Goal: Task Accomplishment & Management: Use online tool/utility

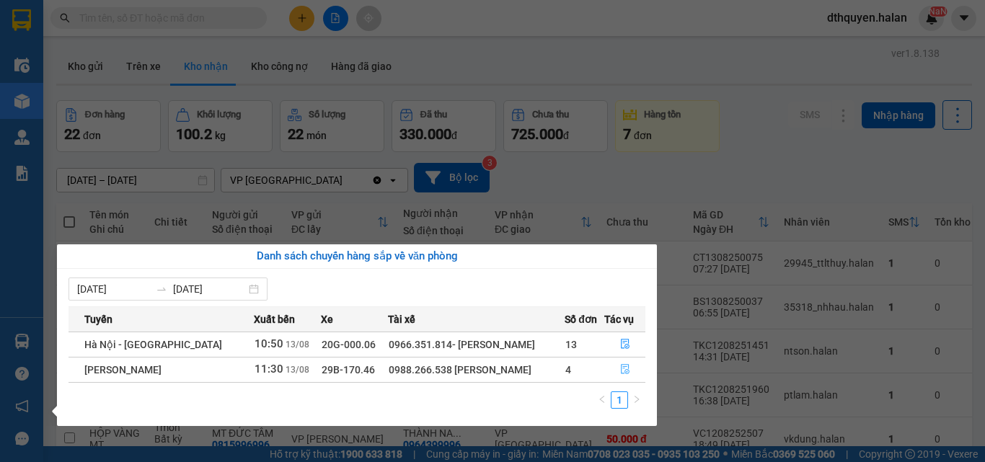
click at [621, 370] on icon "file-done" at bounding box center [625, 369] width 10 height 10
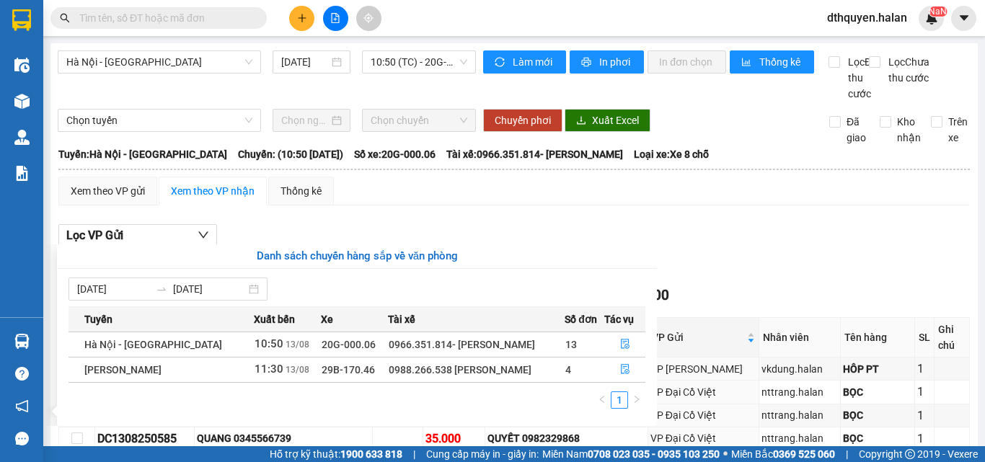
click at [601, 176] on th at bounding box center [514, 169] width 913 height 13
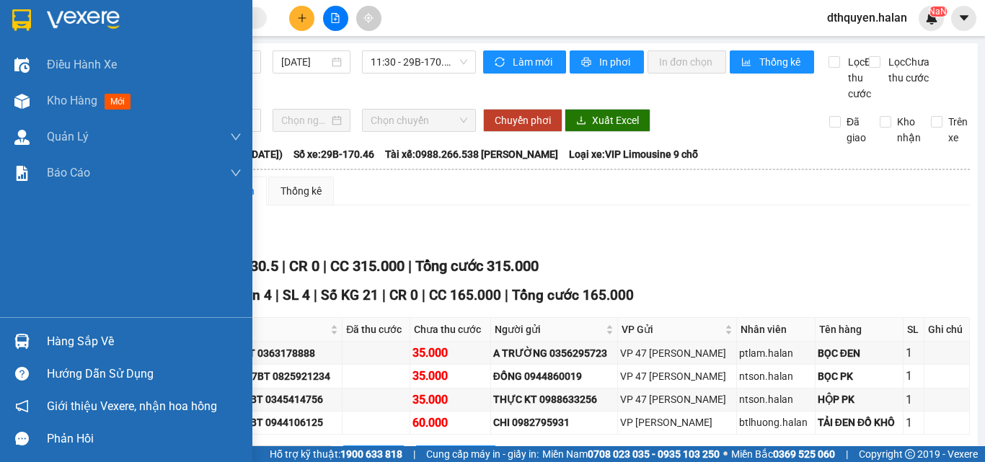
click at [109, 340] on div "Hàng sắp về" at bounding box center [144, 342] width 195 height 22
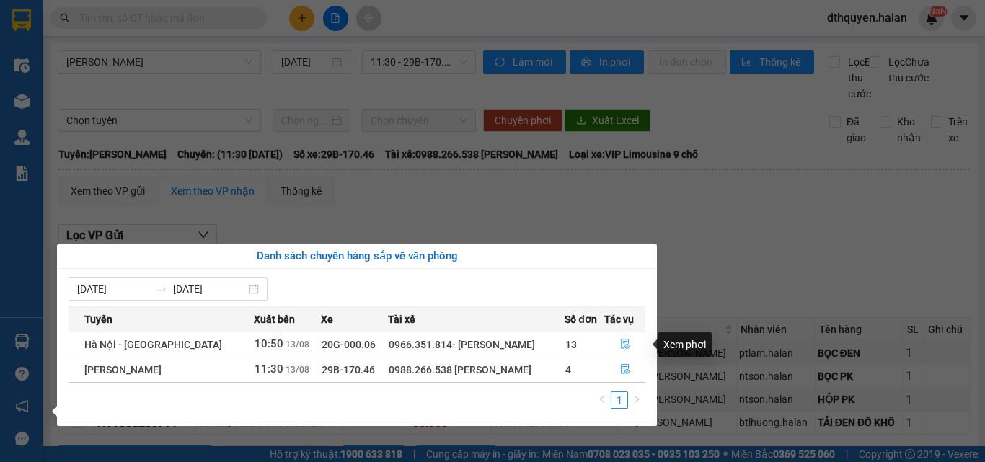
click at [621, 342] on icon "file-done" at bounding box center [625, 345] width 9 height 10
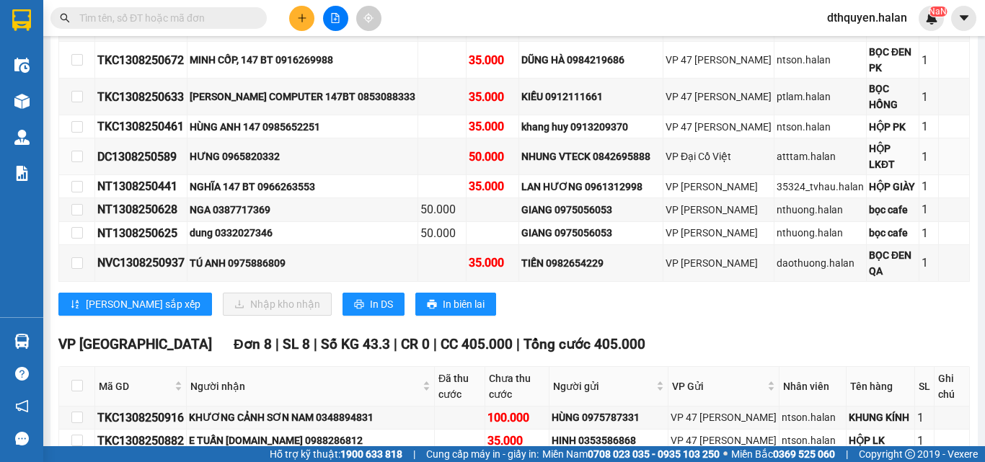
scroll to position [1370, 0]
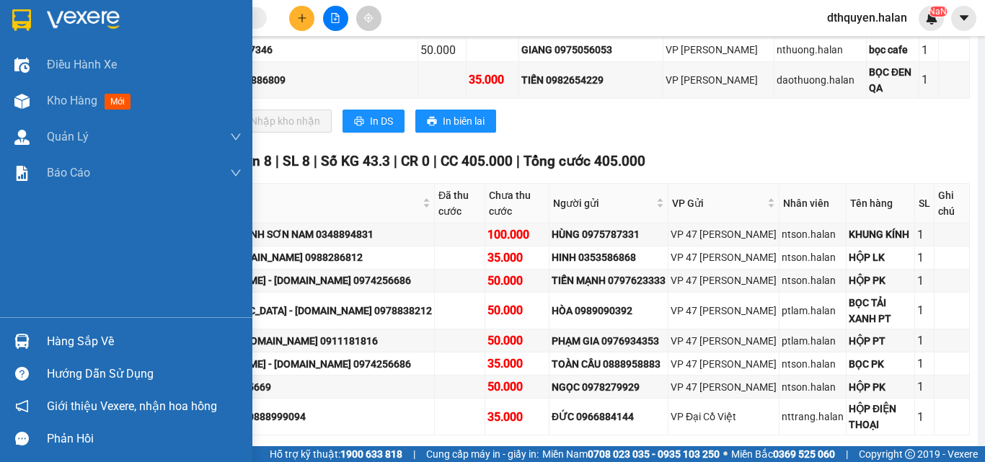
click at [116, 348] on div "Hàng sắp về" at bounding box center [144, 342] width 195 height 22
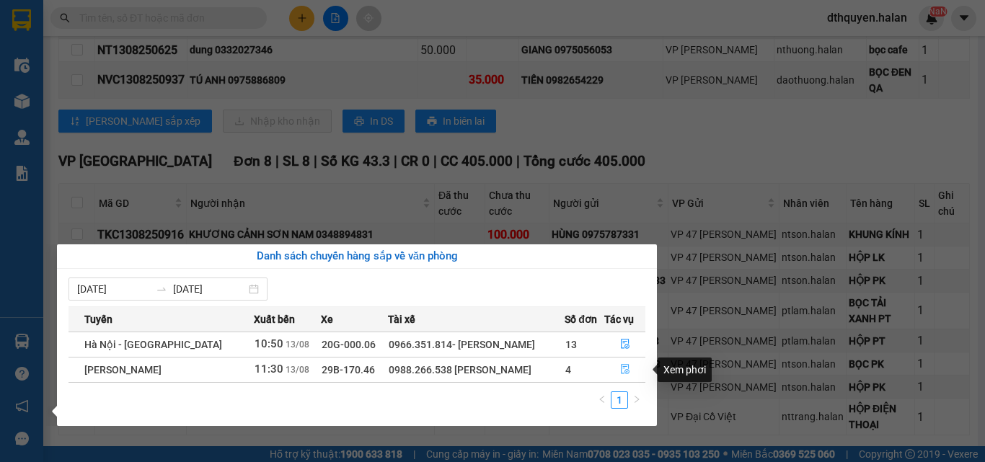
click at [621, 368] on icon "file-done" at bounding box center [625, 370] width 9 height 10
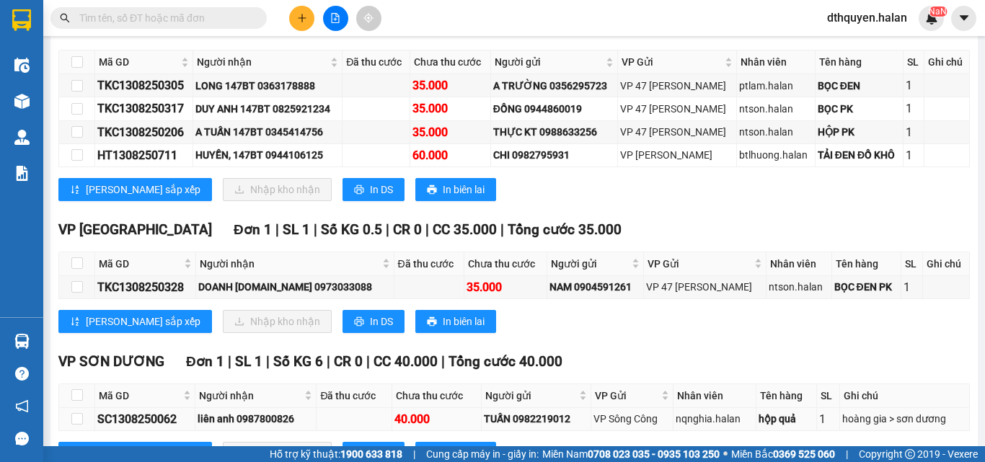
scroll to position [209, 0]
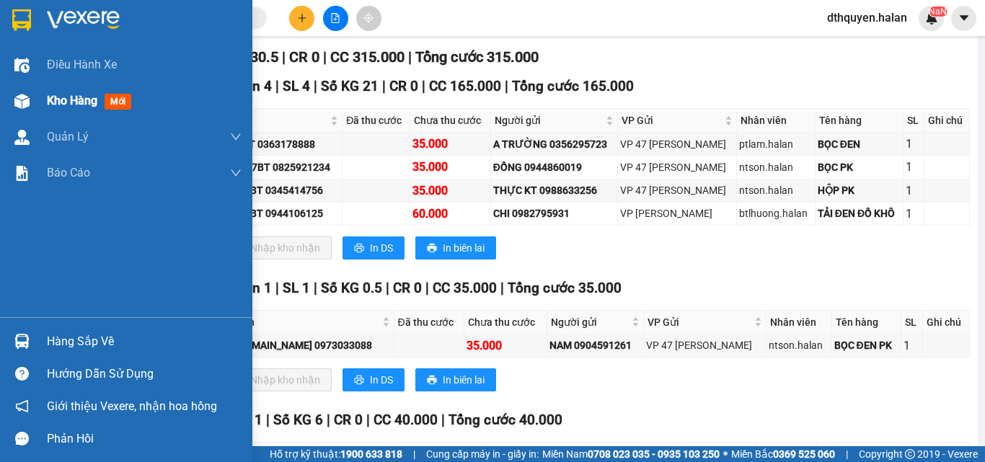
click at [62, 104] on span "Kho hàng" at bounding box center [72, 101] width 50 height 14
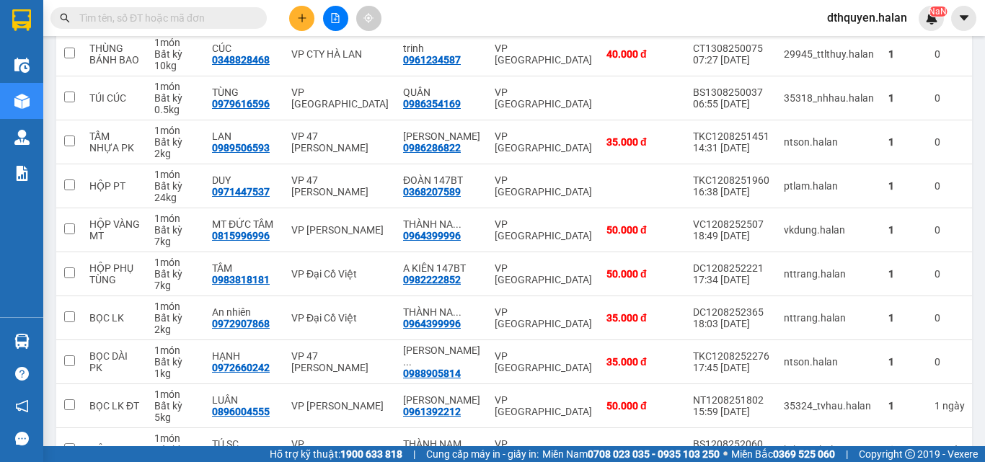
click at [228, 17] on input "text" at bounding box center [164, 18] width 170 height 16
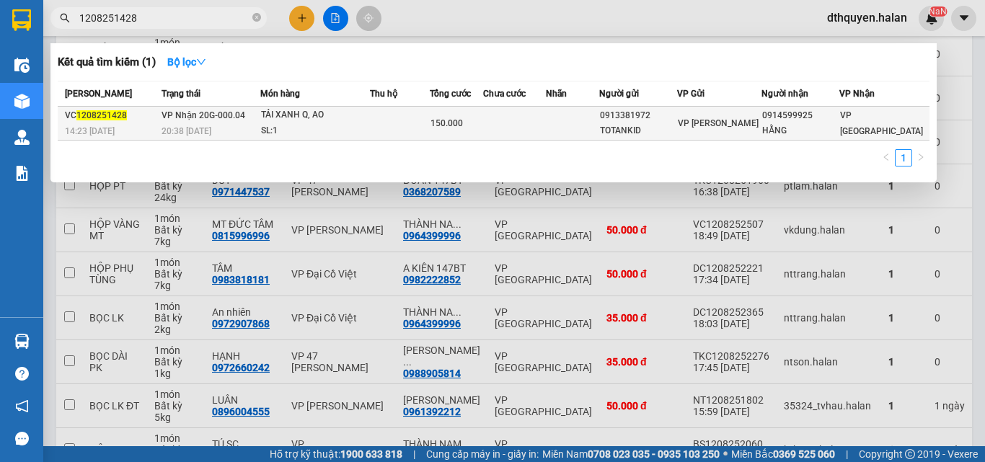
type input "1208251428"
click at [254, 115] on td "VP Nhận 20G-000.04 20:38 - 12/08" at bounding box center [209, 124] width 102 height 34
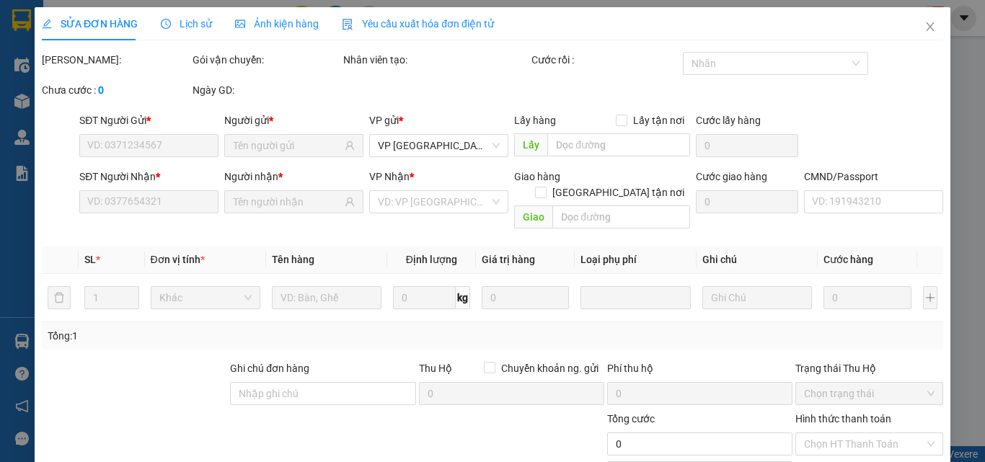
type input "0913381972"
type input "TOTANKID"
type input "0914599925"
type input "HẰNG"
type input "150.000"
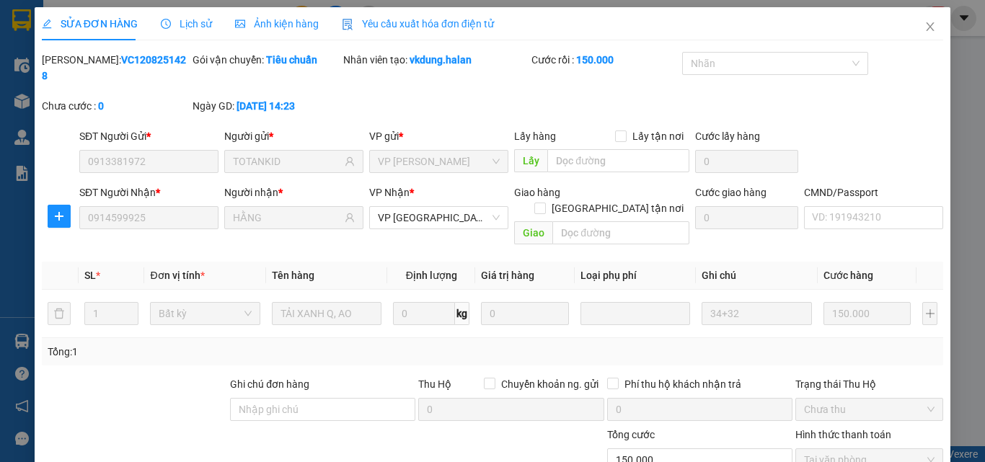
scroll to position [103, 0]
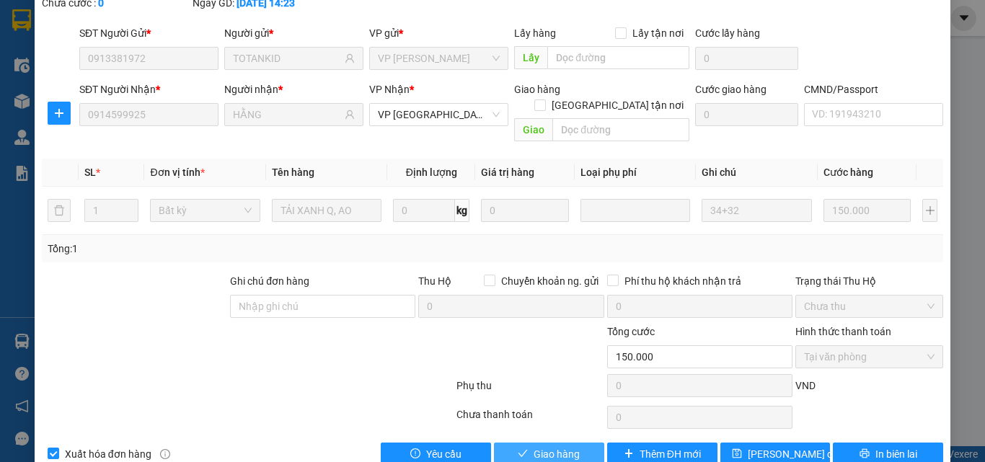
click at [560, 446] on span "Giao hàng" at bounding box center [556, 454] width 46 height 16
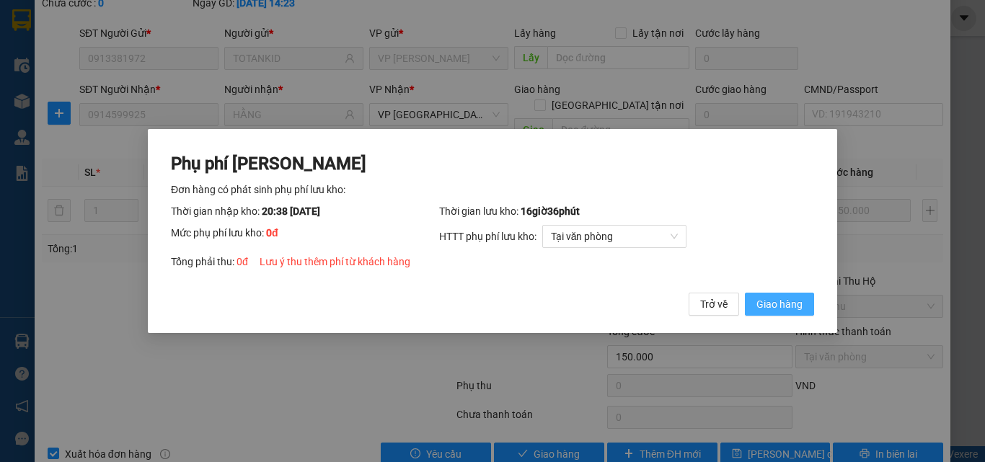
click at [791, 306] on span "Giao hàng" at bounding box center [779, 304] width 46 height 16
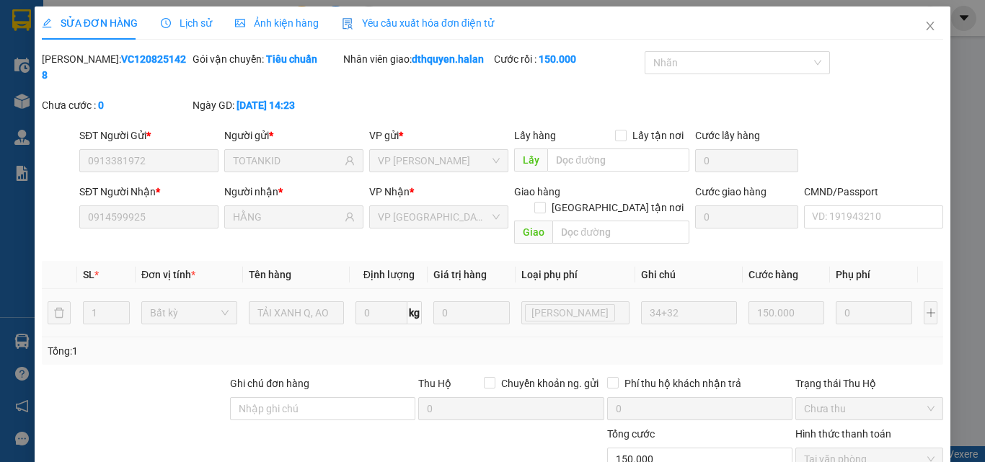
scroll to position [0, 0]
click at [924, 26] on icon "close" at bounding box center [930, 27] width 12 height 12
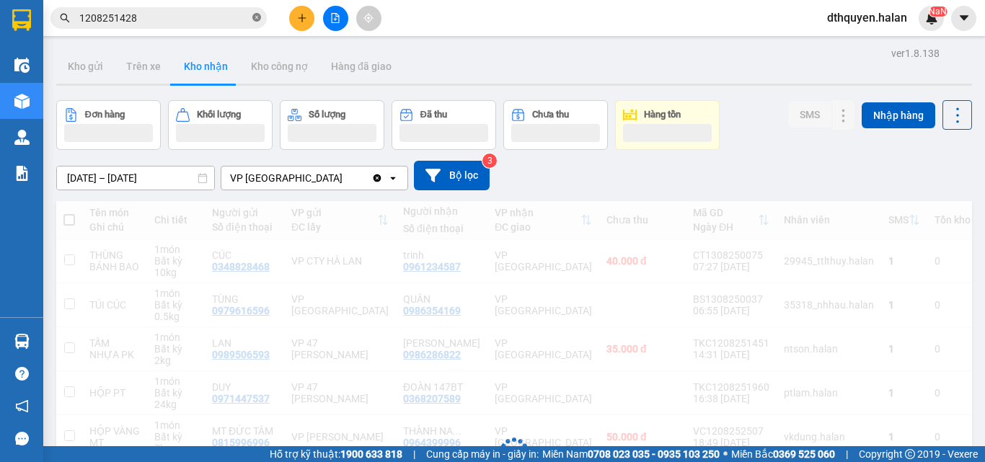
click at [257, 19] on icon "close-circle" at bounding box center [256, 17] width 9 height 9
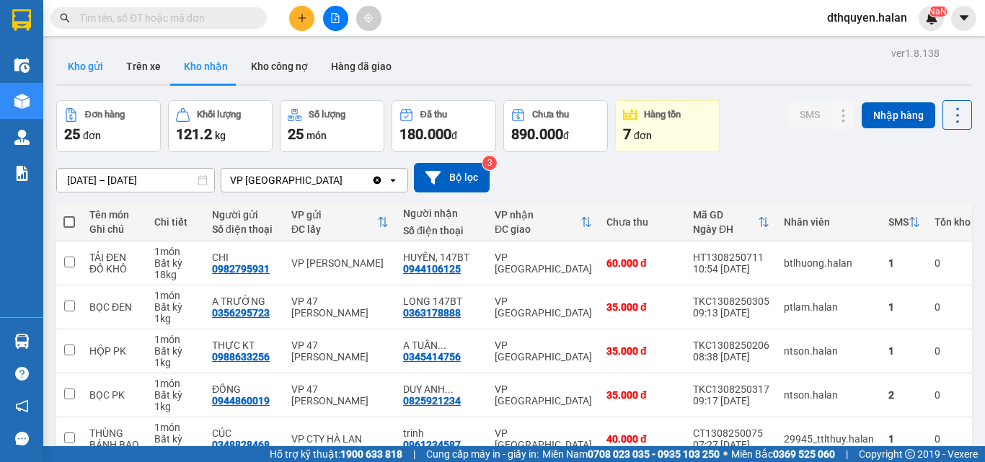
click at [97, 66] on button "Kho gửi" at bounding box center [85, 66] width 58 height 35
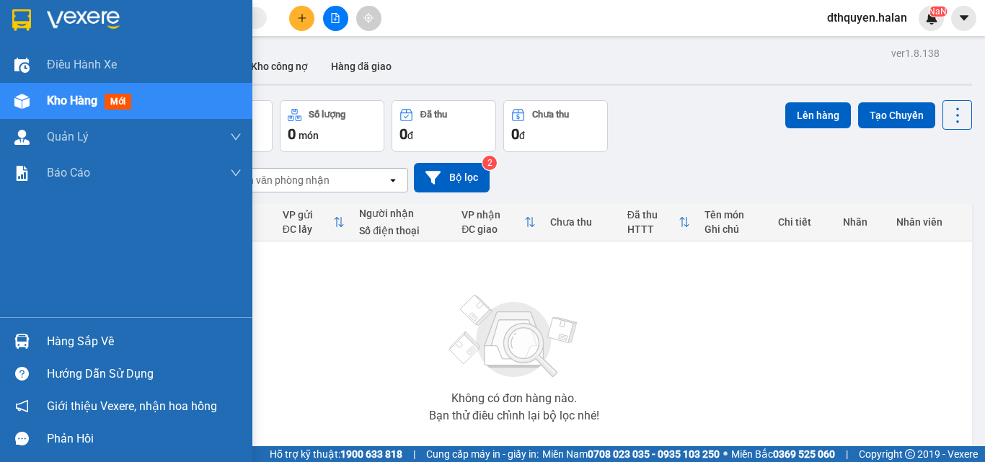
click at [72, 332] on div "Hàng sắp về" at bounding box center [144, 342] width 195 height 22
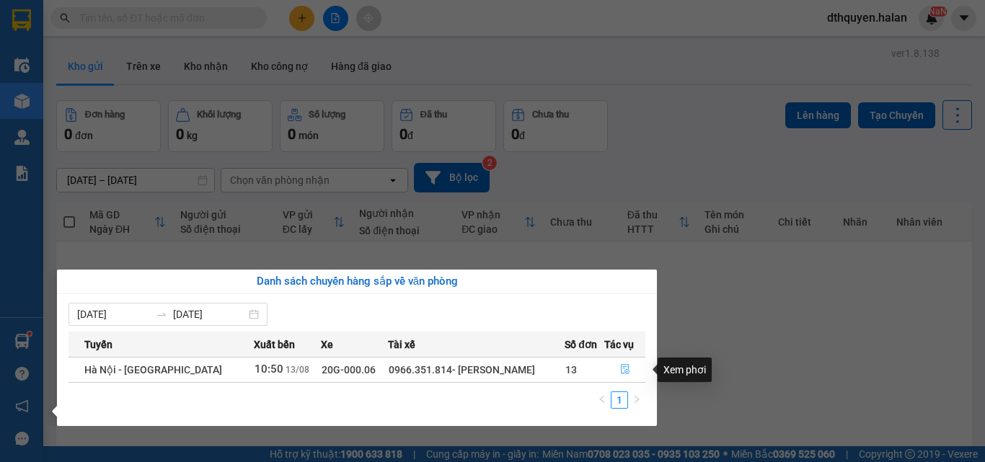
click at [616, 370] on button "button" at bounding box center [625, 369] width 40 height 23
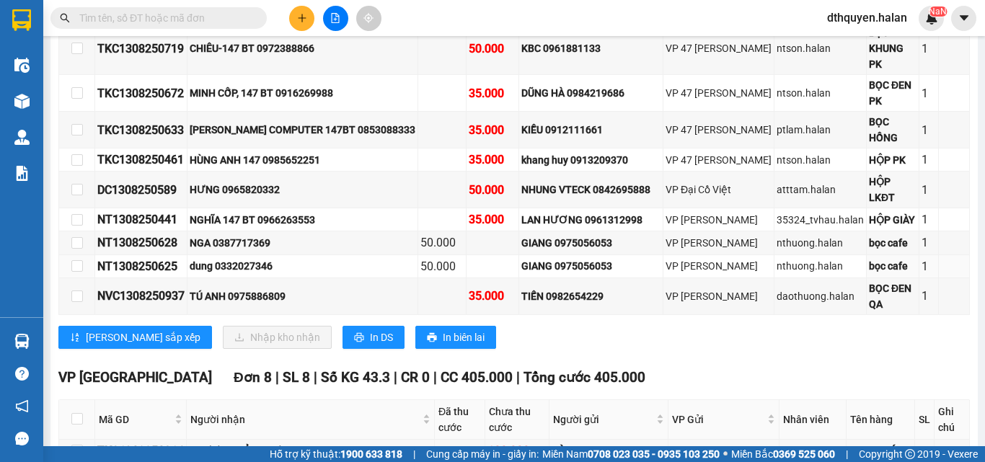
scroll to position [1370, 0]
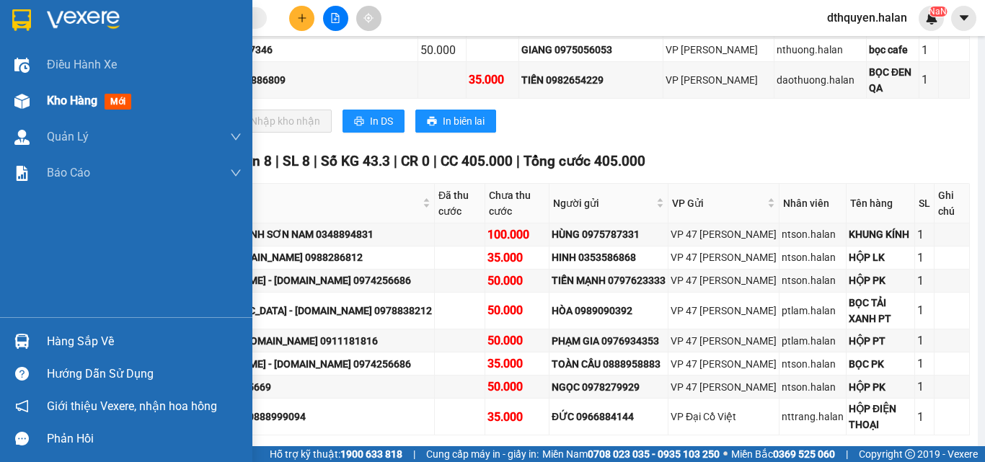
click at [57, 97] on span "Kho hàng" at bounding box center [72, 101] width 50 height 14
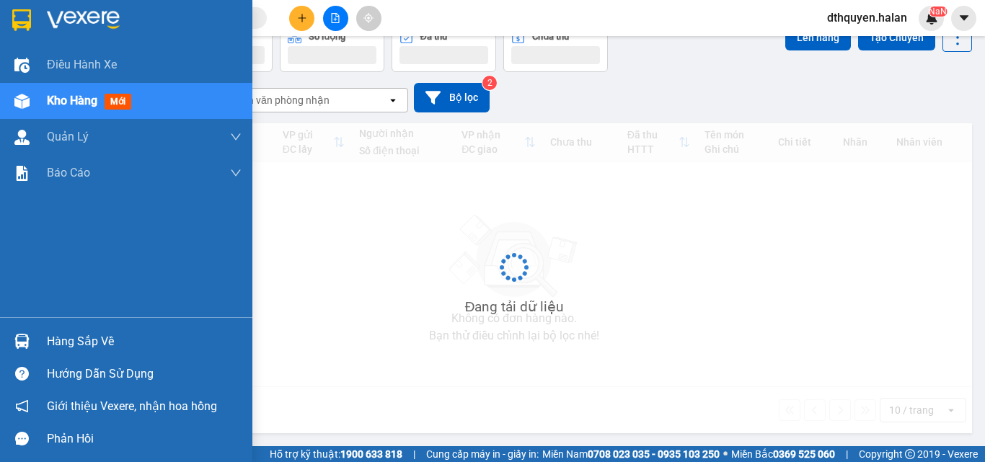
scroll to position [80, 0]
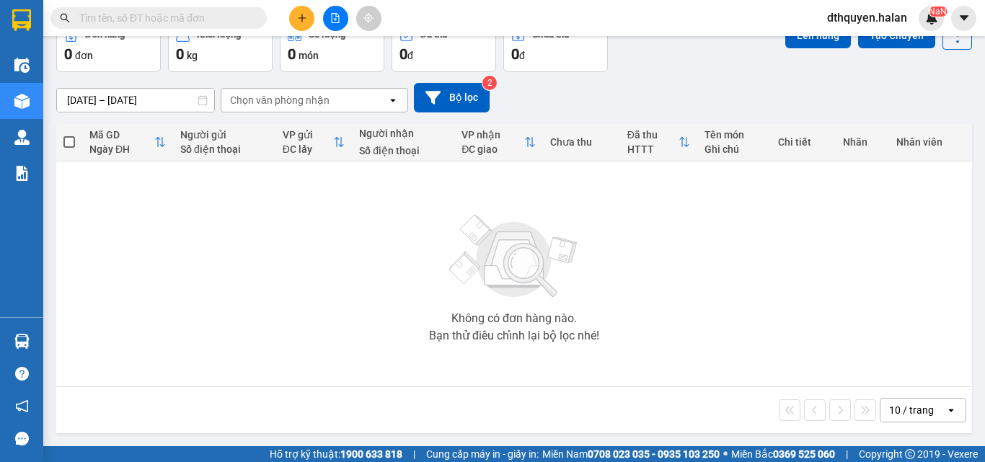
click at [303, 22] on icon "plus" at bounding box center [302, 18] width 10 height 10
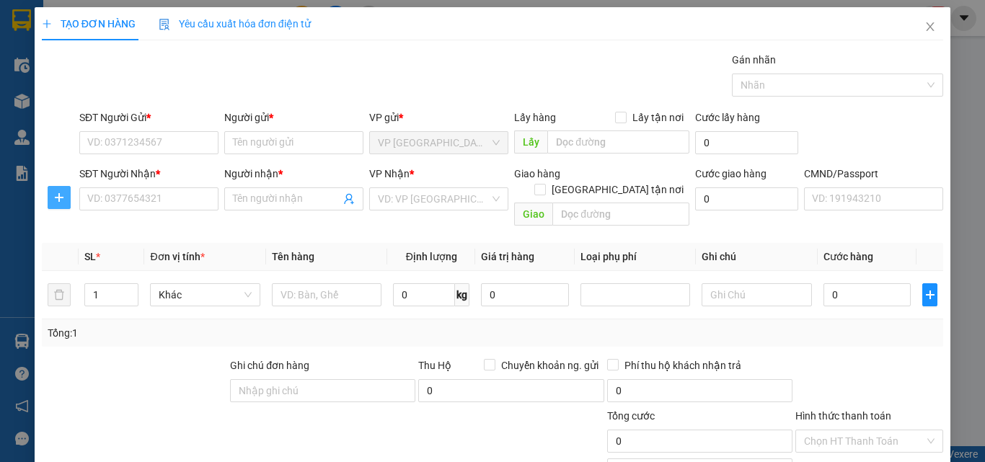
click at [50, 200] on span "plus" at bounding box center [59, 198] width 22 height 12
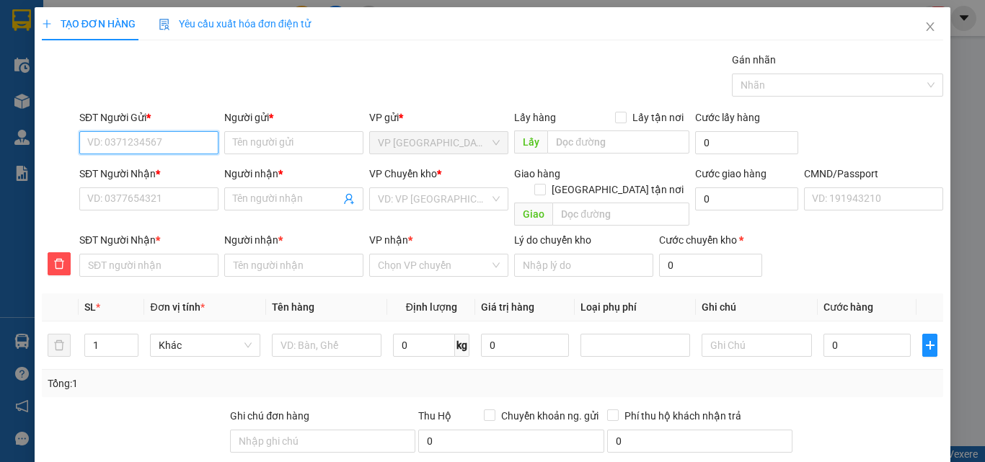
click at [132, 141] on input "SĐT Người Gửi *" at bounding box center [148, 142] width 139 height 23
type input "0345414756"
drag, startPoint x: 174, startPoint y: 172, endPoint x: 178, endPoint y: 202, distance: 30.6
click at [174, 174] on div "0345414756 - A TUẤN 147BT" at bounding box center [152, 172] width 131 height 16
type input "A TUẤN 147BT"
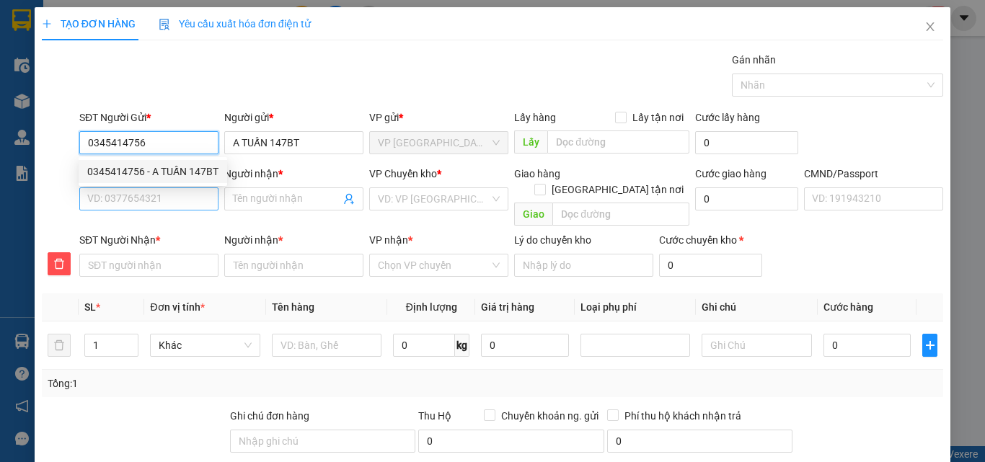
type input "0345414756"
click at [159, 191] on input "SĐT Người Nhận *" at bounding box center [148, 198] width 139 height 23
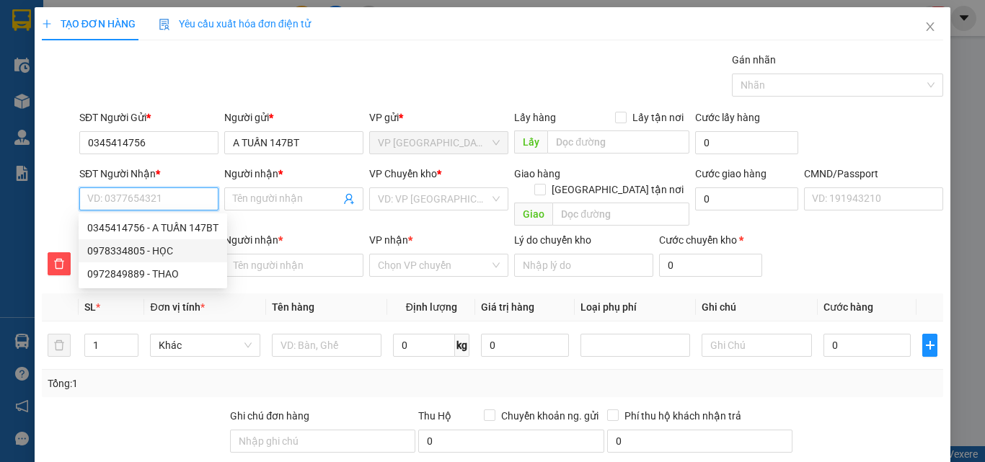
click at [149, 252] on div "0978334805 - HỌC" at bounding box center [152, 251] width 131 height 16
type input "0978334805"
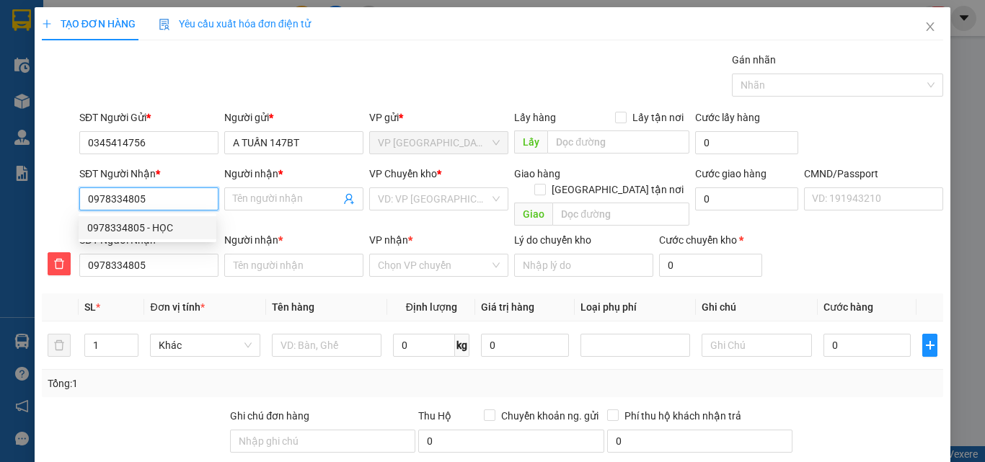
type input "HỌC"
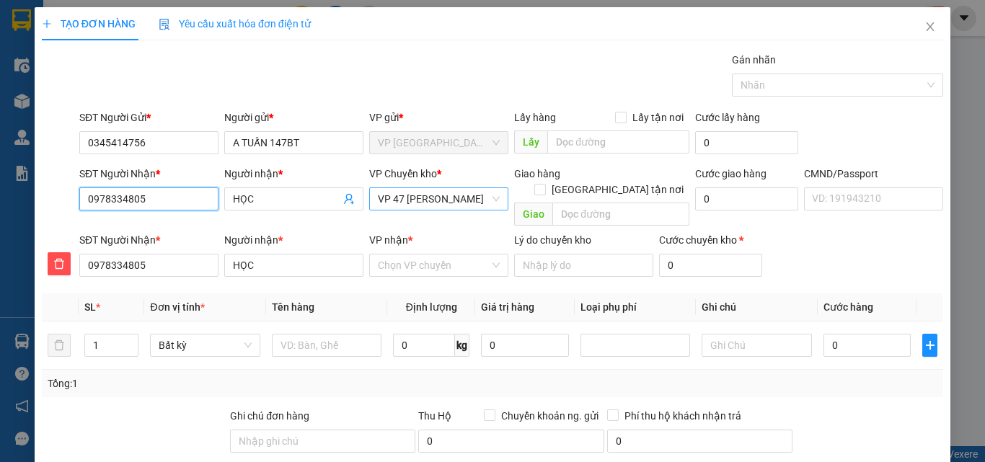
click at [477, 204] on span "VP 47 [PERSON_NAME]" at bounding box center [439, 199] width 122 height 22
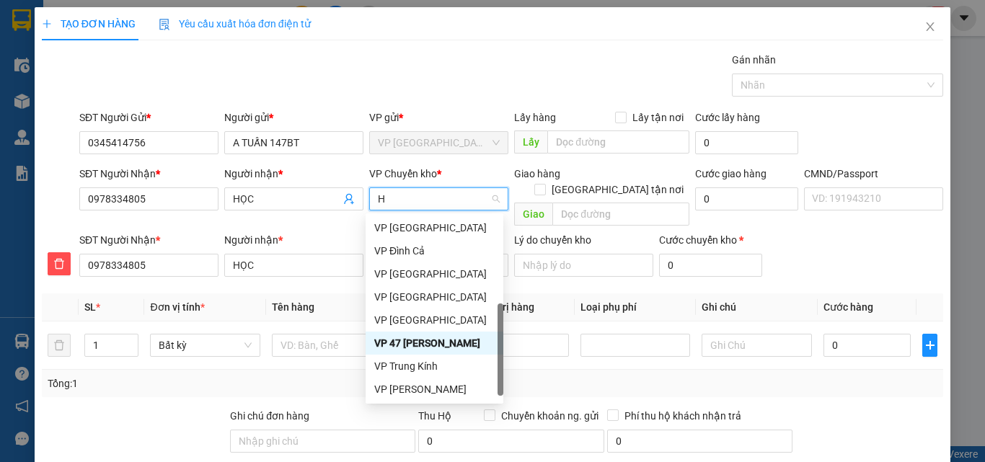
scroll to position [208, 0]
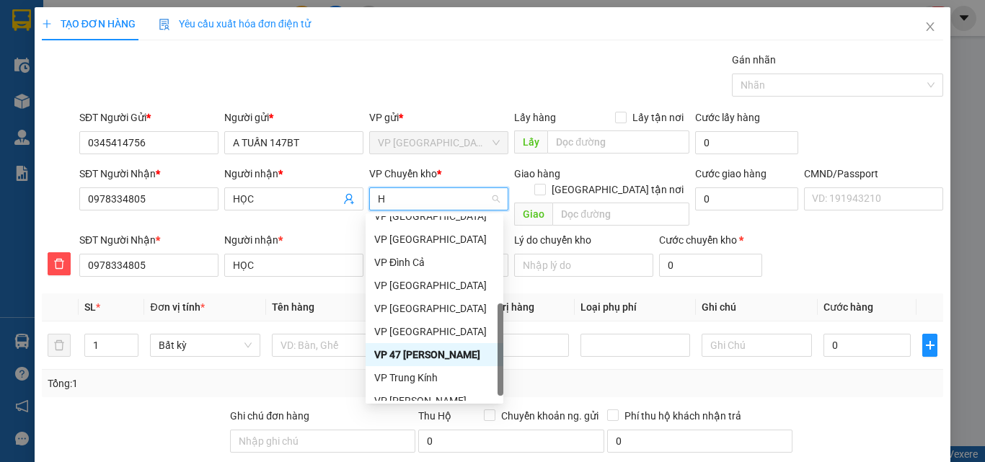
type input "HO"
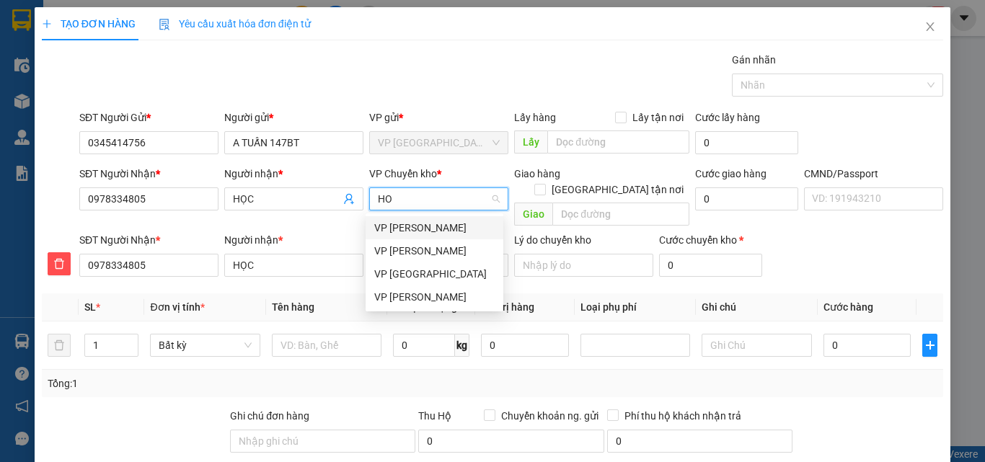
scroll to position [0, 0]
click at [407, 301] on div "VP [PERSON_NAME]" at bounding box center [434, 297] width 120 height 16
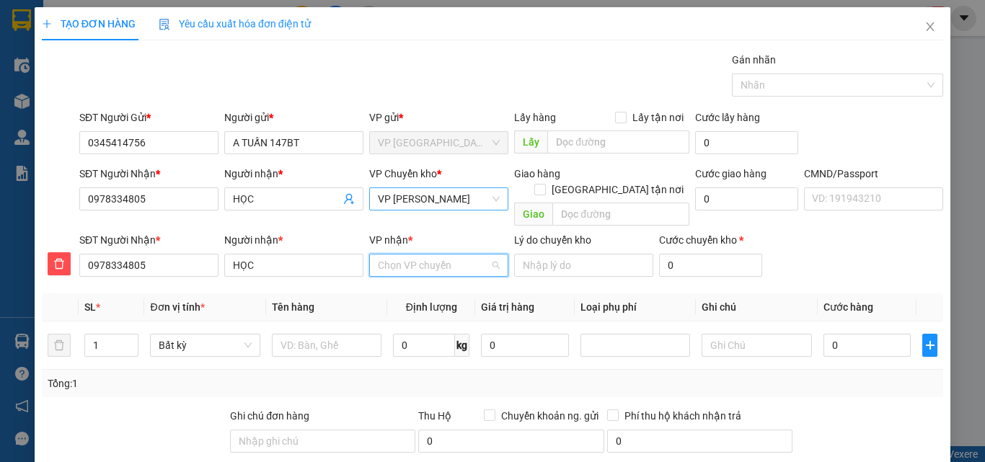
click at [420, 254] on input "VP nhận *" at bounding box center [434, 265] width 112 height 22
type input "47"
click at [444, 274] on div "VP 47 [PERSON_NAME]" at bounding box center [434, 278] width 120 height 16
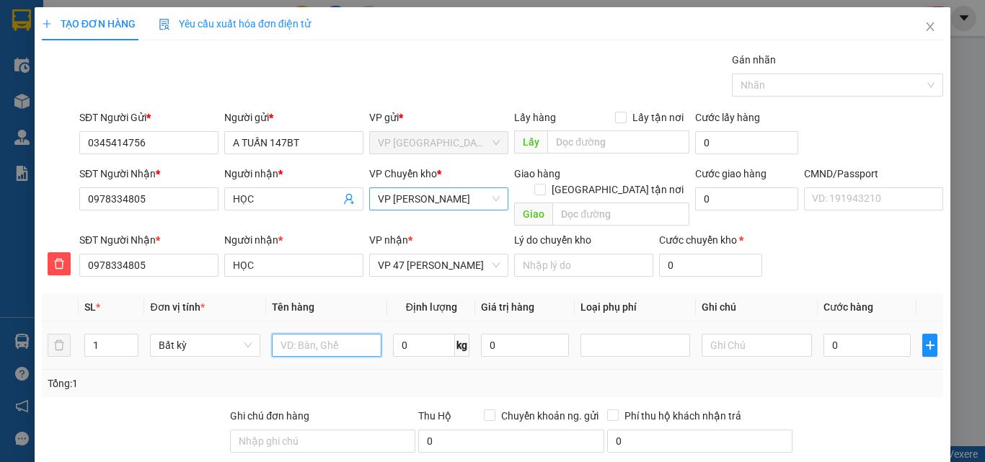
click at [334, 334] on input "text" at bounding box center [327, 345] width 110 height 23
type input "THÙNG PT"
click at [433, 334] on input "0" at bounding box center [424, 345] width 62 height 23
type input "8"
click at [852, 334] on input "0" at bounding box center [867, 345] width 88 height 23
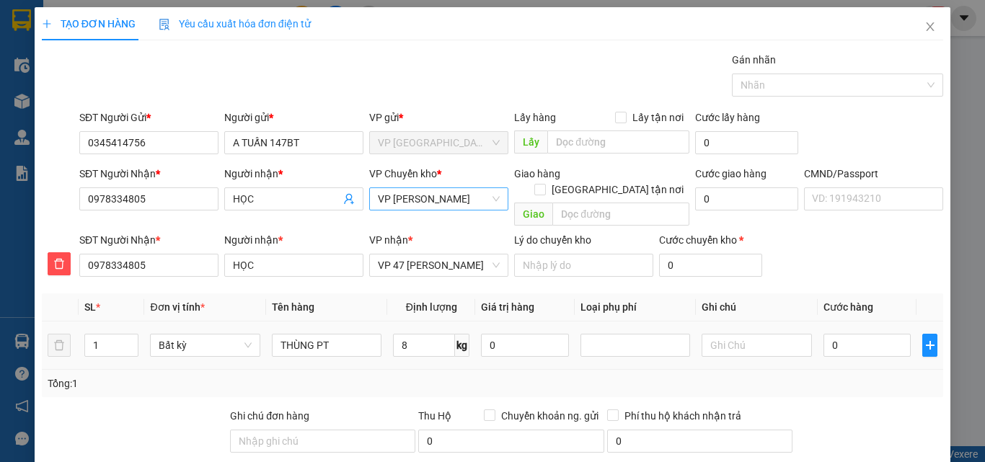
click at [856, 387] on div "Transit Pickup Surcharge Ids Transit Deliver Surcharge Ids Transit Deliver Surc…" at bounding box center [492, 326] width 901 height 549
type input "50.000"
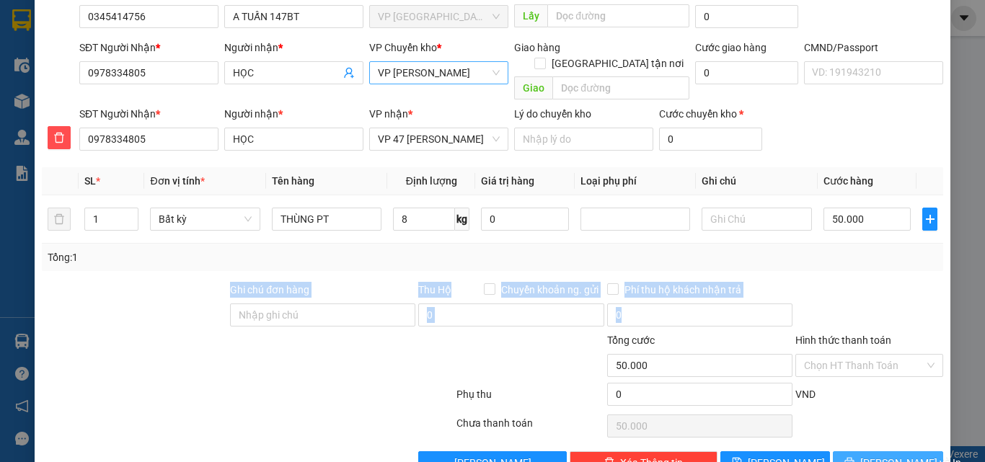
scroll to position [151, 0]
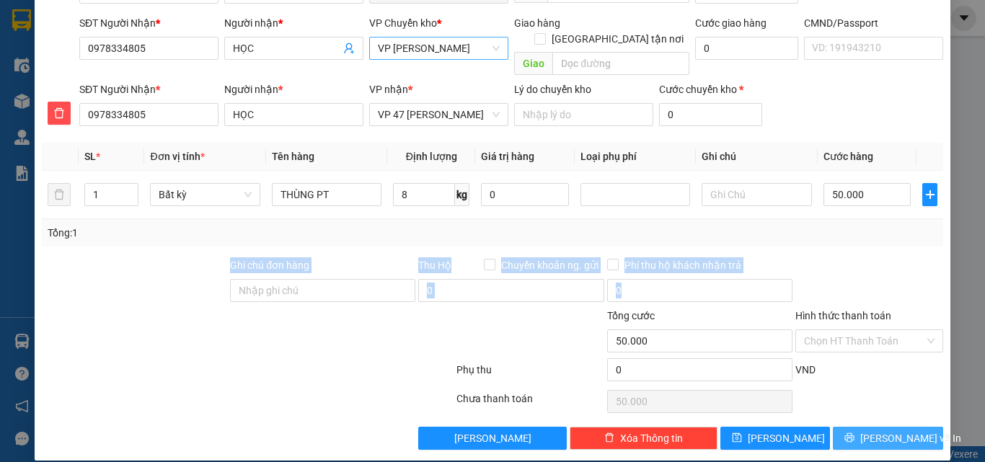
click at [871, 430] on span "[PERSON_NAME] và In" at bounding box center [910, 438] width 101 height 16
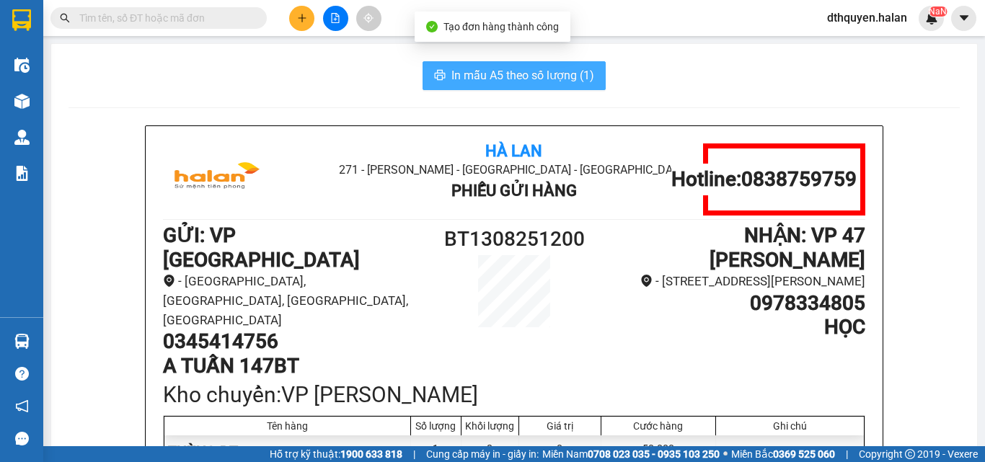
click at [518, 74] on span "In mẫu A5 theo số lượng (1)" at bounding box center [522, 75] width 143 height 18
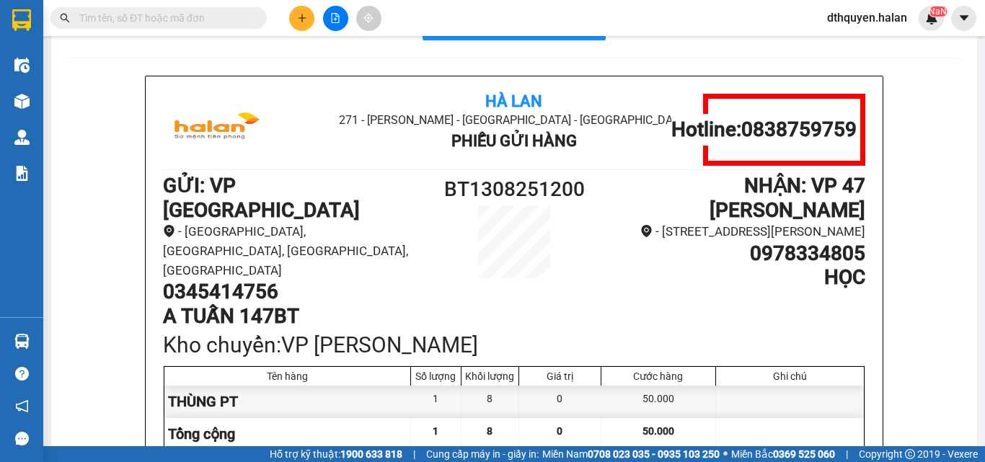
scroll to position [72, 0]
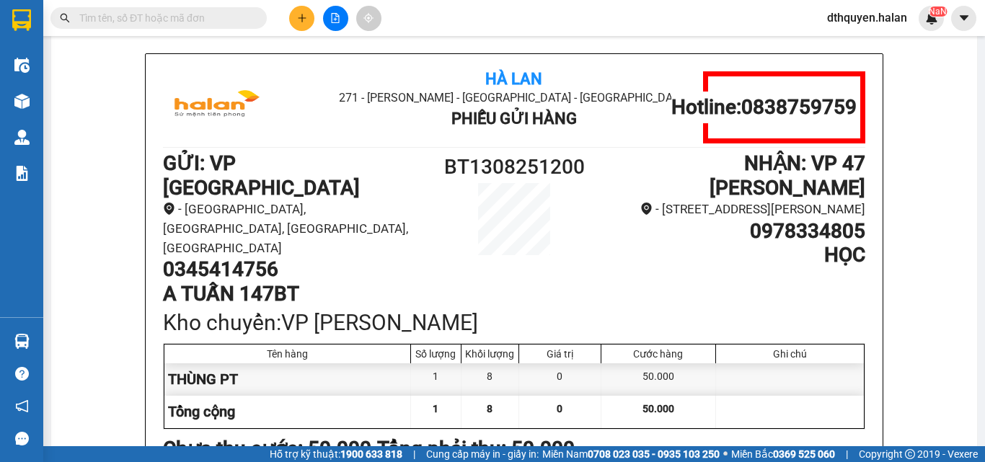
click at [169, 22] on input "text" at bounding box center [164, 18] width 170 height 16
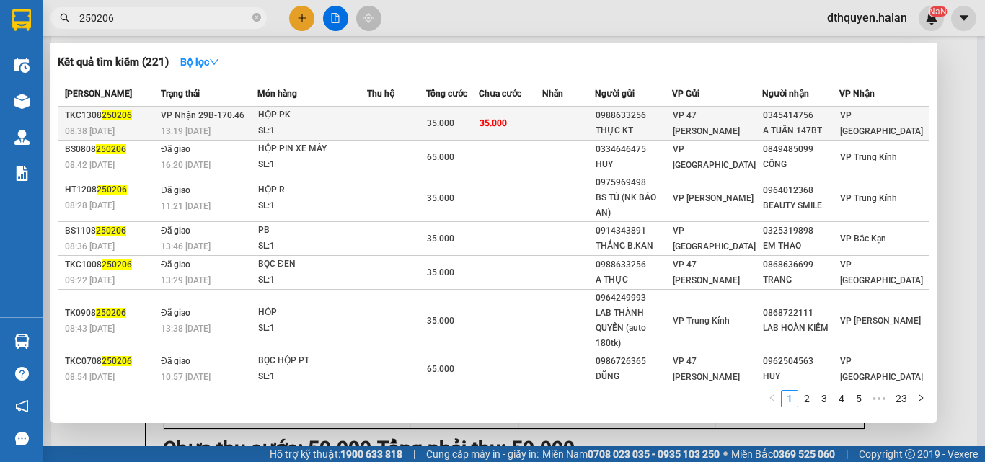
type input "250206"
click at [249, 125] on td "VP Nhận 29B-170.46 13:19 - 13/08" at bounding box center [207, 124] width 100 height 34
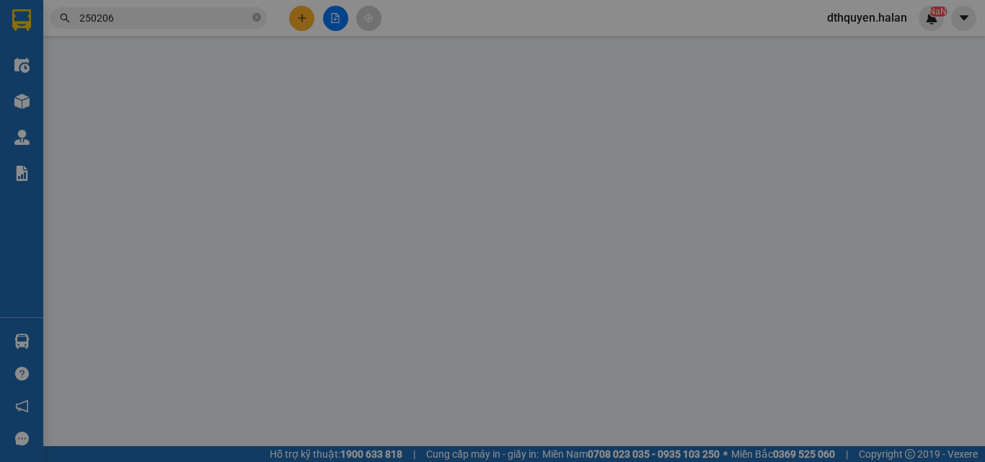
type input "0988633256"
type input "THỰC KT"
type input "0345414756"
type input "A TUẤN 147BT"
type input "35.000"
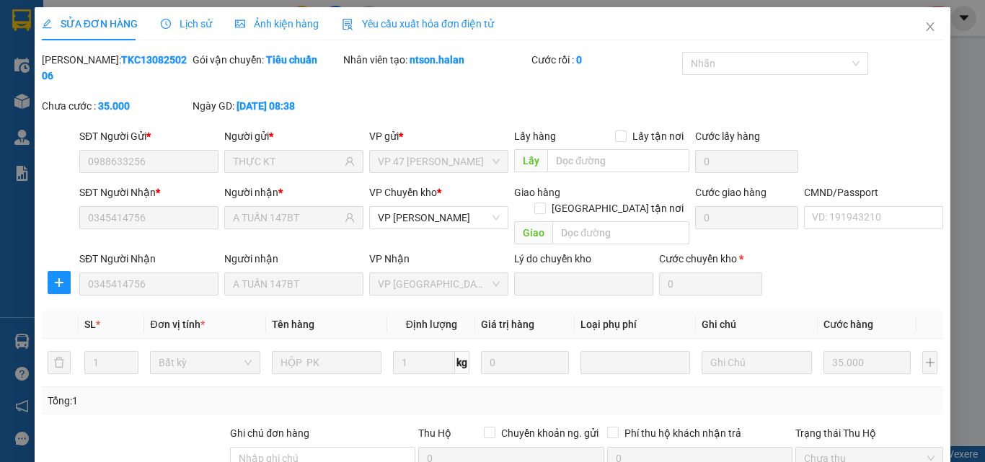
scroll to position [152, 0]
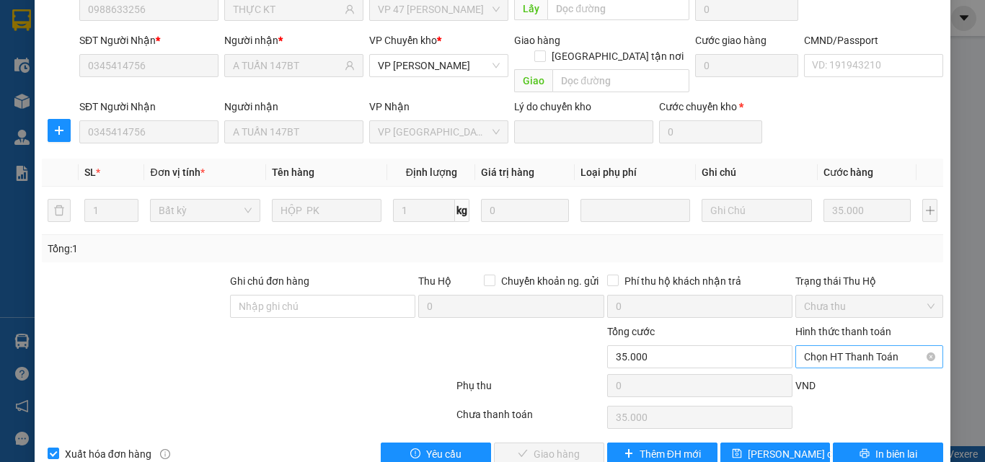
click at [835, 346] on span "Chọn HT Thanh Toán" at bounding box center [869, 357] width 130 height 22
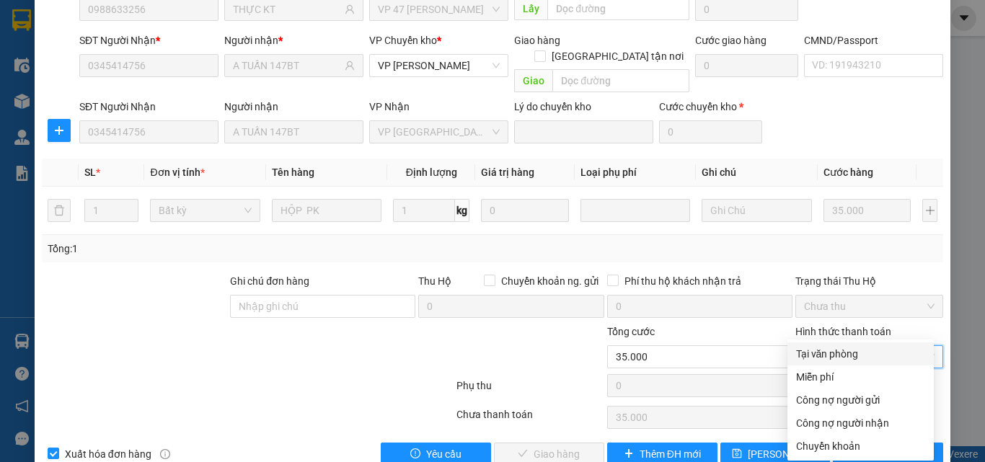
click at [833, 353] on div "Tại văn phòng" at bounding box center [860, 354] width 129 height 16
type input "0"
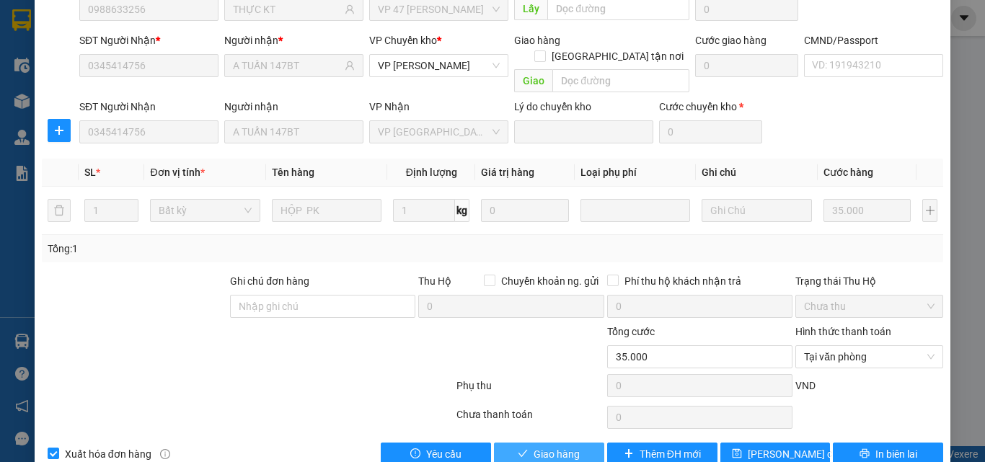
click at [572, 446] on span "Giao hàng" at bounding box center [556, 454] width 46 height 16
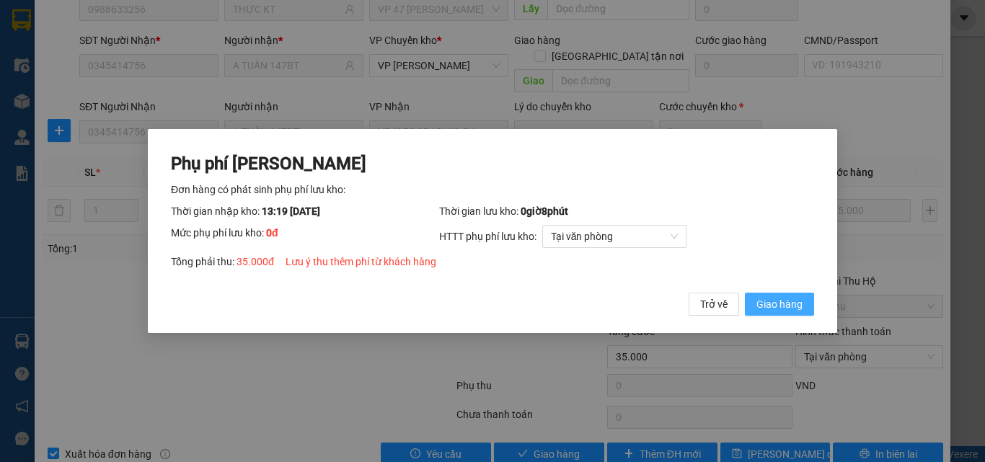
click at [768, 304] on span "Giao hàng" at bounding box center [779, 304] width 46 height 16
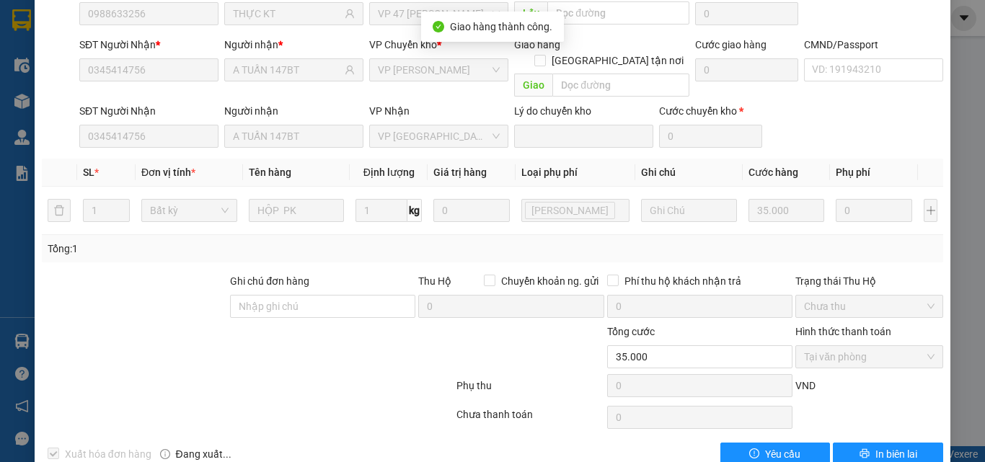
scroll to position [0, 0]
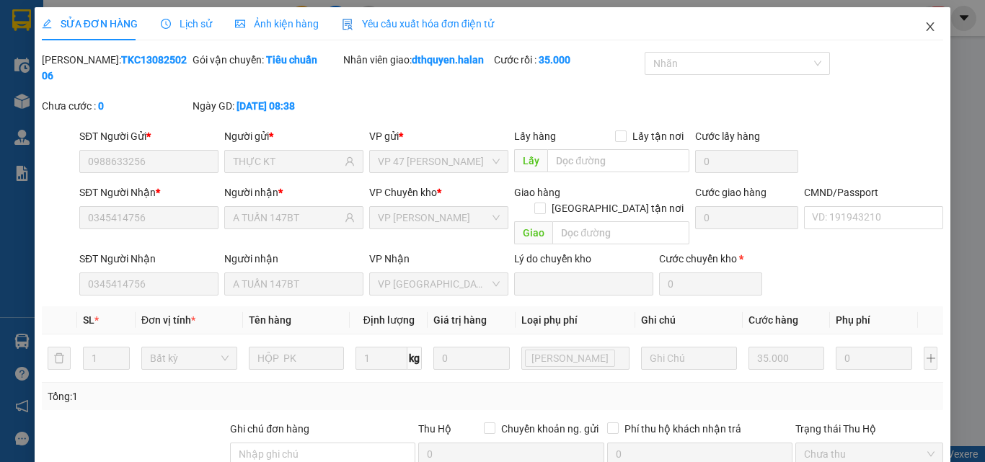
click at [924, 26] on icon "close" at bounding box center [930, 27] width 12 height 12
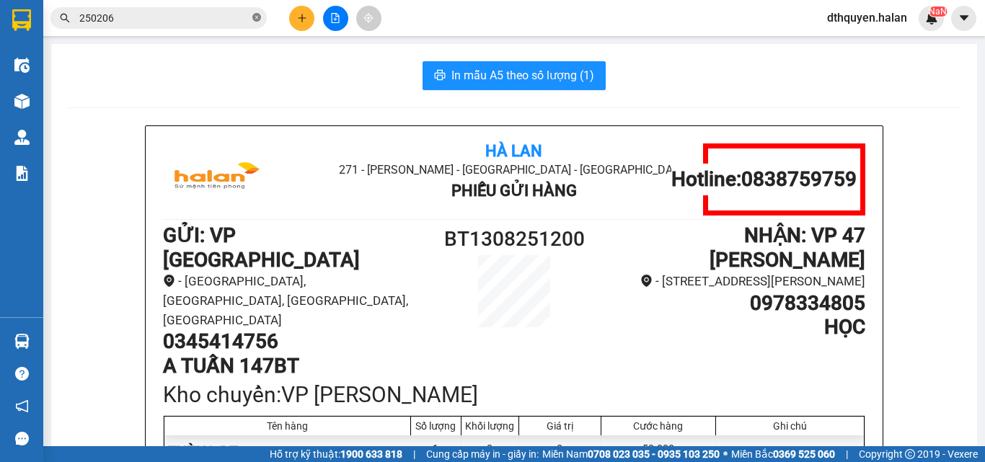
click at [254, 14] on icon "close-circle" at bounding box center [256, 17] width 9 height 9
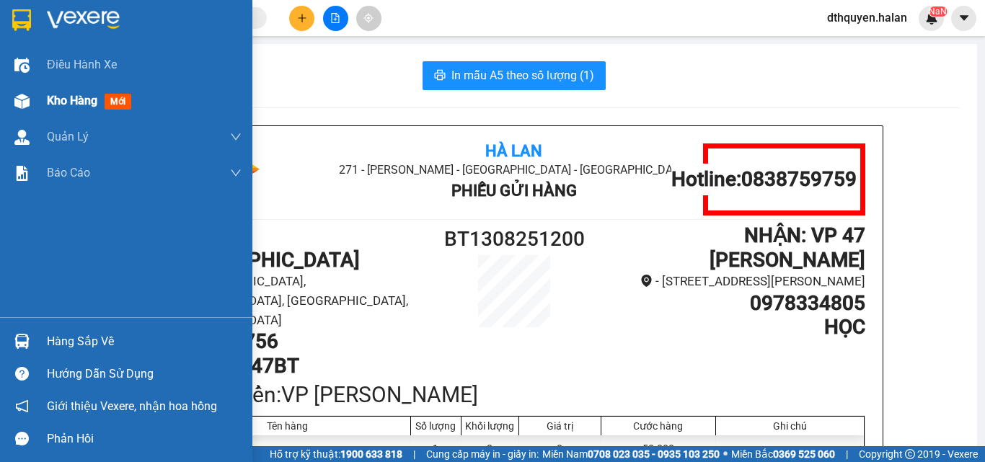
click at [68, 105] on span "Kho hàng" at bounding box center [72, 101] width 50 height 14
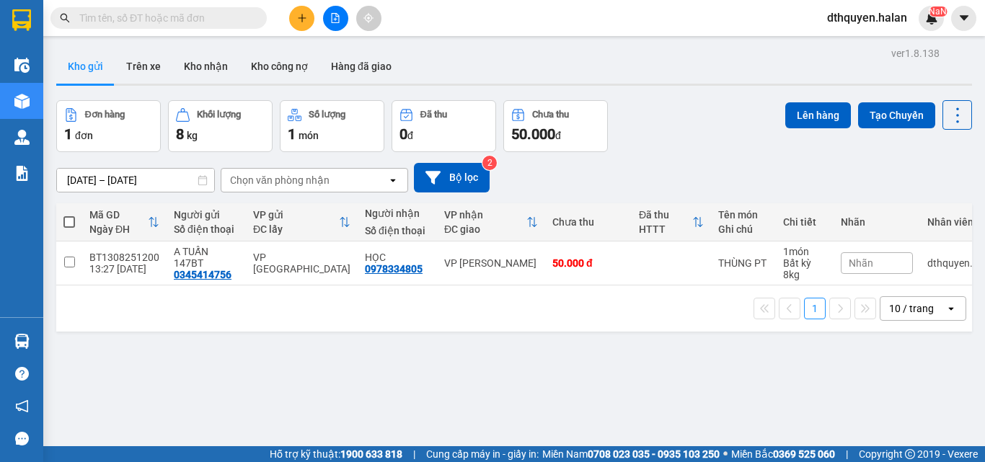
click at [173, 20] on input "text" at bounding box center [164, 18] width 170 height 16
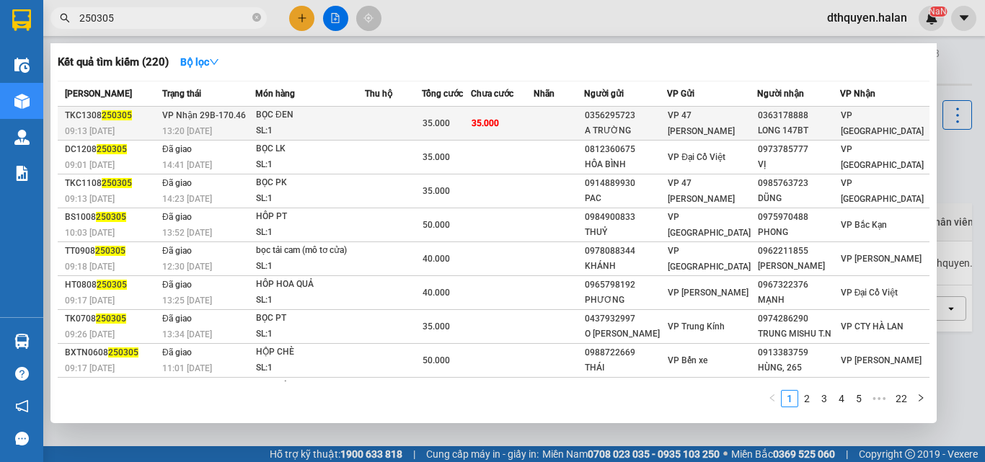
type input "250305"
click at [241, 120] on span "VP Nhận 29B-170.46" at bounding box center [204, 115] width 84 height 10
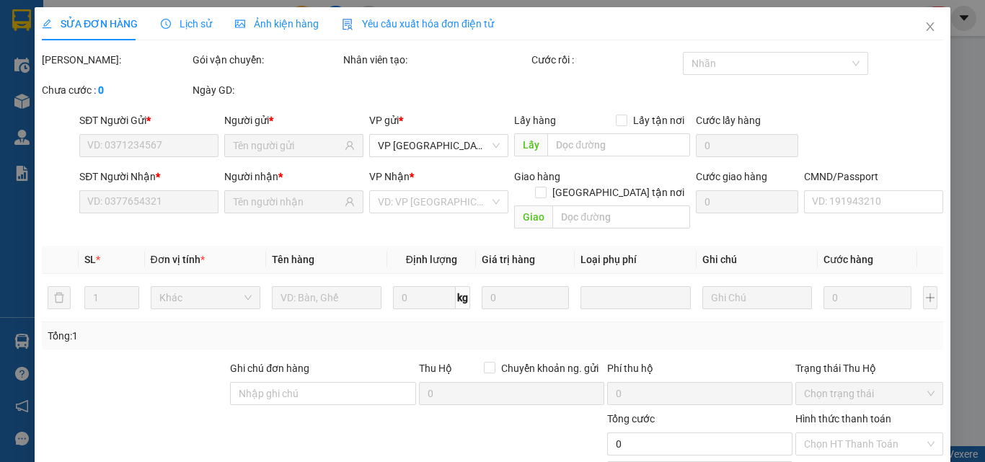
type input "0356295723"
type input "A TRƯỜNG"
type input "0363178888"
type input "LONG 147BT"
type input "35.000"
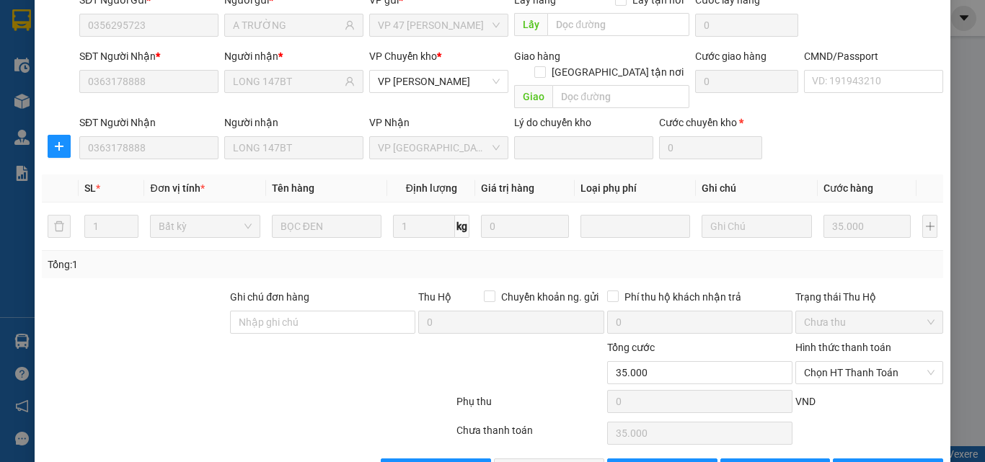
scroll to position [152, 0]
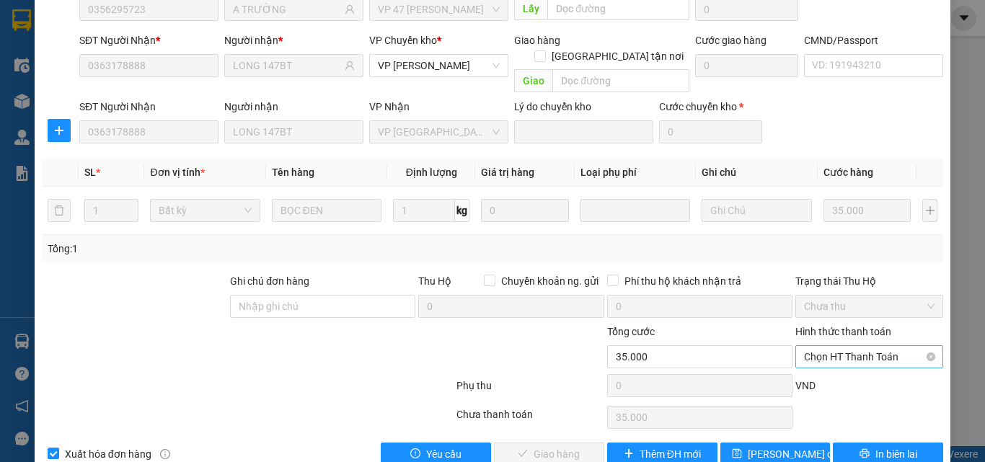
click at [848, 346] on span "Chọn HT Thanh Toán" at bounding box center [869, 357] width 130 height 22
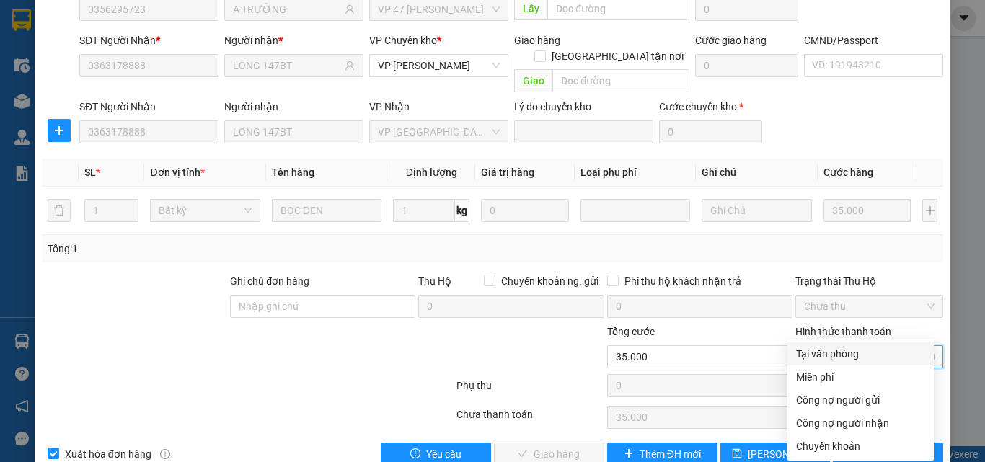
click at [836, 346] on span "Chọn HT Thanh Toán" at bounding box center [869, 357] width 130 height 22
click at [825, 353] on div "Tại văn phòng" at bounding box center [860, 354] width 129 height 16
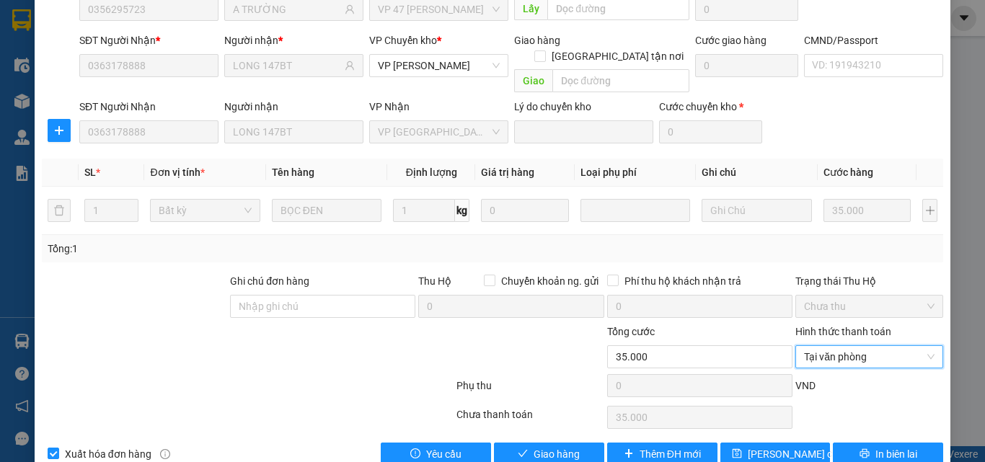
type input "0"
drag, startPoint x: 549, startPoint y: 421, endPoint x: 643, endPoint y: 414, distance: 94.7
click at [551, 446] on span "Giao hàng" at bounding box center [556, 454] width 46 height 16
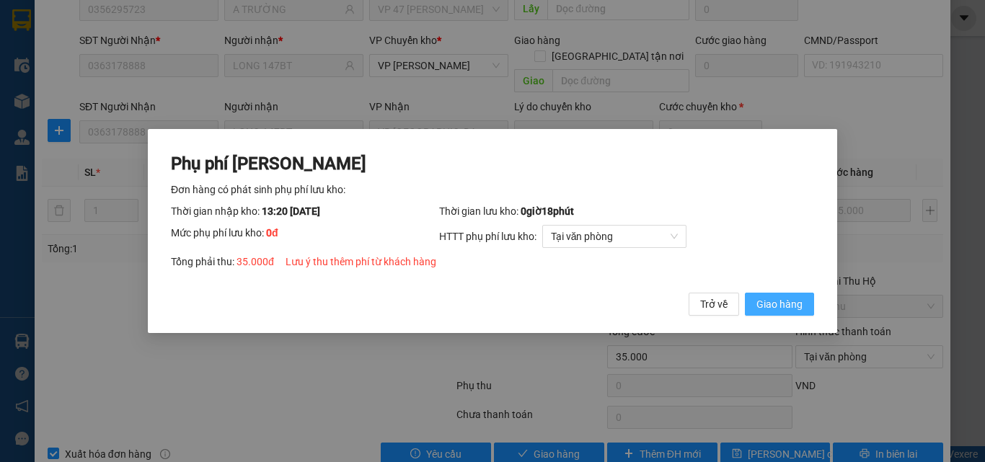
click at [799, 300] on span "Giao hàng" at bounding box center [779, 304] width 46 height 16
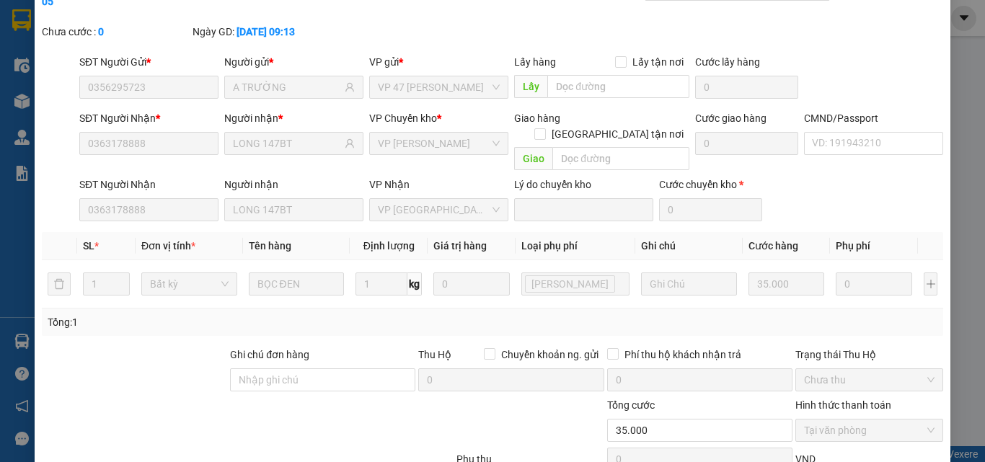
scroll to position [0, 0]
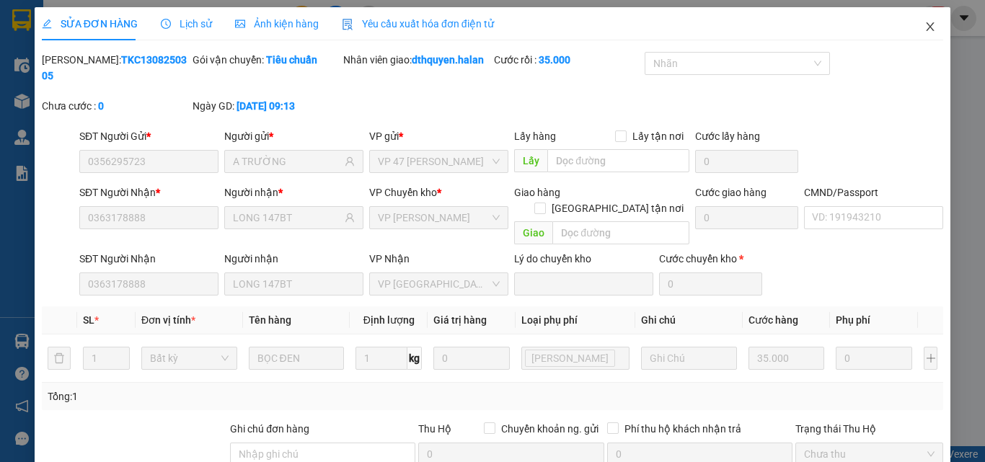
click at [924, 26] on icon "close" at bounding box center [930, 27] width 12 height 12
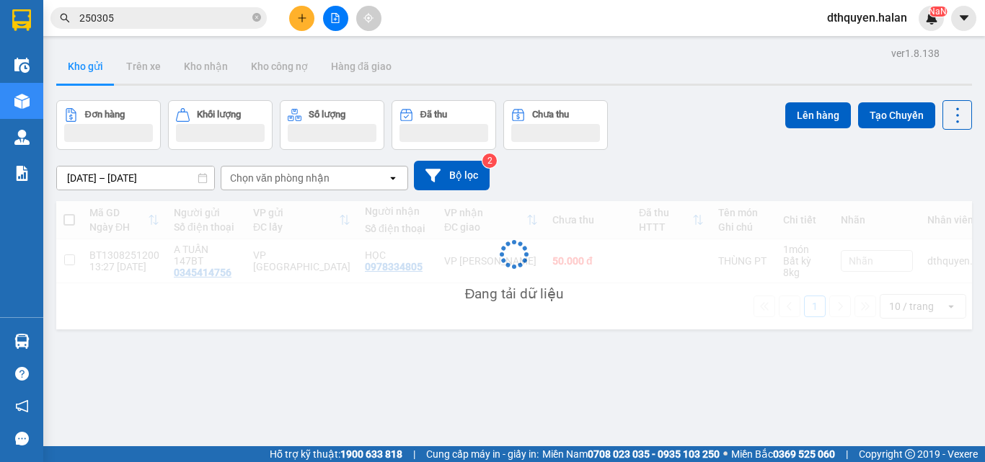
click at [257, 12] on span at bounding box center [256, 19] width 9 height 14
click at [217, 17] on input "text" at bounding box center [164, 18] width 170 height 16
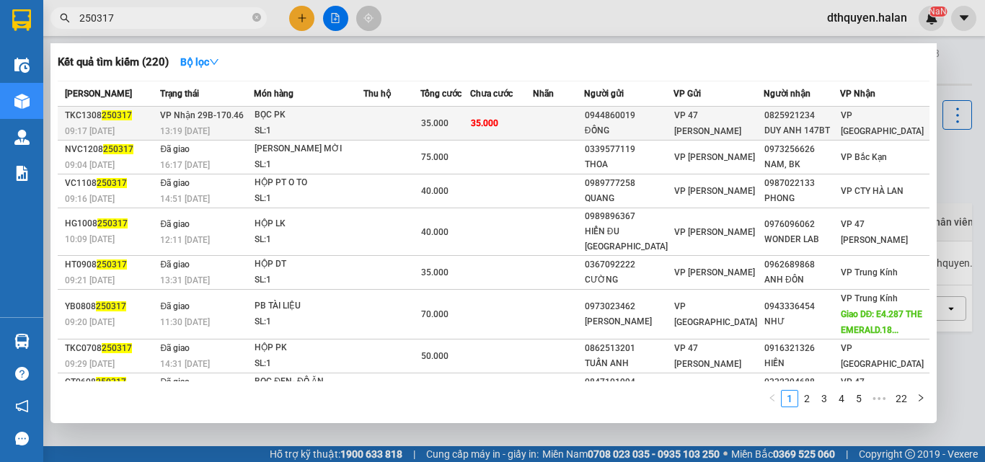
type input "250317"
click at [249, 120] on td "VP Nhận 29B-170.46 13:19 - 13/08" at bounding box center [204, 124] width 97 height 34
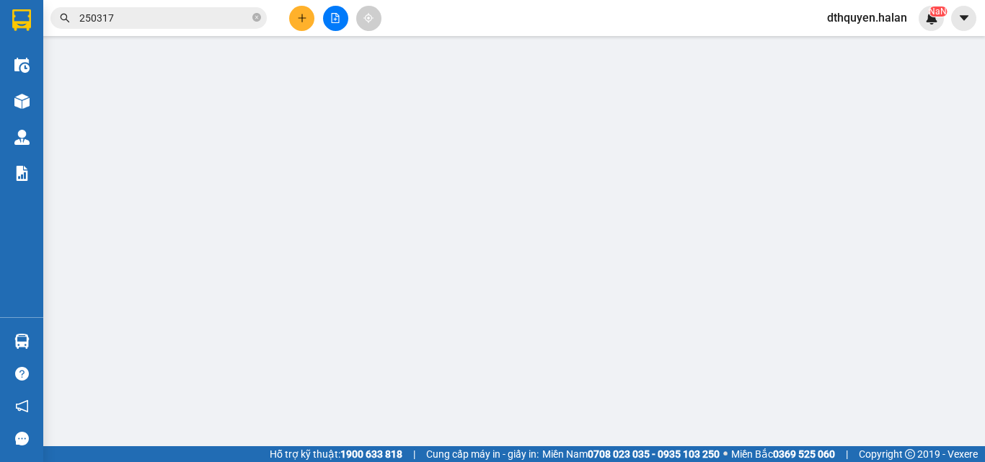
type input "0944860019"
type input "ĐỒNG"
type input "0825921234"
type input "DUY ANH 147BT"
type input "35.000"
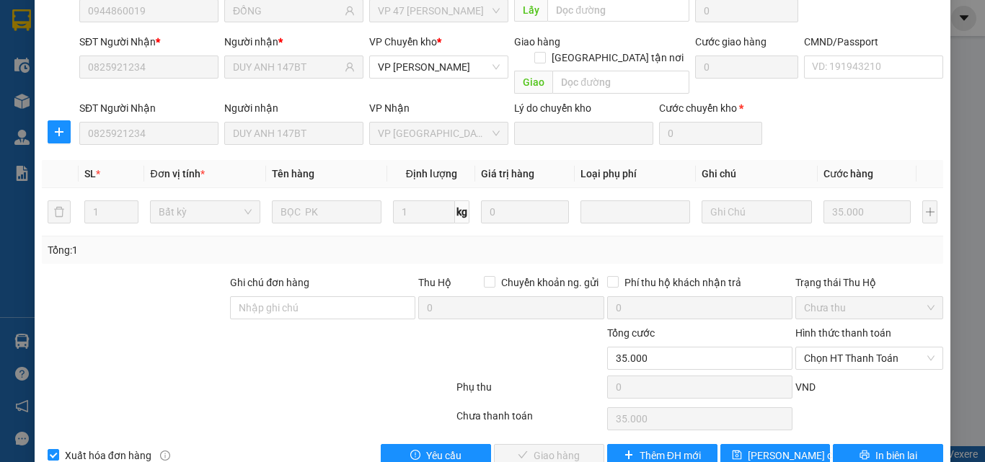
scroll to position [152, 0]
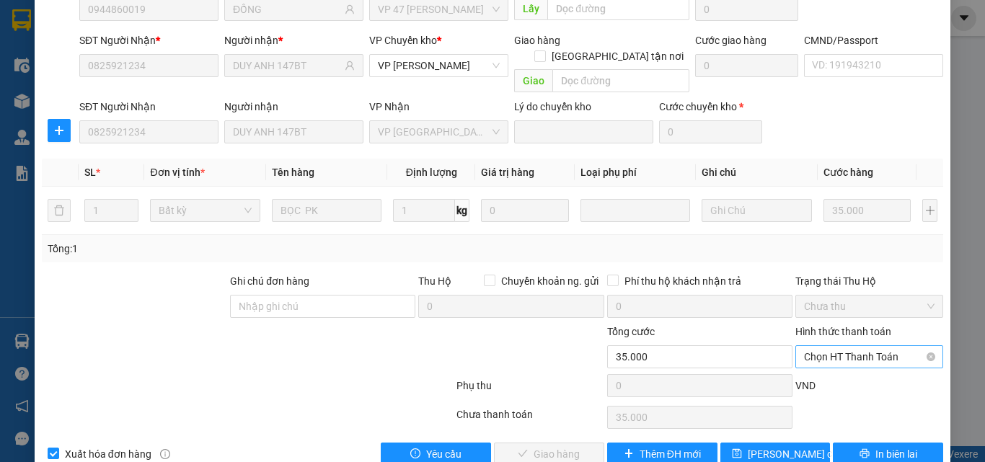
click at [841, 346] on span "Chọn HT Thanh Toán" at bounding box center [869, 357] width 130 height 22
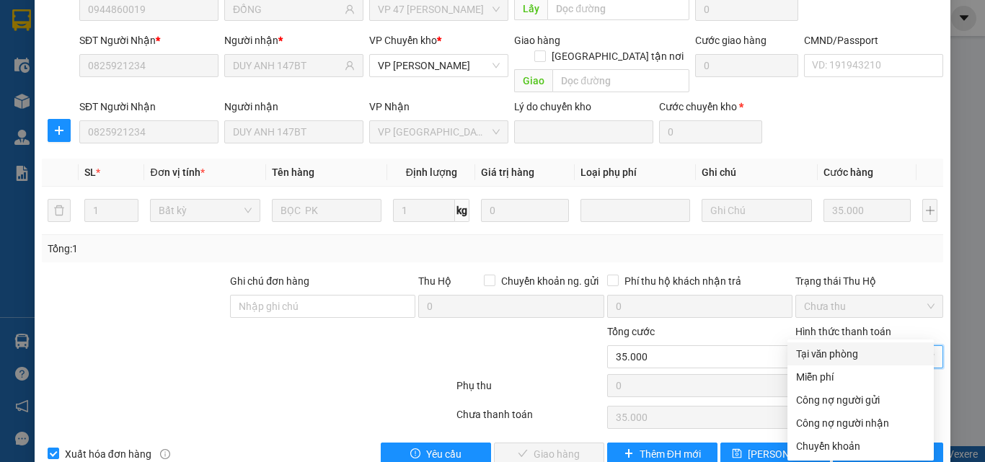
click at [829, 358] on div "Tại văn phòng" at bounding box center [860, 354] width 129 height 16
type input "0"
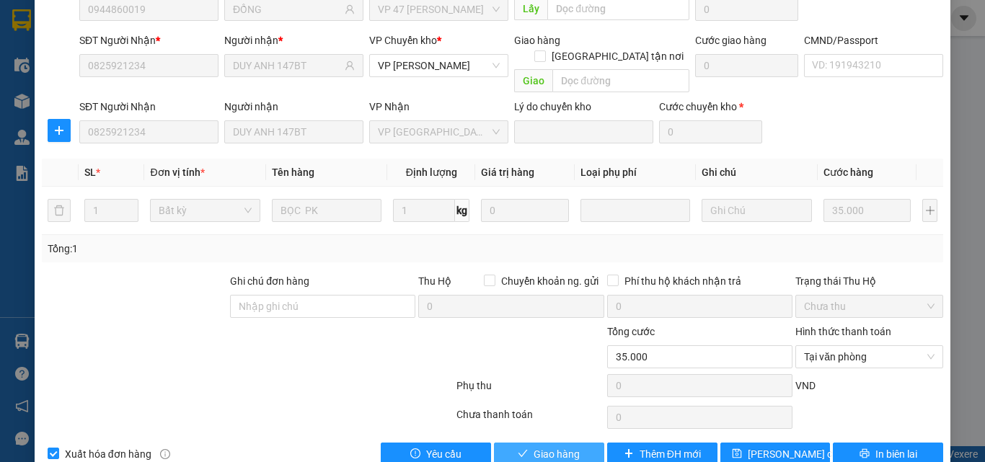
click at [561, 446] on span "Giao hàng" at bounding box center [556, 454] width 46 height 16
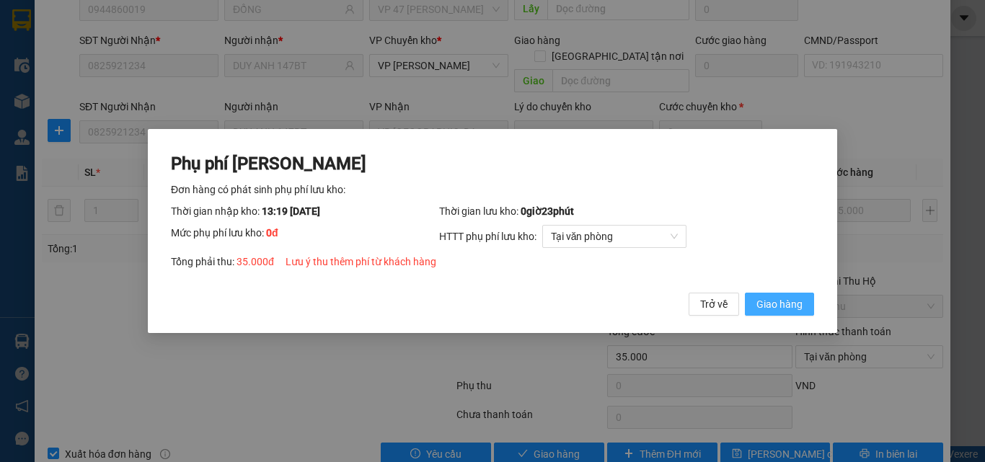
click at [769, 313] on button "Giao hàng" at bounding box center [779, 304] width 69 height 23
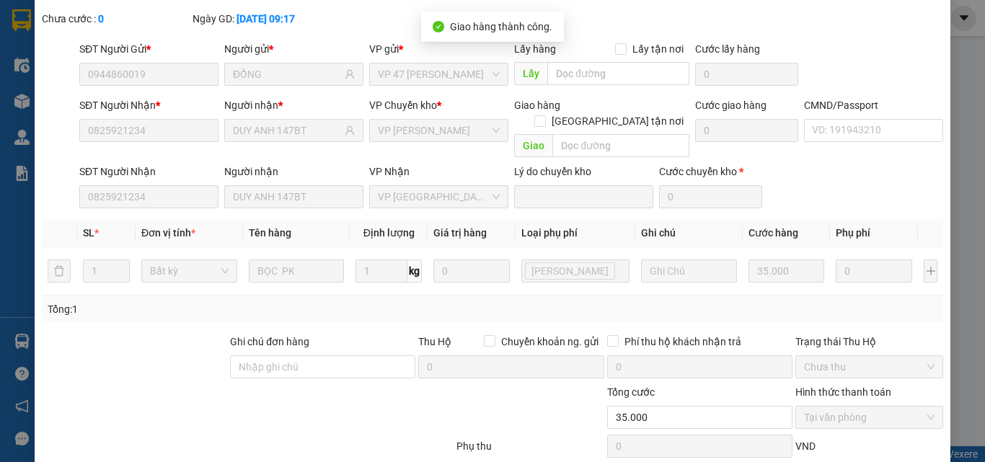
scroll to position [0, 0]
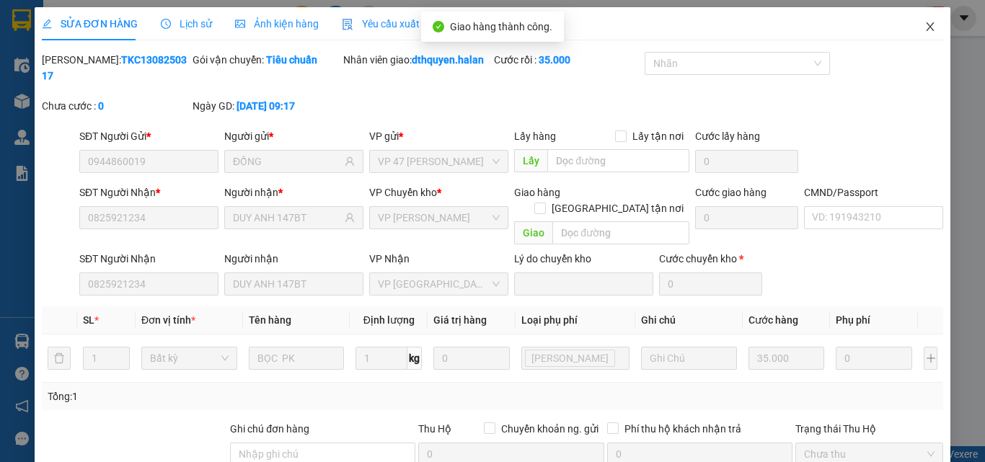
click at [924, 25] on icon "close" at bounding box center [930, 27] width 12 height 12
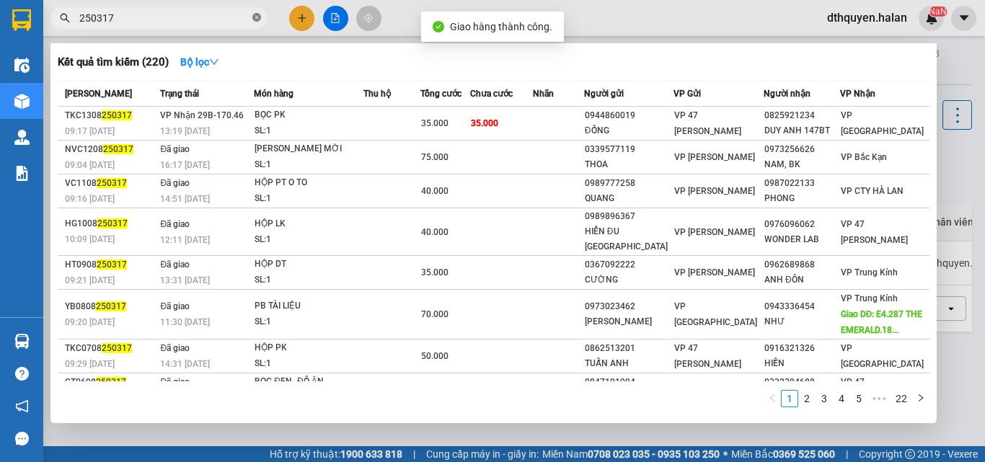
click at [252, 17] on icon "close-circle" at bounding box center [256, 17] width 9 height 9
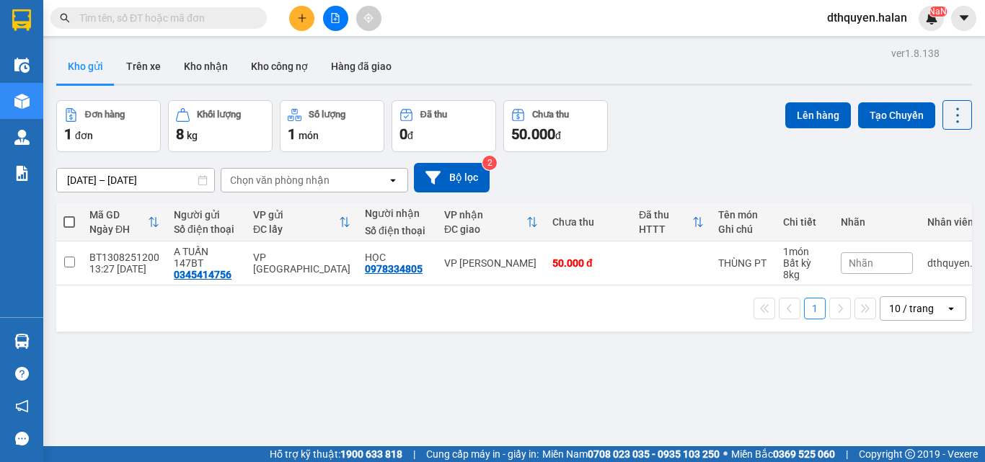
click at [294, 17] on button at bounding box center [301, 18] width 25 height 25
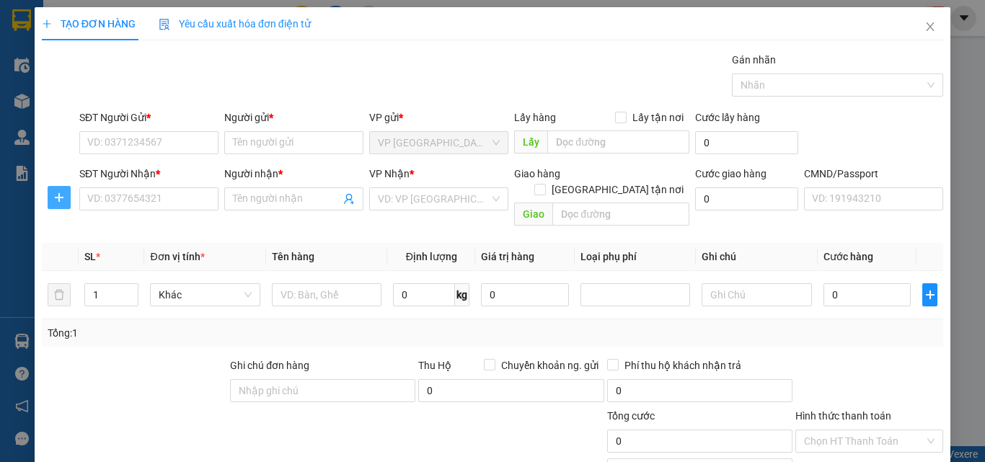
click at [63, 203] on button "button" at bounding box center [59, 197] width 23 height 23
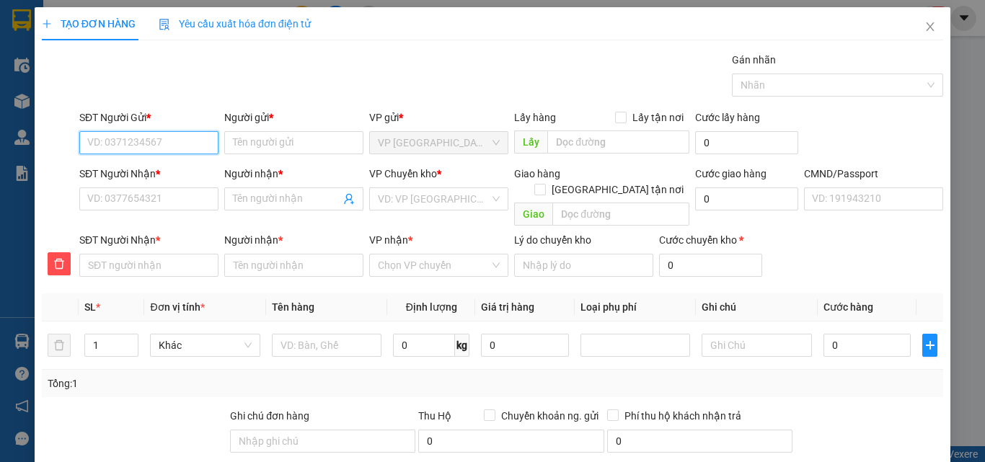
click at [143, 141] on input "SĐT Người Gửi *" at bounding box center [148, 142] width 139 height 23
type input "0825921234"
click at [165, 171] on div "0825921234 - DUY ANH 147BT" at bounding box center [156, 172] width 138 height 16
type input "DUY ANH 147BT"
type input "0825921234"
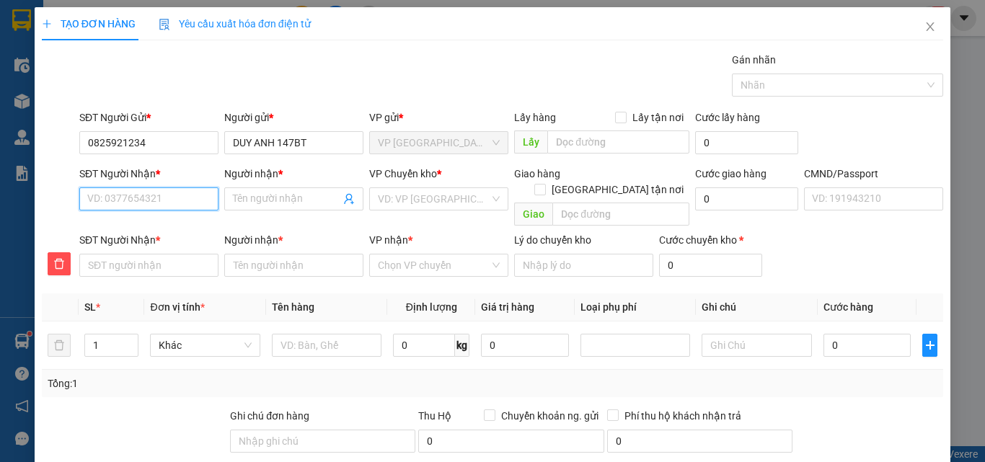
click at [166, 192] on input "SĐT Người Nhận *" at bounding box center [148, 198] width 139 height 23
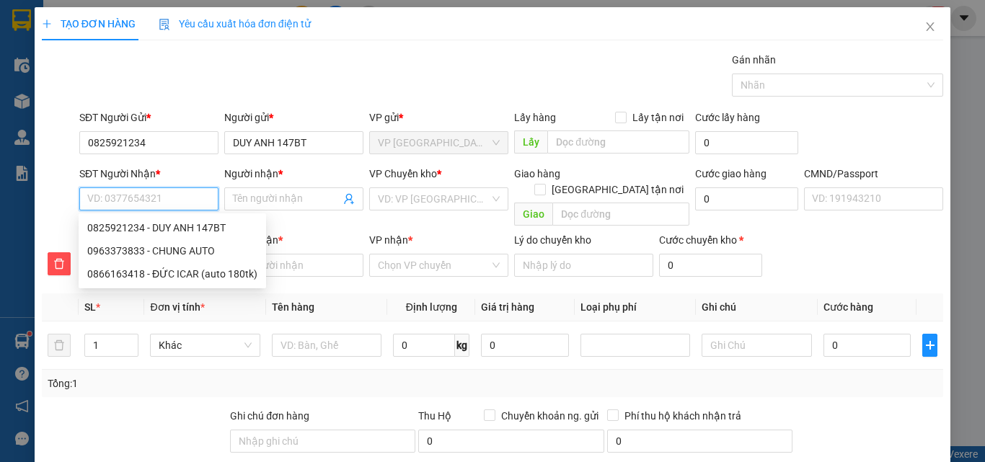
type input "0"
type input "09"
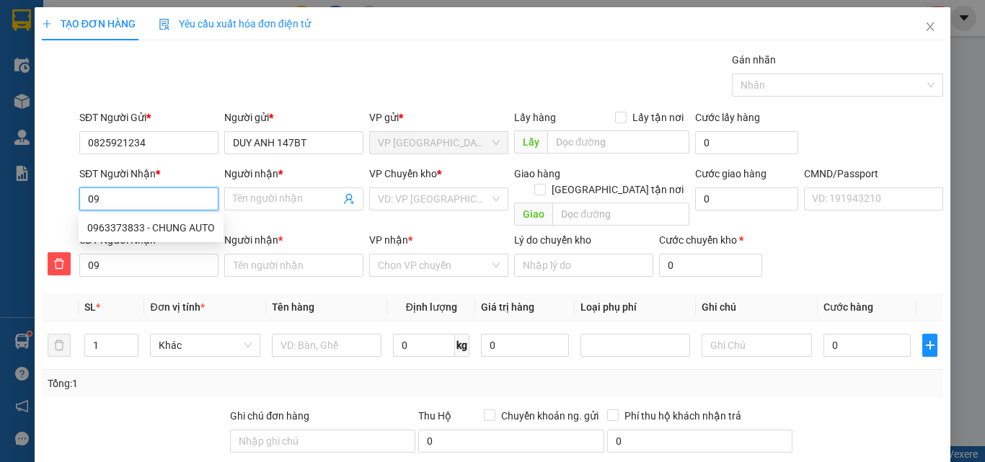
type input "097"
type input "0977"
type input "09777"
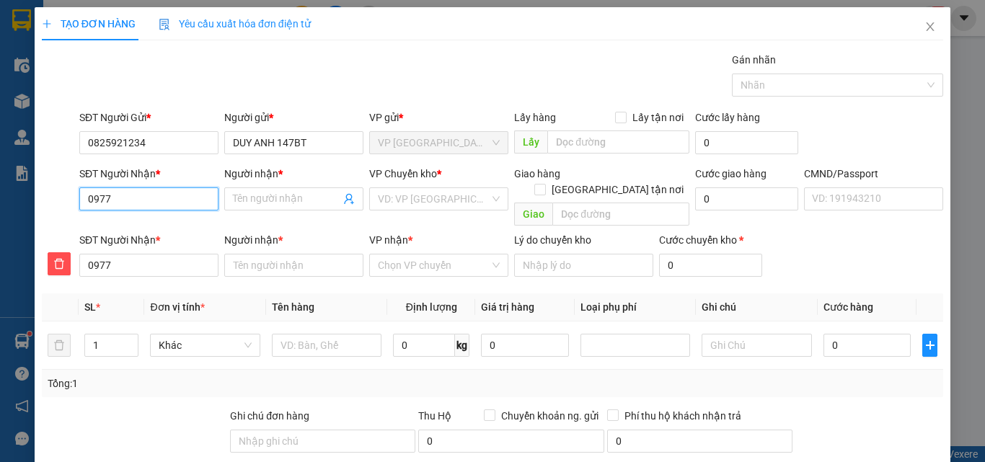
type input "09777"
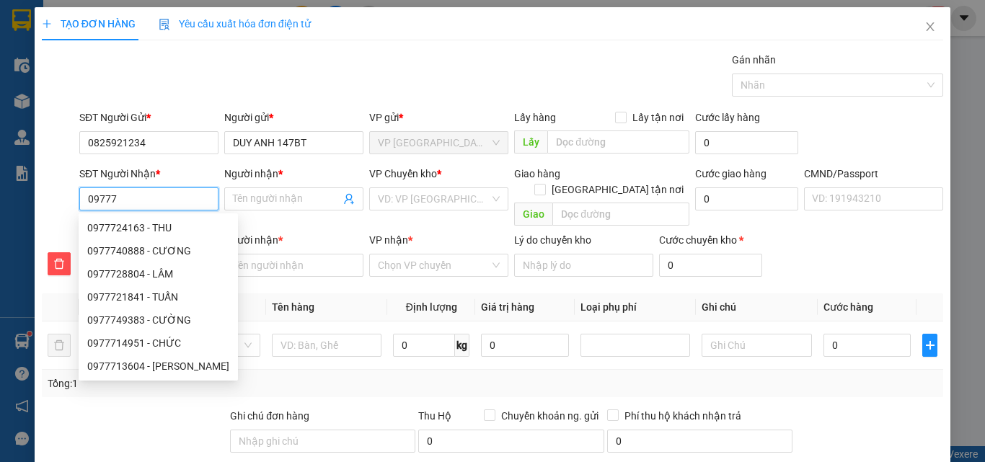
type input "097772"
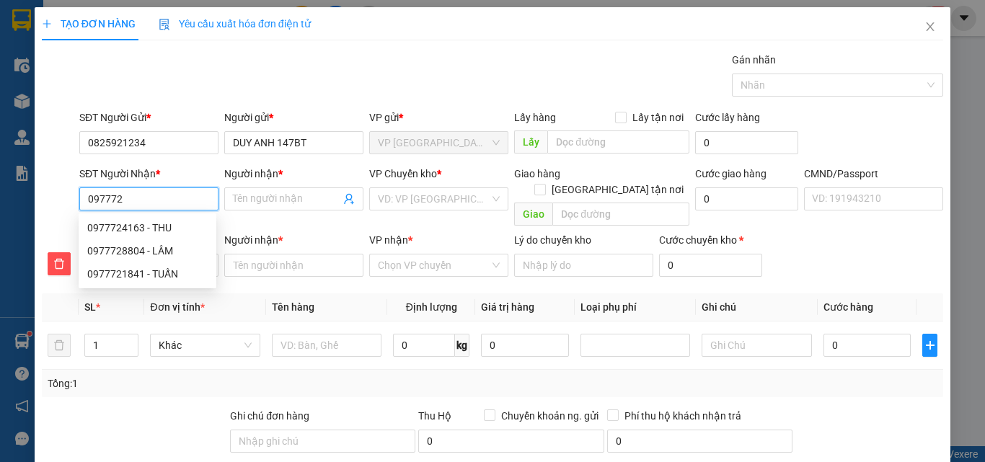
type input "0977729"
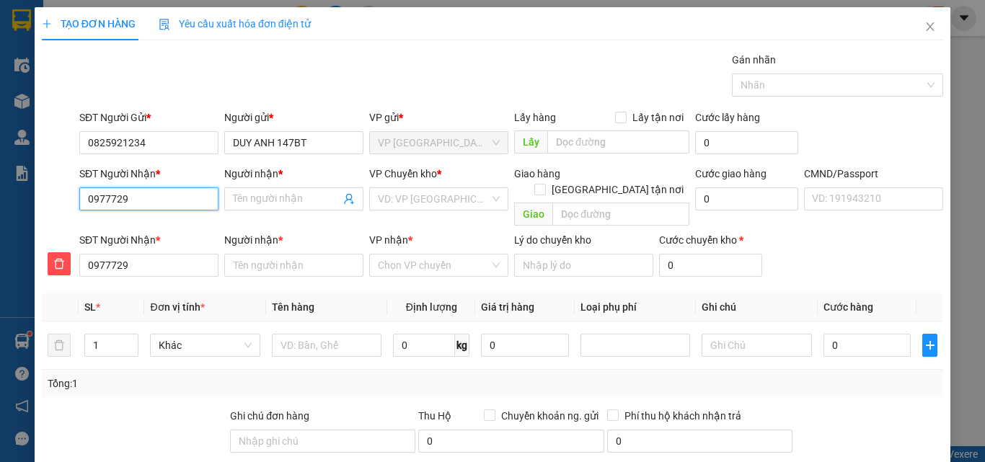
type input "09777290"
type input "097772905"
type input "0977729059"
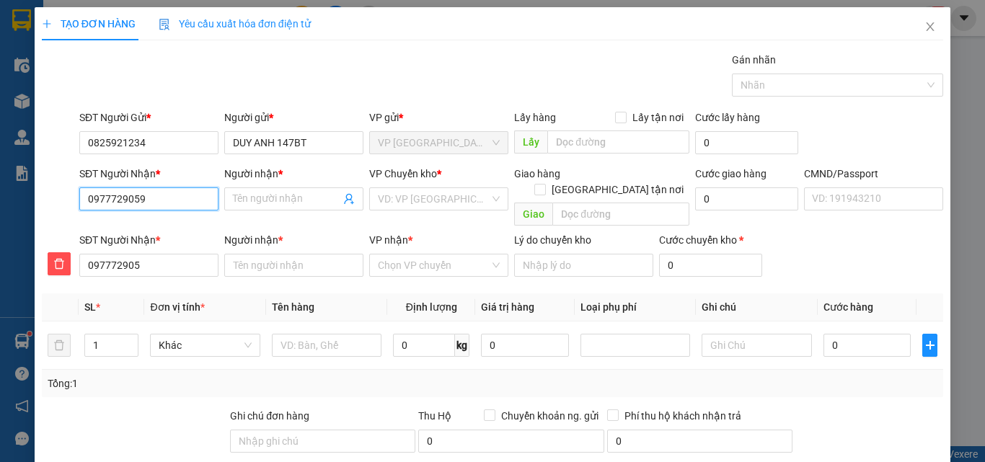
type input "0977729059"
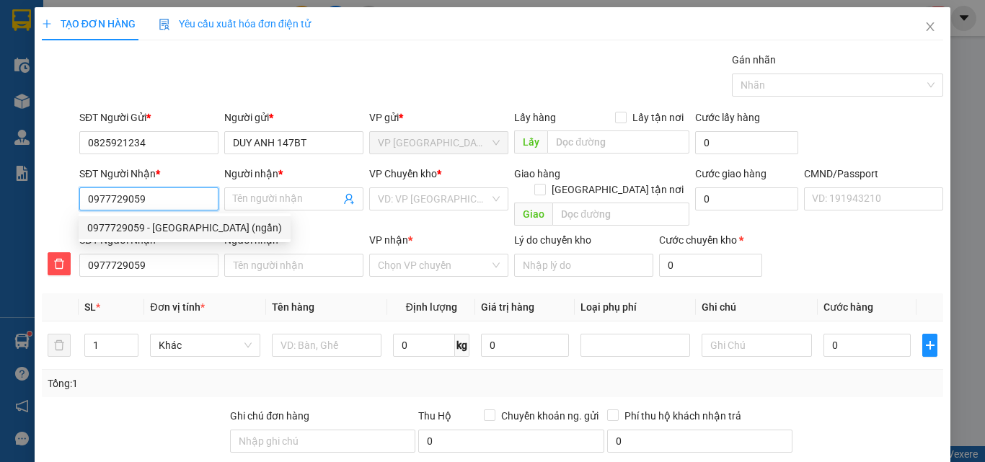
click at [181, 223] on div "0977729059 - QUANG MINH (ngần)" at bounding box center [184, 228] width 195 height 16
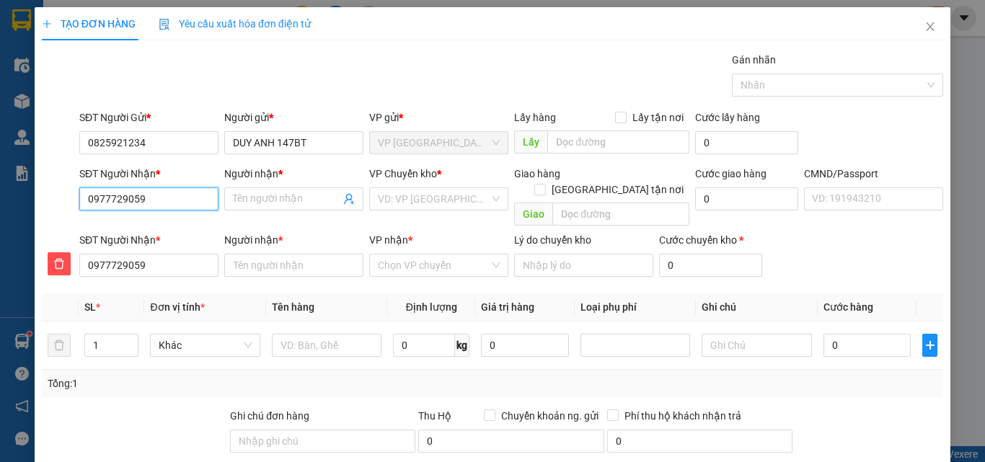
type input "QUANG MINH (ngần)"
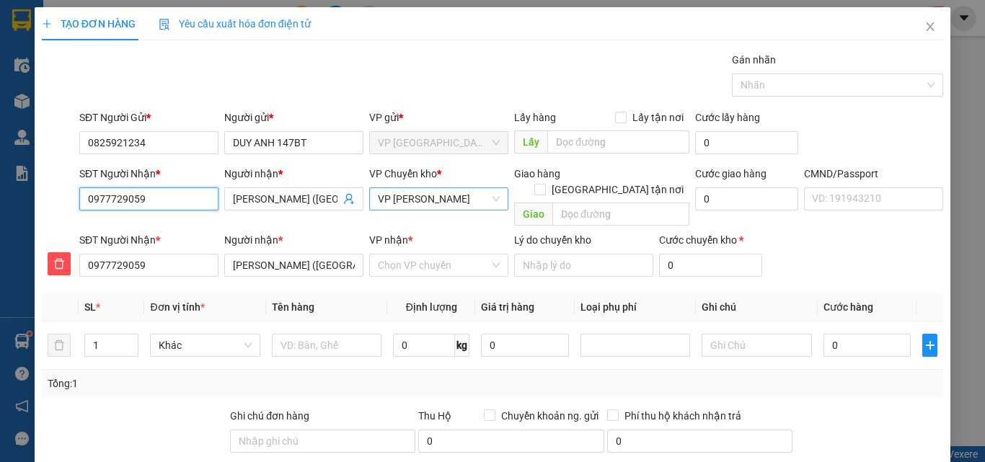
click at [471, 197] on span "VP [PERSON_NAME]" at bounding box center [439, 199] width 122 height 22
type input "0977729059"
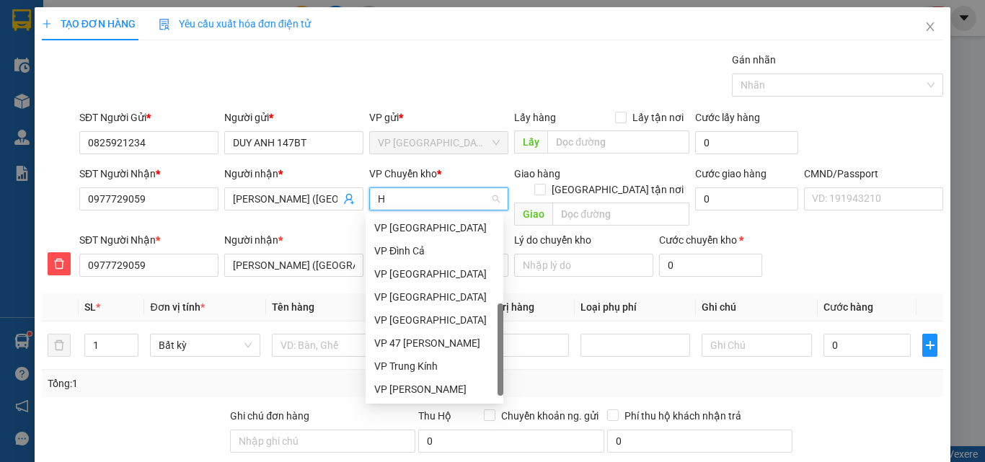
scroll to position [213, 0]
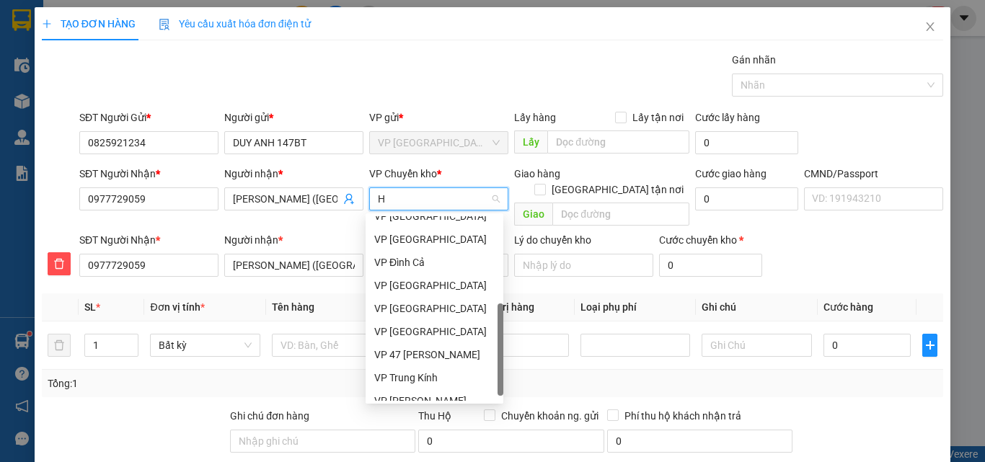
type input "HO"
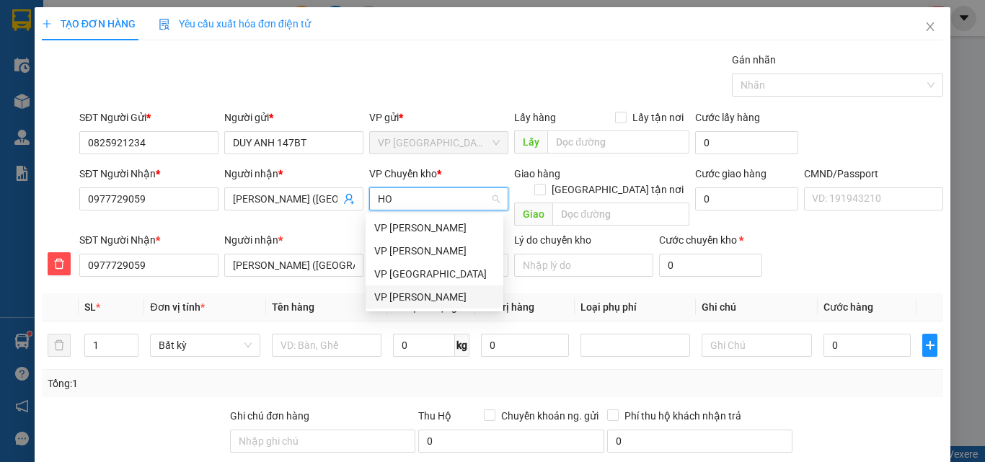
drag, startPoint x: 427, startPoint y: 296, endPoint x: 447, endPoint y: 274, distance: 29.6
click at [426, 296] on div "VP [PERSON_NAME]" at bounding box center [434, 297] width 120 height 16
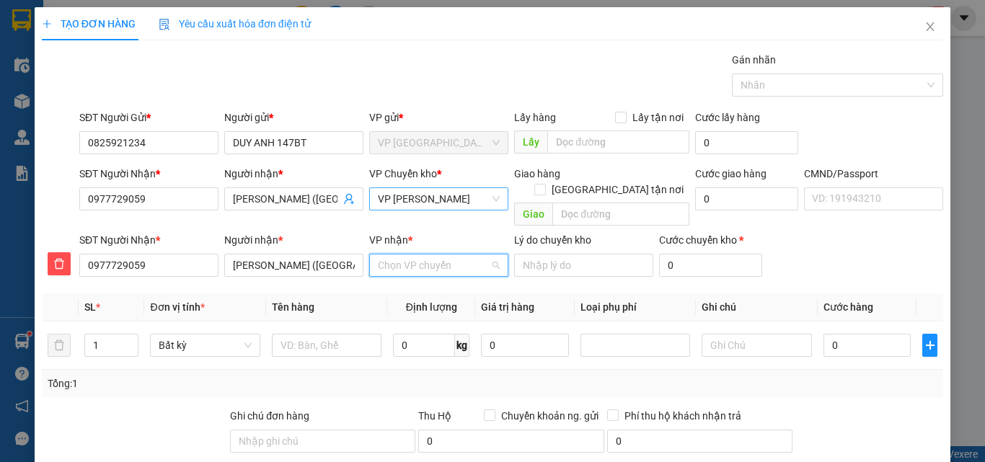
click at [427, 254] on input "VP nhận *" at bounding box center [434, 265] width 112 height 22
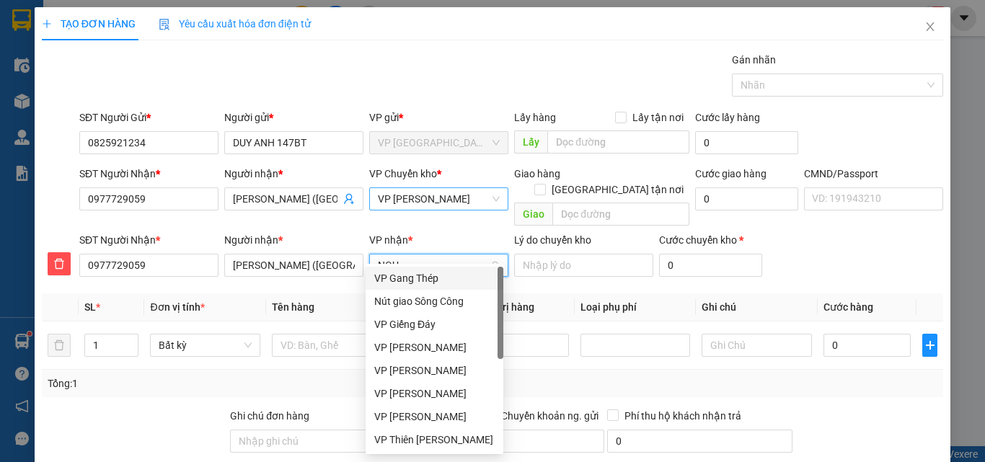
type input "NGUY"
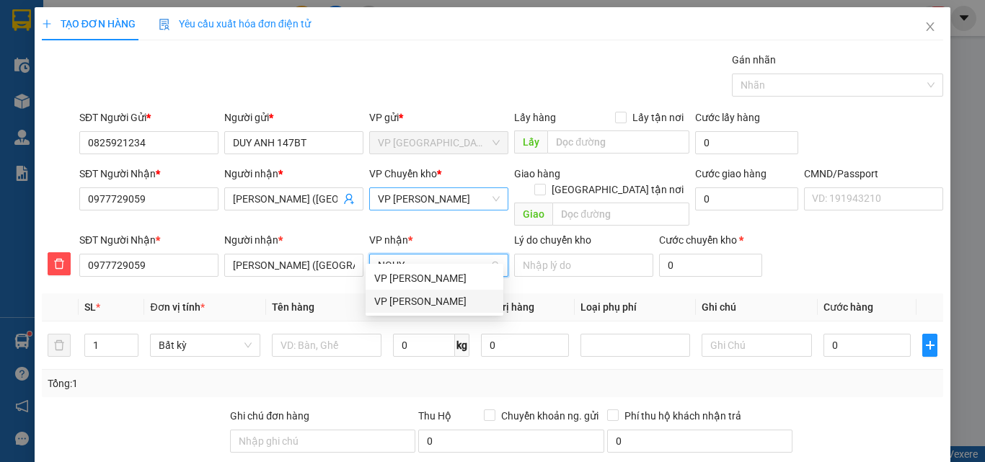
click at [415, 301] on div "VP [PERSON_NAME]" at bounding box center [434, 301] width 120 height 16
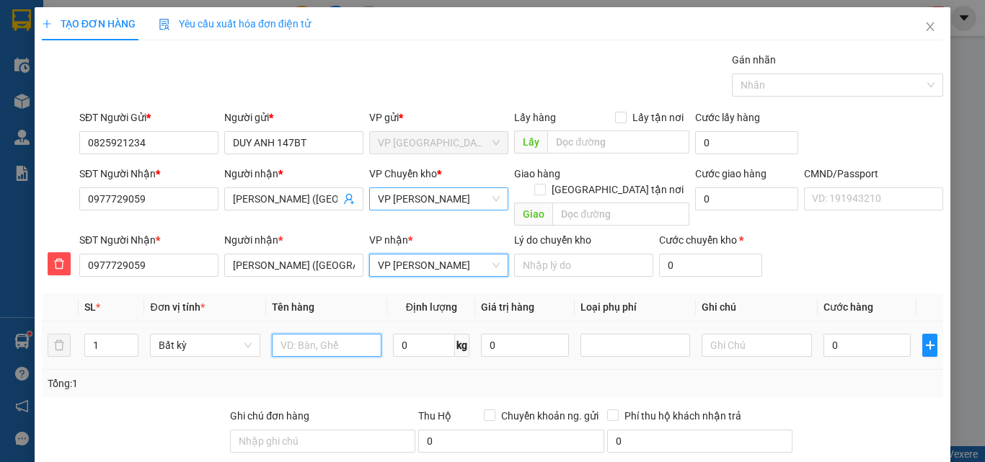
click at [298, 334] on input "text" at bounding box center [327, 345] width 110 height 23
type input "HỘP PT"
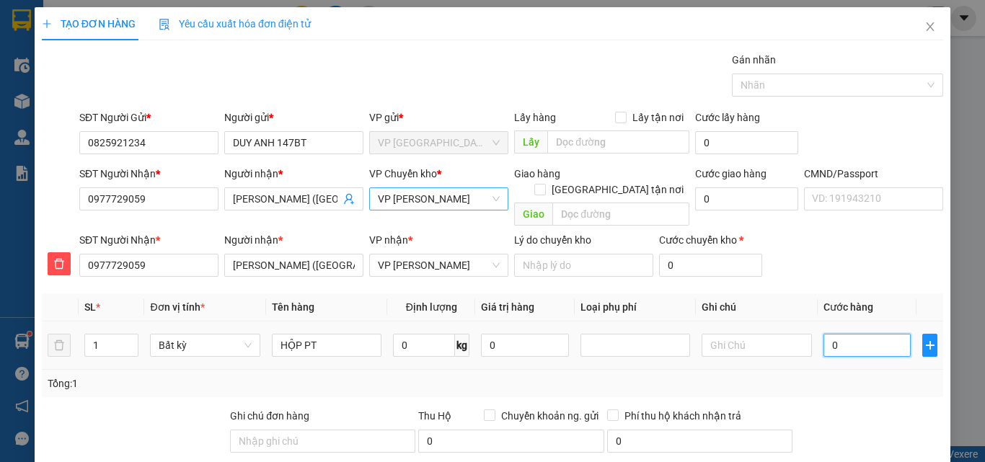
click at [833, 335] on input "0" at bounding box center [867, 345] width 88 height 23
type input "3"
type input "35"
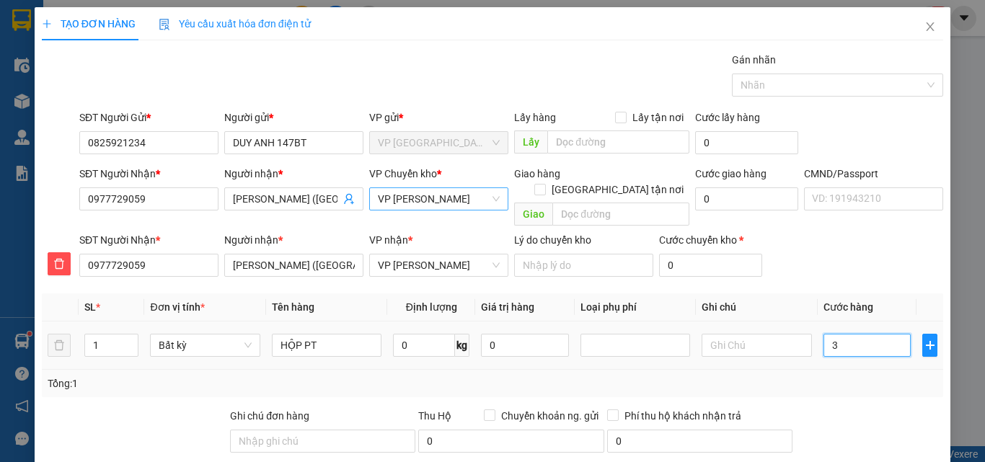
type input "35"
type input "350"
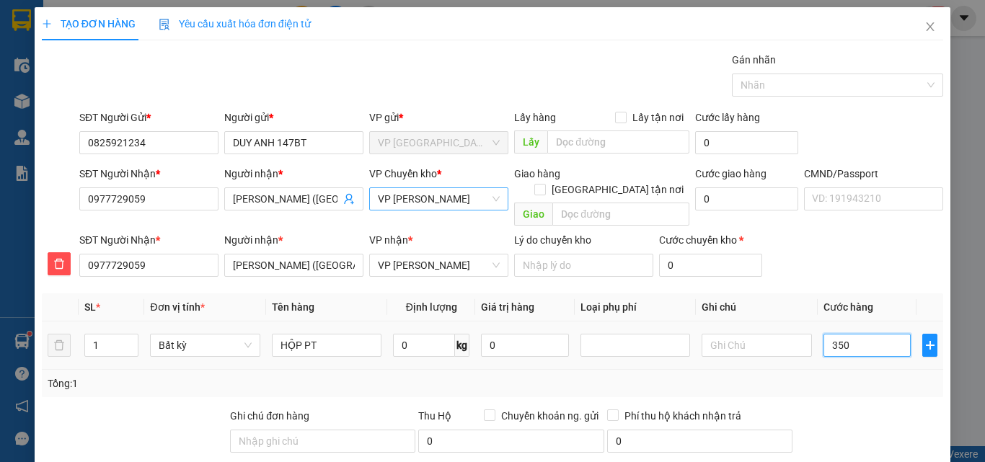
type input "3.500"
type input "35.000"
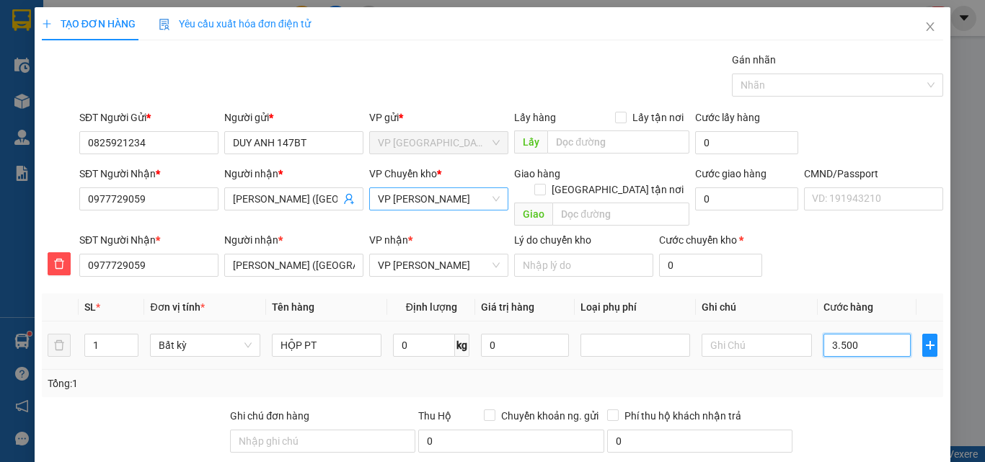
type input "35.000"
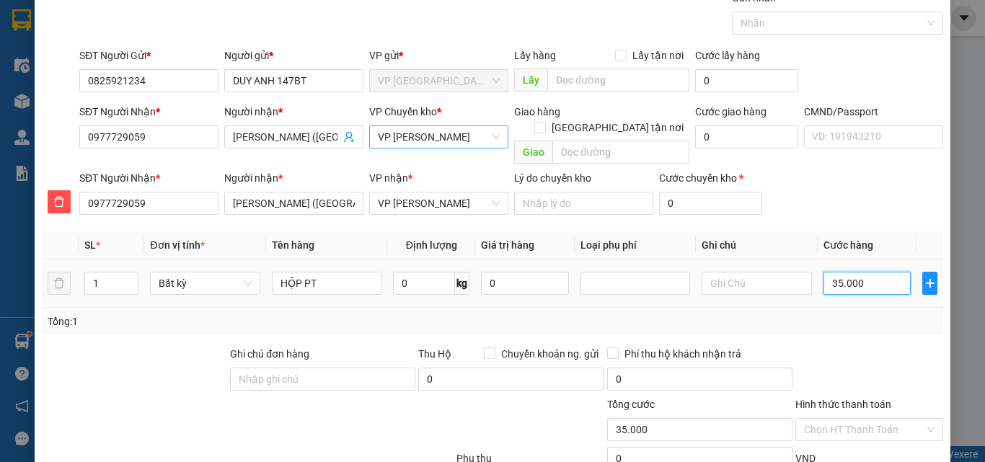
scroll to position [151, 0]
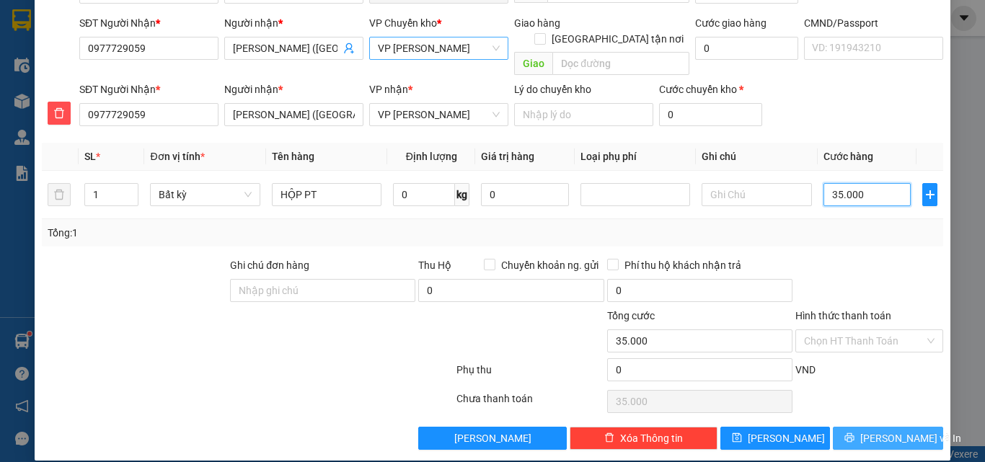
type input "35.000"
click at [833, 427] on button "Lưu và In" at bounding box center [888, 438] width 110 height 23
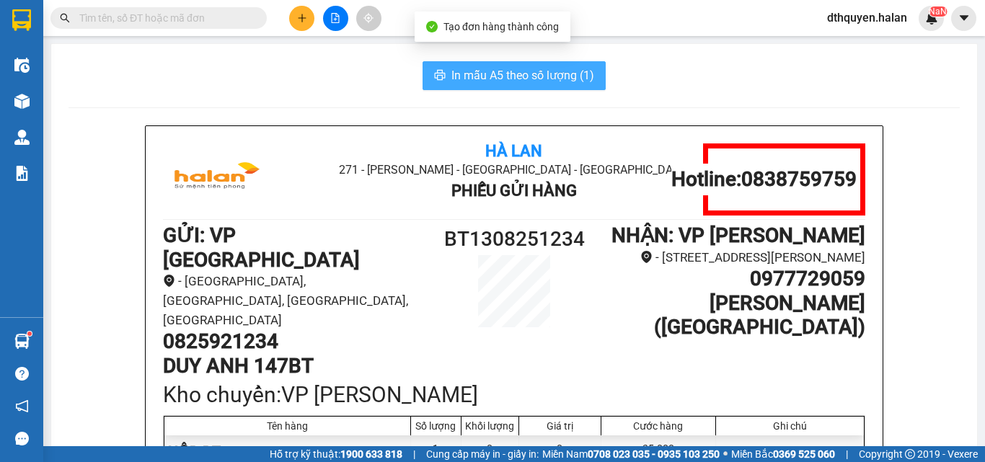
click at [509, 77] on span "In mẫu A5 theo số lượng (1)" at bounding box center [522, 75] width 143 height 18
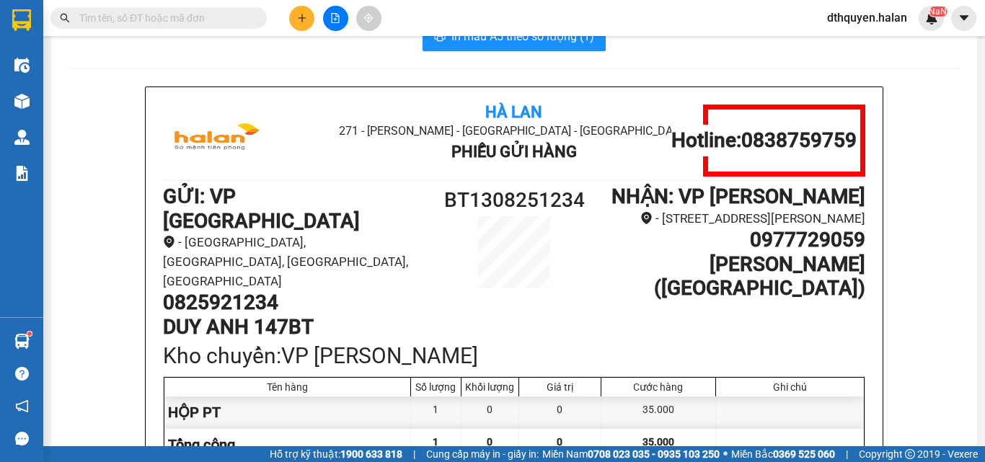
scroll to position [72, 0]
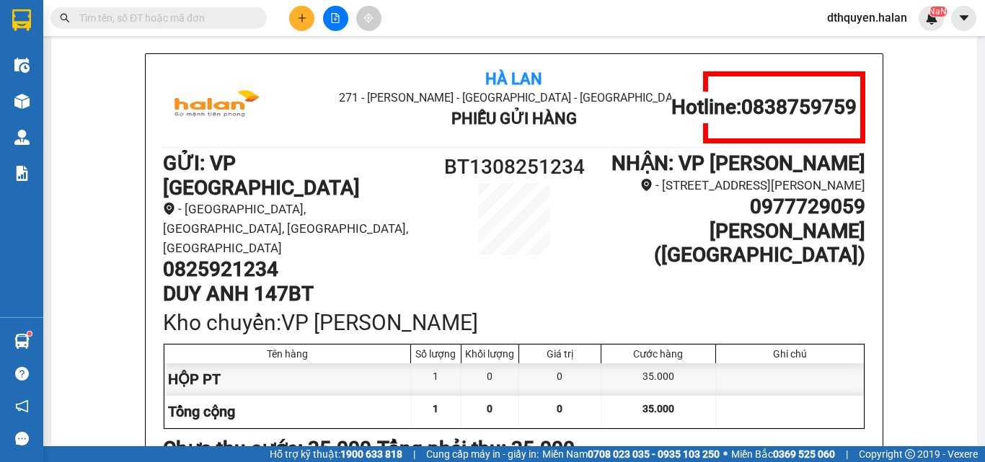
click at [151, 20] on input "text" at bounding box center [164, 18] width 170 height 16
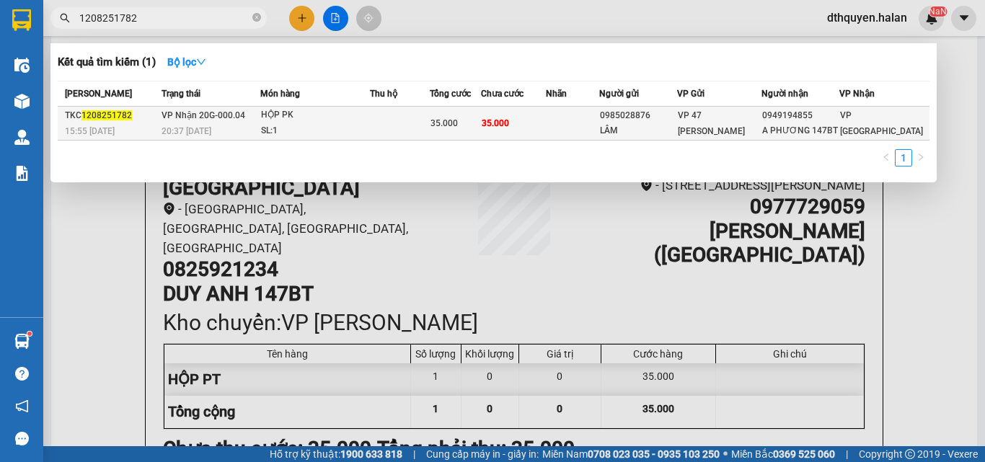
type input "1208251782"
click at [237, 131] on div "20:37 - 12/08" at bounding box center [210, 131] width 98 height 16
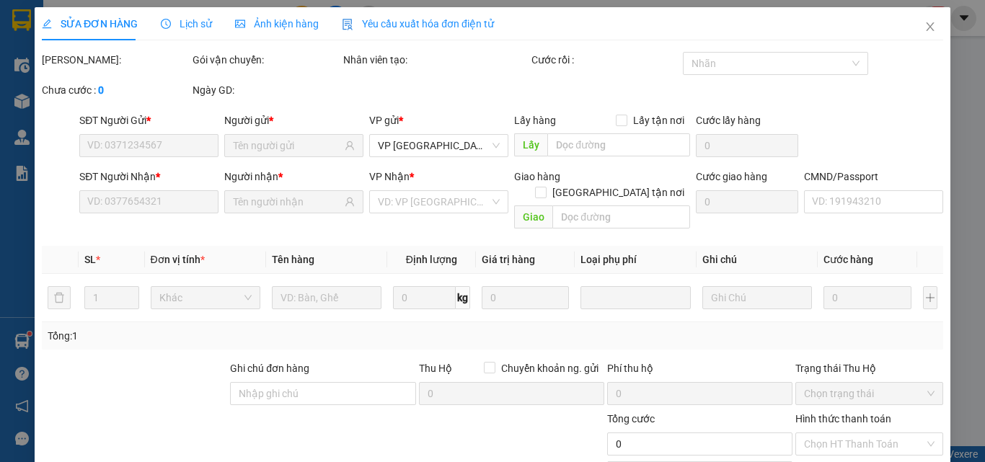
type input "0985028876"
type input "LÂM"
type input "0949194855"
type input "A PHƯƠNG 147BT"
type input "35.000"
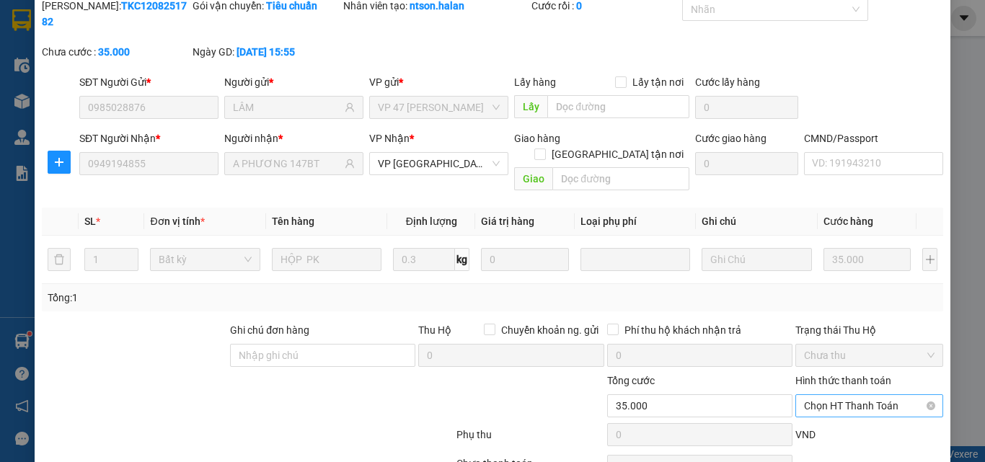
scroll to position [103, 0]
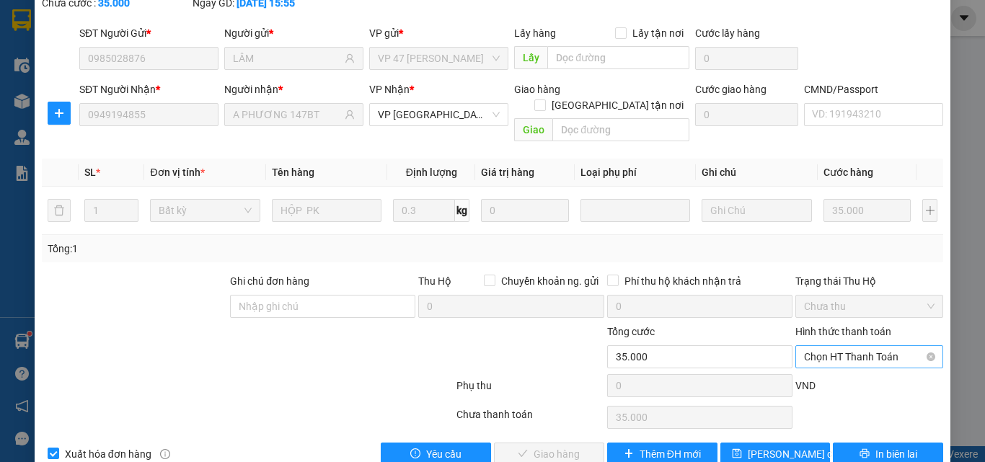
click at [859, 346] on span "Chọn HT Thanh Toán" at bounding box center [869, 357] width 130 height 22
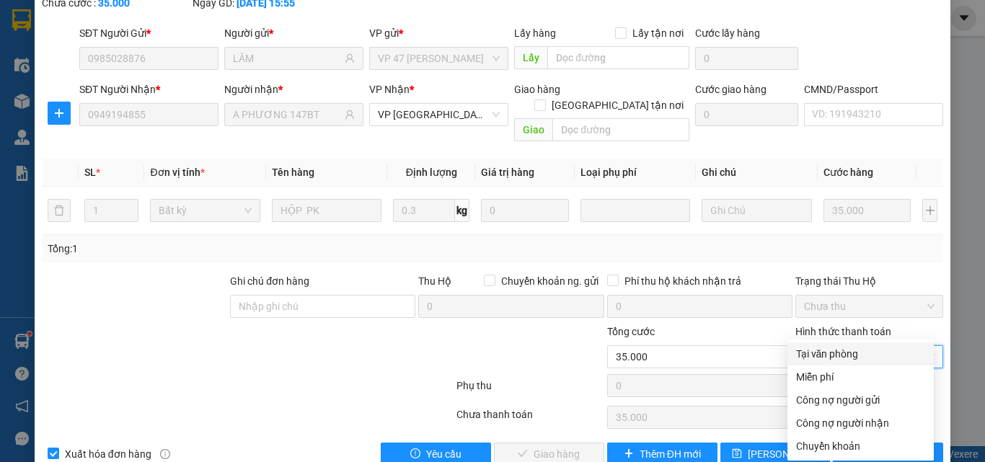
click at [841, 346] on div "Tại văn phòng" at bounding box center [860, 354] width 129 height 16
type input "0"
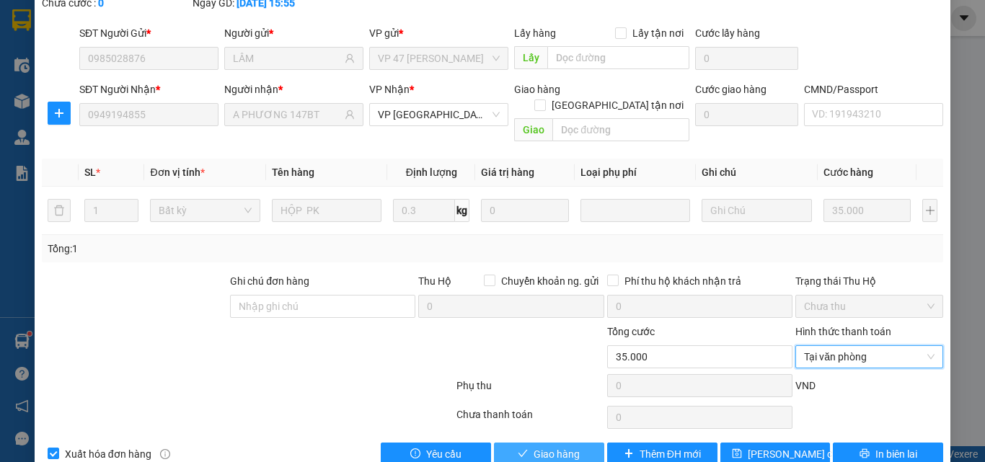
click at [582, 443] on button "Giao hàng" at bounding box center [549, 454] width 110 height 23
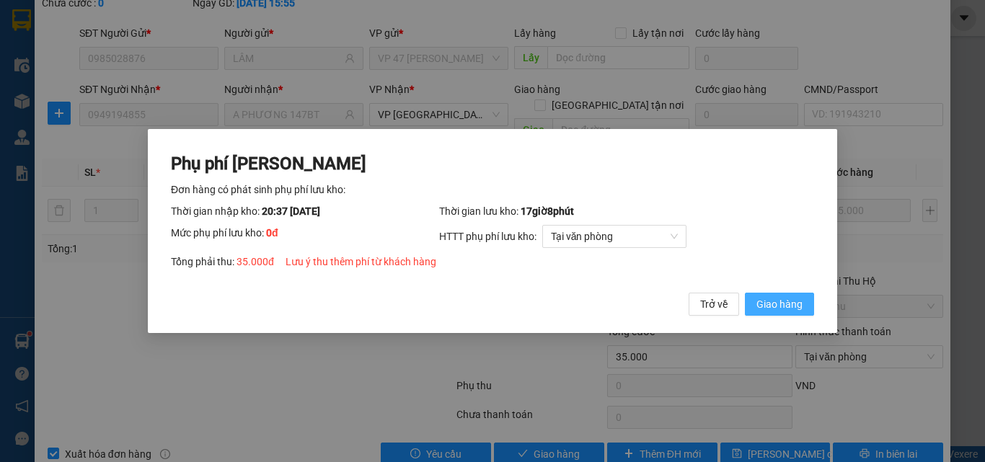
click at [785, 296] on button "Giao hàng" at bounding box center [779, 304] width 69 height 23
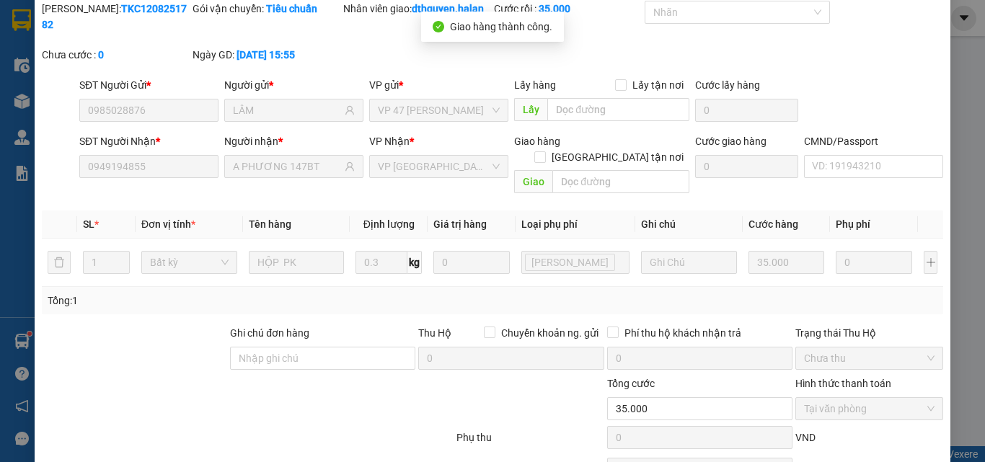
scroll to position [0, 0]
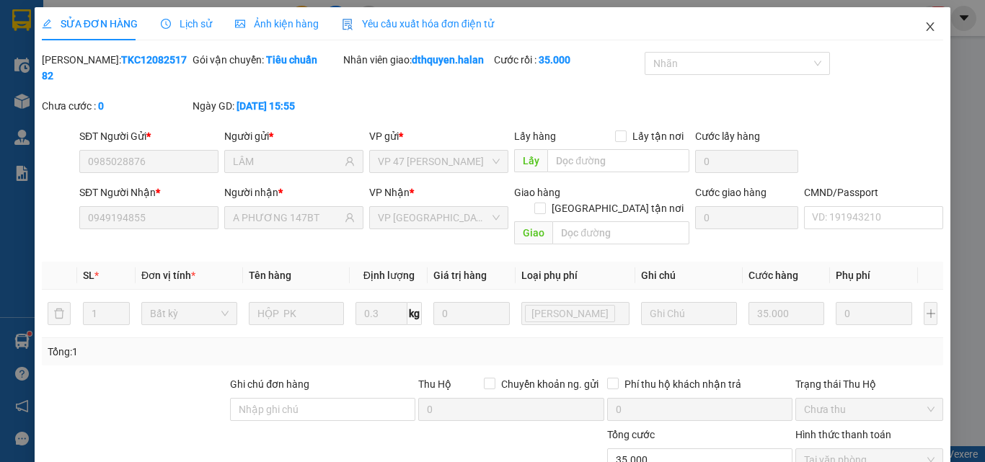
drag, startPoint x: 918, startPoint y: 28, endPoint x: 839, endPoint y: 38, distance: 79.9
click at [918, 34] on span "Close" at bounding box center [930, 27] width 40 height 40
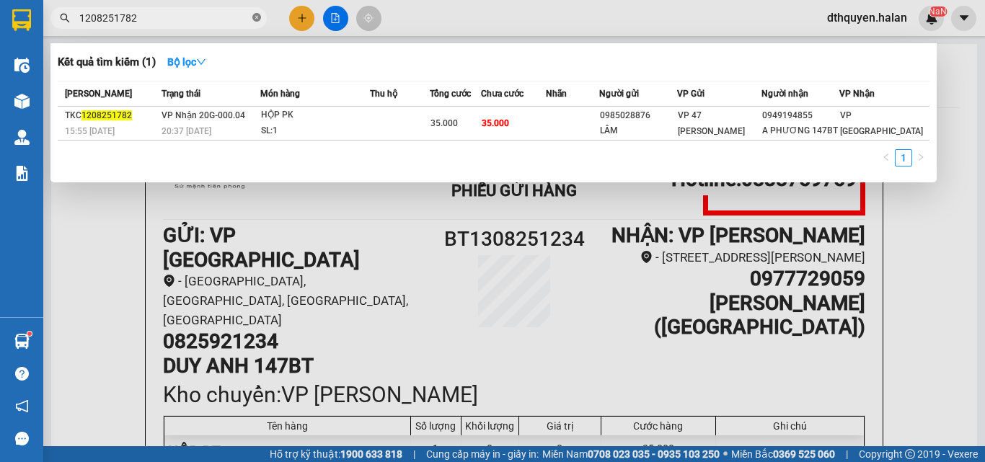
click at [256, 18] on icon "close-circle" at bounding box center [256, 17] width 9 height 9
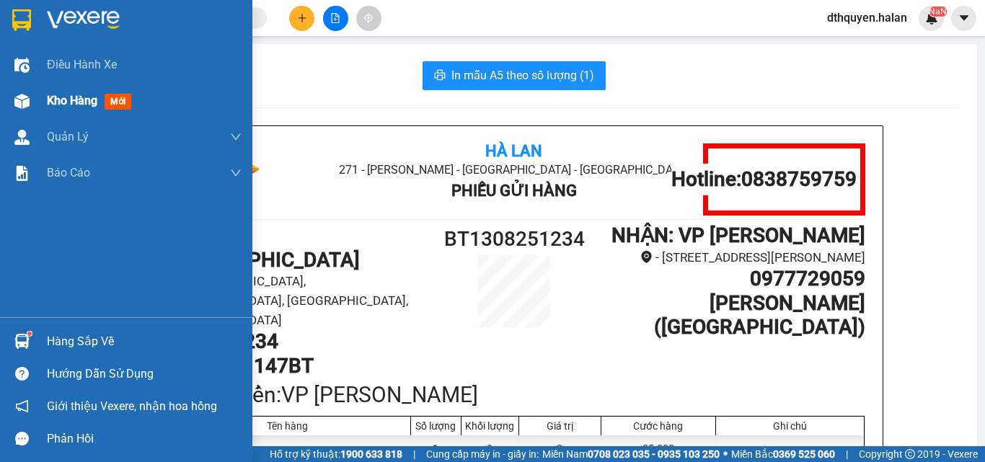
click at [57, 101] on span "Kho hàng" at bounding box center [72, 101] width 50 height 14
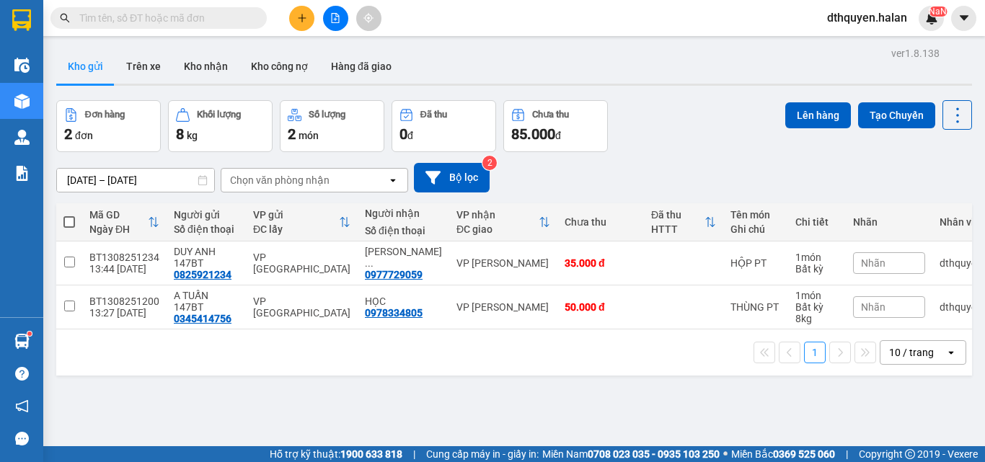
click at [249, 13] on span at bounding box center [158, 18] width 216 height 22
click at [237, 16] on input "text" at bounding box center [164, 18] width 170 height 16
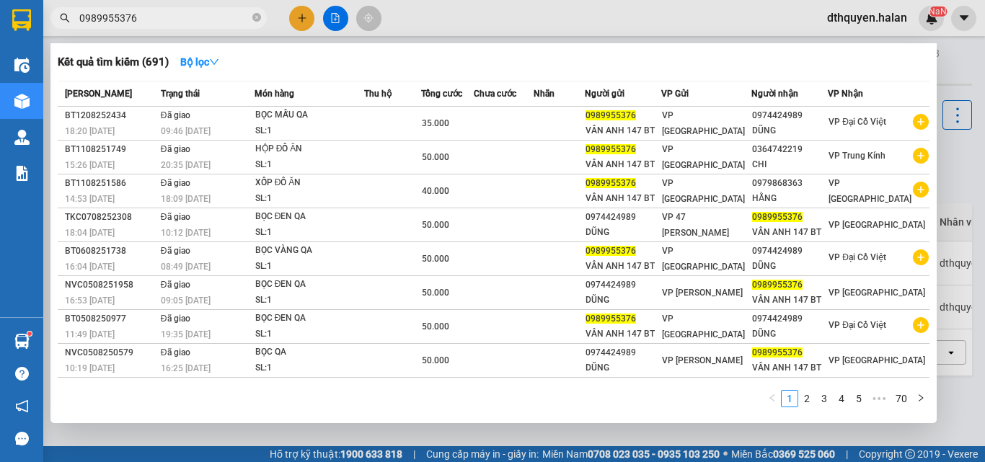
type input "0989955376"
click at [257, 20] on icon "close-circle" at bounding box center [256, 17] width 9 height 9
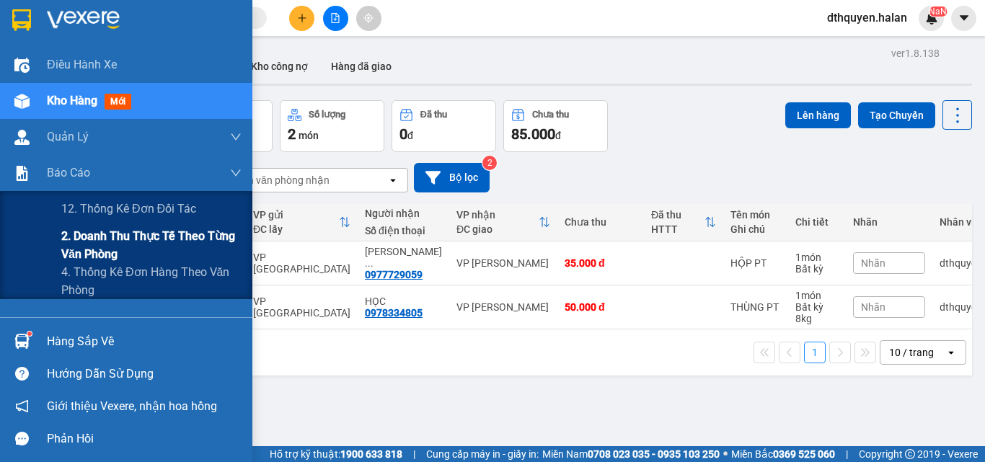
click at [96, 233] on span "2. Doanh thu thực tế theo từng văn phòng" at bounding box center [151, 245] width 180 height 36
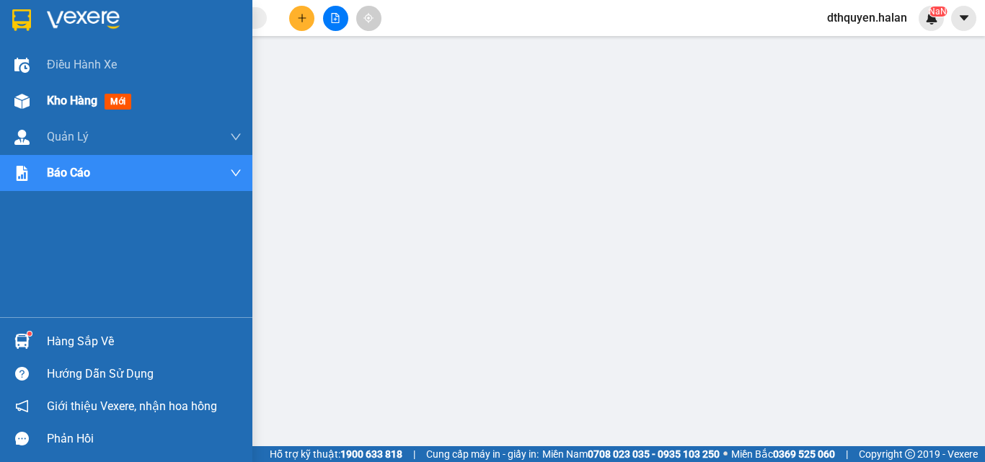
click at [79, 99] on span "Kho hàng" at bounding box center [72, 101] width 50 height 14
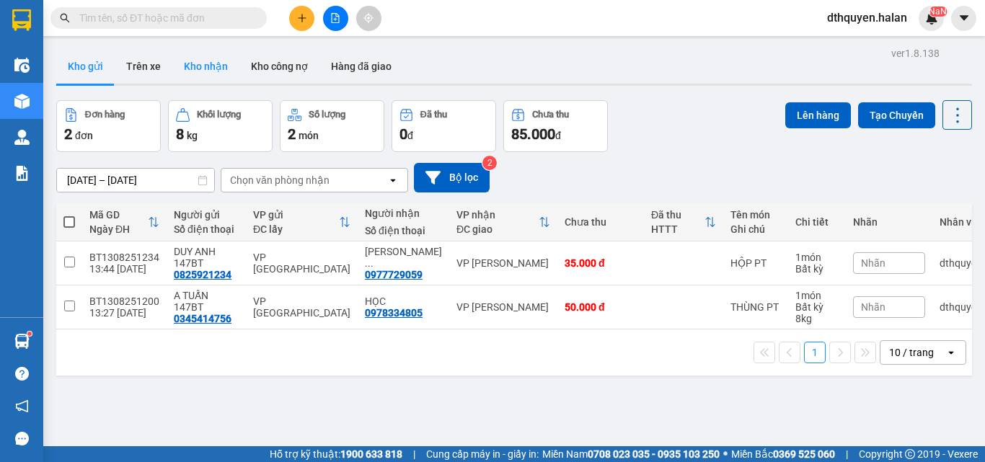
click at [216, 62] on button "Kho nhận" at bounding box center [205, 66] width 67 height 35
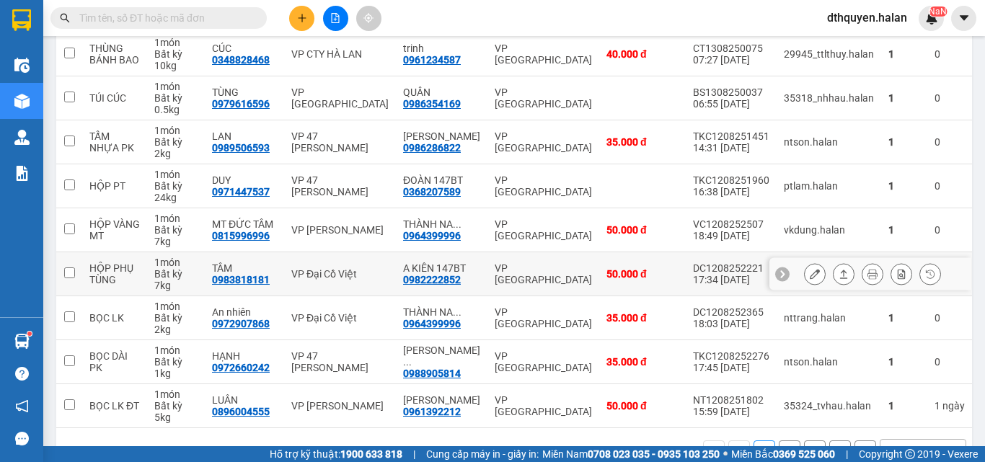
scroll to position [288, 0]
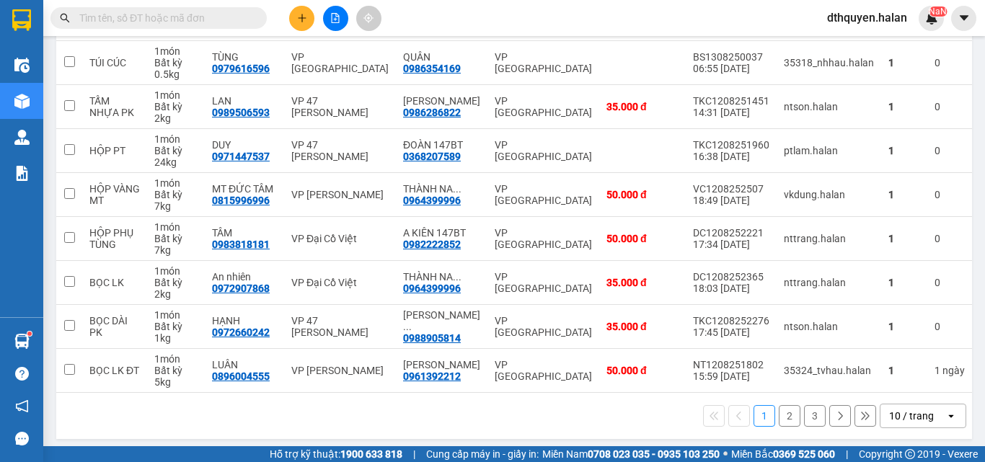
click at [779, 420] on button "2" at bounding box center [790, 416] width 22 height 22
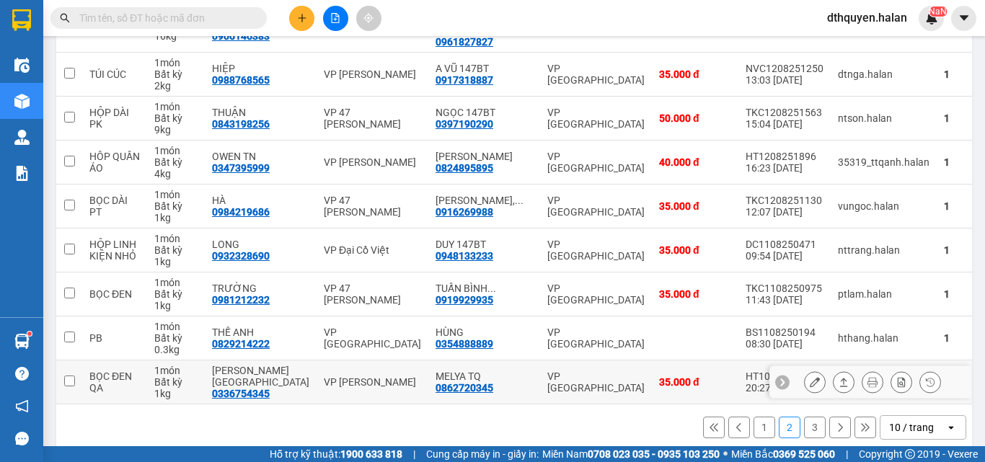
click at [810, 377] on icon at bounding box center [815, 382] width 10 height 10
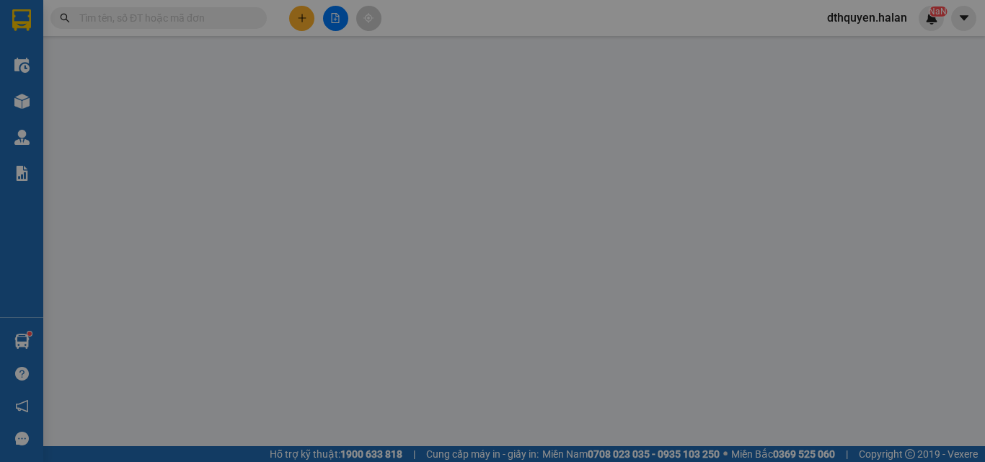
type input "0336754345"
type input "MELYA THÁI NGUYÊN"
type input "0862720345"
type input "MELYA TQ"
type input "35.000"
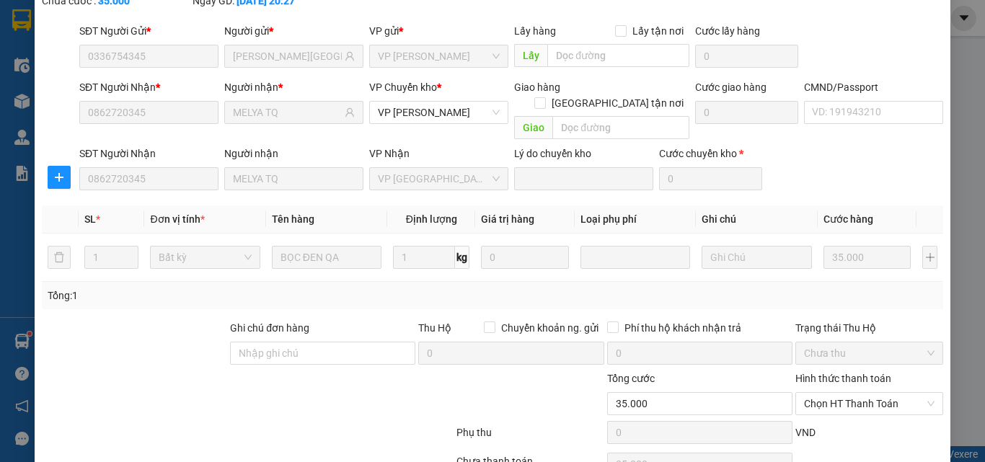
scroll to position [152, 0]
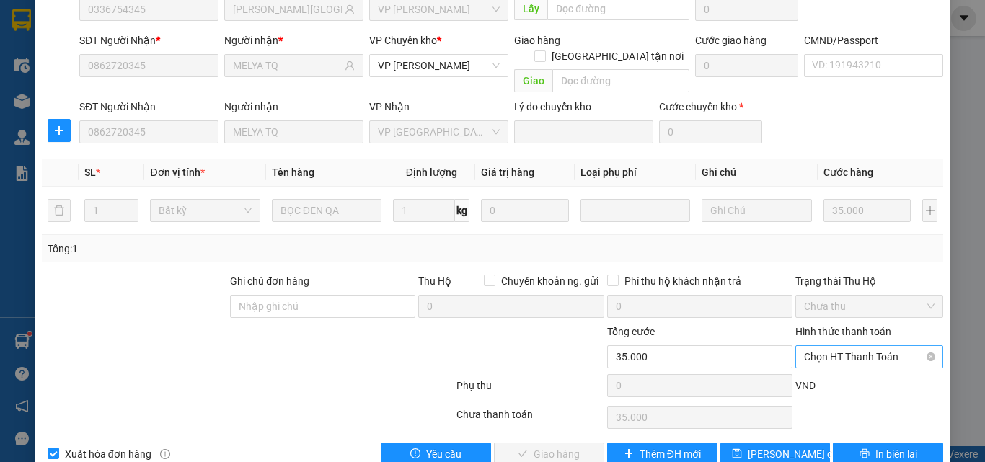
click at [868, 346] on span "Chọn HT Thanh Toán" at bounding box center [869, 357] width 130 height 22
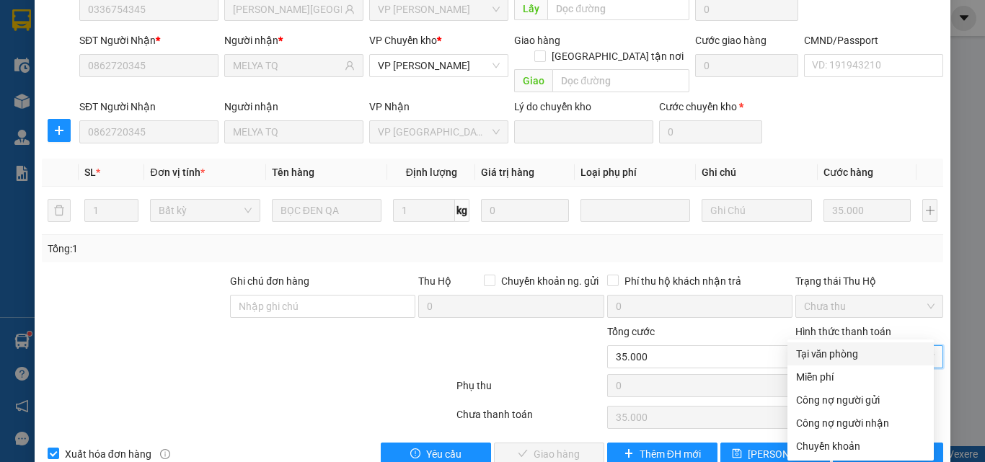
click at [822, 358] on div "Tại văn phòng" at bounding box center [860, 354] width 129 height 16
type input "0"
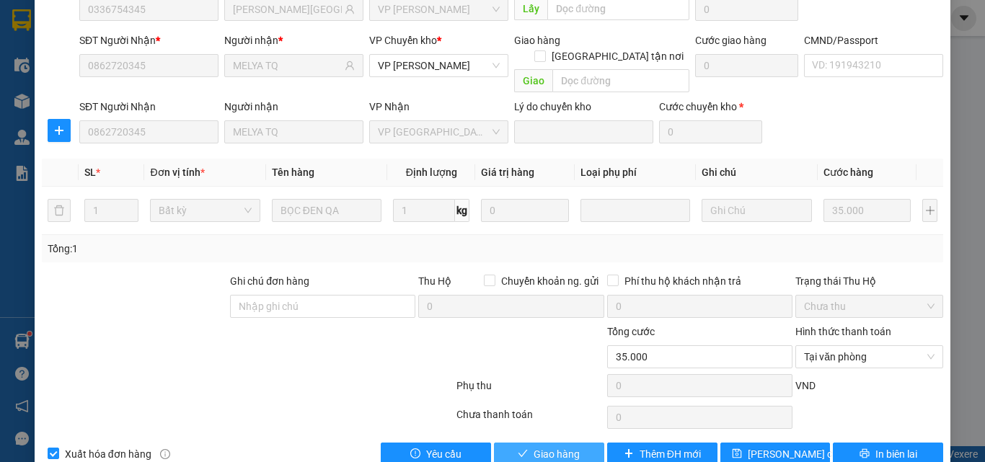
click at [541, 446] on span "Giao hàng" at bounding box center [556, 454] width 46 height 16
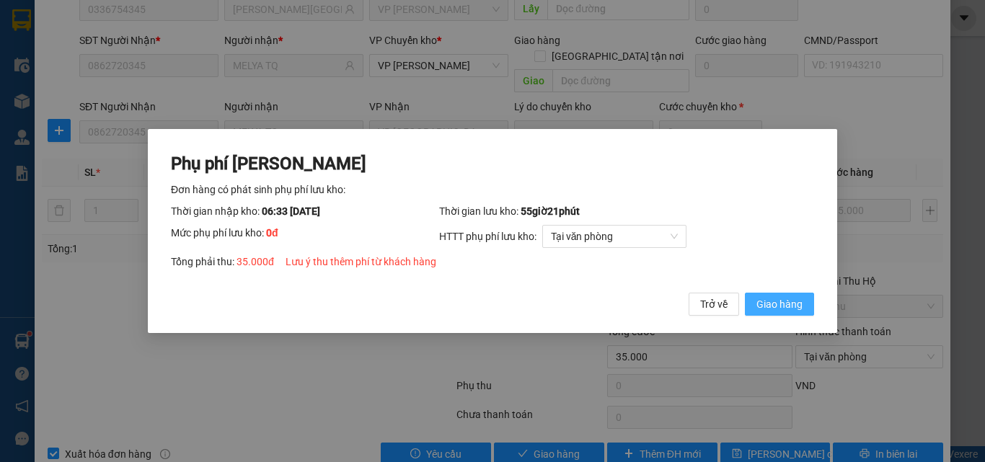
click at [774, 303] on span "Giao hàng" at bounding box center [779, 304] width 46 height 16
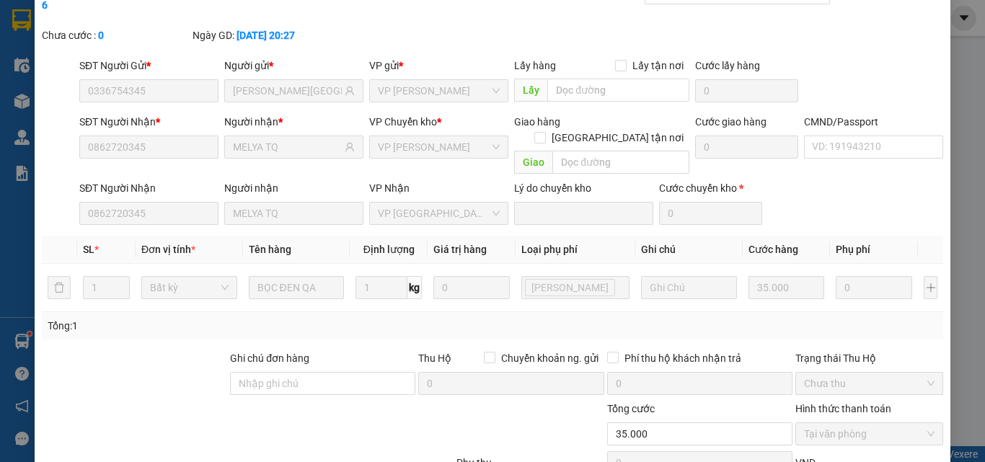
scroll to position [0, 0]
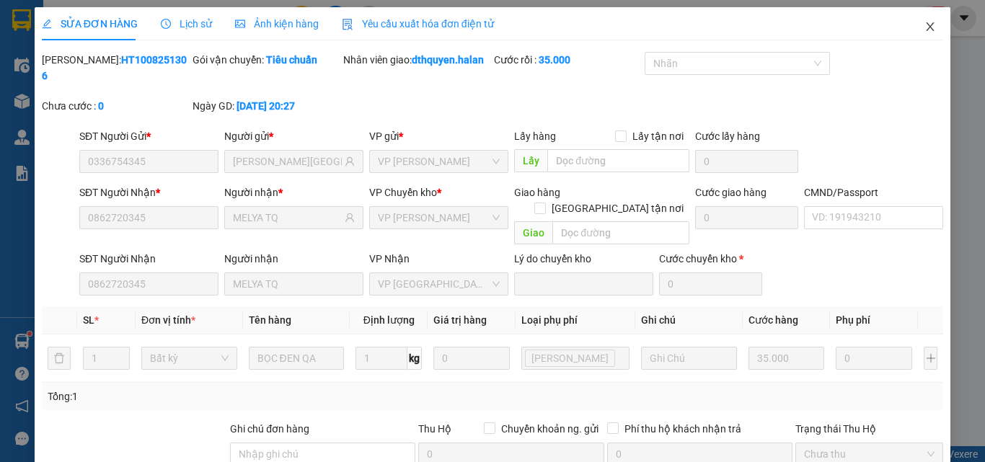
click at [924, 28] on icon "close" at bounding box center [930, 27] width 12 height 12
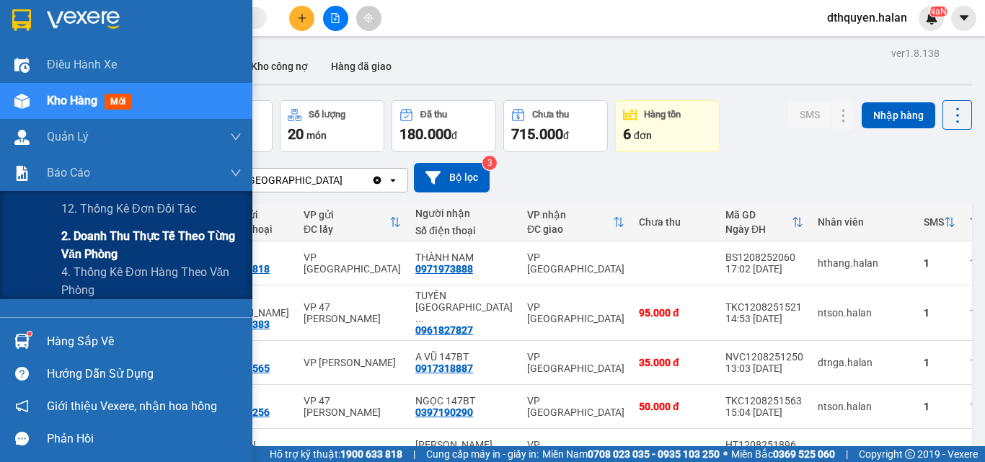
click at [94, 240] on span "2. Doanh thu thực tế theo từng văn phòng" at bounding box center [151, 245] width 180 height 36
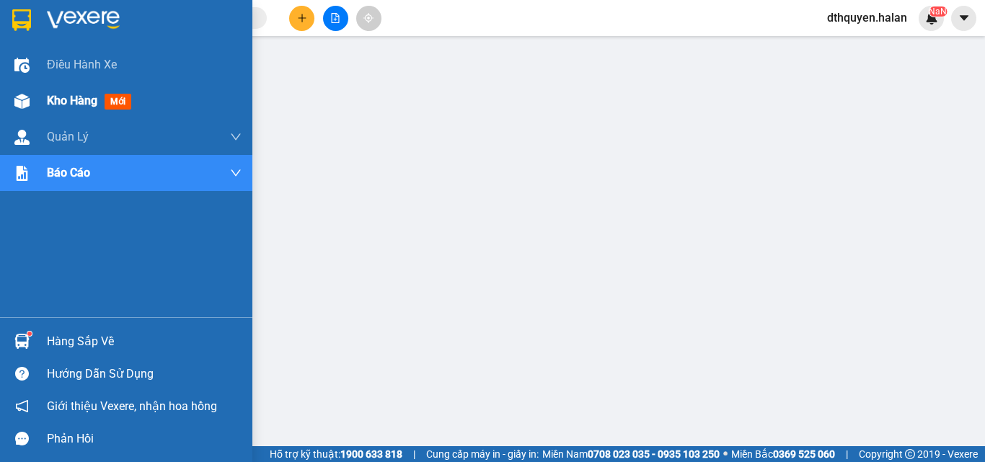
click at [68, 97] on span "Kho hàng" at bounding box center [72, 101] width 50 height 14
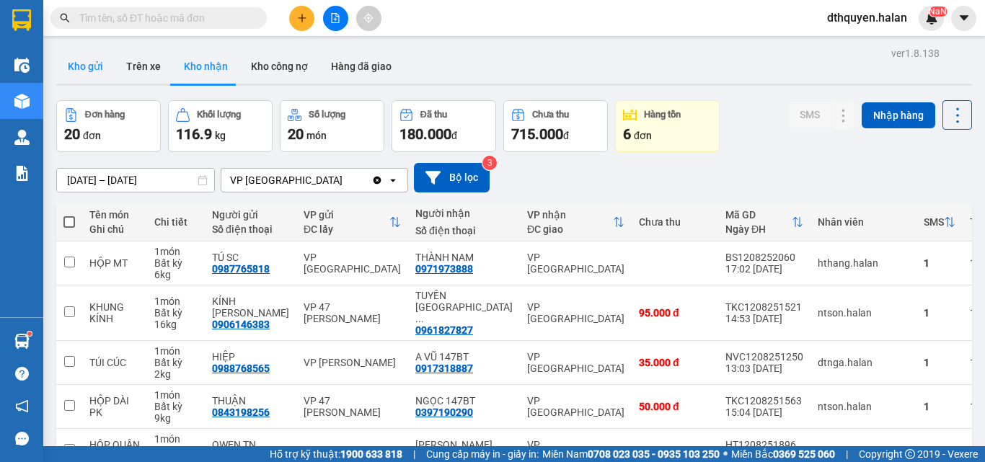
click at [83, 68] on button "Kho gửi" at bounding box center [85, 66] width 58 height 35
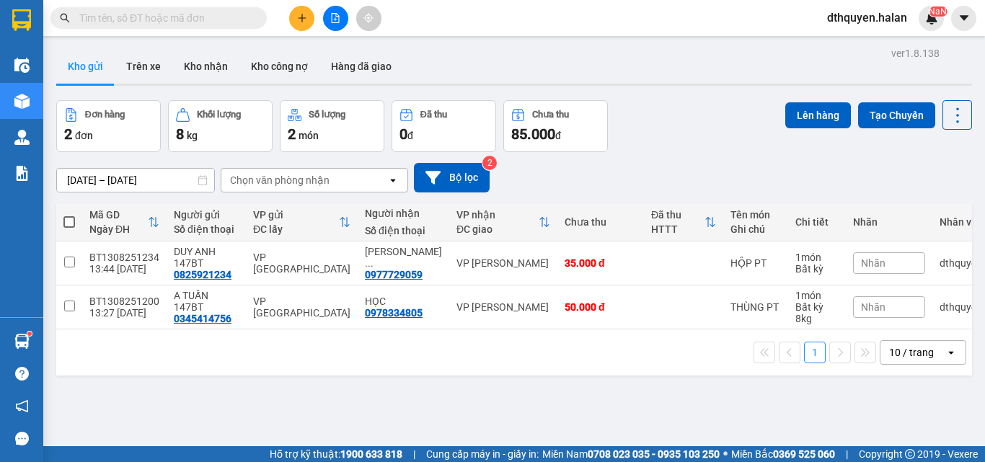
click at [112, 67] on button "Kho gửi" at bounding box center [85, 66] width 58 height 35
click at [213, 74] on button "Kho nhận" at bounding box center [205, 66] width 67 height 35
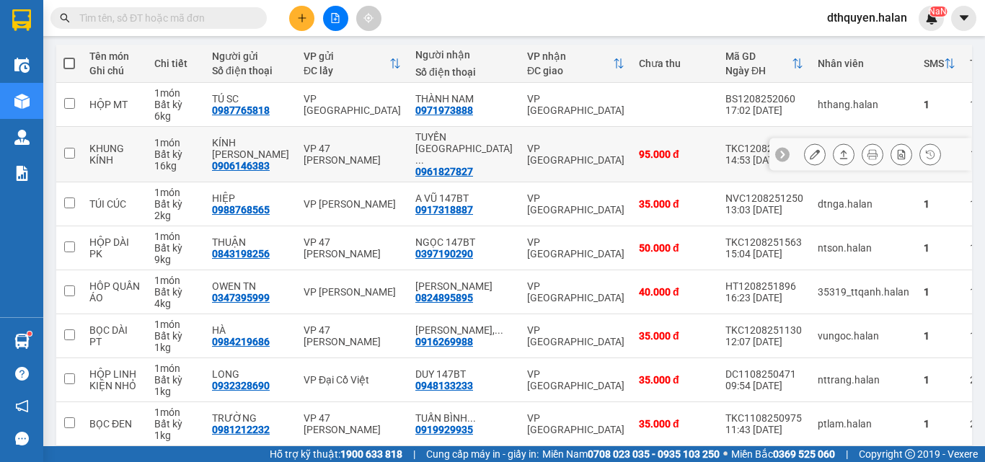
scroll to position [288, 0]
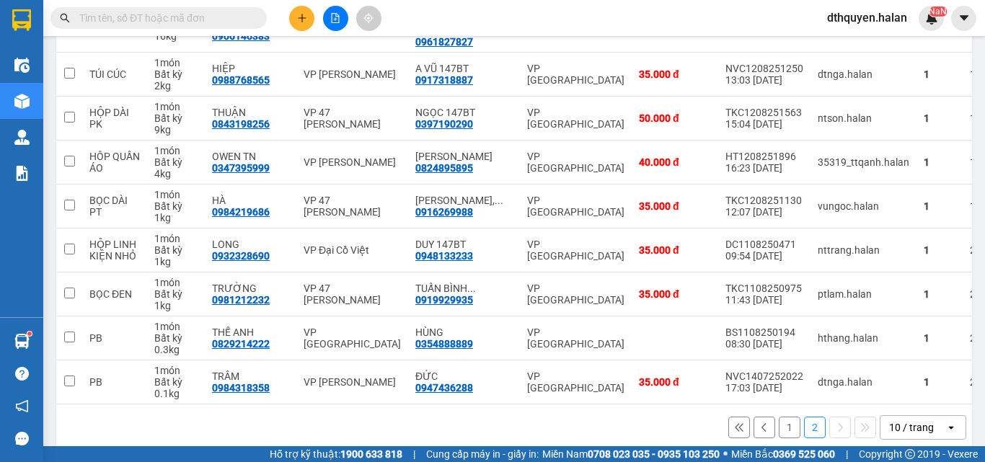
click at [781, 424] on button "1" at bounding box center [790, 428] width 22 height 22
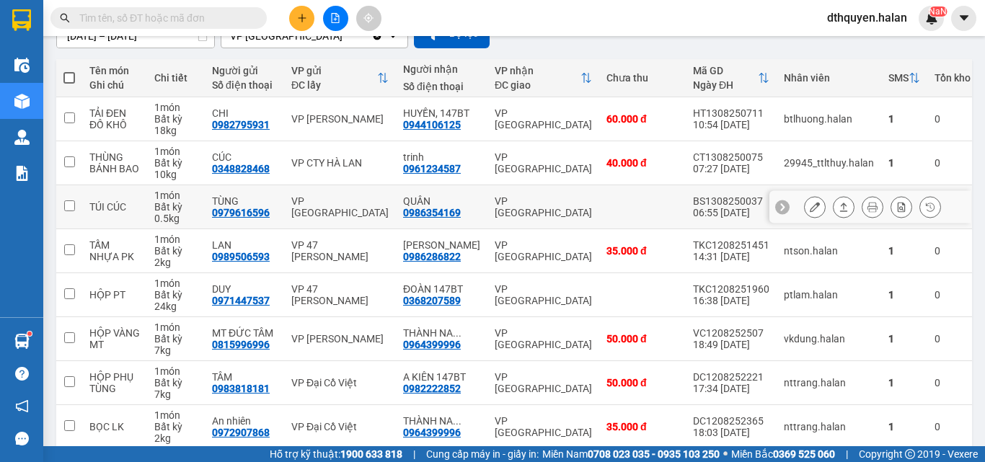
scroll to position [0, 0]
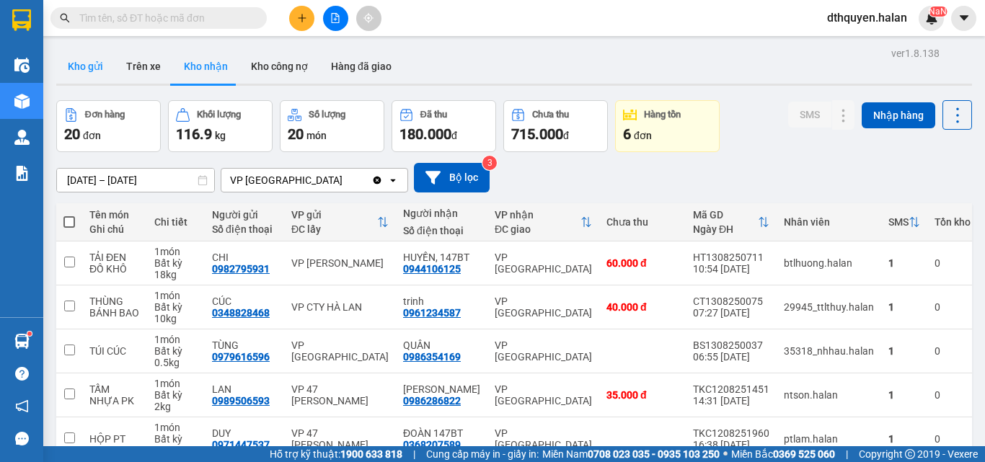
click at [79, 50] on button "Kho gửi" at bounding box center [85, 66] width 58 height 35
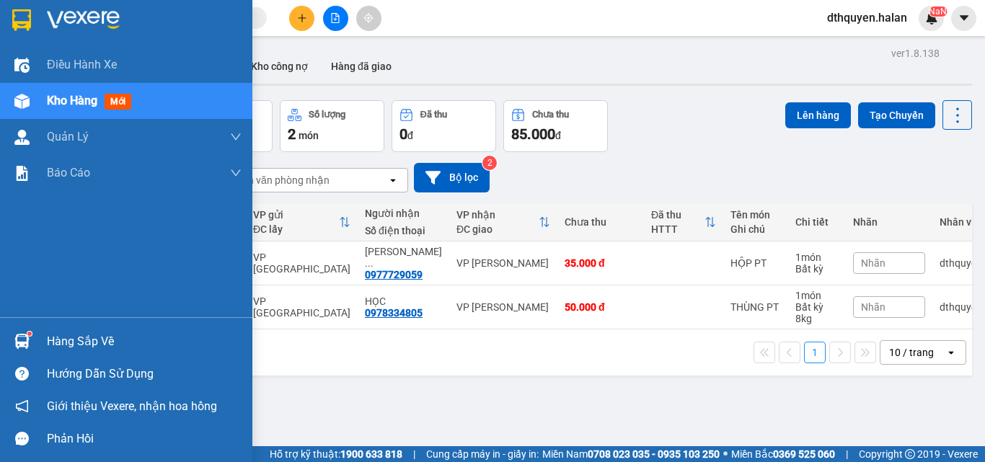
drag, startPoint x: 84, startPoint y: 335, endPoint x: 475, endPoint y: 431, distance: 402.3
click at [85, 335] on div "Hàng sắp về" at bounding box center [144, 342] width 195 height 22
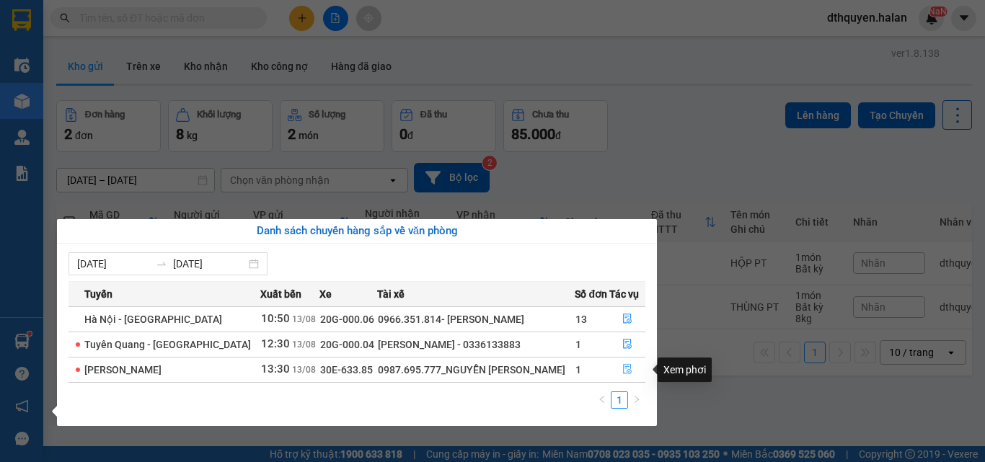
click at [623, 372] on icon "file-done" at bounding box center [627, 369] width 10 height 10
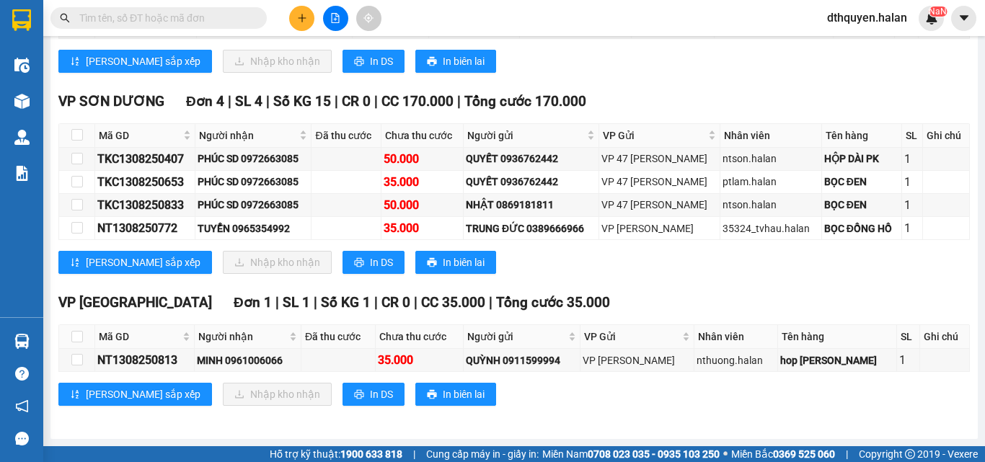
scroll to position [758, 0]
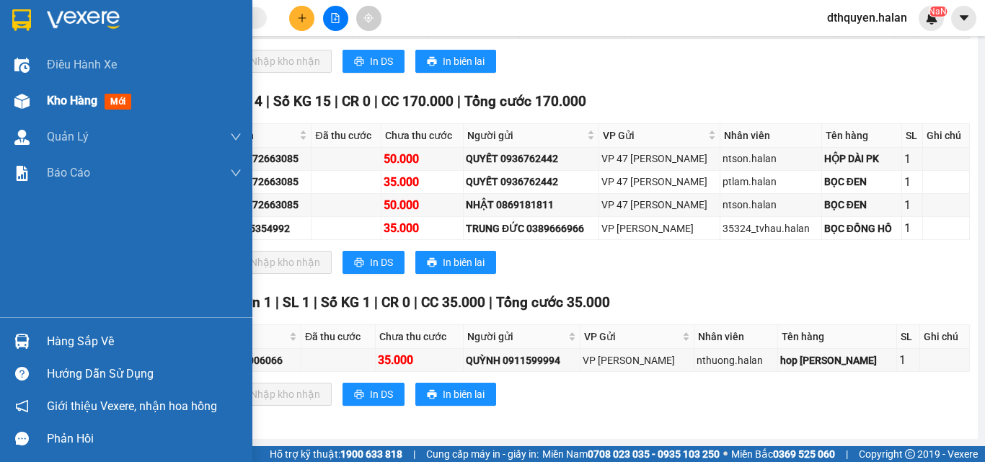
click at [74, 106] on span "Kho hàng" at bounding box center [72, 101] width 50 height 14
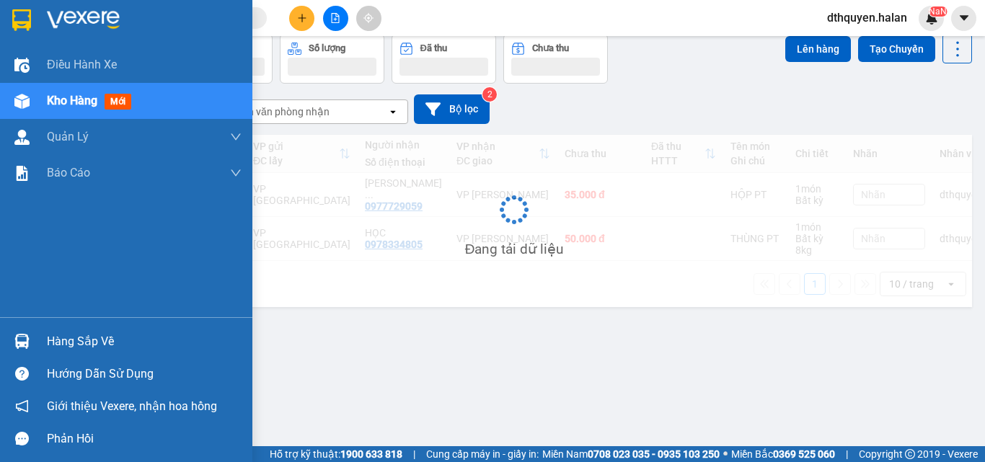
scroll to position [66, 0]
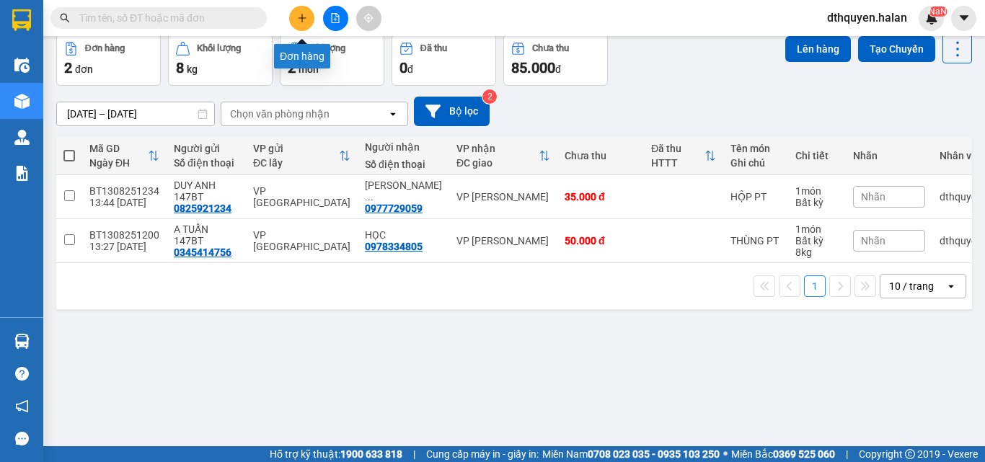
click at [297, 16] on icon "plus" at bounding box center [302, 18] width 10 height 10
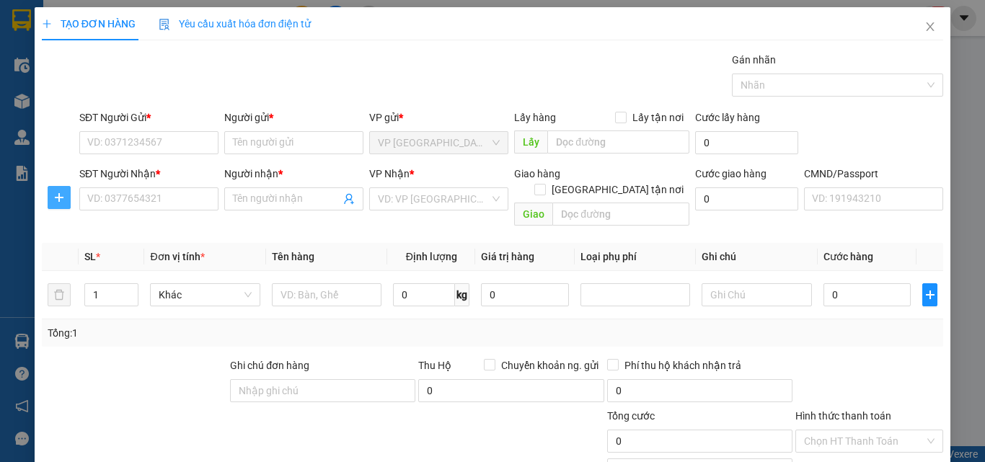
click at [58, 205] on button "button" at bounding box center [59, 197] width 23 height 23
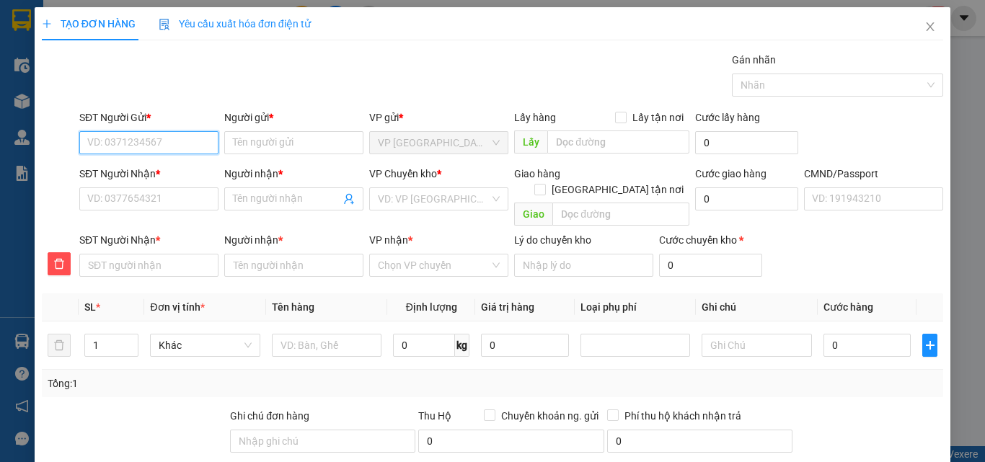
click at [115, 146] on input "SĐT Người Gửi *" at bounding box center [148, 142] width 139 height 23
type input "0326338379"
click at [115, 167] on div "0326338379 - NK TUYẾT MAI, 147BT" at bounding box center [169, 172] width 164 height 16
type input "NK TUYẾT MAI, 147BT"
type input "0326338379"
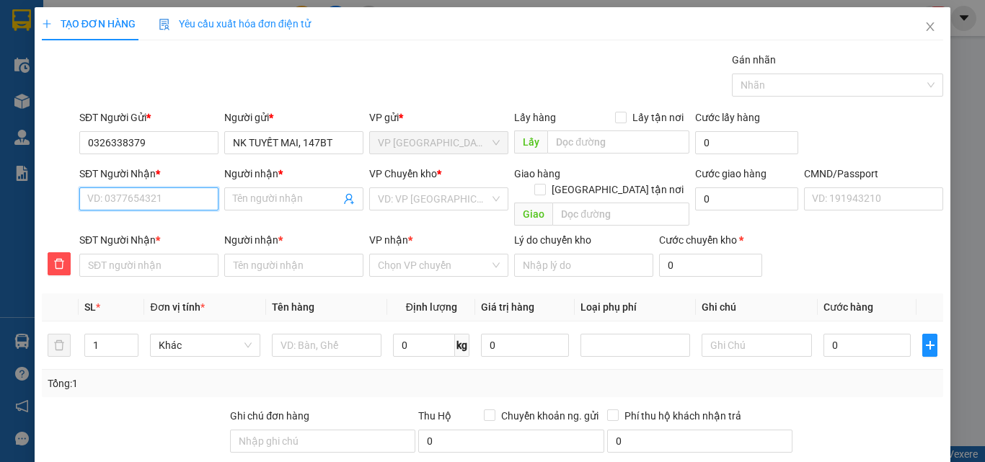
click at [123, 203] on input "SĐT Người Nhận *" at bounding box center [148, 198] width 139 height 23
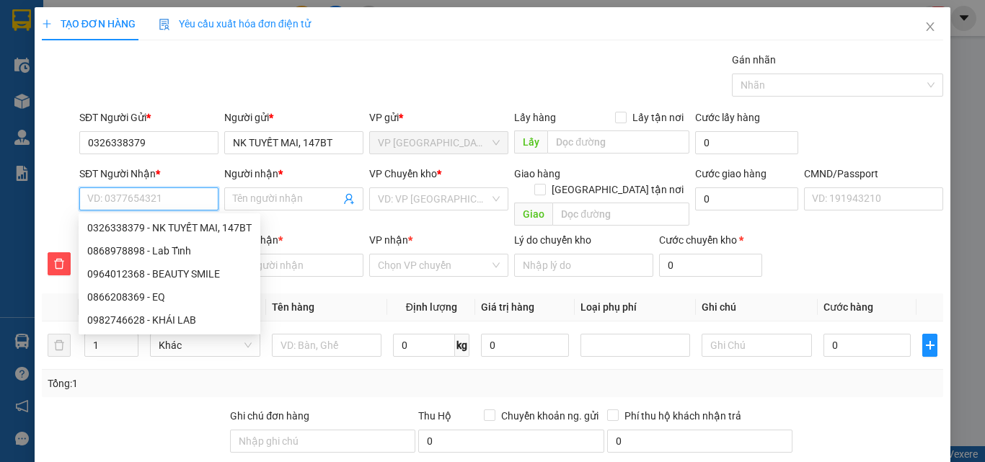
type input "0"
type input "09"
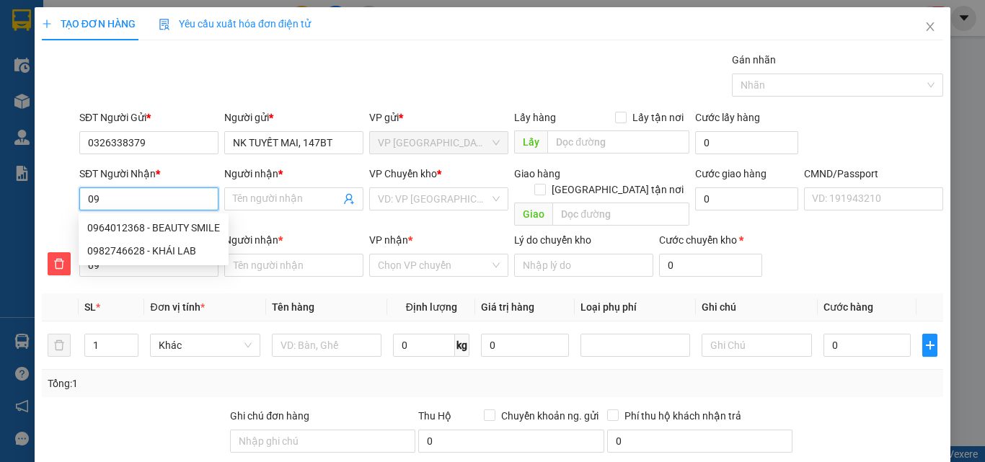
type input "096"
type input "0964"
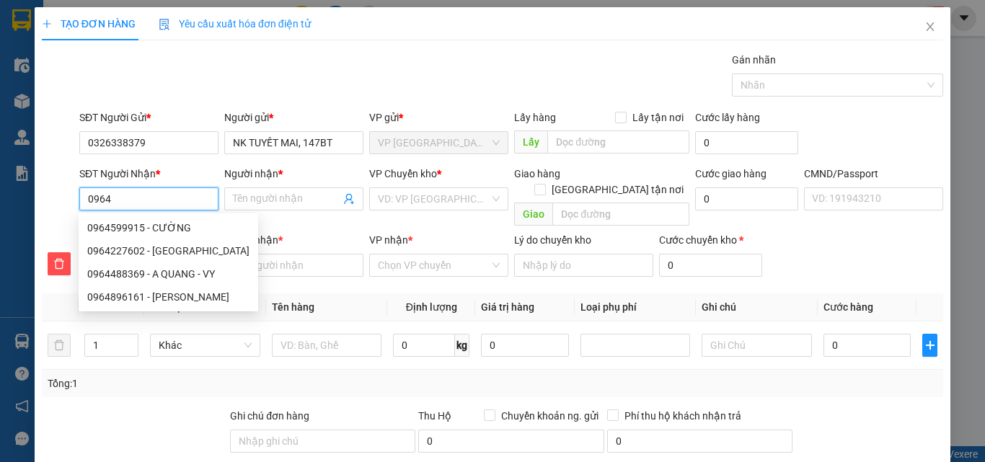
type input "09640"
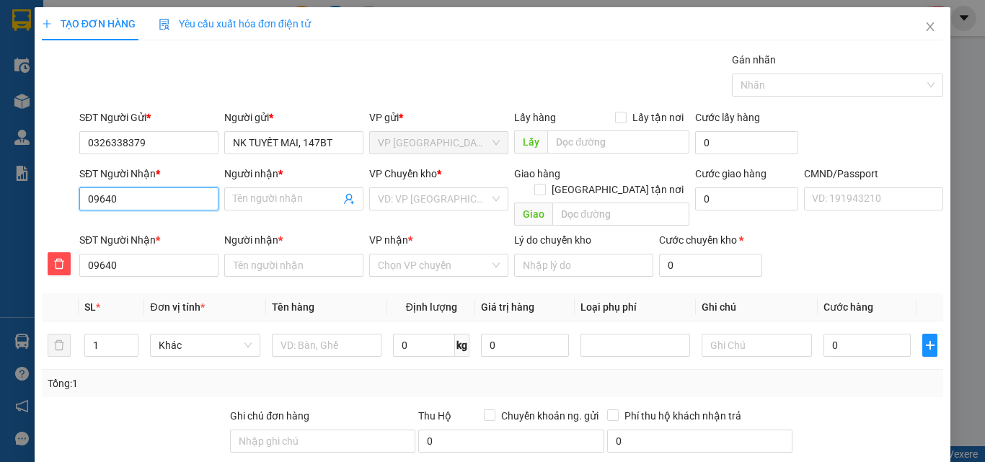
type input "096401"
type input "0964012"
type input "09640126"
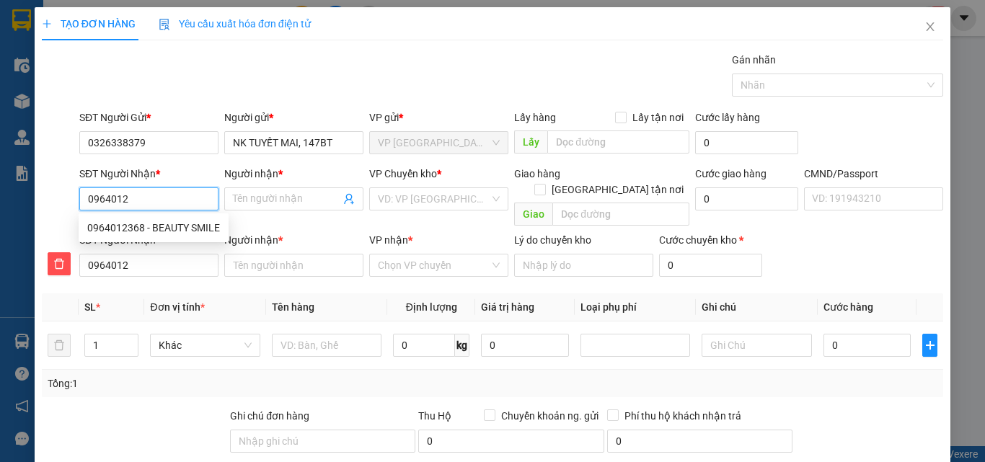
type input "09640126"
type input "096401263"
type input "0964012638"
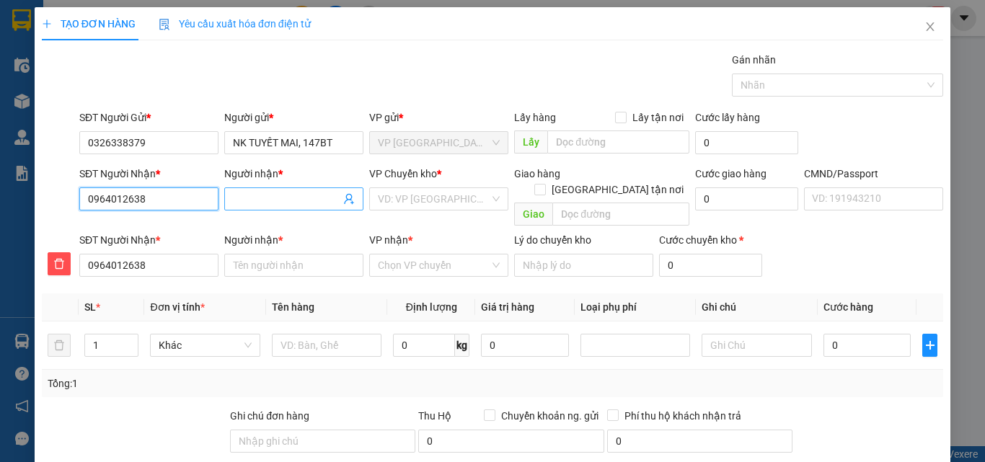
drag, startPoint x: 123, startPoint y: 198, endPoint x: 234, endPoint y: 198, distance: 110.3
click at [234, 198] on div "SĐT Người Nhận * 0964012638 0964012638 Người nhận * Tên người nhận VP Chuyển kh…" at bounding box center [510, 199] width 869 height 66
type input "09640123"
type input "096401236"
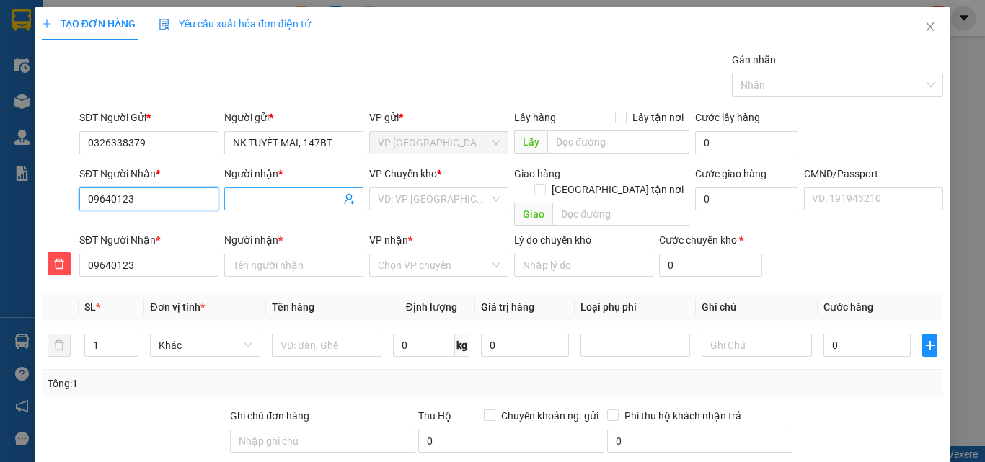
type input "096401236"
type input "0964012368"
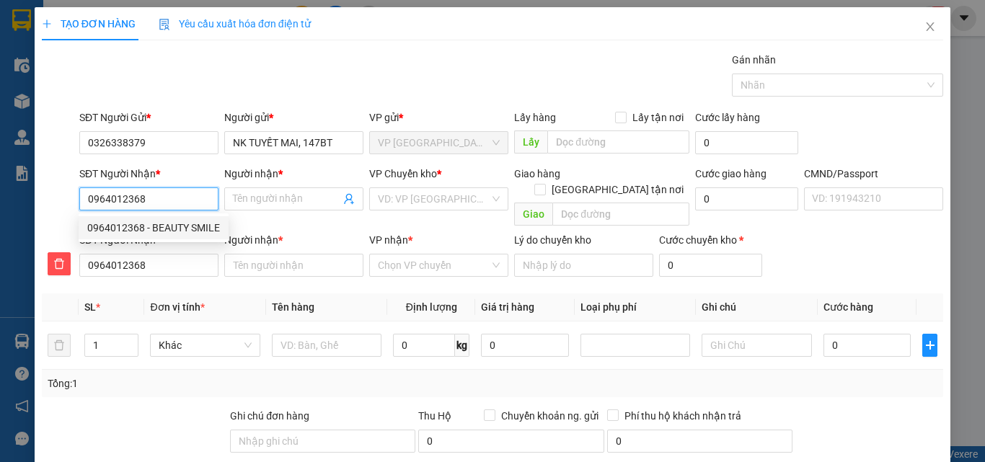
click at [187, 224] on div "0964012368 - BEAUTY SMILE" at bounding box center [153, 228] width 133 height 16
type input "BEAUTY SMILE"
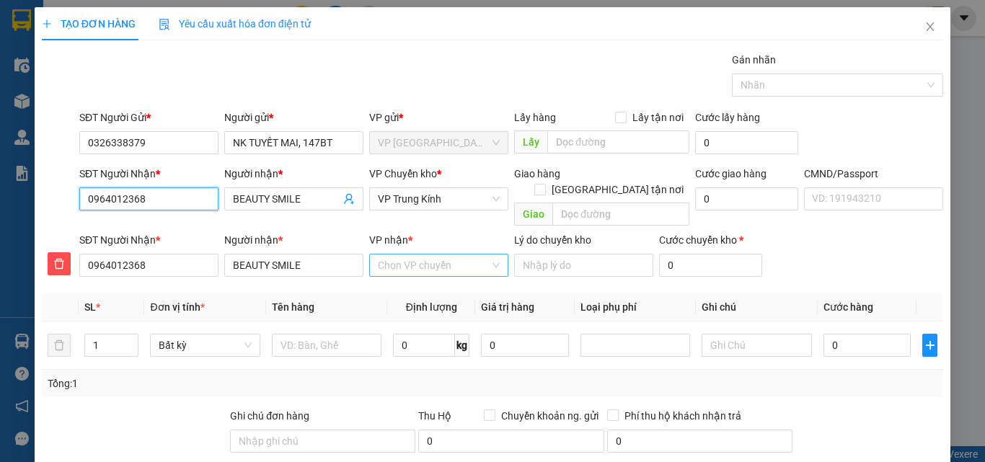
type input "0964012368"
click at [417, 254] on input "VP nhận *" at bounding box center [434, 265] width 112 height 22
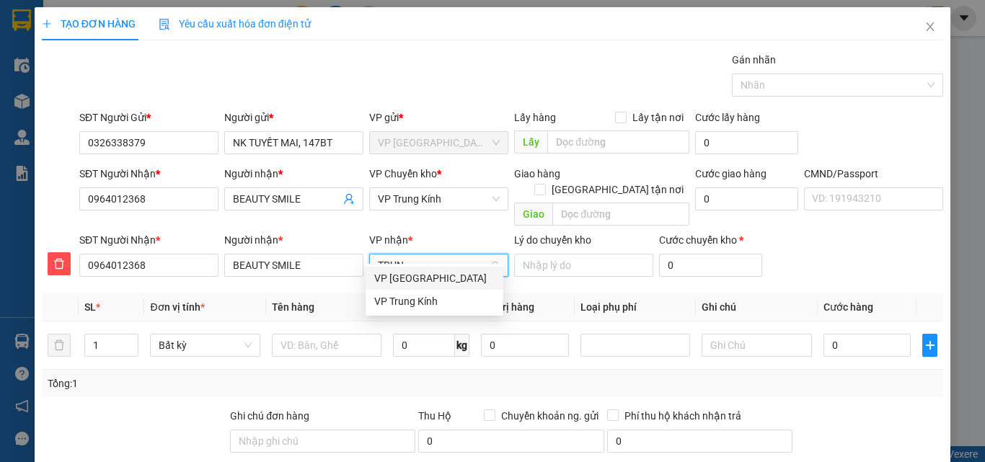
type input "TRUNG"
click at [396, 279] on div "VP Trung Kính" at bounding box center [434, 278] width 120 height 16
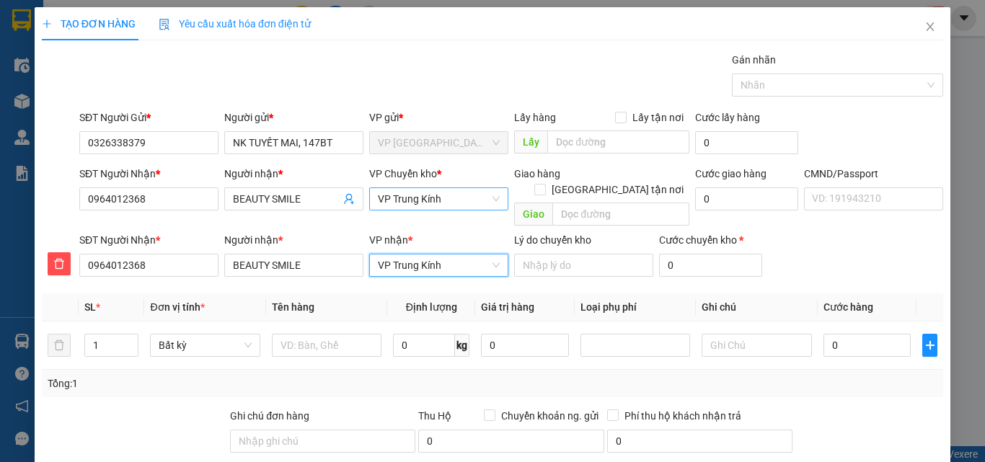
click at [415, 208] on span "VP Trung Kính" at bounding box center [439, 199] width 122 height 22
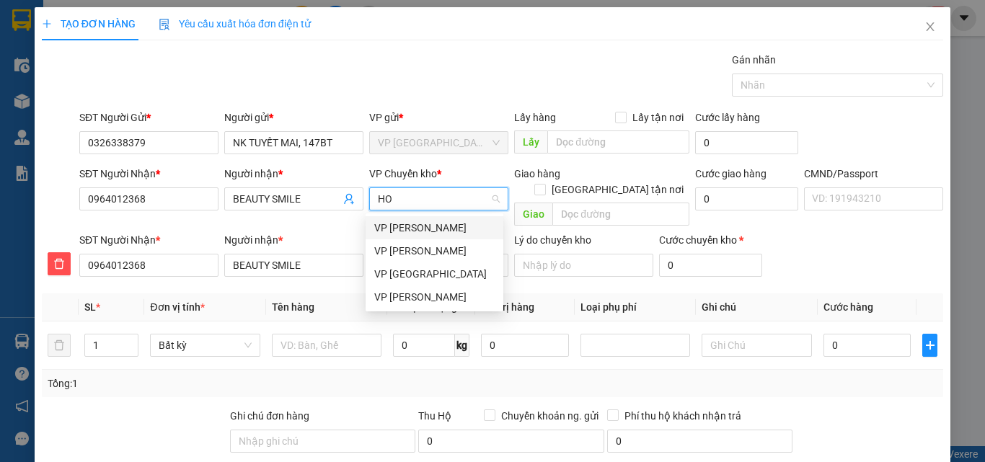
type input "HOA"
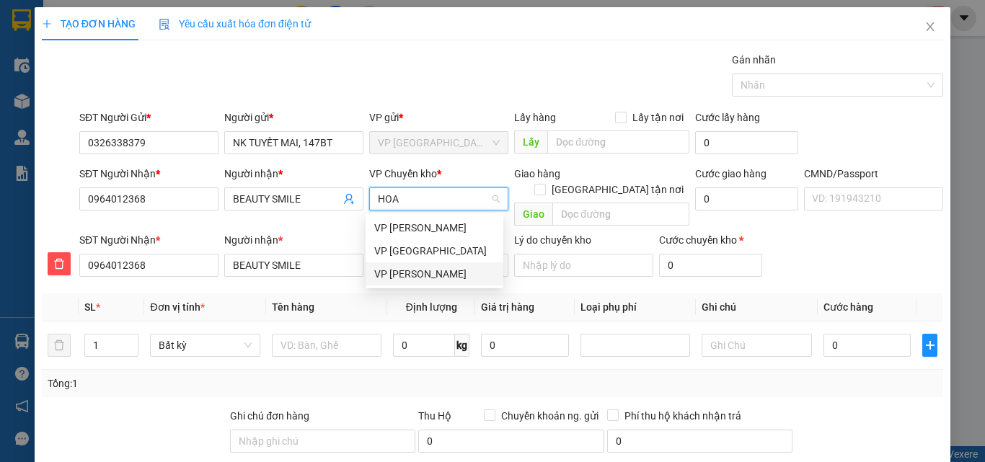
click at [425, 269] on div "VP [PERSON_NAME]" at bounding box center [434, 274] width 120 height 16
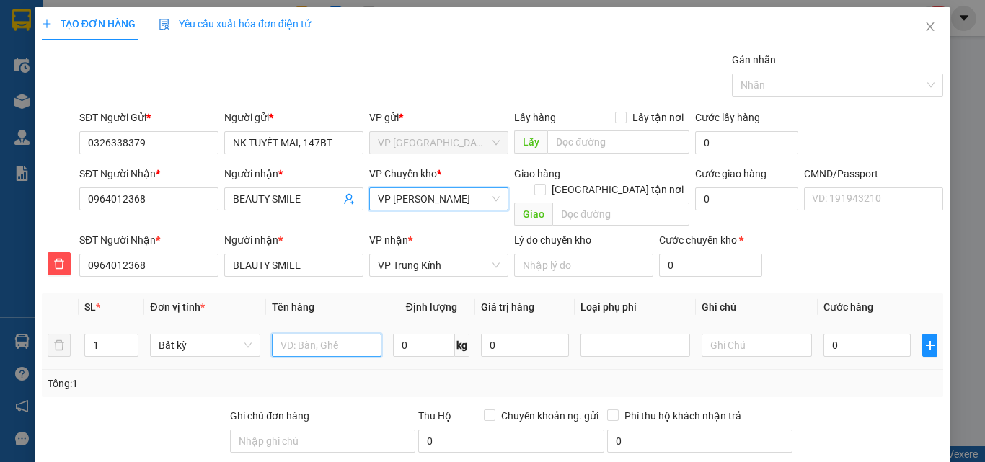
click at [348, 334] on input "text" at bounding box center [327, 345] width 110 height 23
type input "HỘP MẪU R"
click at [411, 334] on input "0" at bounding box center [424, 345] width 62 height 23
type input "0.5"
click at [843, 336] on input "0" at bounding box center [867, 345] width 88 height 23
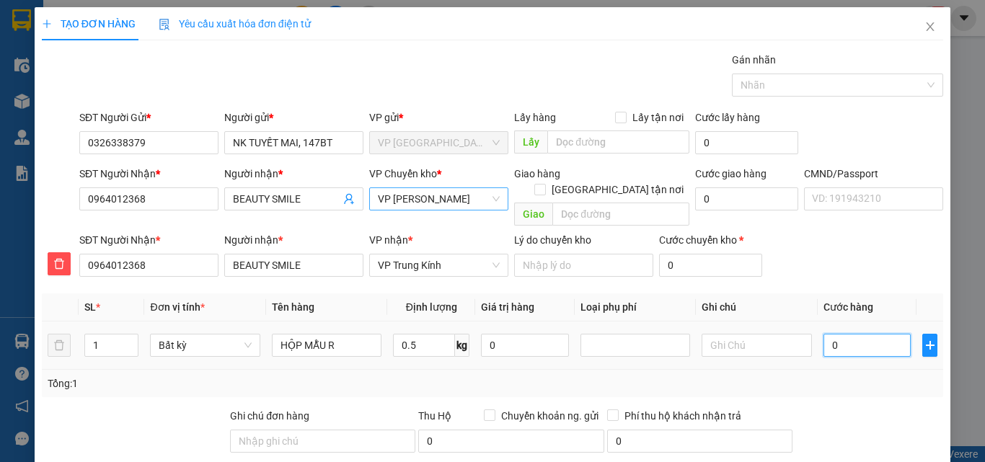
type input "35.000"
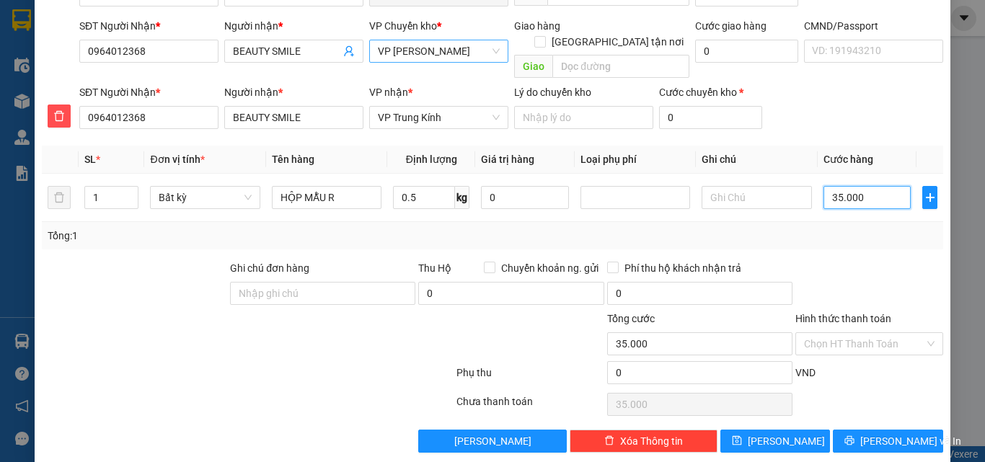
scroll to position [151, 0]
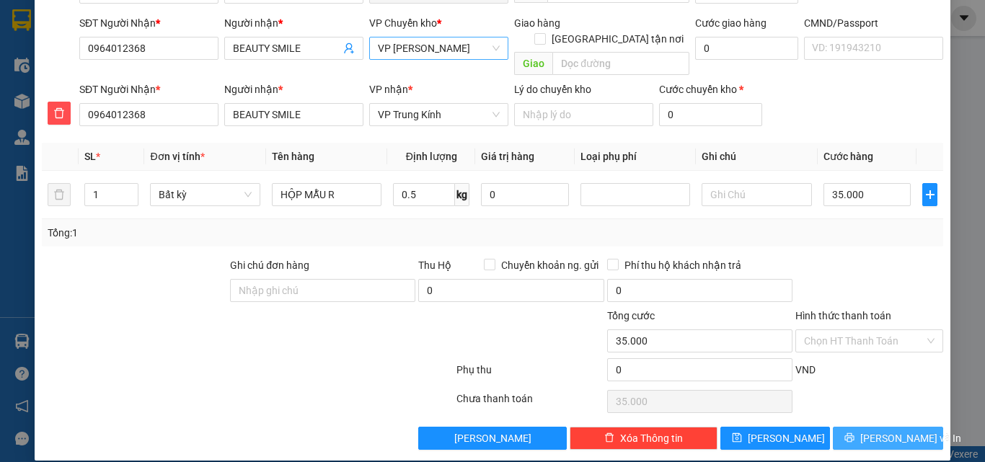
click at [840, 427] on button "[PERSON_NAME] và In" at bounding box center [888, 438] width 110 height 23
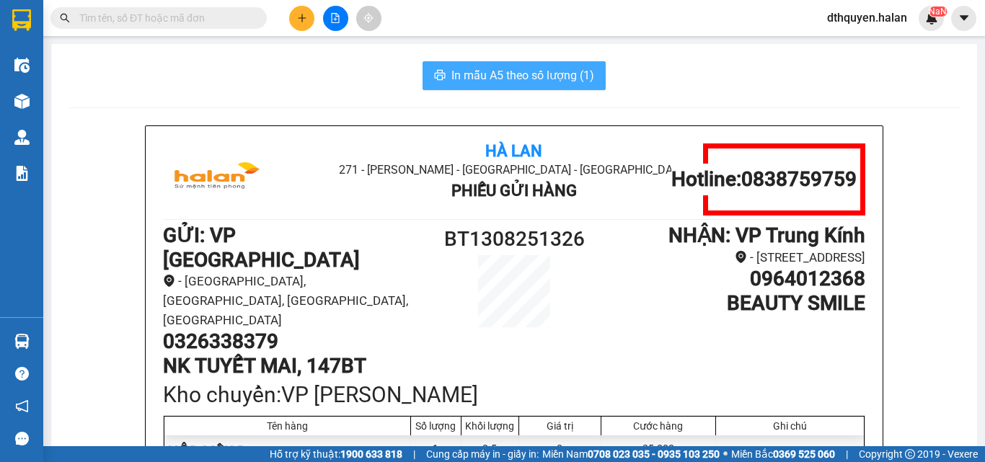
click at [509, 82] on span "In mẫu A5 theo số lượng (1)" at bounding box center [522, 75] width 143 height 18
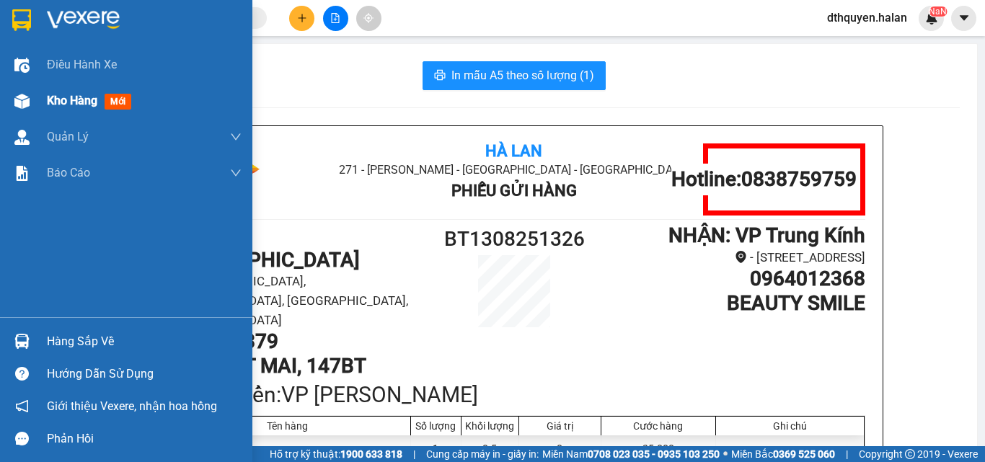
click at [43, 104] on div "Kho hàng mới" at bounding box center [126, 101] width 252 height 36
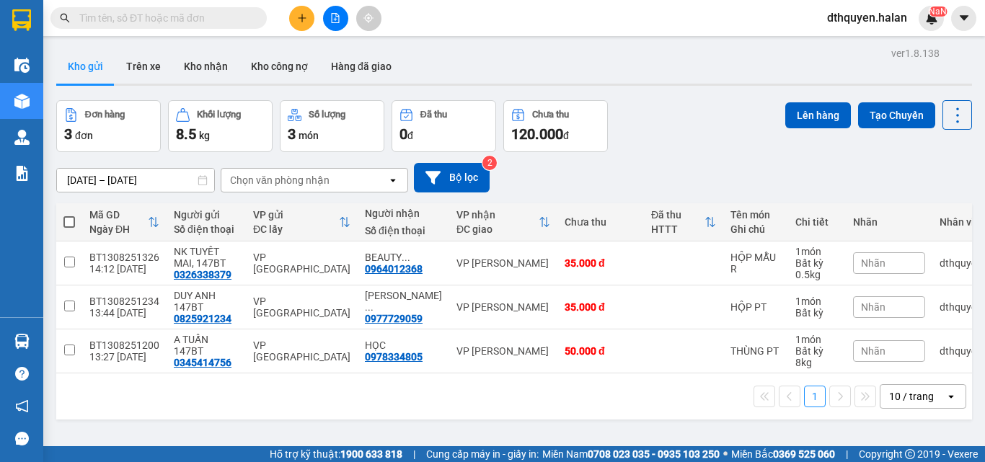
click at [851, 25] on span "dthquyen.halan" at bounding box center [866, 18] width 103 height 18
click at [848, 43] on span "Đăng xuất" at bounding box center [873, 45] width 73 height 16
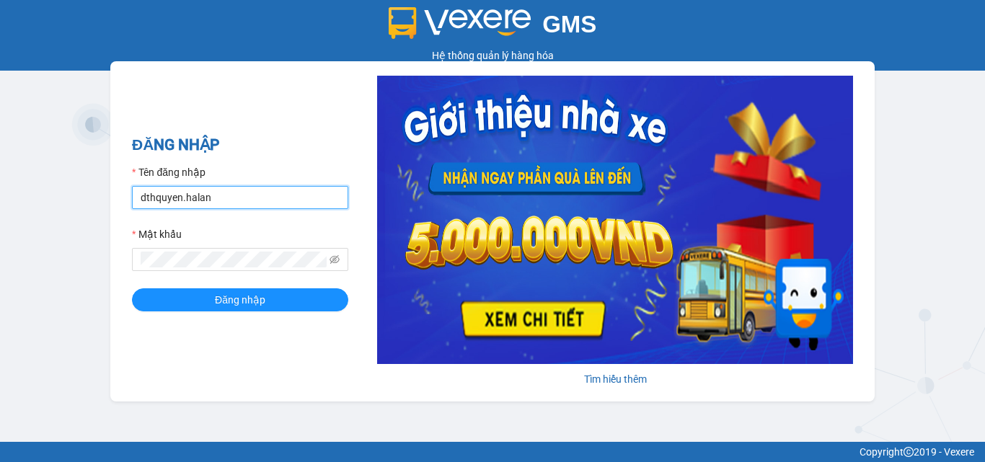
click at [241, 200] on input "dthquyen.halan" at bounding box center [240, 197] width 216 height 23
type input "dtnninh.halan"
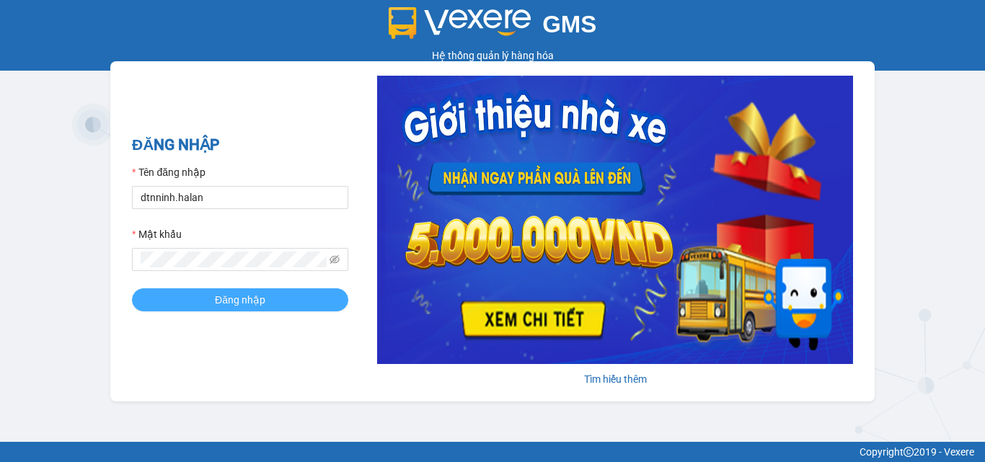
click at [223, 292] on span "Đăng nhập" at bounding box center [240, 300] width 50 height 16
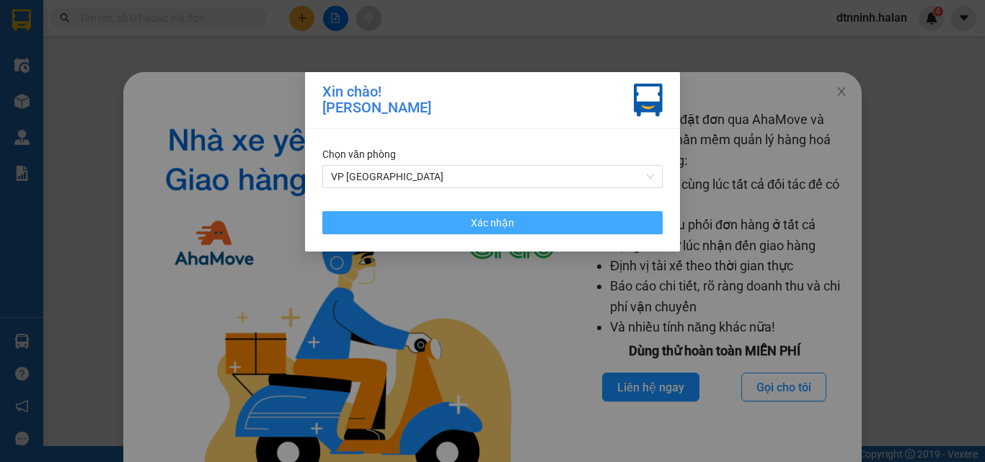
click at [443, 215] on button "Xác nhận" at bounding box center [492, 222] width 340 height 23
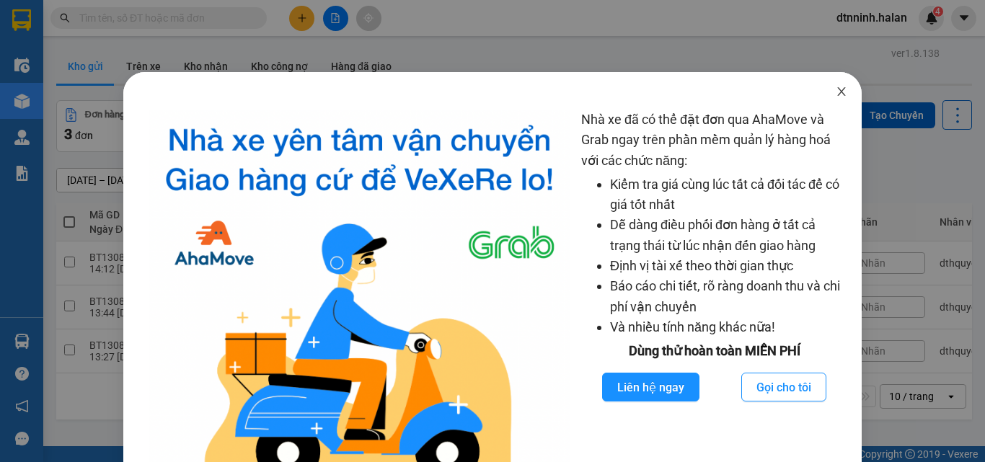
click at [835, 82] on span "Close" at bounding box center [841, 92] width 40 height 40
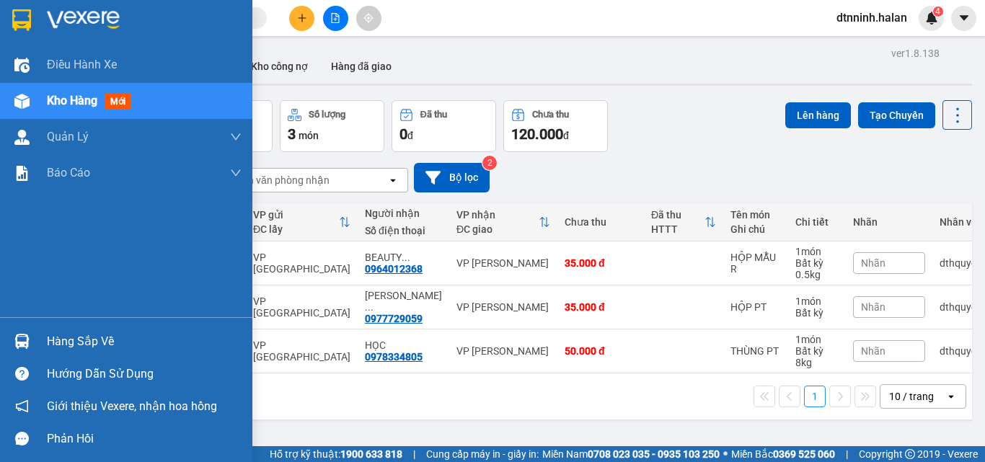
click at [82, 327] on div "Hàng sắp về" at bounding box center [126, 341] width 252 height 32
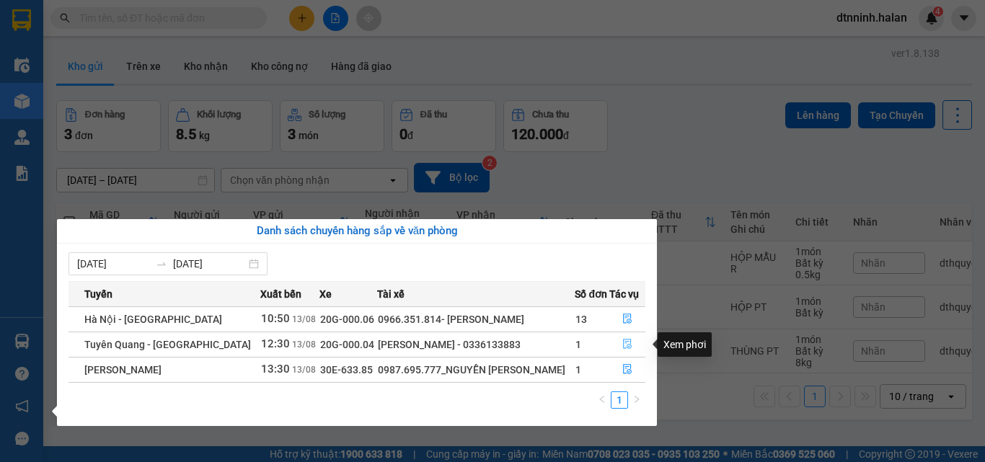
click at [619, 340] on button "button" at bounding box center [627, 344] width 35 height 23
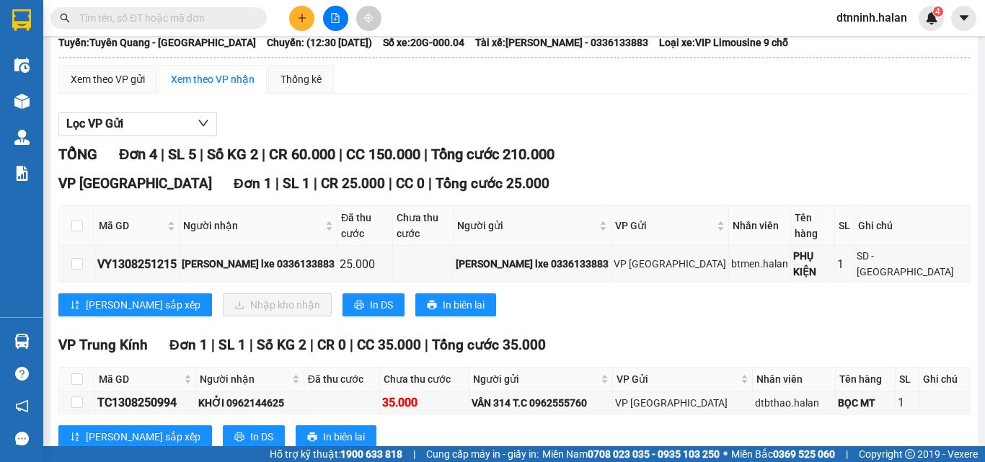
scroll to position [144, 0]
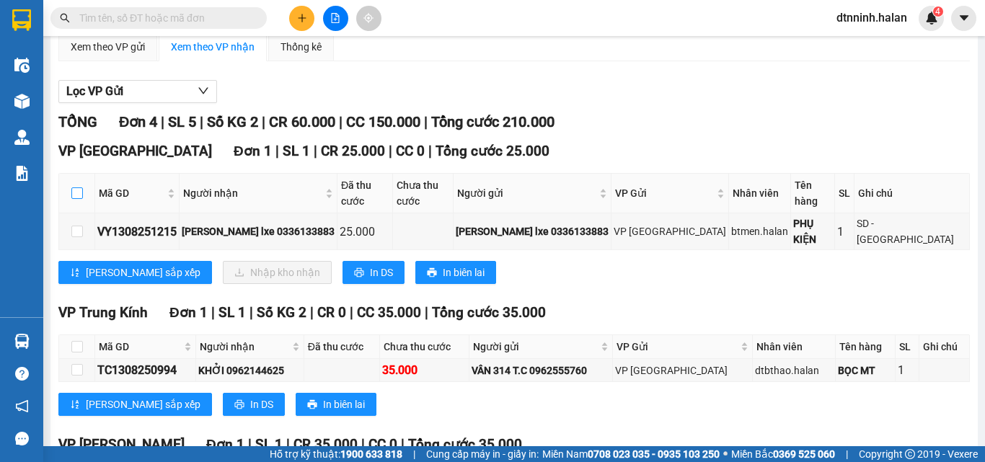
click at [71, 196] on input "checkbox" at bounding box center [77, 193] width 12 height 12
checkbox input "true"
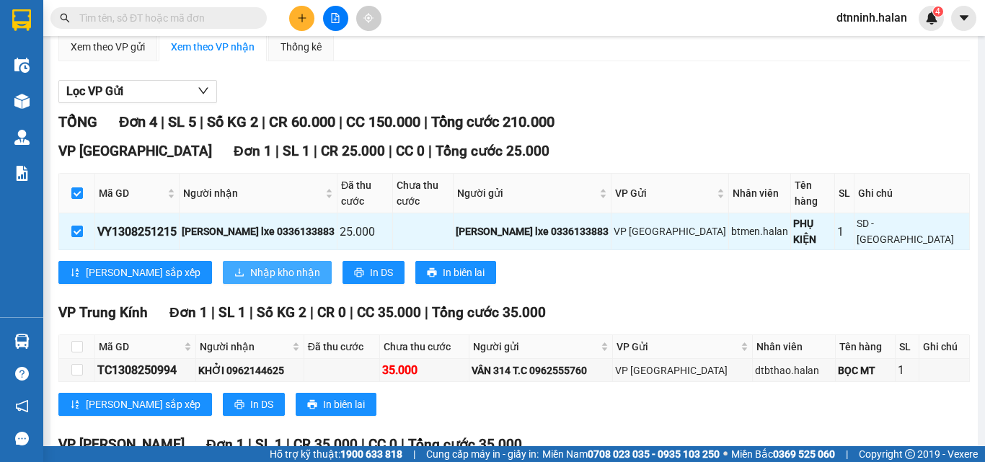
click at [250, 265] on span "Nhập kho nhận" at bounding box center [285, 273] width 70 height 16
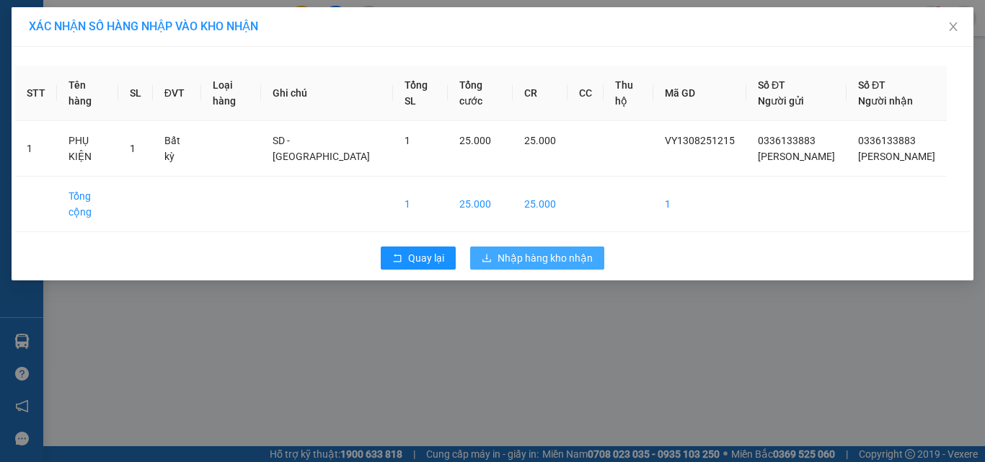
click at [537, 250] on span "Nhập hàng kho nhận" at bounding box center [544, 258] width 95 height 16
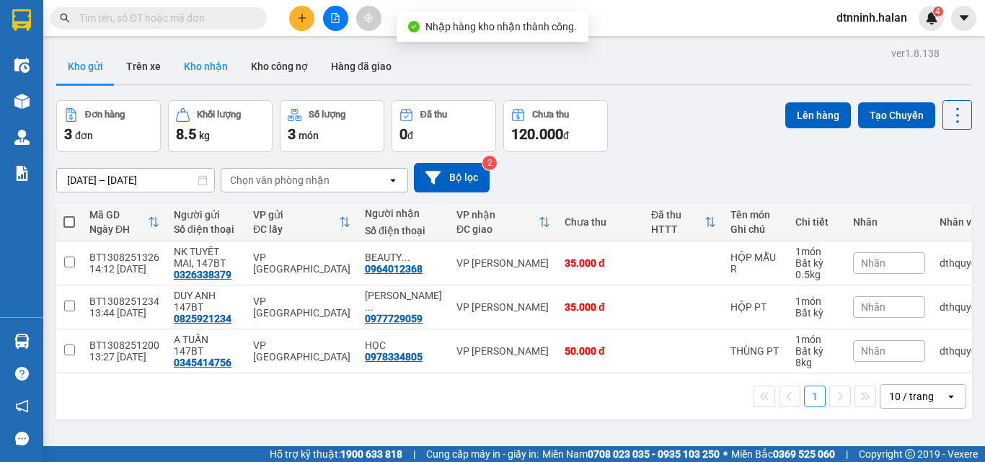
click at [197, 68] on button "Kho nhận" at bounding box center [205, 66] width 67 height 35
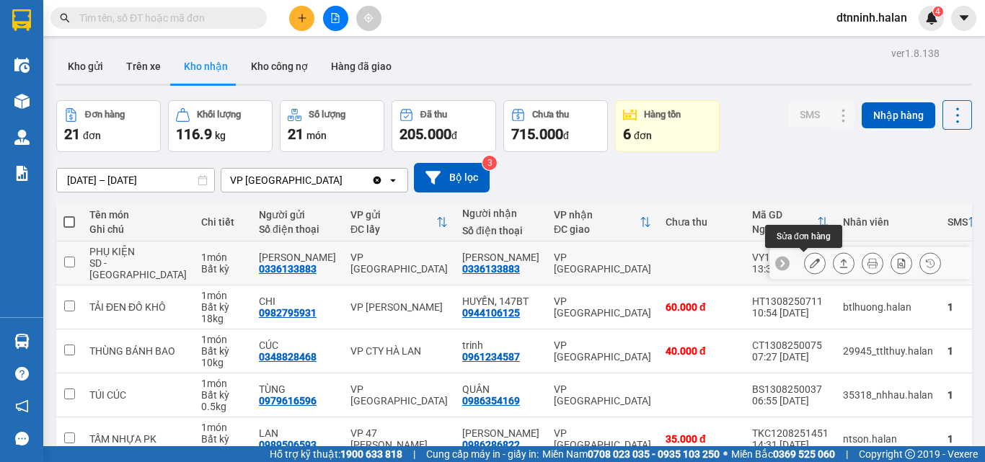
click at [810, 262] on icon at bounding box center [815, 263] width 10 height 10
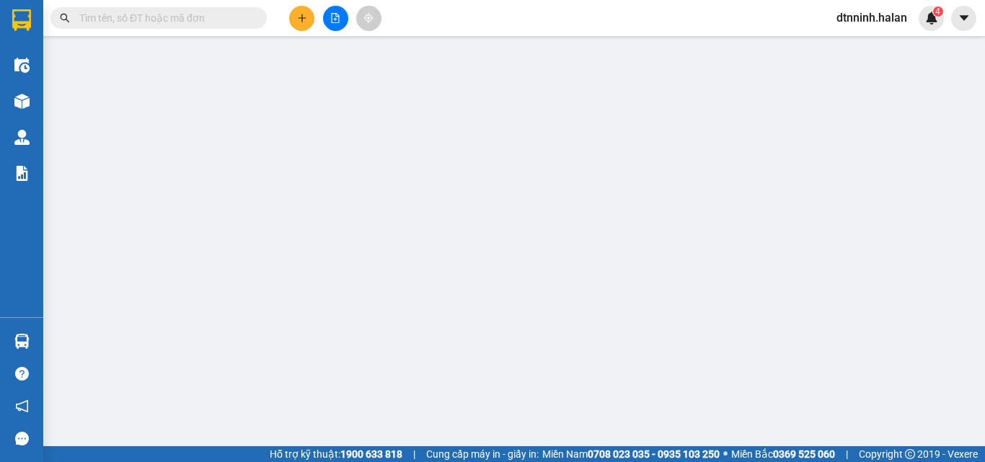
type input "0336133883"
type input "Hà Huy lxe"
type input "0336133883"
type input "Hà Huy lxe"
type input "25.000"
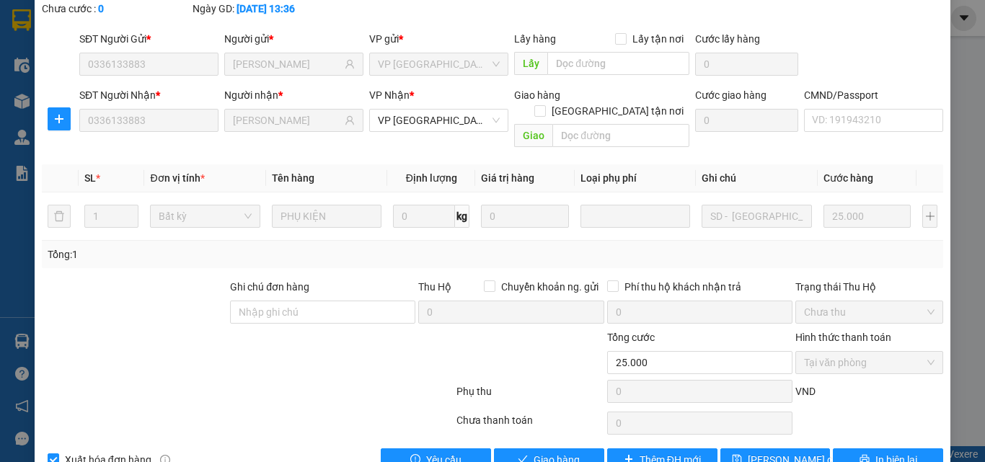
scroll to position [103, 0]
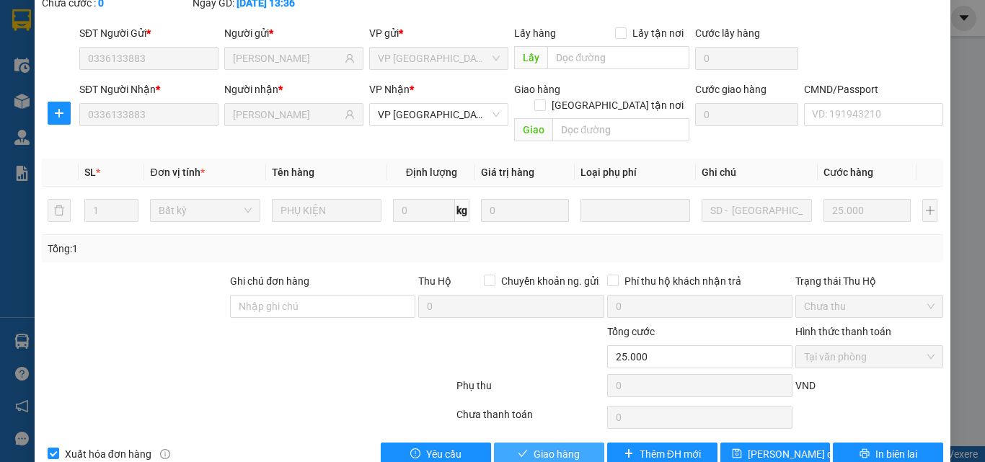
drag, startPoint x: 567, startPoint y: 422, endPoint x: 540, endPoint y: 355, distance: 72.4
click at [563, 446] on span "Giao hàng" at bounding box center [556, 454] width 46 height 16
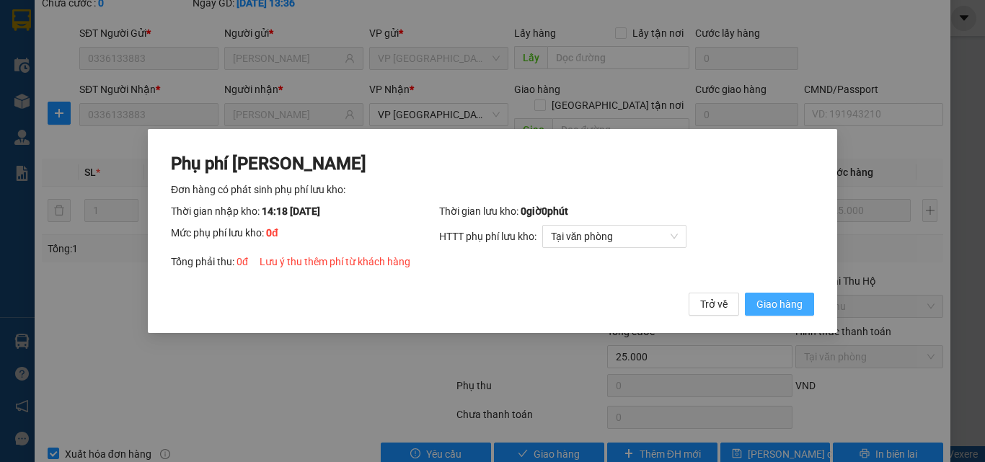
click at [760, 308] on span "Giao hàng" at bounding box center [779, 304] width 46 height 16
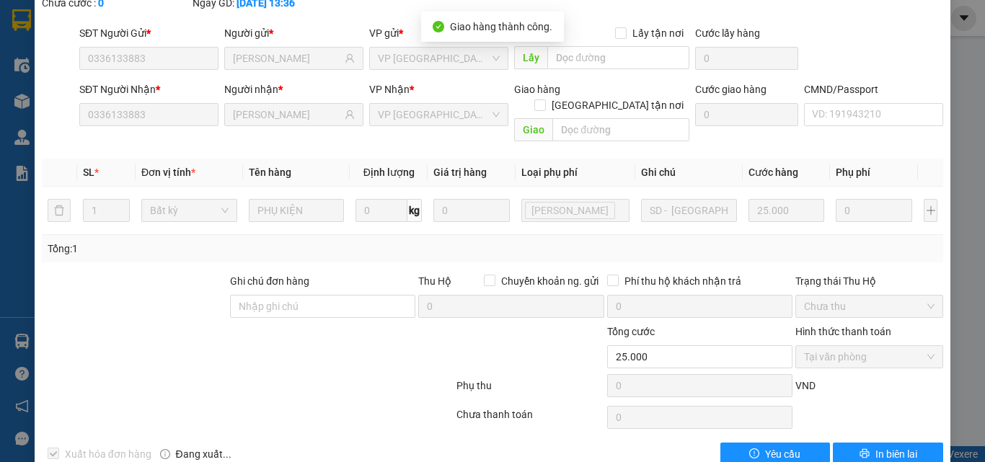
click at [836, 443] on button "In biên lai" at bounding box center [888, 454] width 110 height 23
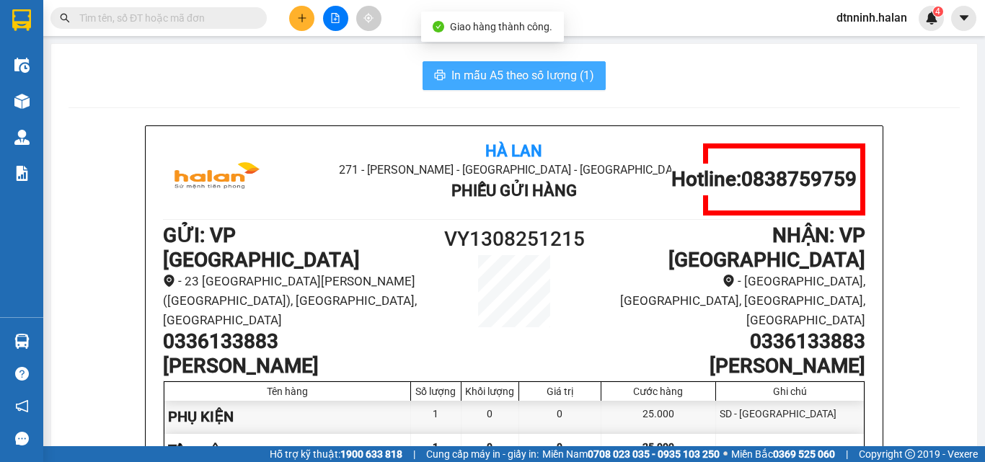
click at [544, 86] on button "In mẫu A5 theo số lượng (1)" at bounding box center [513, 75] width 183 height 29
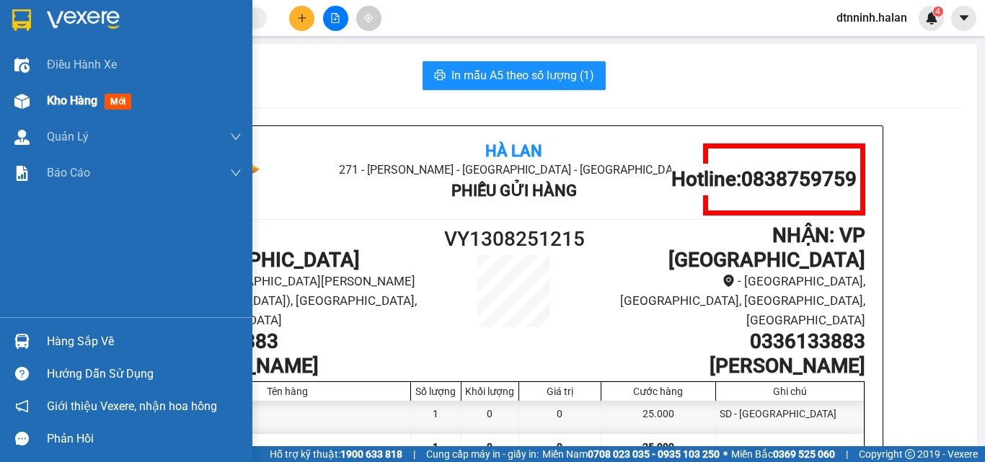
click at [34, 102] on div at bounding box center [21, 101] width 25 height 25
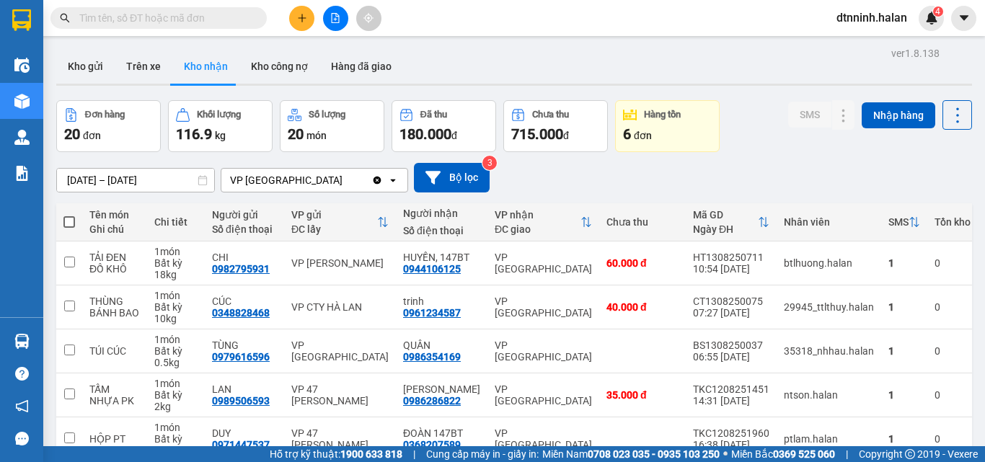
click at [829, 174] on div "15/06/2025 – 13/08/2025 Press the down arrow key to interact with the calendar …" at bounding box center [514, 178] width 916 height 30
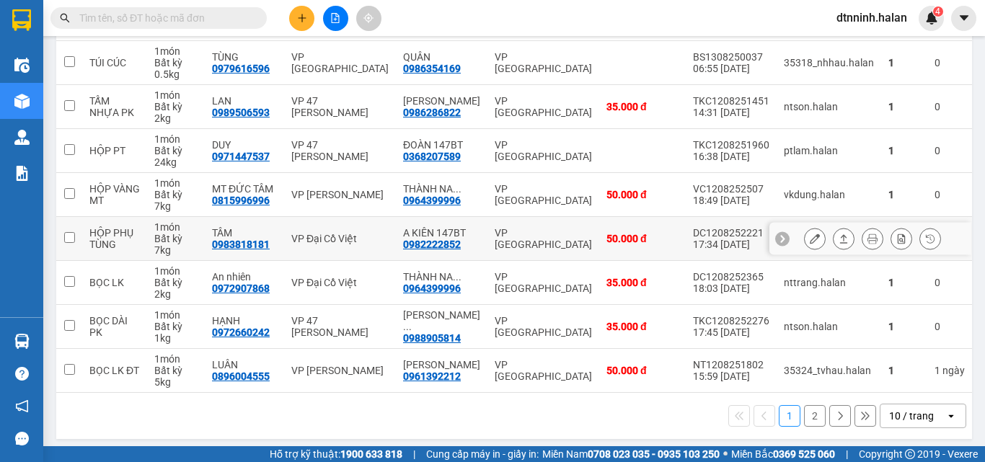
scroll to position [300, 0]
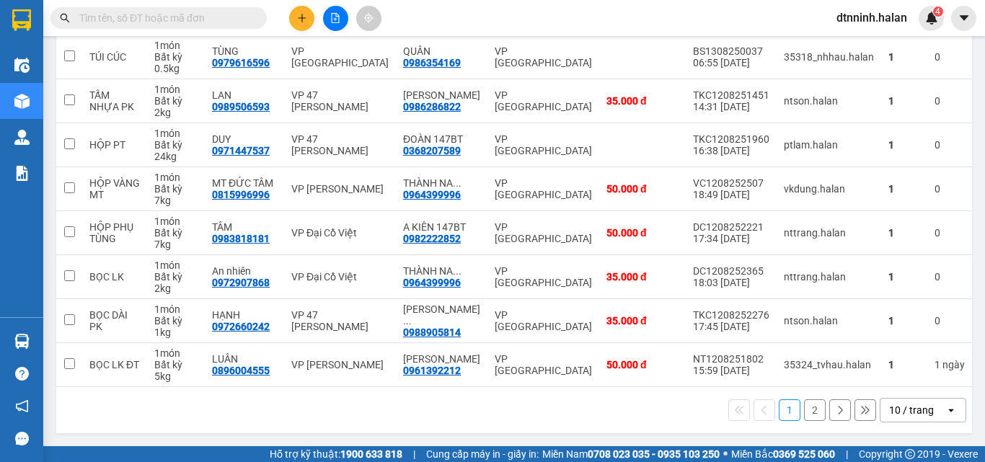
click at [809, 410] on button "2" at bounding box center [815, 410] width 22 height 22
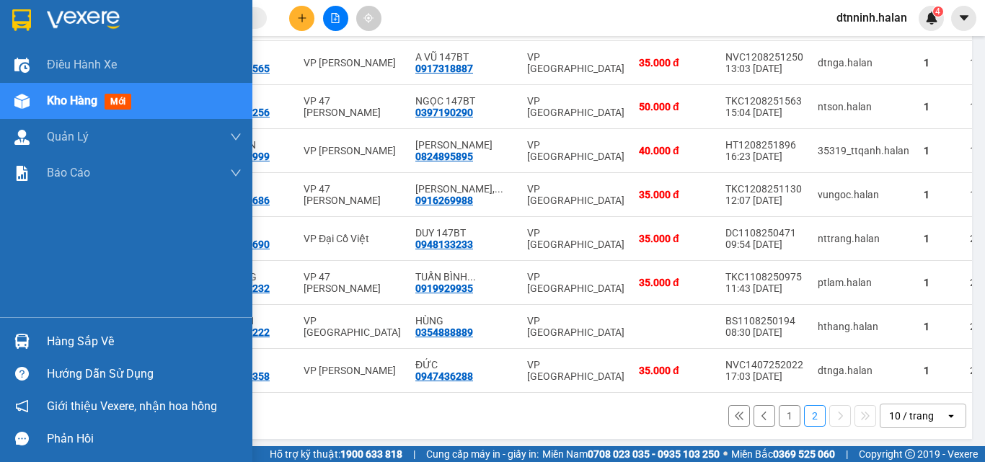
click at [94, 338] on div "Hàng sắp về" at bounding box center [144, 342] width 195 height 22
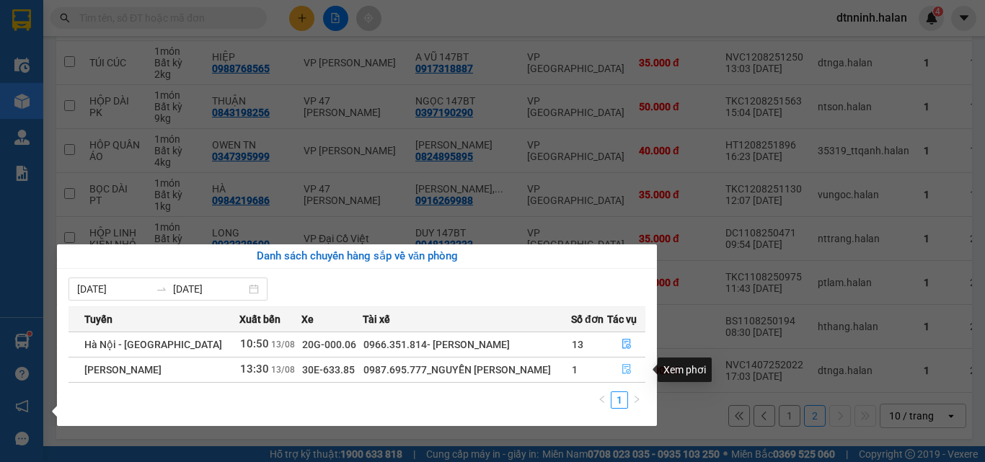
click at [619, 371] on button "button" at bounding box center [626, 369] width 37 height 23
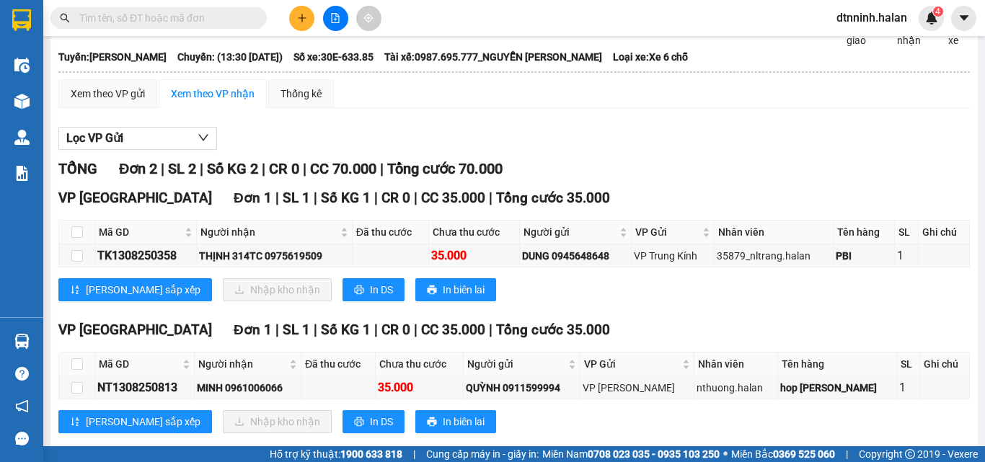
scroll to position [141, 0]
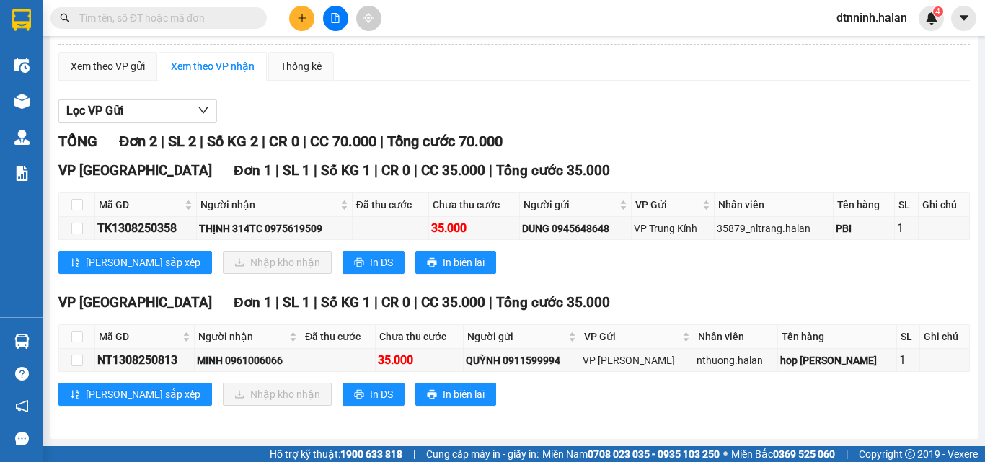
click at [249, 15] on span at bounding box center [158, 18] width 216 height 22
click at [246, 21] on input "text" at bounding box center [164, 18] width 170 height 16
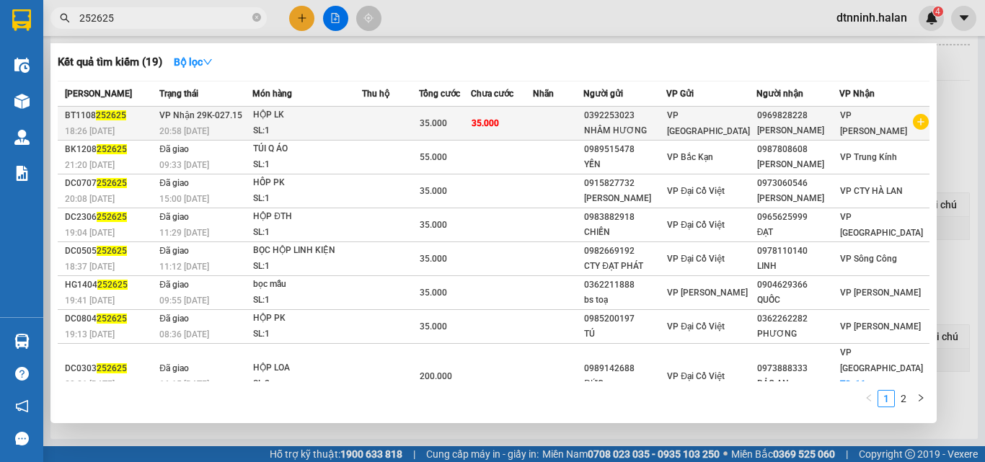
type input "252625"
click at [402, 125] on td at bounding box center [390, 124] width 57 height 34
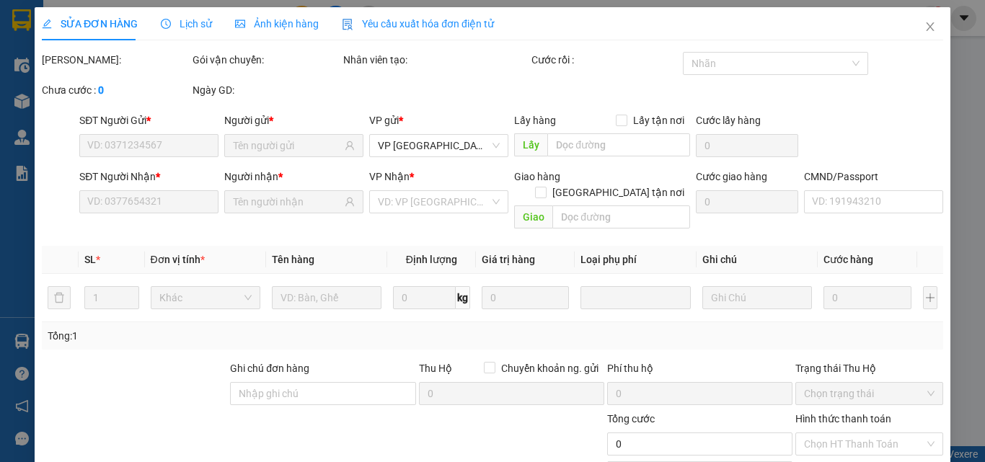
type input "0392253023"
type input "0969828228"
type input "35.000"
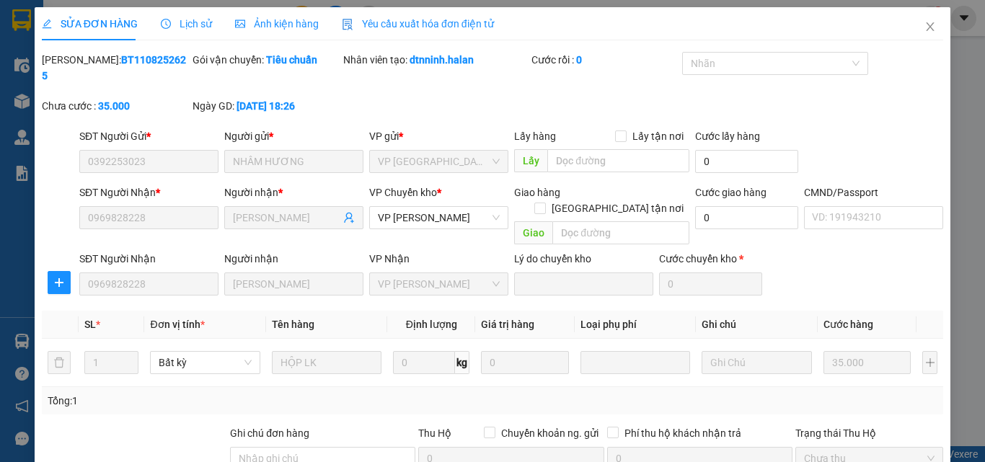
click at [186, 26] on span "Lịch sử" at bounding box center [186, 24] width 51 height 12
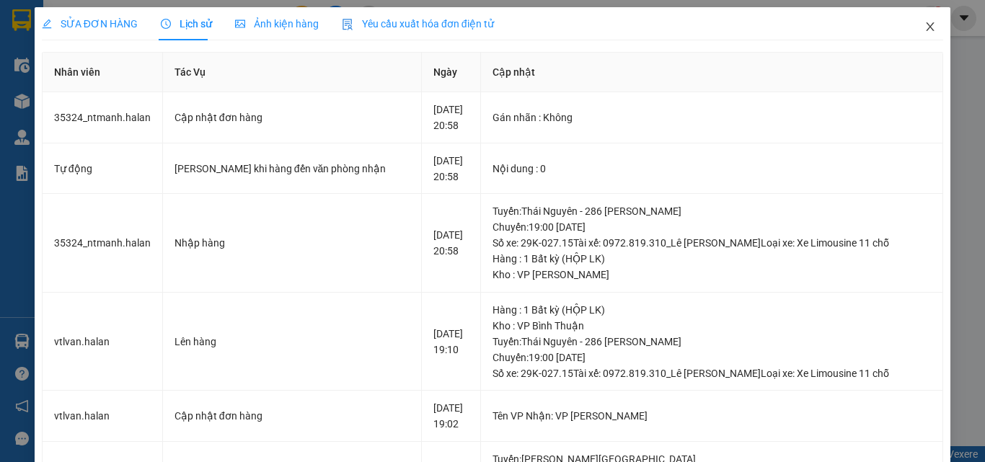
click at [924, 23] on icon "close" at bounding box center [930, 27] width 12 height 12
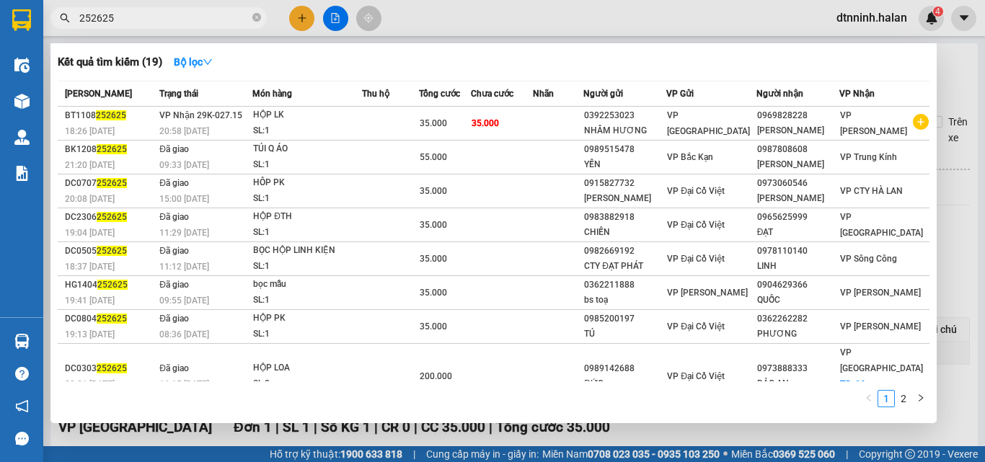
click at [138, 17] on input "252625" at bounding box center [164, 18] width 170 height 16
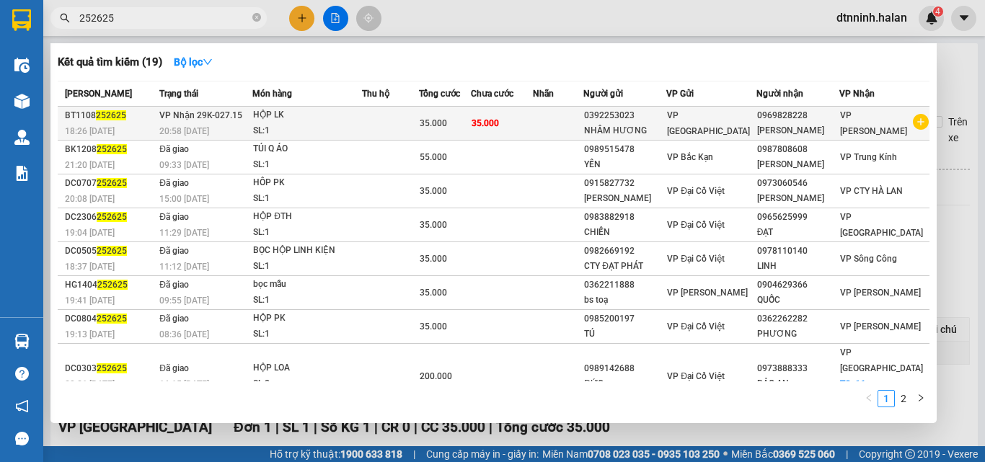
click at [340, 132] on div "SL: 1" at bounding box center [307, 131] width 108 height 16
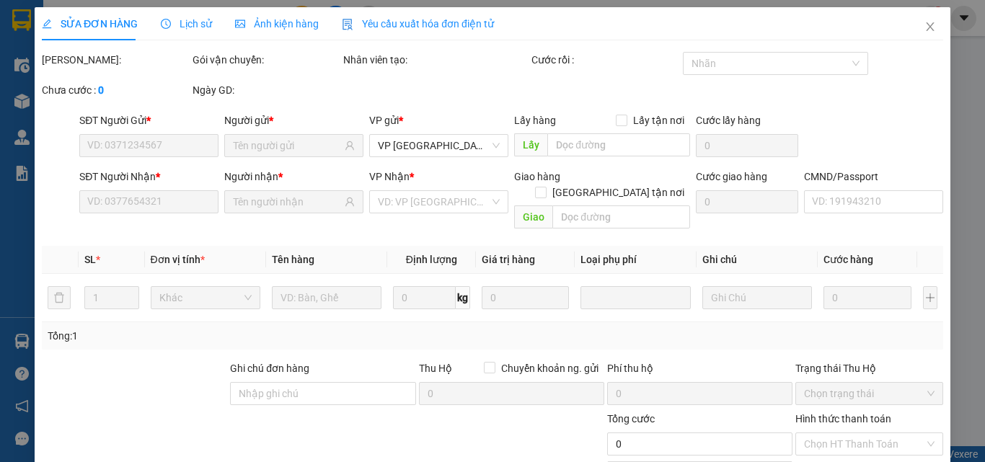
type input "0392253023"
type input "0969828228"
type input "35.000"
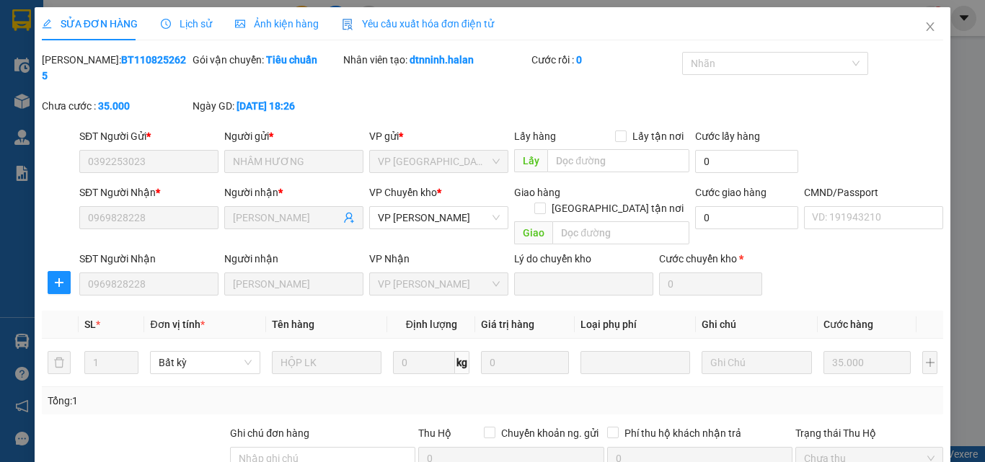
click at [208, 35] on div "SỬA ĐƠN HÀNG Lịch sử Ảnh kiện hàng Yêu cầu xuất hóa đơn điện tử" at bounding box center [268, 23] width 452 height 33
click at [202, 25] on span "Lịch sử" at bounding box center [186, 24] width 51 height 12
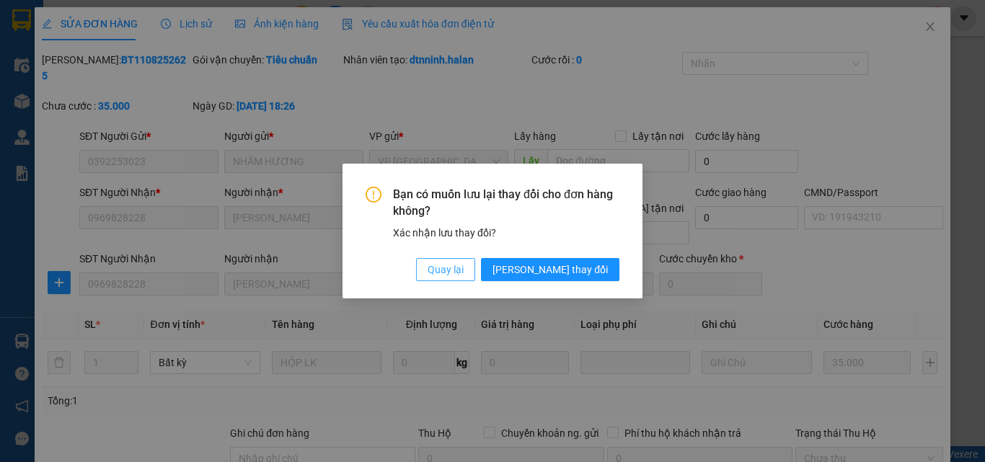
click at [464, 262] on span "Quay lại" at bounding box center [445, 270] width 36 height 16
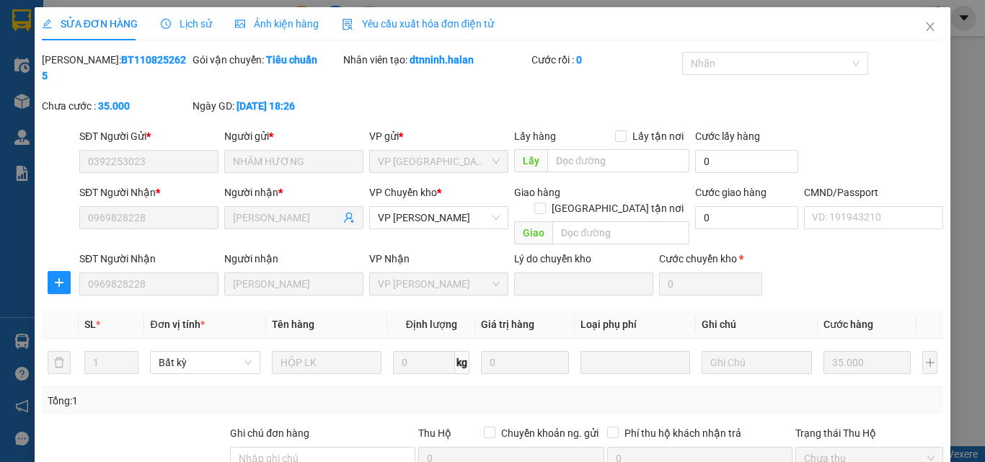
click at [201, 26] on span "Lịch sử" at bounding box center [186, 24] width 51 height 12
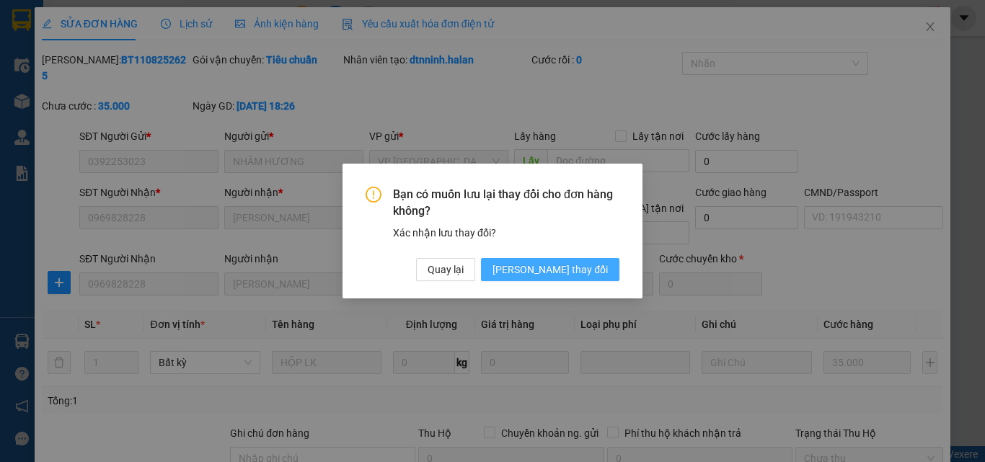
click at [573, 278] on button "Lưu thay đổi" at bounding box center [550, 269] width 138 height 23
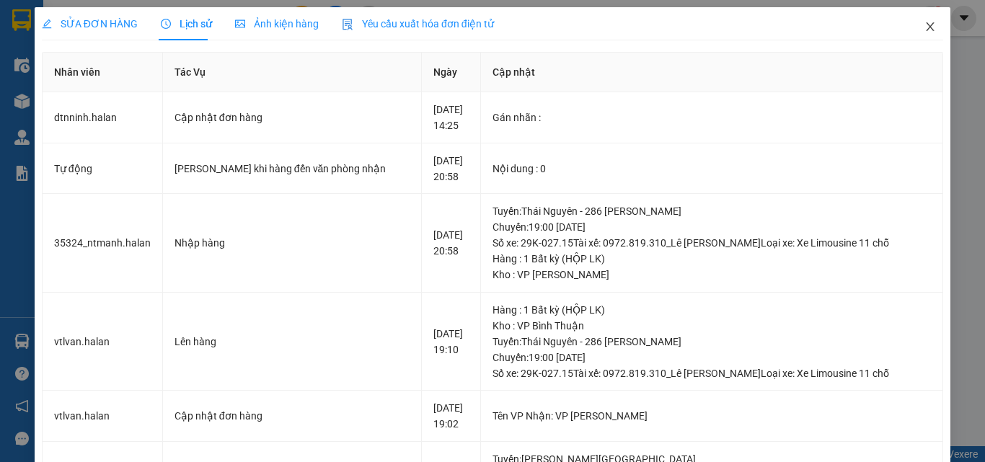
click at [924, 24] on icon "close" at bounding box center [930, 27] width 12 height 12
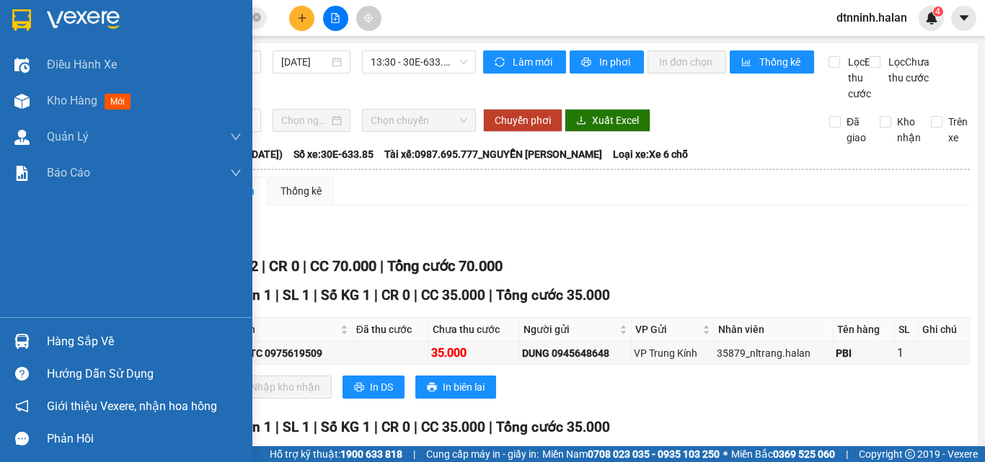
click at [40, 338] on div "Hàng sắp về" at bounding box center [126, 341] width 252 height 32
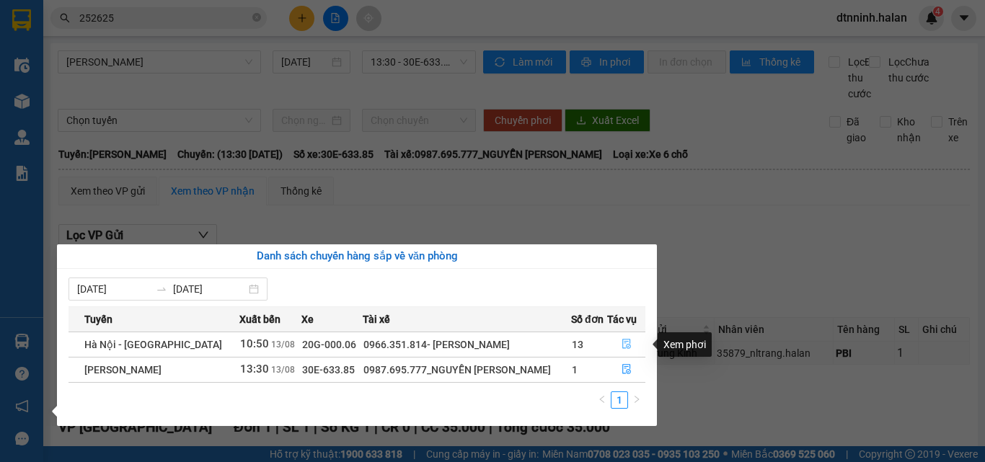
click at [613, 339] on button "button" at bounding box center [626, 344] width 37 height 23
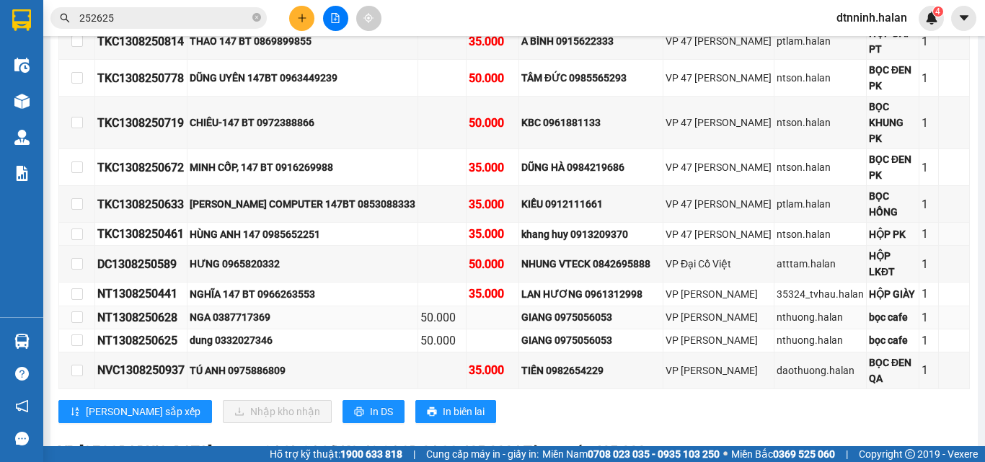
scroll to position [433, 0]
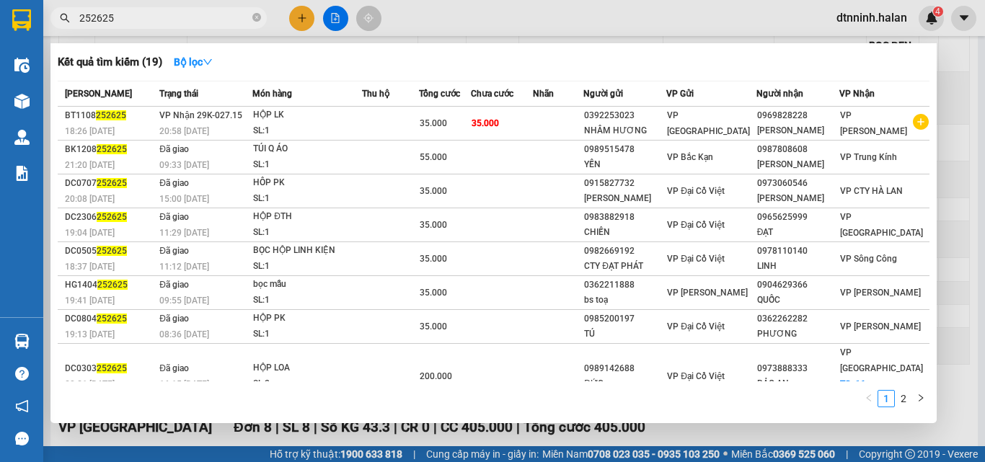
click at [221, 15] on input "252625" at bounding box center [164, 18] width 170 height 16
drag, startPoint x: 257, startPoint y: 14, endPoint x: 199, endPoint y: 20, distance: 58.7
click at [247, 14] on span "252625" at bounding box center [158, 18] width 216 height 22
click at [198, 20] on input "252625" at bounding box center [164, 18] width 170 height 16
click at [257, 19] on icon "close-circle" at bounding box center [256, 17] width 9 height 9
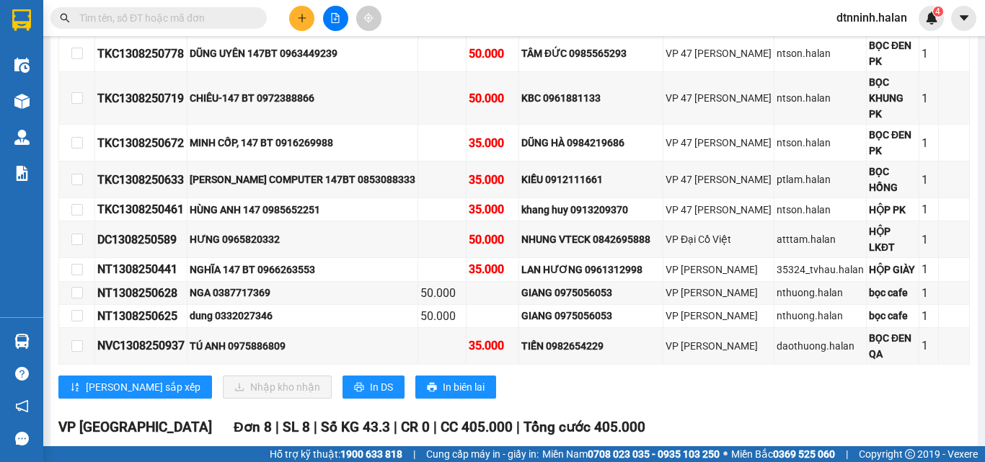
click at [202, 17] on input "text" at bounding box center [164, 18] width 170 height 16
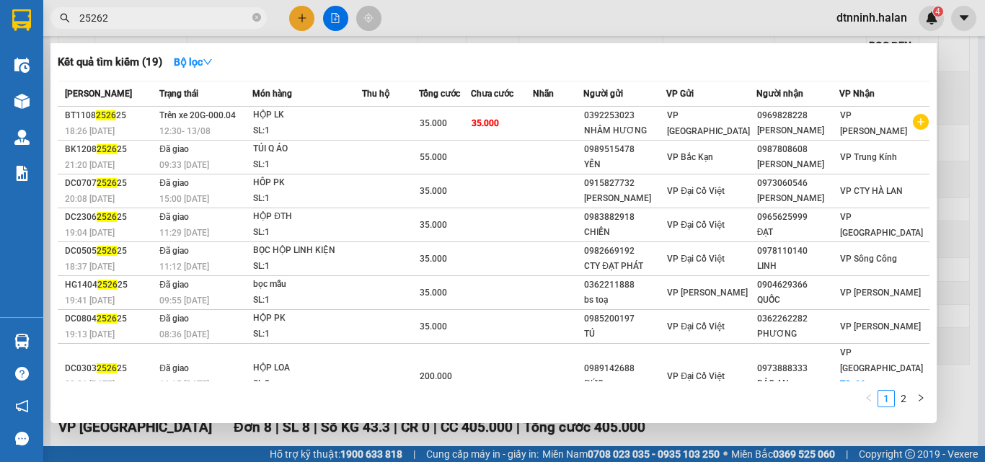
type input "252625"
click at [256, 19] on icon "close-circle" at bounding box center [256, 17] width 9 height 9
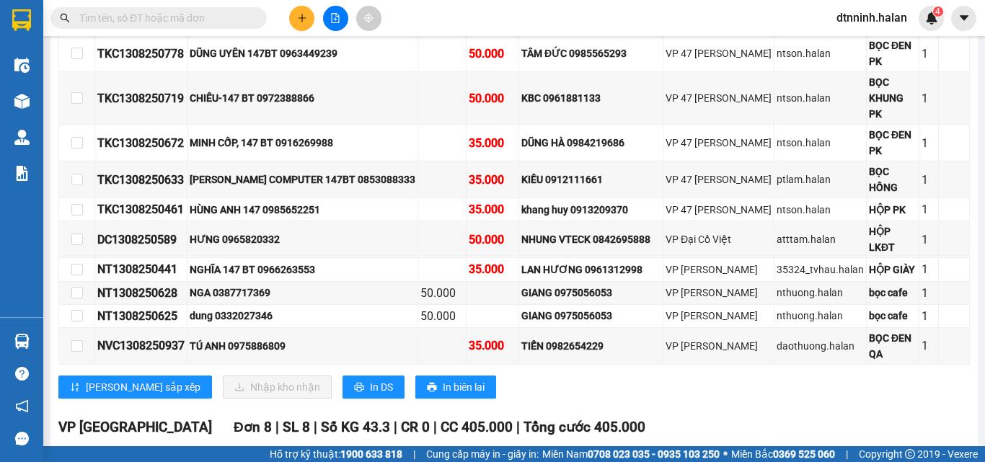
click at [208, 19] on input "text" at bounding box center [164, 18] width 170 height 16
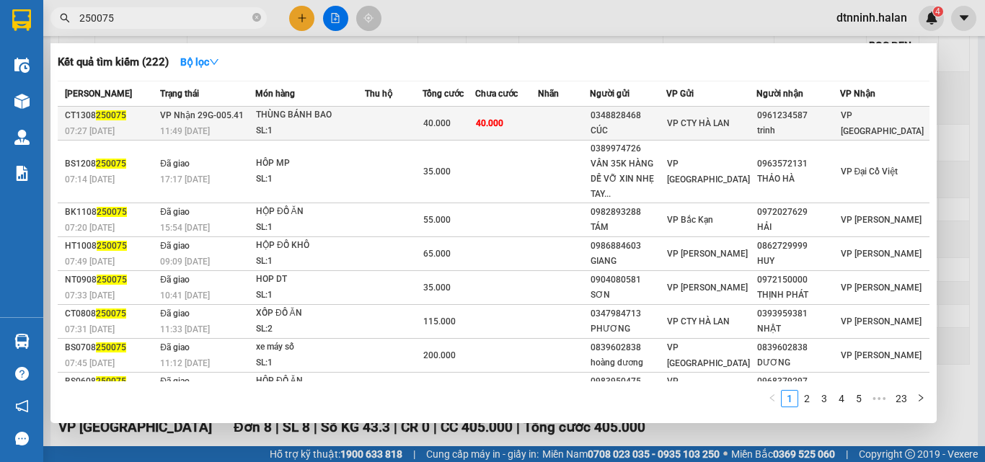
type input "250075"
click at [568, 120] on td at bounding box center [564, 124] width 52 height 34
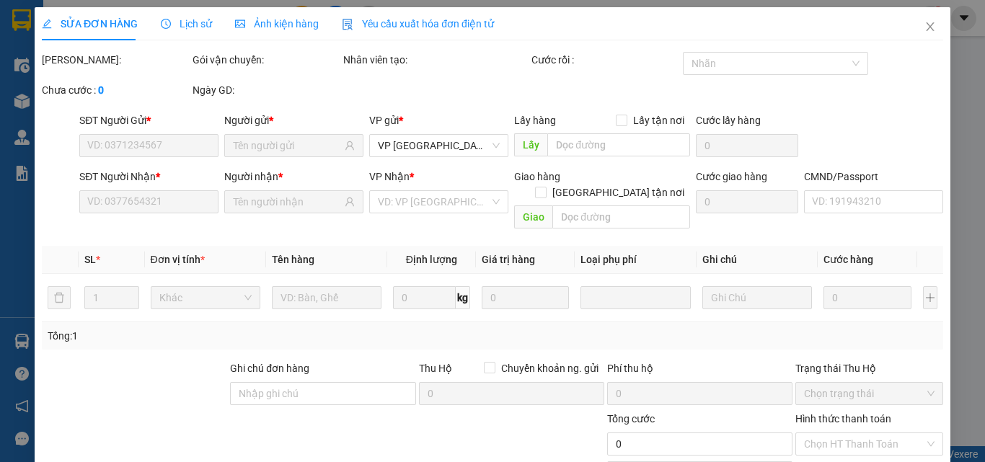
type input "0348828468"
type input "CÚC"
type input "0961234587"
type input "trinh"
type input "40.000"
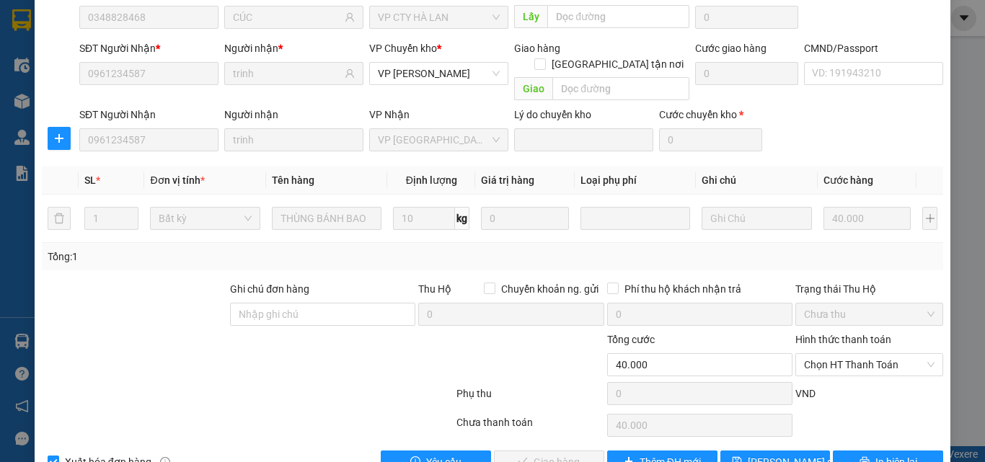
scroll to position [152, 0]
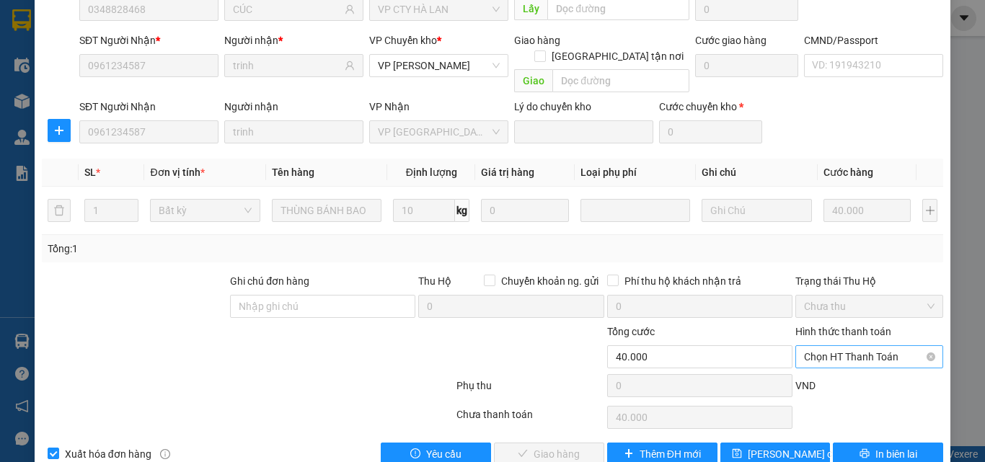
click at [840, 346] on span "Chọn HT Thanh Toán" at bounding box center [869, 357] width 130 height 22
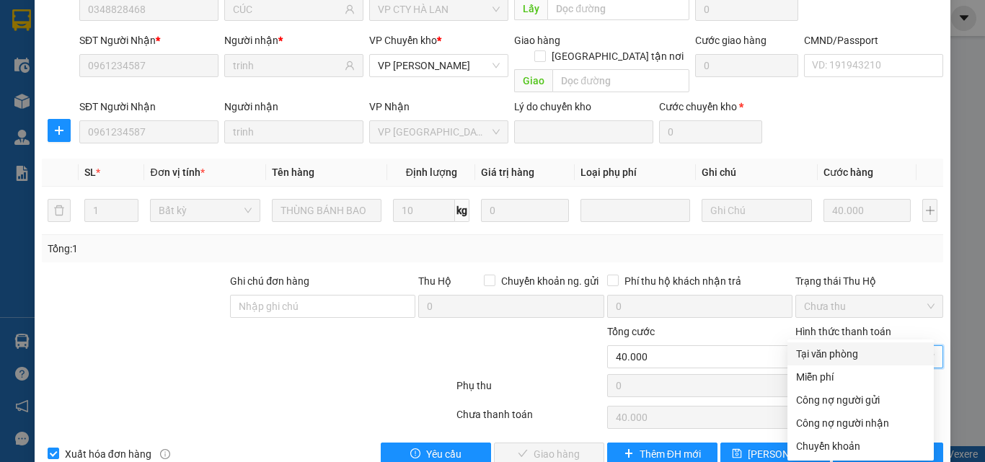
click at [838, 354] on div "Tại văn phòng" at bounding box center [860, 354] width 129 height 16
type input "0"
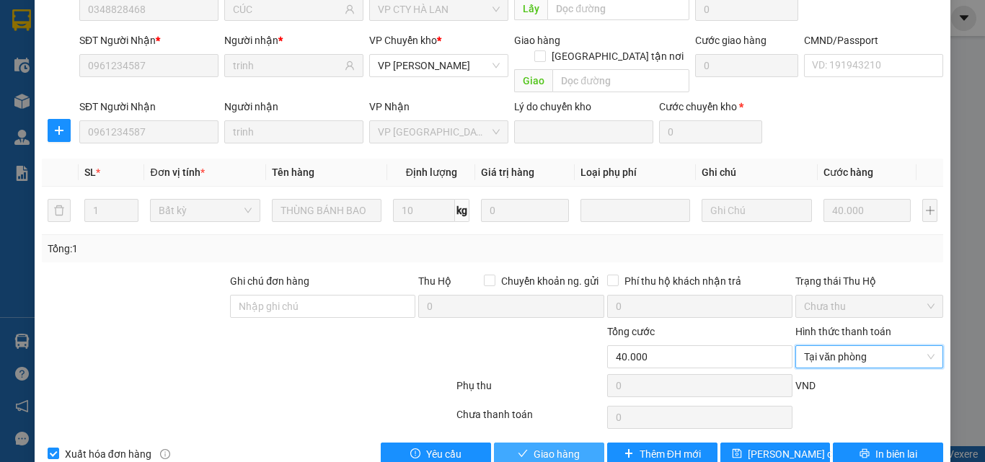
click at [543, 446] on span "Giao hàng" at bounding box center [556, 454] width 46 height 16
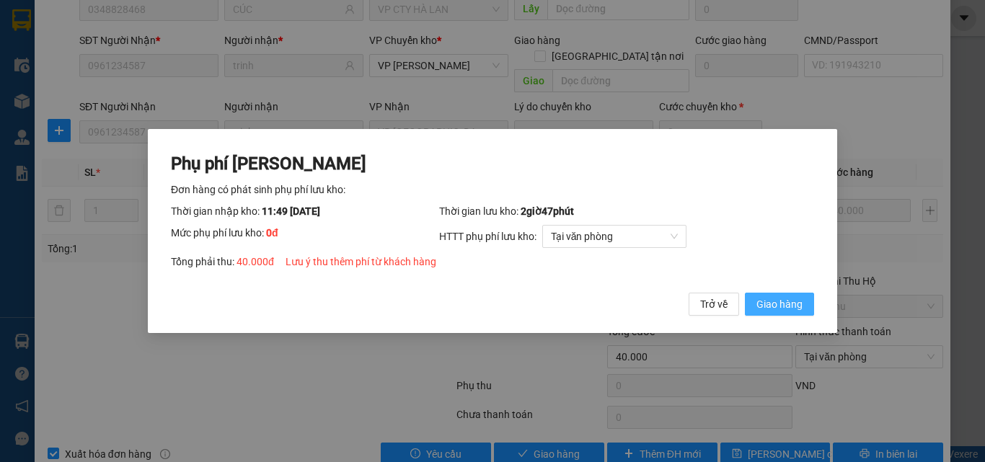
click at [786, 309] on span "Giao hàng" at bounding box center [779, 304] width 46 height 16
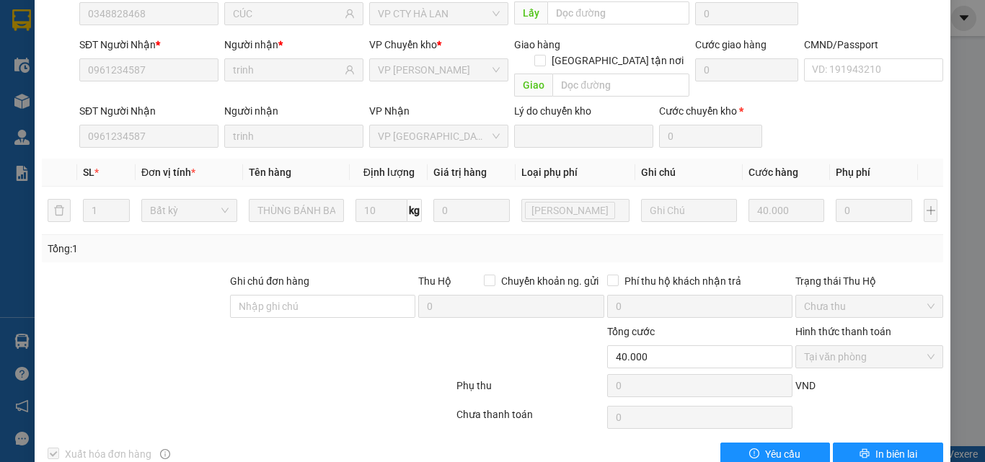
scroll to position [0, 0]
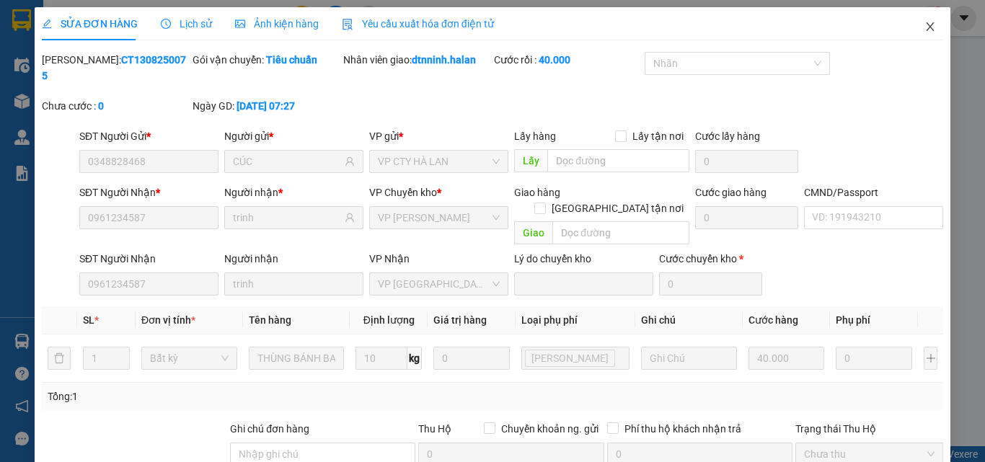
click at [924, 25] on icon "close" at bounding box center [930, 27] width 12 height 12
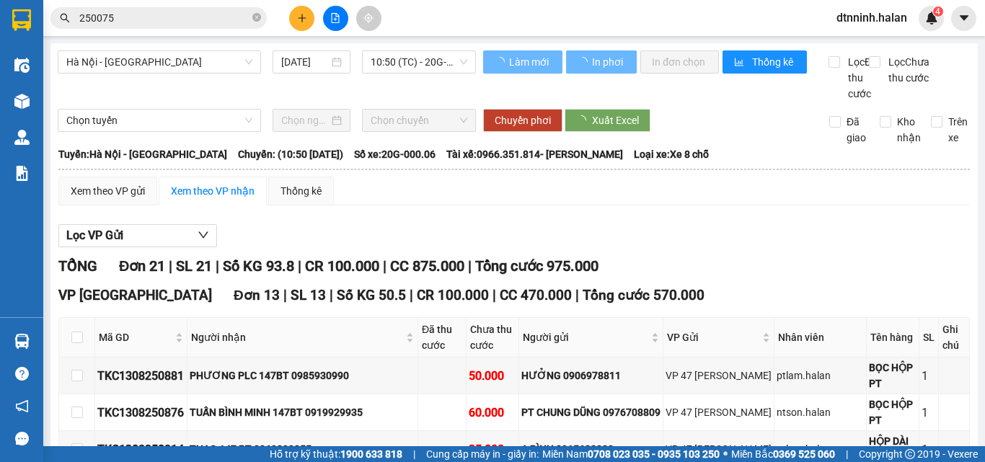
click at [703, 248] on div "Lọc VP Gửi" at bounding box center [513, 236] width 911 height 24
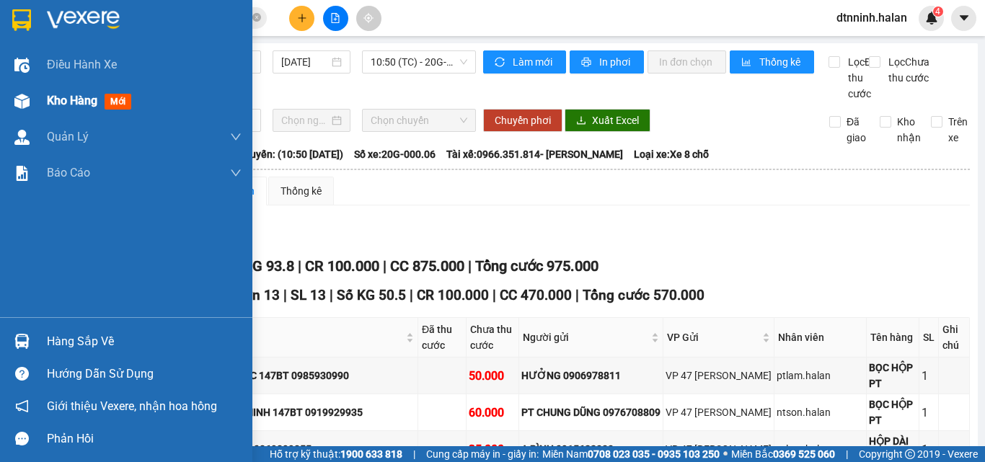
click at [53, 107] on span "Kho hàng" at bounding box center [72, 101] width 50 height 14
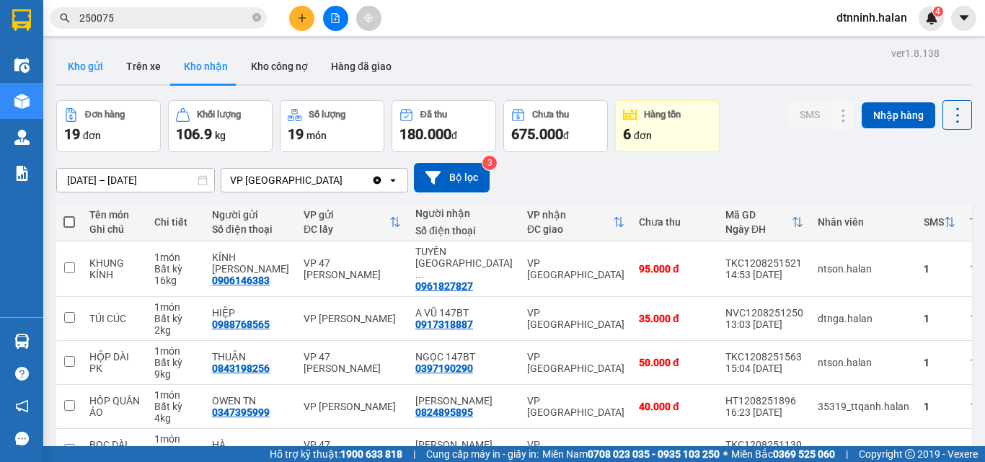
click at [101, 60] on button "Kho gửi" at bounding box center [85, 66] width 58 height 35
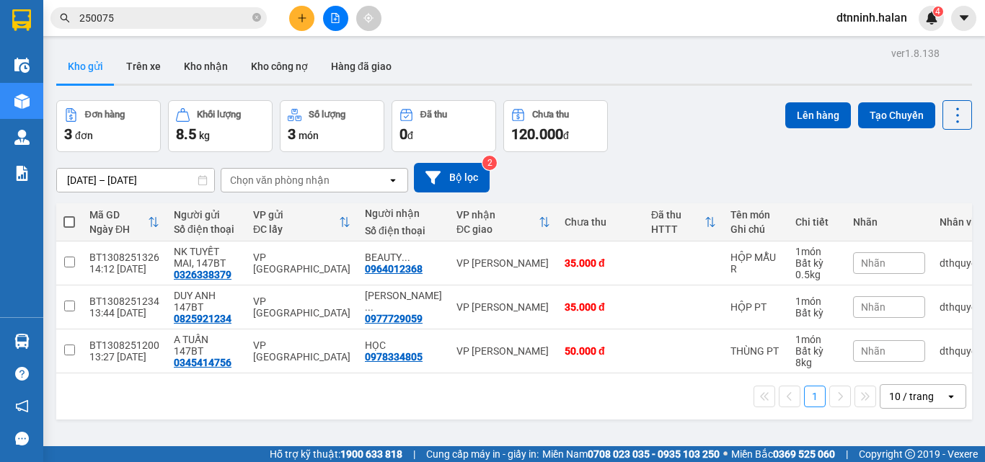
click at [626, 87] on div "ver 1.8.138 Kho gửi Trên xe Kho nhận Kho công nợ Hàng đã giao Đơn hàng 3 đơn Kh…" at bounding box center [513, 274] width 927 height 462
click at [71, 216] on span at bounding box center [69, 222] width 12 height 12
click at [69, 215] on input "checkbox" at bounding box center [69, 215] width 0 height 0
checkbox input "true"
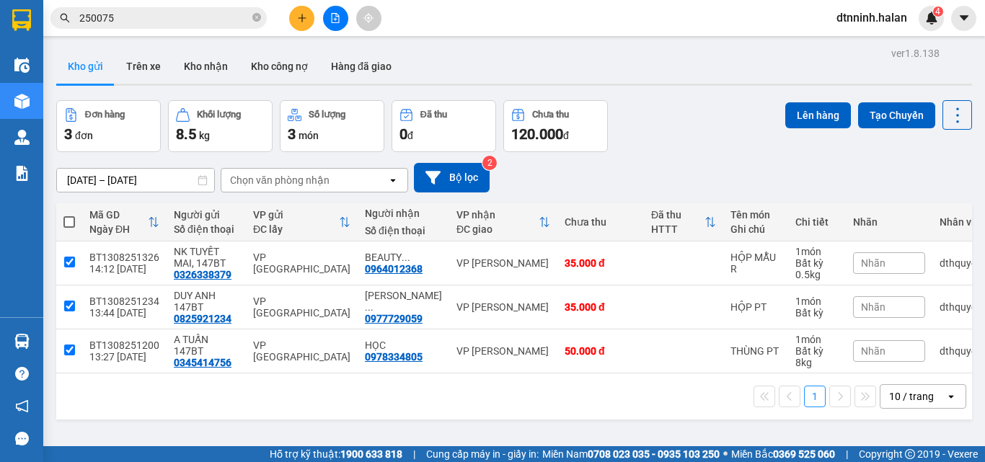
checkbox input "true"
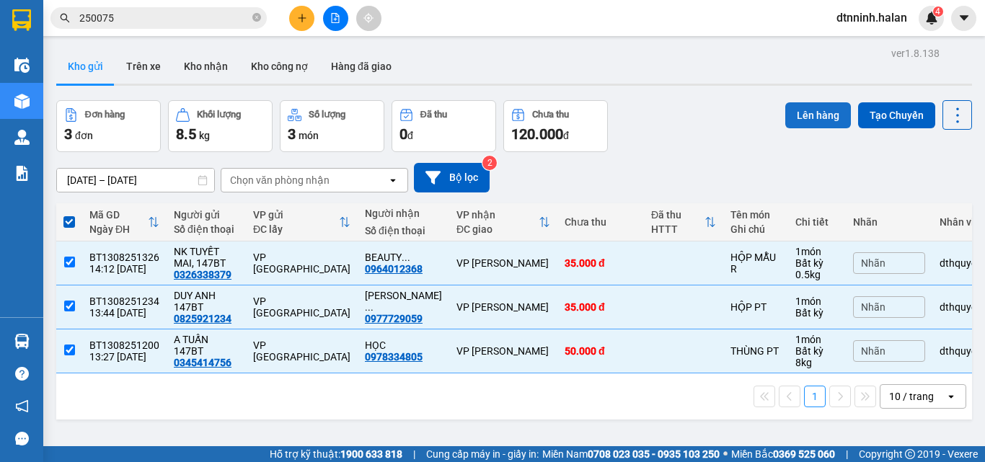
click at [820, 110] on button "Lên hàng" at bounding box center [818, 115] width 66 height 26
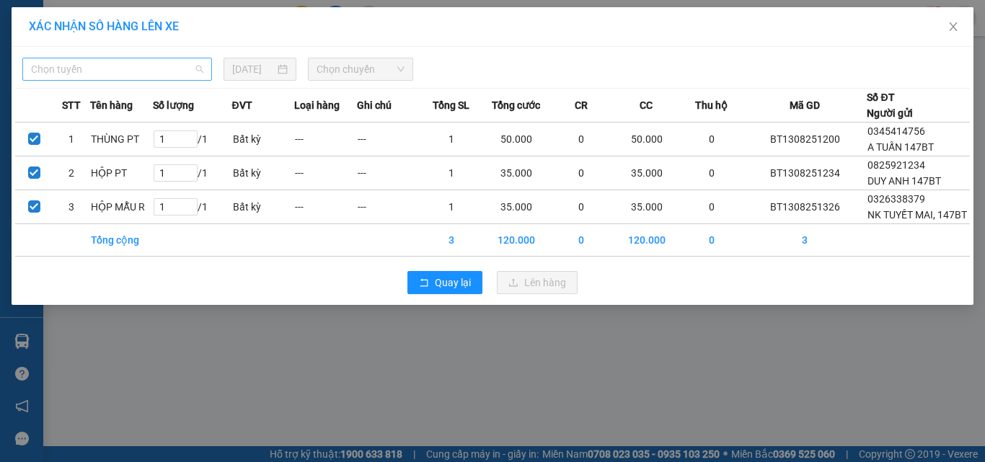
click at [147, 68] on span "Chọn tuyến" at bounding box center [117, 69] width 172 height 22
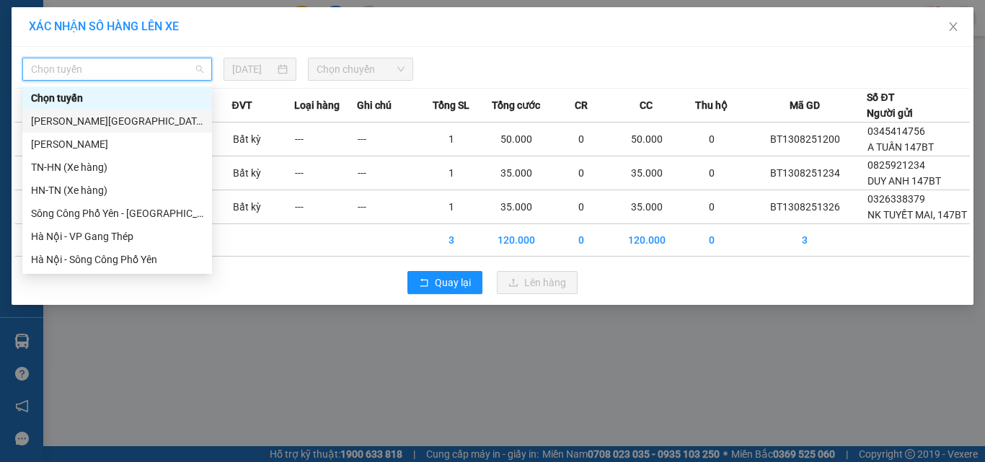
click at [156, 124] on div "Tuyên Quang - Thái Nguyên" at bounding box center [117, 121] width 172 height 16
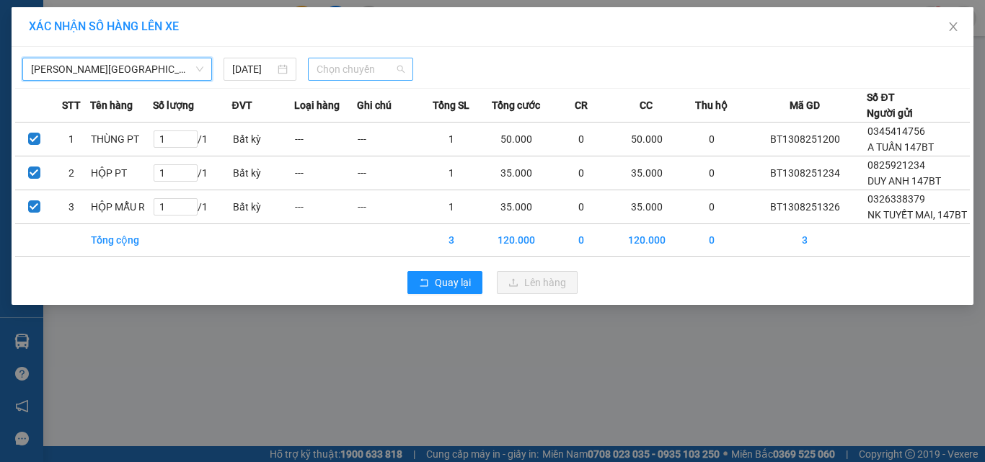
click at [336, 66] on span "Chọn chuyến" at bounding box center [360, 69] width 89 height 22
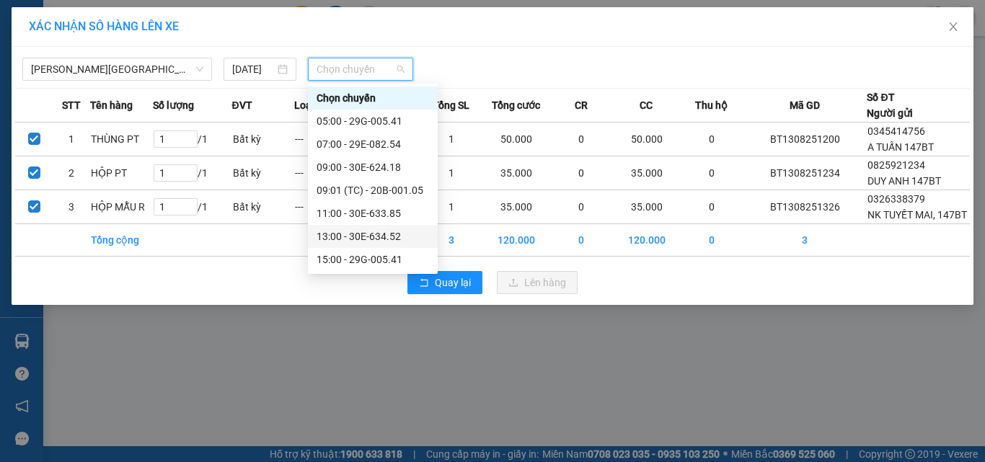
click at [345, 234] on div "13:00 - 30E-634.52" at bounding box center [372, 237] width 112 height 16
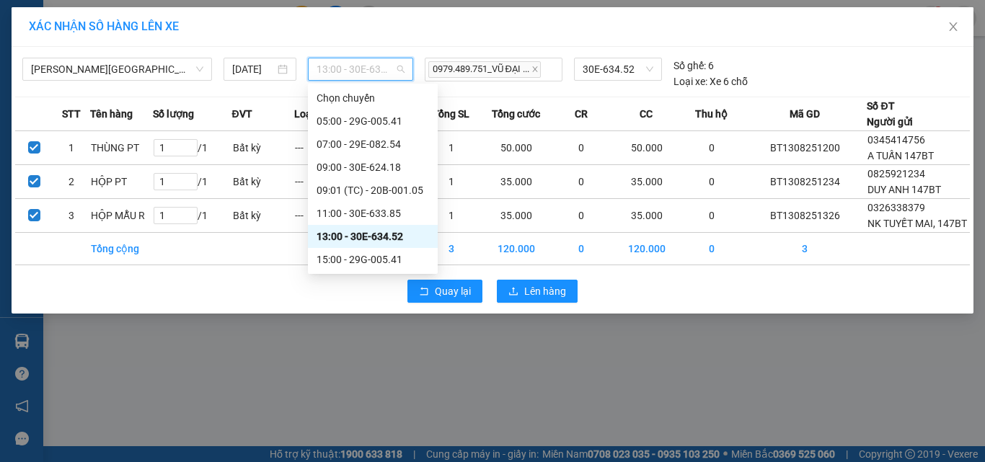
click at [369, 61] on span "13:00 - 30E-634.52" at bounding box center [360, 69] width 89 height 22
click at [355, 257] on div "15:00 - 29G-005.41" at bounding box center [372, 260] width 112 height 16
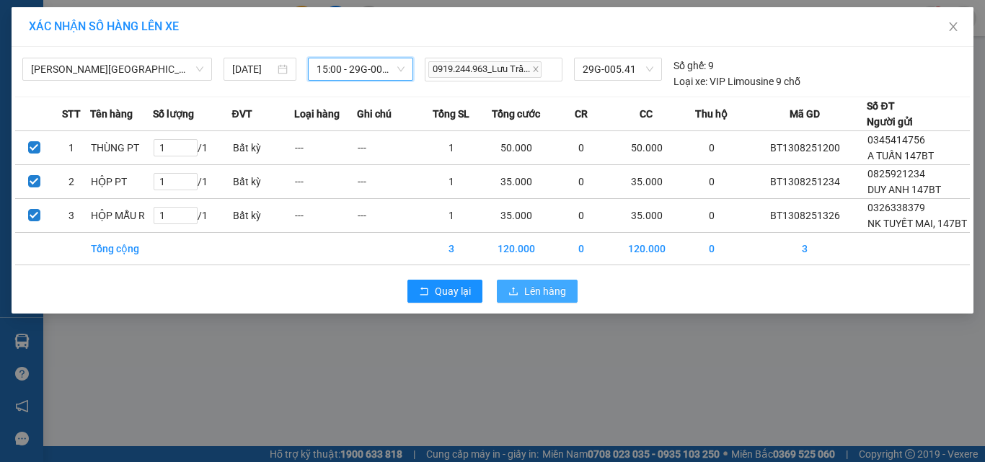
click at [550, 298] on span "Lên hàng" at bounding box center [545, 291] width 42 height 16
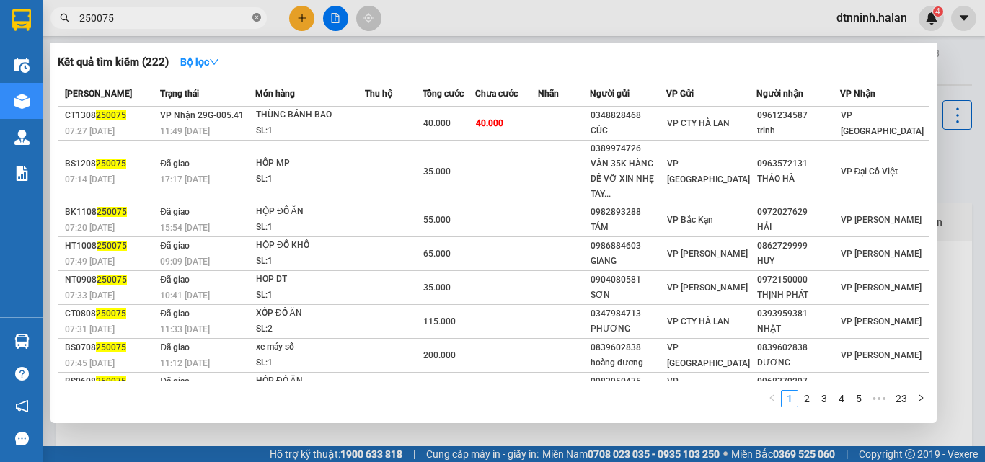
click at [257, 17] on icon "close-circle" at bounding box center [256, 17] width 9 height 9
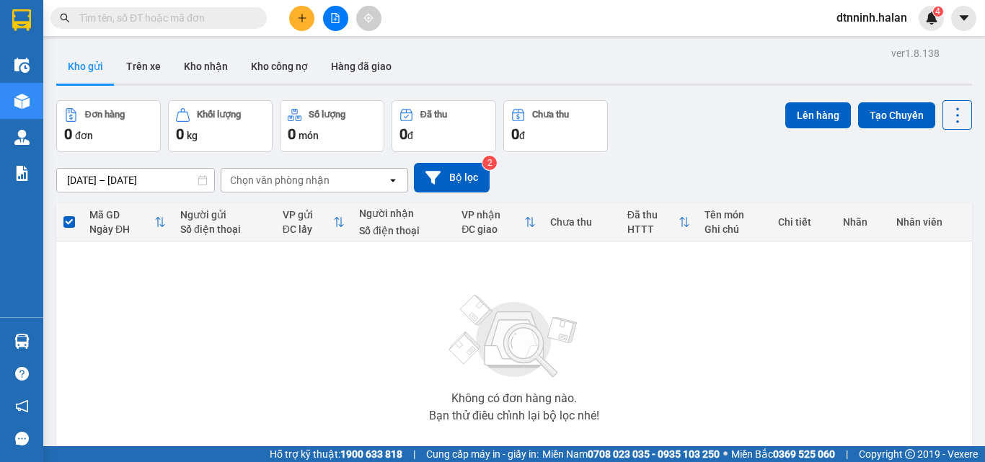
click at [213, 22] on input "text" at bounding box center [164, 18] width 170 height 16
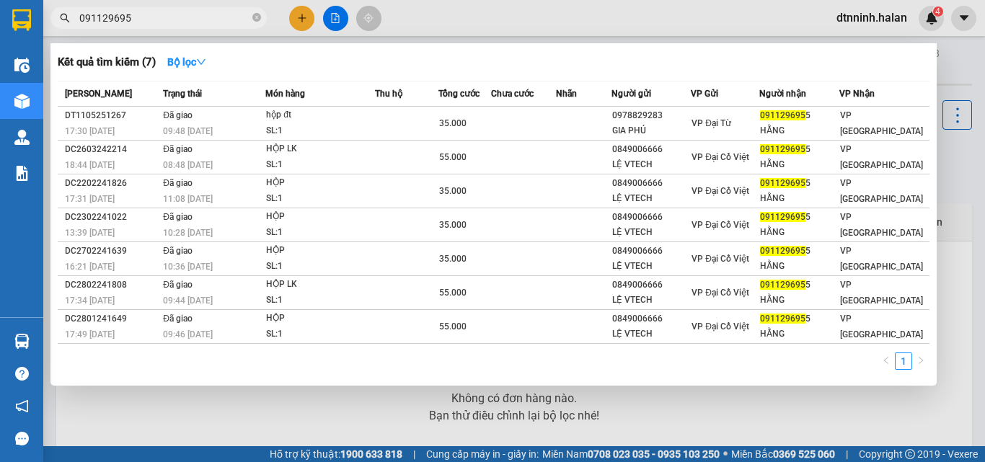
type input "0911296955"
click at [258, 17] on icon "close-circle" at bounding box center [256, 17] width 9 height 9
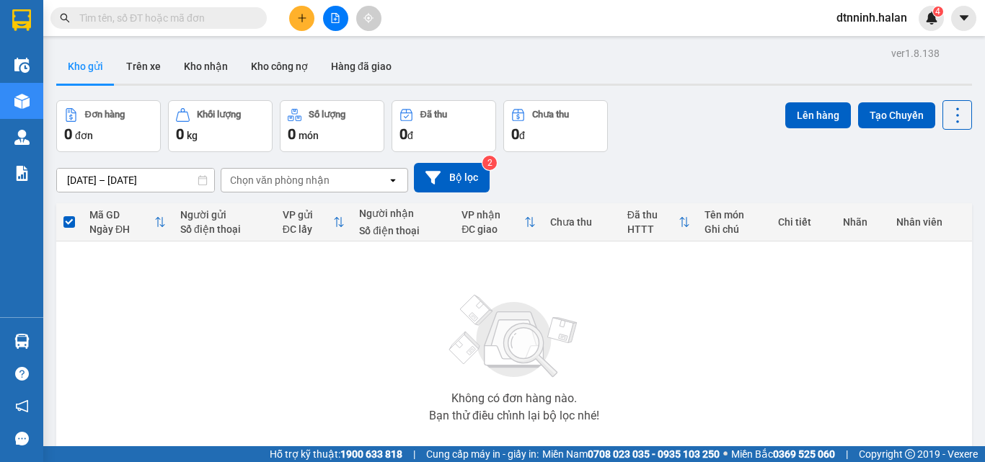
click at [195, 17] on input "text" at bounding box center [164, 18] width 170 height 16
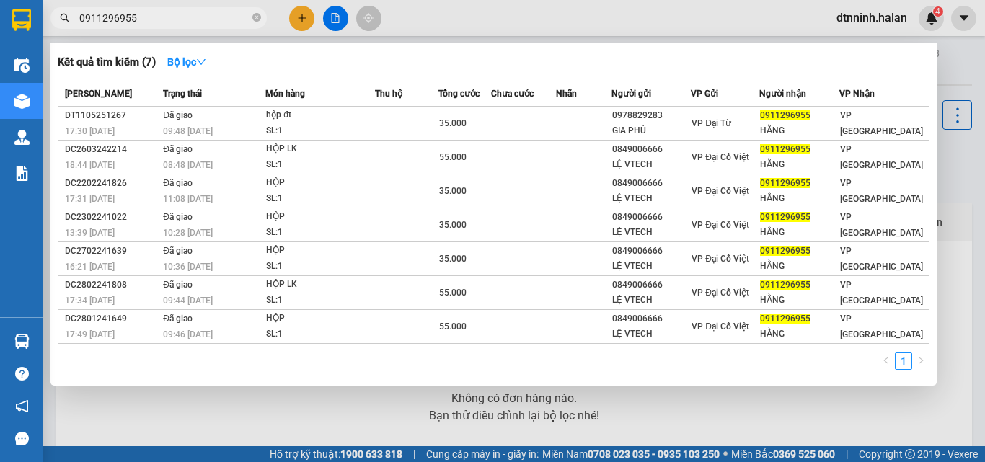
type input "0911296955"
drag, startPoint x: 650, startPoint y: 406, endPoint x: 642, endPoint y: 406, distance: 7.9
click at [649, 406] on div at bounding box center [492, 231] width 985 height 462
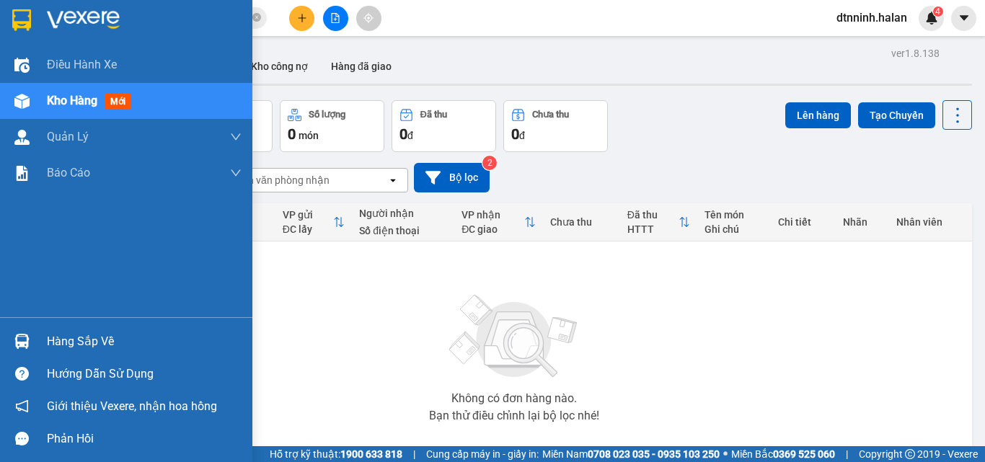
click at [41, 343] on div "Hàng sắp về" at bounding box center [126, 341] width 252 height 32
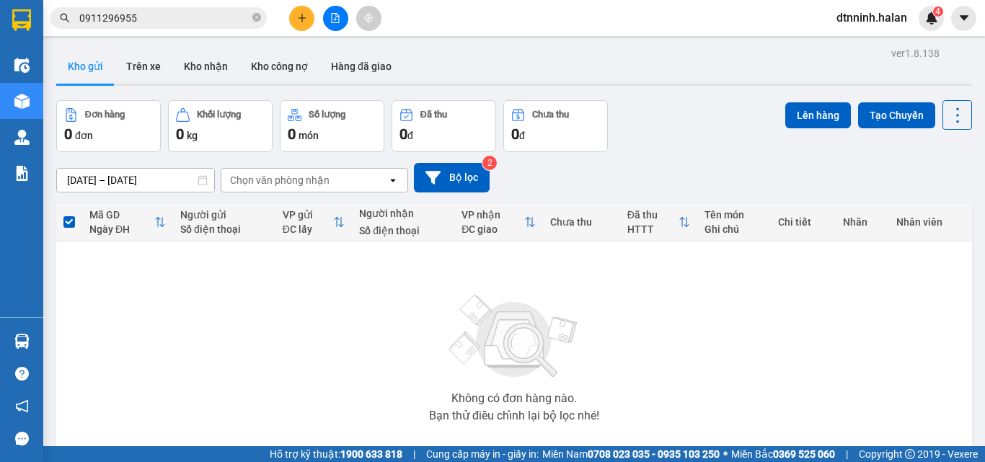
click at [733, 339] on section "Kết quả tìm kiếm ( 7 ) Bộ lọc Mã ĐH Trạng thái Món hàng Thu hộ Tổng cước Chưa c…" at bounding box center [492, 231] width 985 height 462
click at [208, 63] on button "Kho nhận" at bounding box center [205, 66] width 67 height 35
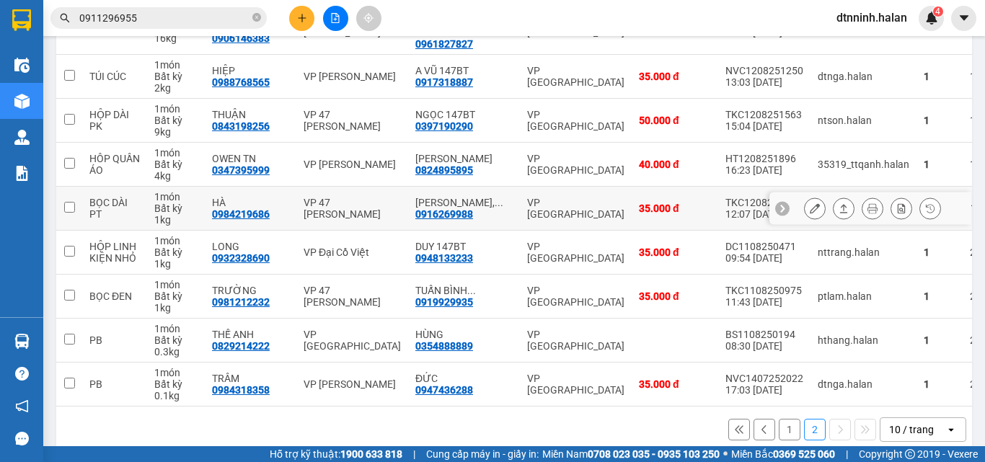
scroll to position [256, 0]
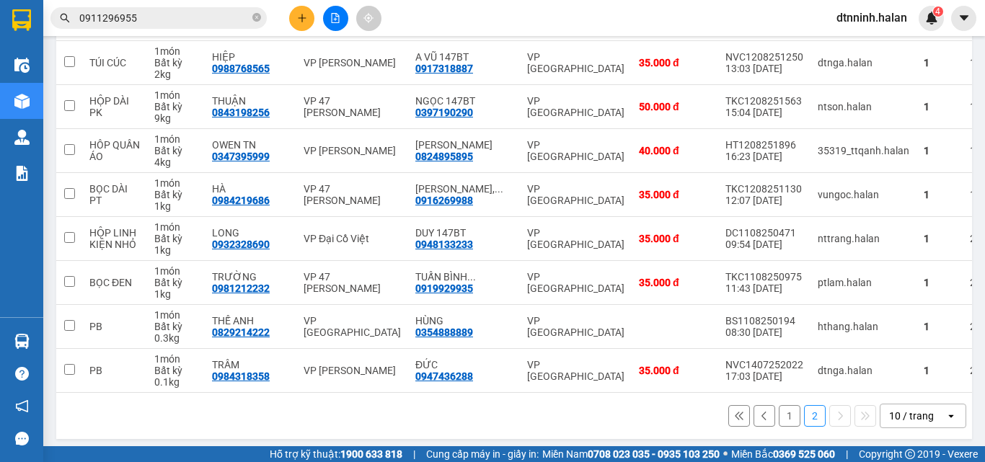
click at [779, 415] on button "1" at bounding box center [790, 416] width 22 height 22
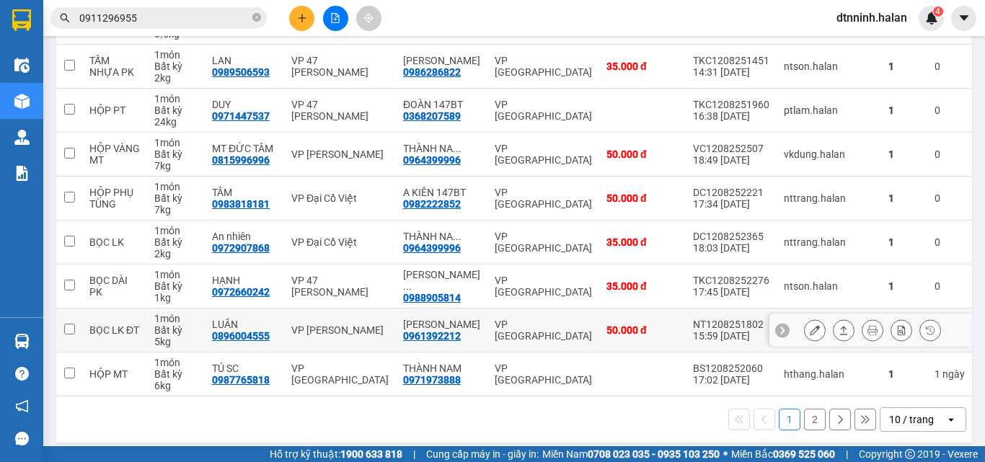
scroll to position [300, 0]
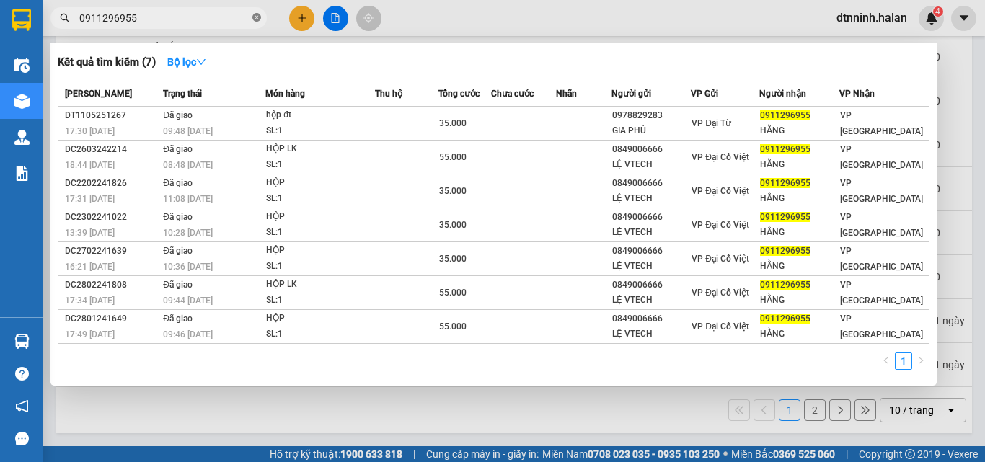
click at [256, 20] on icon "close-circle" at bounding box center [256, 17] width 9 height 9
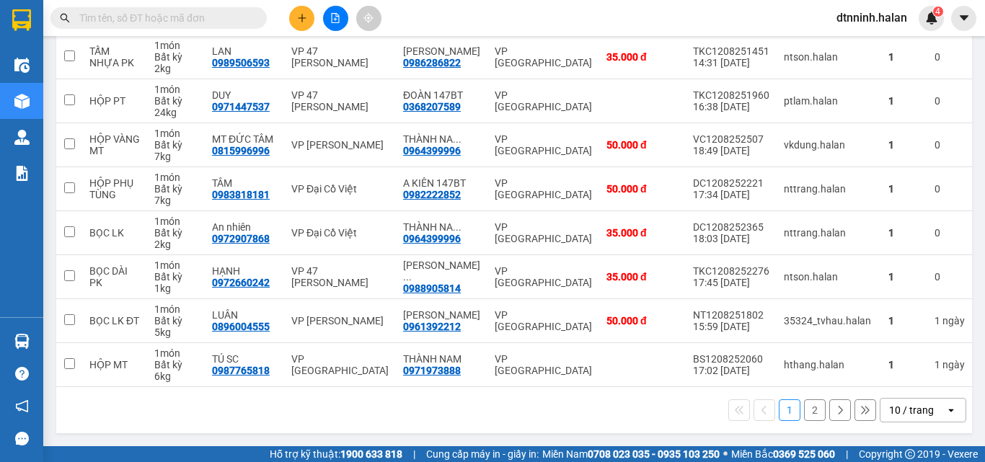
click at [202, 17] on input "text" at bounding box center [164, 18] width 170 height 16
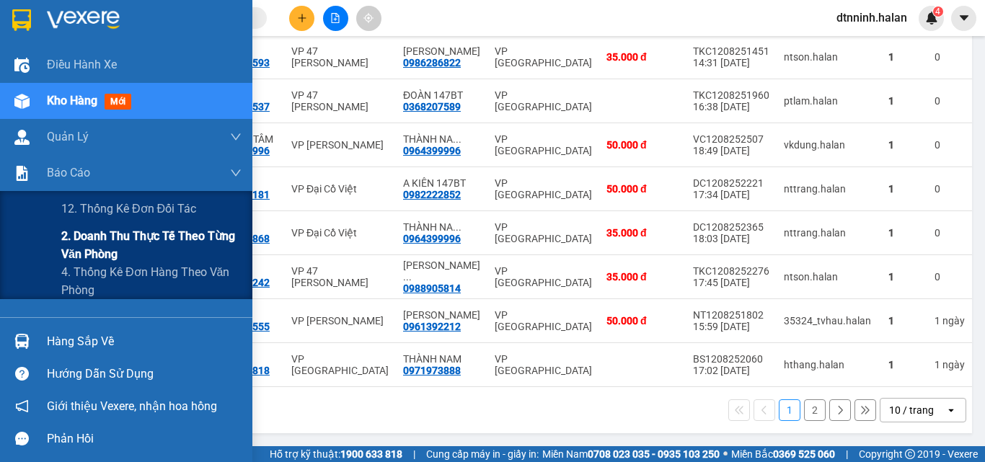
click at [75, 247] on span "2. Doanh thu thực tế theo từng văn phòng" at bounding box center [151, 245] width 180 height 36
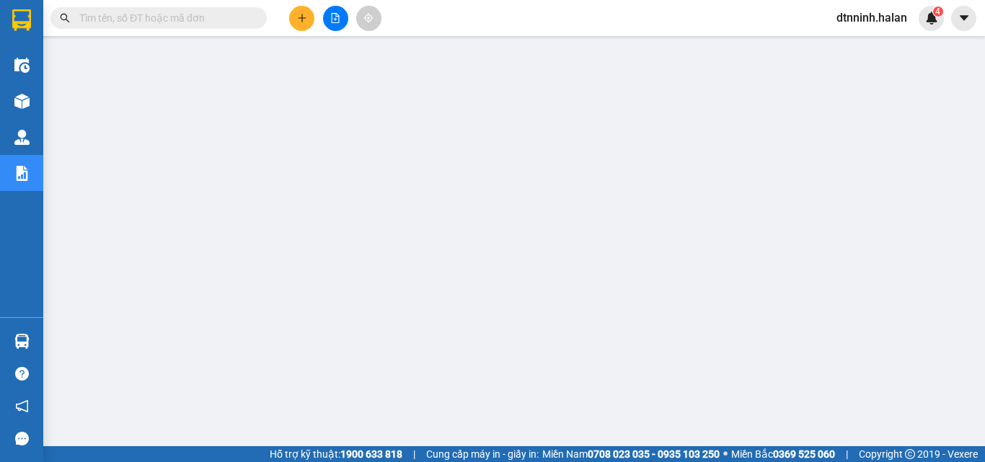
click at [241, 25] on input "text" at bounding box center [164, 18] width 170 height 16
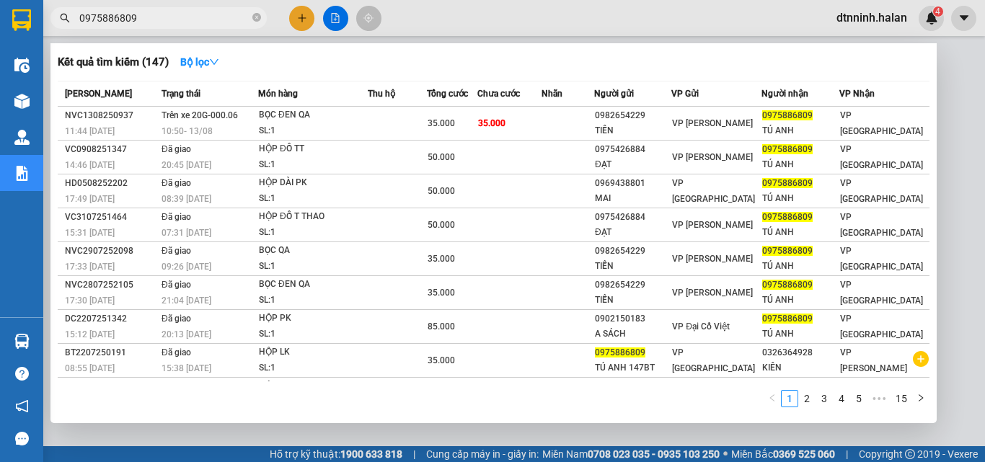
type input "0975886809"
click at [252, 17] on icon "close-circle" at bounding box center [256, 17] width 9 height 9
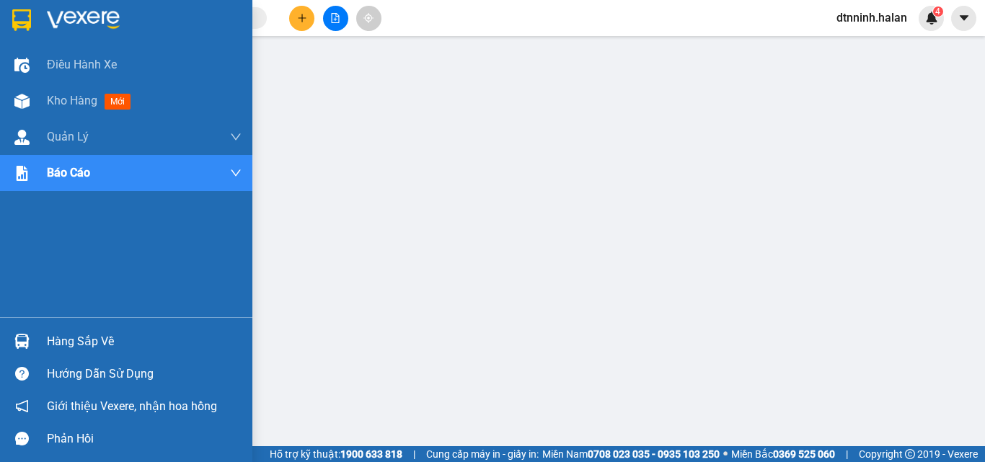
click at [56, 344] on div "Hàng sắp về" at bounding box center [144, 342] width 195 height 22
click at [49, 328] on div "Hàng sắp về" at bounding box center [126, 341] width 252 height 32
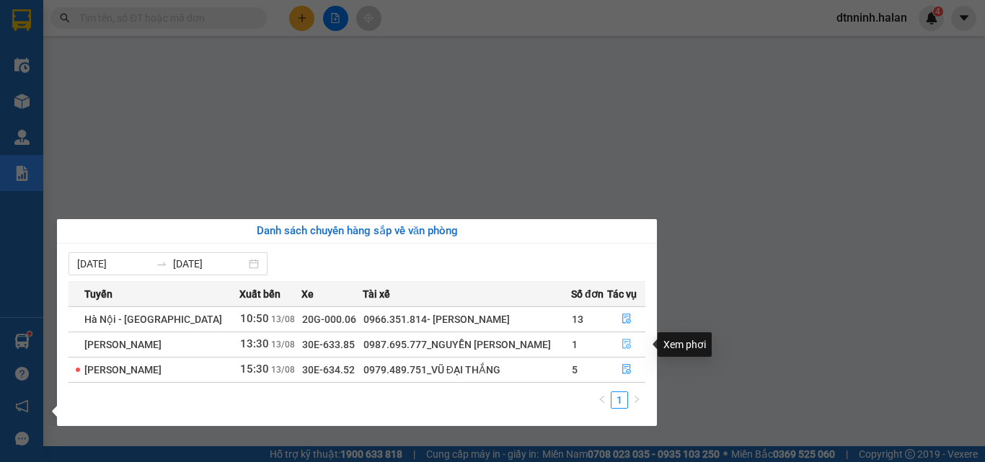
click at [621, 342] on icon "file-done" at bounding box center [626, 344] width 10 height 10
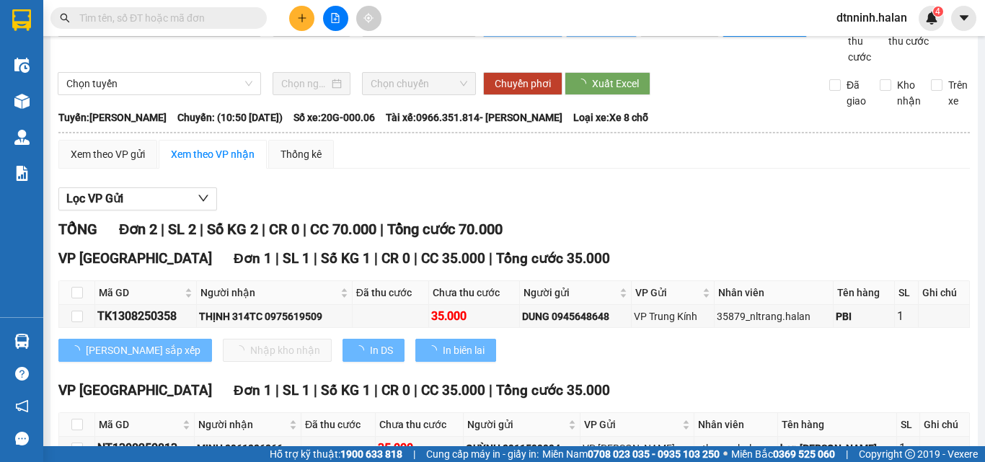
scroll to position [141, 0]
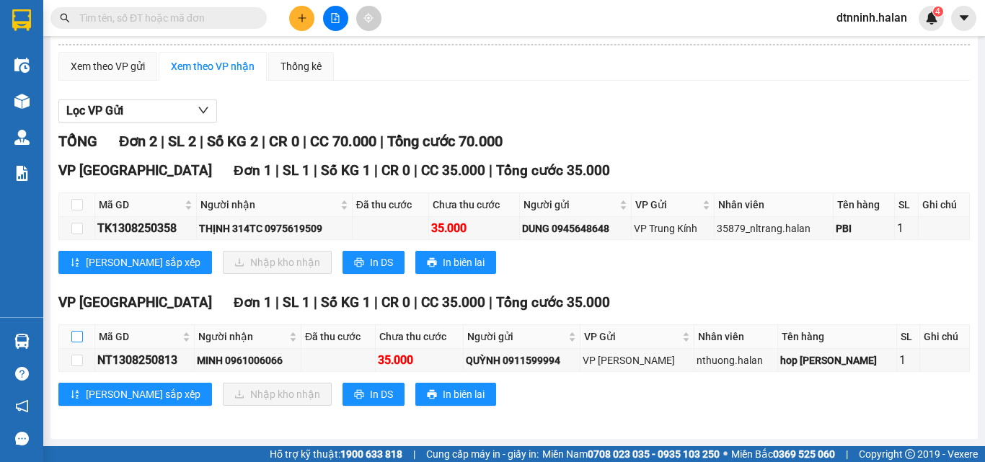
click at [80, 335] on input "checkbox" at bounding box center [77, 337] width 12 height 12
checkbox input "true"
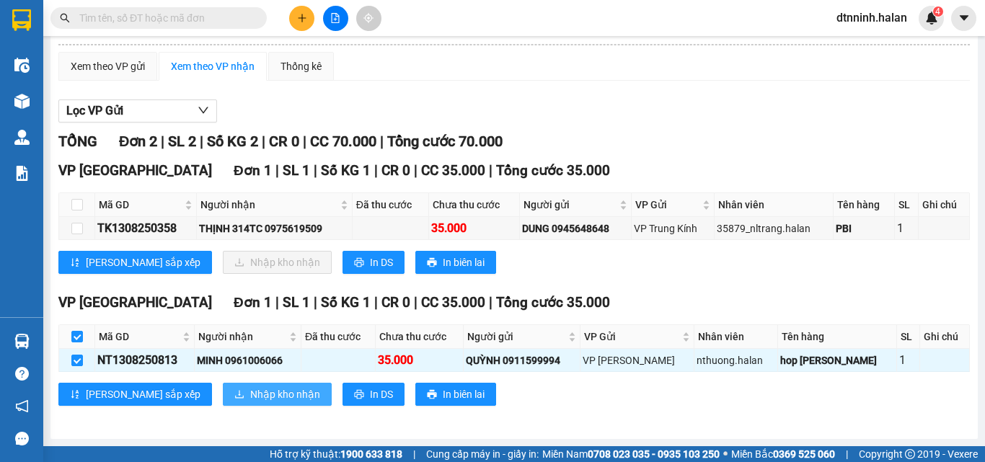
click at [196, 386] on div "VP Bình Thuận Đơn 1 | SL 1 | Số KG 1 | CR 0 | CC 35.000 | Tổng cước 35.000 Mã G…" at bounding box center [513, 354] width 911 height 125
click at [250, 387] on span "Nhập kho nhận" at bounding box center [285, 394] width 70 height 16
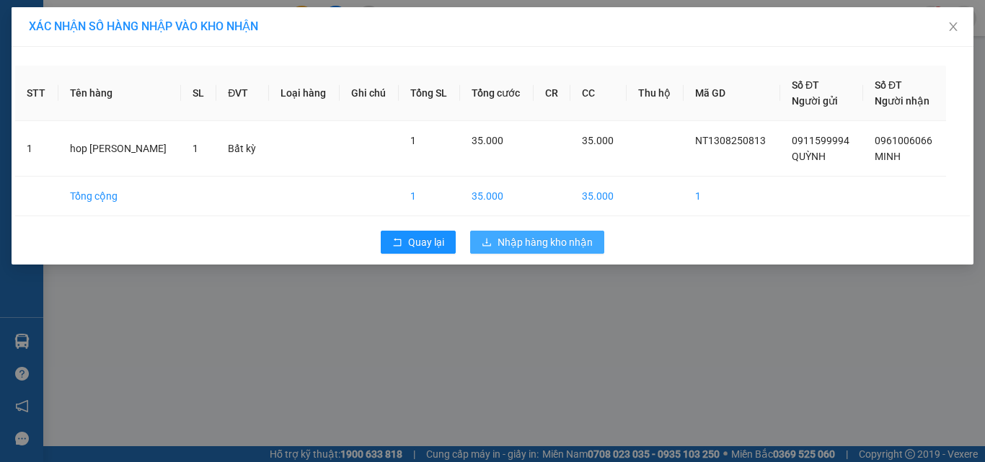
click at [586, 234] on span "Nhập hàng kho nhận" at bounding box center [544, 242] width 95 height 16
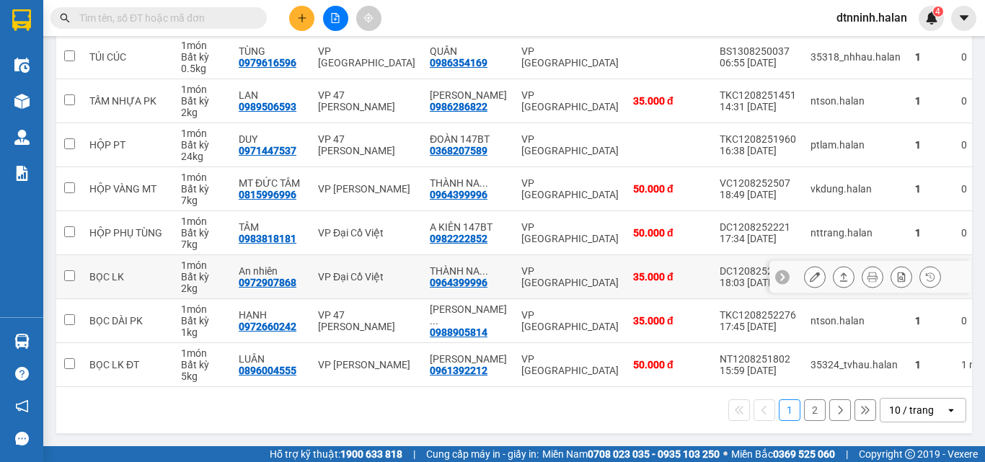
scroll to position [300, 0]
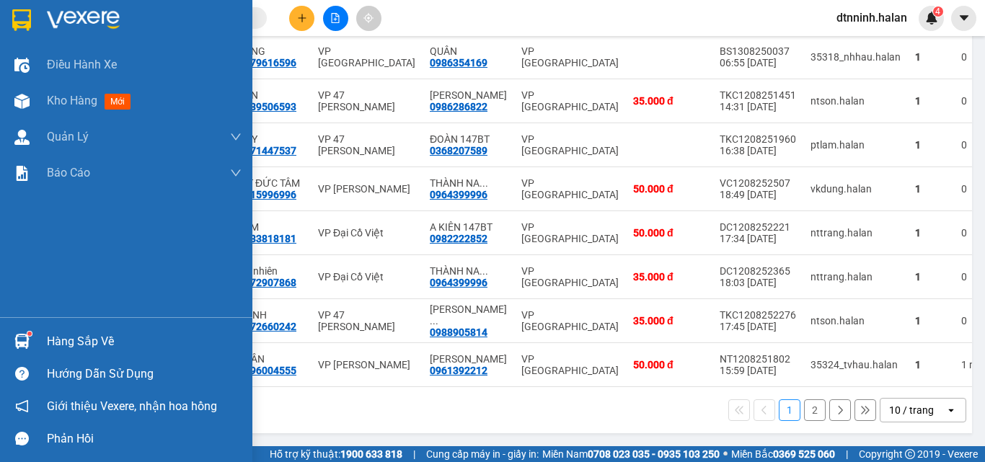
click at [96, 348] on div "Hàng sắp về" at bounding box center [144, 342] width 195 height 22
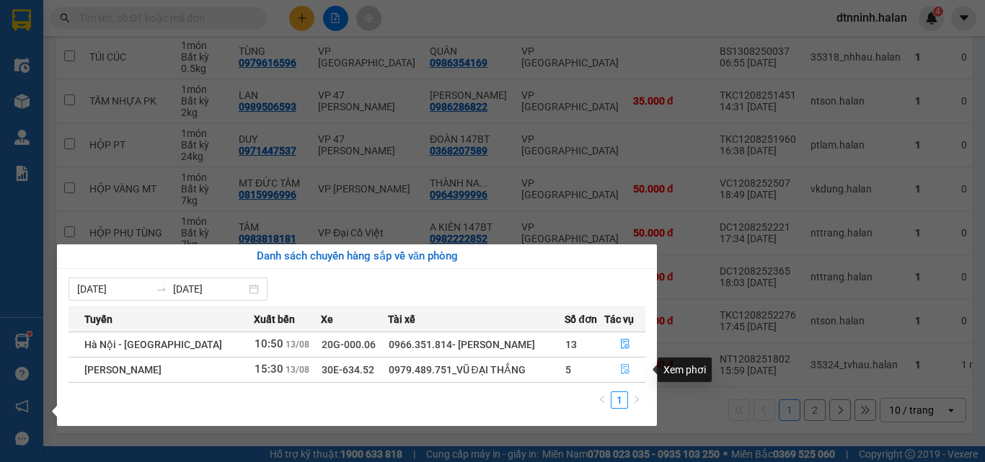
click at [621, 373] on icon "file-done" at bounding box center [625, 370] width 9 height 10
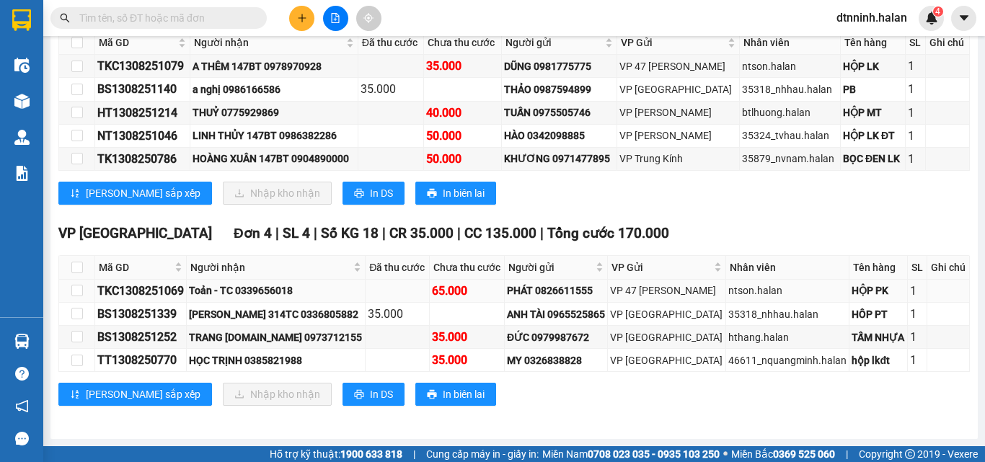
scroll to position [303, 0]
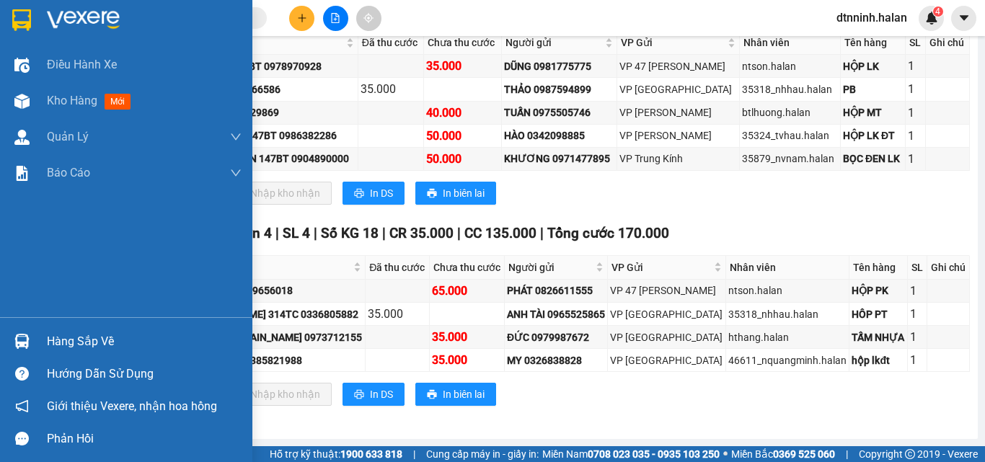
click at [81, 351] on div "Hàng sắp về" at bounding box center [144, 342] width 195 height 22
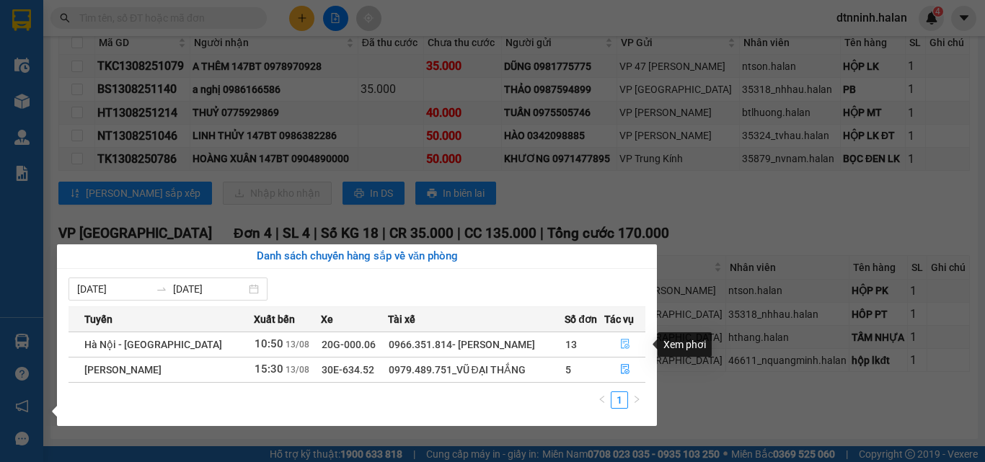
click at [620, 341] on icon "file-done" at bounding box center [625, 344] width 10 height 10
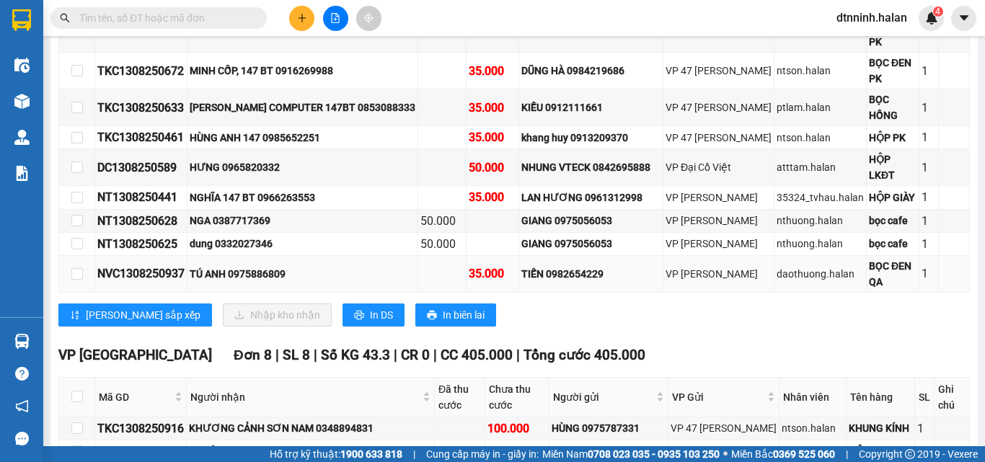
scroll to position [433, 0]
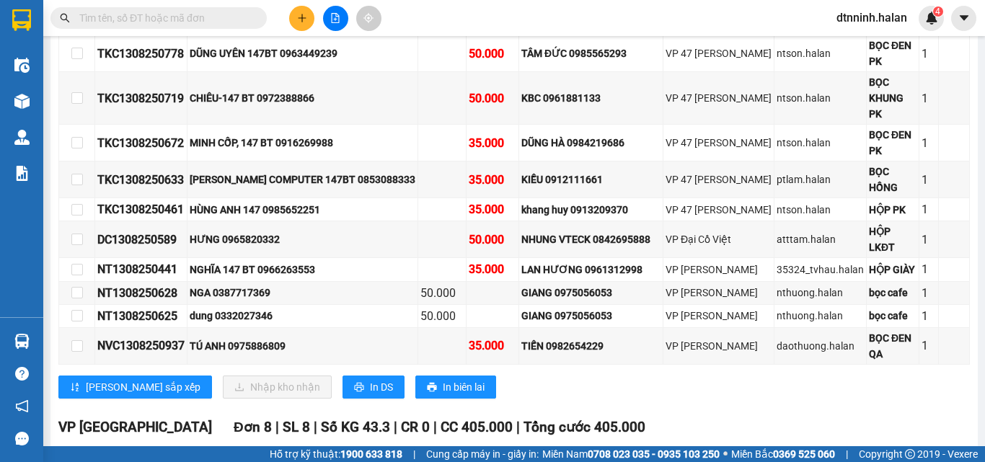
click at [168, 25] on input "text" at bounding box center [164, 18] width 170 height 16
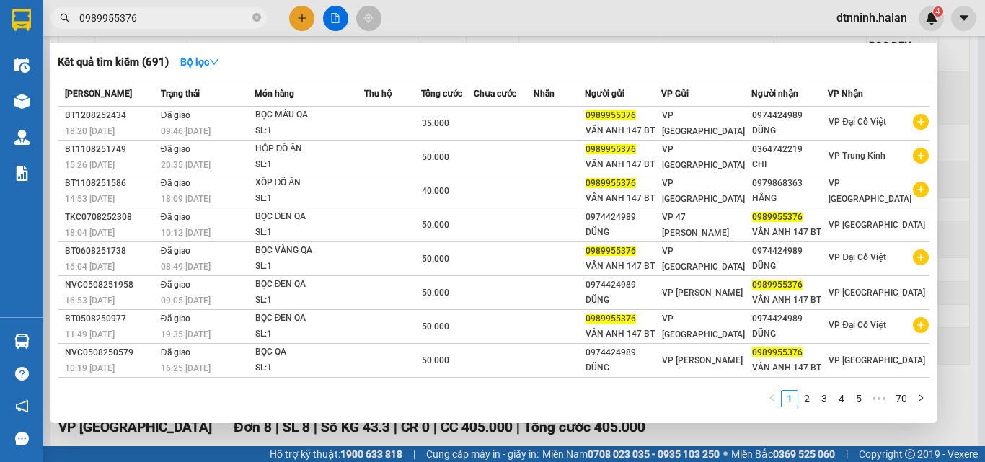
type input "0989955376"
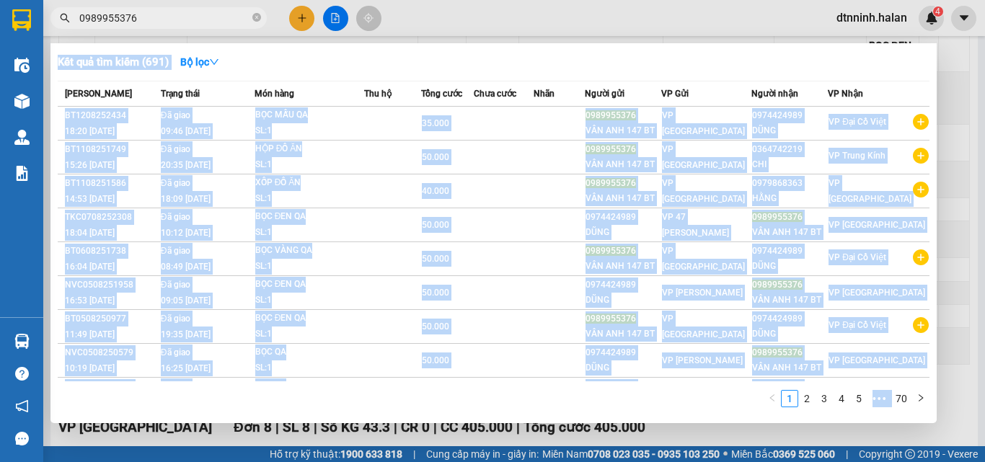
drag, startPoint x: 157, startPoint y: 30, endPoint x: 99, endPoint y: 18, distance: 59.5
click at [78, 15] on div "Kết quả tìm kiếm ( 691 ) Bộ lọc Mã ĐH Trạng thái Món hàng Thu hộ Tổng cước Chưa…" at bounding box center [140, 18] width 281 height 25
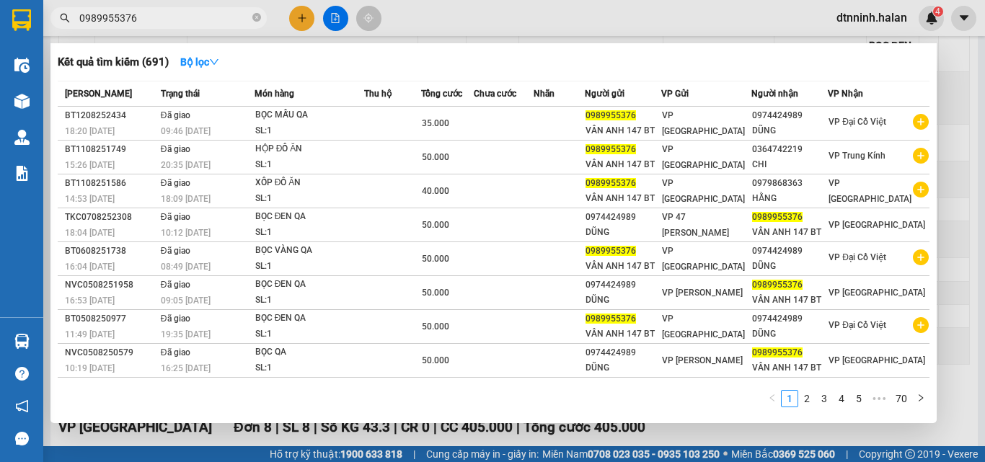
click at [141, 18] on input "0989955376" at bounding box center [164, 18] width 170 height 16
drag, startPoint x: 141, startPoint y: 18, endPoint x: 85, endPoint y: 17, distance: 56.2
click at [85, 17] on input "0989955376" at bounding box center [164, 18] width 170 height 16
click at [303, 17] on div at bounding box center [492, 231] width 985 height 462
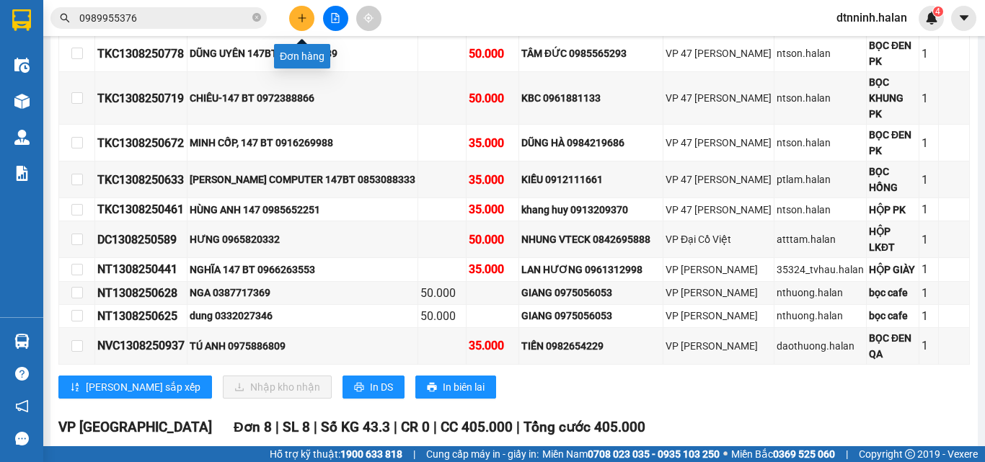
click at [300, 12] on button at bounding box center [301, 18] width 25 height 25
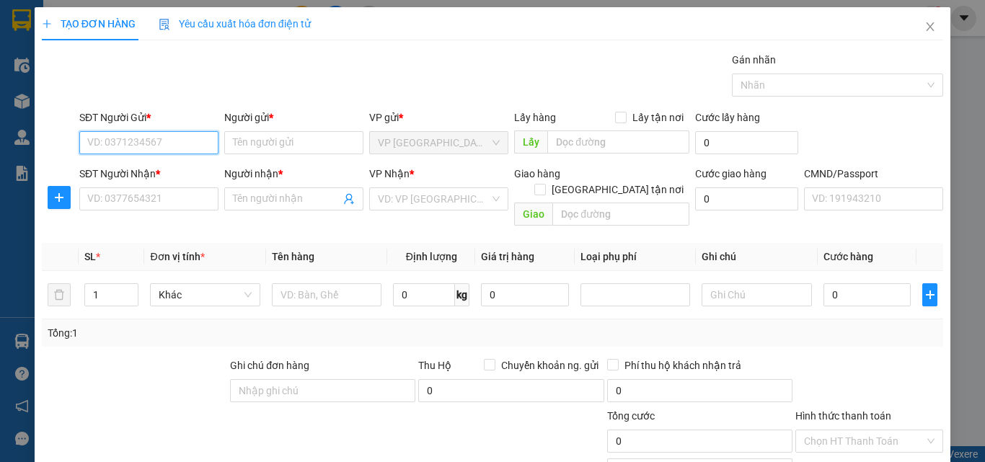
click at [94, 147] on input "SĐT Người Gửi *" at bounding box center [148, 142] width 139 height 23
paste input "0989955376"
type input "0989955376"
click at [151, 149] on input "0989955376" at bounding box center [148, 142] width 139 height 23
click at [157, 173] on div "0989955376 - VÂN ANH 147 BT" at bounding box center [157, 172] width 141 height 16
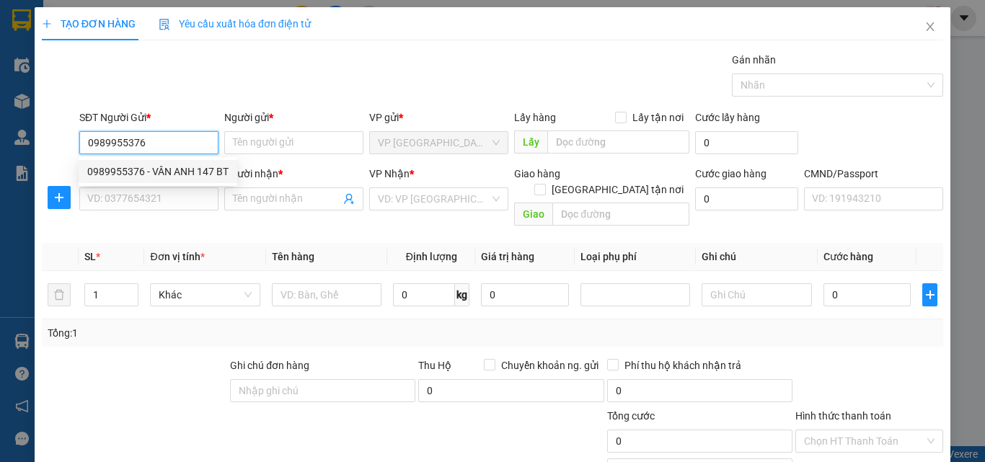
type input "VÂN ANH 147 BT"
type input "0989955376"
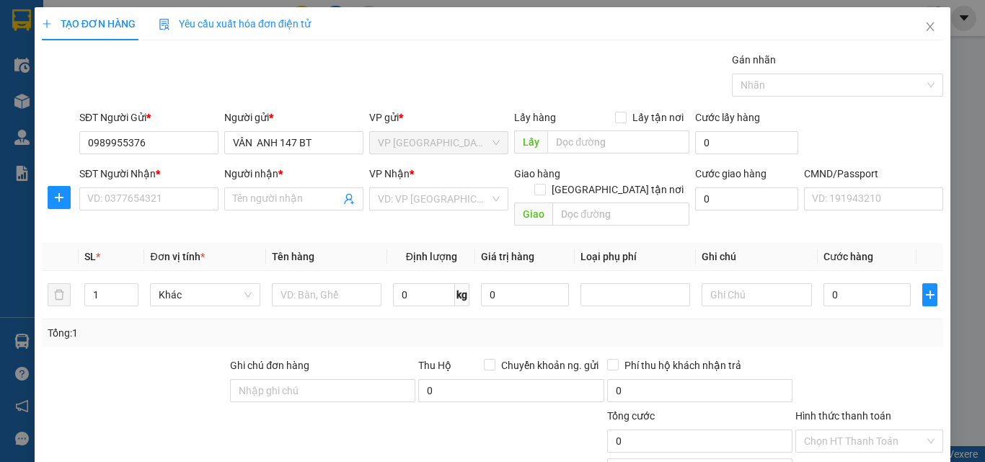
click at [160, 185] on div "SĐT Người Nhận *" at bounding box center [148, 177] width 139 height 22
drag, startPoint x: 40, startPoint y: 335, endPoint x: 229, endPoint y: 218, distance: 221.4
click at [40, 335] on div "TẠO ĐƠN HÀNG Yêu cầu xuất hóa đơn điện tử Transit Pickup Surcharge Ids Transit …" at bounding box center [493, 284] width 916 height 554
click at [138, 193] on input "SĐT Người Nhận *" at bounding box center [148, 198] width 139 height 23
click at [137, 196] on input "SĐT Người Nhận *" at bounding box center [148, 198] width 139 height 23
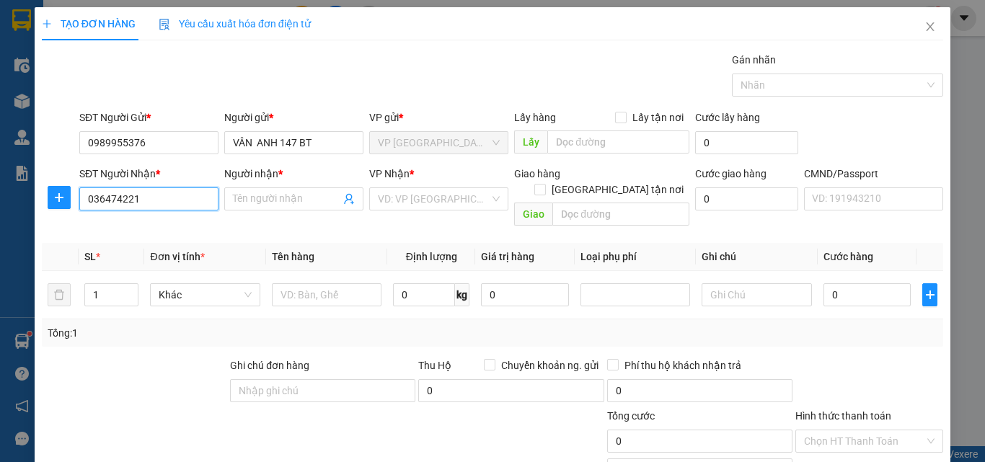
type input "0364742219"
click at [149, 229] on div "0364742219 - CHI" at bounding box center [147, 228] width 120 height 16
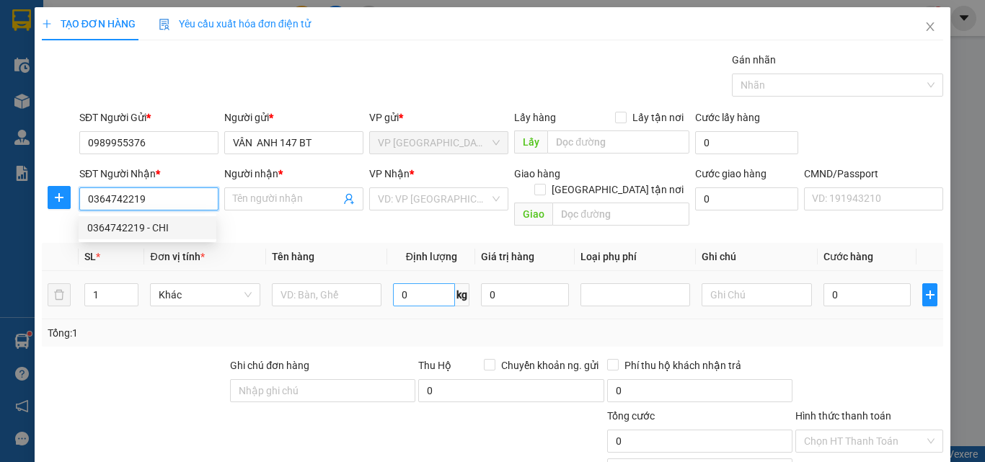
type input "CHI"
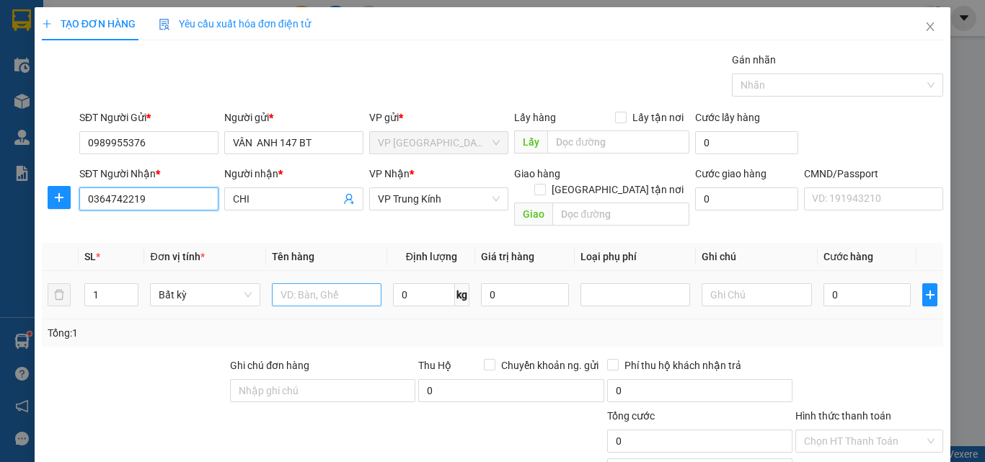
type input "0364742219"
click at [331, 284] on input "text" at bounding box center [327, 294] width 110 height 23
type input "XỐP ĐỒ ĂN"
click at [409, 283] on input "0" at bounding box center [424, 294] width 62 height 23
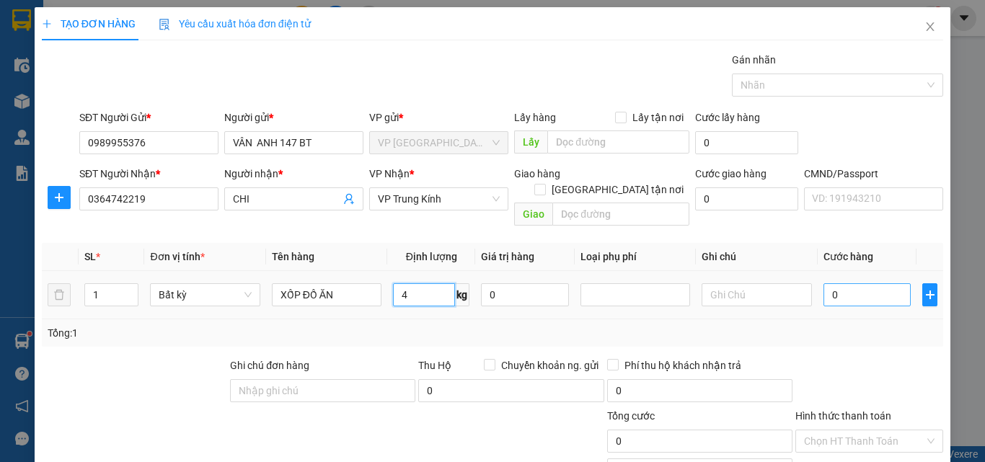
type input "4"
click at [861, 288] on input "0" at bounding box center [867, 294] width 88 height 23
type input "50.000"
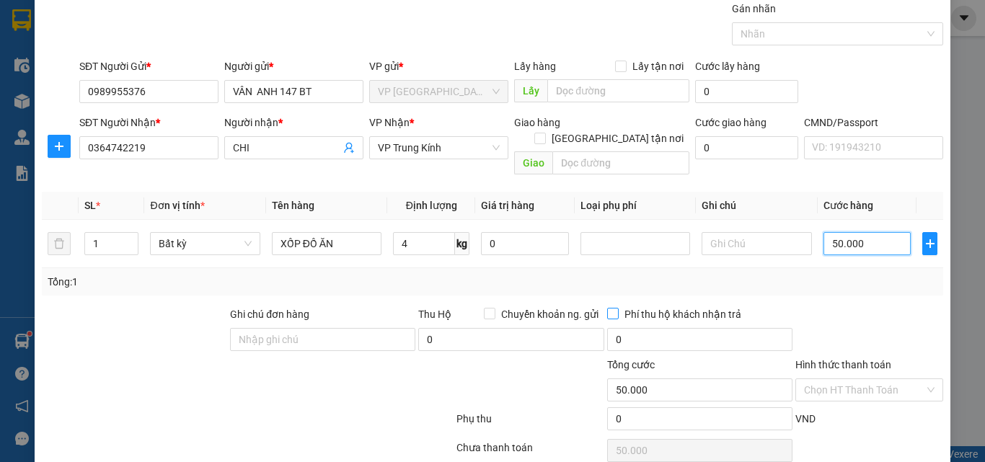
scroll to position [100, 0]
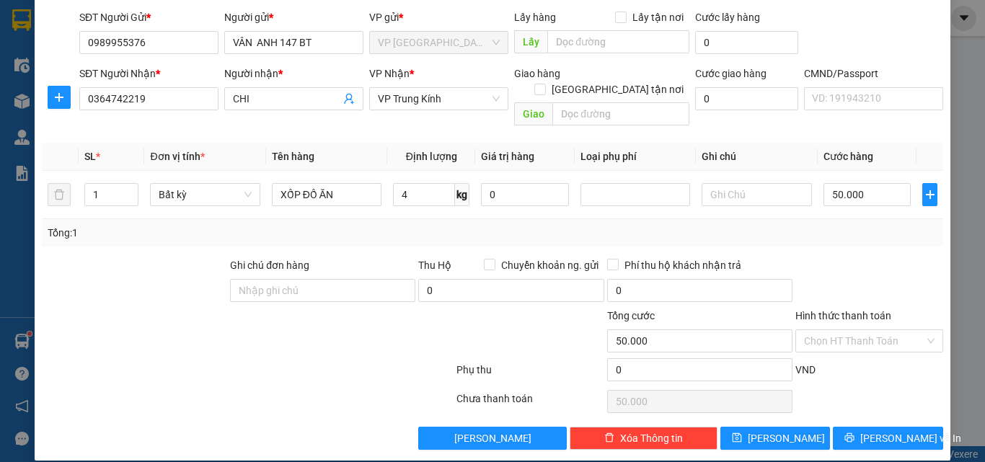
drag, startPoint x: 836, startPoint y: 319, endPoint x: 781, endPoint y: 298, distance: 58.9
click at [833, 330] on input "Hình thức thanh toán" at bounding box center [864, 341] width 120 height 22
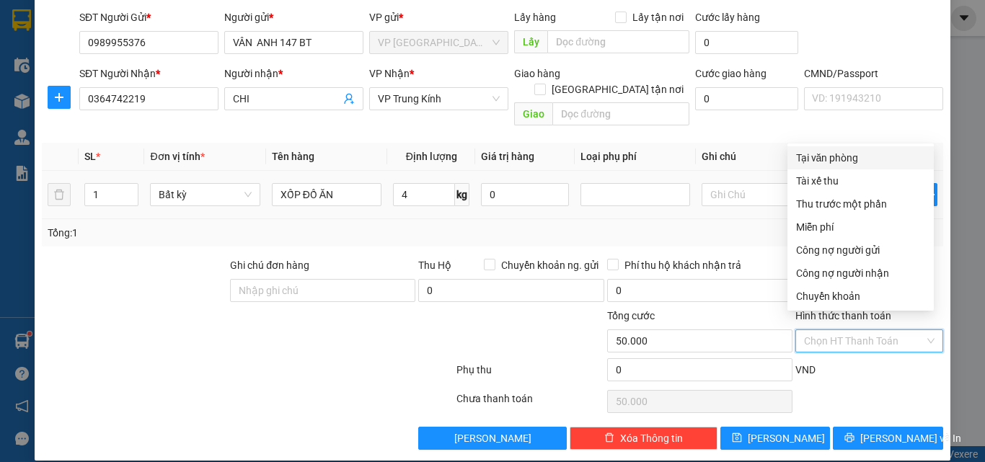
click at [820, 160] on div "Tại văn phòng" at bounding box center [860, 158] width 129 height 16
type input "0"
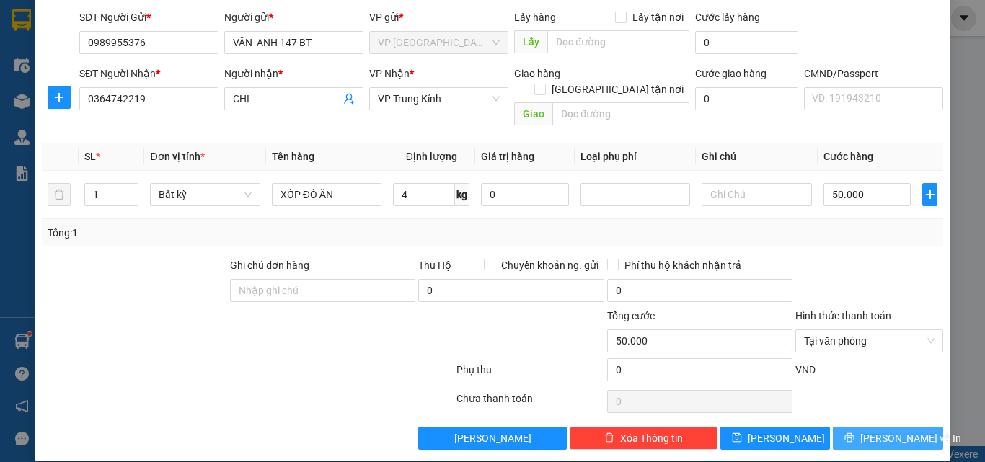
click at [876, 430] on span "Lưu và In" at bounding box center [910, 438] width 101 height 16
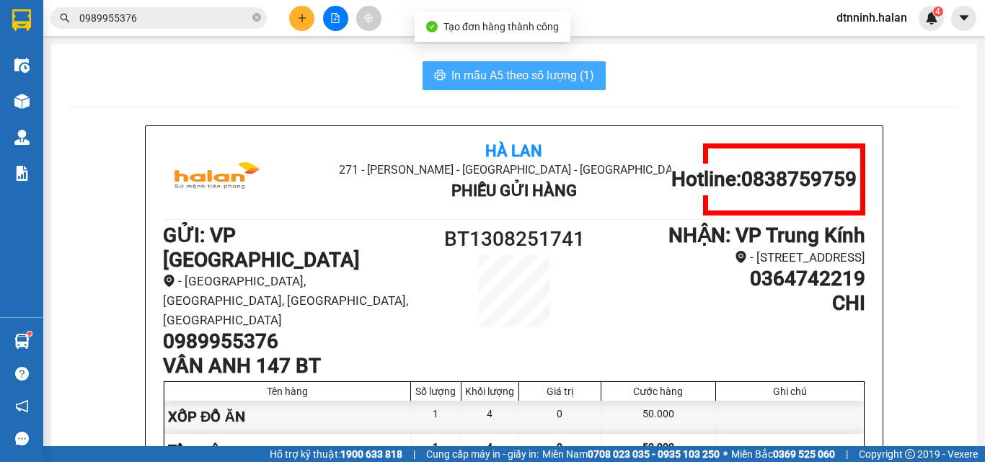
click at [507, 76] on span "In mẫu A5 theo số lượng (1)" at bounding box center [522, 75] width 143 height 18
click at [467, 66] on button "In mẫu A5 theo số lượng (1)" at bounding box center [513, 75] width 183 height 29
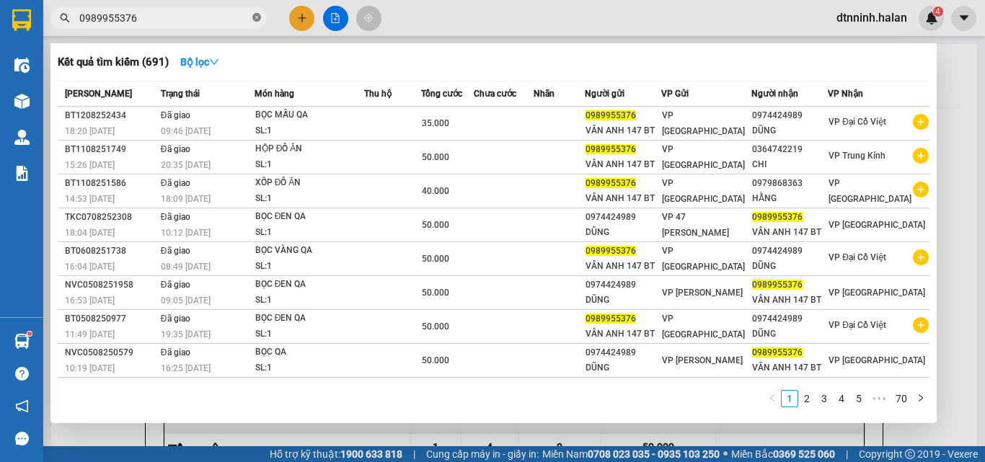
click at [259, 17] on icon "close-circle" at bounding box center [256, 17] width 9 height 9
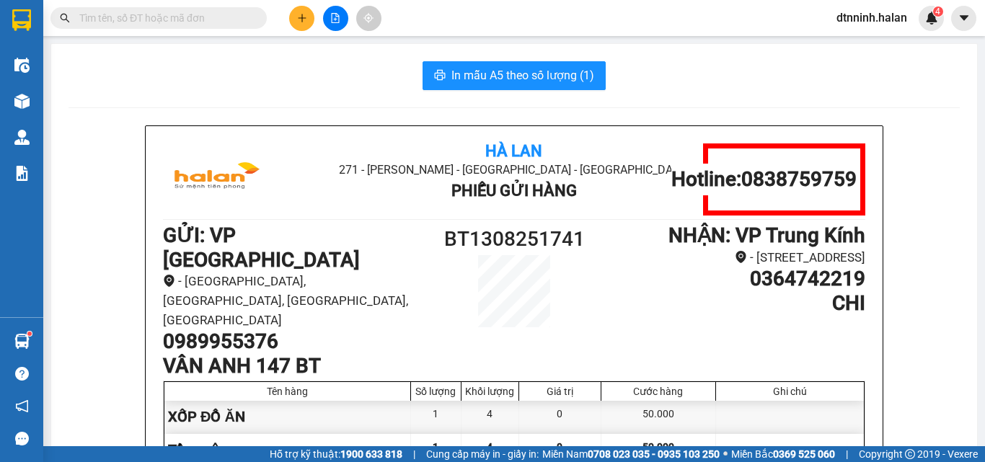
drag, startPoint x: 207, startPoint y: 17, endPoint x: 271, endPoint y: 6, distance: 65.1
click at [209, 17] on input "text" at bounding box center [164, 18] width 170 height 16
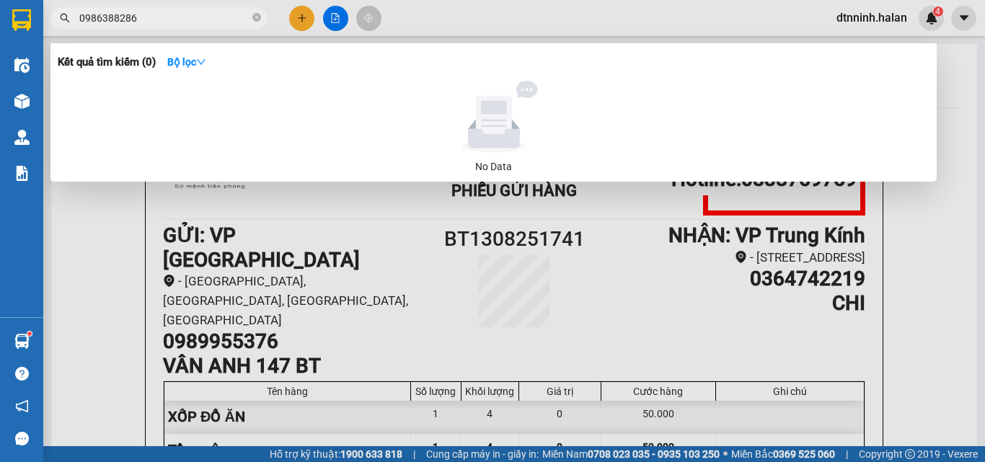
click at [118, 20] on input "0986388286" at bounding box center [164, 18] width 170 height 16
click at [117, 20] on input "098638286" at bounding box center [164, 18] width 170 height 16
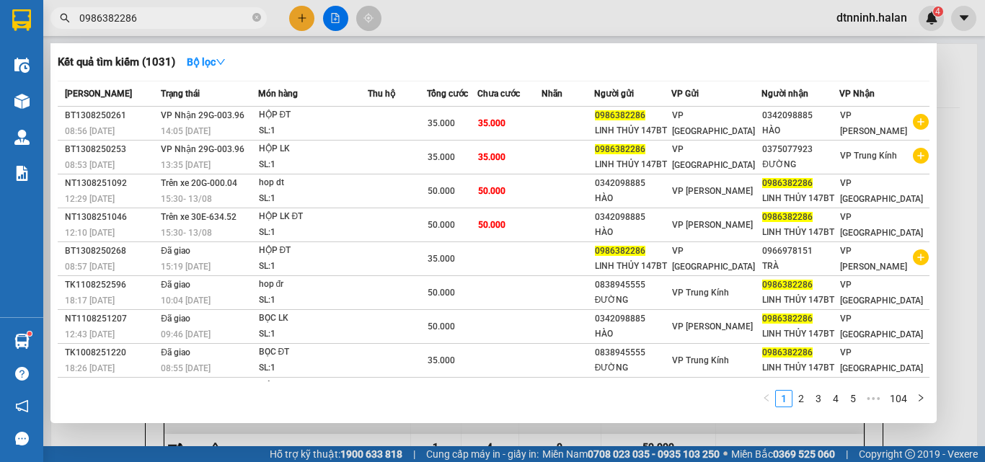
type input "0986382286"
click at [558, 19] on div at bounding box center [492, 231] width 985 height 462
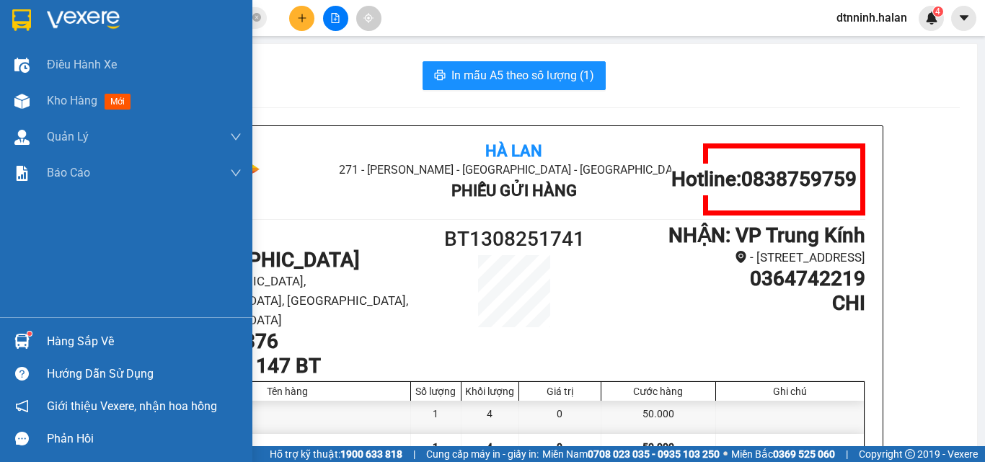
click at [74, 348] on div "Hàng sắp về" at bounding box center [144, 342] width 195 height 22
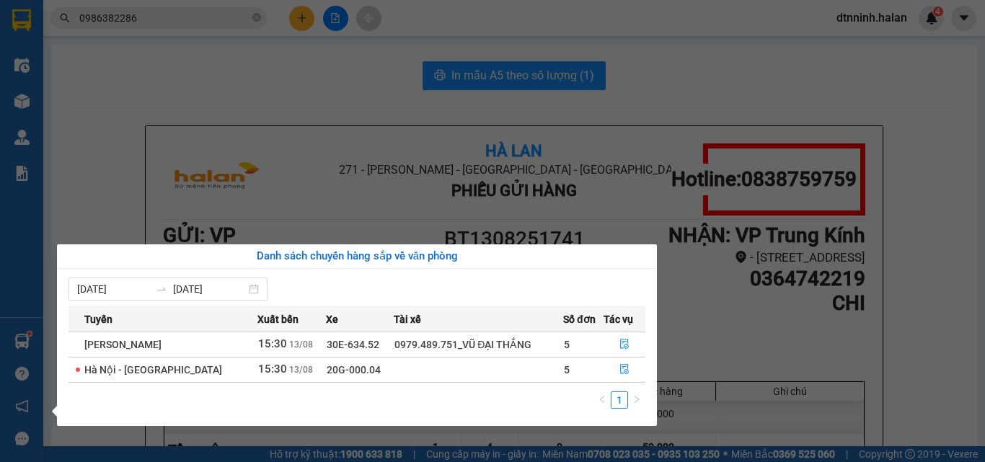
drag, startPoint x: 914, startPoint y: 259, endPoint x: 879, endPoint y: 259, distance: 35.3
click at [900, 259] on section "Kết quả tìm kiếm ( 1031 ) Bộ lọc Mã ĐH Trạng thái Món hàng Thu hộ Tổng cước Chư…" at bounding box center [492, 231] width 985 height 462
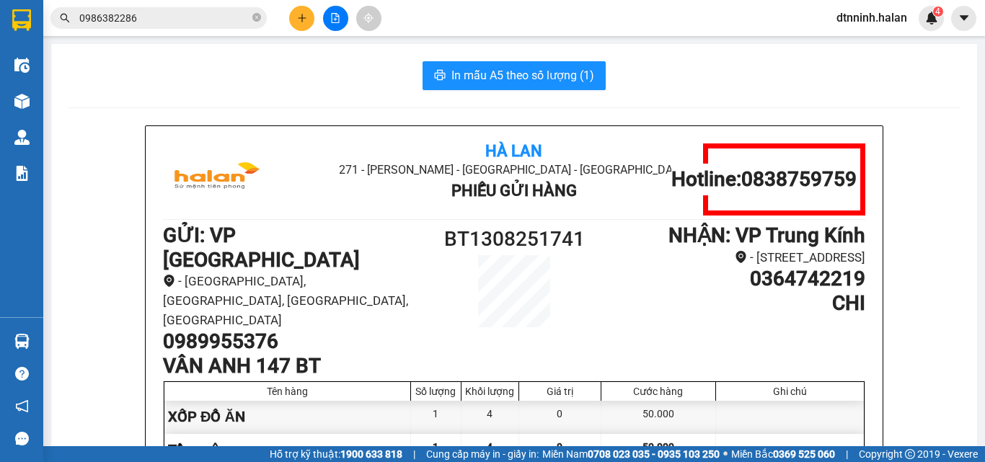
click at [296, 22] on button at bounding box center [301, 18] width 25 height 25
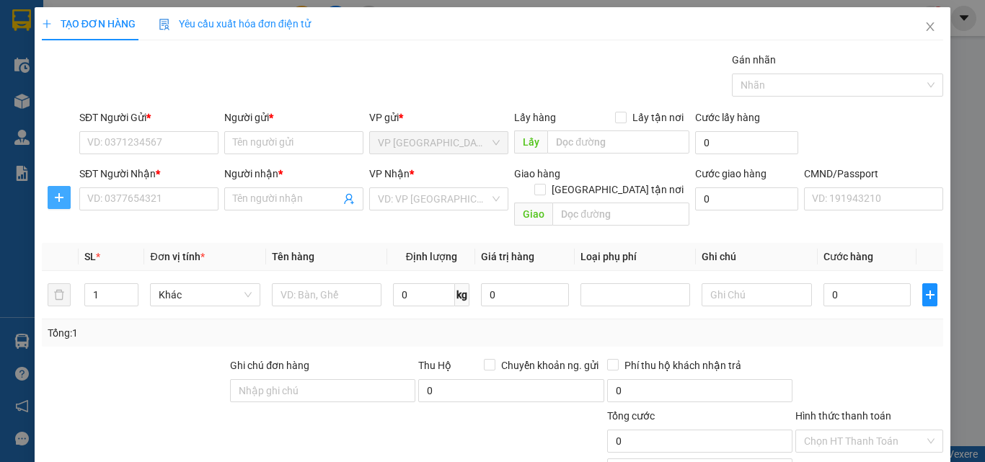
click at [63, 201] on icon "plus" at bounding box center [59, 198] width 12 height 12
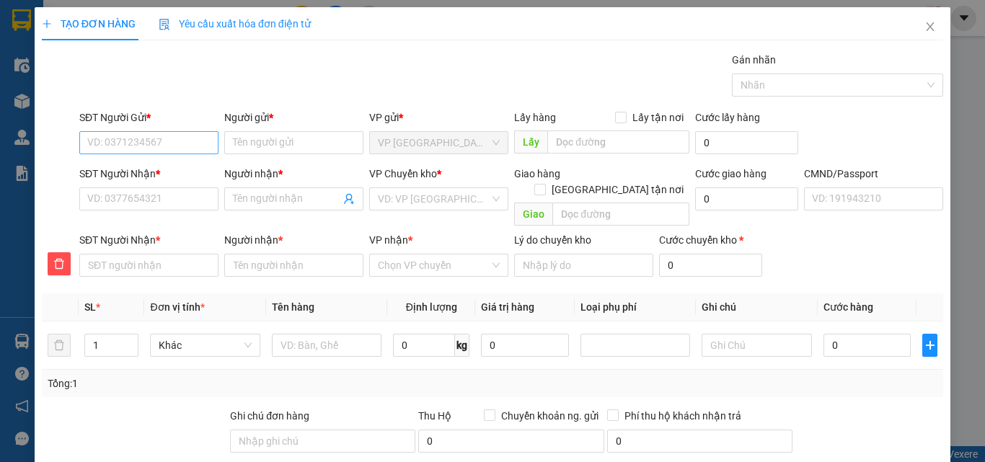
click at [107, 159] on form "SĐT Người Gửi * VD: 0371234567 Người gửi * Tên người gửi VP gửi * VP Bình Thuận…" at bounding box center [492, 196] width 901 height 173
click at [115, 138] on input "SĐT Người Gửi *" at bounding box center [148, 142] width 139 height 23
click at [128, 136] on input "SĐT Người Gửi *" at bounding box center [148, 142] width 139 height 23
type input "0968187645"
click at [164, 173] on div "0968187645 - ANH HUY 147 BT" at bounding box center [157, 172] width 141 height 16
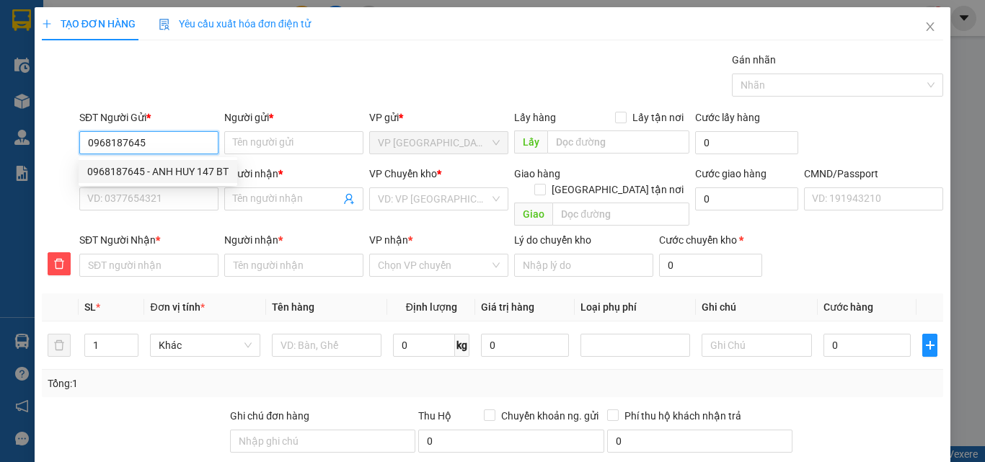
type input "ANH HUY 147 BT"
type input "0968187645"
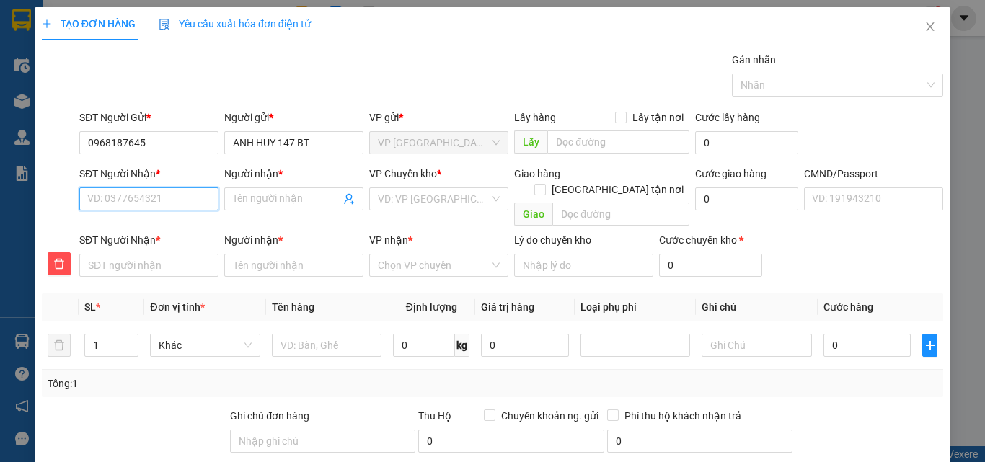
click at [158, 204] on input "SĐT Người Nhận *" at bounding box center [148, 198] width 139 height 23
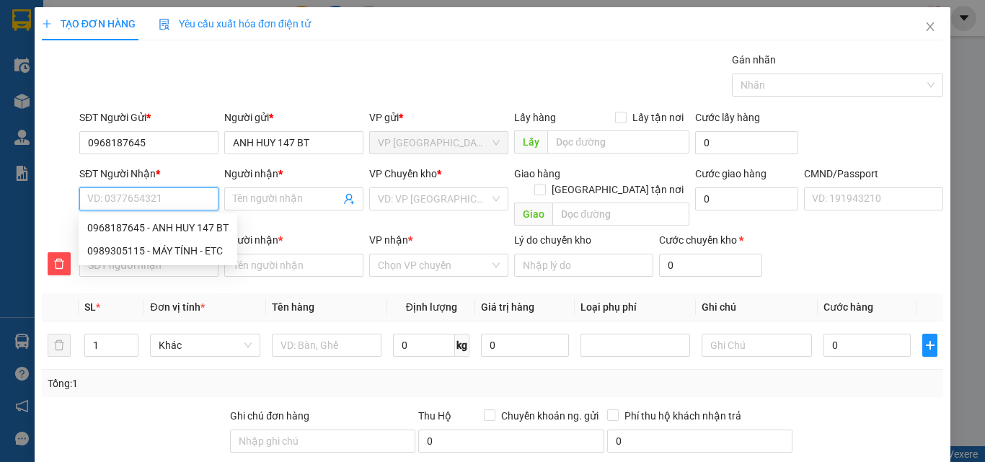
type input "0"
type input "09"
type input "098"
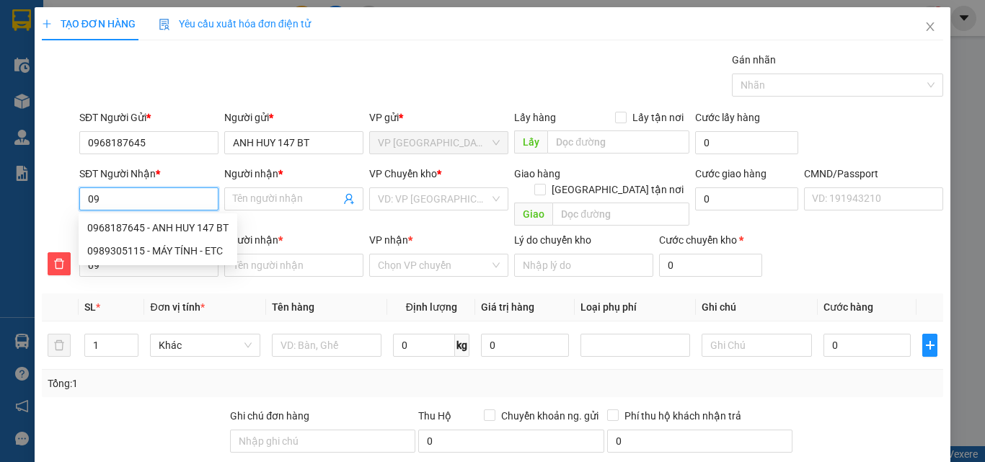
type input "098"
type input "0989"
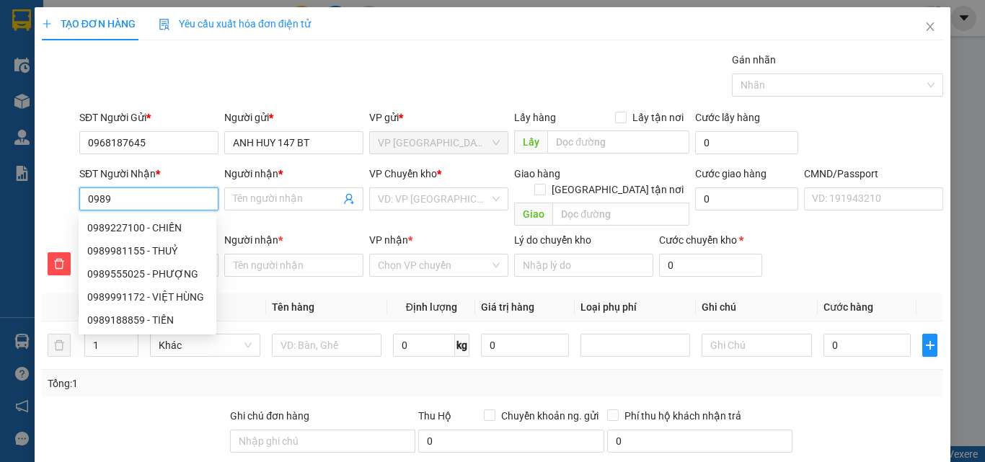
type input "09893"
type input "098930"
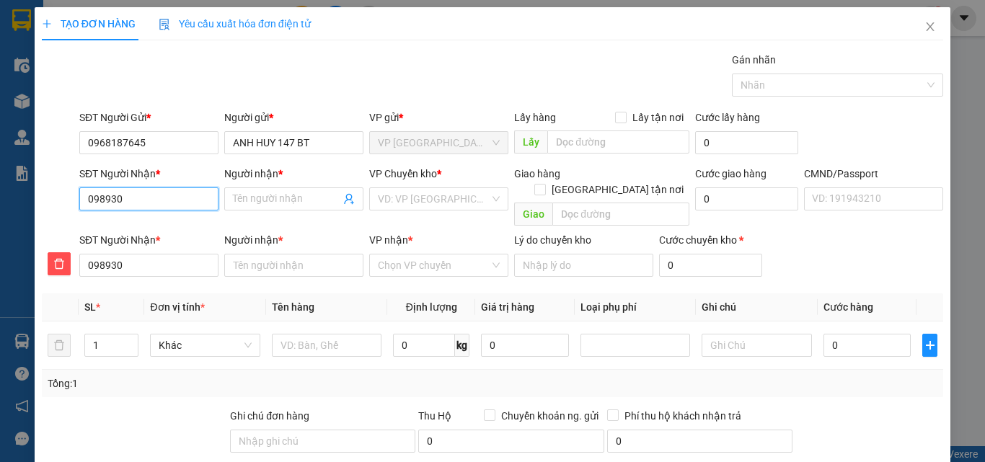
type input "0989305"
type input "09893051"
type input "098930511"
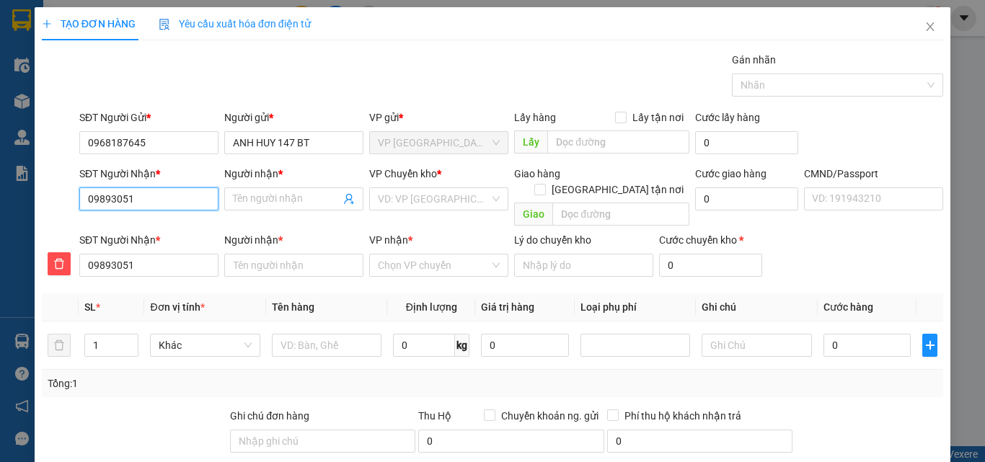
type input "098930511"
type input "0989305115"
click at [161, 228] on div "0989305115 - MÁY TÍNH - ETC" at bounding box center [155, 228] width 136 height 16
type input "MÁY TÍNH - ETC"
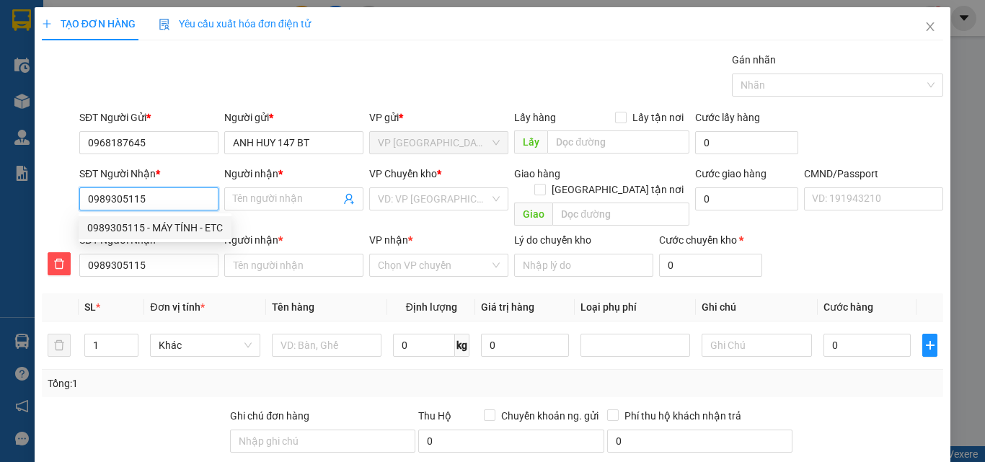
type input "MÁY TÍNH - ETC"
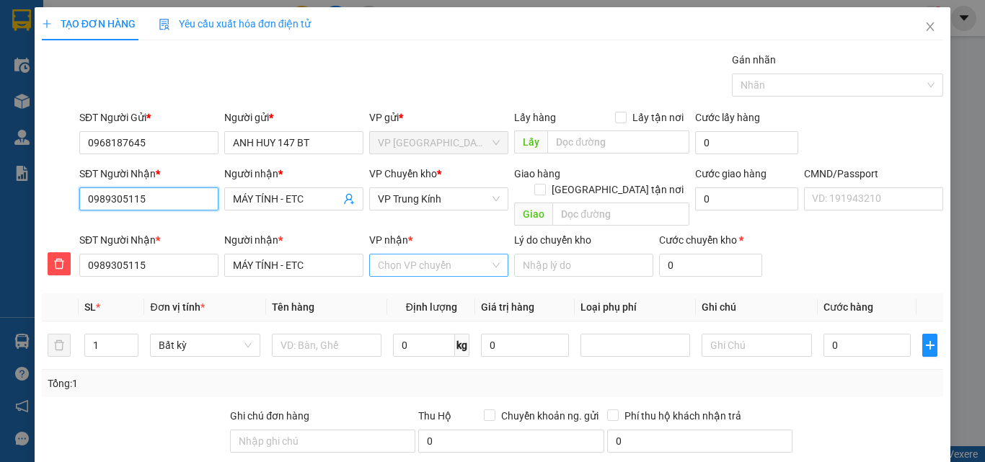
type input "0989305115"
click at [404, 255] on input "VP nhận *" at bounding box center [434, 265] width 112 height 22
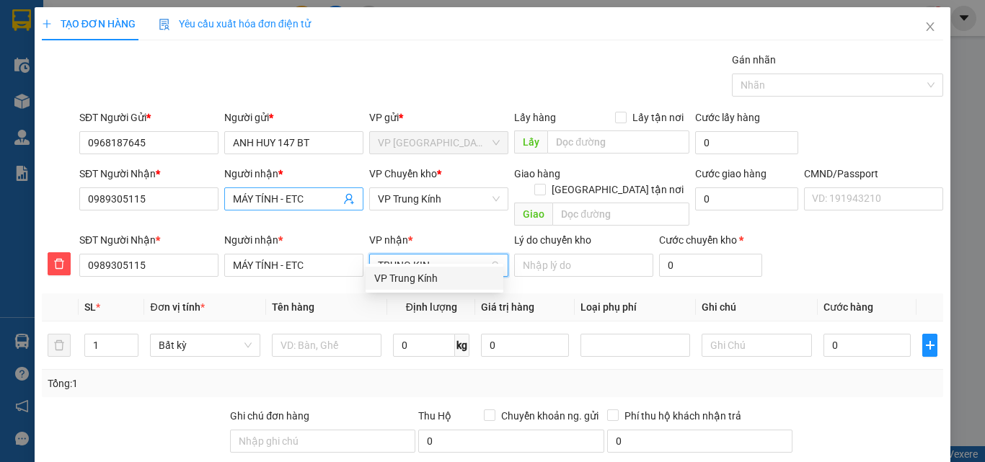
type input "TRUNG KINH"
drag, startPoint x: 389, startPoint y: 281, endPoint x: 384, endPoint y: 229, distance: 52.9
click at [389, 275] on div "VP Trung Kính" at bounding box center [434, 278] width 120 height 16
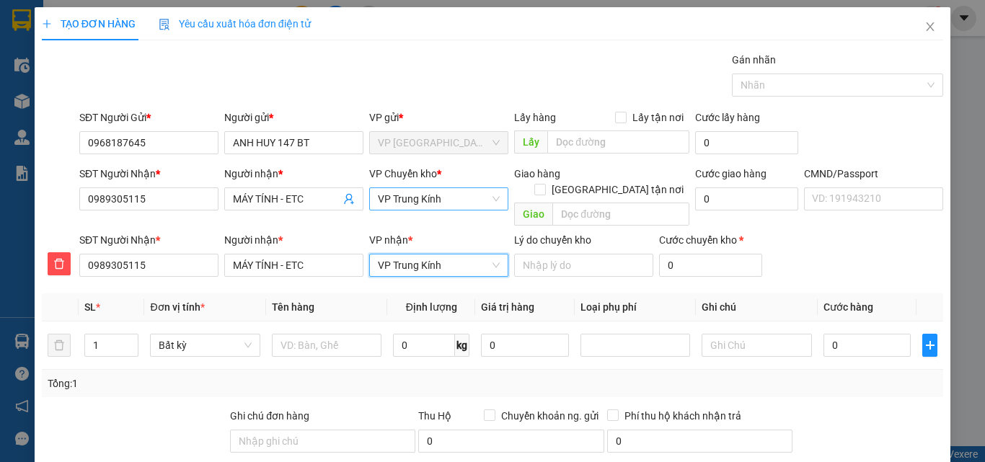
click at [392, 201] on span "VP Trung Kính" at bounding box center [439, 199] width 122 height 22
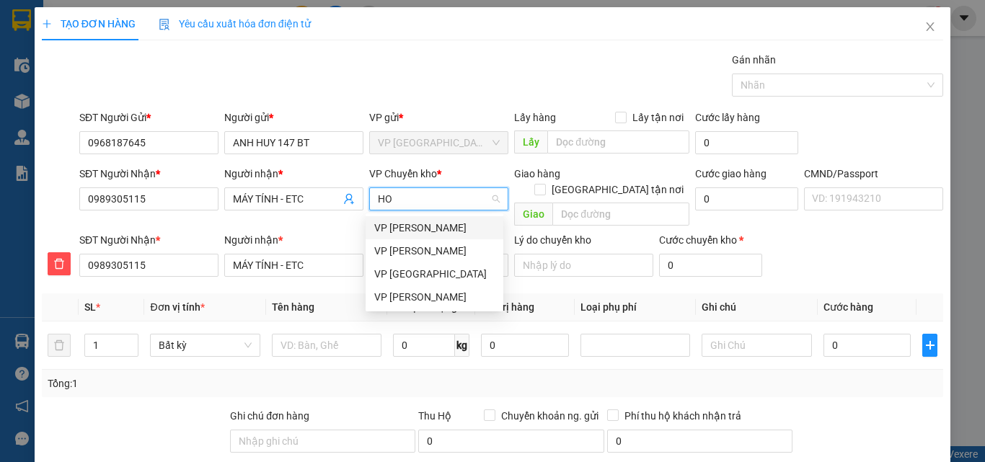
type input "HOA"
click at [394, 272] on div "VP [PERSON_NAME]" at bounding box center [434, 274] width 120 height 16
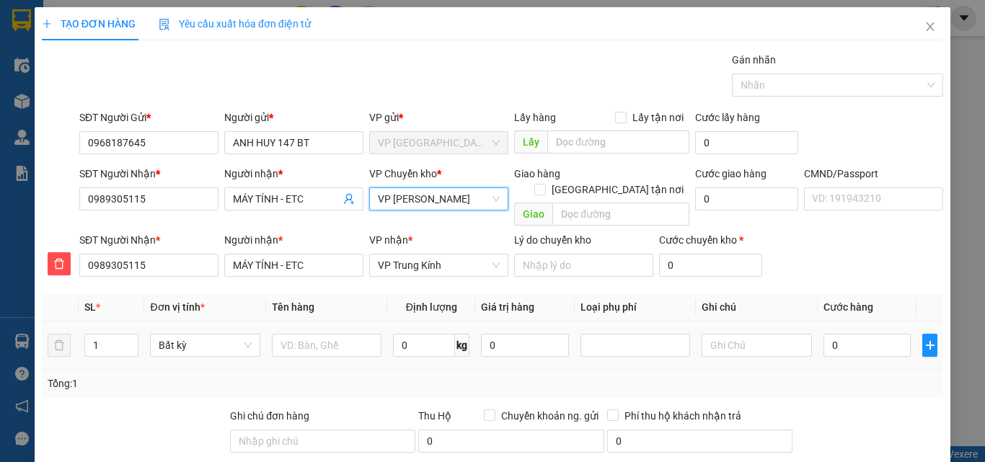
click at [320, 344] on td at bounding box center [326, 346] width 121 height 48
click at [313, 305] on th "Tên hàng" at bounding box center [326, 307] width 121 height 28
click at [300, 347] on td at bounding box center [326, 346] width 121 height 48
click at [289, 275] on div "Transit Pickup Surcharge Ids Transit Deliver Surcharge Ids Transit Deliver Surc…" at bounding box center [492, 326] width 901 height 549
click at [293, 334] on input "text" at bounding box center [327, 345] width 110 height 23
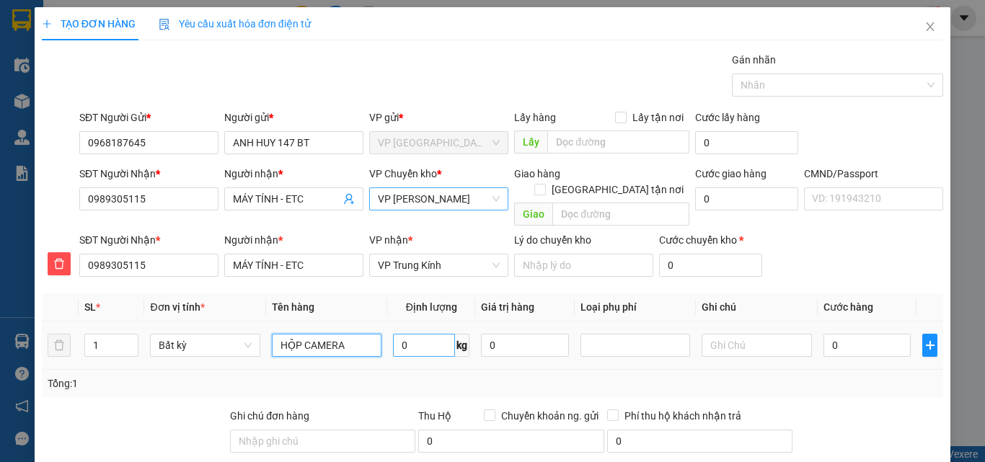
type input "HỘP CAMERA"
click at [415, 334] on input "0" at bounding box center [424, 345] width 62 height 23
type input "1.2"
click at [850, 334] on input "0" at bounding box center [867, 345] width 88 height 23
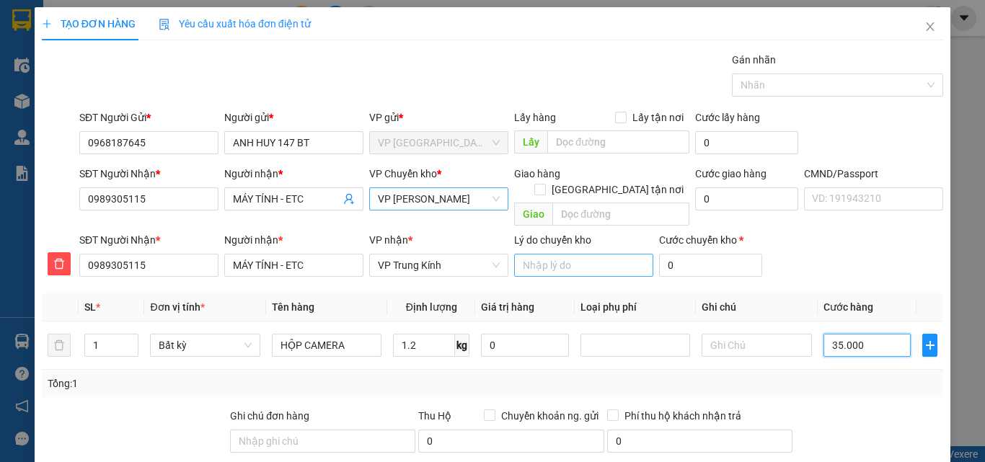
type input "35.000"
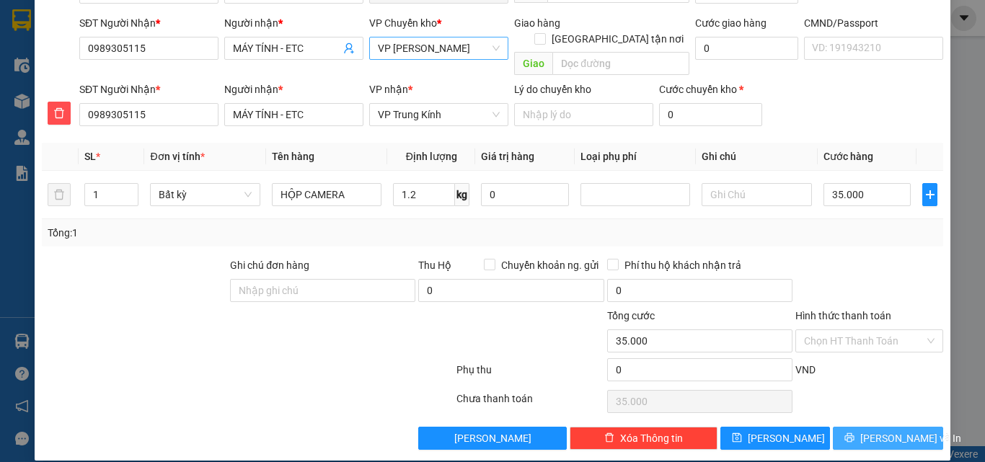
drag, startPoint x: 864, startPoint y: 430, endPoint x: 847, endPoint y: 422, distance: 18.4
click at [864, 429] on button "[PERSON_NAME] và In" at bounding box center [888, 438] width 110 height 23
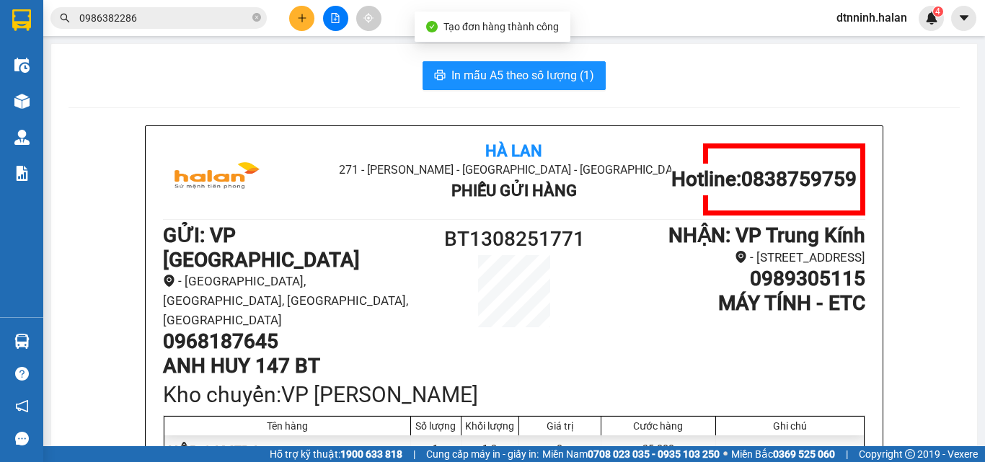
click at [503, 62] on button "In mẫu A5 theo số lượng (1)" at bounding box center [513, 75] width 183 height 29
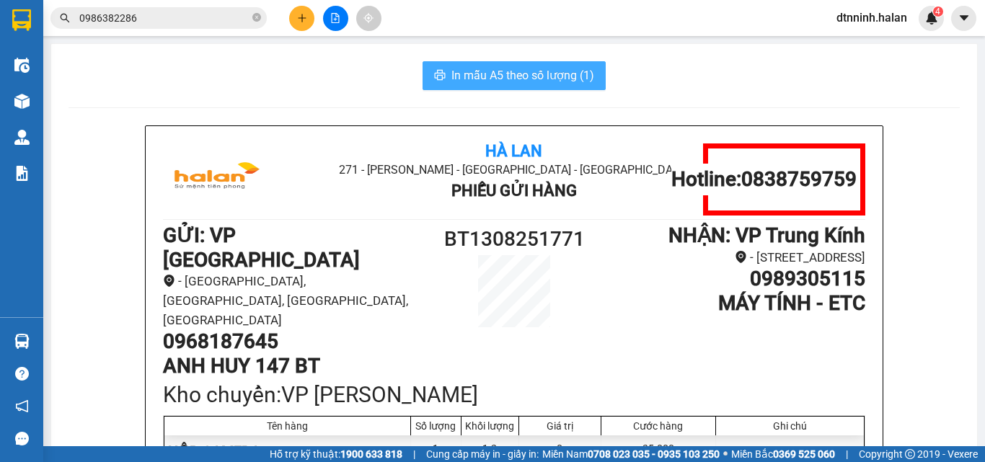
click at [520, 77] on span "In mẫu A5 theo số lượng (1)" at bounding box center [522, 75] width 143 height 18
drag, startPoint x: 254, startPoint y: 19, endPoint x: 237, endPoint y: 17, distance: 17.4
click at [254, 19] on icon "close-circle" at bounding box center [256, 17] width 9 height 9
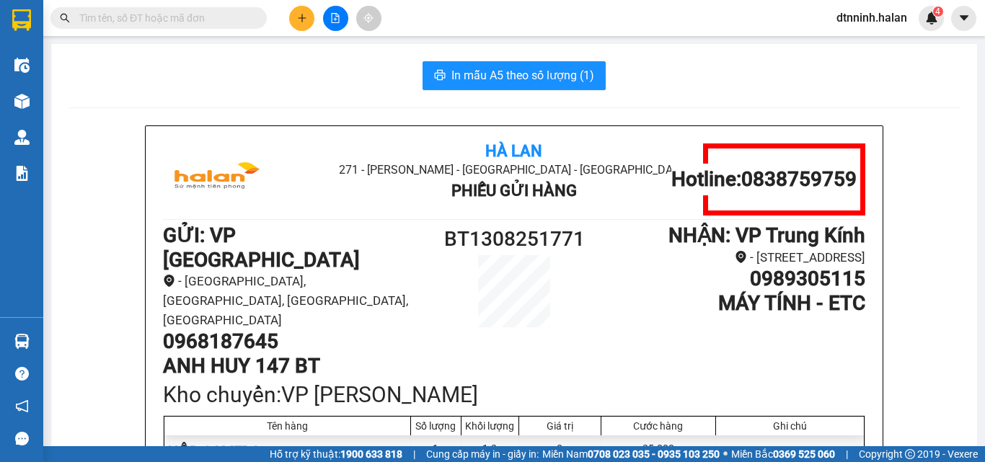
click at [206, 17] on input "text" at bounding box center [164, 18] width 170 height 16
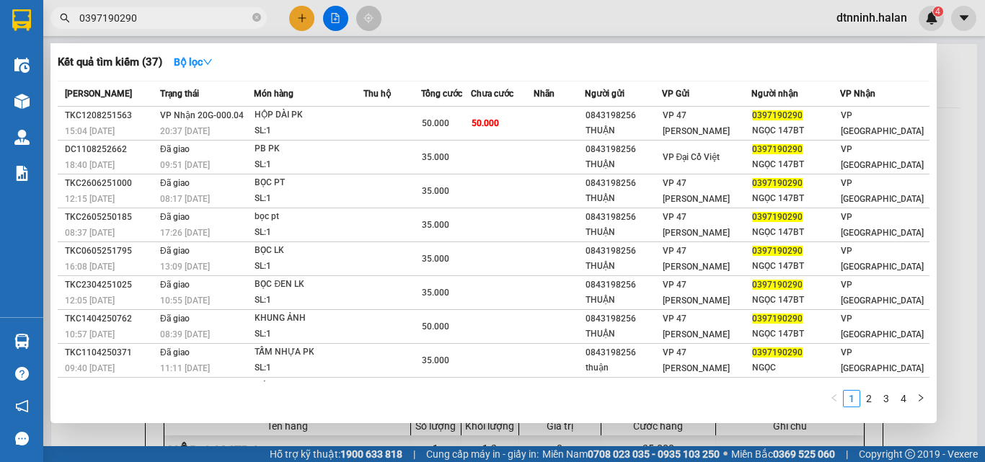
type input "0397190290"
click at [761, 25] on div at bounding box center [492, 231] width 985 height 462
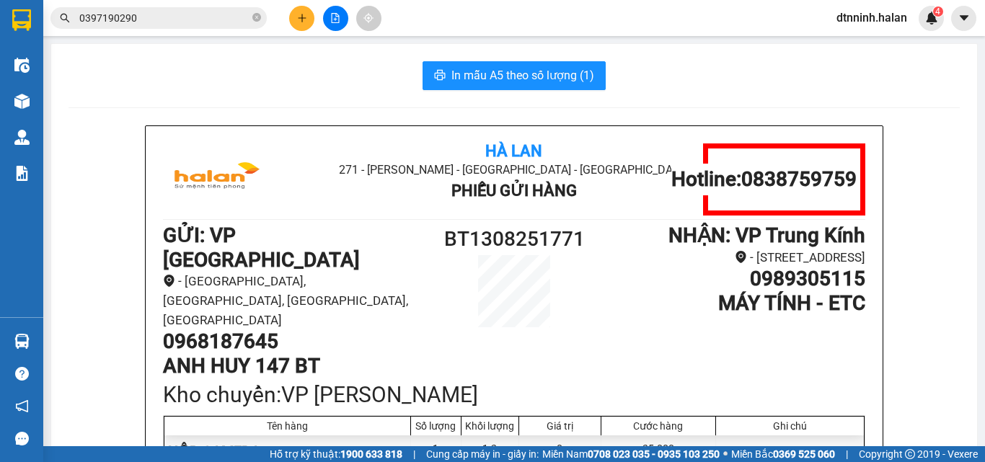
click at [174, 34] on div "Kết quả tìm kiếm ( 37 ) Bộ lọc Mã ĐH Trạng thái Món hàng Thu hộ Tổng cước Chưa …" at bounding box center [492, 18] width 985 height 36
click at [176, 29] on div "Kết quả tìm kiếm ( 37 ) Bộ lọc Mã ĐH Trạng thái Món hàng Thu hộ Tổng cước Chưa …" at bounding box center [140, 18] width 281 height 25
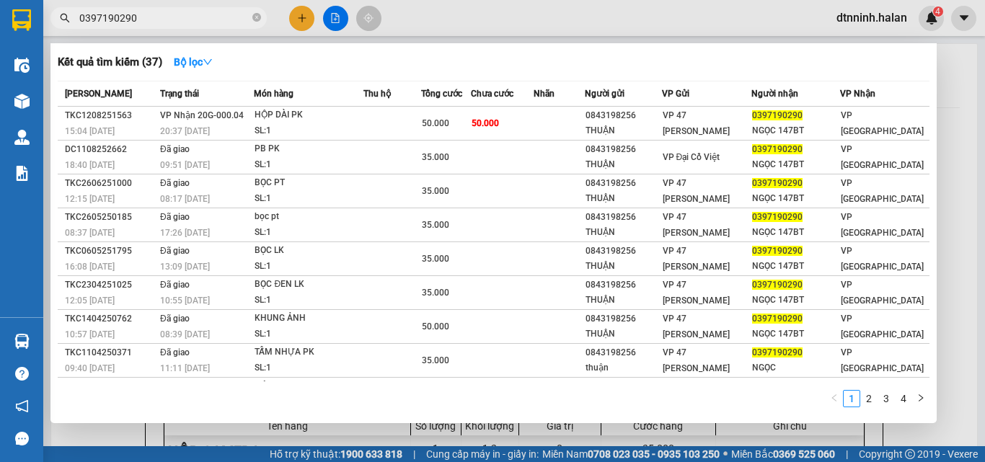
click at [182, 21] on input "0397190290" at bounding box center [164, 18] width 170 height 16
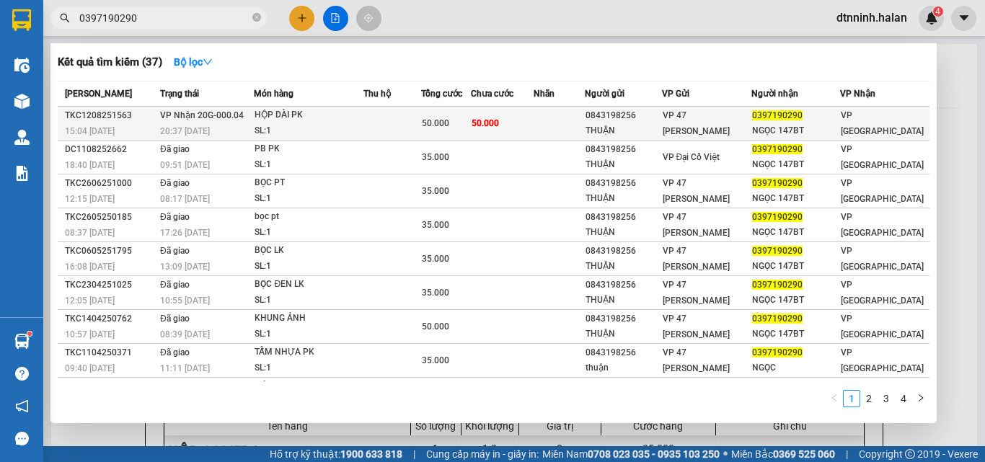
click at [303, 126] on div "SL: 1" at bounding box center [308, 131] width 108 height 16
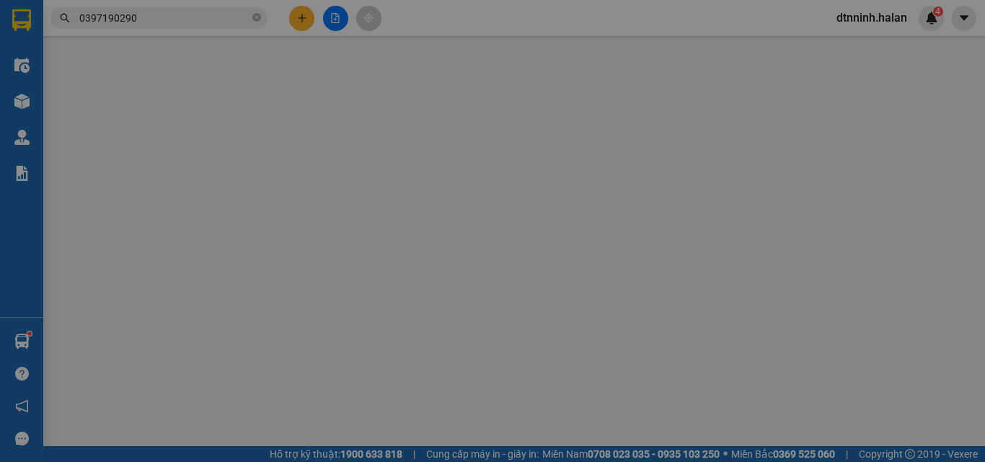
type input "0843198256"
type input "THUẬN"
type input "0397190290"
type input "NGỌC 147BT"
type input "50.000"
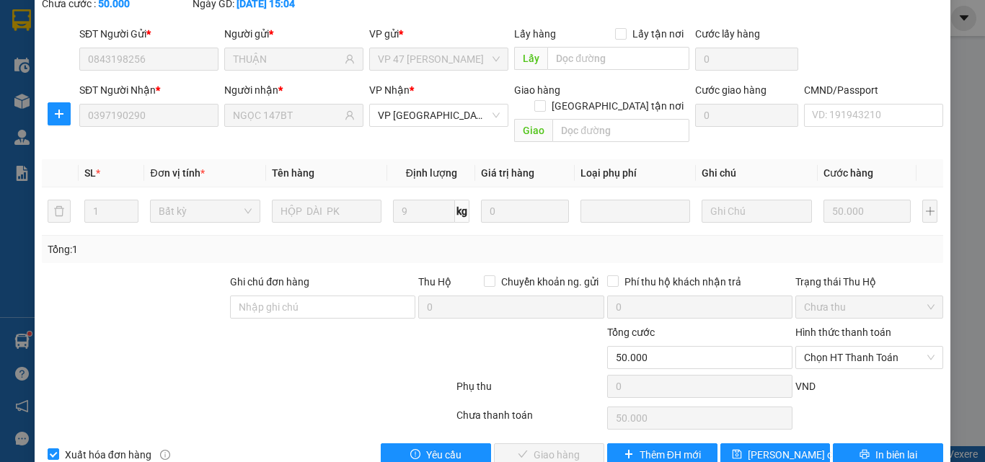
scroll to position [103, 0]
click at [820, 346] on span "Chọn HT Thanh Toán" at bounding box center [869, 357] width 130 height 22
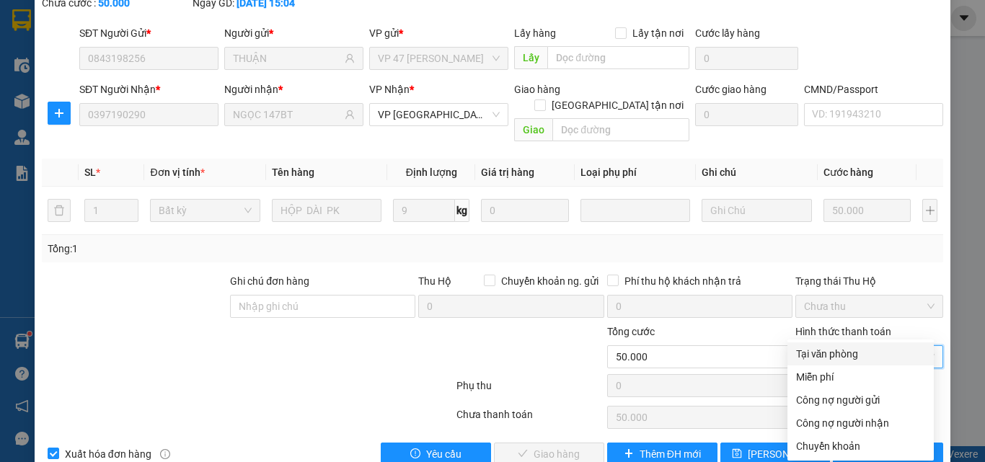
click at [812, 356] on div "Tại văn phòng" at bounding box center [860, 354] width 129 height 16
type input "0"
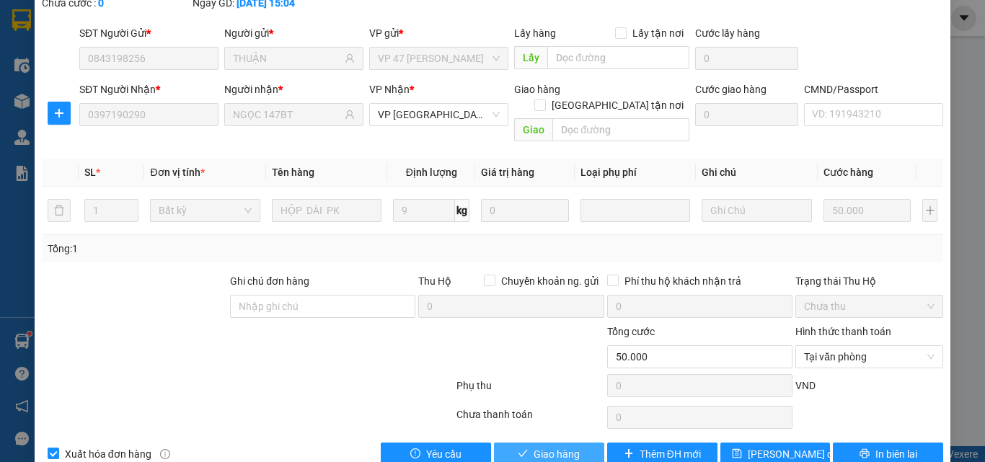
click at [542, 446] on span "Giao hàng" at bounding box center [556, 454] width 46 height 16
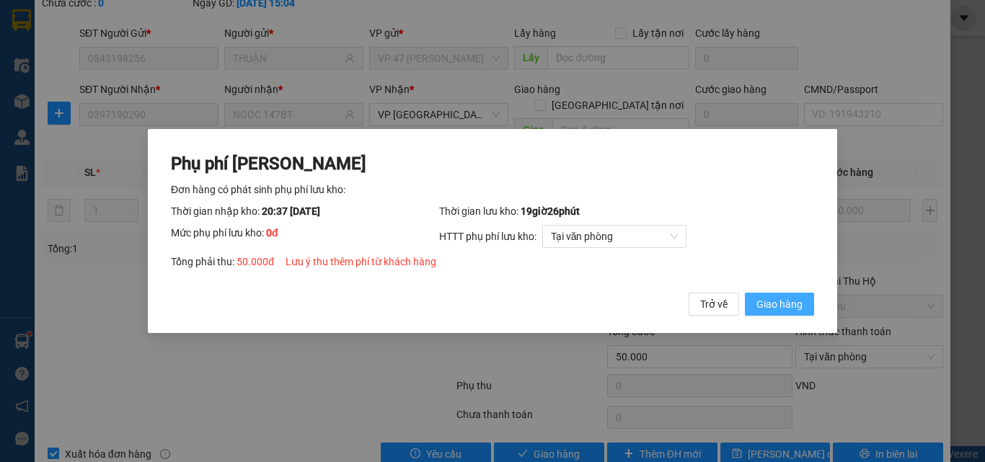
click at [758, 302] on span "Giao hàng" at bounding box center [779, 304] width 46 height 16
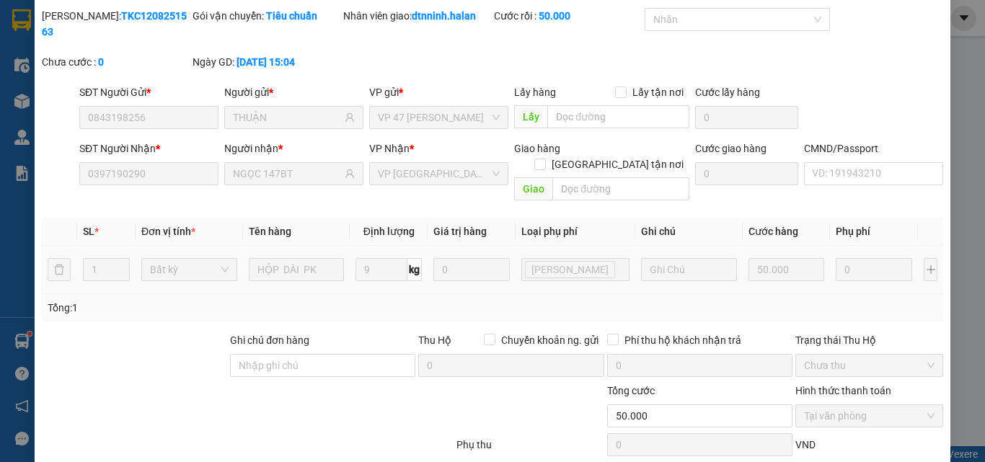
scroll to position [0, 0]
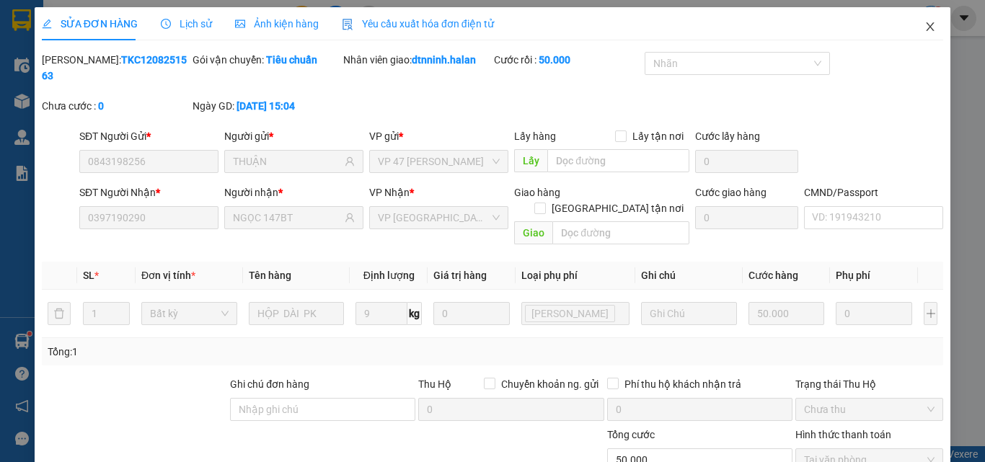
click at [924, 25] on icon "close" at bounding box center [930, 27] width 12 height 12
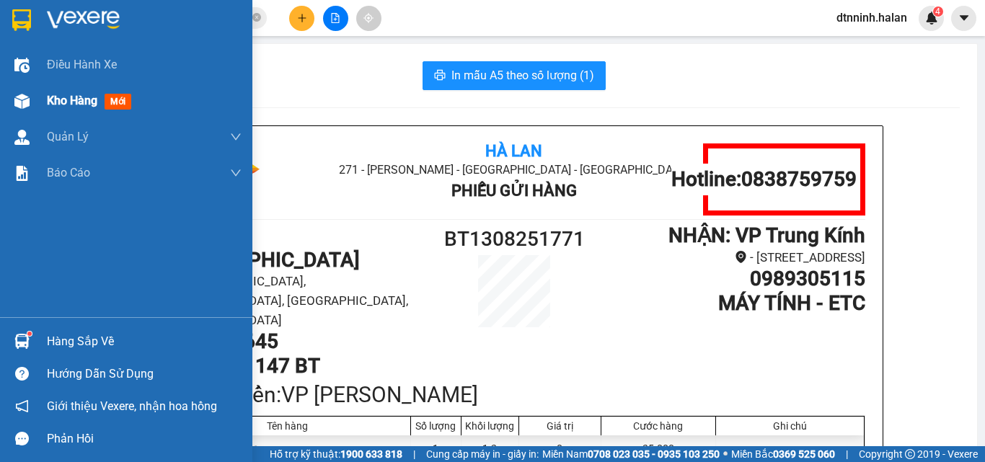
click at [27, 101] on img at bounding box center [21, 101] width 15 height 15
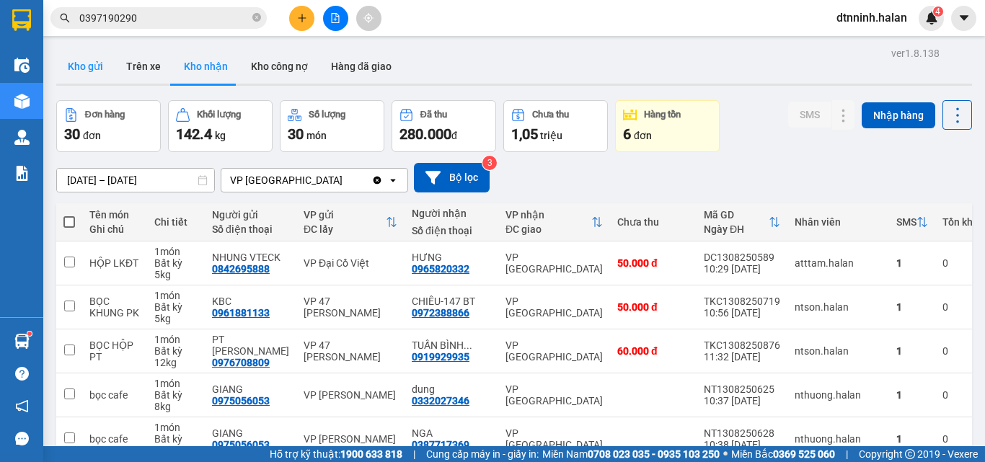
click at [76, 70] on button "Kho gửi" at bounding box center [85, 66] width 58 height 35
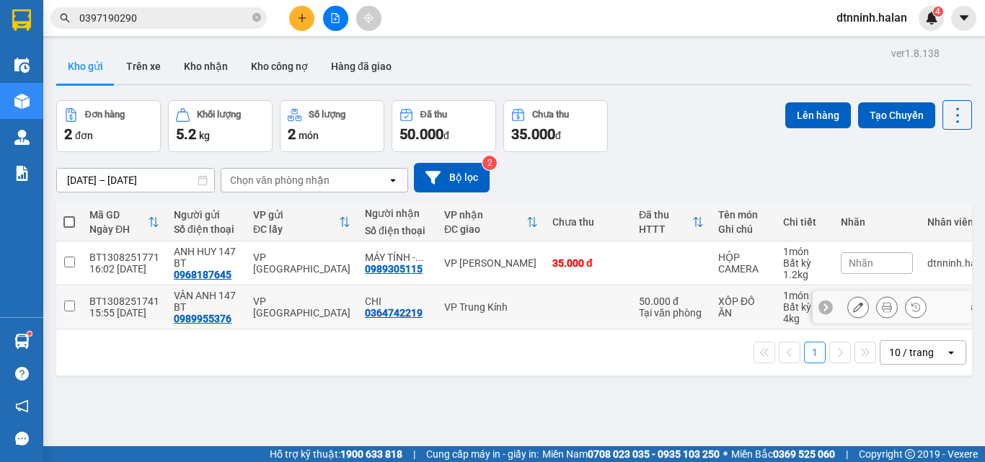
click at [256, 298] on td "VP [GEOGRAPHIC_DATA]" at bounding box center [302, 307] width 112 height 44
checkbox input "true"
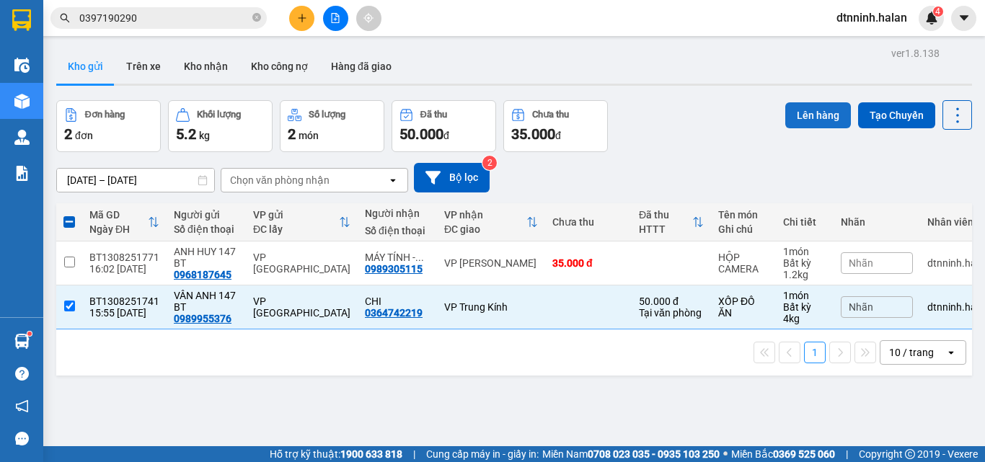
click at [812, 112] on button "Lên hàng" at bounding box center [818, 115] width 66 height 26
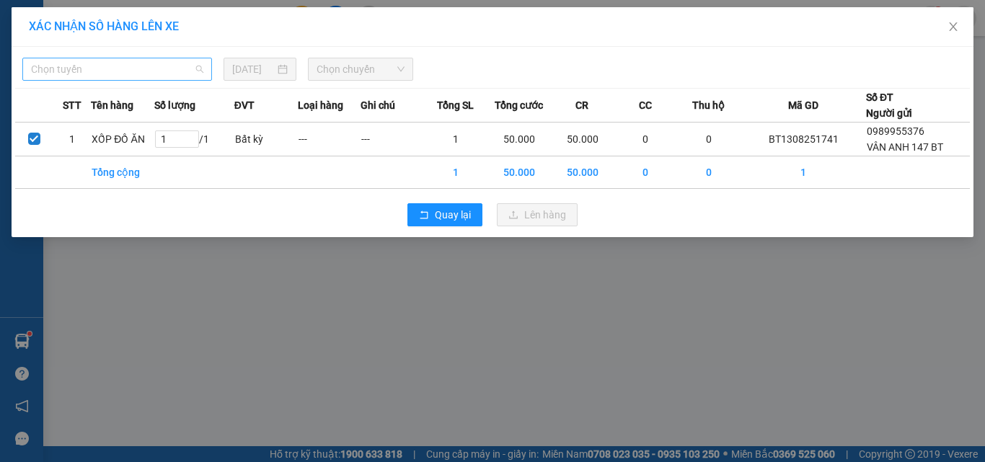
click at [167, 78] on span "Chọn tuyến" at bounding box center [117, 69] width 172 height 22
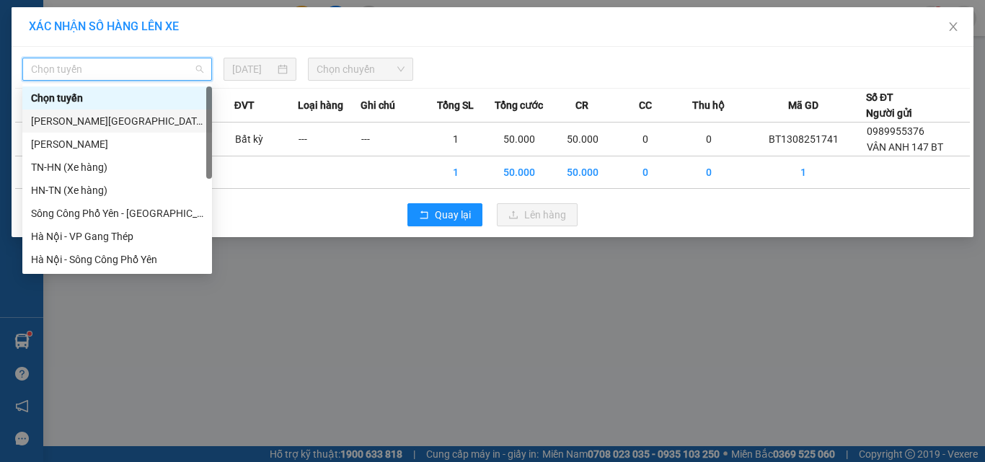
click at [141, 128] on div "Tuyên Quang - Thái Nguyên" at bounding box center [117, 121] width 172 height 16
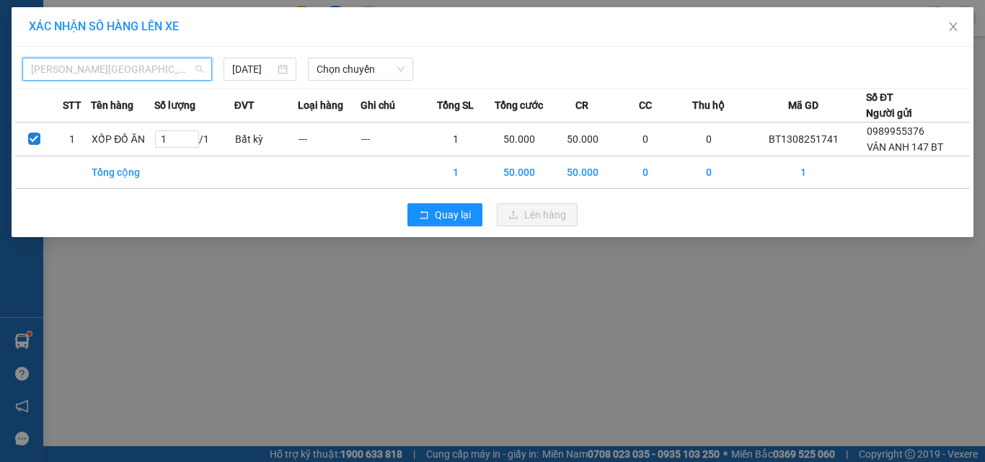
click at [143, 75] on span "Tuyên Quang - Thái Nguyên" at bounding box center [117, 69] width 172 height 22
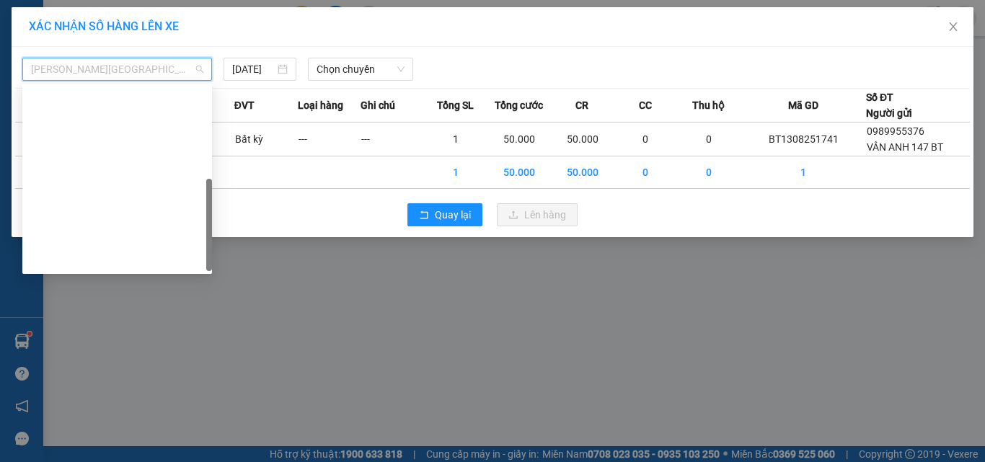
scroll to position [254, 0]
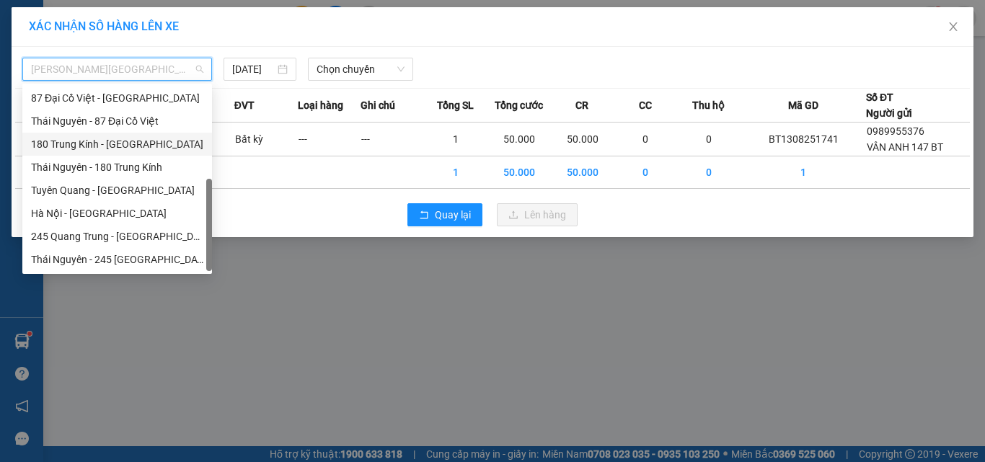
click at [134, 189] on div "Tuyên Quang - Hà Nội" at bounding box center [117, 190] width 172 height 16
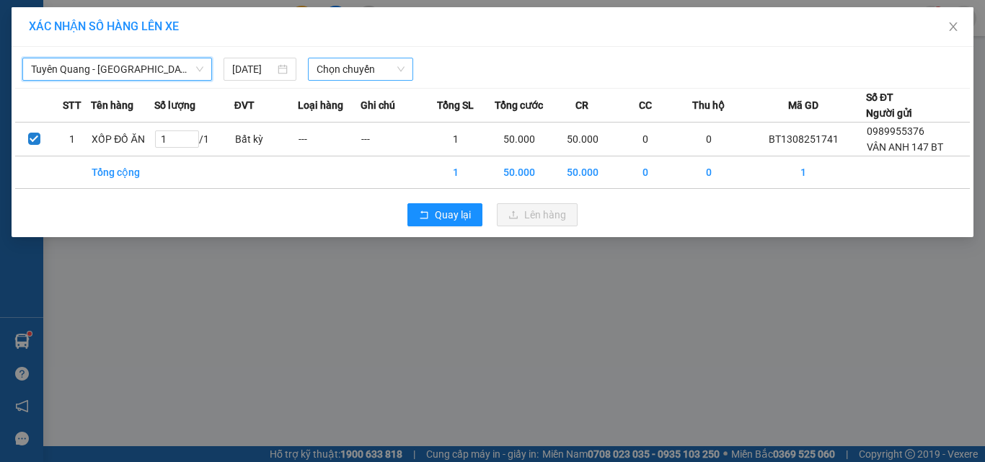
click at [361, 68] on span "Chọn chuyến" at bounding box center [360, 69] width 89 height 22
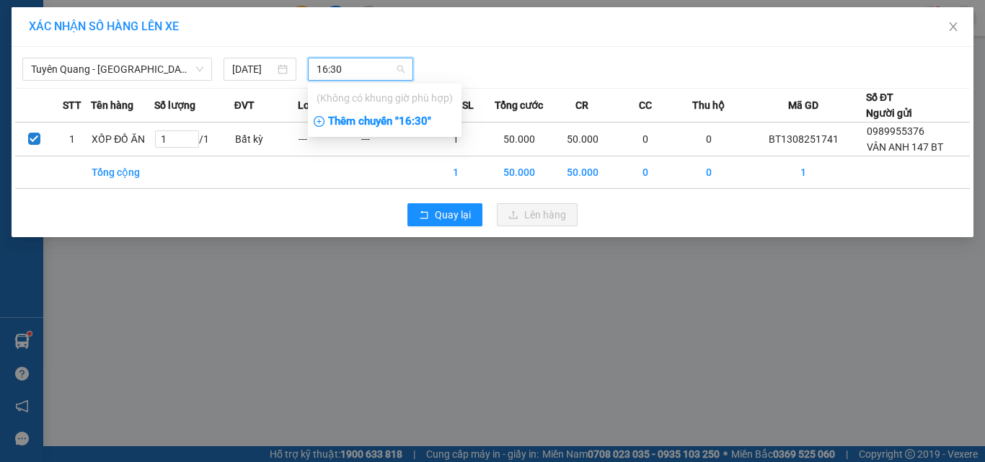
type input "16:30"
click at [390, 121] on div "Thêm chuyến " 16:30 "" at bounding box center [385, 122] width 154 height 25
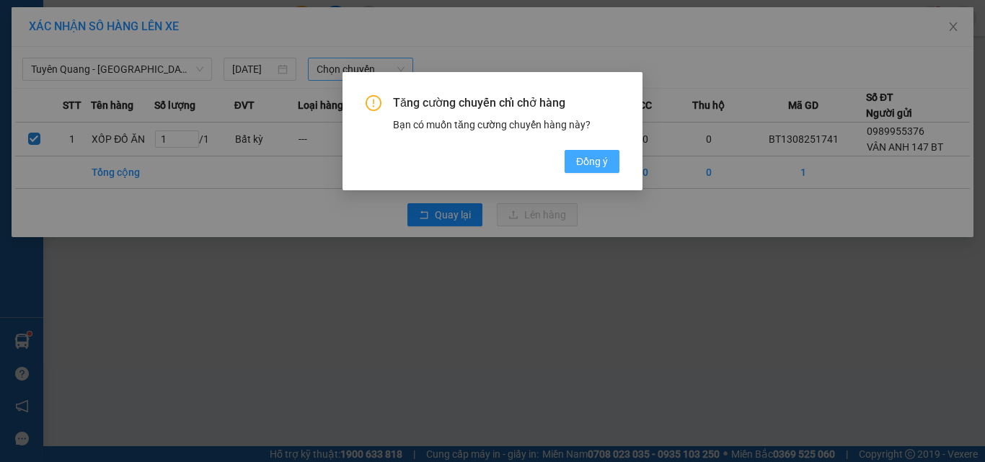
click at [611, 169] on button "Đồng ý" at bounding box center [591, 161] width 55 height 23
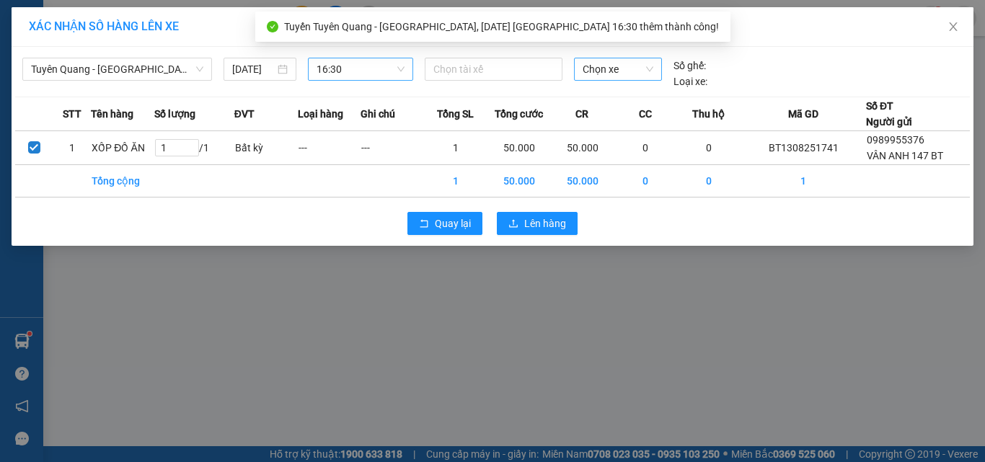
click at [603, 70] on span "Chọn xe" at bounding box center [617, 69] width 71 height 22
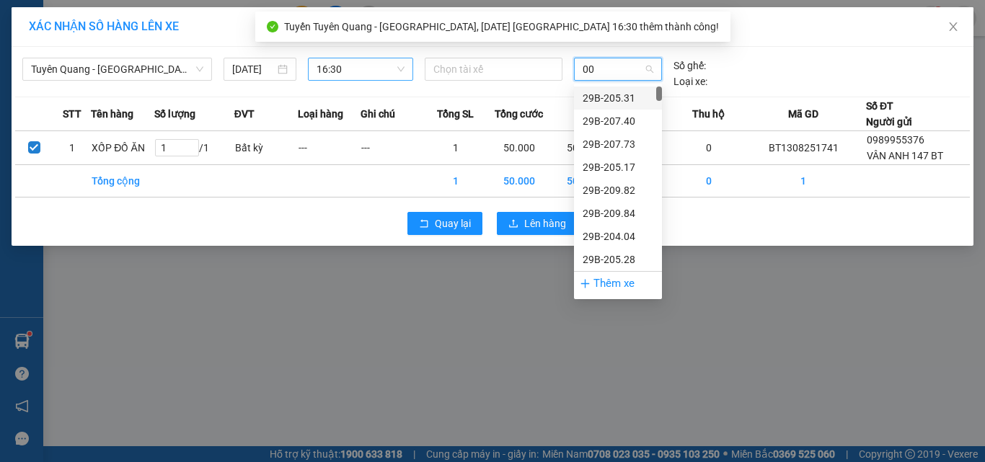
type input "006"
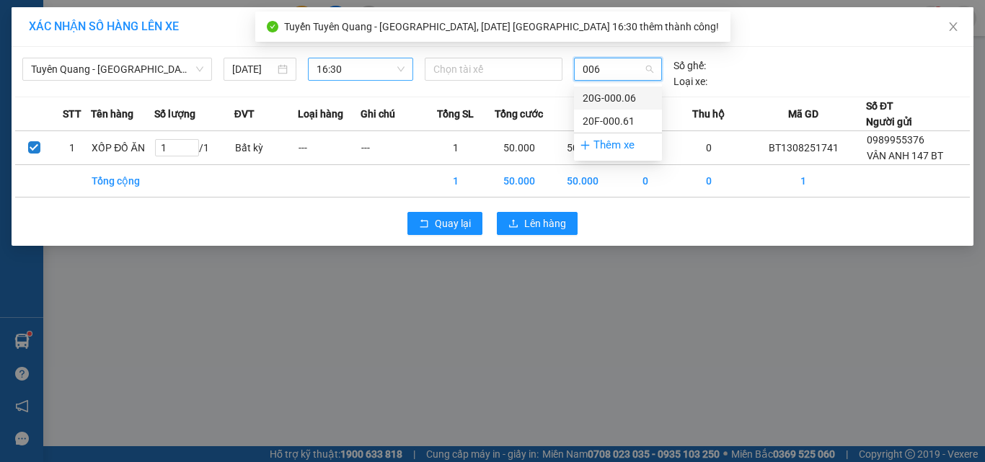
click at [603, 100] on div "20G-000.06" at bounding box center [617, 98] width 71 height 16
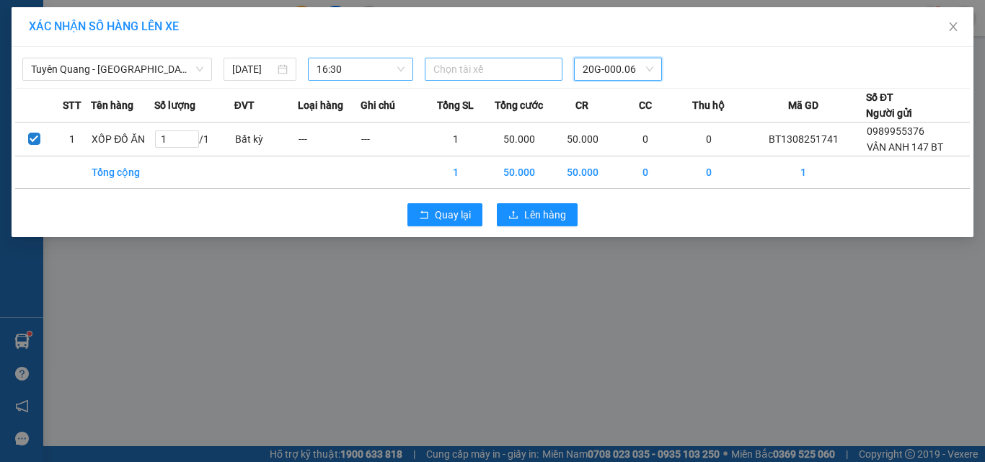
click at [504, 76] on div at bounding box center [493, 69] width 131 height 17
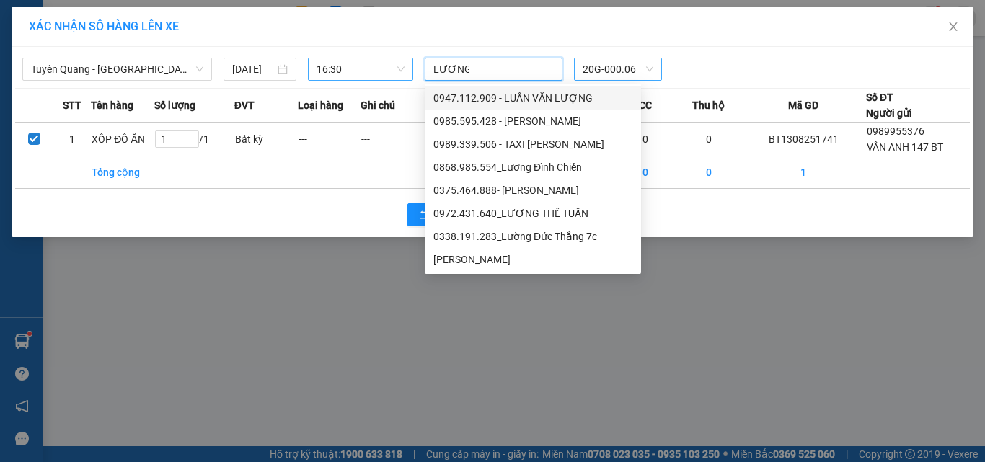
type input "LƯƠNG V"
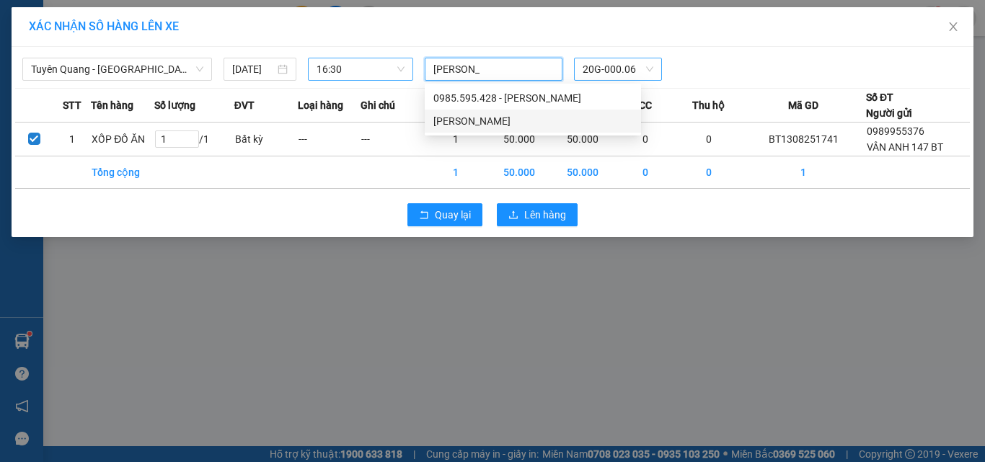
click at [499, 130] on div "[PERSON_NAME]" at bounding box center [533, 121] width 216 height 23
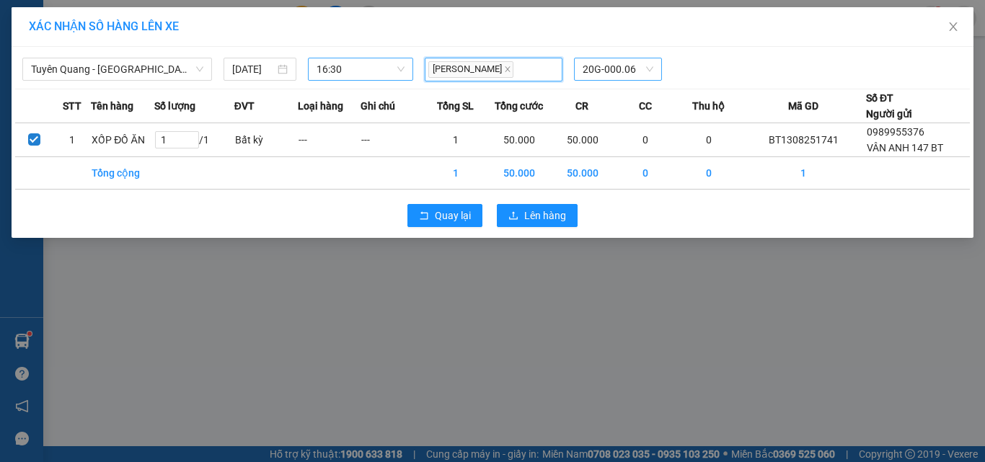
click at [741, 215] on div "Quay lại Lên hàng" at bounding box center [492, 215] width 954 height 37
click at [531, 201] on div "Quay lại Lên hàng" at bounding box center [492, 215] width 954 height 37
click at [528, 210] on span "Lên hàng" at bounding box center [545, 216] width 42 height 16
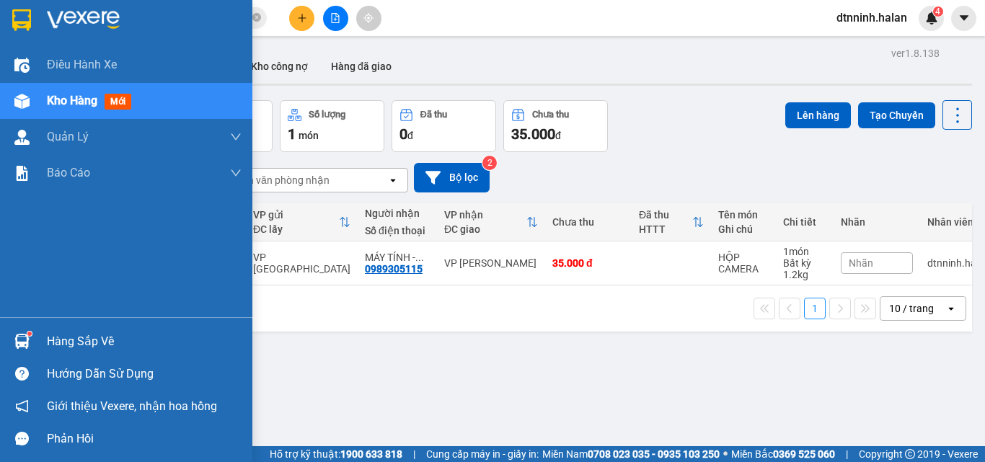
click at [68, 344] on div "Hàng sắp về" at bounding box center [144, 342] width 195 height 22
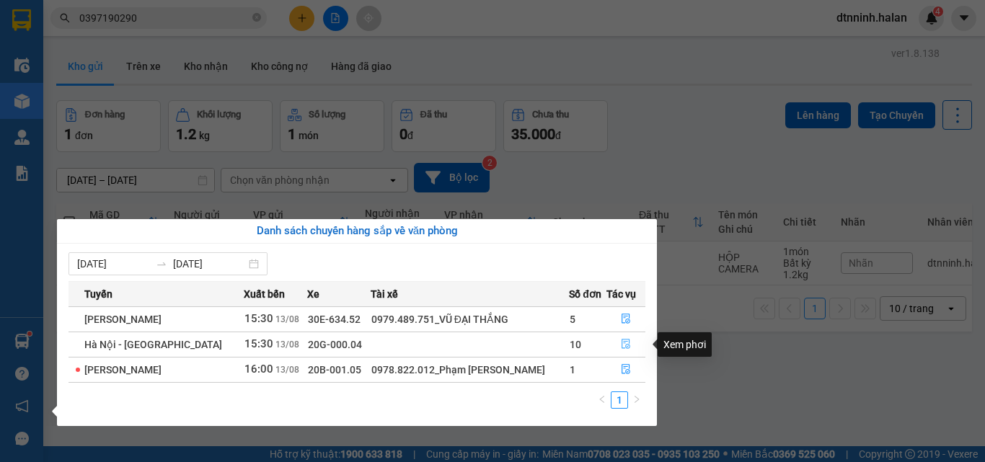
click at [623, 342] on icon "file-done" at bounding box center [625, 345] width 9 height 10
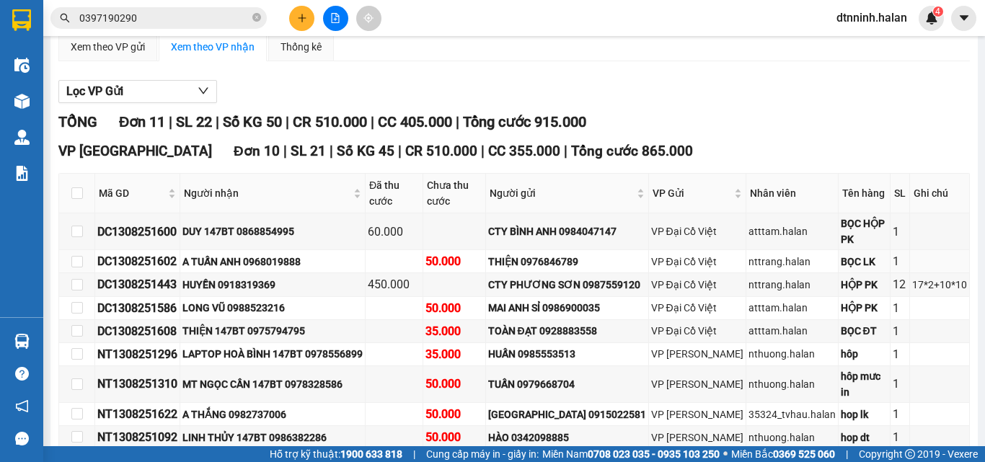
scroll to position [216, 0]
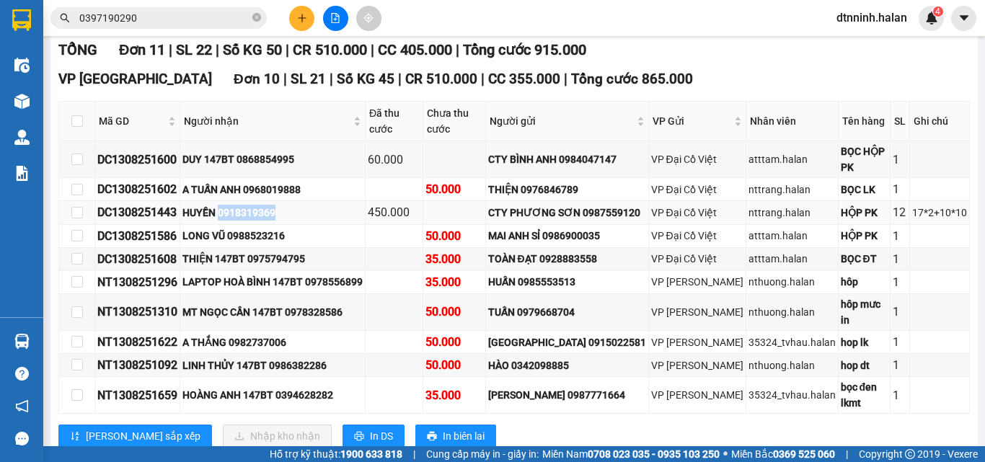
drag, startPoint x: 221, startPoint y: 228, endPoint x: 279, endPoint y: 232, distance: 57.8
click at [279, 221] on div "HUYỀN 0918319369" at bounding box center [272, 213] width 180 height 16
copy div "0918319369"
click at [256, 15] on icon "close-circle" at bounding box center [256, 17] width 9 height 9
click at [141, 25] on input "text" at bounding box center [164, 18] width 170 height 16
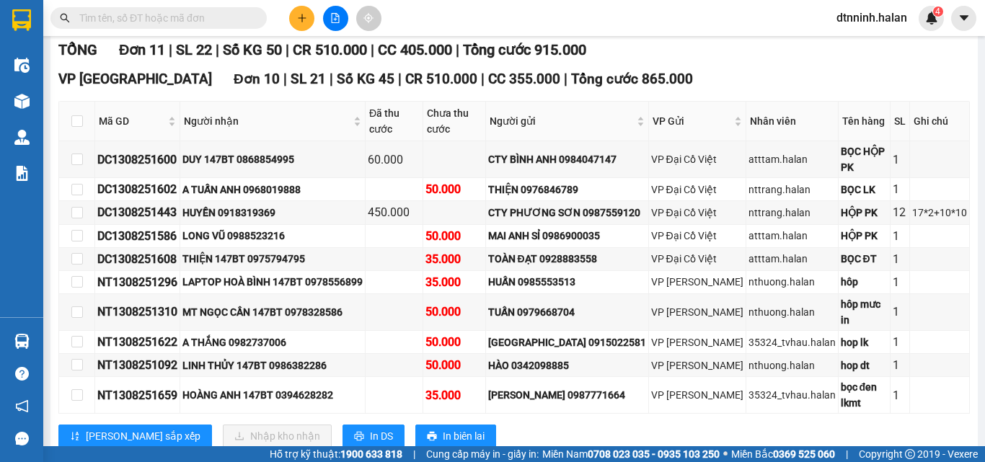
click at [138, 21] on input "text" at bounding box center [164, 18] width 170 height 16
paste input "0918319369"
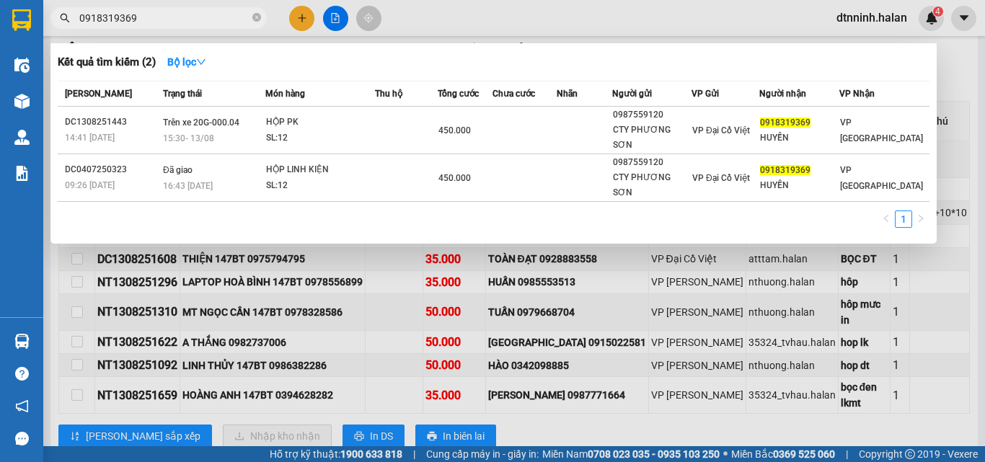
type input "0918319369"
click at [518, 428] on div at bounding box center [492, 231] width 985 height 462
click at [174, 16] on input "0918319369" at bounding box center [164, 18] width 170 height 16
click at [572, 432] on div at bounding box center [492, 231] width 985 height 462
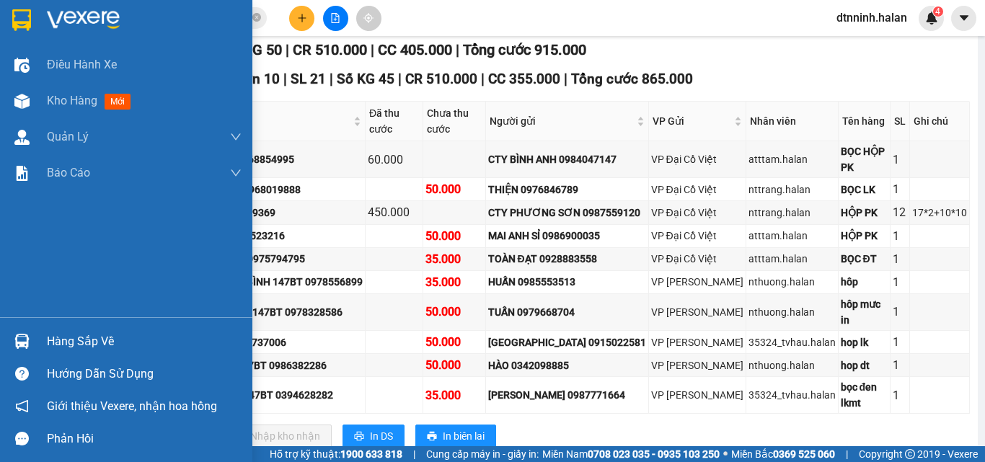
click at [84, 333] on div "Hàng sắp về" at bounding box center [144, 342] width 195 height 22
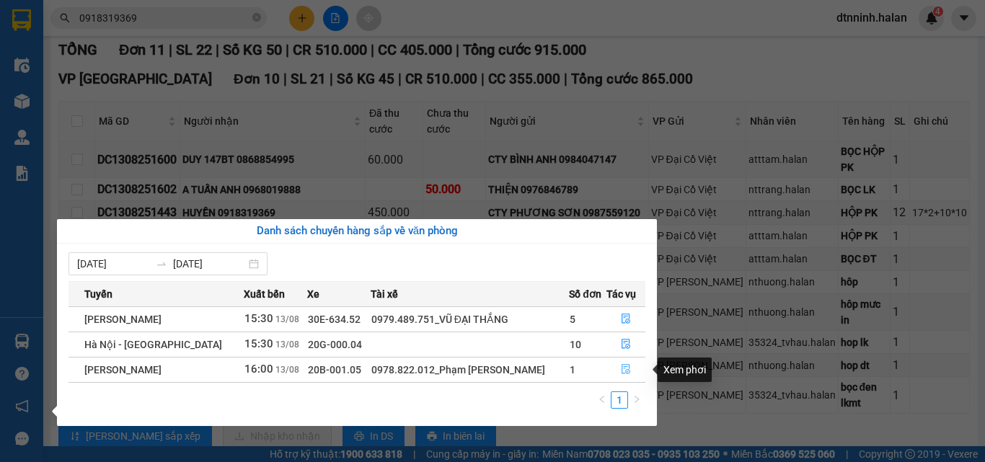
click at [621, 370] on icon "file-done" at bounding box center [626, 369] width 10 height 10
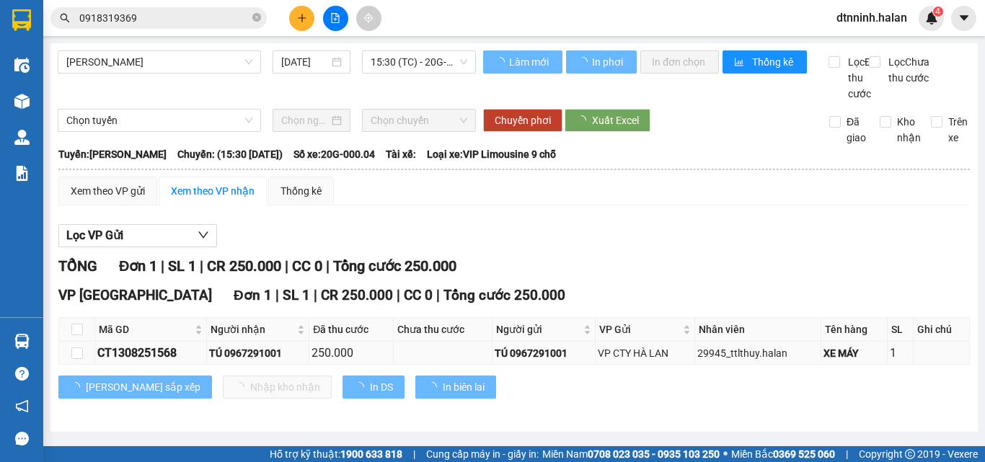
scroll to position [9, 0]
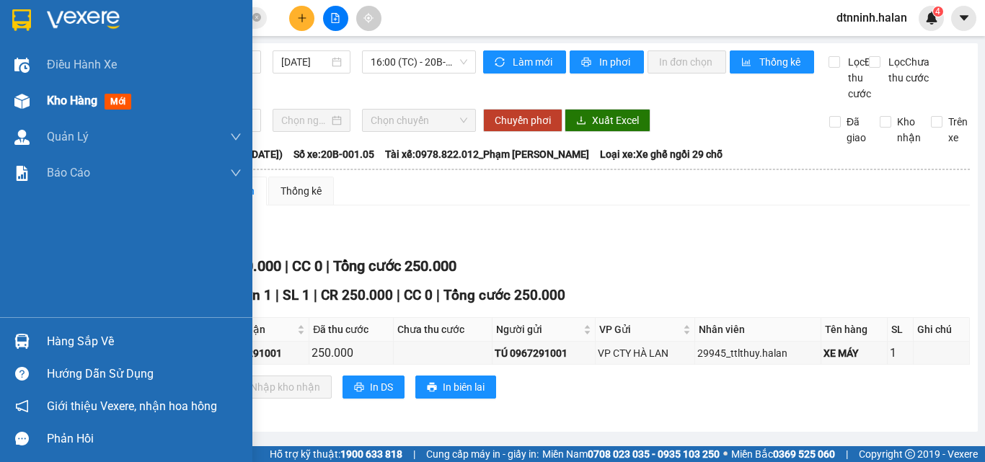
click at [41, 97] on div "Kho hàng mới" at bounding box center [126, 101] width 252 height 36
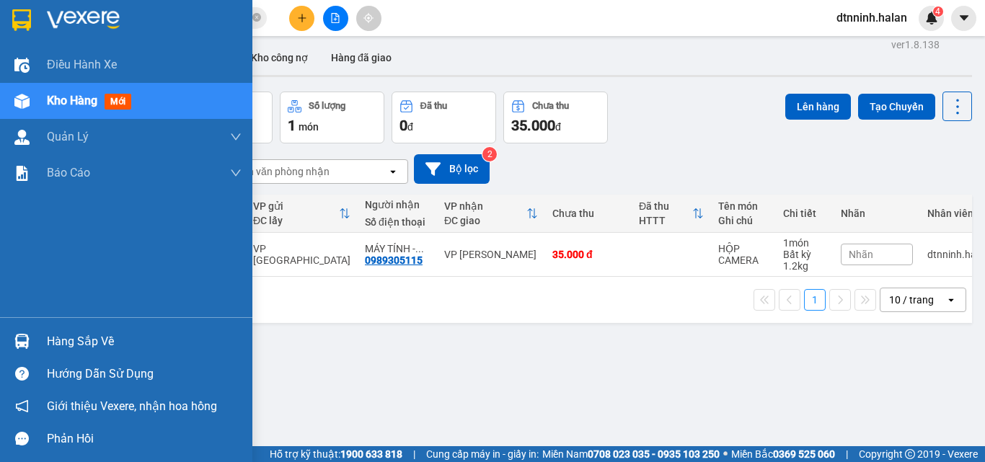
click at [52, 345] on div "Hàng sắp về" at bounding box center [144, 342] width 195 height 22
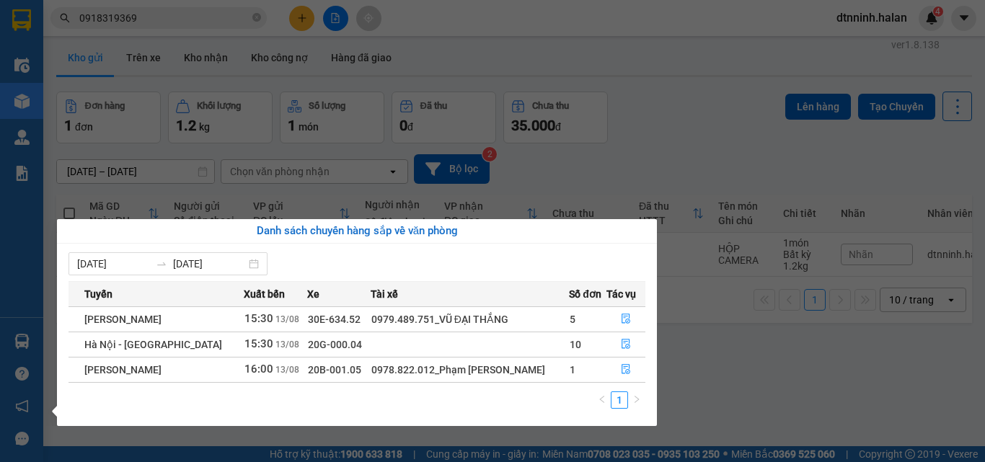
drag, startPoint x: 685, startPoint y: 362, endPoint x: 533, endPoint y: 419, distance: 162.4
click at [684, 362] on section "Kết quả tìm kiếm ( 2 ) Bộ lọc Mã ĐH Trạng thái Món hàng Thu hộ Tổng cước Chưa c…" at bounding box center [492, 231] width 985 height 462
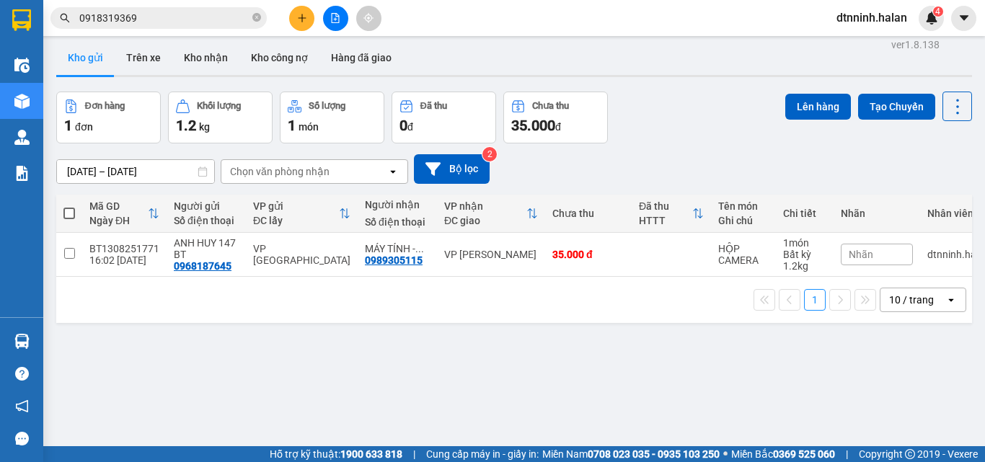
click at [302, 19] on icon "plus" at bounding box center [301, 18] width 1 height 8
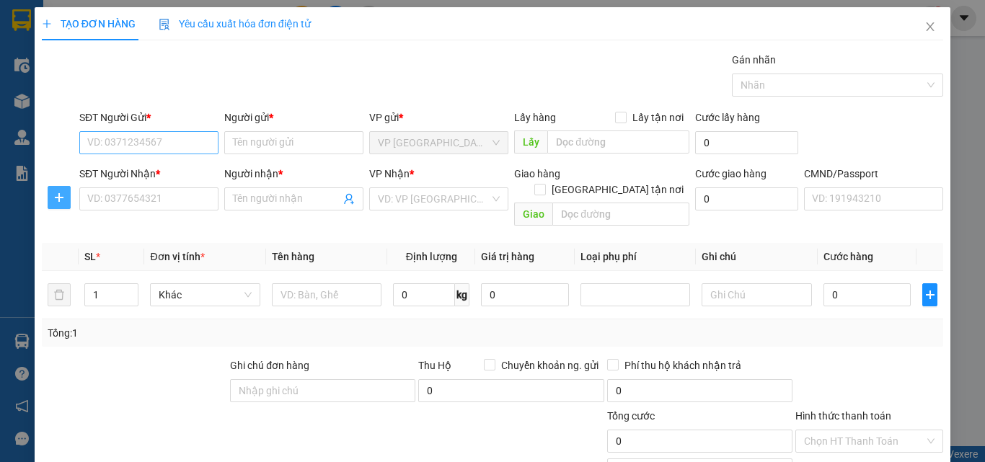
drag, startPoint x: 57, startPoint y: 200, endPoint x: 124, endPoint y: 141, distance: 89.4
click at [57, 197] on icon "plus" at bounding box center [59, 198] width 12 height 12
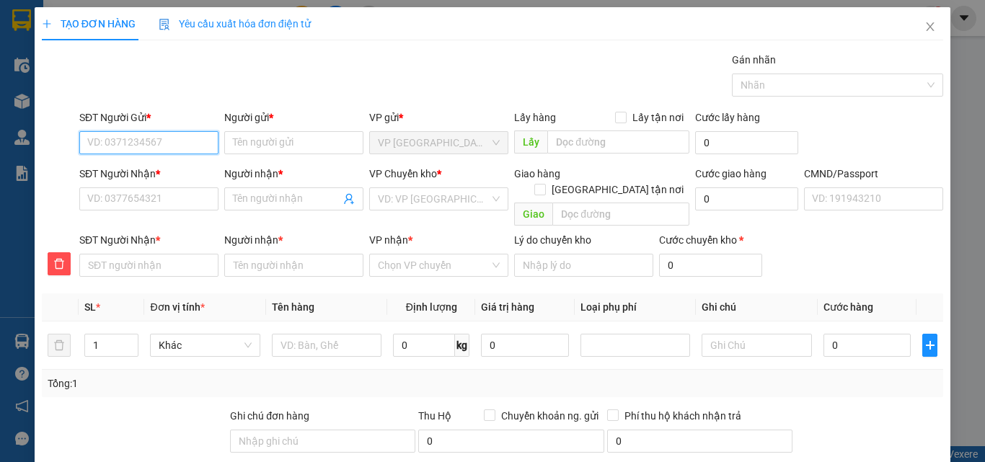
click at [124, 141] on input "SĐT Người Gửi *" at bounding box center [148, 142] width 139 height 23
type input "0334308097"
click at [187, 168] on div "0334308097 - TRẦN TÂM" at bounding box center [158, 172] width 142 height 16
type input "TRẦN TÂM"
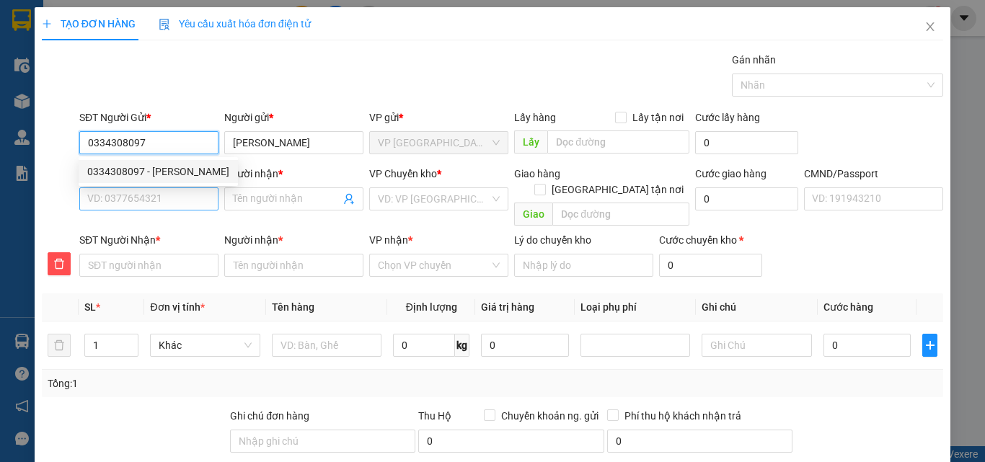
type input "0334308097"
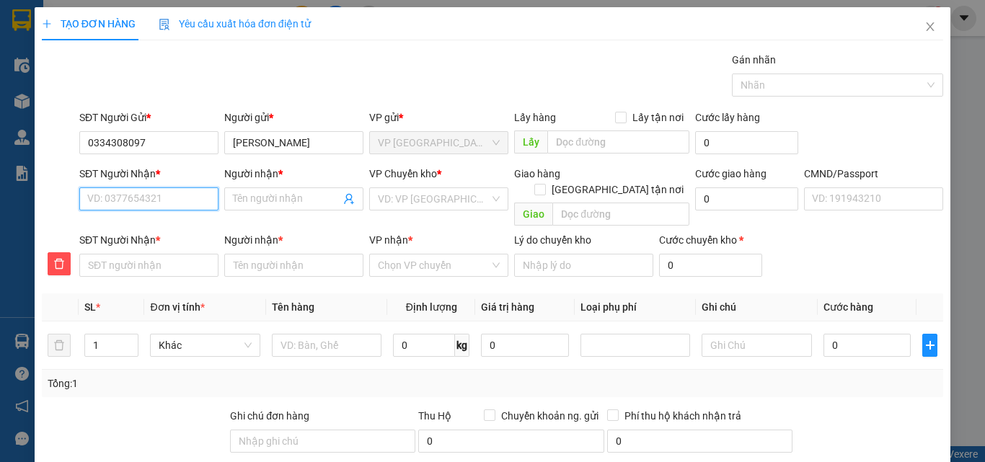
click at [190, 208] on input "SĐT Người Nhận *" at bounding box center [148, 198] width 139 height 23
type input "0"
type input "03"
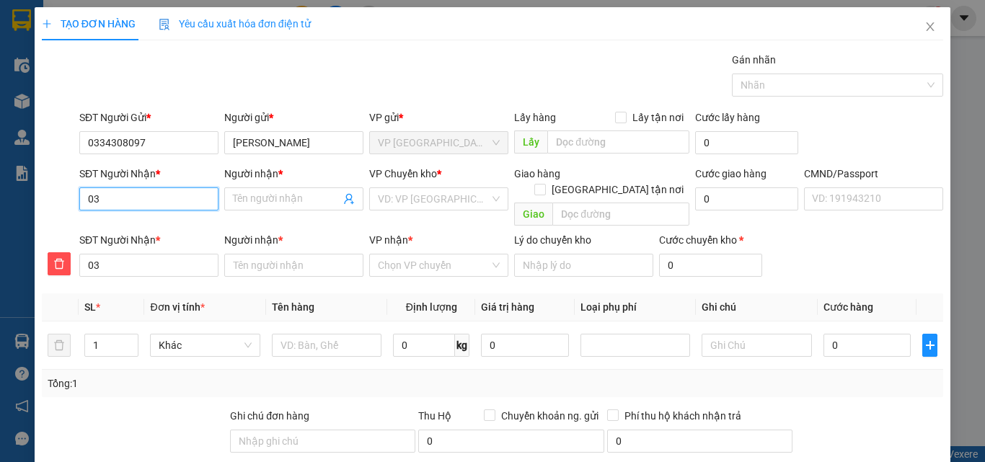
type input "033"
type input "0334"
type input "03349"
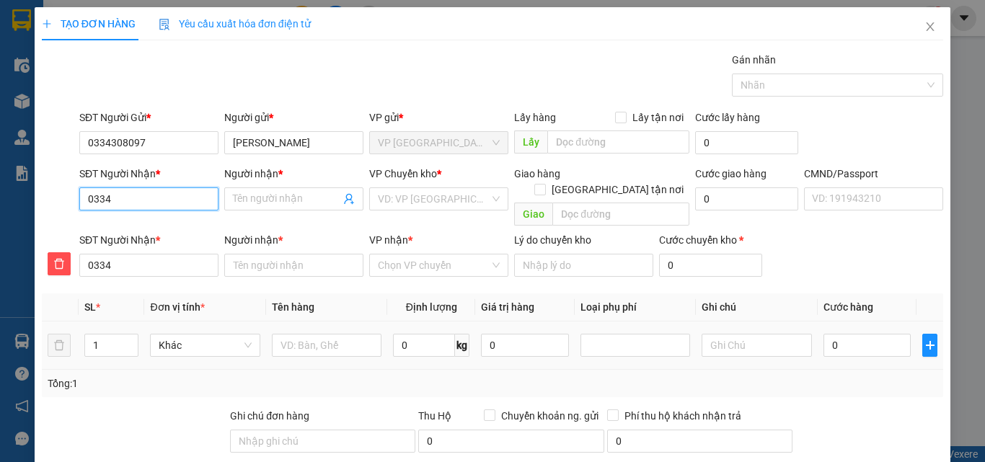
type input "03349"
type input "0334"
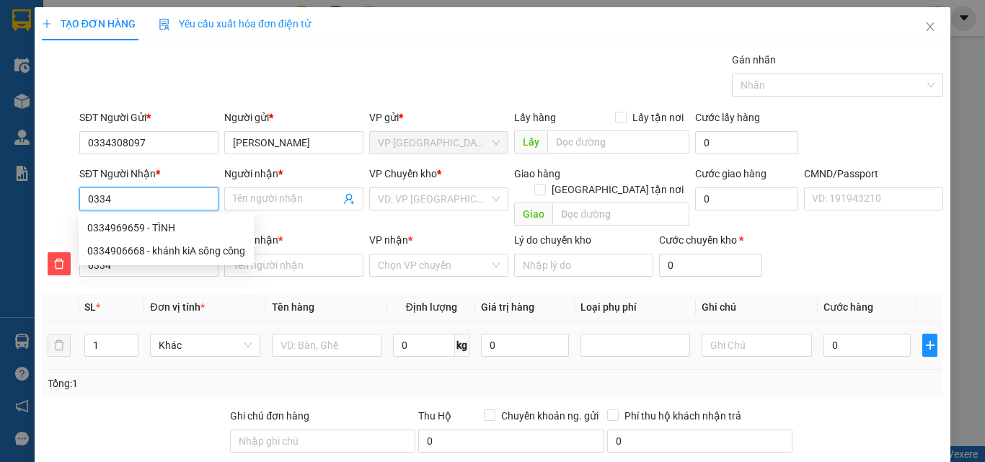
type input "03343"
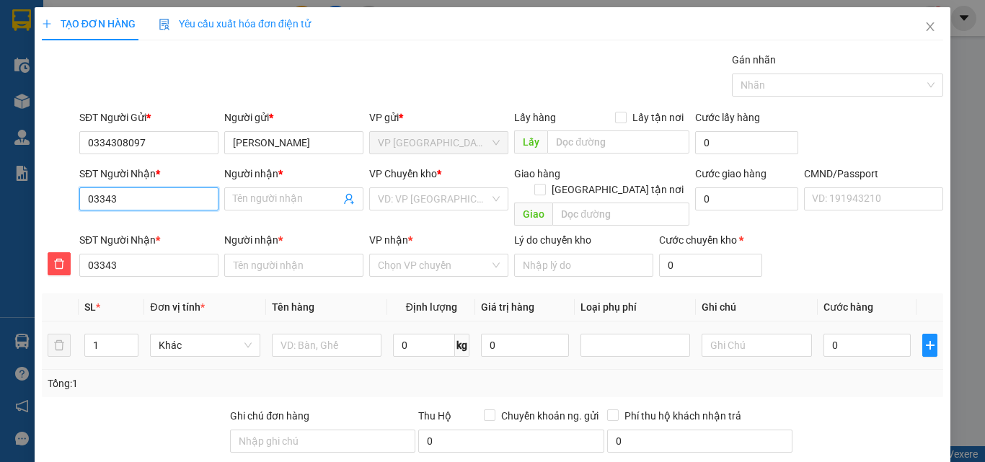
type input "033430"
type input "0334308"
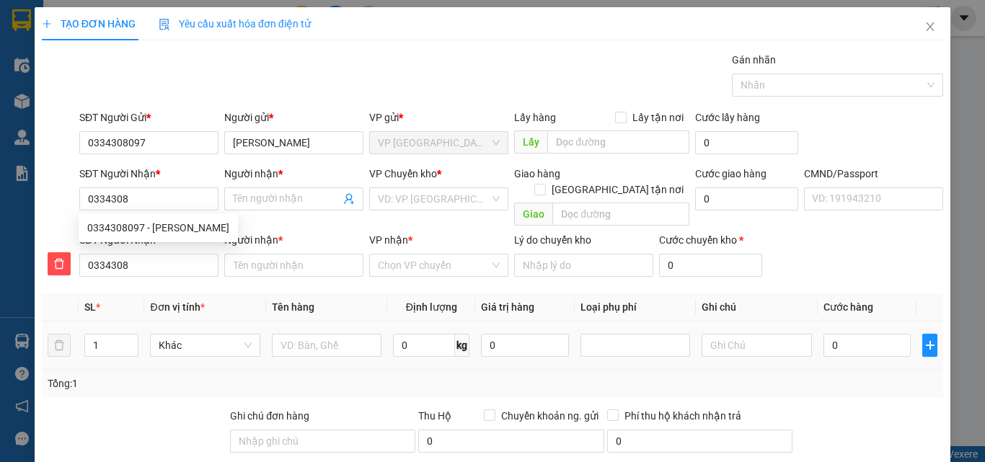
click at [523, 346] on td "0" at bounding box center [524, 346] width 99 height 48
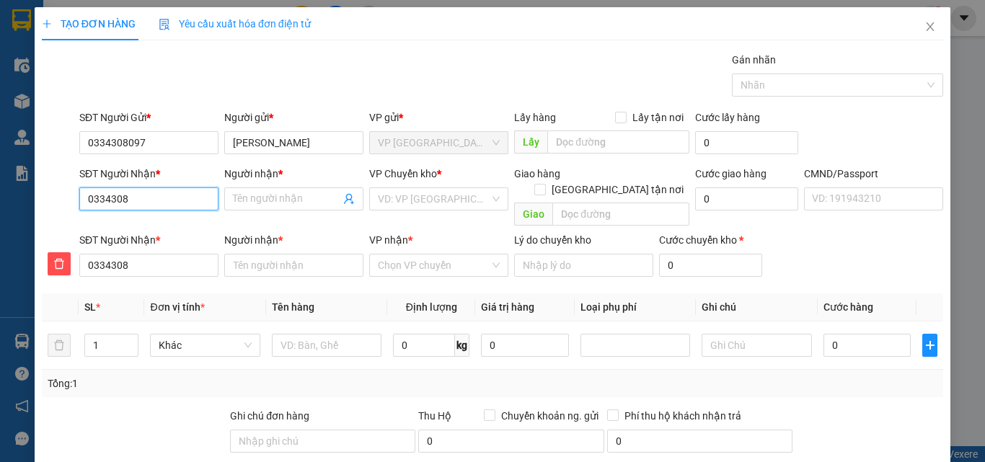
click at [167, 200] on input "0334308" at bounding box center [148, 198] width 139 height 23
type input "03343080"
type input "033430809"
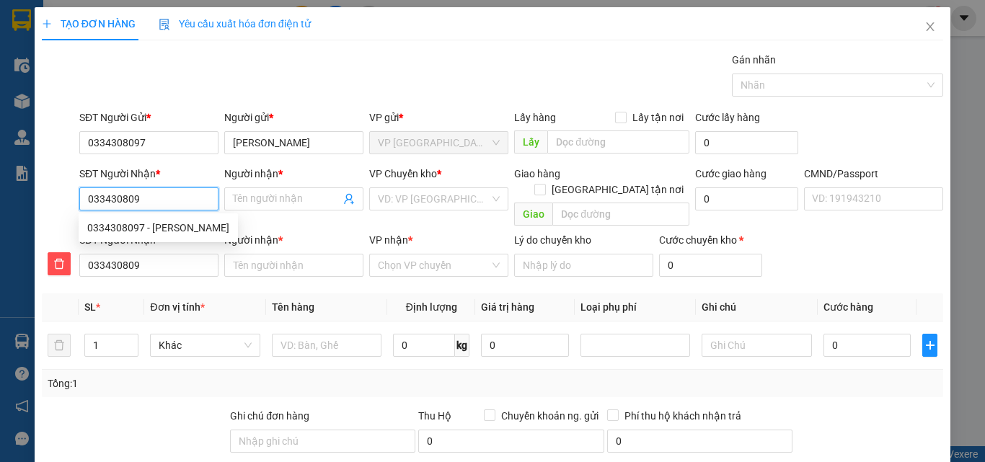
type input "0334308097"
click at [166, 229] on div "0334308097 - TRẦN TÂM" at bounding box center [158, 228] width 142 height 16
type input "TRẦN TÂM"
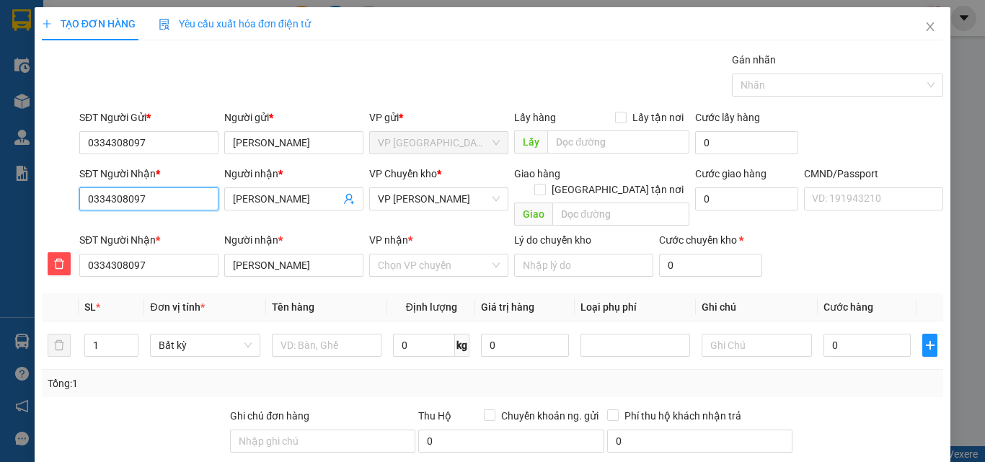
type input "0334308097"
click at [393, 254] on input "VP nhận *" at bounding box center [434, 265] width 112 height 22
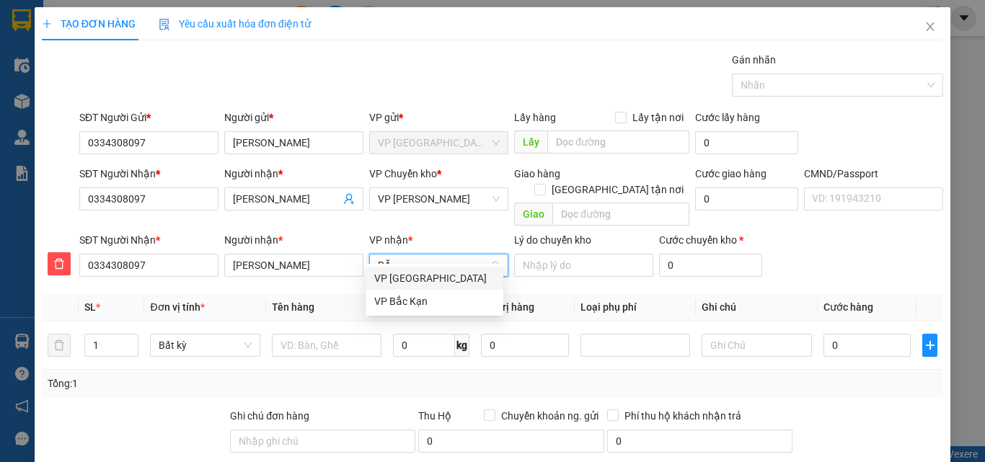
type input "BẮC"
click at [409, 277] on div "VP [GEOGRAPHIC_DATA]" at bounding box center [434, 278] width 120 height 16
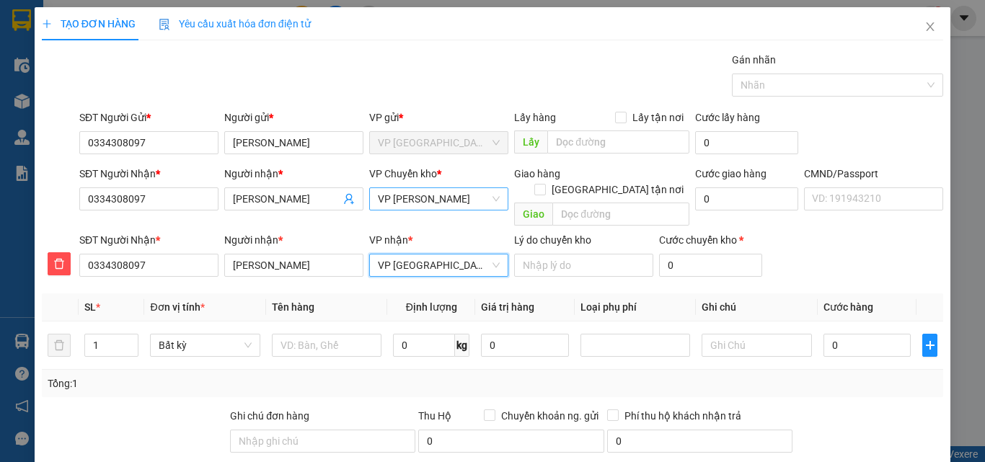
click at [424, 205] on span "VP [PERSON_NAME]" at bounding box center [439, 199] width 122 height 22
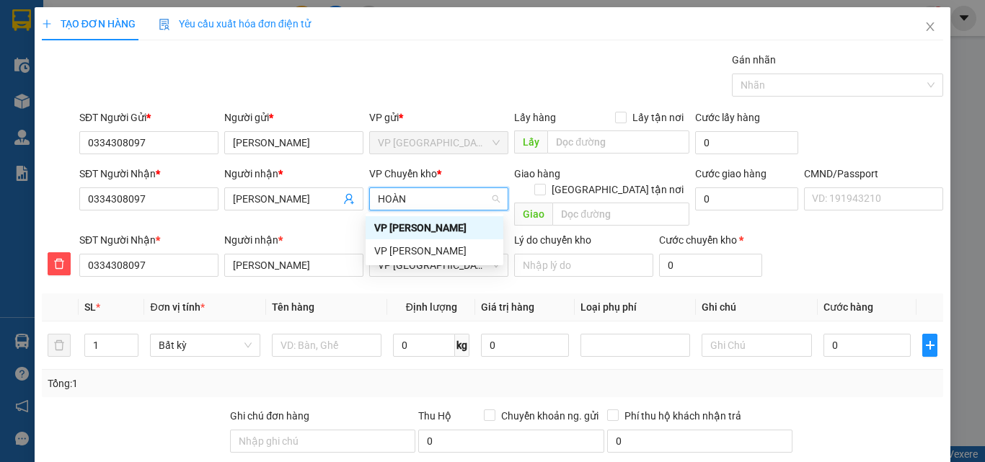
type input "HOÀNG"
click at [412, 247] on div "VP [PERSON_NAME]" at bounding box center [434, 251] width 120 height 16
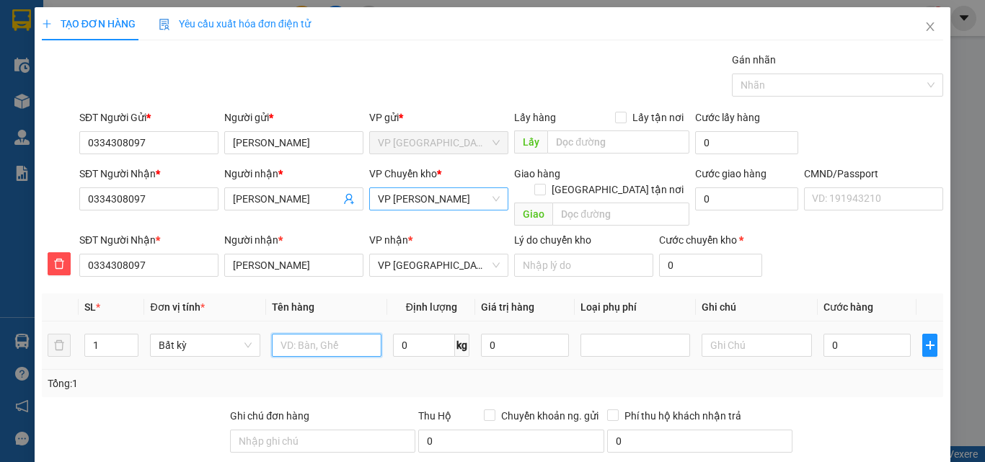
click at [319, 334] on input "text" at bounding box center [327, 345] width 110 height 23
drag, startPoint x: 340, startPoint y: 328, endPoint x: 375, endPoint y: 329, distance: 35.4
click at [375, 334] on input "THÙNG HOA UQAR" at bounding box center [327, 345] width 110 height 23
type input "THÙNG HOA QUẢ"
click at [408, 334] on input "0" at bounding box center [424, 345] width 62 height 23
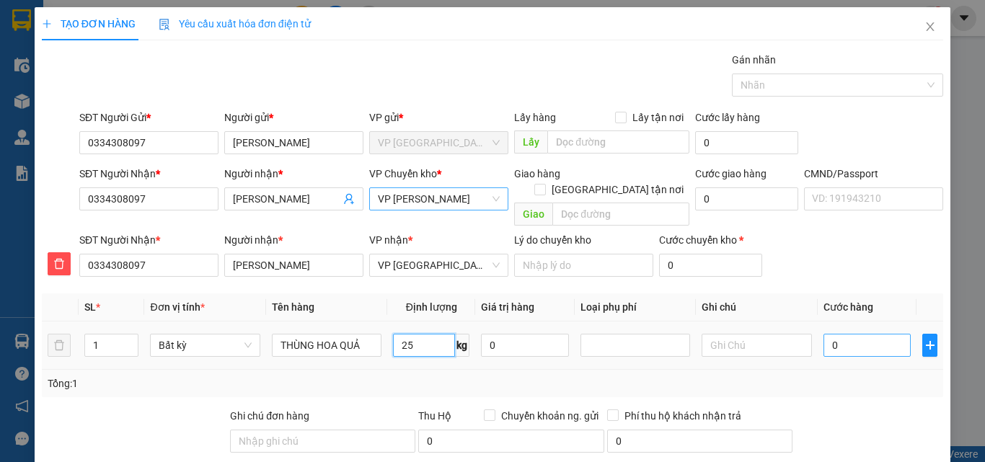
type input "25"
click at [871, 334] on input "0" at bounding box center [867, 345] width 88 height 23
type input "65.000"
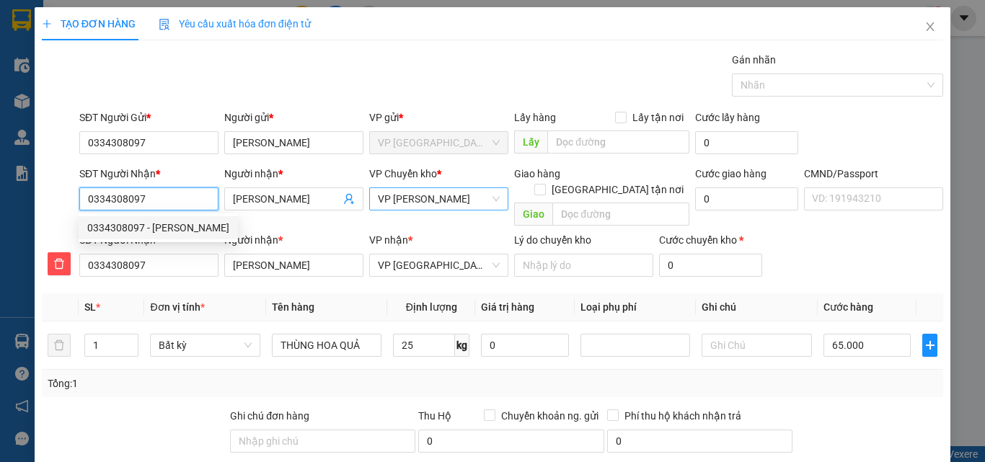
drag, startPoint x: 159, startPoint y: 203, endPoint x: 77, endPoint y: 203, distance: 82.2
click at [77, 203] on div "SĐT Người Nhận * 0334308097" at bounding box center [148, 199] width 145 height 66
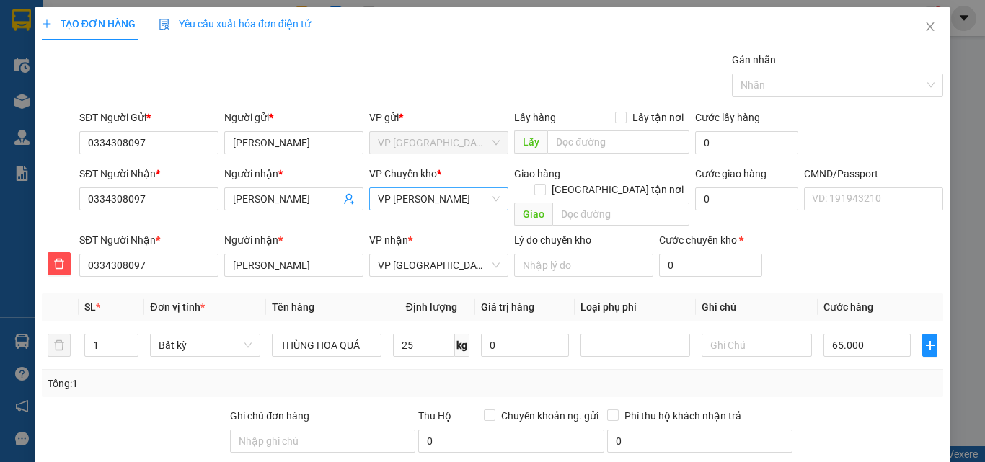
click at [409, 266] on div "VP nhận * VP Bắc Sơn" at bounding box center [438, 257] width 139 height 50
click at [283, 202] on input "TRẦN TÂM" at bounding box center [286, 199] width 107 height 16
click at [176, 203] on input "0334308097" at bounding box center [148, 198] width 139 height 23
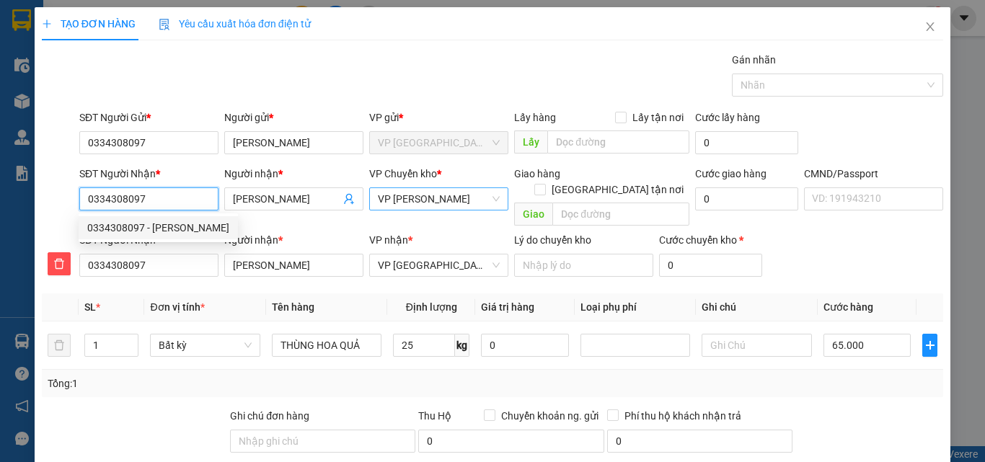
click at [172, 226] on div "0334308097 - TRẦN TÂM" at bounding box center [158, 228] width 142 height 16
click at [440, 254] on div "VP [GEOGRAPHIC_DATA]" at bounding box center [438, 265] width 139 height 23
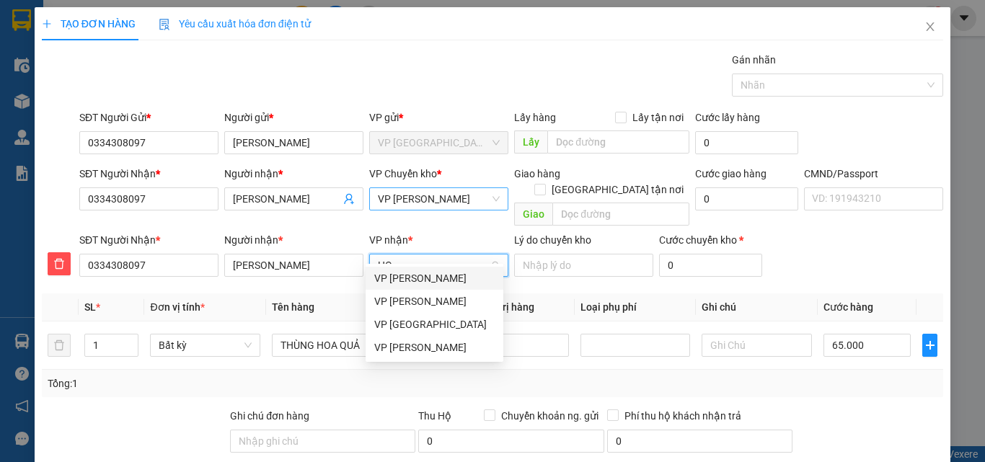
type input "HOA"
click at [445, 282] on div "VP [PERSON_NAME]" at bounding box center [434, 278] width 120 height 16
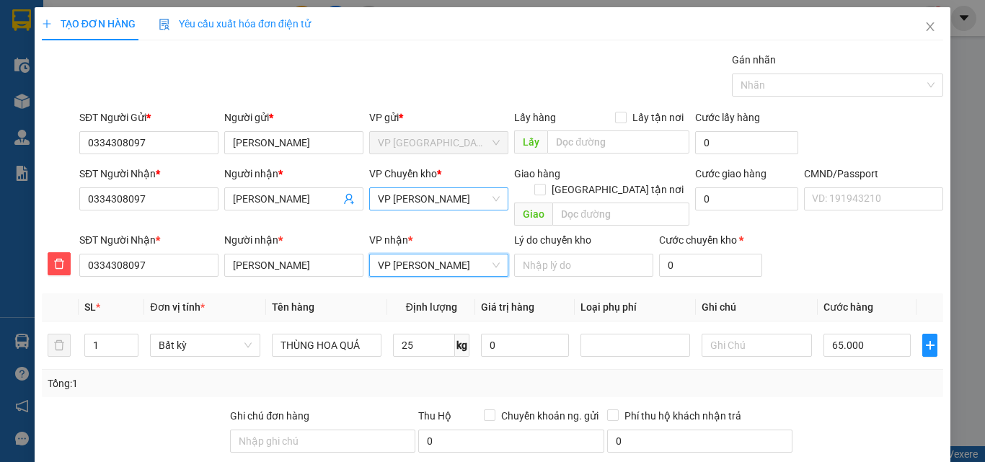
click at [444, 201] on span "VP [PERSON_NAME]" at bounding box center [439, 199] width 122 height 22
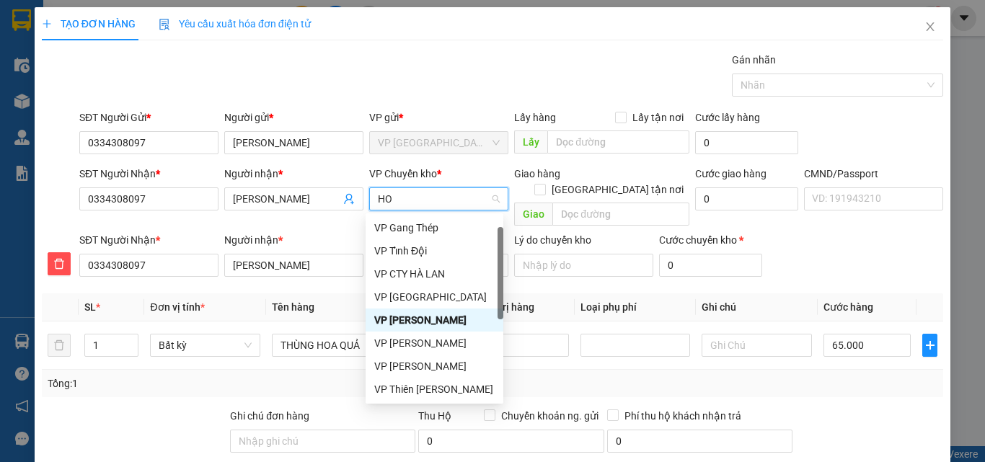
type input "HOA"
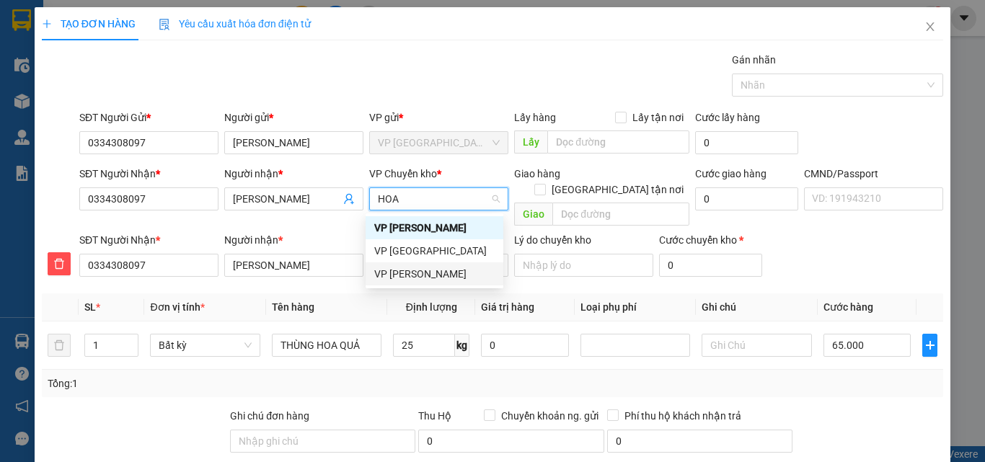
click at [415, 275] on div "VP [PERSON_NAME]" at bounding box center [434, 274] width 120 height 16
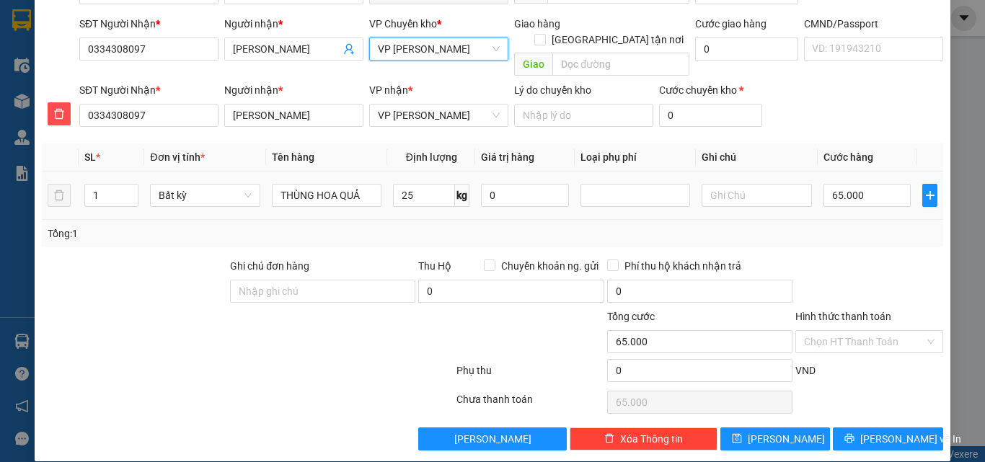
scroll to position [151, 0]
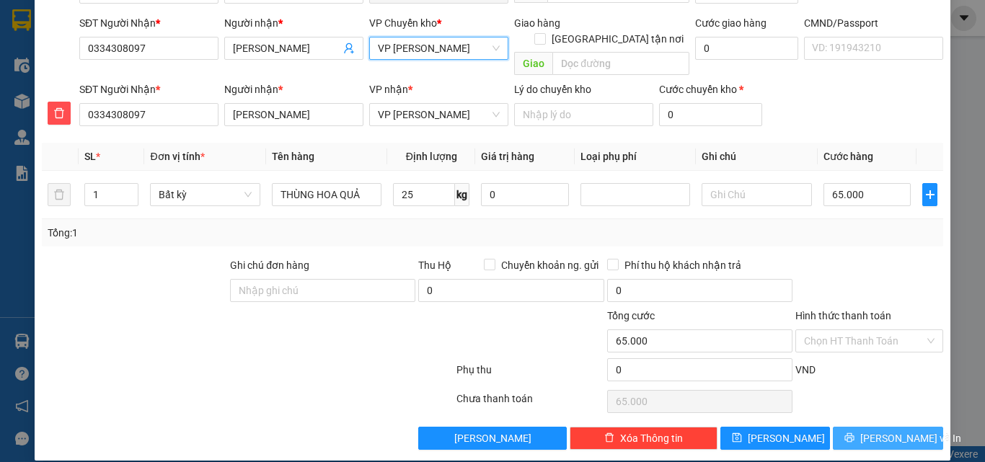
click at [854, 433] on icon "printer" at bounding box center [849, 438] width 10 height 10
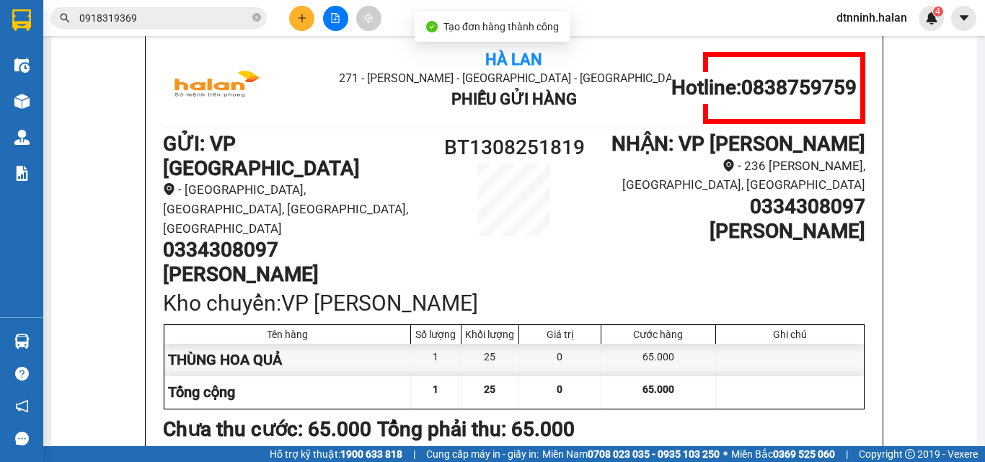
scroll to position [101, 0]
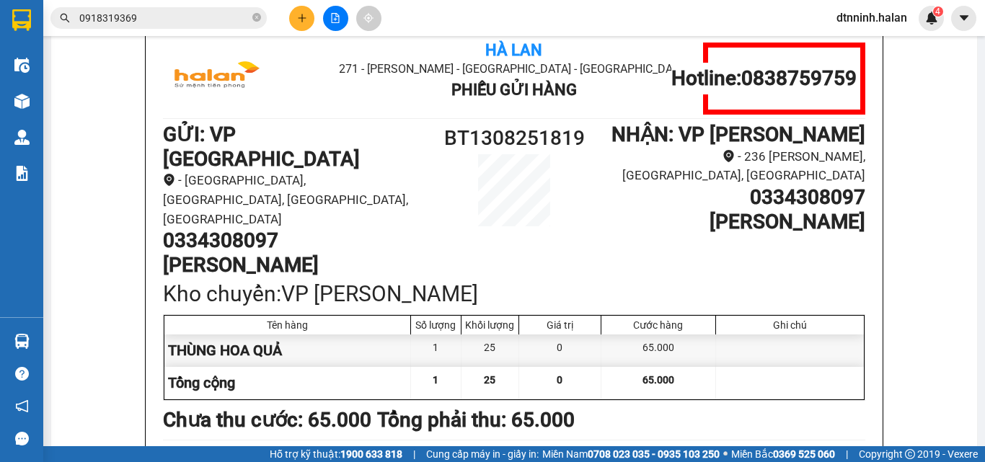
click at [308, 20] on button at bounding box center [301, 18] width 25 height 25
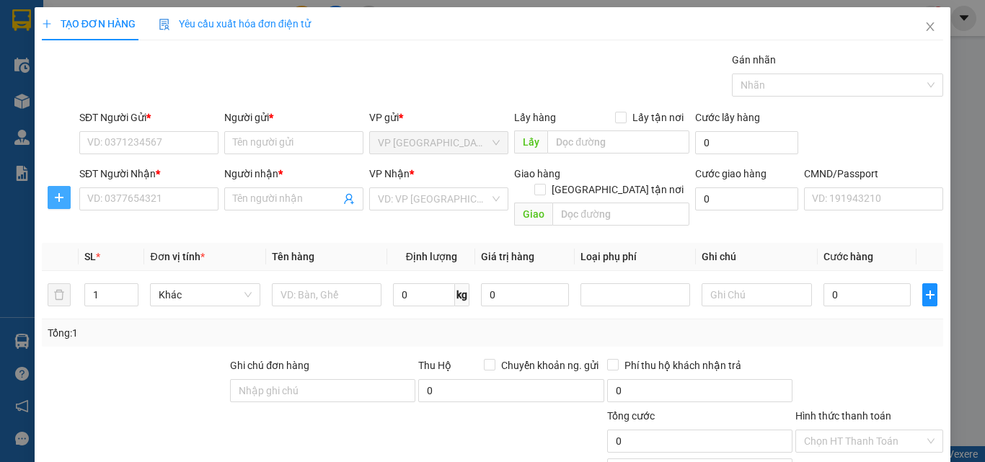
drag, startPoint x: 67, startPoint y: 192, endPoint x: 92, endPoint y: 170, distance: 32.7
click at [68, 192] on span "plus" at bounding box center [59, 198] width 22 height 12
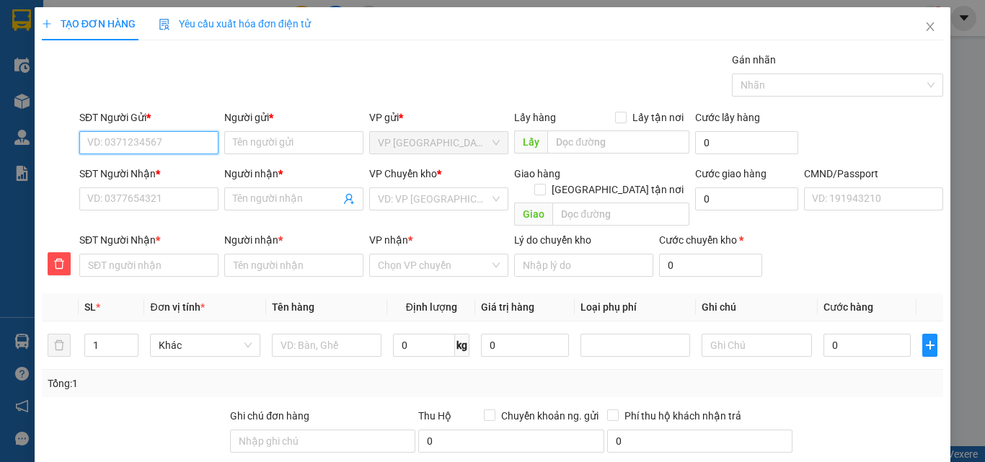
click at [127, 136] on input "SĐT Người Gửi *" at bounding box center [148, 142] width 139 height 23
type input "0912805696"
click at [160, 171] on div "0912805696 - NGUYỆT" at bounding box center [147, 172] width 120 height 16
type input "NGUYỆT"
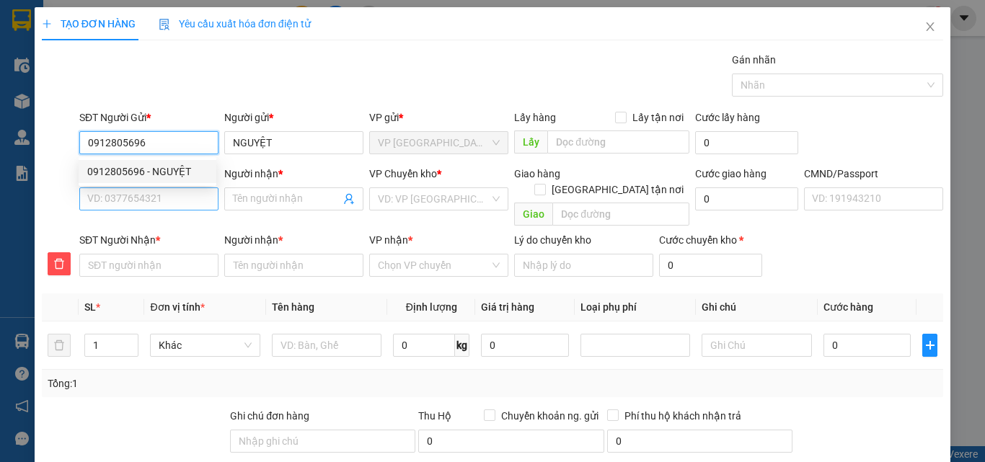
type input "0912805696"
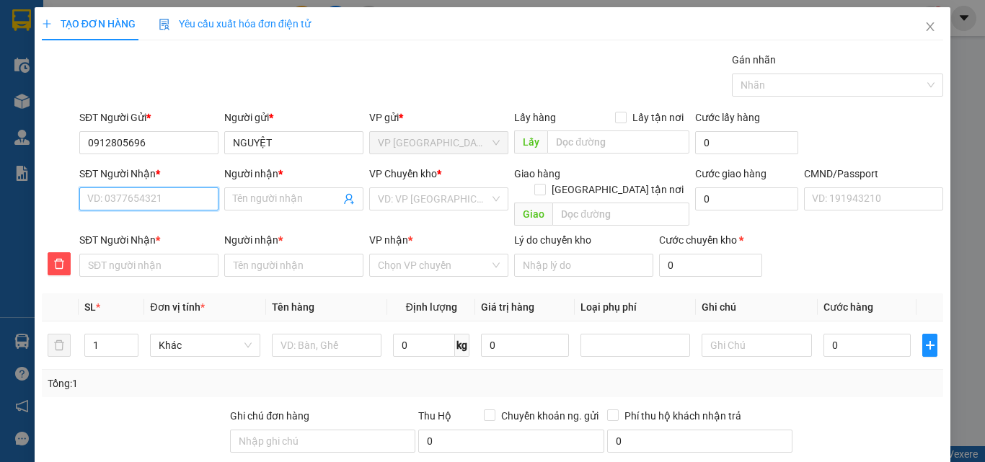
click at [166, 198] on input "SĐT Người Nhận *" at bounding box center [148, 198] width 139 height 23
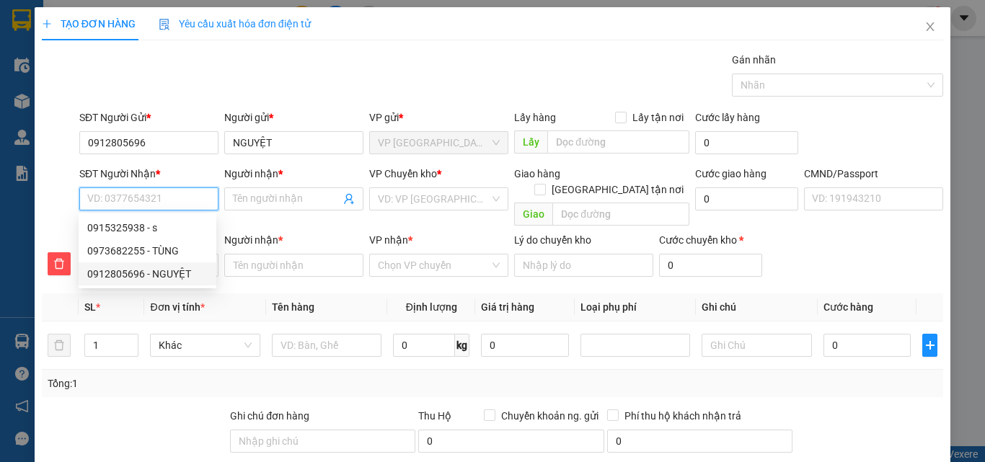
click at [160, 271] on div "0912805696 - NGUYỆT" at bounding box center [147, 274] width 120 height 16
type input "0912805696"
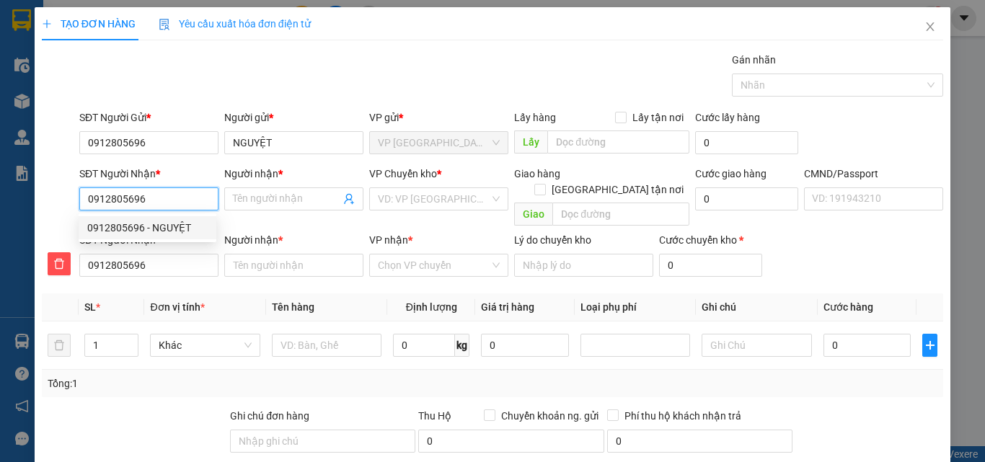
type input "NGUYỆT"
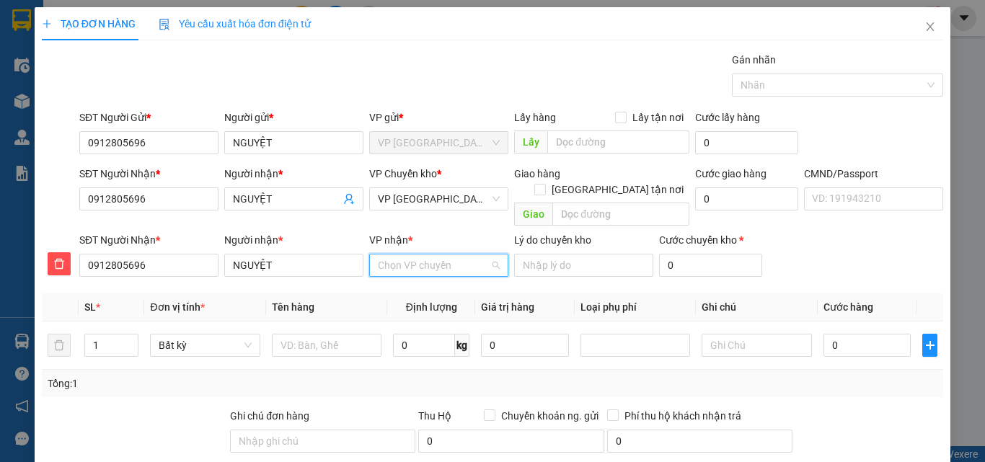
click at [410, 254] on input "VP nhận *" at bounding box center [434, 265] width 112 height 22
type input "BẮC"
click at [412, 277] on div "VP [GEOGRAPHIC_DATA]" at bounding box center [434, 278] width 120 height 16
click at [420, 201] on span "VP [GEOGRAPHIC_DATA]" at bounding box center [439, 199] width 122 height 22
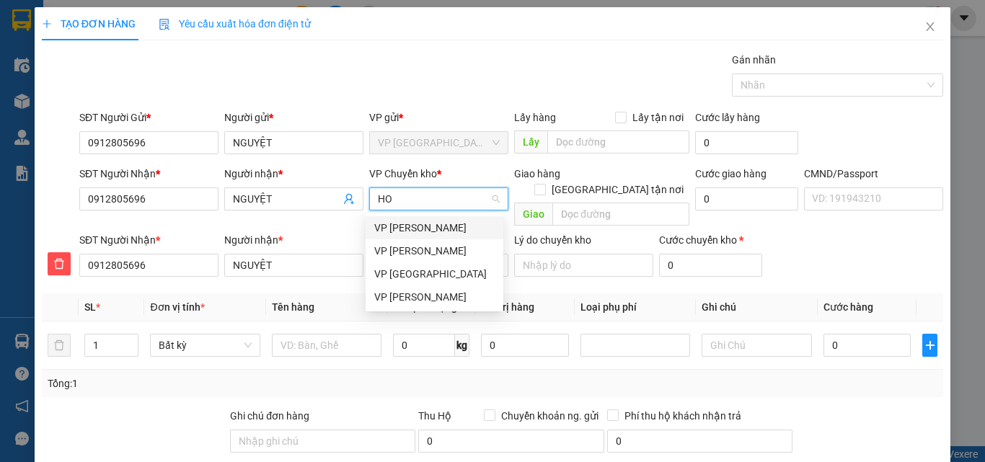
type input "HOA"
drag, startPoint x: 412, startPoint y: 267, endPoint x: 342, endPoint y: 329, distance: 93.4
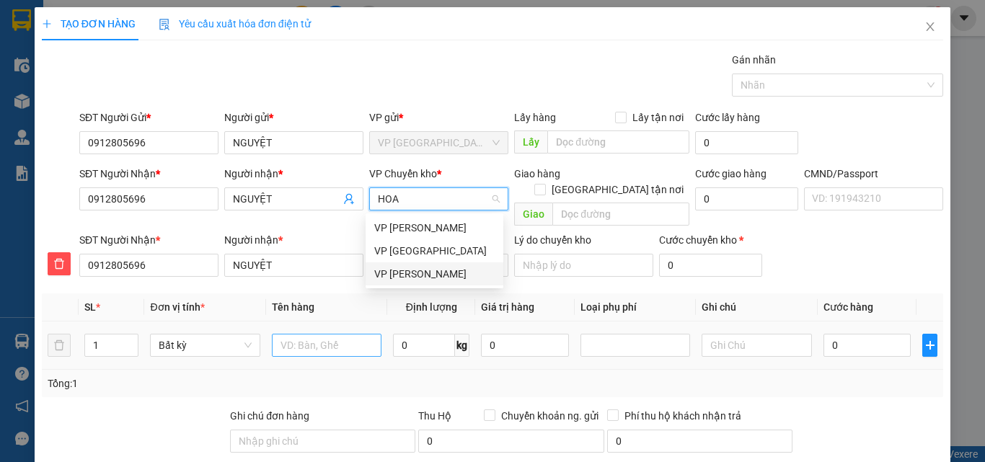
click at [412, 267] on div "VP [PERSON_NAME]" at bounding box center [434, 274] width 120 height 16
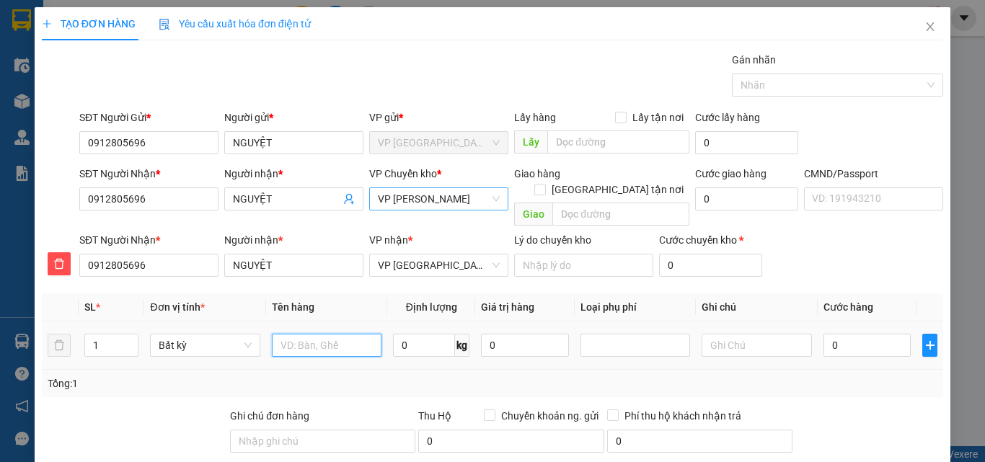
click at [334, 334] on input "text" at bounding box center [327, 345] width 110 height 23
type input "T"
type input "THÙNG HOA QUẢ"
click at [409, 334] on input "0" at bounding box center [424, 345] width 62 height 23
type input "5"
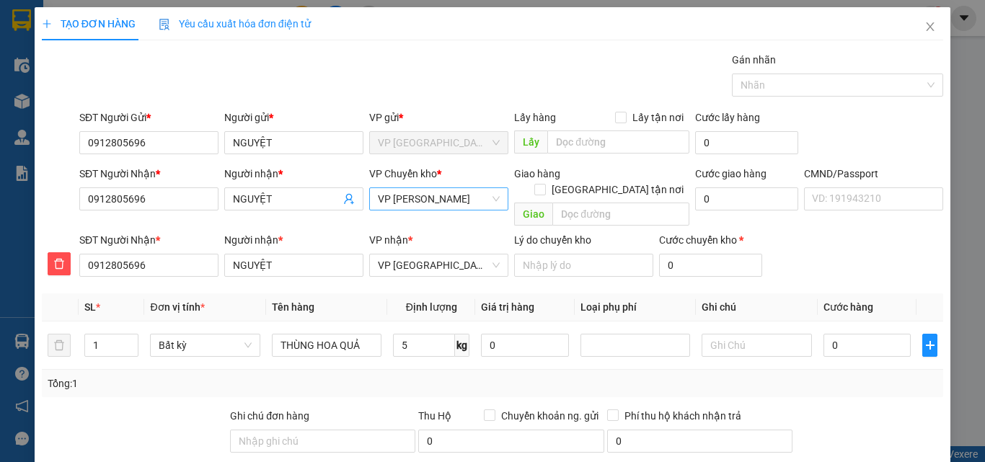
click at [497, 376] on div "Tổng: 1" at bounding box center [493, 384] width 890 height 16
type input "40.000"
click at [826, 338] on input "40.000" at bounding box center [867, 345] width 88 height 23
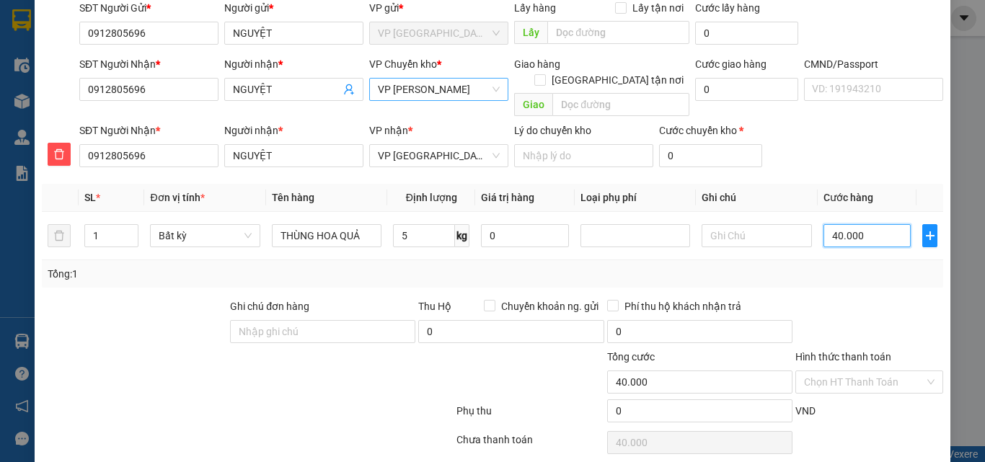
scroll to position [151, 0]
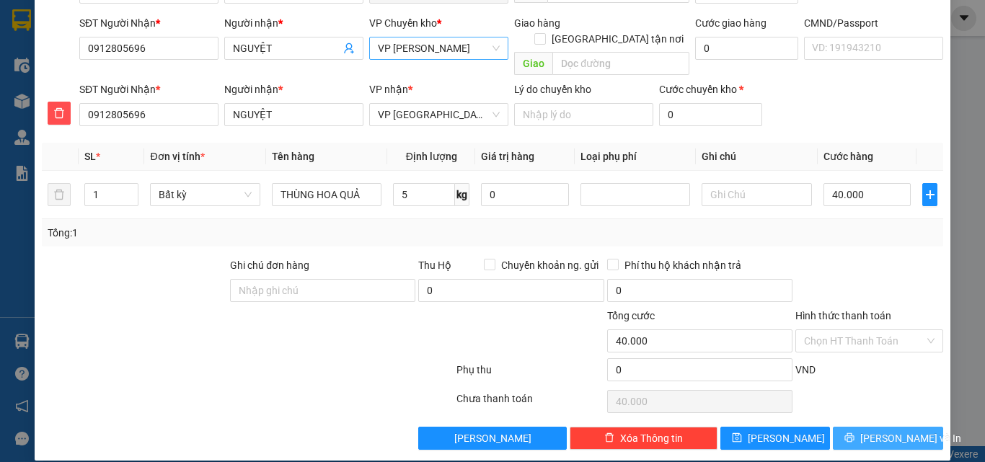
click at [865, 427] on button "[PERSON_NAME] và In" at bounding box center [888, 438] width 110 height 23
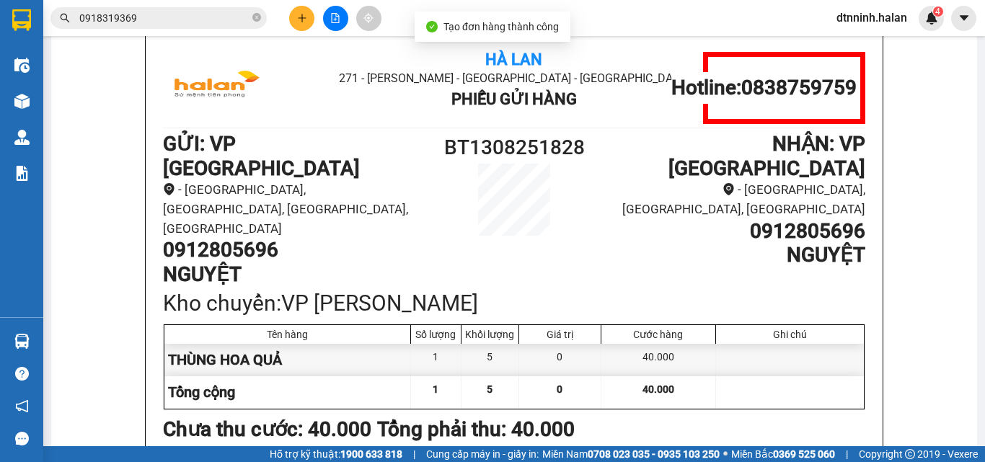
scroll to position [110, 0]
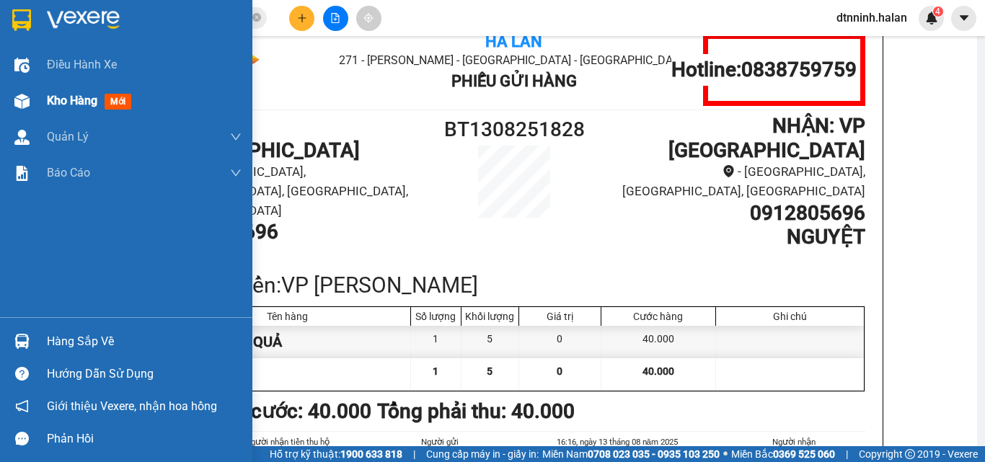
drag, startPoint x: 31, startPoint y: 104, endPoint x: 376, endPoint y: 457, distance: 493.5
click at [30, 105] on div at bounding box center [21, 101] width 25 height 25
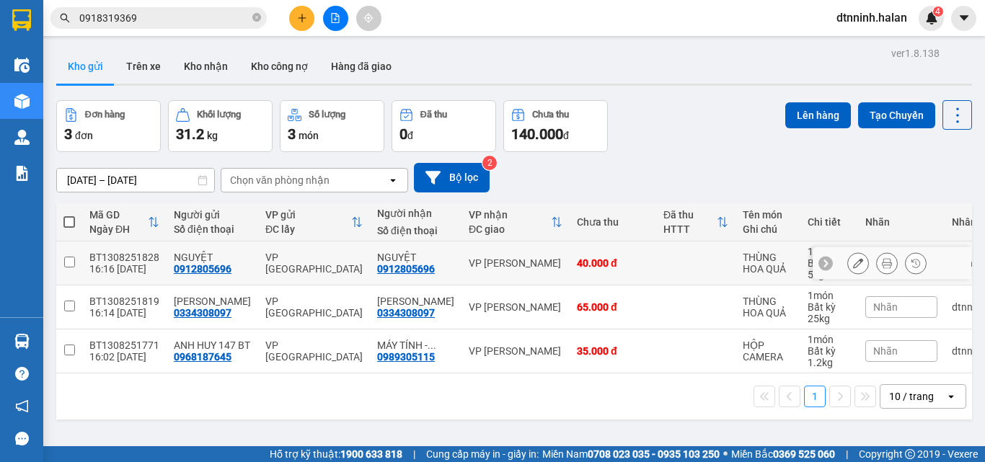
click at [305, 257] on div "VP [GEOGRAPHIC_DATA]" at bounding box center [313, 263] width 97 height 23
checkbox input "true"
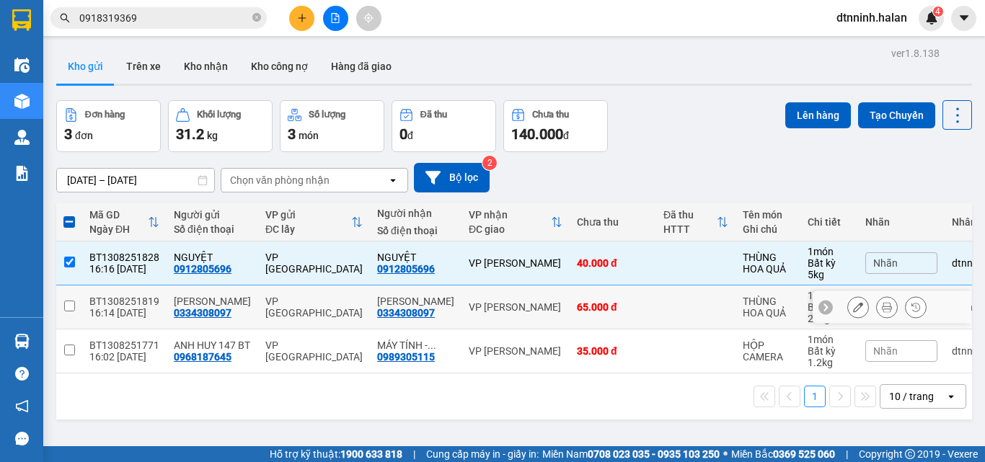
click at [285, 309] on div "VP [GEOGRAPHIC_DATA]" at bounding box center [313, 307] width 97 height 23
checkbox input "true"
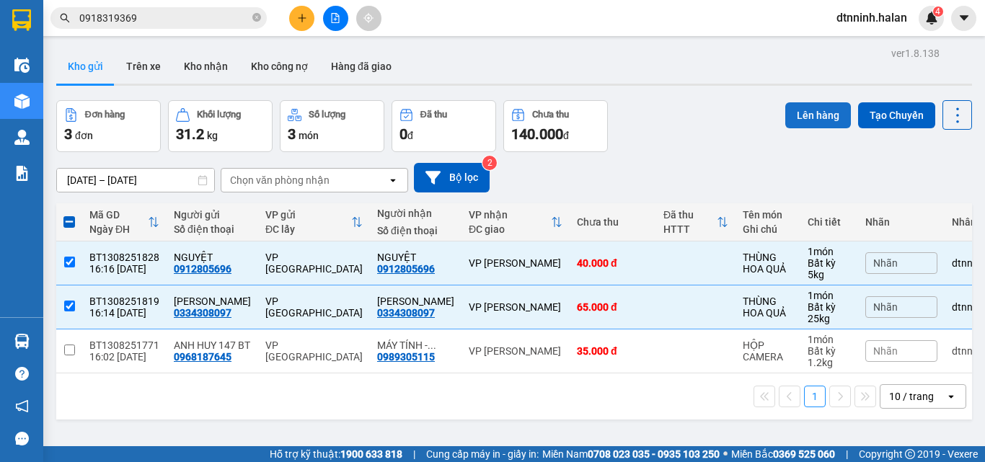
click at [785, 124] on button "Lên hàng" at bounding box center [818, 115] width 66 height 26
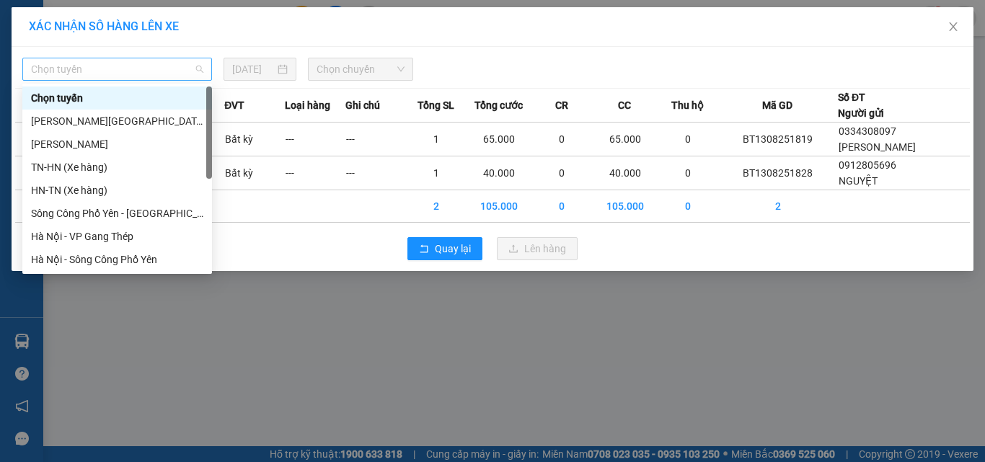
click at [146, 68] on span "Chọn tuyến" at bounding box center [117, 69] width 172 height 22
click at [126, 123] on div "Tuyên Quang - Thái Nguyên" at bounding box center [117, 121] width 172 height 16
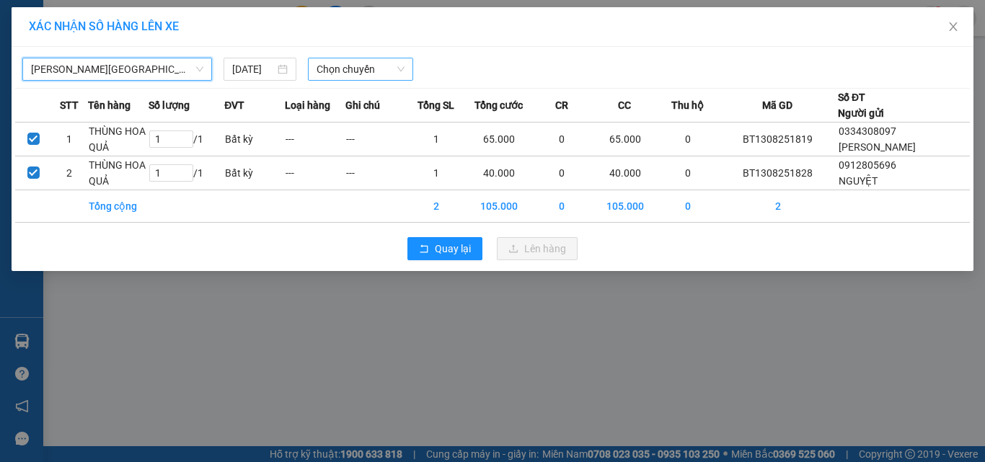
click at [342, 61] on span "Chọn chuyến" at bounding box center [360, 69] width 89 height 22
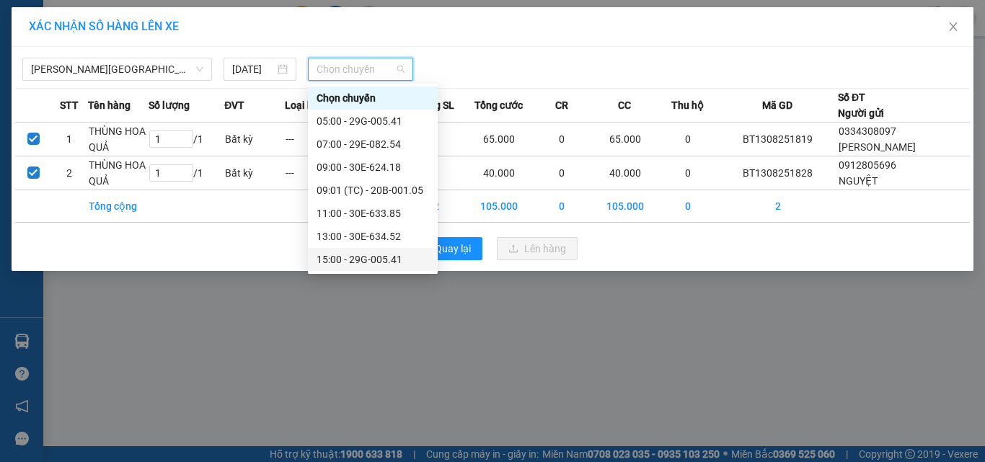
click at [335, 259] on div "15:00 - 29G-005.41" at bounding box center [372, 260] width 112 height 16
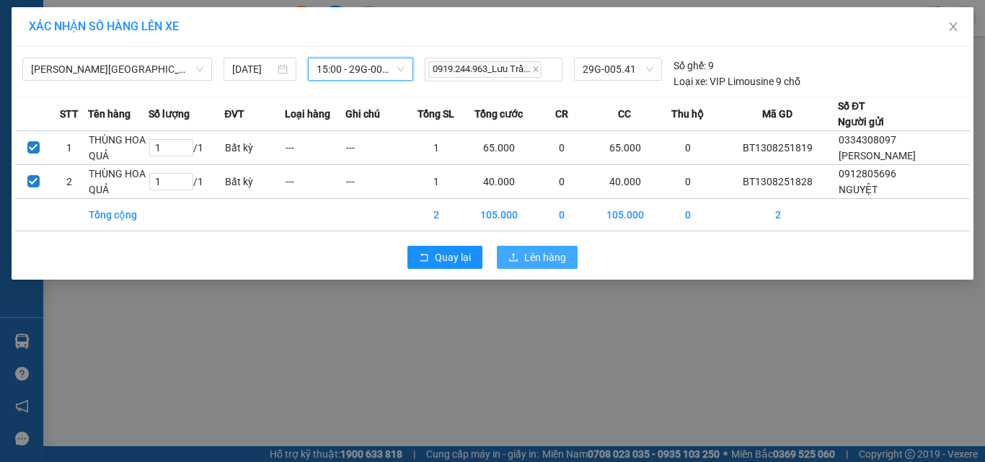
click at [526, 251] on span "Lên hàng" at bounding box center [545, 257] width 42 height 16
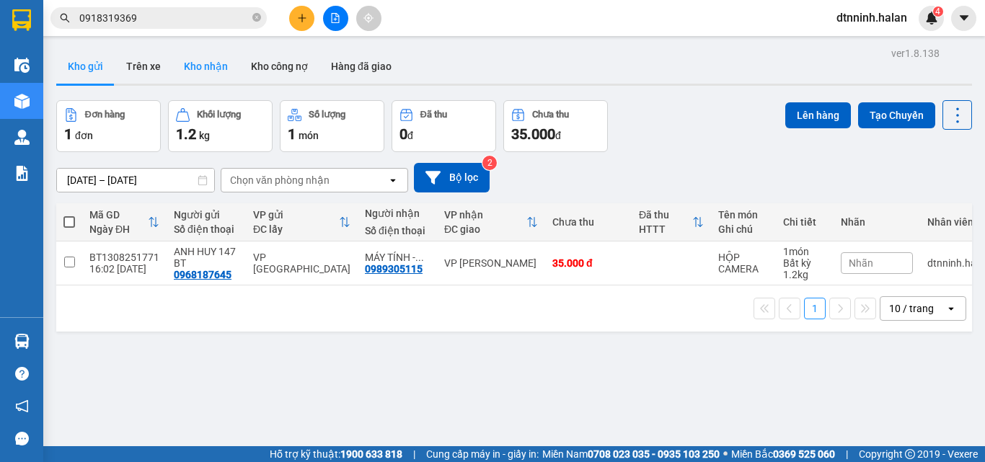
click at [197, 70] on button "Kho nhận" at bounding box center [205, 66] width 67 height 35
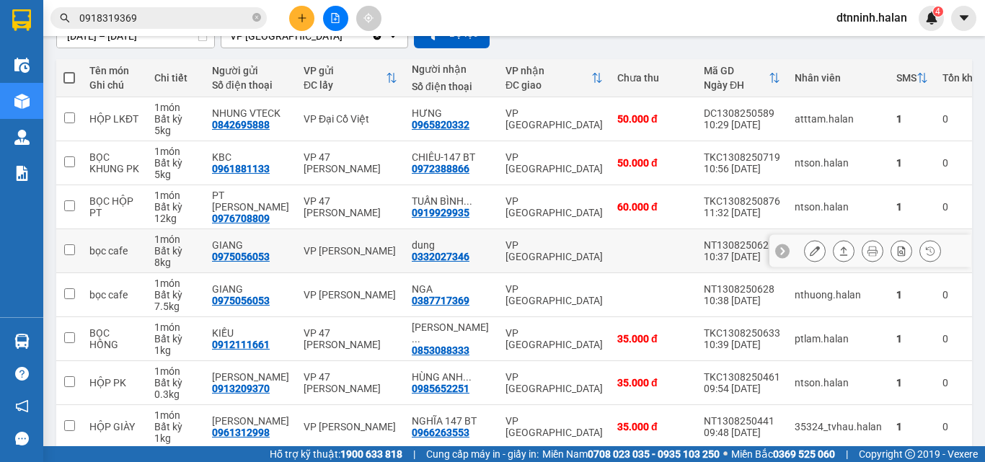
scroll to position [216, 0]
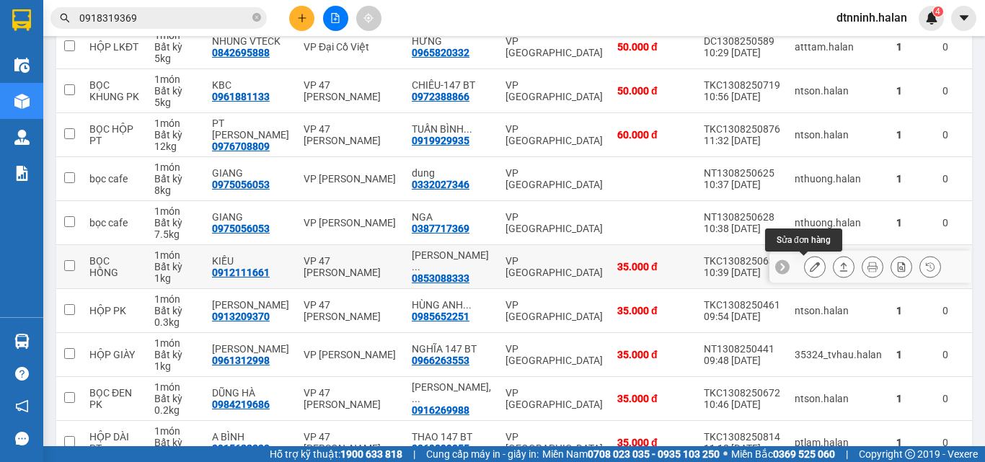
click at [805, 275] on button at bounding box center [815, 266] width 20 height 25
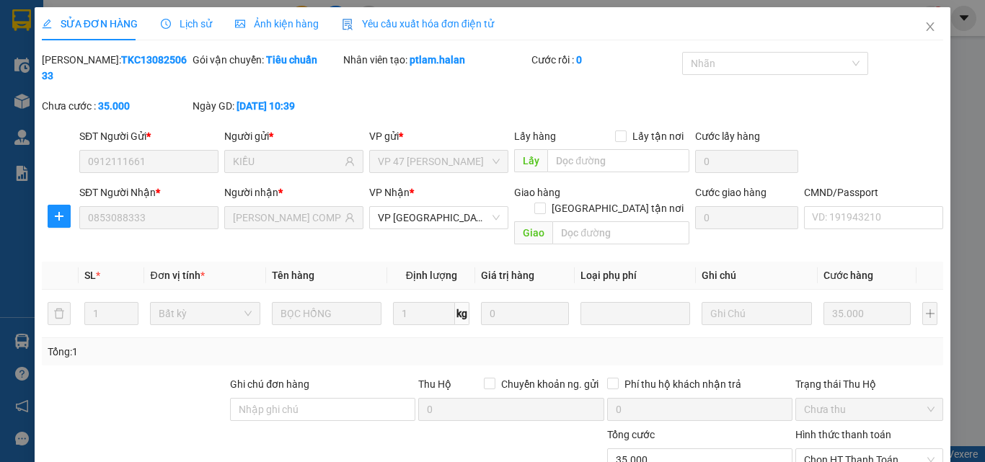
type input "0912111661"
type input "KIỀU"
type input "0853088333"
type input "NGUYỄN ANH COMPUTER 147BT"
type input "35.000"
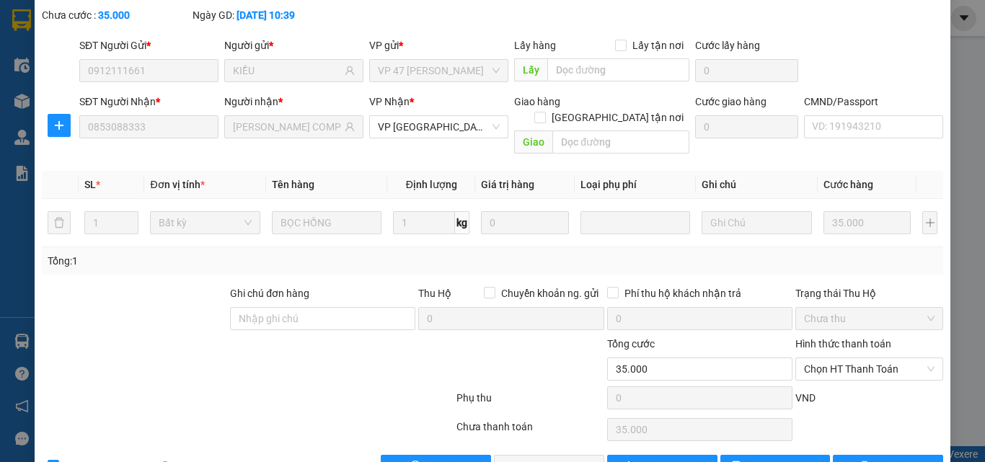
scroll to position [103, 0]
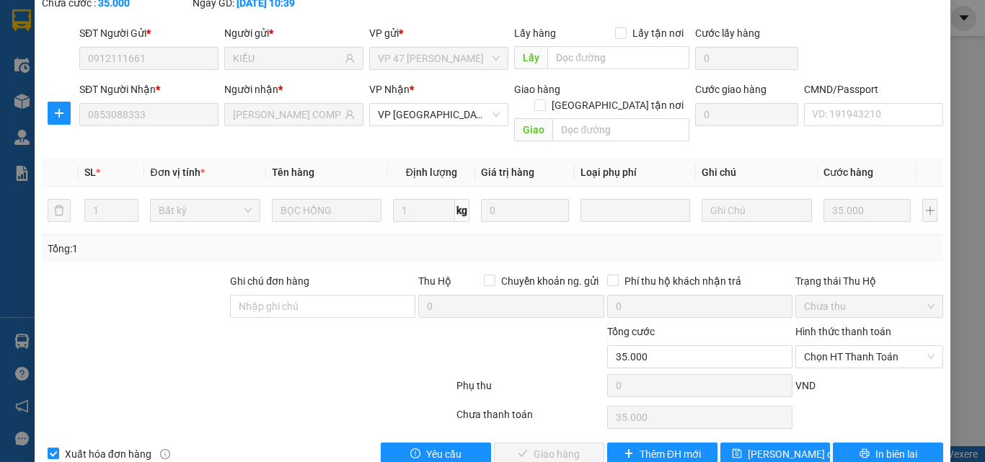
click at [863, 378] on div "VND" at bounding box center [869, 390] width 151 height 25
click at [853, 346] on span "Chọn HT Thanh Toán" at bounding box center [869, 357] width 130 height 22
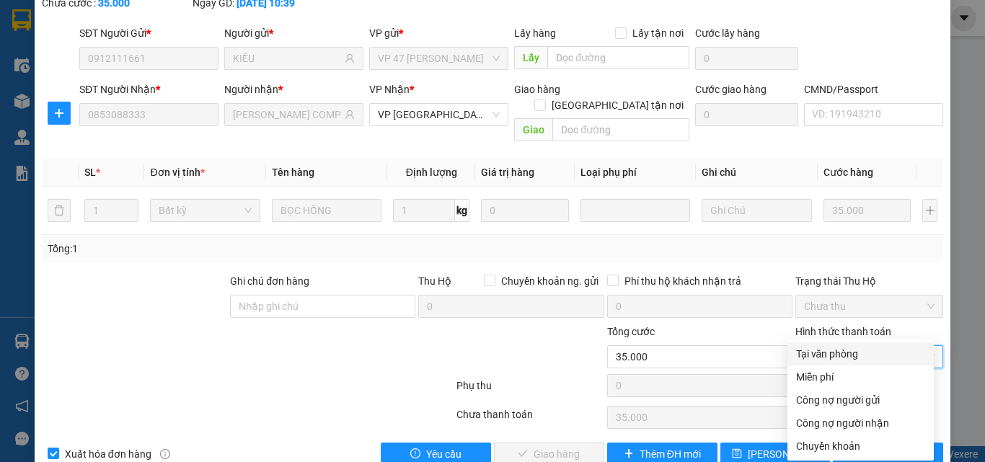
click at [836, 362] on div "Tại văn phòng" at bounding box center [860, 353] width 146 height 23
type input "0"
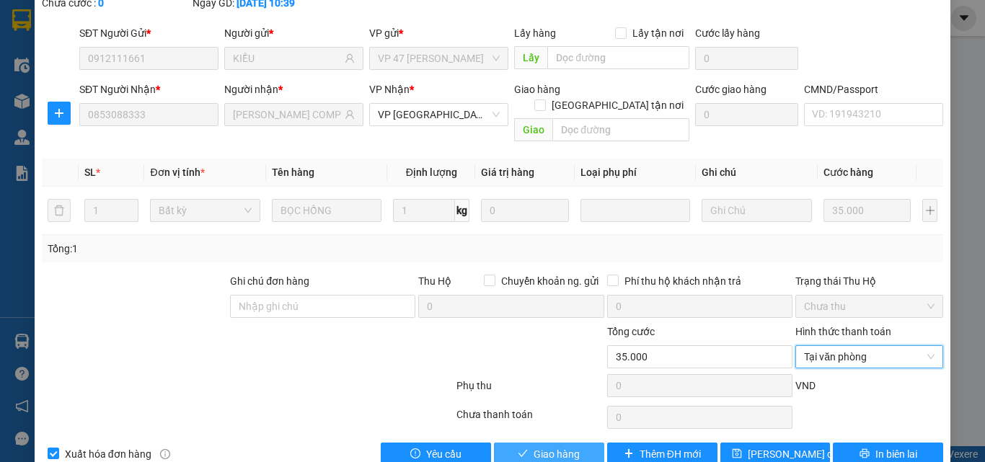
click at [518, 448] on span "check" at bounding box center [523, 454] width 10 height 12
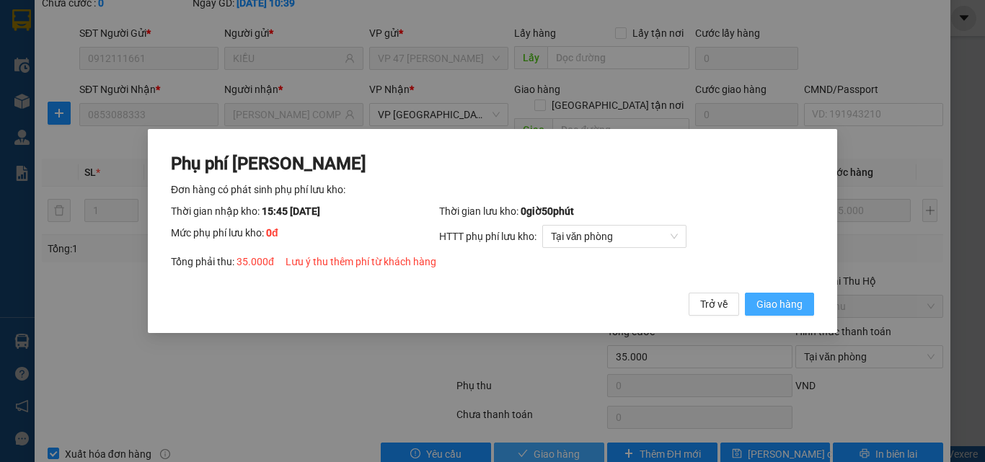
click at [774, 310] on span "Giao hàng" at bounding box center [779, 304] width 46 height 16
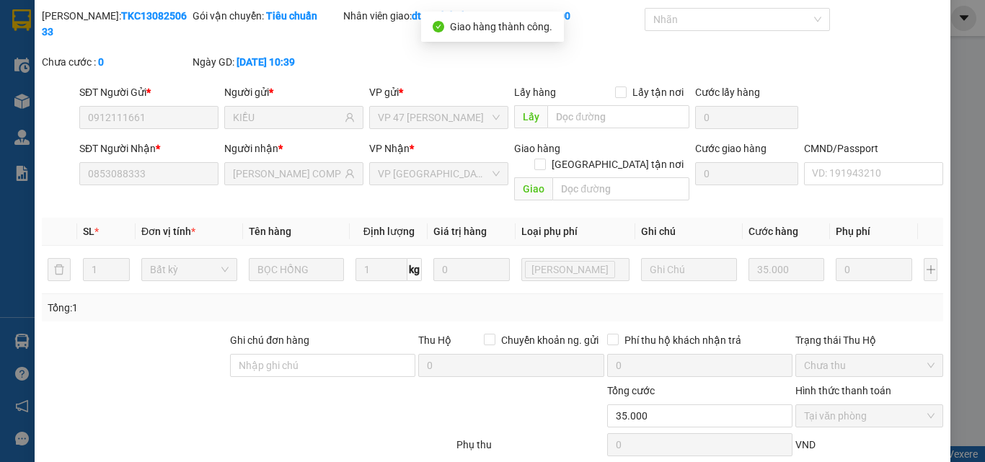
scroll to position [0, 0]
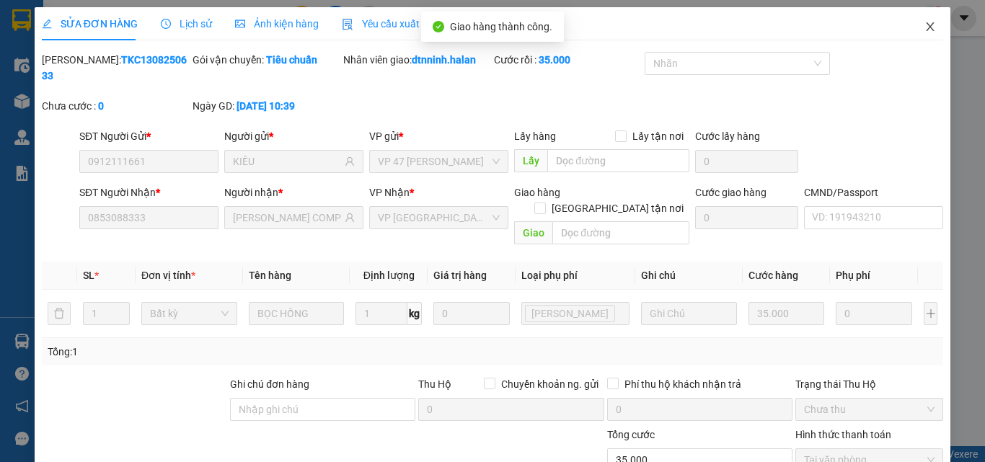
click at [926, 25] on icon "close" at bounding box center [930, 26] width 8 height 9
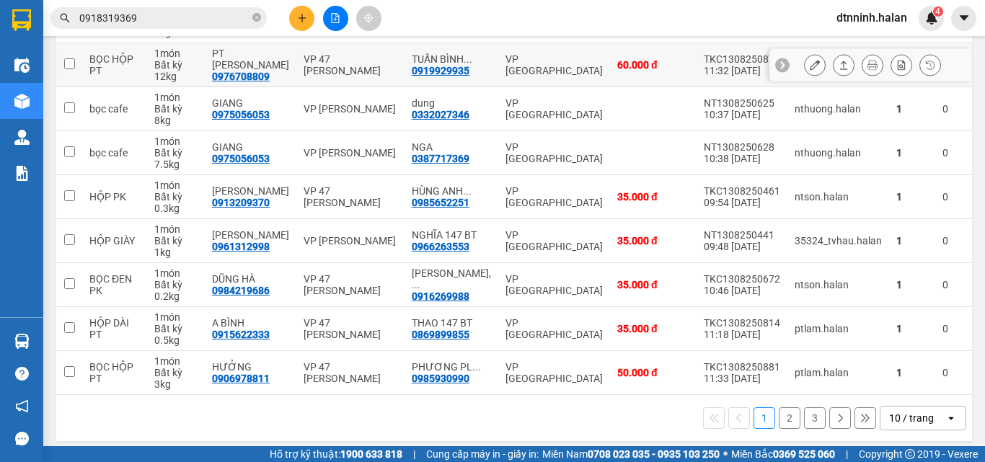
scroll to position [288, 0]
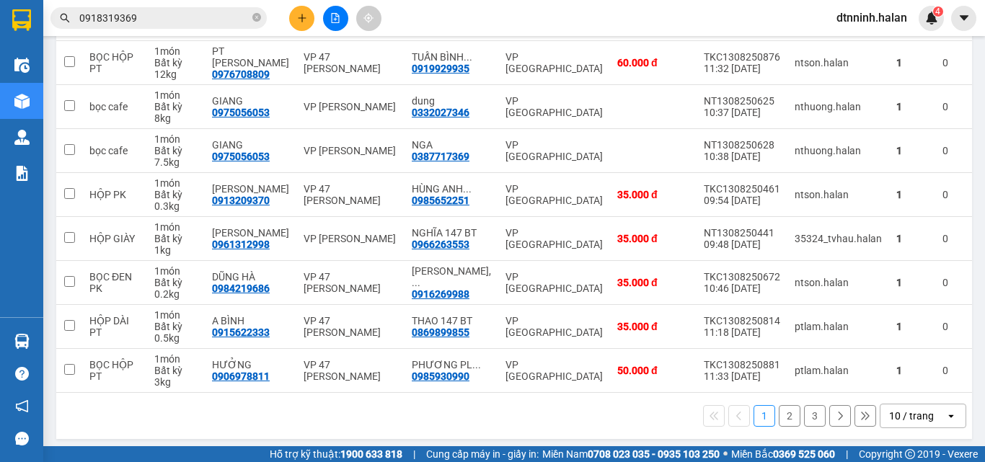
click at [804, 422] on button "3" at bounding box center [815, 416] width 22 height 22
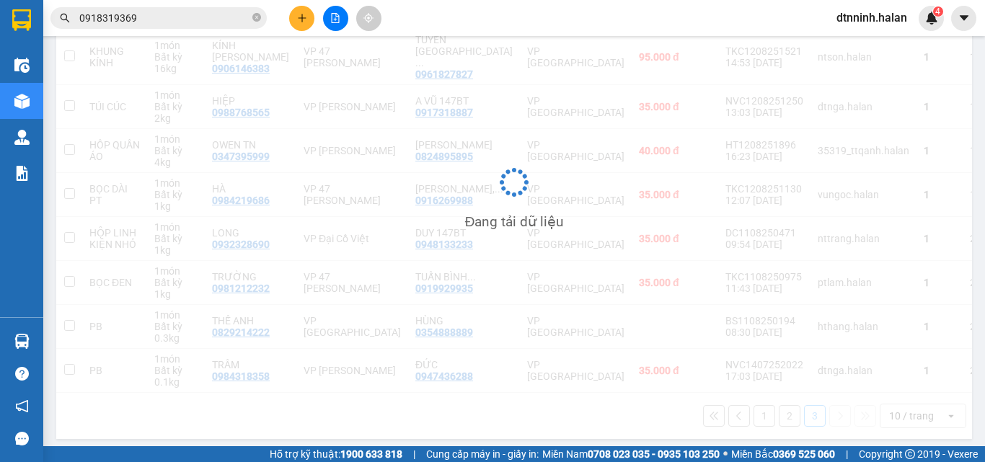
scroll to position [256, 0]
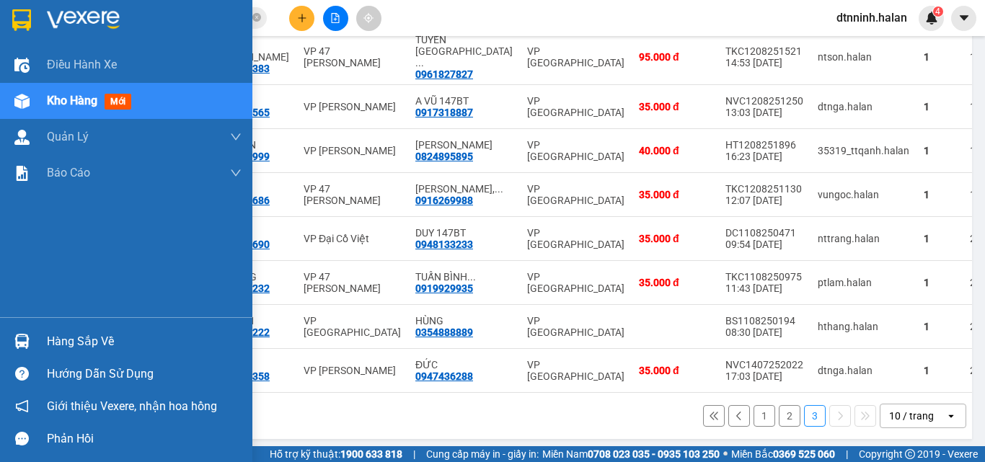
click at [61, 335] on div "Hàng sắp về" at bounding box center [144, 342] width 195 height 22
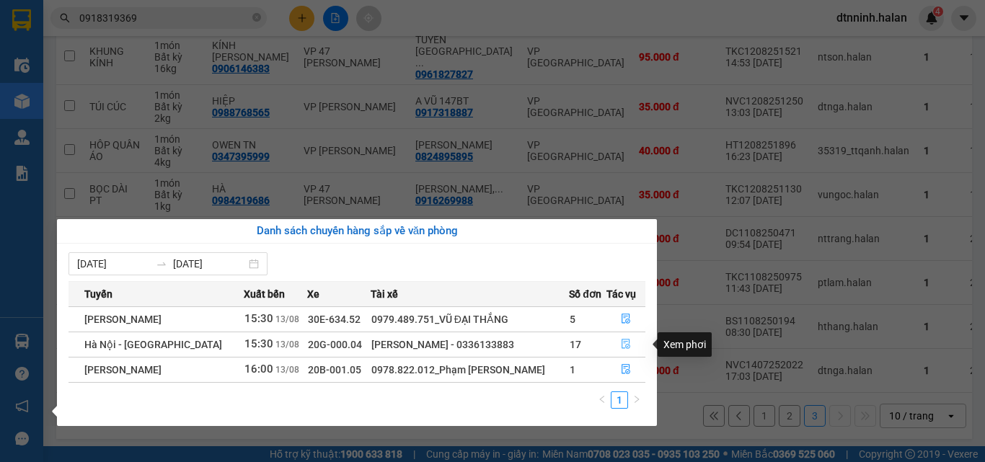
click at [623, 341] on icon "file-done" at bounding box center [626, 344] width 10 height 10
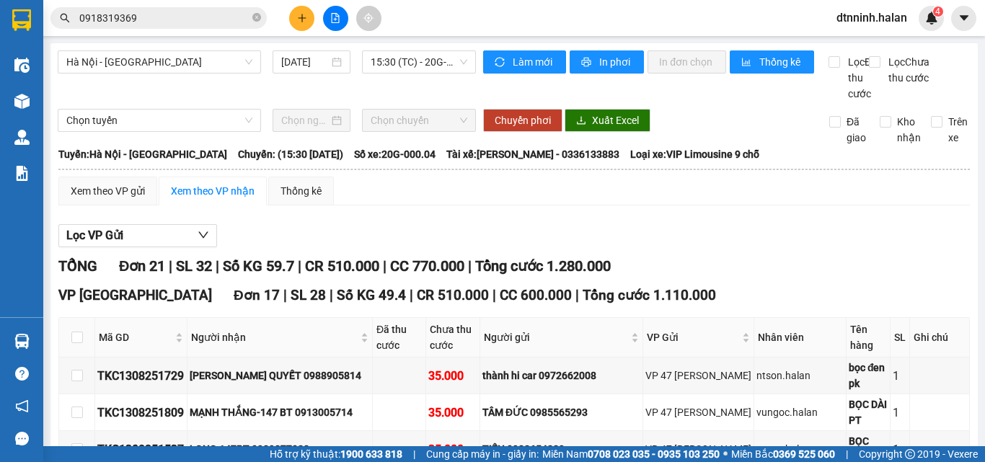
click at [306, 27] on button at bounding box center [301, 18] width 25 height 25
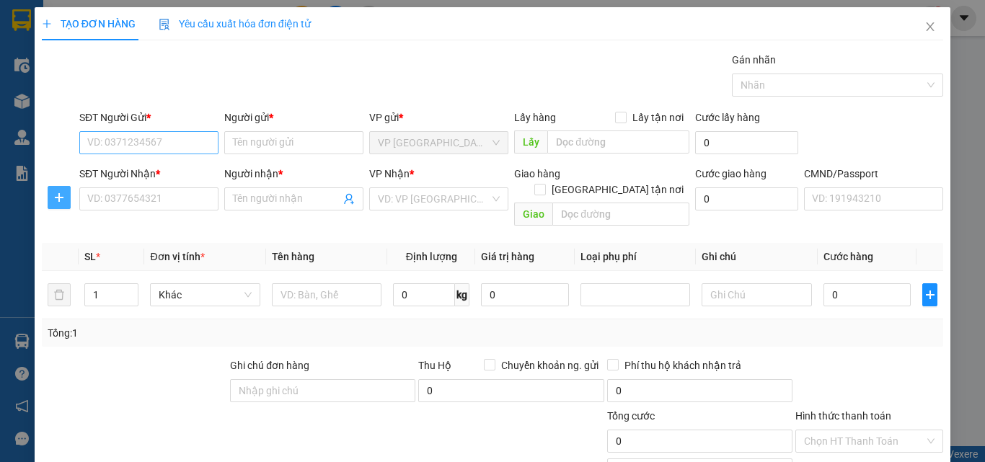
drag, startPoint x: 66, startPoint y: 200, endPoint x: 97, endPoint y: 152, distance: 56.8
click at [68, 189] on button "button" at bounding box center [59, 197] width 23 height 23
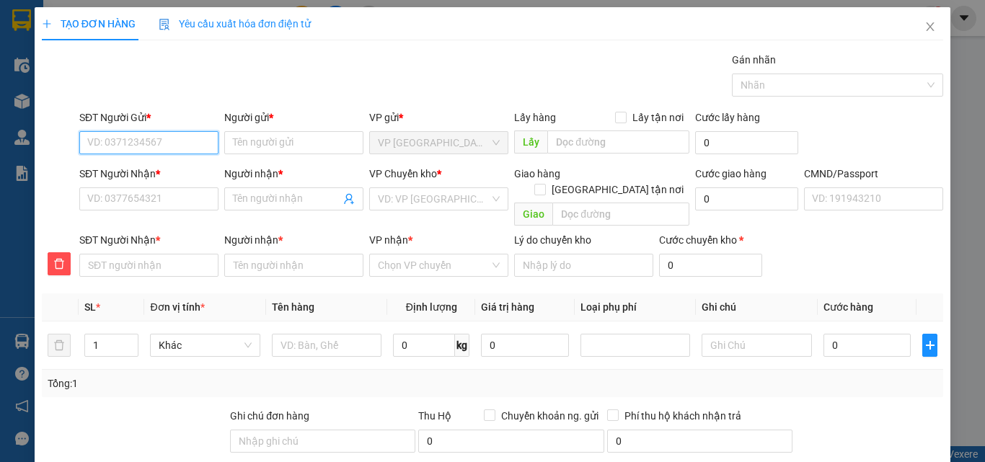
click at [103, 146] on input "SĐT Người Gửi *" at bounding box center [148, 142] width 139 height 23
type input "0915799136"
click at [164, 168] on div "0915799136 - A SƠN" at bounding box center [147, 172] width 120 height 16
type input "A SƠN"
type input "0915799136"
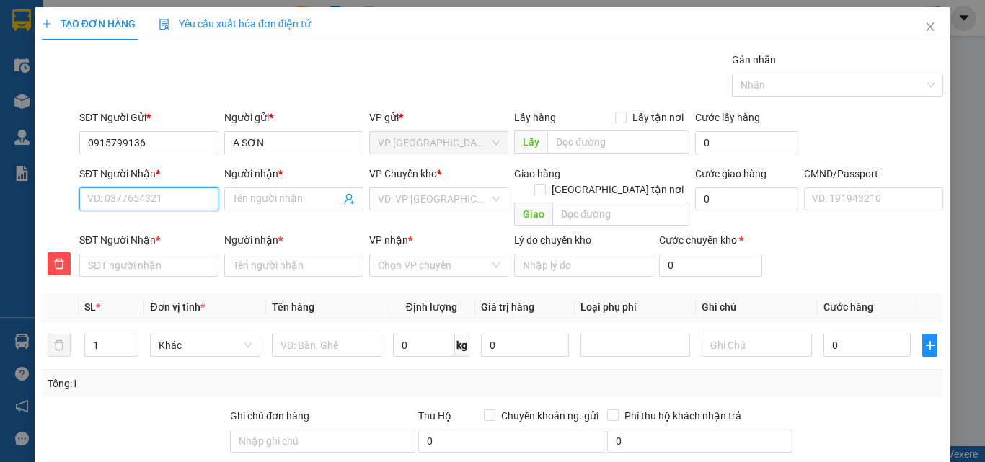
click at [164, 195] on input "SĐT Người Nhận *" at bounding box center [148, 198] width 139 height 23
click at [154, 228] on div "0945955955 - HẠNH" at bounding box center [147, 228] width 120 height 16
type input "0945955955"
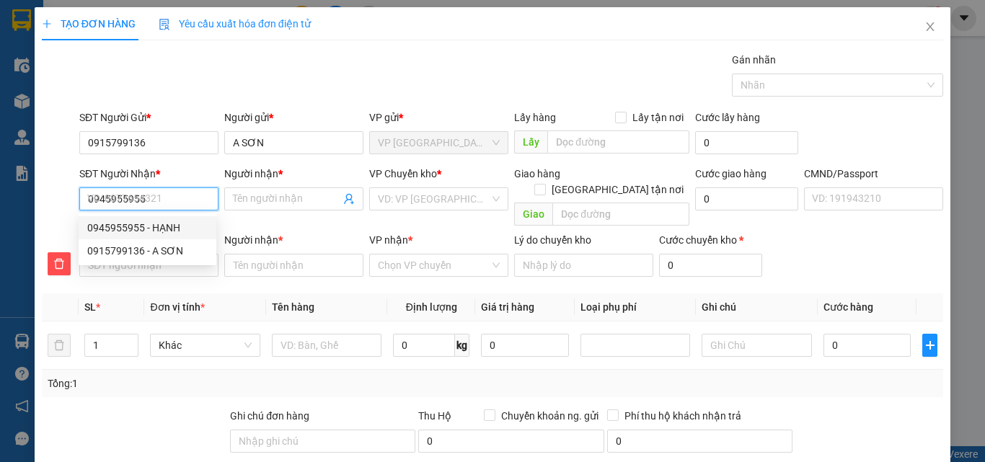
type input "0945955955"
type input "HẠNH"
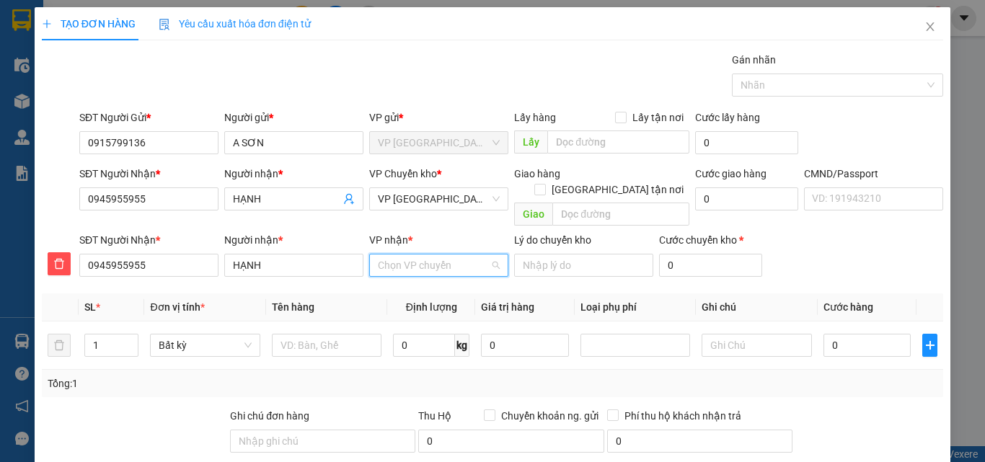
click at [396, 256] on input "VP nhận *" at bounding box center [434, 265] width 112 height 22
type input "BẮC"
click at [420, 275] on div "VP [GEOGRAPHIC_DATA]" at bounding box center [434, 278] width 120 height 16
click at [435, 216] on div "VP Chuyển kho * VP Bắc Sơn" at bounding box center [438, 191] width 139 height 50
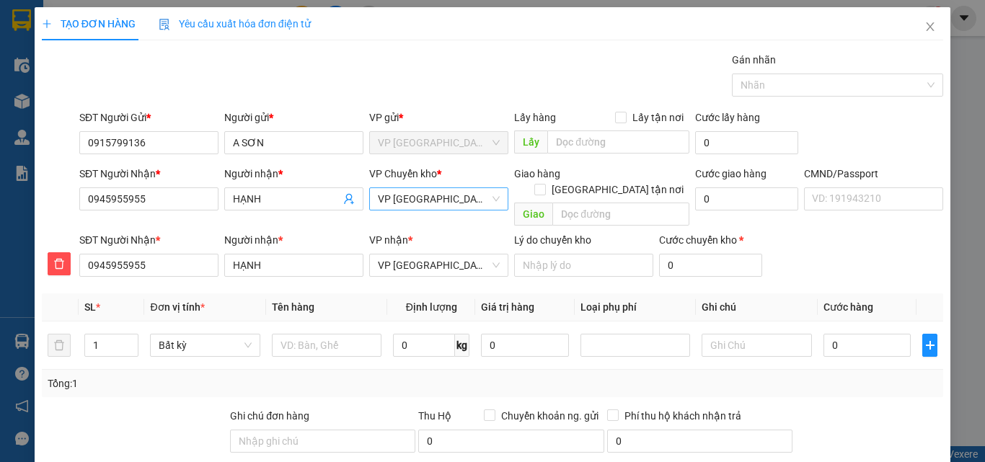
click at [438, 202] on span "VP [GEOGRAPHIC_DATA]" at bounding box center [439, 199] width 122 height 22
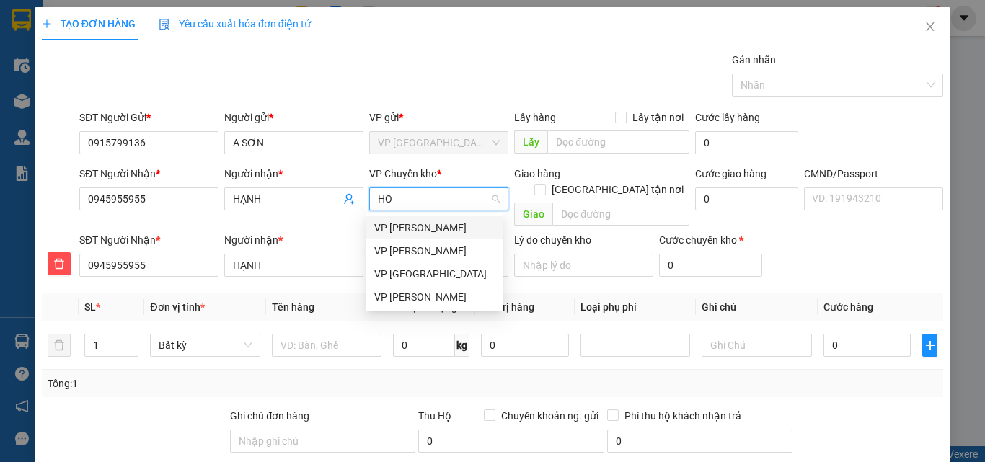
type input "HOA"
click at [432, 270] on div "VP [PERSON_NAME]" at bounding box center [434, 274] width 120 height 16
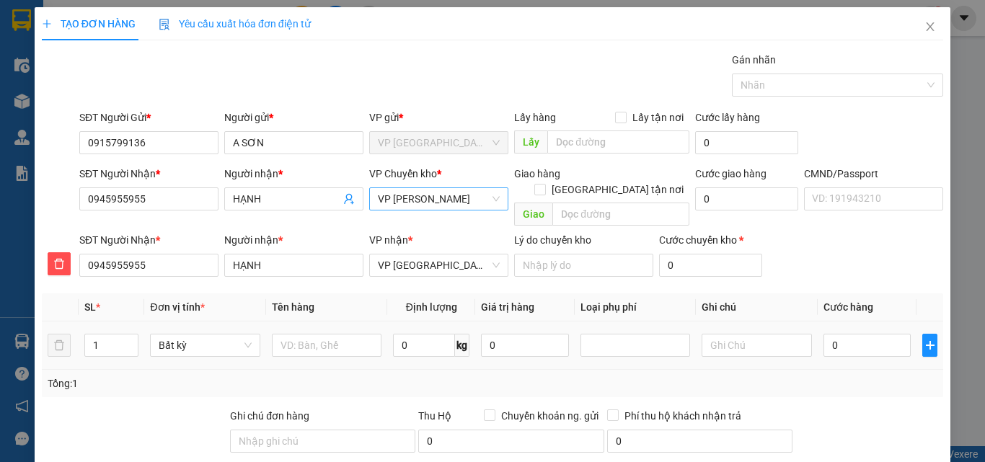
click at [353, 342] on div at bounding box center [327, 345] width 110 height 29
click at [355, 336] on input "text" at bounding box center [327, 345] width 110 height 23
type input "TÚI VÀNG HỘP CAFE"
click at [402, 334] on input "0" at bounding box center [424, 345] width 62 height 23
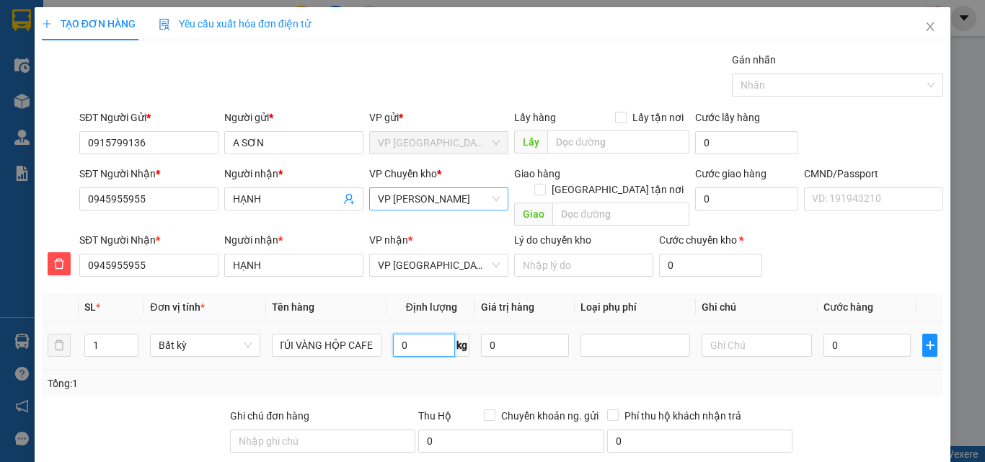
scroll to position [0, 0]
type input "1.2"
click at [841, 334] on input "0" at bounding box center [867, 345] width 88 height 23
type input "35.000"
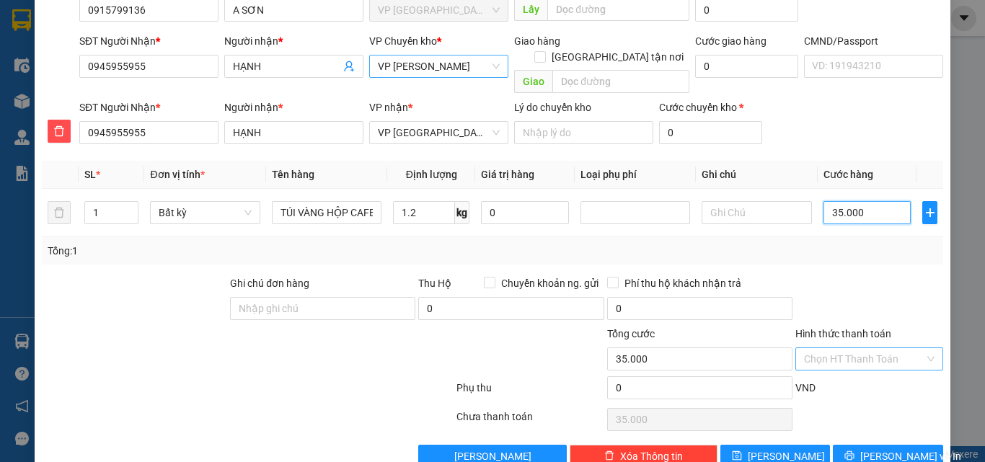
scroll to position [151, 0]
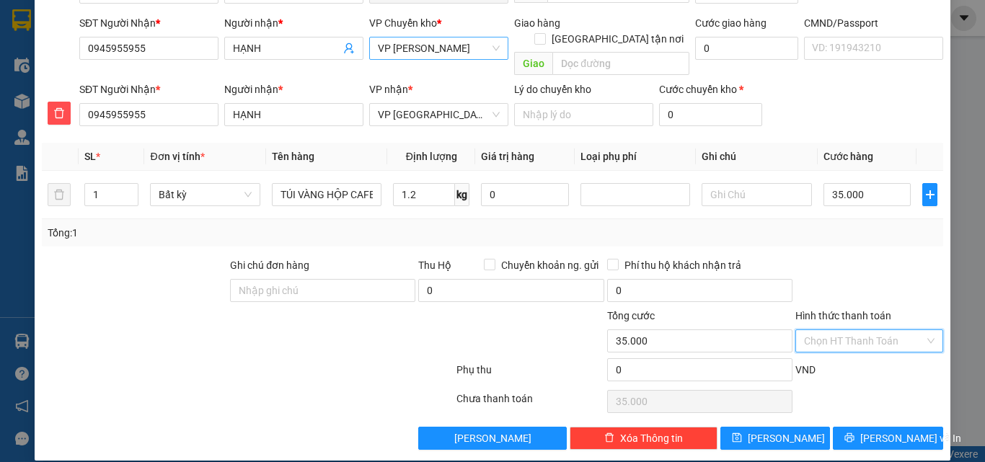
drag, startPoint x: 825, startPoint y: 322, endPoint x: 706, endPoint y: 243, distance: 142.6
click at [825, 330] on input "Hình thức thanh toán" at bounding box center [864, 341] width 120 height 22
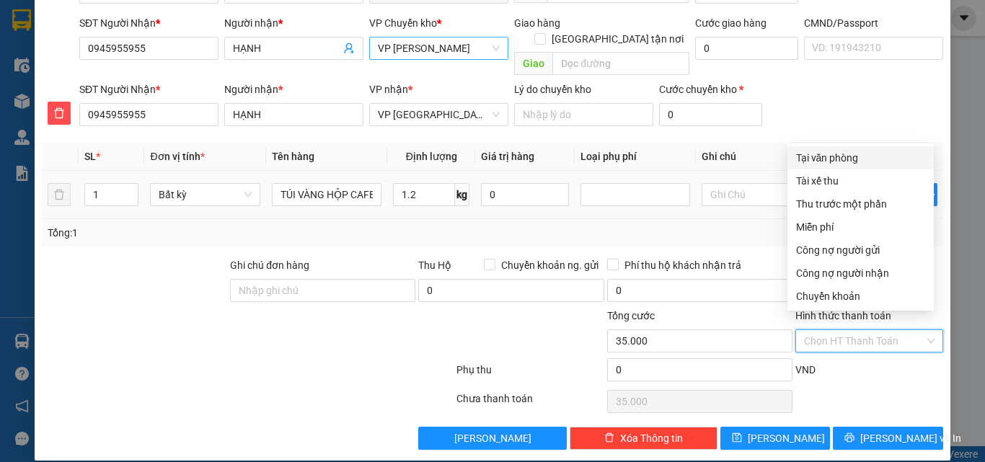
click at [815, 159] on div "Tại văn phòng" at bounding box center [860, 158] width 129 height 16
type input "0"
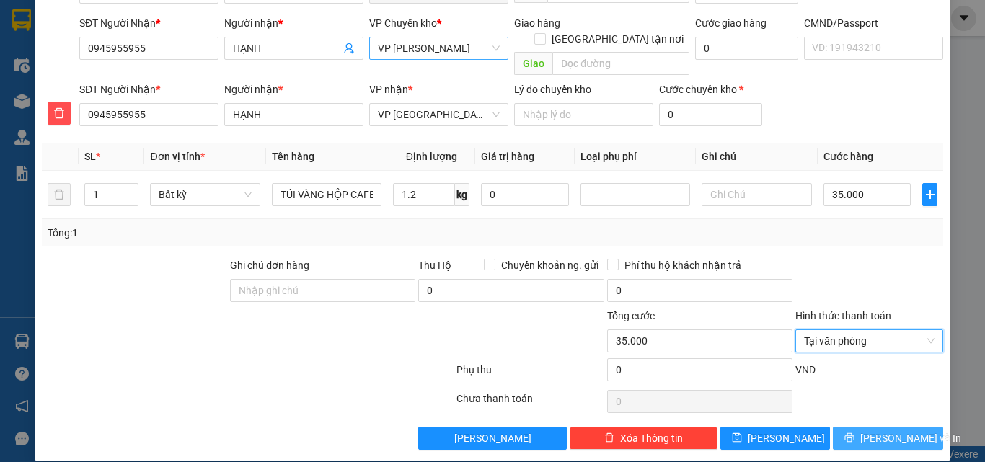
drag, startPoint x: 856, startPoint y: 413, endPoint x: 817, endPoint y: 394, distance: 43.9
click at [854, 427] on button "[PERSON_NAME] và In" at bounding box center [888, 438] width 110 height 23
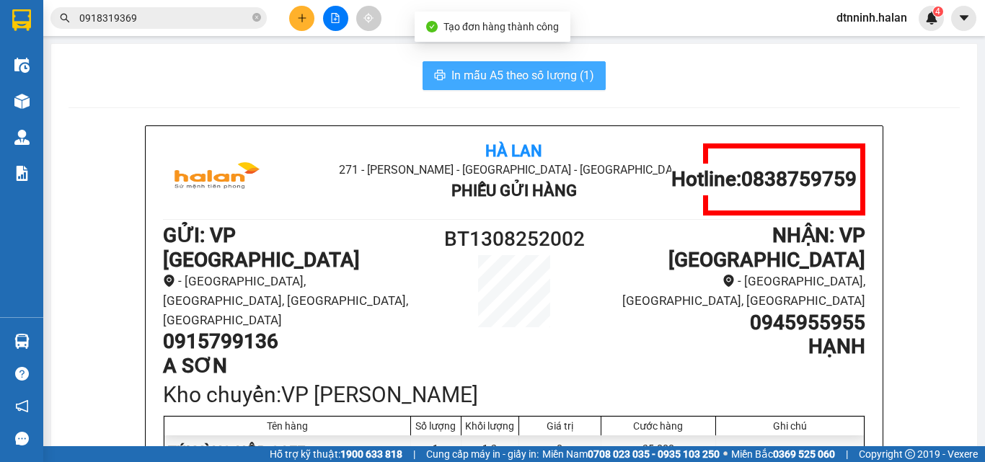
drag, startPoint x: 500, startPoint y: 73, endPoint x: 380, endPoint y: 80, distance: 120.6
click at [495, 76] on span "In mẫu A5 theo số lượng (1)" at bounding box center [522, 75] width 143 height 18
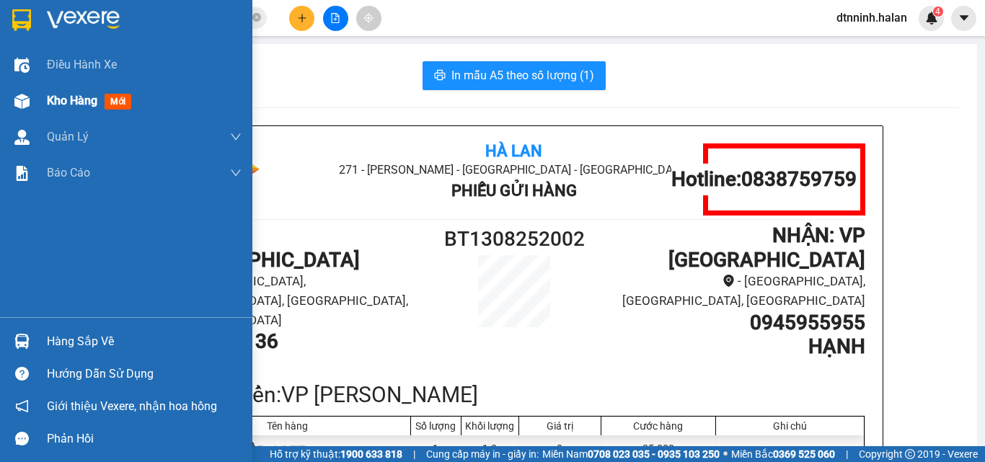
click at [68, 90] on div "Kho hàng mới" at bounding box center [144, 101] width 195 height 36
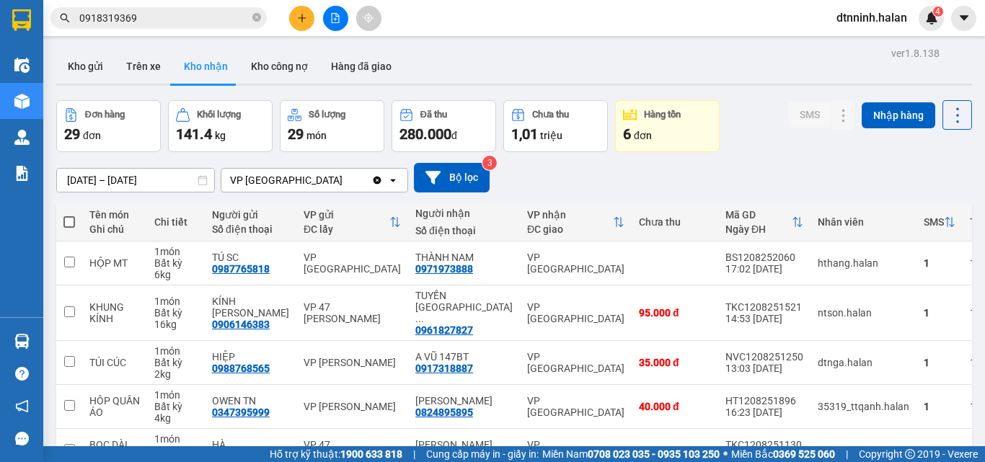
click at [298, 6] on button at bounding box center [301, 18] width 25 height 25
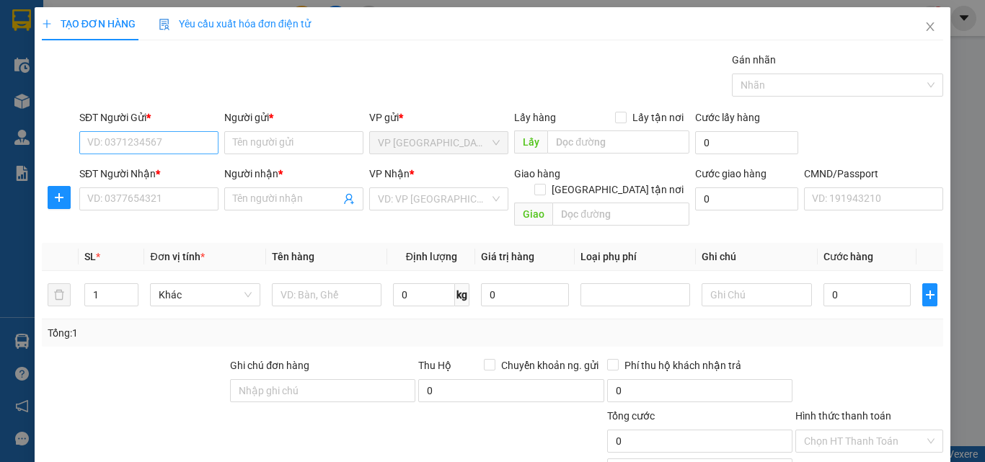
click at [130, 129] on div "SĐT Người Gửi *" at bounding box center [148, 121] width 139 height 22
click at [144, 131] on input "SĐT Người Gửi *" at bounding box center [148, 142] width 139 height 23
type input "0398378659"
click at [161, 174] on div "0398378659 - LIÊM 147BT" at bounding box center [147, 172] width 120 height 16
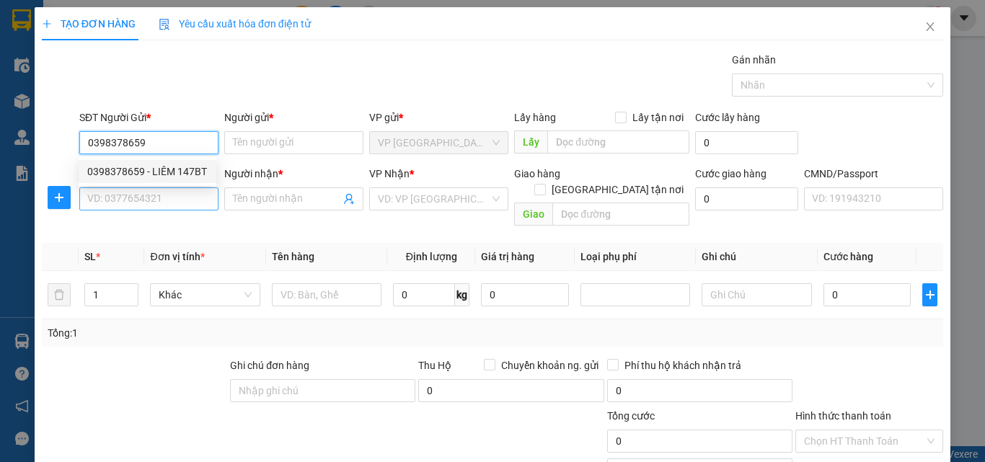
type input "LIÊM 147BT"
type input "0398378659"
click at [154, 205] on input "SĐT Người Nhận *" at bounding box center [148, 198] width 139 height 23
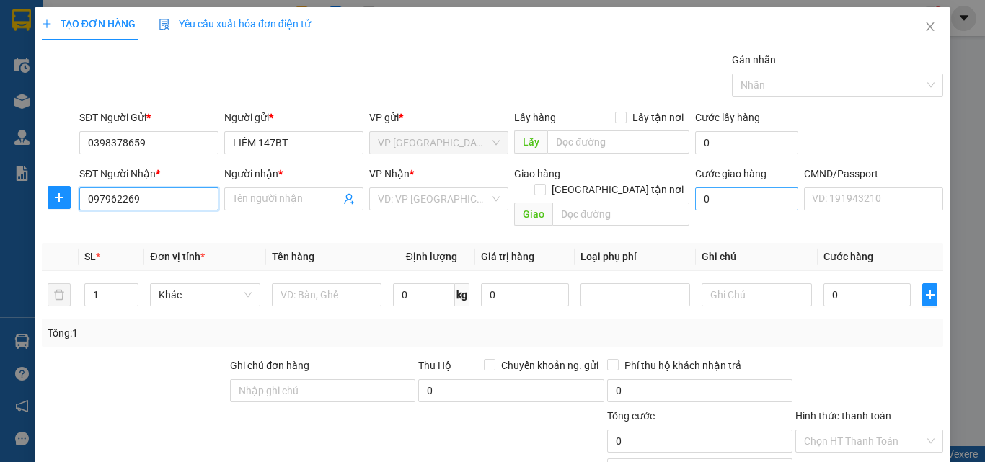
type input "0979622699"
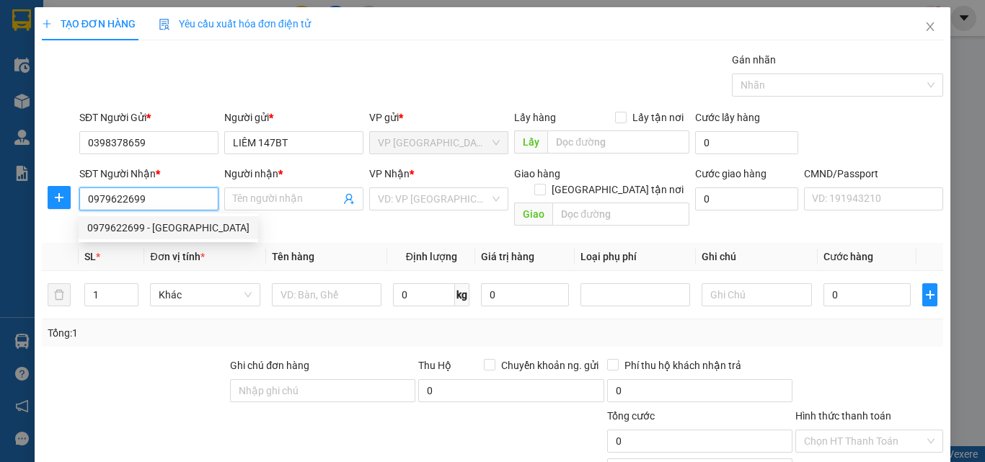
click at [181, 231] on div "0979622699 - ĐỨC ANH" at bounding box center [168, 228] width 162 height 16
type input "ĐỨC ANH"
type input "151254154234"
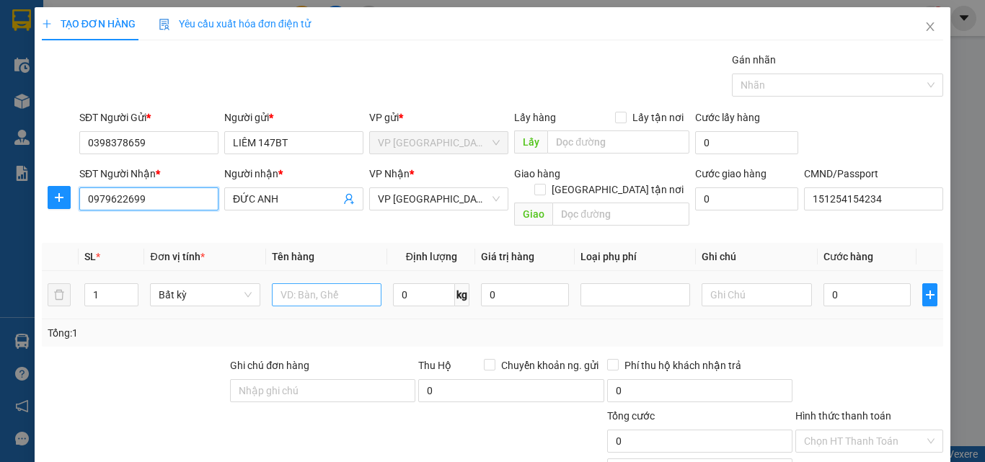
type input "0979622699"
click at [317, 284] on input "text" at bounding box center [327, 294] width 110 height 23
type input "PB"
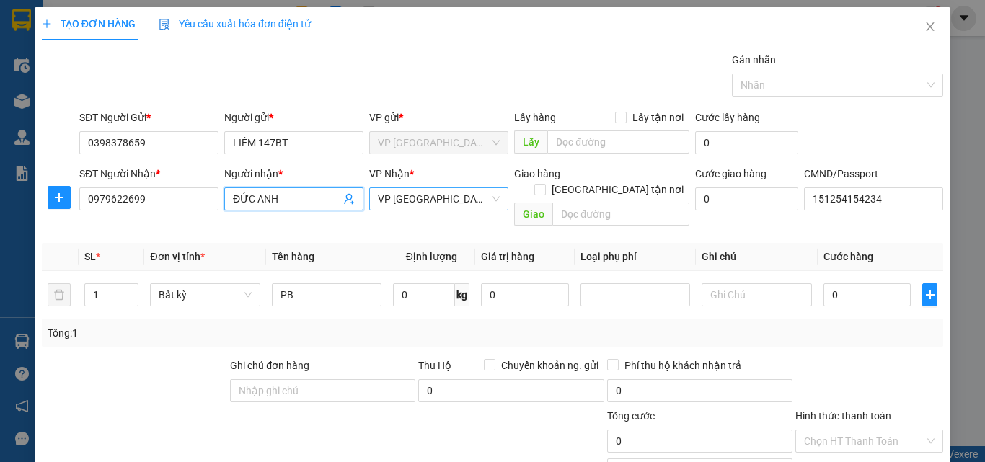
drag, startPoint x: 252, startPoint y: 200, endPoint x: 473, endPoint y: 198, distance: 221.3
click at [473, 198] on div "SĐT Người Nhận * 0979622699 Người nhận * ĐỨC ANH ĐỨC ANH VP Nhận * VP Vĩnh Yên …" at bounding box center [510, 199] width 869 height 66
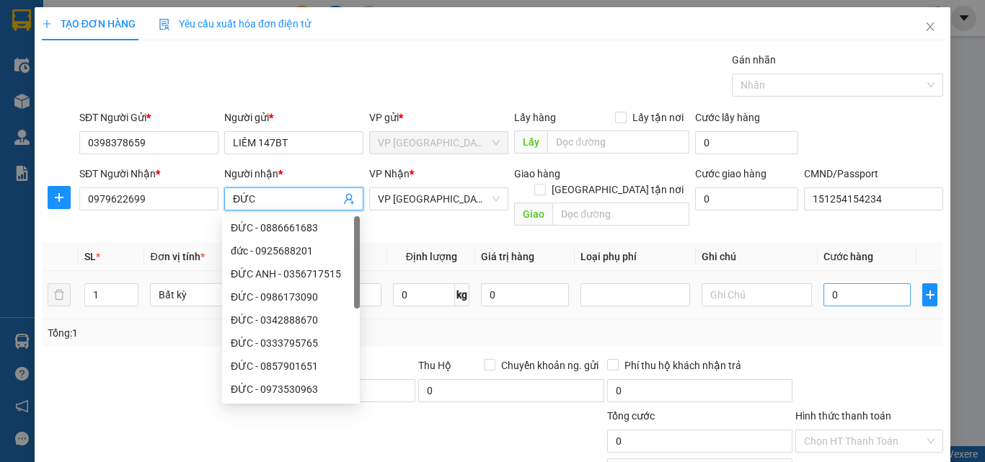
type input "ĐỨC"
click at [856, 283] on input "0" at bounding box center [867, 294] width 88 height 23
type input "2"
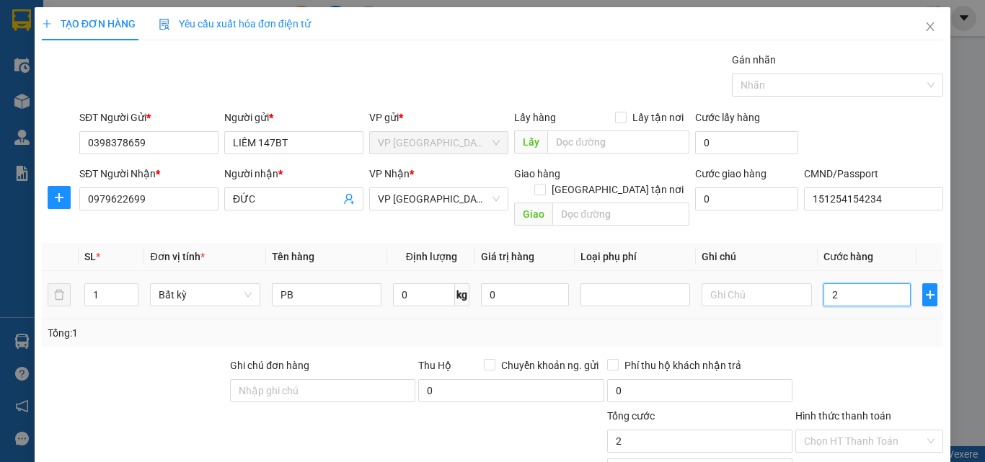
type input "25"
type input "250"
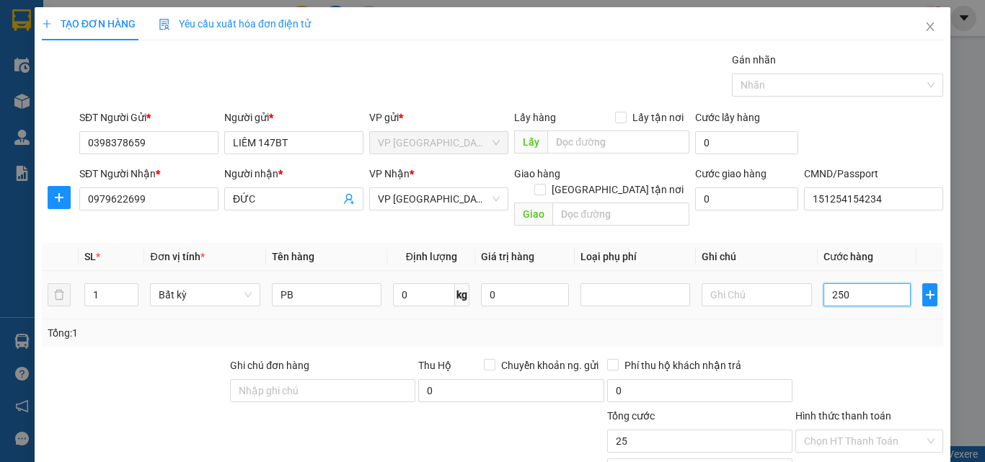
type input "250"
type input "2.500"
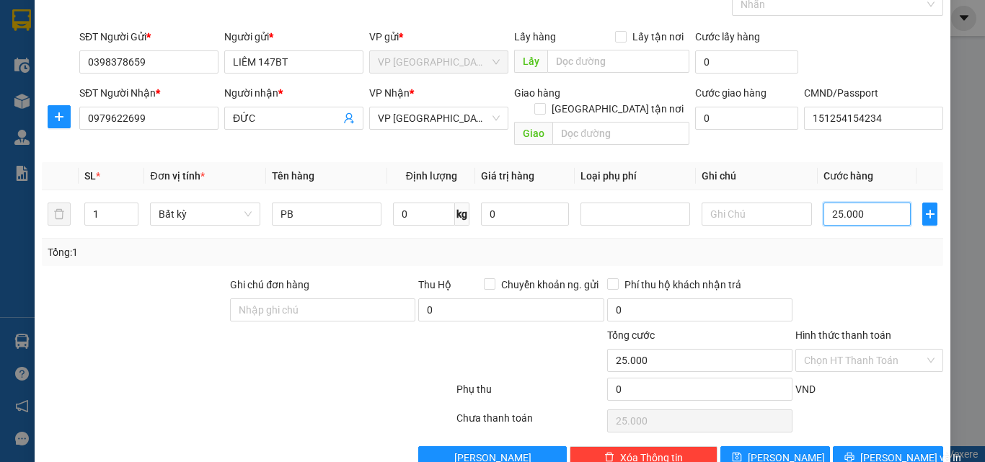
scroll to position [100, 0]
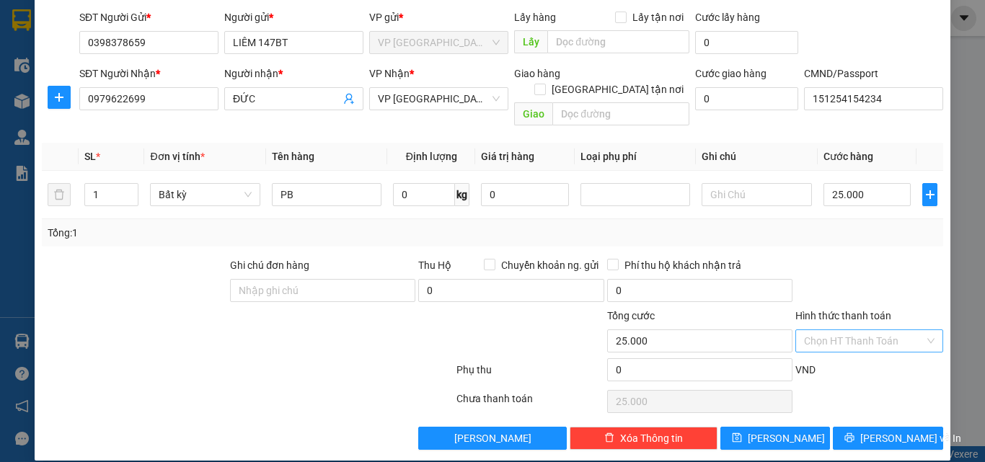
click at [820, 330] on input "Hình thức thanh toán" at bounding box center [864, 341] width 120 height 22
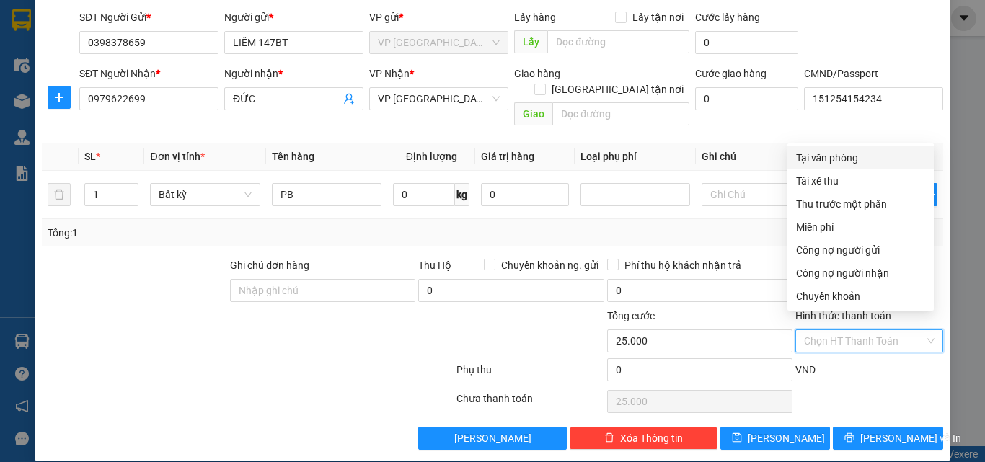
click at [834, 157] on div "Tại văn phòng" at bounding box center [860, 158] width 129 height 16
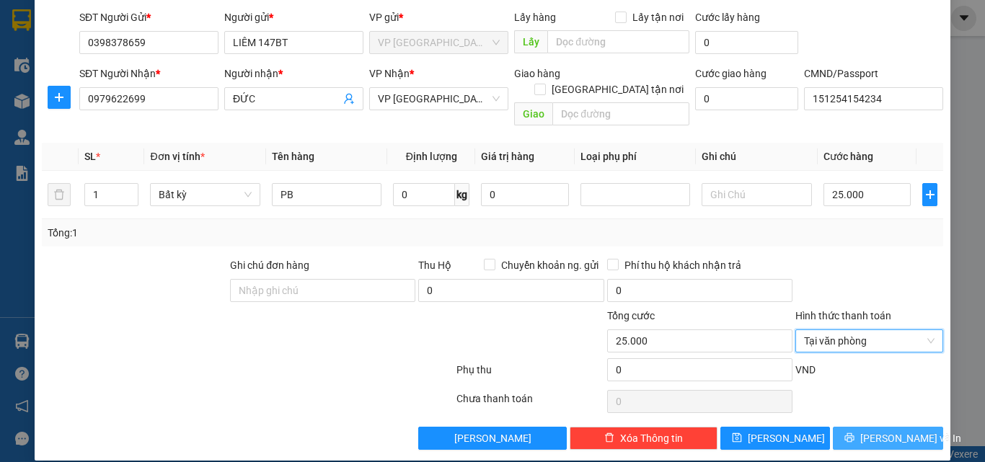
click at [871, 430] on span "[PERSON_NAME] và In" at bounding box center [910, 438] width 101 height 16
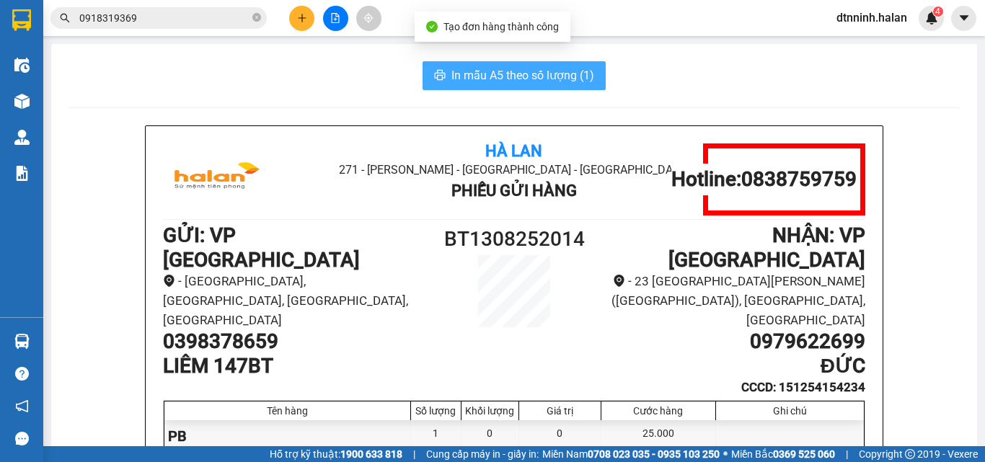
click at [509, 83] on span "In mẫu A5 theo số lượng (1)" at bounding box center [522, 75] width 143 height 18
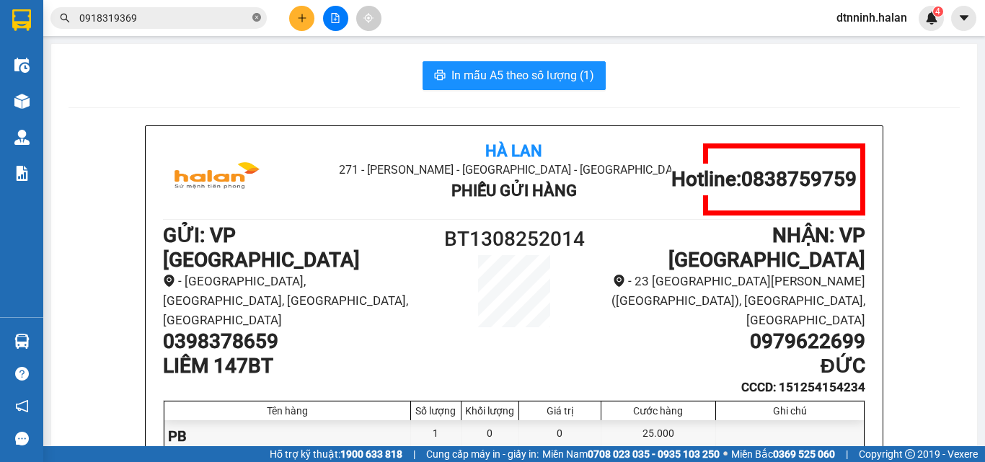
click at [258, 13] on span at bounding box center [256, 19] width 9 height 14
click at [200, 10] on input "text" at bounding box center [164, 18] width 170 height 16
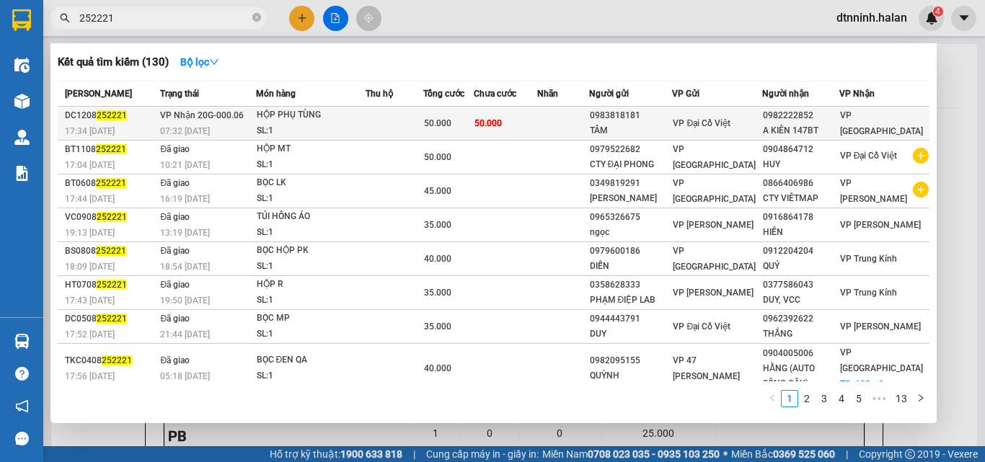
click at [473, 117] on div "50.000" at bounding box center [448, 123] width 49 height 16
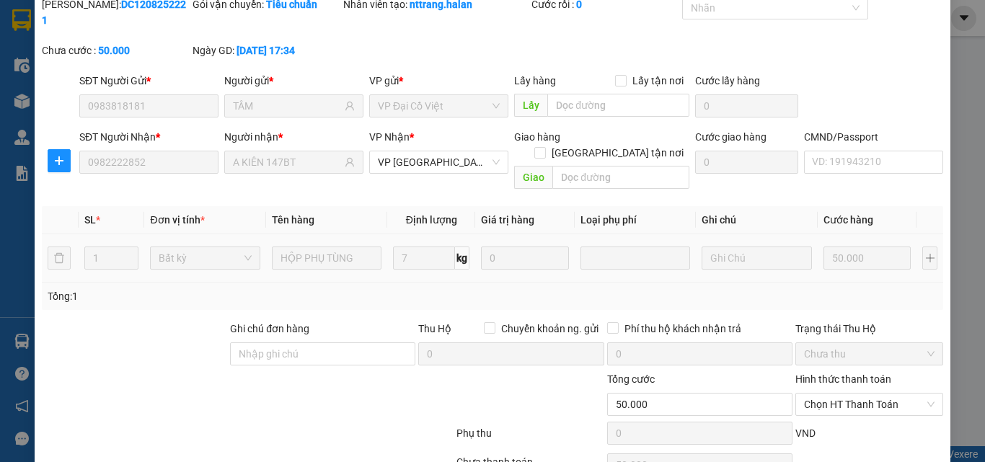
scroll to position [103, 0]
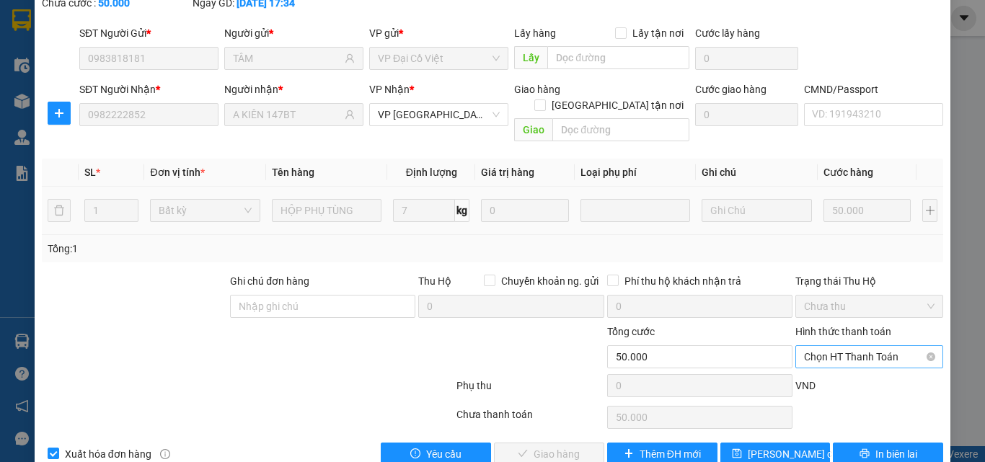
click at [837, 345] on div "Chọn HT Thanh Toán" at bounding box center [869, 356] width 148 height 23
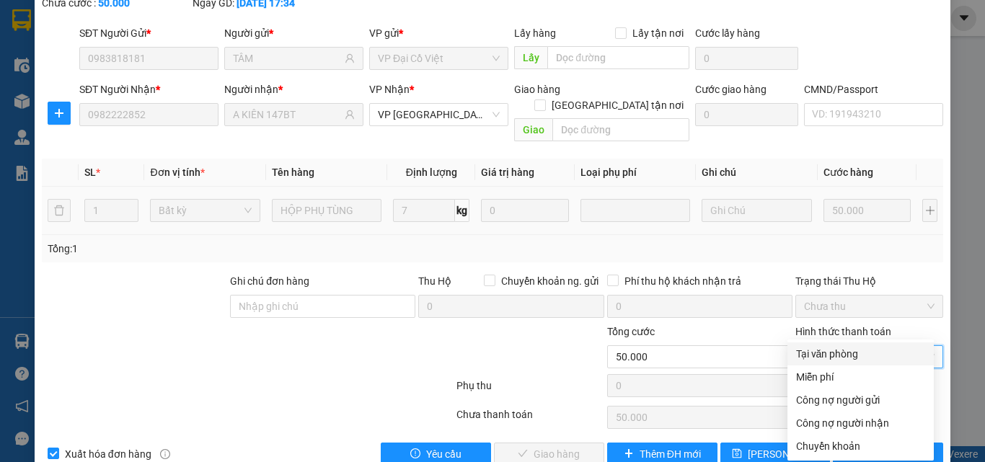
click at [834, 353] on div "Tại văn phòng" at bounding box center [860, 354] width 129 height 16
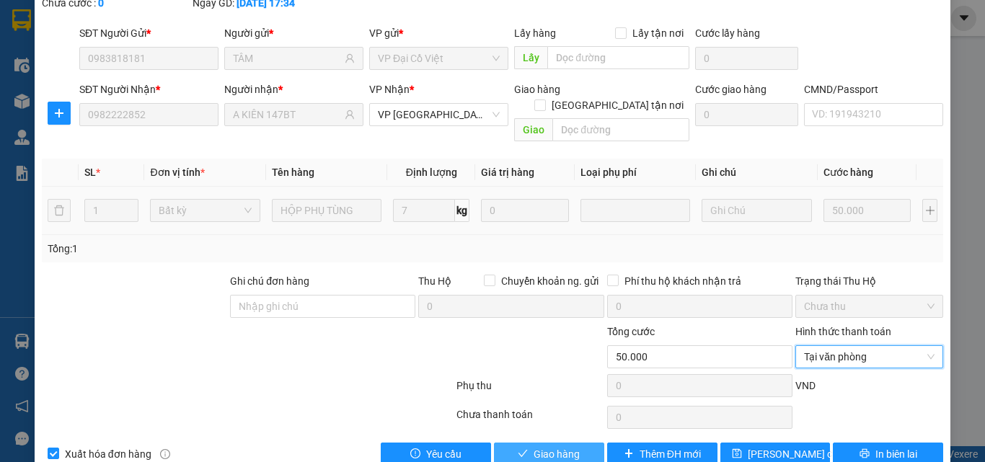
drag, startPoint x: 566, startPoint y: 424, endPoint x: 520, endPoint y: 382, distance: 62.3
click at [549, 446] on span "Giao hàng" at bounding box center [556, 454] width 46 height 16
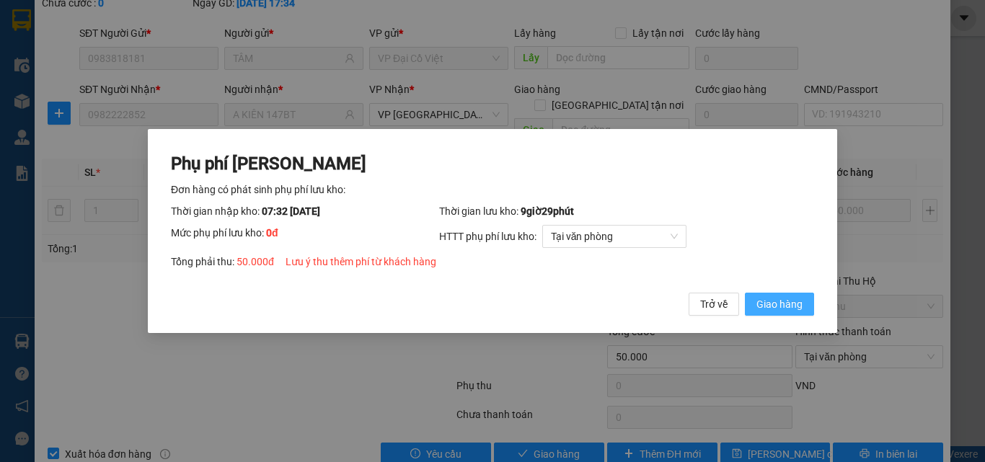
click at [791, 301] on span "Giao hàng" at bounding box center [779, 304] width 46 height 16
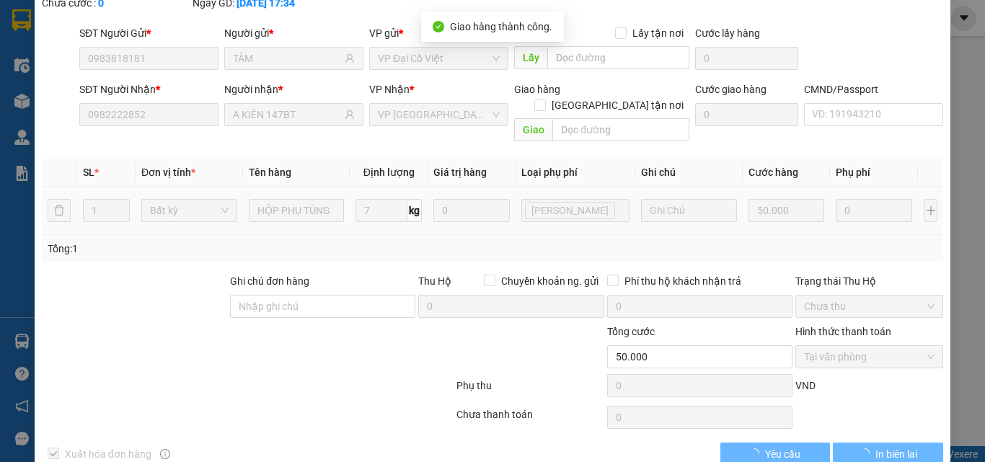
scroll to position [0, 0]
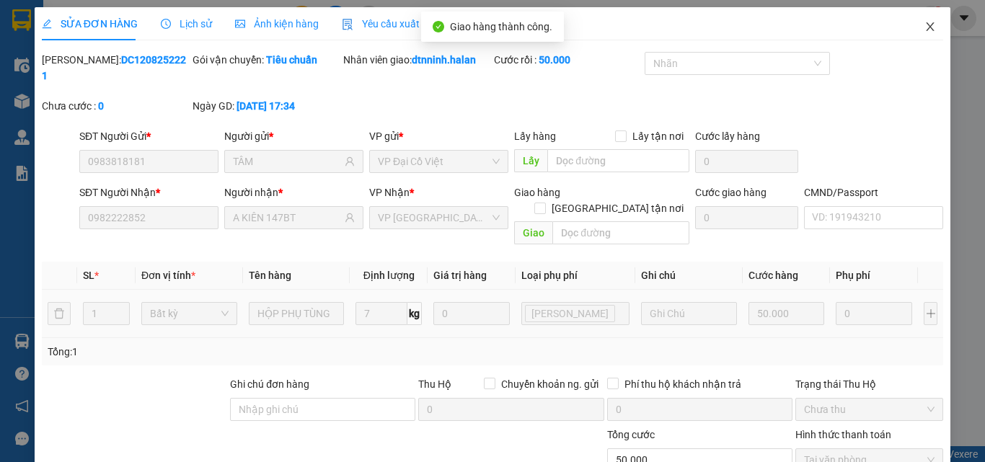
click at [924, 27] on icon "close" at bounding box center [930, 27] width 12 height 12
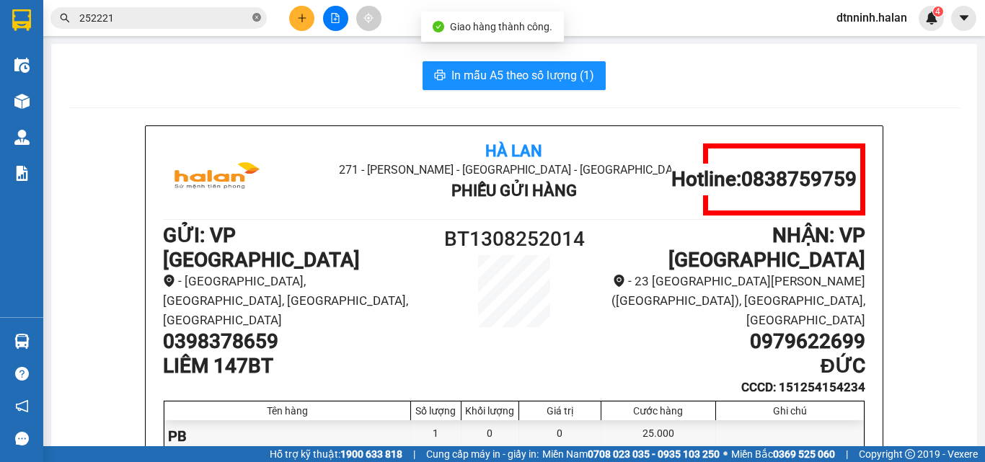
click at [257, 15] on icon "close-circle" at bounding box center [256, 17] width 9 height 9
click at [203, 26] on span at bounding box center [158, 18] width 216 height 22
click at [217, 25] on input "text" at bounding box center [164, 18] width 170 height 16
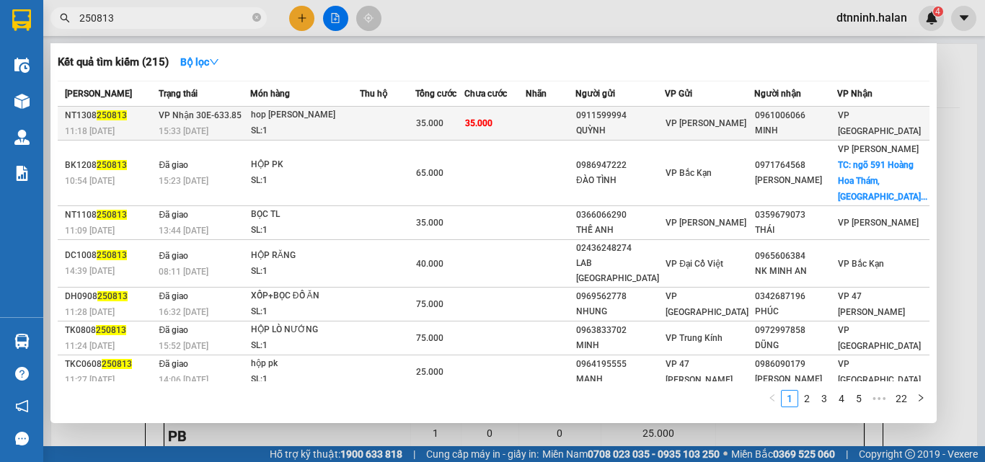
click at [526, 116] on td "35.000" at bounding box center [494, 124] width 61 height 34
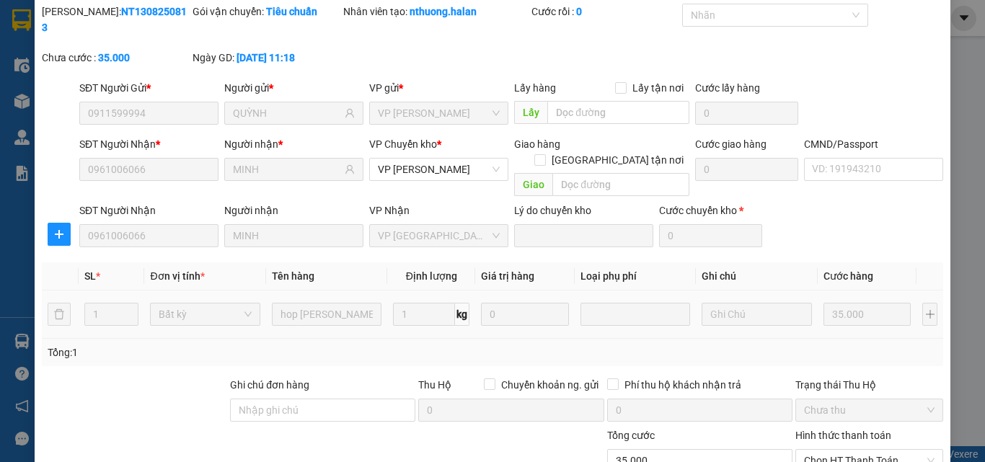
scroll to position [152, 0]
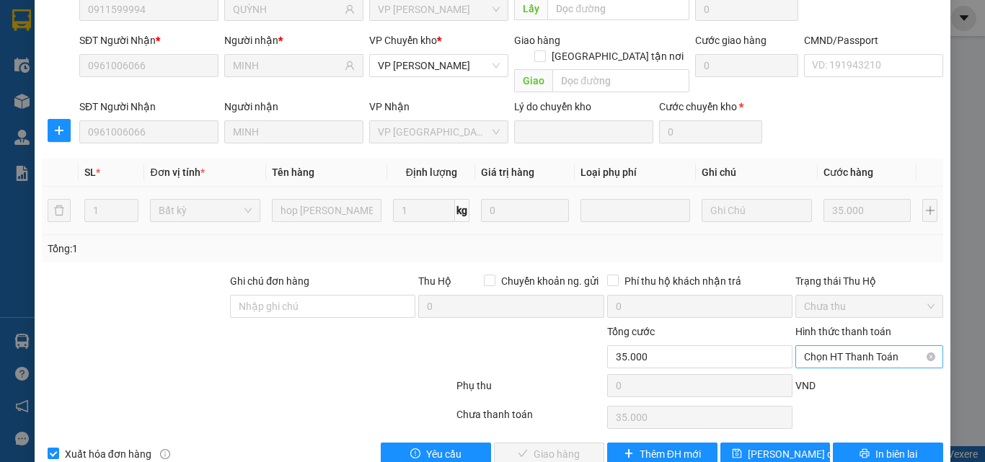
click at [817, 346] on span "Chọn HT Thanh Toán" at bounding box center [869, 357] width 130 height 22
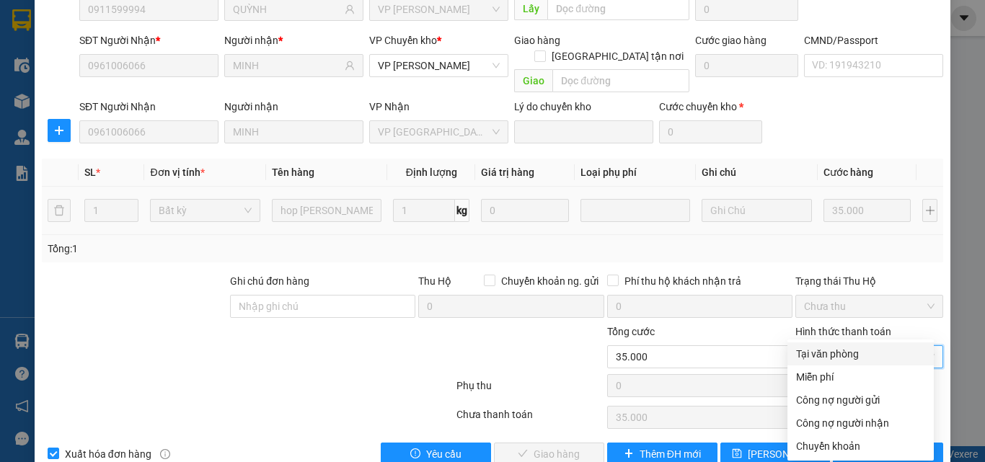
click at [813, 352] on div "Tại văn phòng" at bounding box center [860, 354] width 129 height 16
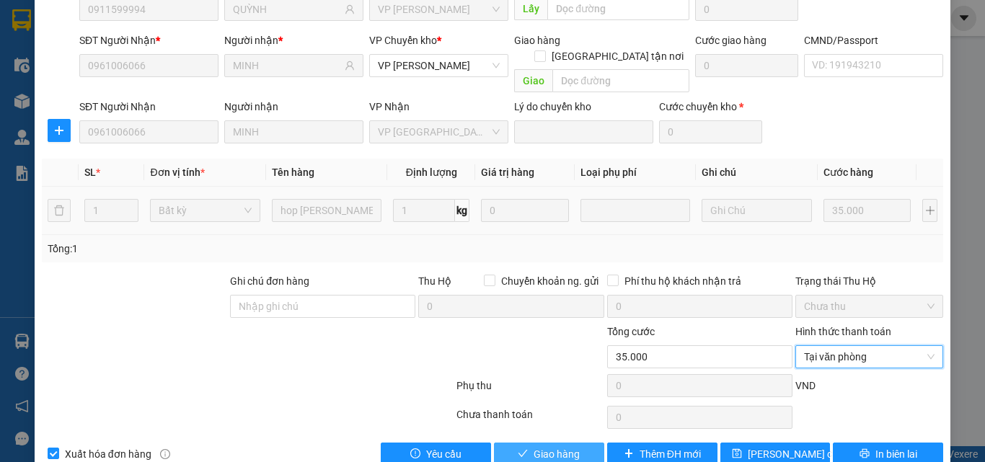
click at [572, 446] on span "Giao hàng" at bounding box center [556, 454] width 46 height 16
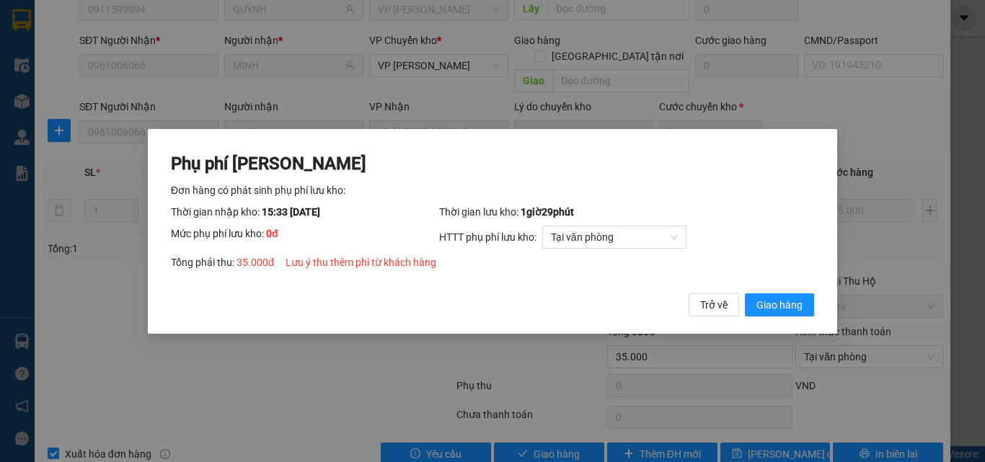
drag, startPoint x: 753, startPoint y: 296, endPoint x: 758, endPoint y: 291, distance: 7.7
click at [754, 296] on button "Giao hàng" at bounding box center [779, 304] width 69 height 23
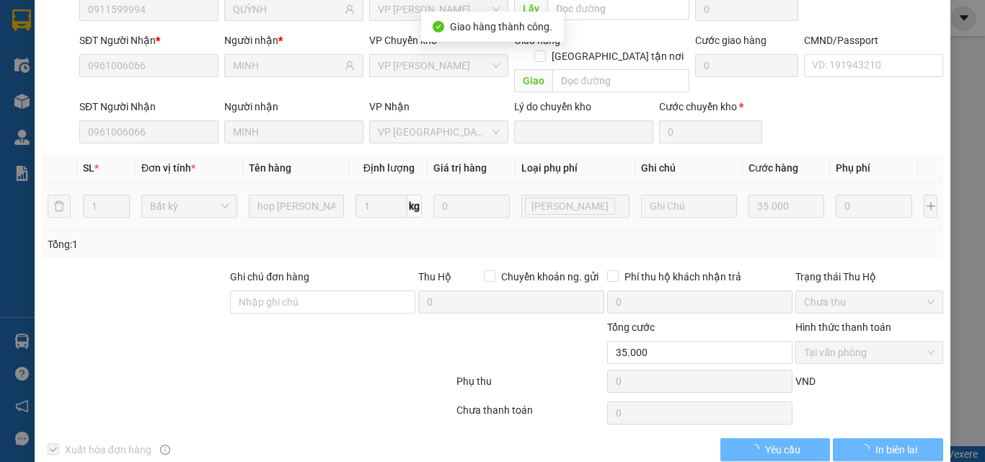
scroll to position [0, 0]
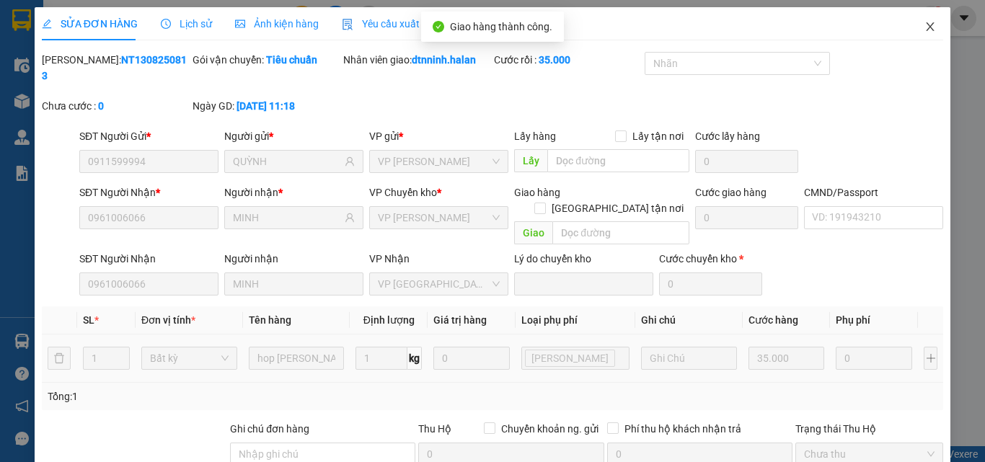
click at [924, 25] on icon "close" at bounding box center [930, 27] width 12 height 12
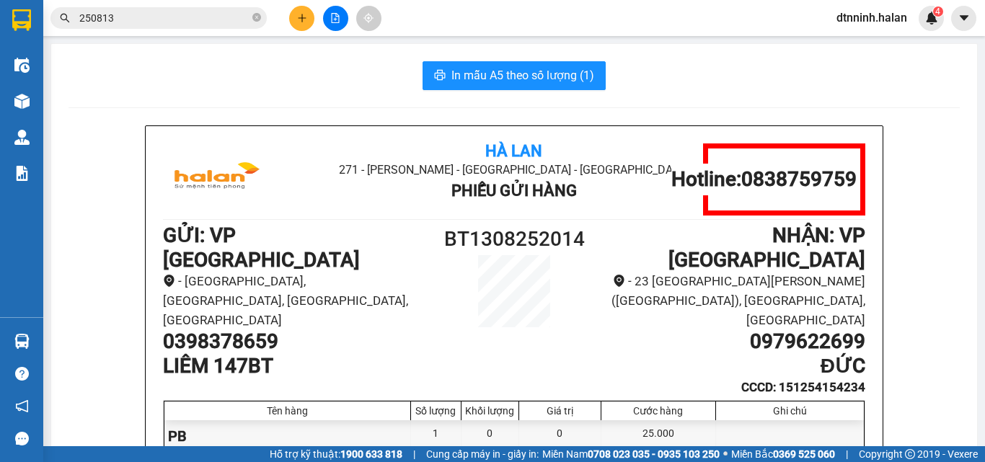
click at [293, 14] on button at bounding box center [301, 18] width 25 height 25
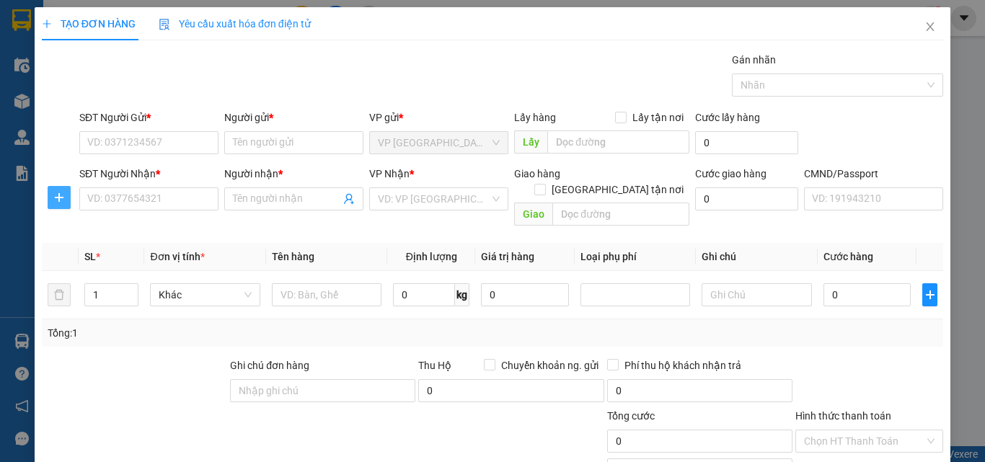
click at [66, 197] on span "plus" at bounding box center [59, 198] width 22 height 12
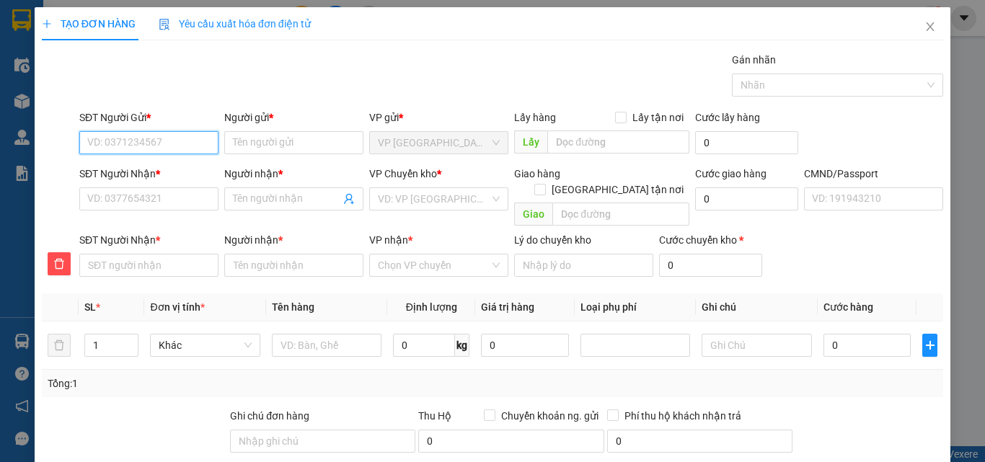
click at [111, 137] on input "SĐT Người Gửi *" at bounding box center [148, 142] width 139 height 23
click at [161, 166] on div "0943735678 - HOÀNG XUÂN 147BT" at bounding box center [174, 172] width 174 height 16
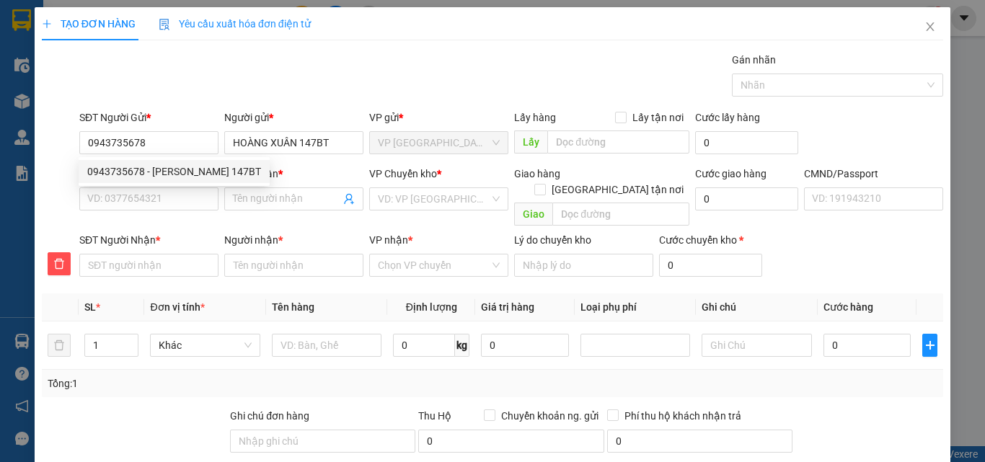
click at [149, 211] on div "SĐT Người Nhận * VD: 0377654321" at bounding box center [148, 191] width 139 height 50
click at [149, 207] on input "SĐT Người Nhận *" at bounding box center [148, 198] width 139 height 23
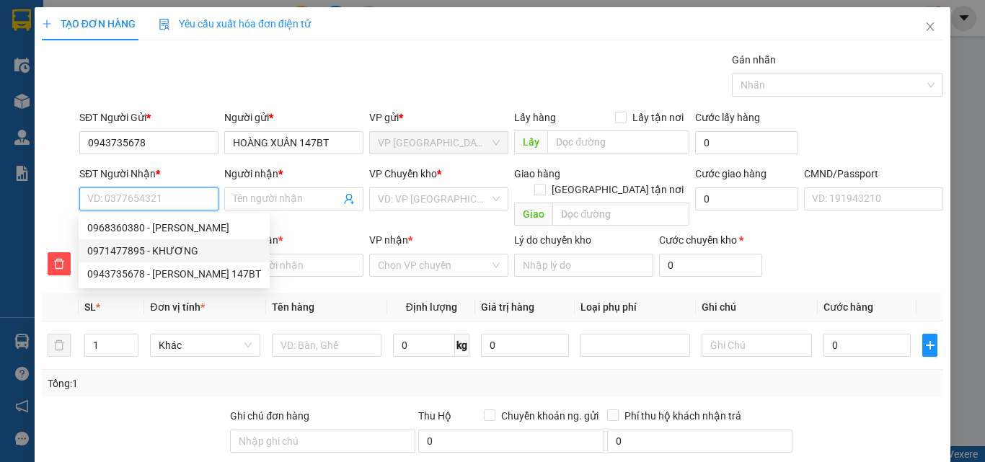
click at [173, 248] on div "0971477895 - KHƯƠNG" at bounding box center [174, 251] width 174 height 16
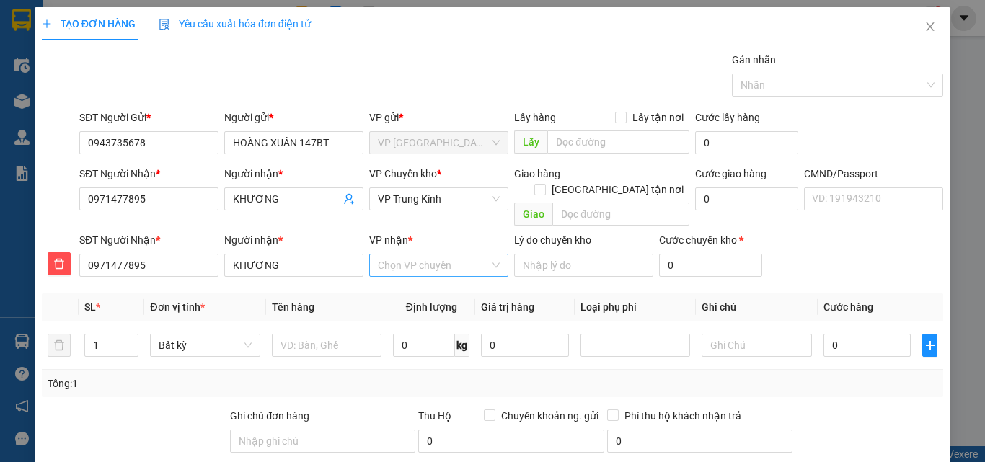
click at [460, 254] on input "VP nhận *" at bounding box center [434, 265] width 112 height 22
drag, startPoint x: 444, startPoint y: 279, endPoint x: 422, endPoint y: 195, distance: 86.4
click at [443, 278] on div "VP Trung Kính" at bounding box center [434, 278] width 120 height 16
click at [421, 194] on span "VP Trung Kính" at bounding box center [439, 199] width 122 height 22
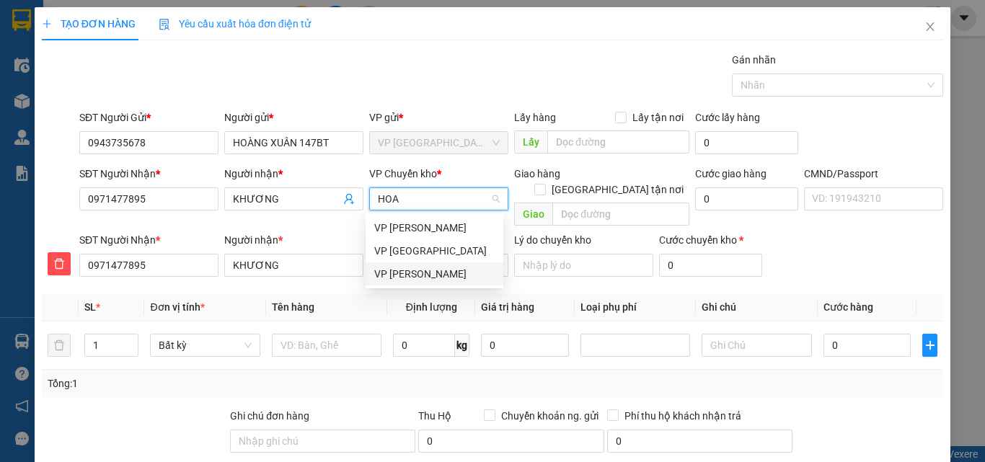
click at [403, 270] on div "VP [PERSON_NAME]" at bounding box center [434, 274] width 120 height 16
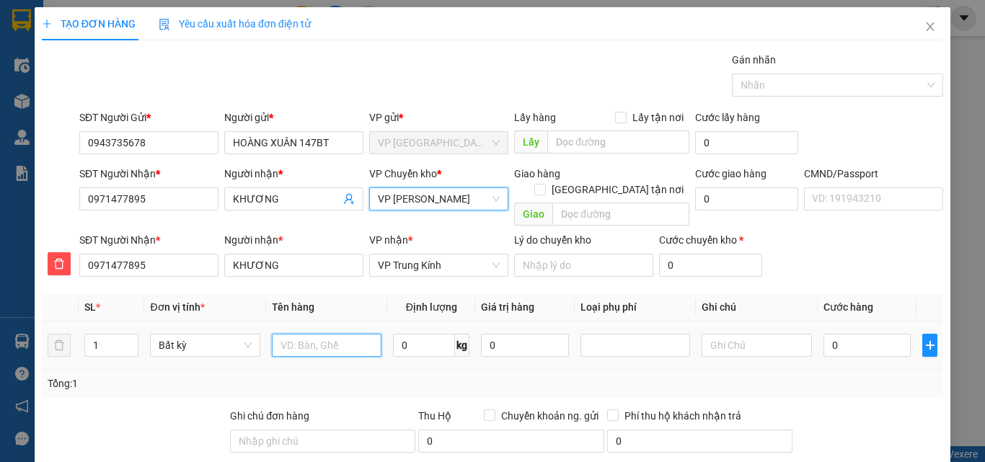
click at [306, 334] on input "text" at bounding box center [327, 345] width 110 height 23
click at [416, 334] on input "0" at bounding box center [424, 345] width 62 height 23
click at [823, 334] on input "0" at bounding box center [867, 345] width 88 height 23
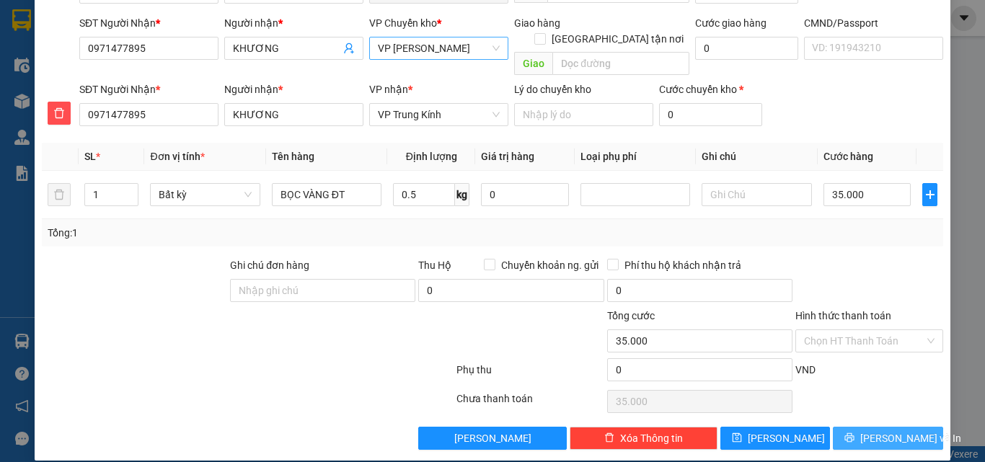
click at [854, 433] on icon "printer" at bounding box center [849, 438] width 10 height 10
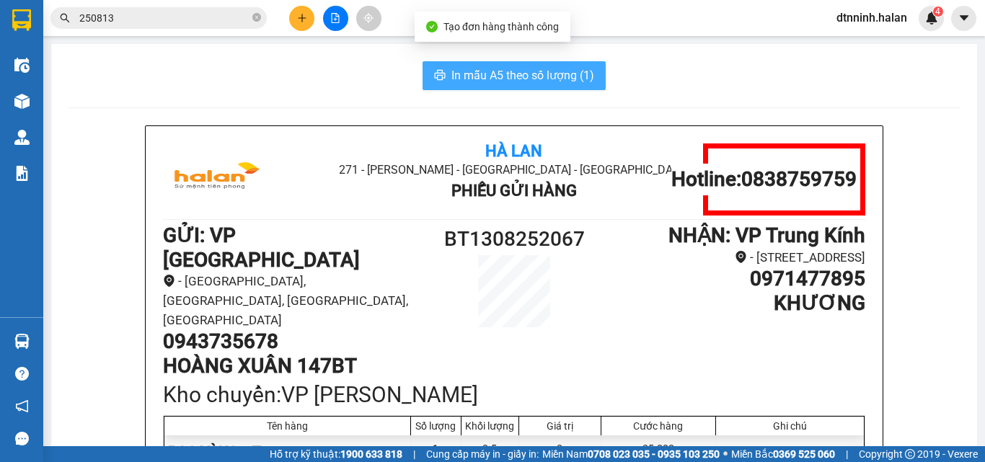
click at [552, 87] on button "In mẫu A5 theo số lượng (1)" at bounding box center [513, 75] width 183 height 29
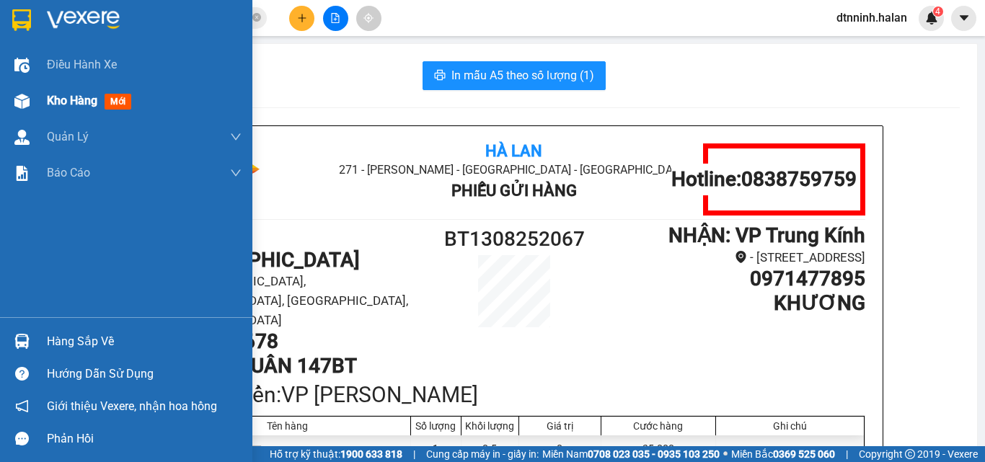
click at [50, 99] on span "Kho hàng" at bounding box center [72, 101] width 50 height 14
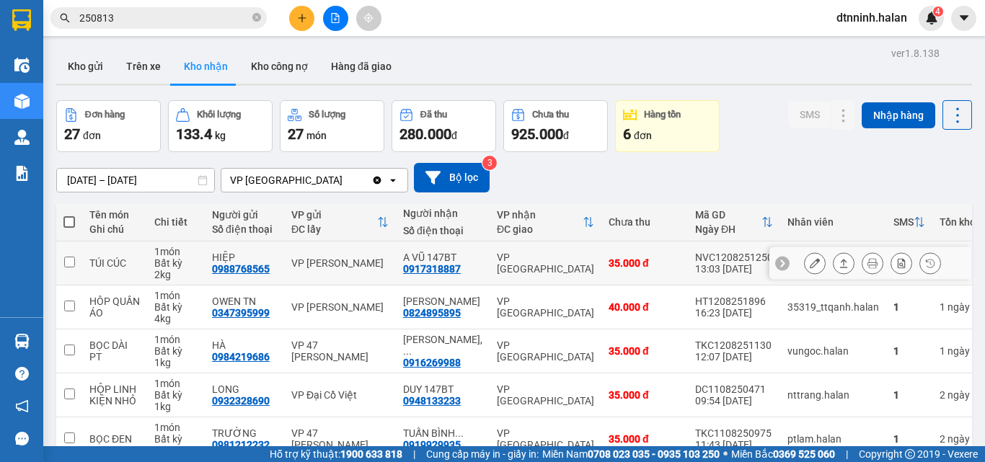
click at [805, 251] on button at bounding box center [815, 263] width 20 height 25
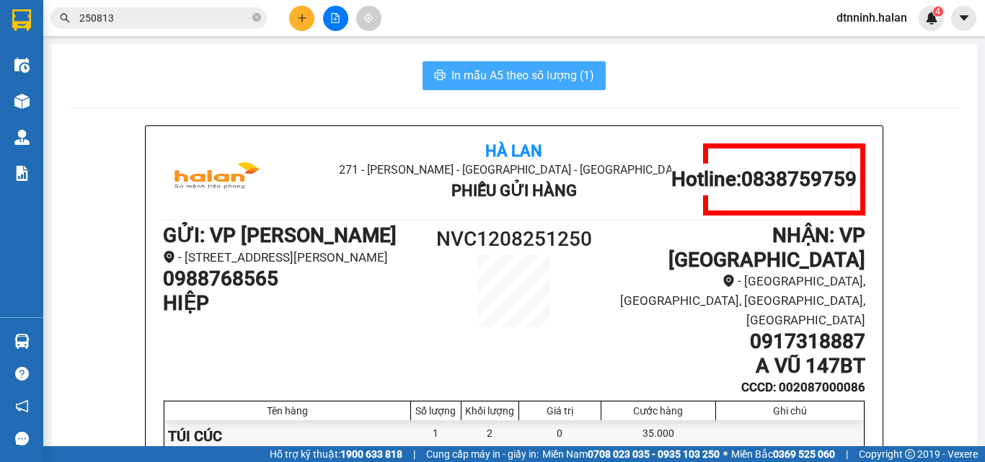
click at [445, 87] on button "In mẫu A5 theo số lượng (1)" at bounding box center [513, 75] width 183 height 29
drag, startPoint x: 306, startPoint y: 72, endPoint x: 451, endPoint y: 79, distance: 145.1
click at [306, 72] on div "In mẫu A5 theo số lượng (1)" at bounding box center [513, 75] width 891 height 29
click at [496, 79] on span "In mẫu A5 theo số lượng (1)" at bounding box center [522, 75] width 143 height 18
click at [251, 17] on span "250813" at bounding box center [158, 18] width 216 height 22
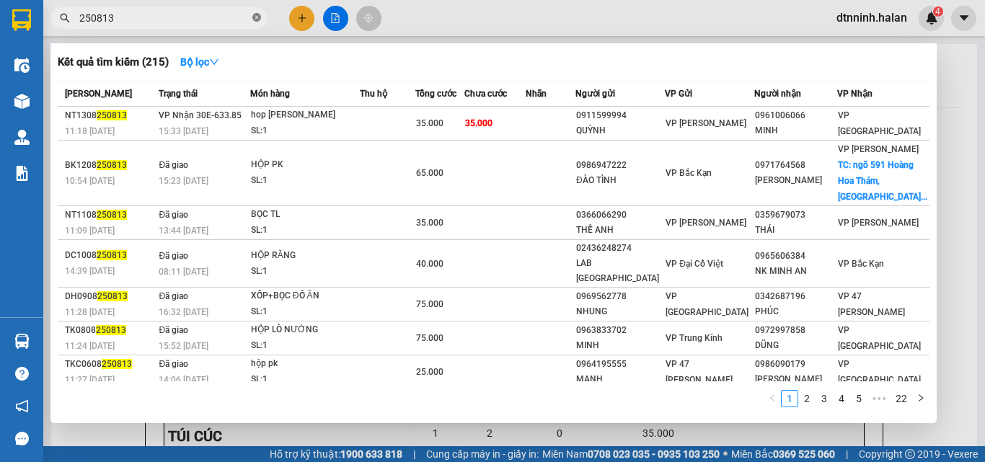
click at [254, 16] on icon "close-circle" at bounding box center [256, 17] width 9 height 9
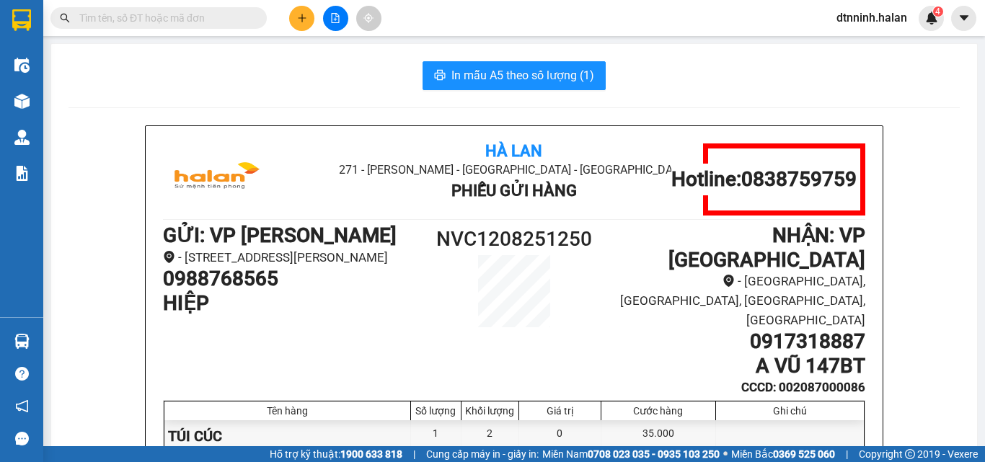
click at [195, 19] on input "text" at bounding box center [164, 18] width 170 height 16
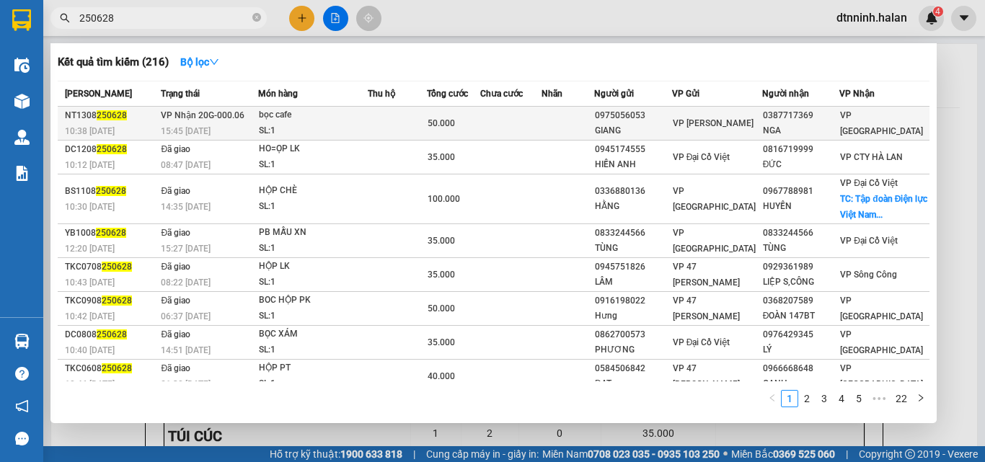
click at [360, 118] on div "bọc cafe" at bounding box center [313, 115] width 108 height 16
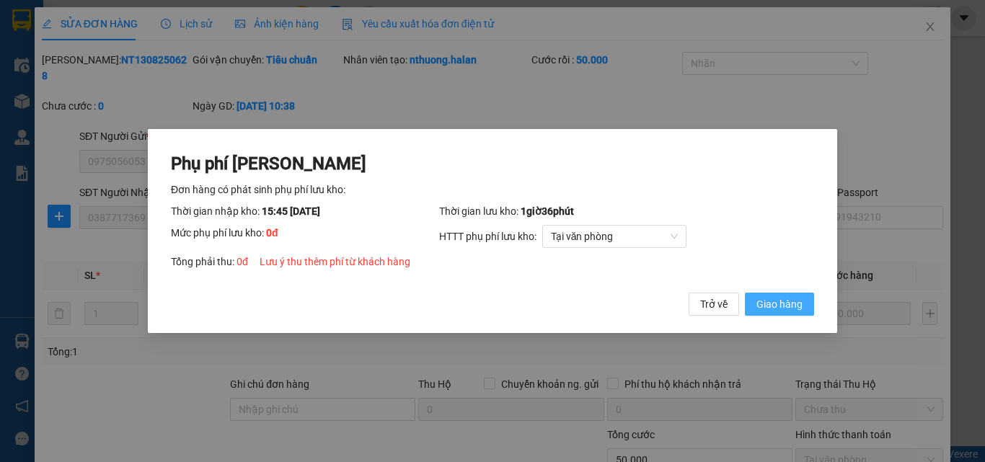
click at [778, 307] on span "Giao hàng" at bounding box center [779, 304] width 46 height 16
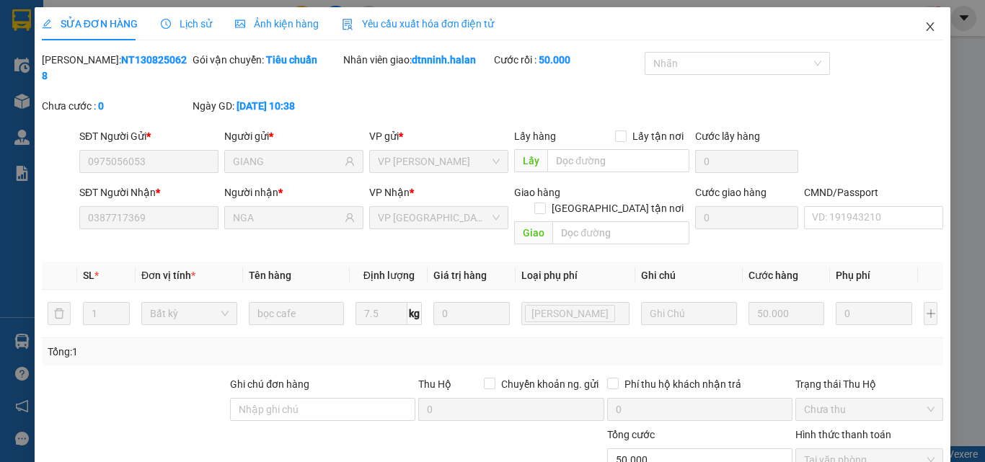
click at [924, 29] on icon "close" at bounding box center [930, 27] width 12 height 12
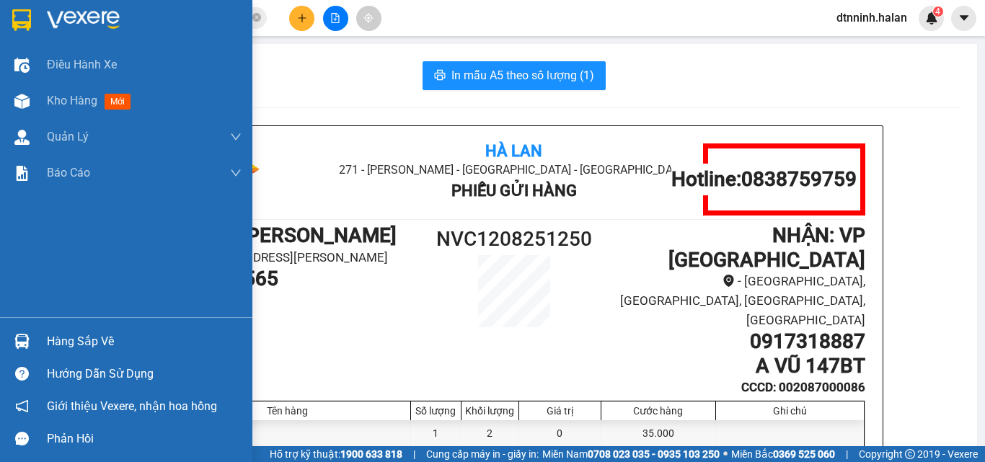
click at [47, 340] on div "Hàng sắp về" at bounding box center [144, 342] width 195 height 22
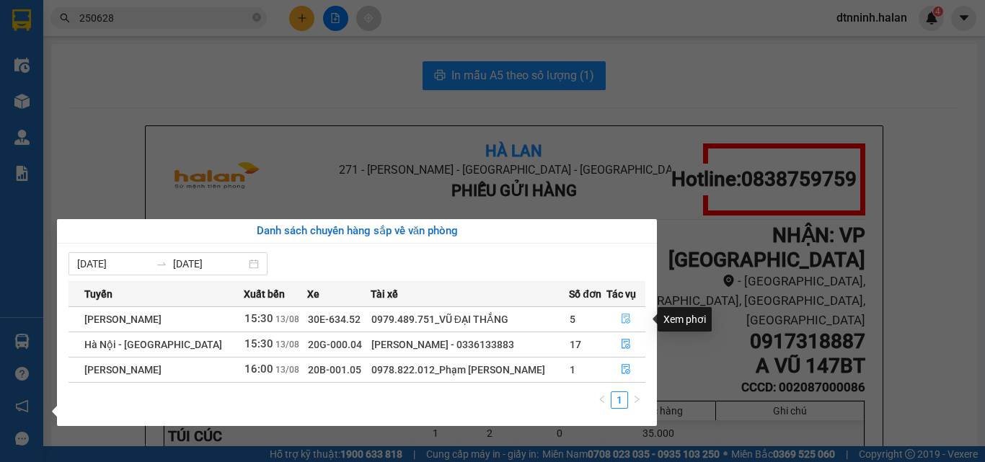
click at [623, 315] on icon "file-done" at bounding box center [626, 319] width 10 height 10
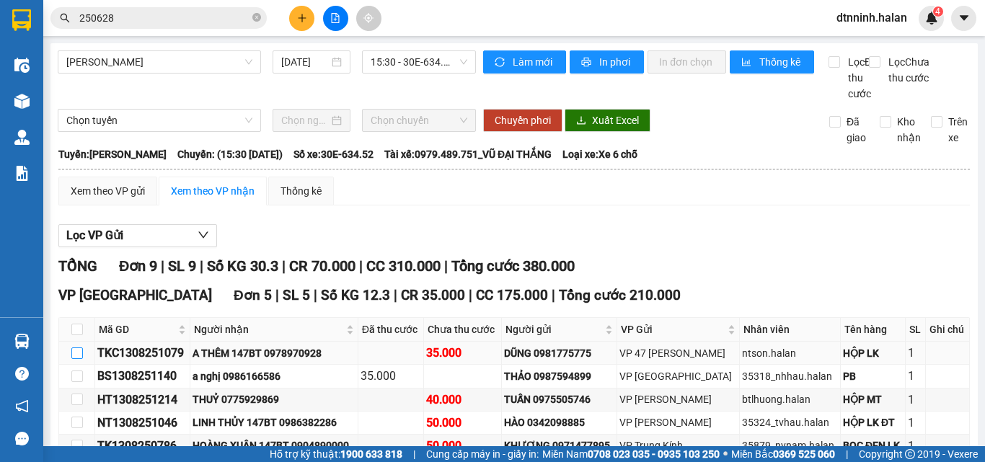
drag, startPoint x: 186, startPoint y: 224, endPoint x: 76, endPoint y: 230, distance: 109.7
click at [76, 342] on tr "TKC1308251079 A THÊM 147BT 0978970928 35.000 DŨNG 0981775775 VP 47 Trần Khát Ch…" at bounding box center [514, 353] width 910 height 23
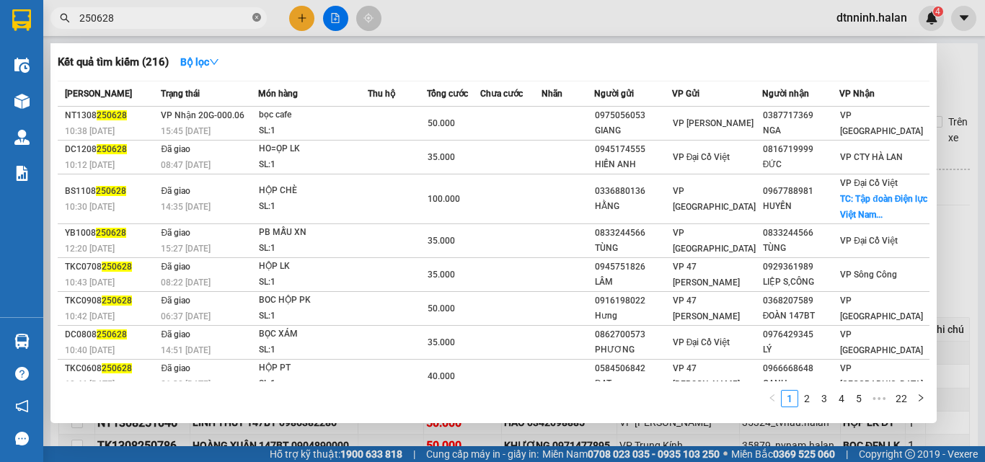
click at [255, 14] on icon "close-circle" at bounding box center [256, 17] width 9 height 9
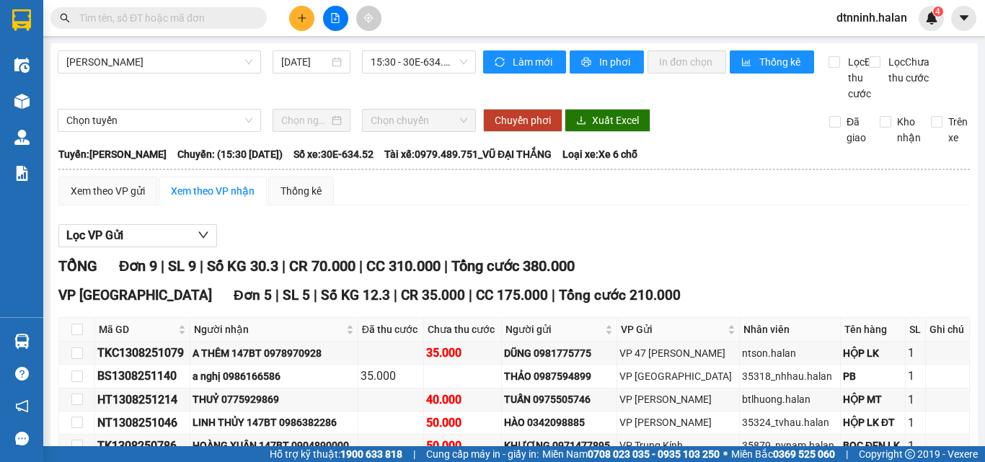
click at [218, 14] on input "text" at bounding box center [164, 18] width 170 height 16
paste input "TKC1308251079"
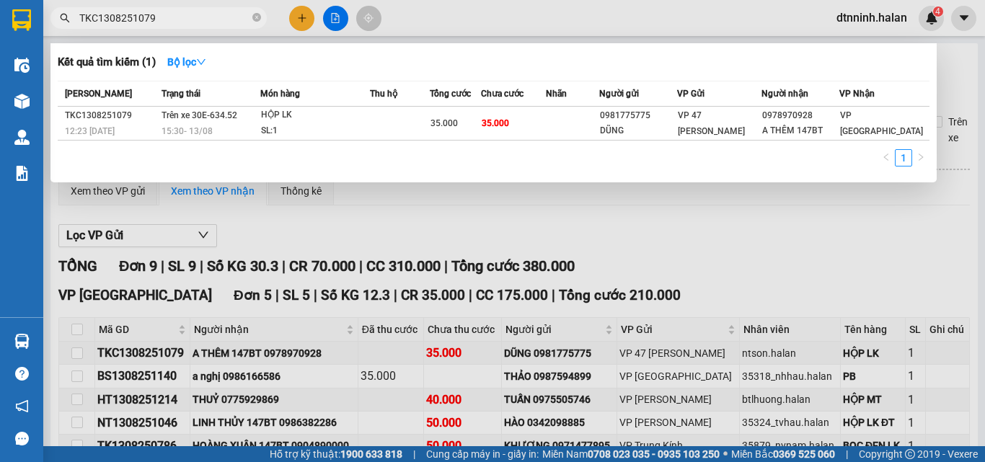
drag, startPoint x: 545, startPoint y: 369, endPoint x: 523, endPoint y: 356, distance: 25.8
click at [546, 367] on div at bounding box center [492, 231] width 985 height 462
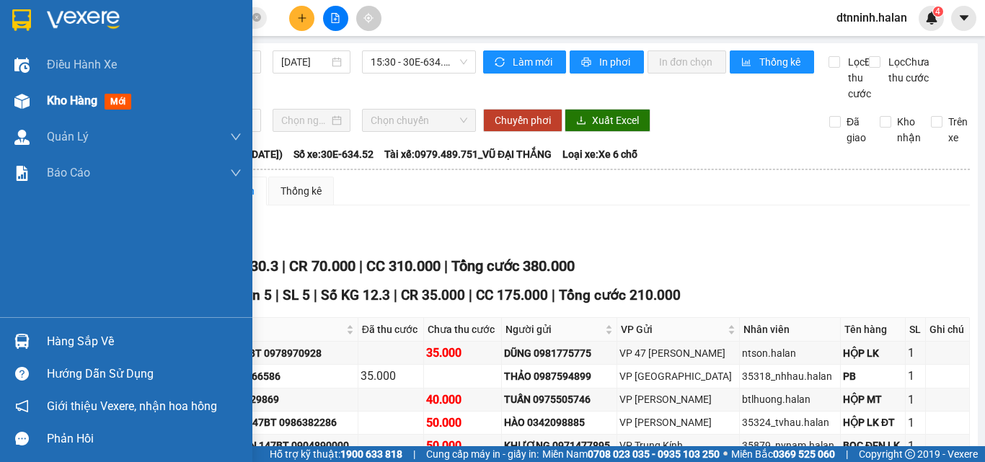
click at [41, 103] on div "Kho hàng mới" at bounding box center [126, 101] width 252 height 36
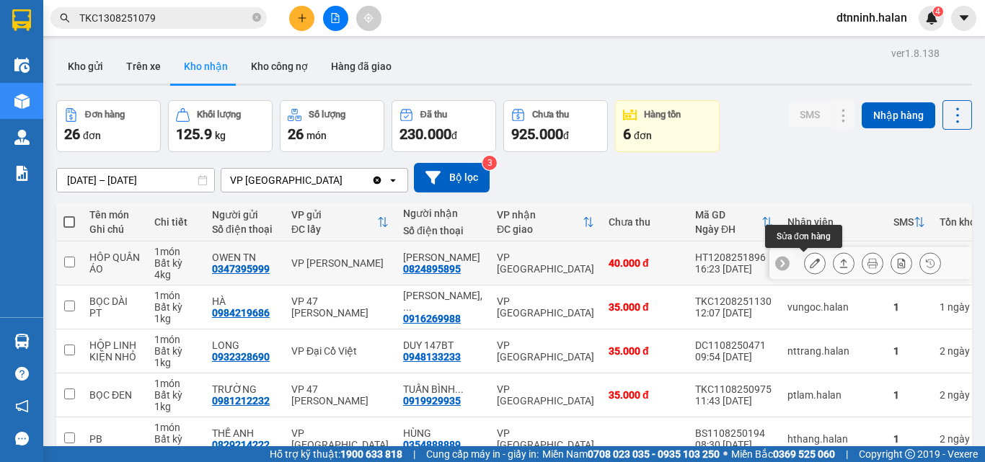
click at [809, 265] on button at bounding box center [815, 263] width 20 height 25
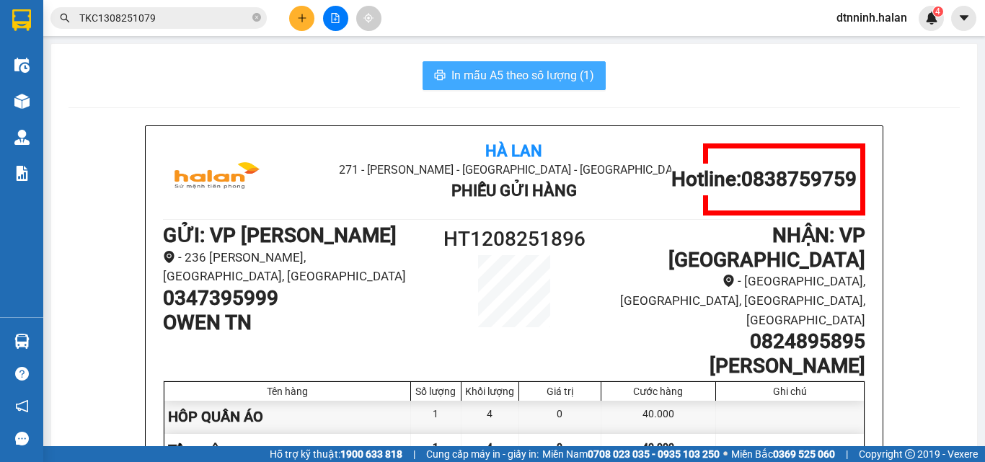
click at [515, 70] on span "In mẫu A5 theo số lượng (1)" at bounding box center [522, 75] width 143 height 18
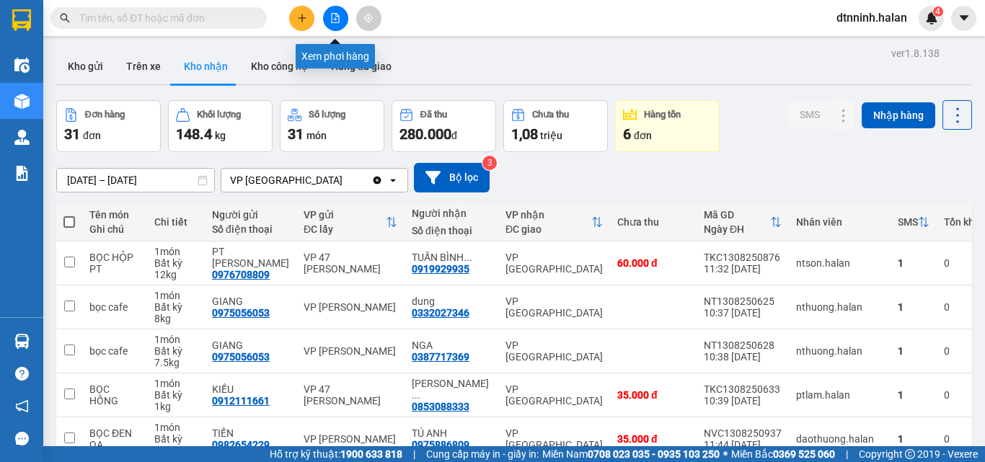
click at [337, 16] on icon "file-add" at bounding box center [335, 18] width 10 height 10
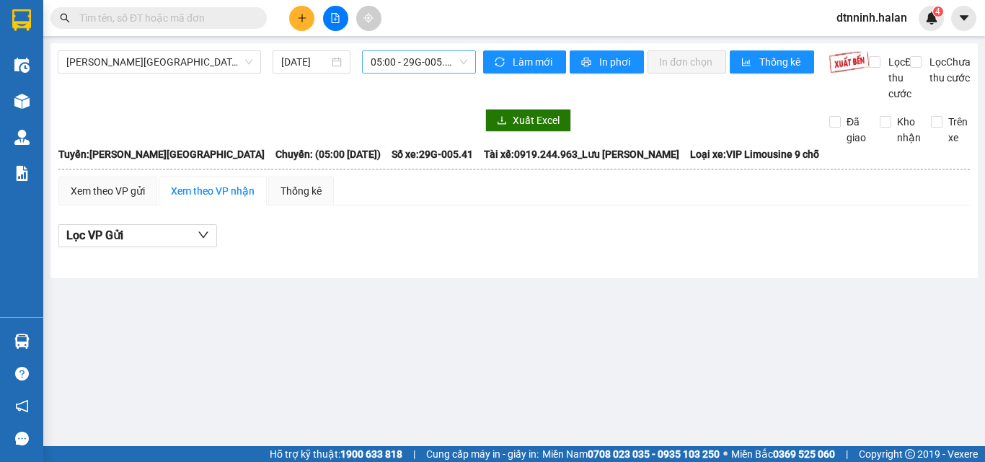
click at [407, 64] on span "05:00 - 29G-005.41" at bounding box center [419, 62] width 97 height 22
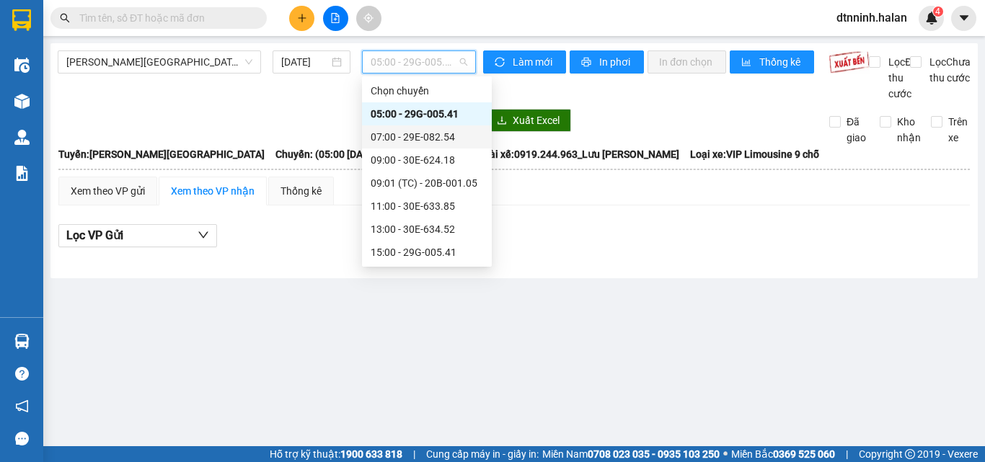
click at [414, 137] on div "07:00 - 29E-082.54" at bounding box center [427, 137] width 112 height 16
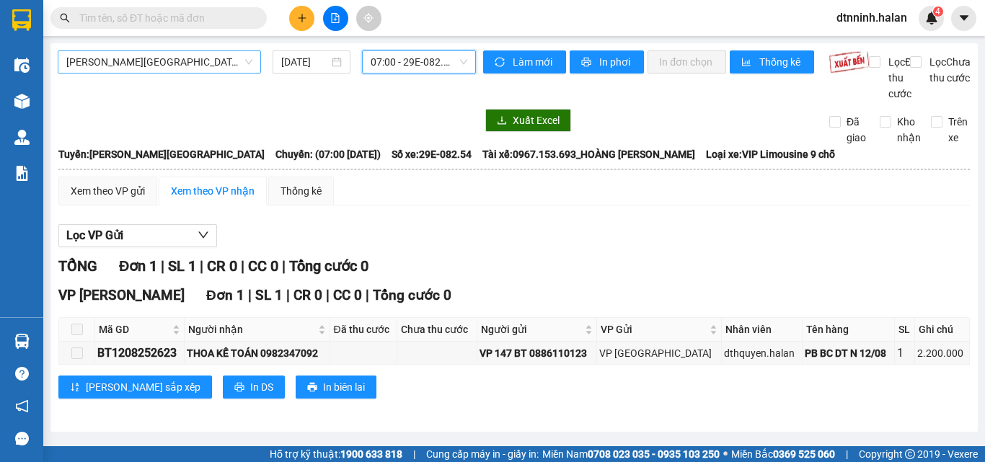
click at [231, 68] on span "[PERSON_NAME][GEOGRAPHIC_DATA]" at bounding box center [159, 62] width 186 height 22
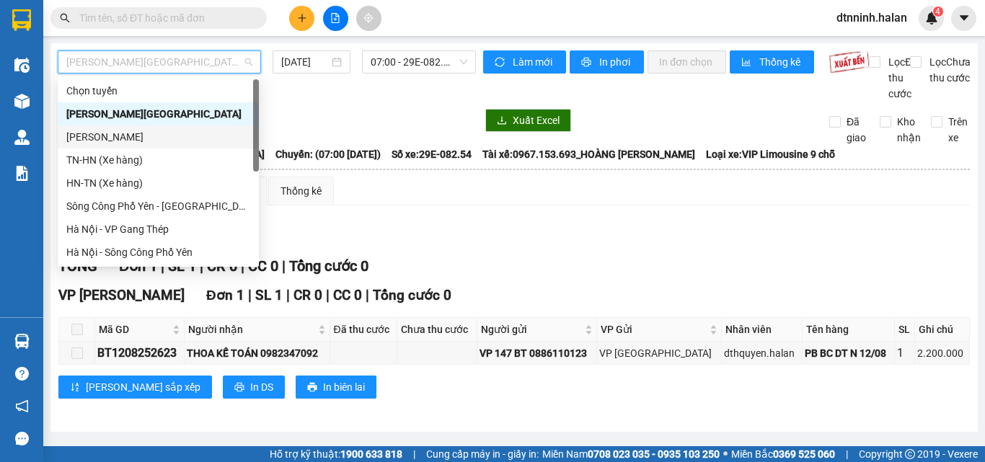
click at [172, 130] on div "[PERSON_NAME]" at bounding box center [158, 137] width 184 height 16
type input "[DATE]"
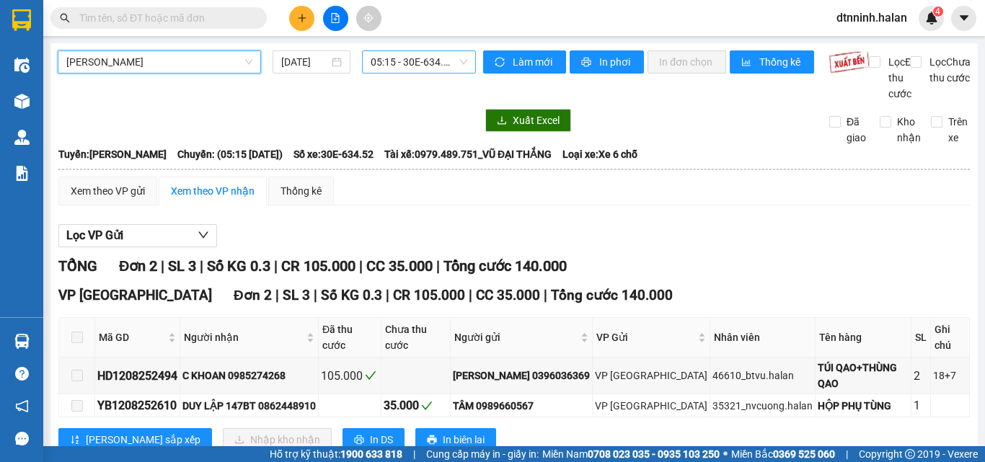
click at [427, 55] on span "05:15 - 30E-634.52" at bounding box center [419, 62] width 97 height 22
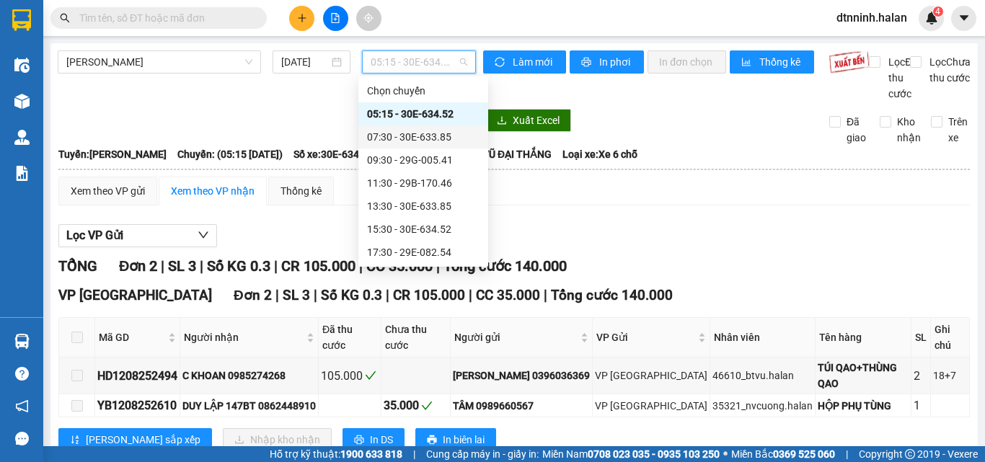
click at [400, 134] on div "07:30 - 30E-633.85" at bounding box center [423, 137] width 112 height 16
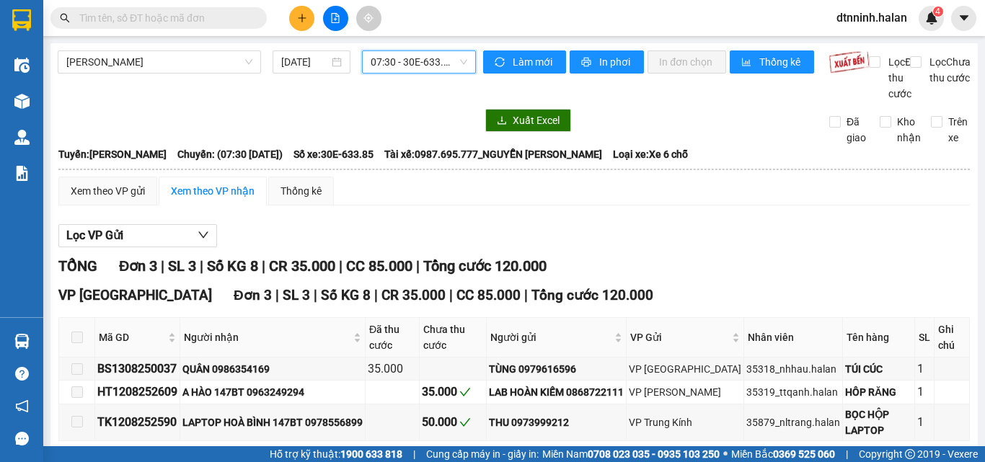
click at [414, 57] on span "07:30 - 30E-633.85" at bounding box center [419, 62] width 97 height 22
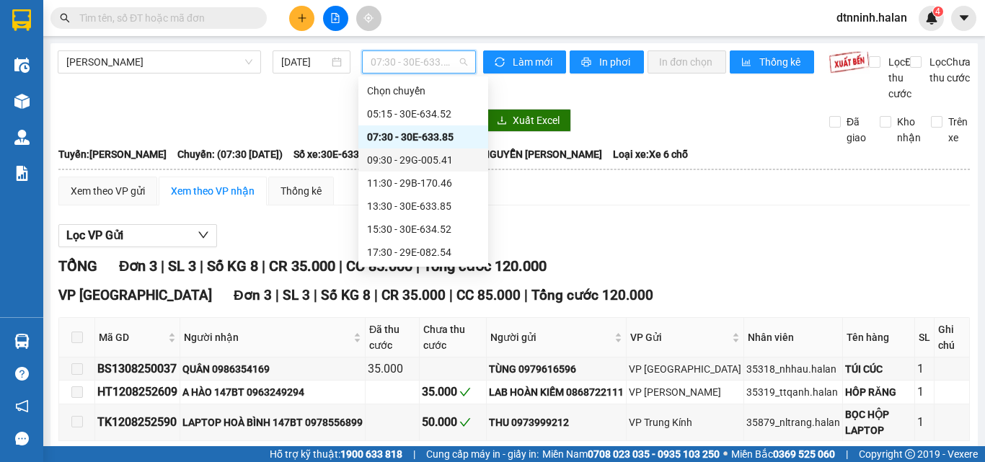
click at [410, 156] on div "09:30 - 29G-005.41" at bounding box center [423, 160] width 112 height 16
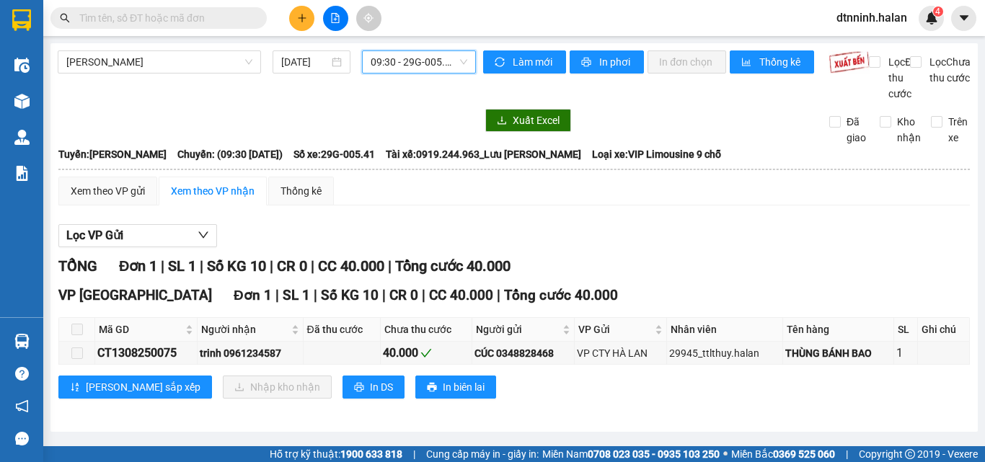
scroll to position [9, 0]
click at [404, 65] on div "Thái Nguyên - Tuyên Quang 13/08/2025 09:30 09:30 - 29G-005.41" at bounding box center [267, 75] width 418 height 51
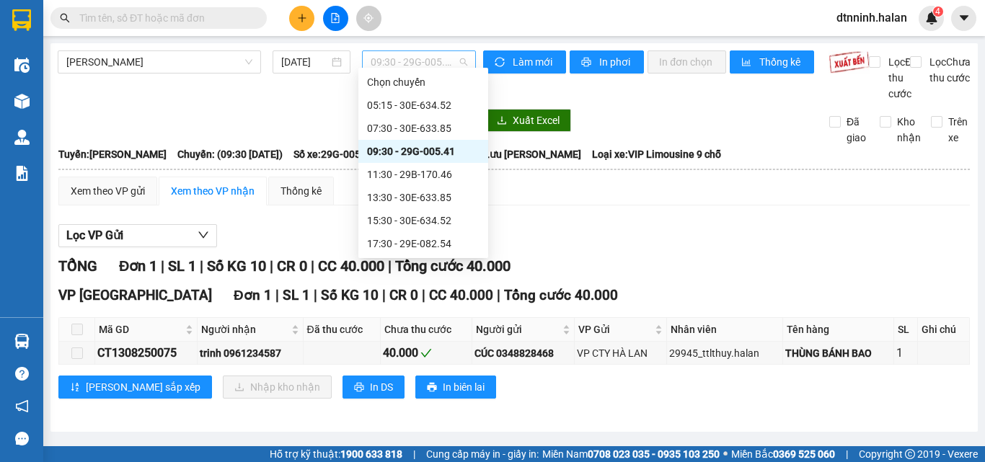
click at [405, 53] on span "09:30 - 29G-005.41" at bounding box center [419, 62] width 97 height 22
click at [400, 177] on div "11:30 - 29B-170.46" at bounding box center [423, 175] width 112 height 16
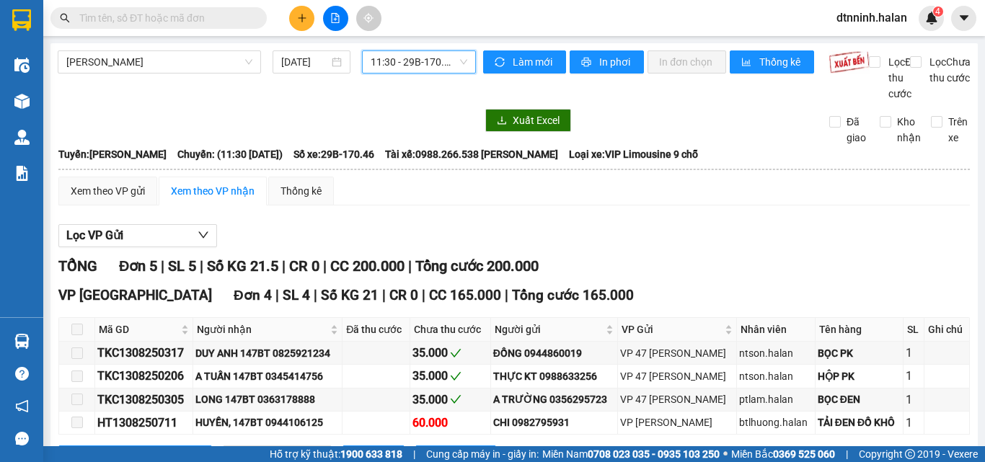
click at [379, 58] on span "11:30 - 29B-170.46" at bounding box center [419, 62] width 97 height 22
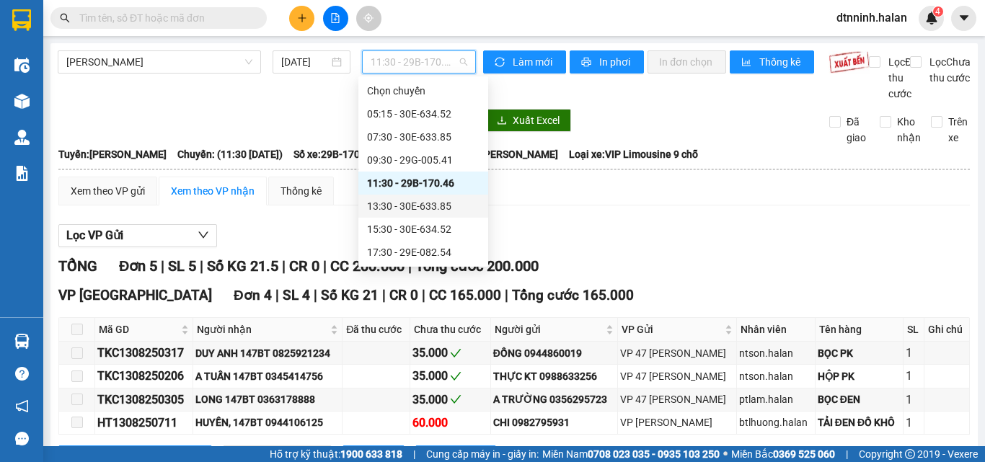
click at [399, 203] on div "13:30 - 30E-633.85" at bounding box center [423, 206] width 112 height 16
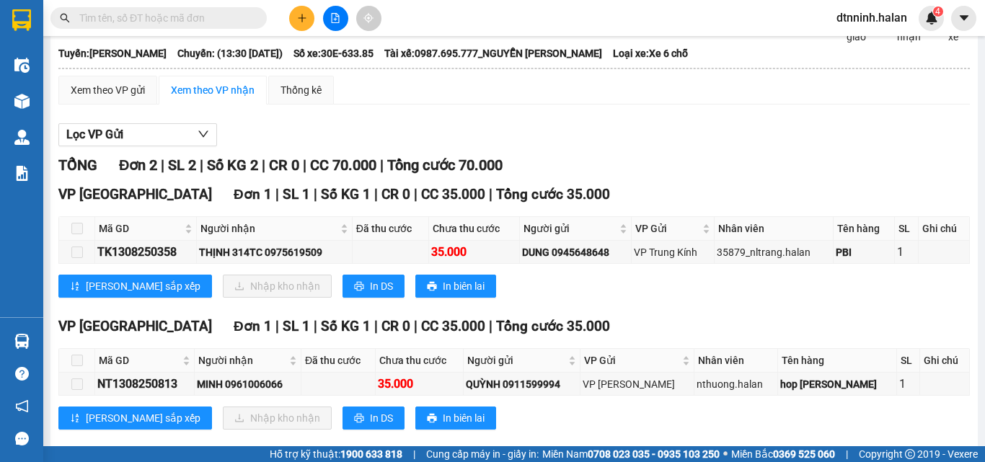
scroll to position [68, 0]
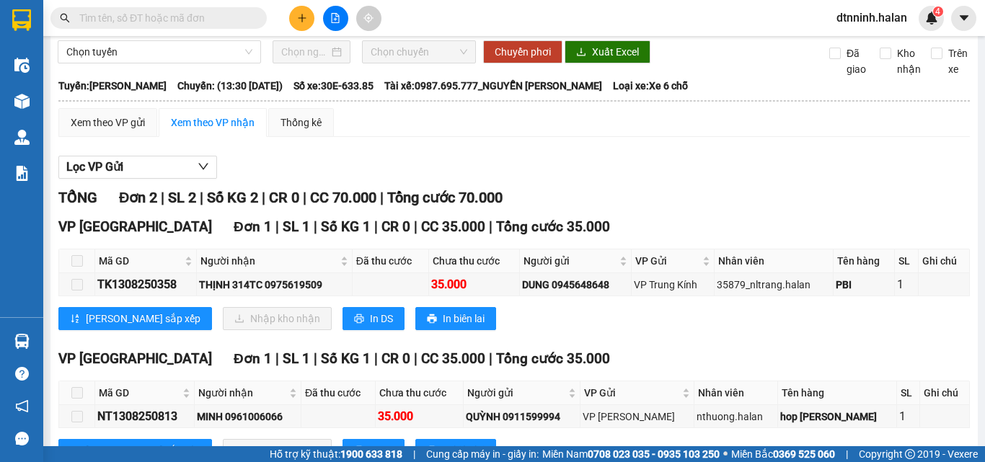
click at [154, 9] on span at bounding box center [158, 18] width 216 height 22
click at [140, 17] on input "text" at bounding box center [164, 18] width 170 height 16
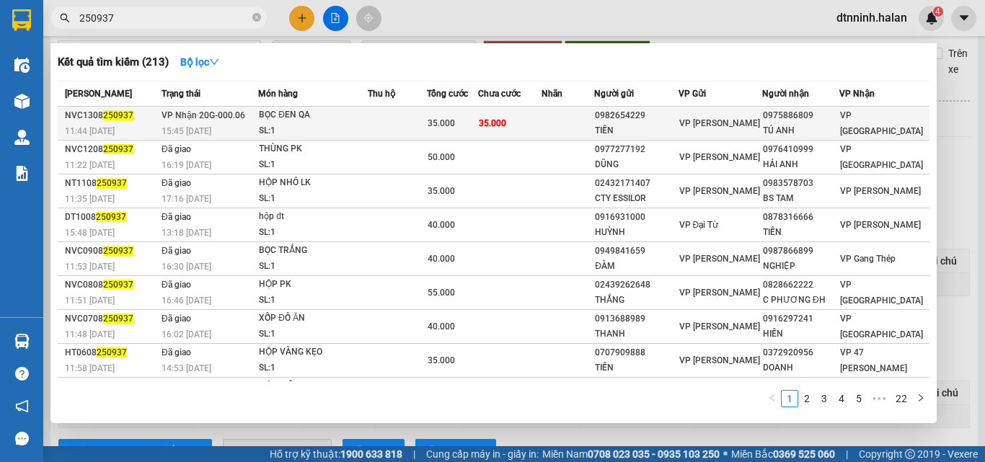
type input "250937"
click at [539, 126] on td "35.000" at bounding box center [510, 124] width 64 height 34
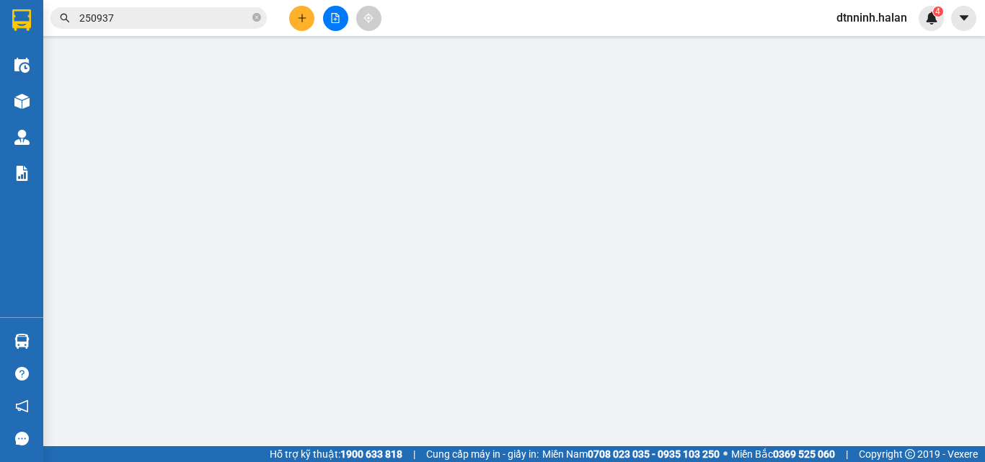
type input "0982654229"
type input "TIẾN"
type input "0975886809"
type input "TÚ ANH"
type input "35.000"
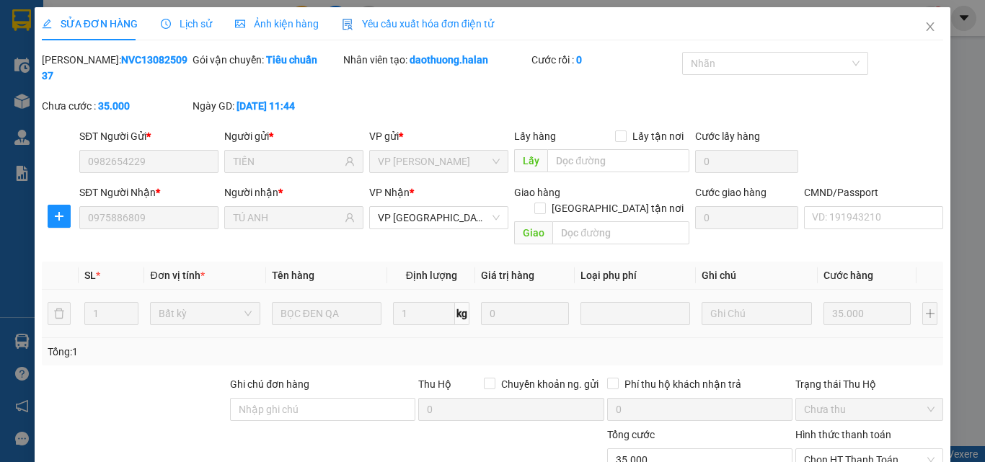
scroll to position [103, 0]
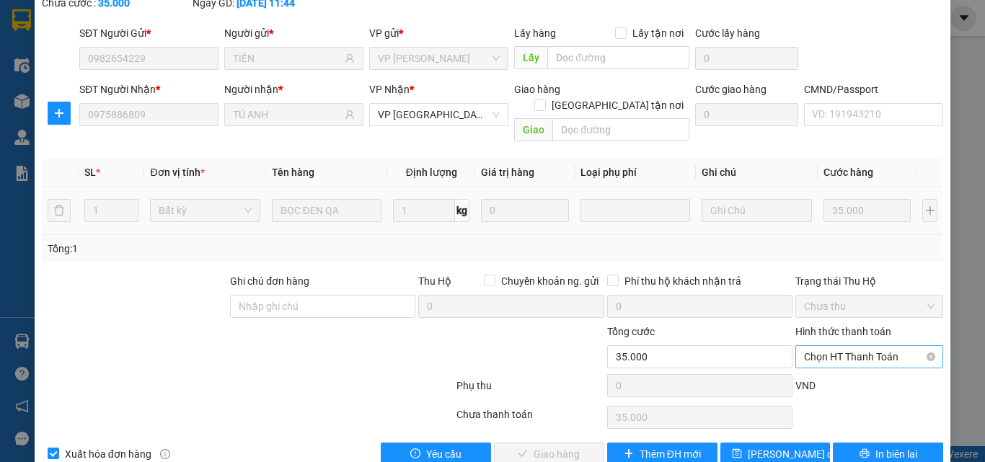
click at [833, 346] on span "Chọn HT Thanh Toán" at bounding box center [869, 357] width 130 height 22
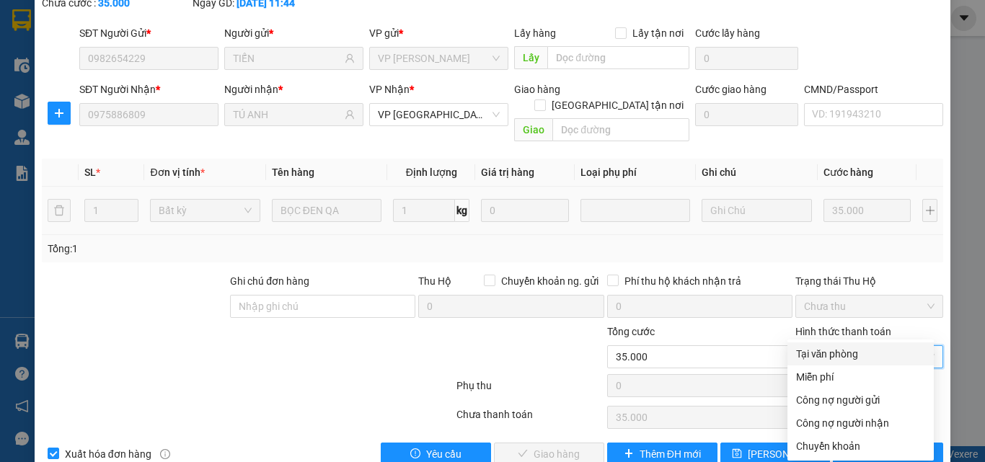
click at [832, 352] on div "Tại văn phòng" at bounding box center [860, 354] width 129 height 16
type input "0"
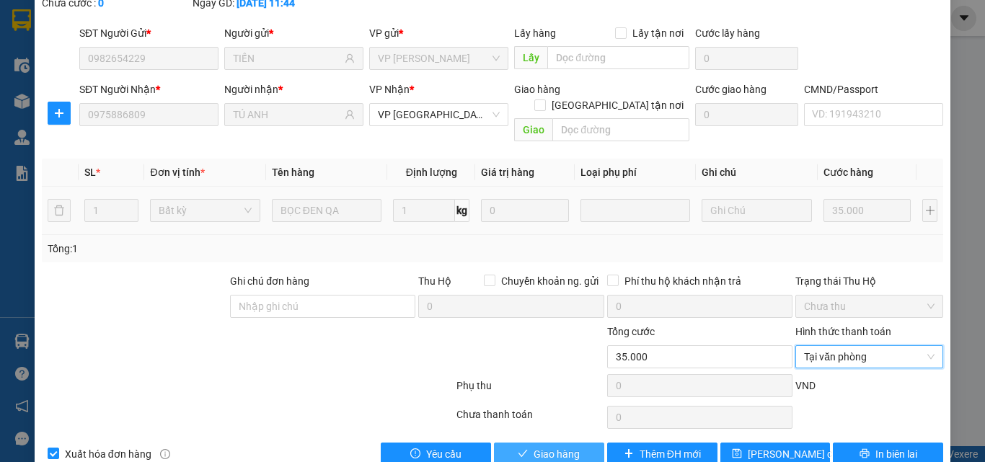
click at [526, 437] on button "Giao hàng" at bounding box center [549, 454] width 110 height 23
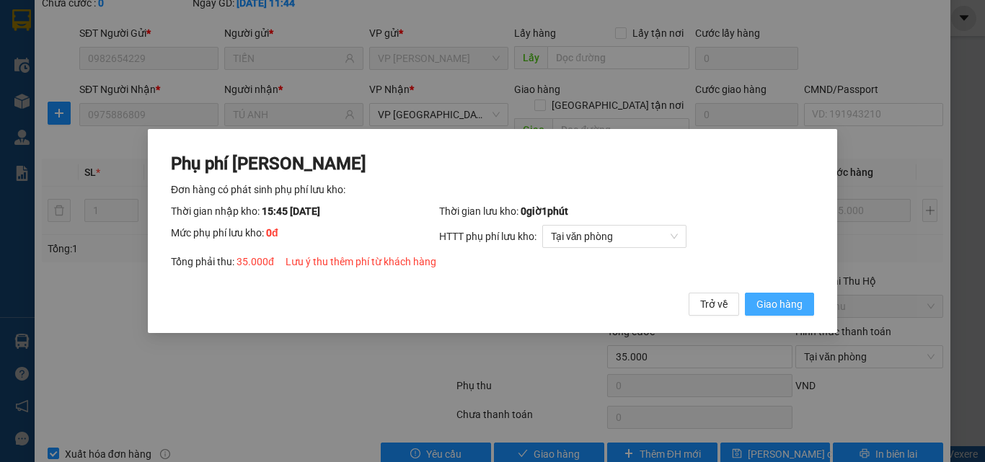
click at [791, 309] on span "Giao hàng" at bounding box center [779, 304] width 46 height 16
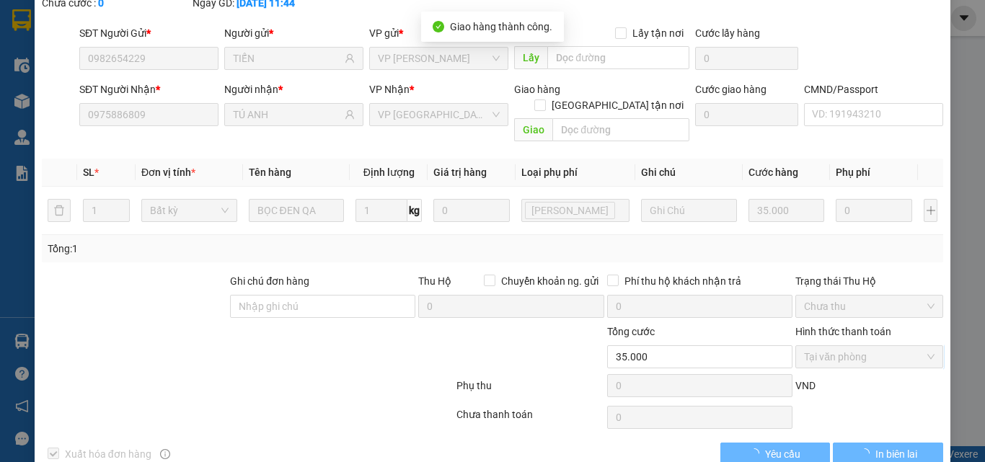
scroll to position [0, 0]
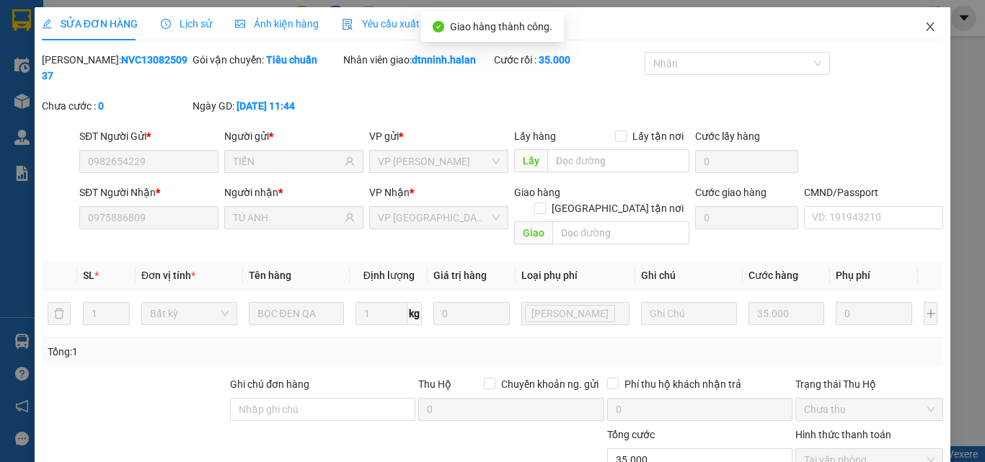
click at [924, 27] on icon "close" at bounding box center [930, 27] width 12 height 12
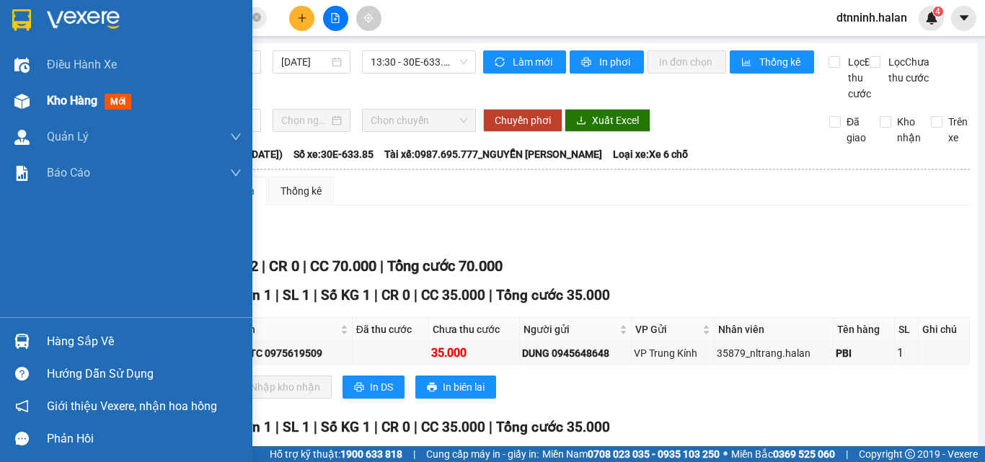
click at [43, 92] on div "Kho hàng mới" at bounding box center [126, 101] width 252 height 36
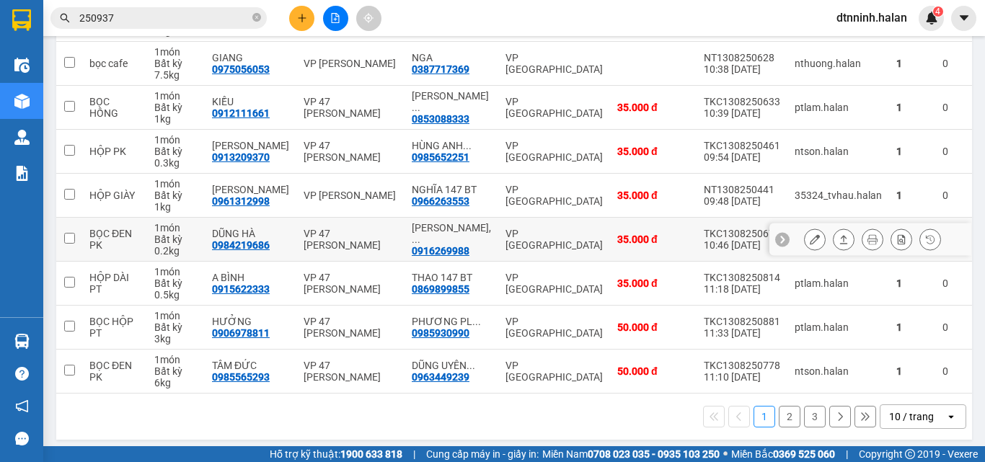
scroll to position [288, 0]
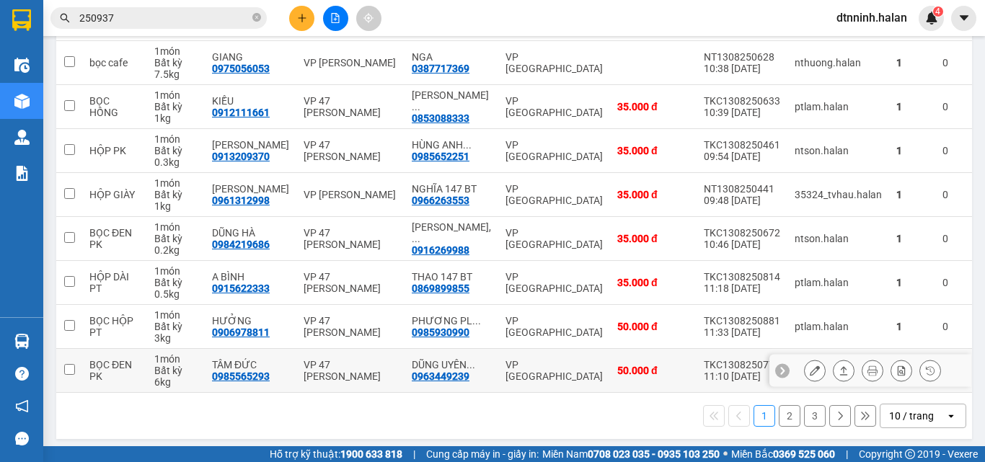
click at [805, 368] on button at bounding box center [815, 370] width 20 height 25
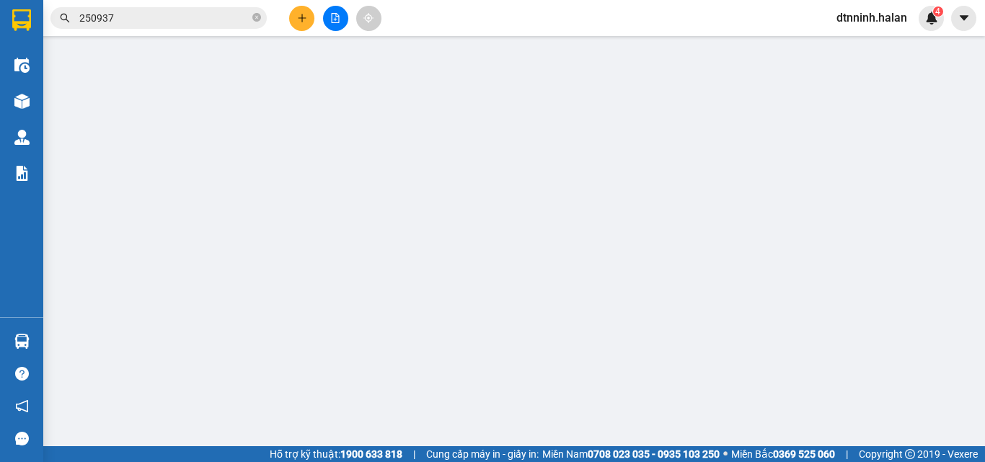
type input "0985565293"
type input "TÂM ĐỨC"
type input "0963449239"
type input "DŨNG UYÊN 147BT"
type input "50.000"
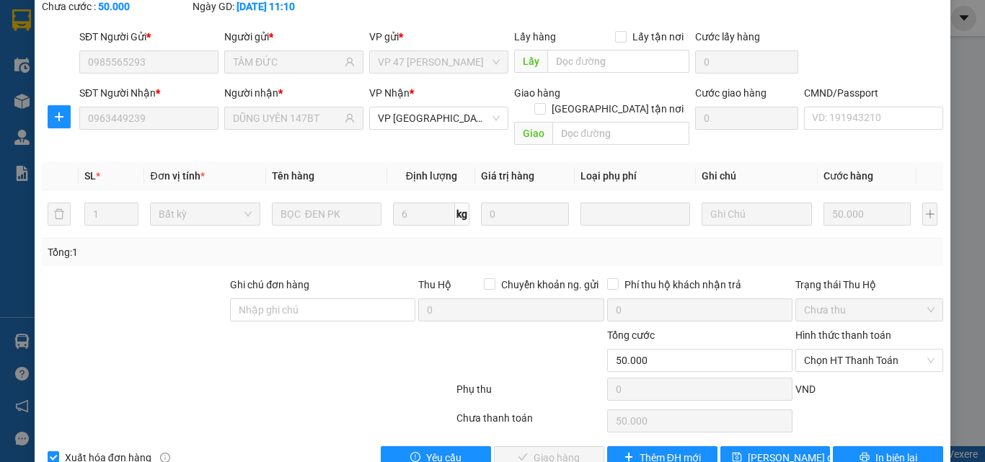
scroll to position [103, 0]
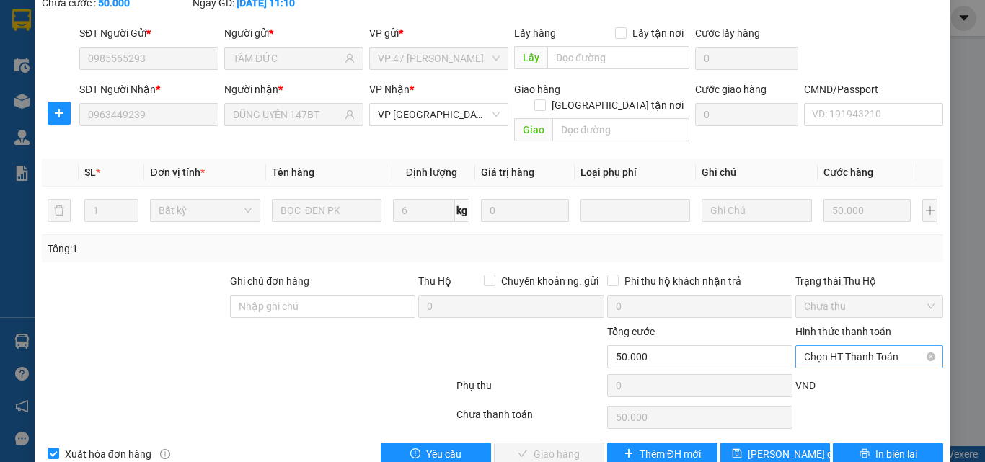
click at [865, 345] on div "Chọn HT Thanh Toán" at bounding box center [869, 356] width 148 height 23
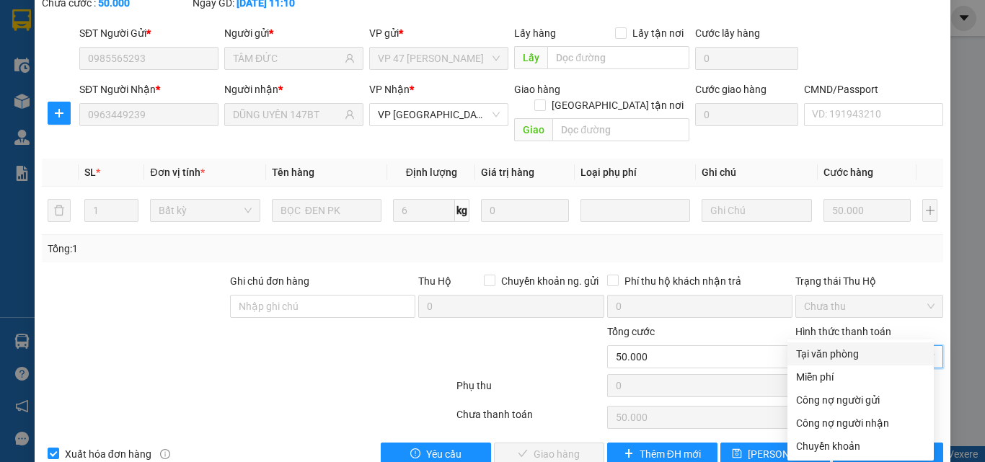
drag, startPoint x: 848, startPoint y: 355, endPoint x: 757, endPoint y: 365, distance: 91.5
click at [846, 355] on div "Tại văn phòng" at bounding box center [860, 354] width 129 height 16
type input "0"
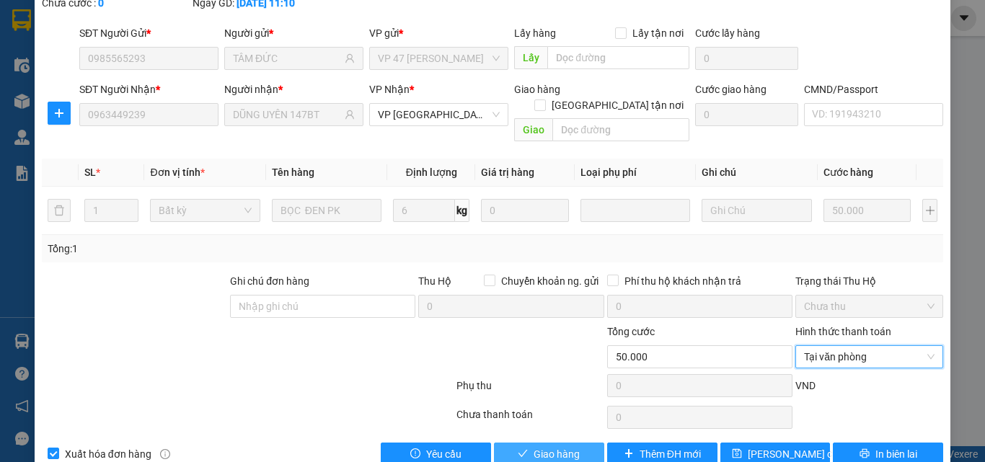
click at [562, 437] on span "Giao hàng" at bounding box center [556, 454] width 46 height 16
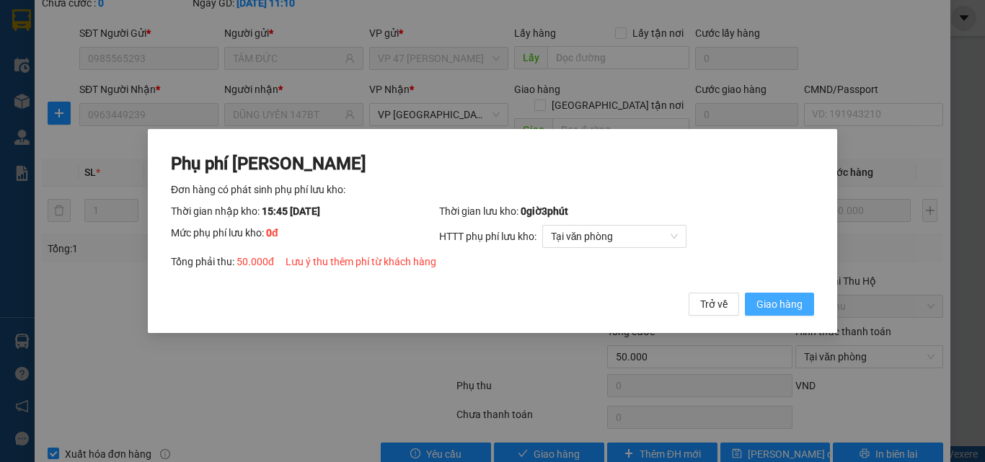
click at [779, 303] on span "Giao hàng" at bounding box center [779, 304] width 46 height 16
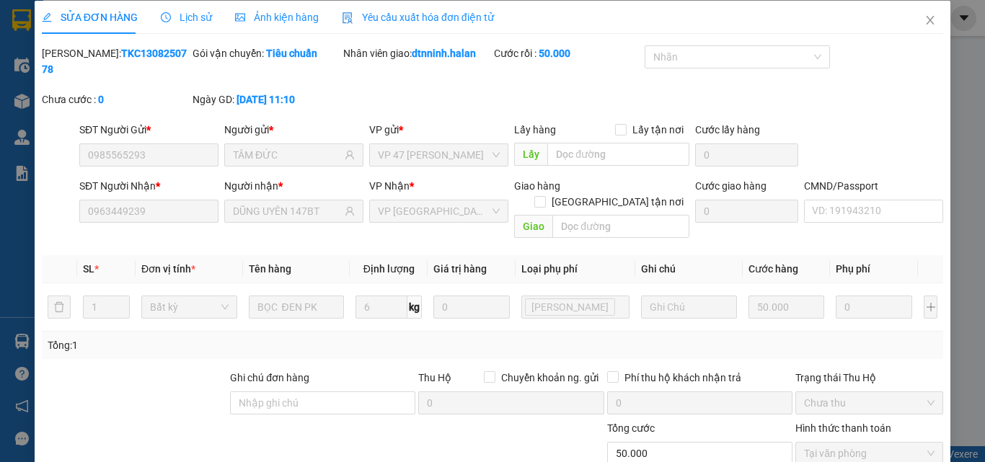
scroll to position [0, 0]
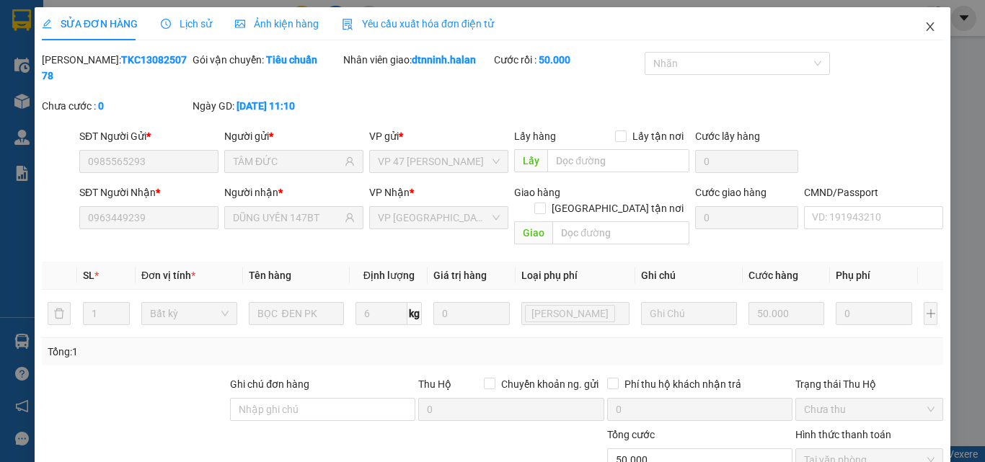
click at [913, 24] on span "Close" at bounding box center [930, 27] width 40 height 40
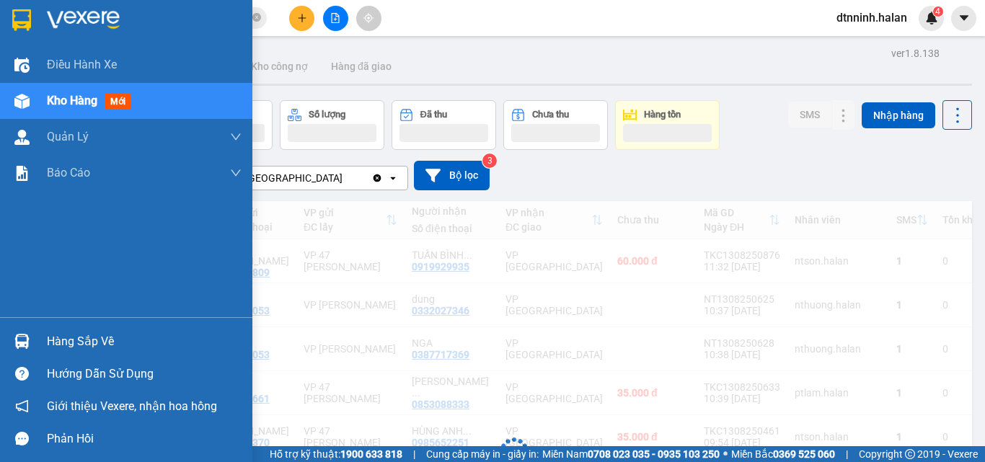
click at [69, 340] on div "Hàng sắp về" at bounding box center [144, 342] width 195 height 22
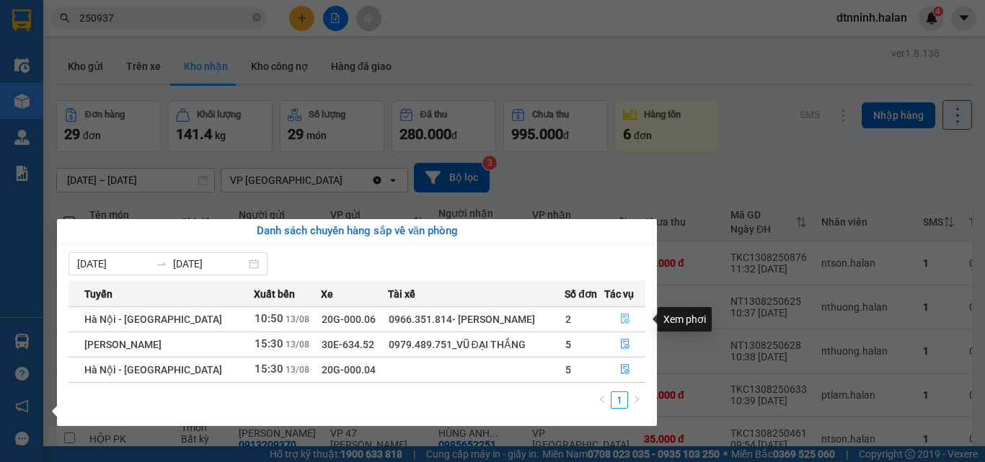
click at [624, 316] on icon "file-done" at bounding box center [625, 319] width 9 height 10
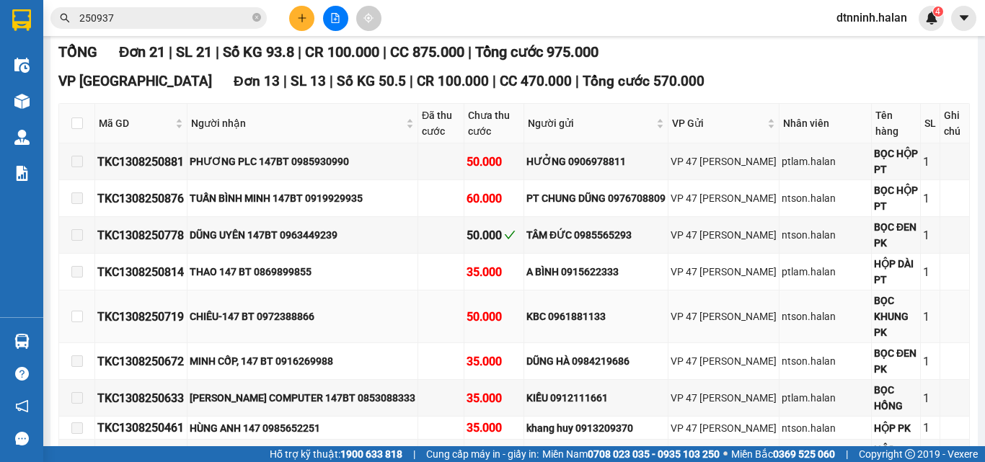
scroll to position [213, 0]
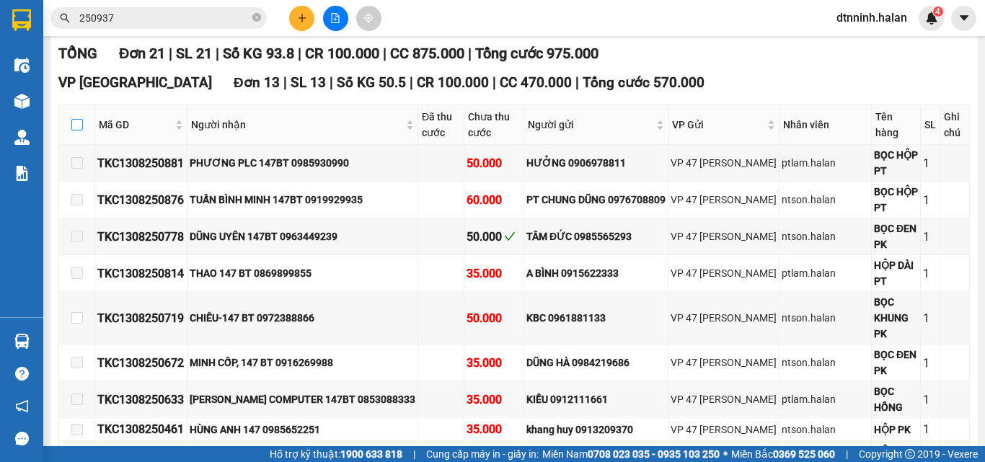
click at [76, 130] on input "checkbox" at bounding box center [77, 125] width 12 height 12
checkbox input "true"
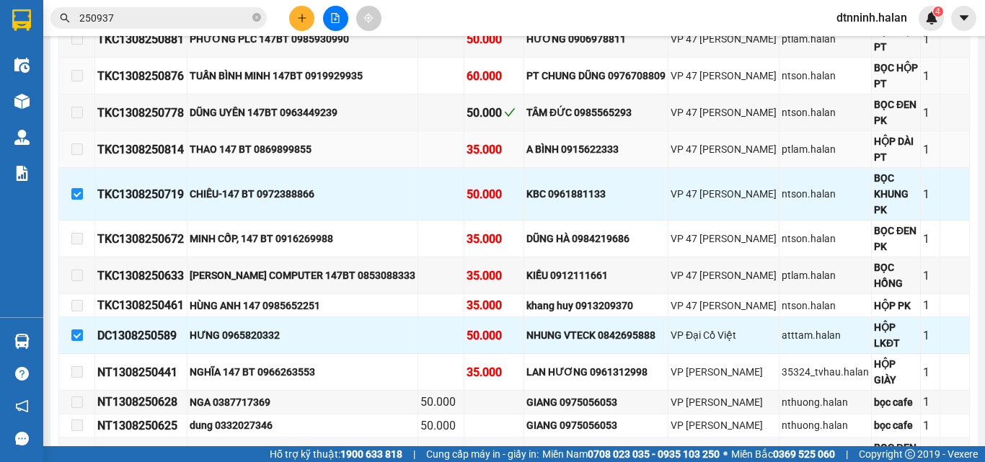
scroll to position [357, 0]
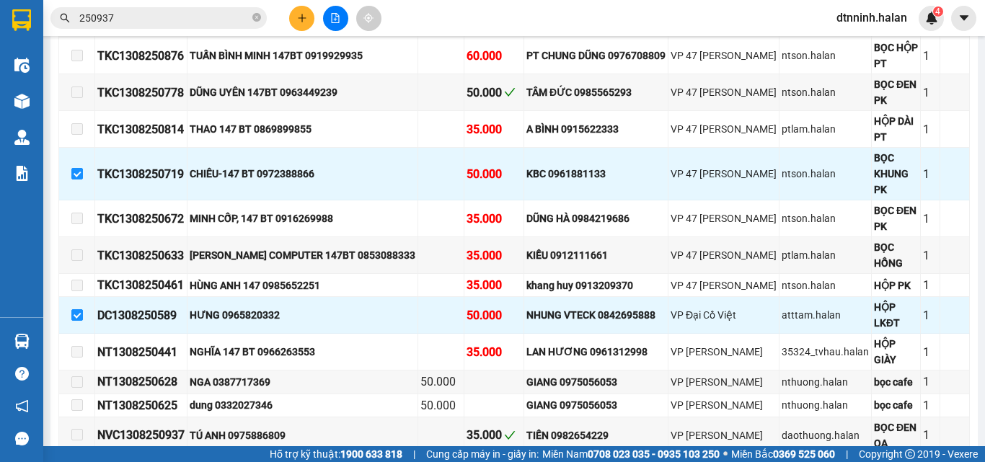
click at [303, 19] on icon "plus" at bounding box center [302, 18] width 10 height 10
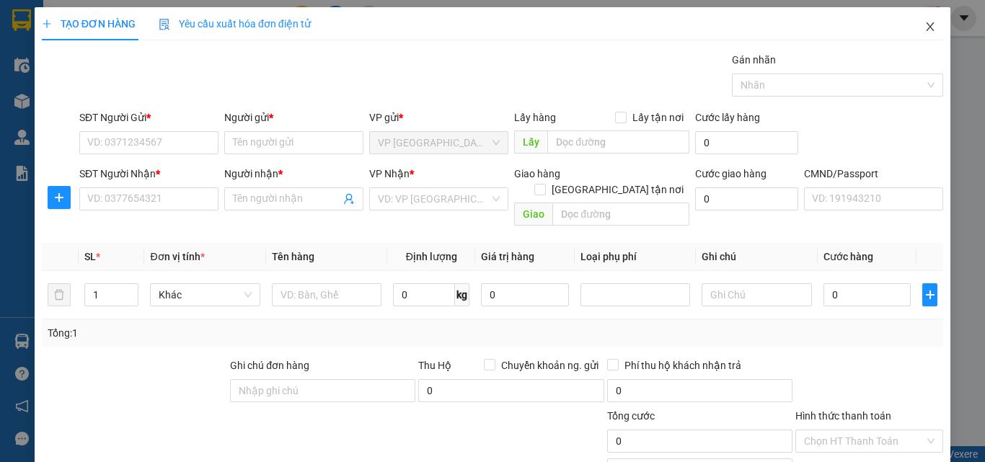
click at [916, 20] on span "Close" at bounding box center [930, 27] width 40 height 40
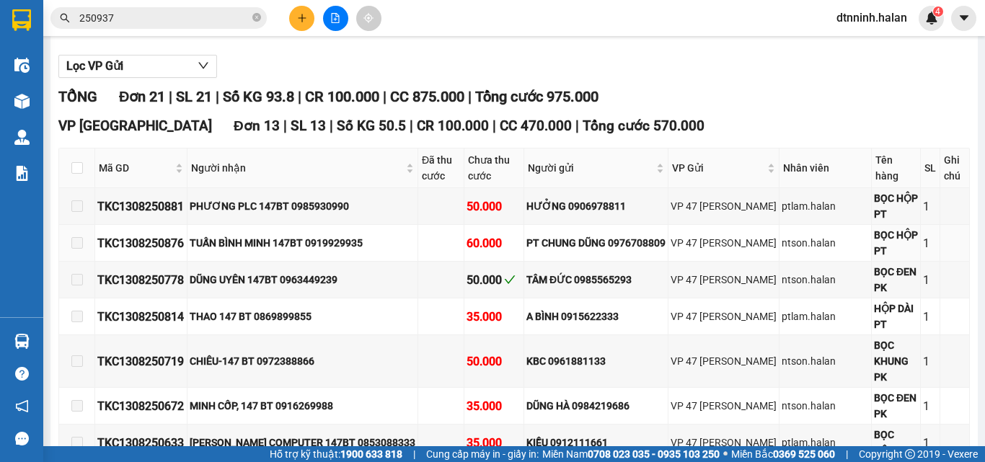
scroll to position [216, 0]
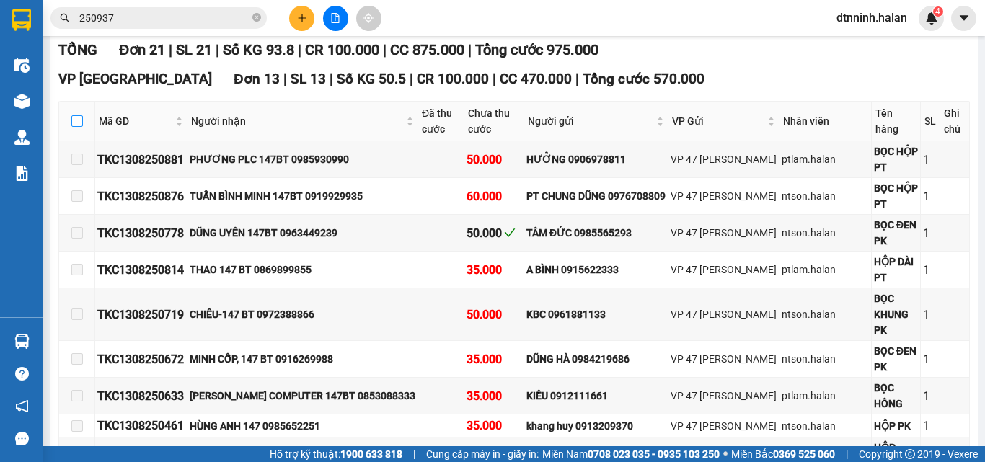
click at [73, 127] on input "checkbox" at bounding box center [77, 121] width 12 height 12
checkbox input "true"
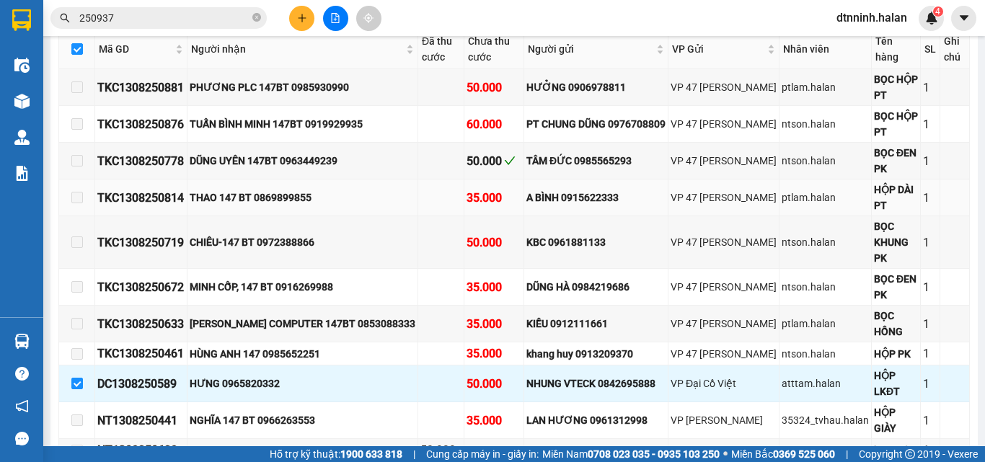
scroll to position [433, 0]
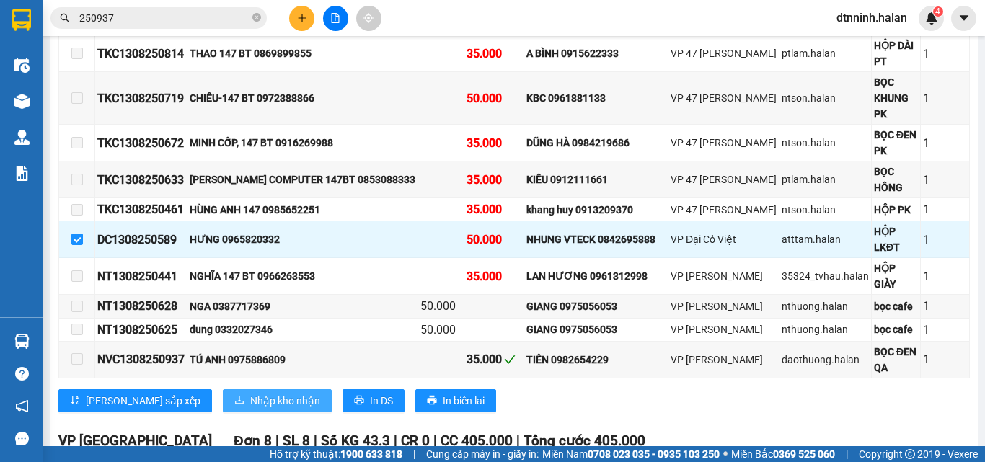
click at [250, 400] on span "Nhập kho nhận" at bounding box center [285, 401] width 70 height 16
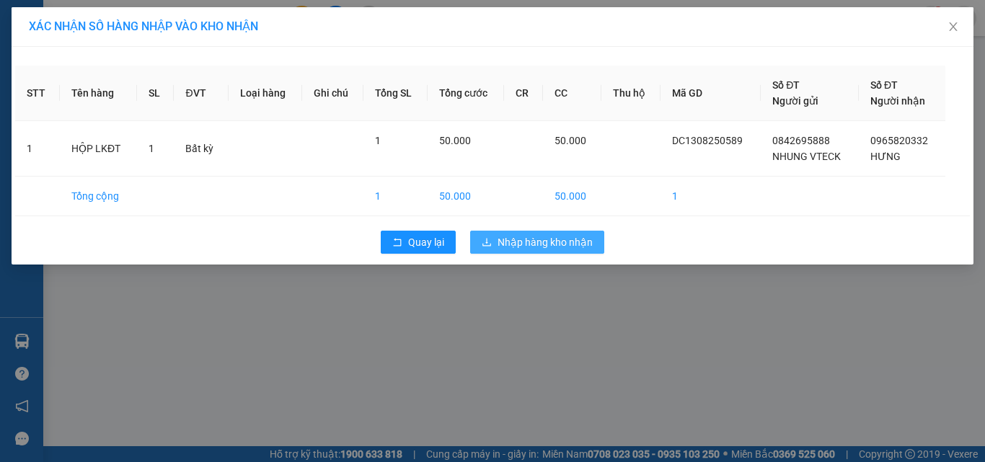
click at [514, 241] on span "Nhập hàng kho nhận" at bounding box center [544, 242] width 95 height 16
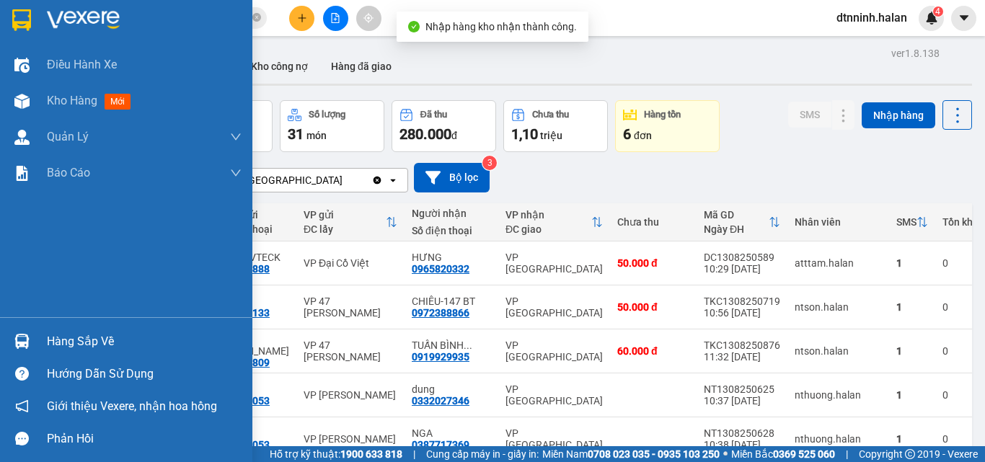
click at [71, 338] on div "Hàng sắp về" at bounding box center [144, 342] width 195 height 22
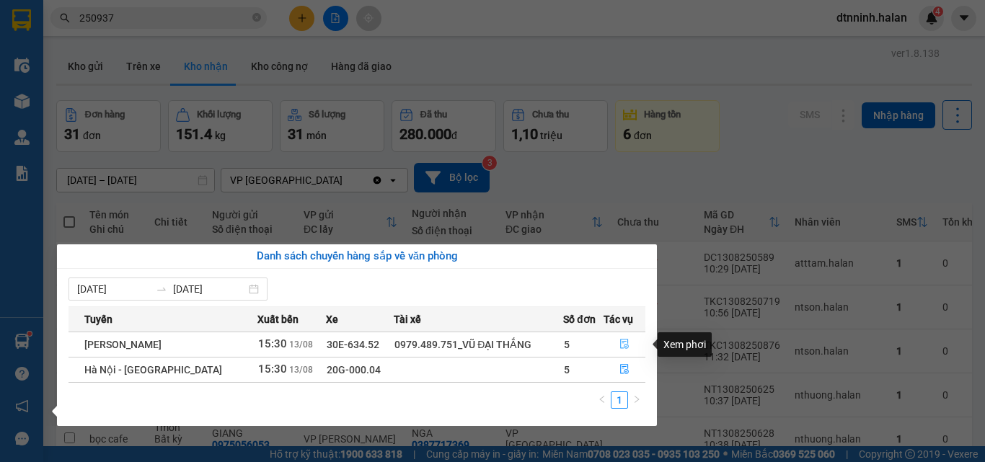
click at [621, 340] on icon "file-done" at bounding box center [624, 345] width 9 height 10
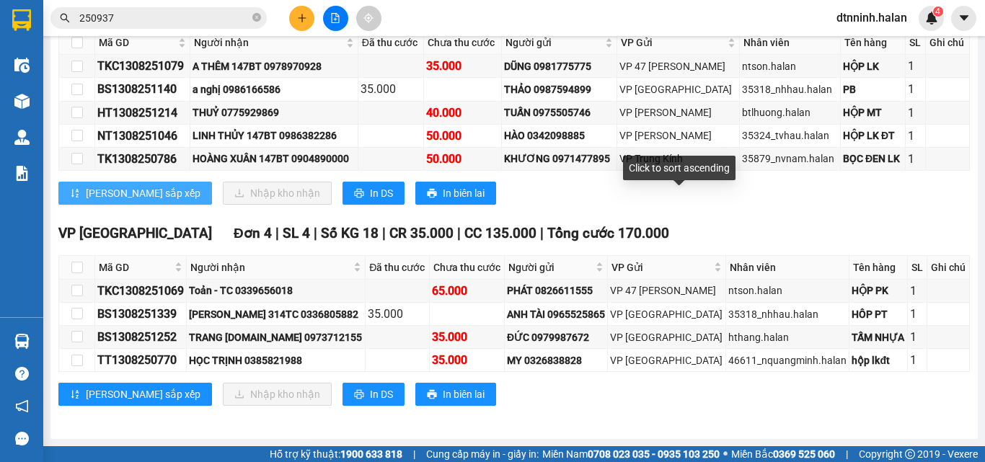
scroll to position [303, 0]
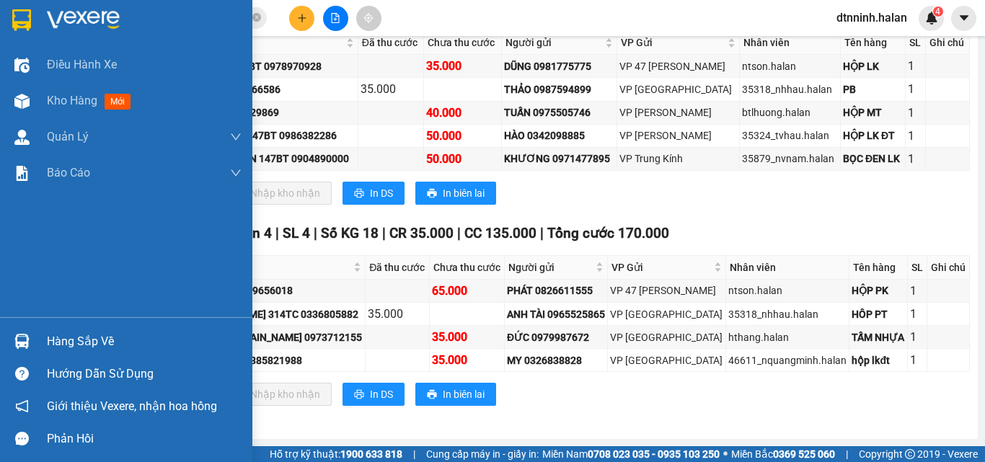
click at [83, 340] on div "Hàng sắp về" at bounding box center [144, 342] width 195 height 22
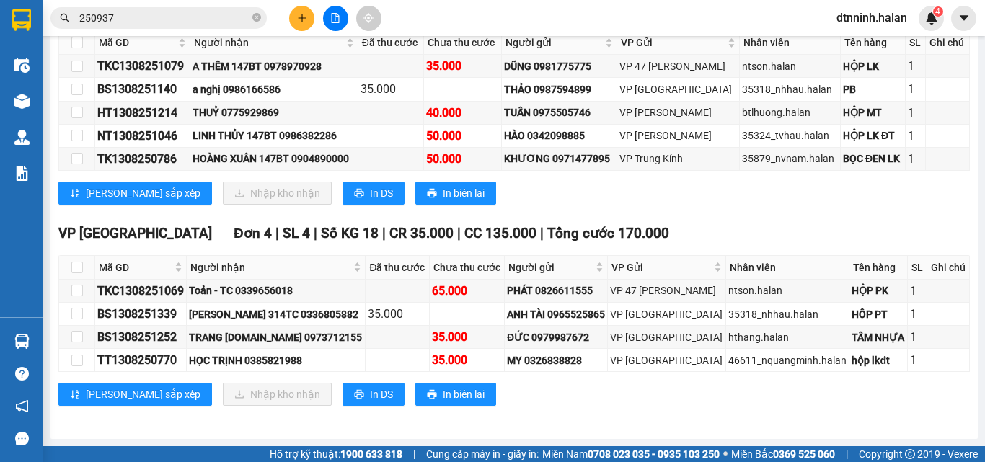
click at [702, 217] on section "Kết quả tìm kiếm ( 213 ) Bộ lọc Mã ĐH Trạng thái Món hàng Thu hộ Tổng cước Chưa…" at bounding box center [492, 231] width 985 height 462
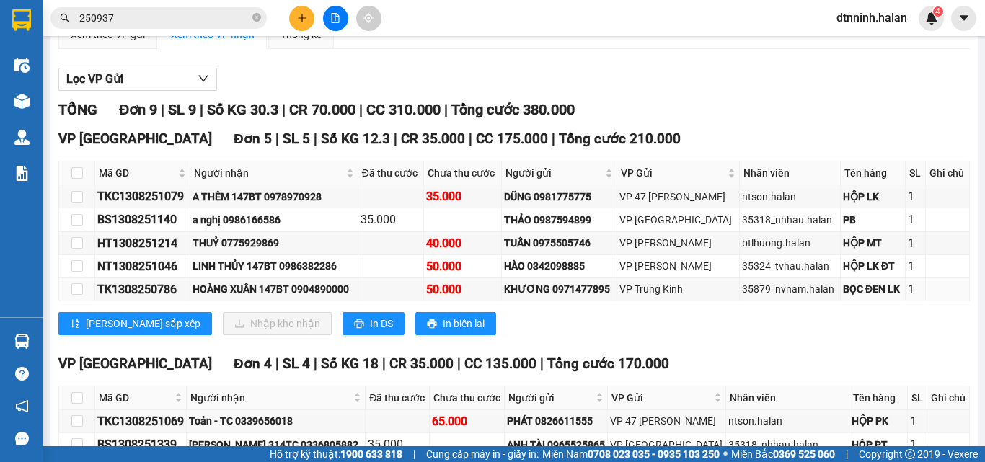
scroll to position [0, 0]
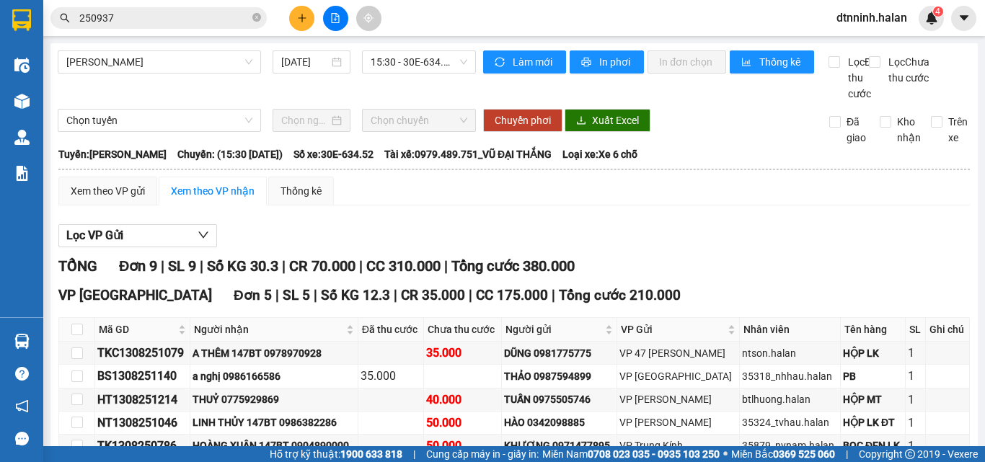
click at [301, 19] on icon "plus" at bounding box center [302, 18] width 10 height 10
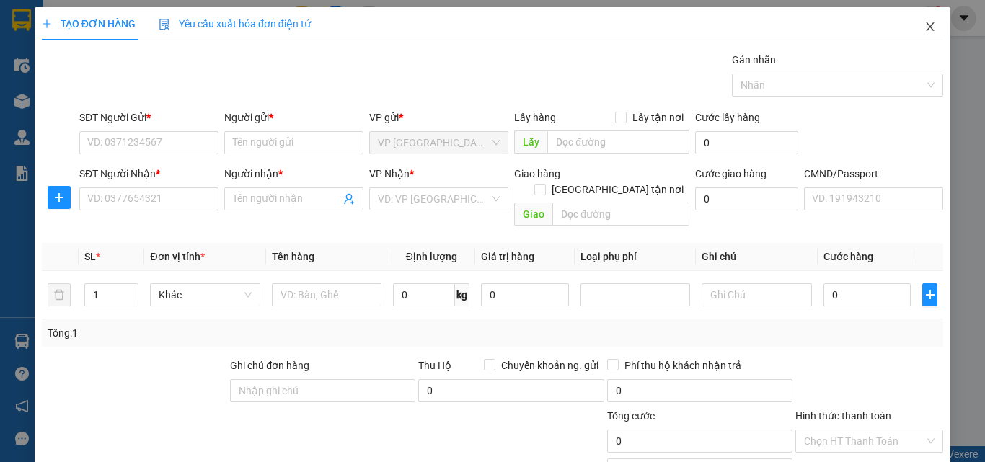
click at [924, 27] on icon "close" at bounding box center [930, 27] width 12 height 12
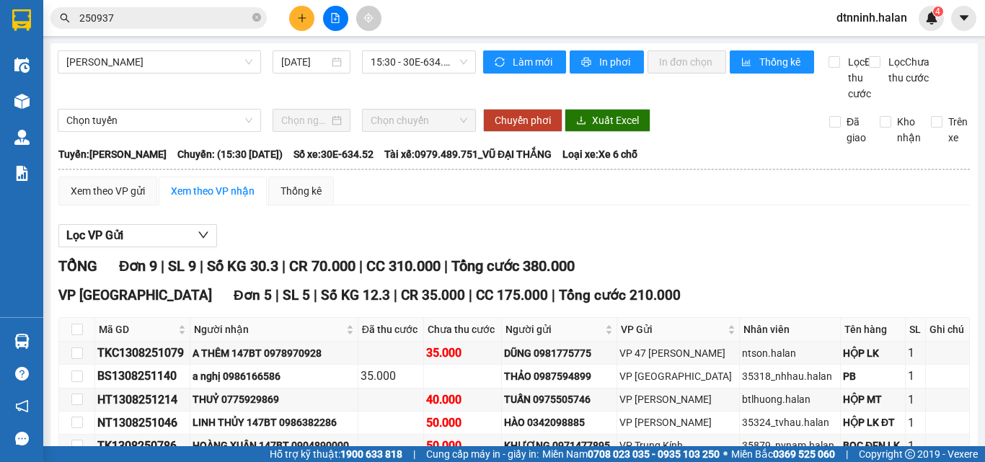
click at [257, 16] on icon "close-circle" at bounding box center [256, 17] width 9 height 9
click at [190, 16] on input "250937" at bounding box center [164, 18] width 170 height 16
paste input "0334308097"
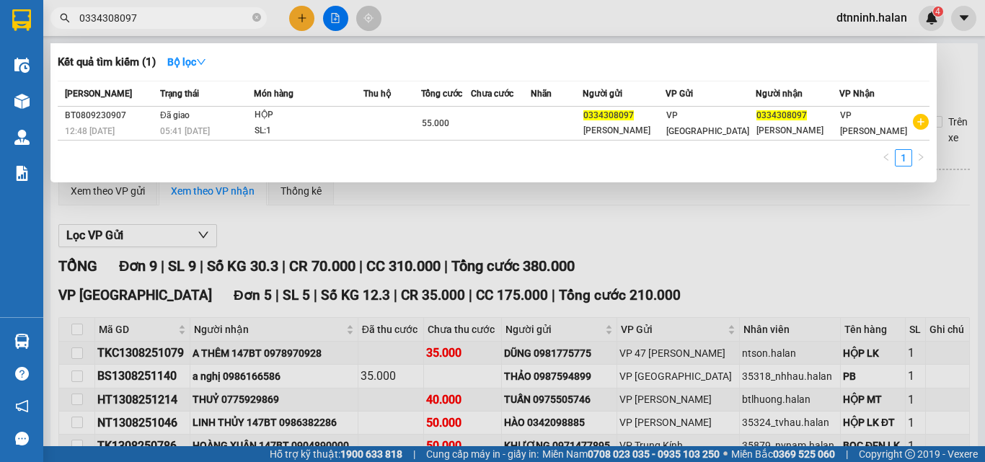
type input "0334308097"
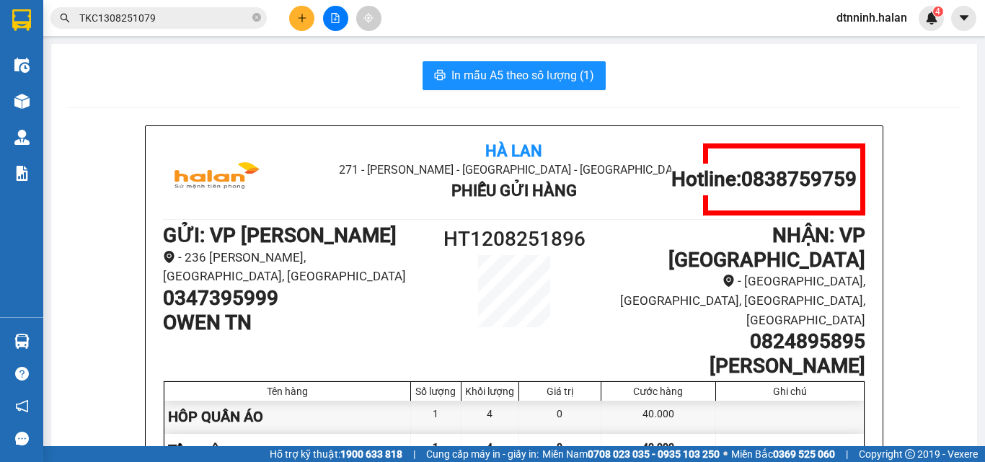
drag, startPoint x: 296, startPoint y: 91, endPoint x: 300, endPoint y: 83, distance: 8.7
click at [296, 91] on div "In mẫu A5 theo số lượng (1) Hà Lan 271 - [PERSON_NAME] - [GEOGRAPHIC_DATA] Long…" at bounding box center [514, 378] width 926 height 668
click at [451, 69] on span "In mẫu A5 theo số lượng (1)" at bounding box center [522, 75] width 143 height 18
click at [360, 102] on div "In mẫu A5 theo số lượng (1) Hà Lan 271 - [PERSON_NAME] - [GEOGRAPHIC_DATA] Long…" at bounding box center [514, 378] width 926 height 668
click at [484, 86] on button "In mẫu A5 theo số lượng (1)" at bounding box center [513, 75] width 183 height 29
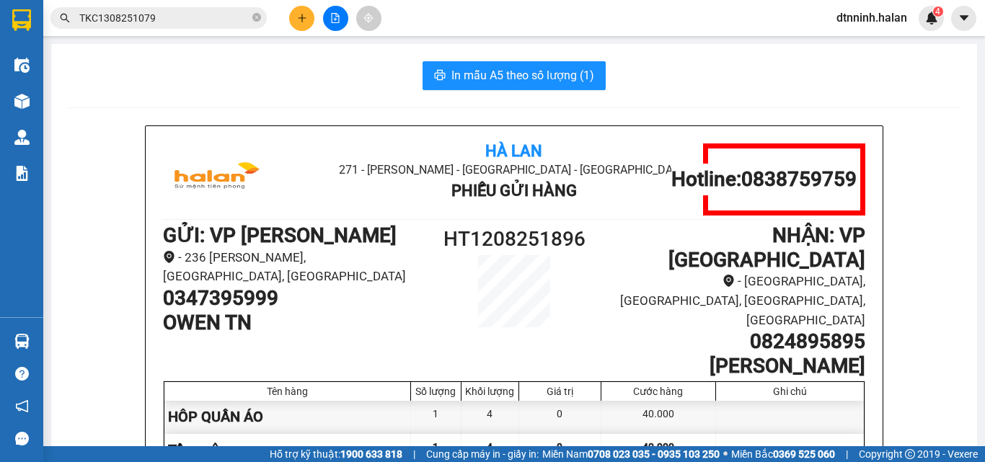
click at [363, 107] on div "In mẫu A5 theo số lượng (1) Hà Lan 271 - [PERSON_NAME] - [GEOGRAPHIC_DATA] Long…" at bounding box center [514, 378] width 926 height 668
click at [457, 76] on span "In mẫu A5 theo số lượng (1)" at bounding box center [522, 75] width 143 height 18
click at [125, 97] on div "In mẫu A5 theo số lượng (1) Hà Lan 271 - [PERSON_NAME] - [GEOGRAPHIC_DATA] Long…" at bounding box center [514, 378] width 926 height 668
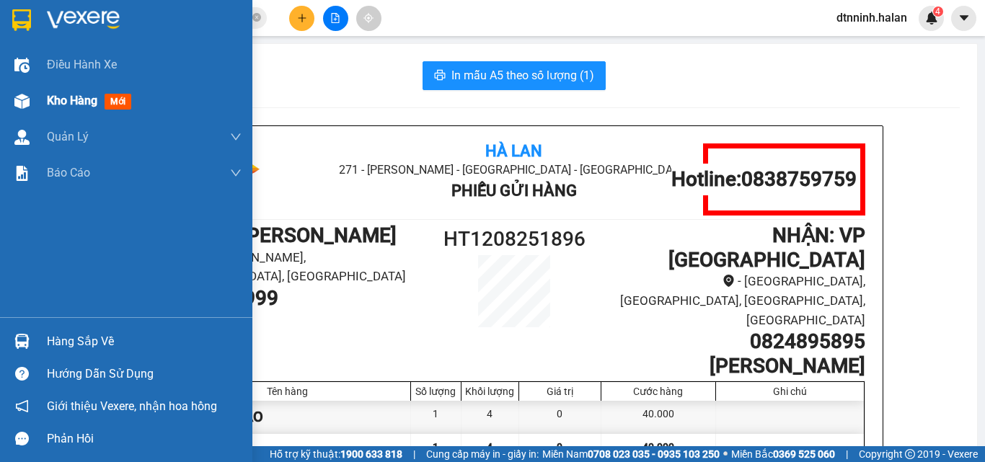
click at [26, 103] on img at bounding box center [21, 101] width 15 height 15
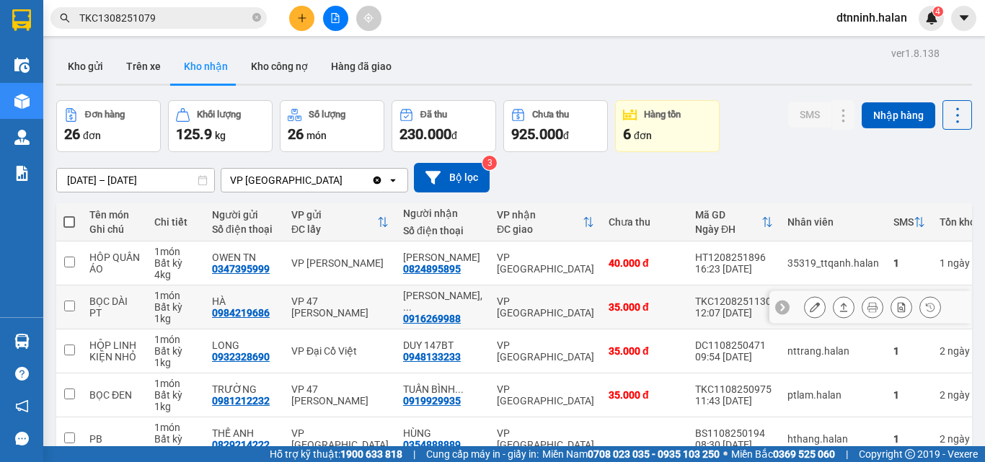
click at [805, 314] on button at bounding box center [815, 307] width 20 height 25
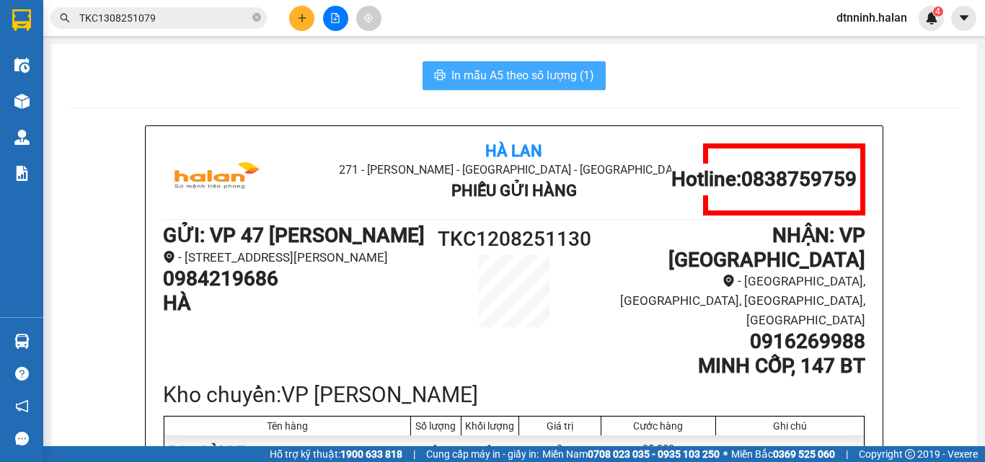
click at [528, 89] on button "In mẫu A5 theo số lượng (1)" at bounding box center [513, 75] width 183 height 29
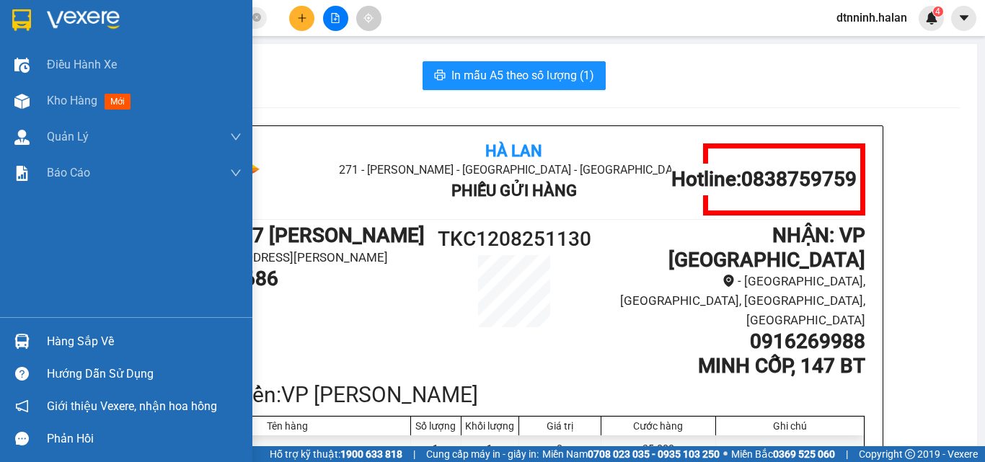
click at [41, 340] on div "Hàng sắp về" at bounding box center [126, 341] width 252 height 32
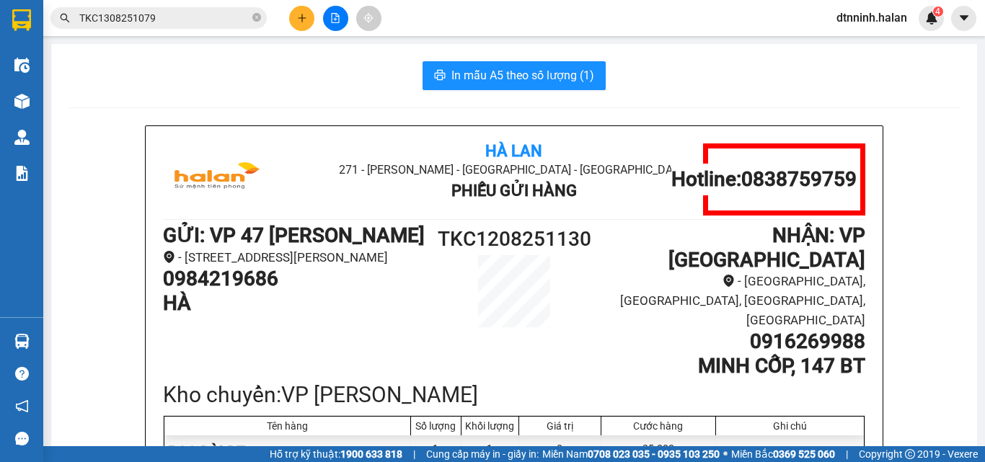
click at [714, 102] on section "Kết quả tìm kiếm ( 1 ) Bộ lọc Mã ĐH Trạng thái Món hàng Thu hộ Tổng cước Chưa c…" at bounding box center [492, 231] width 985 height 462
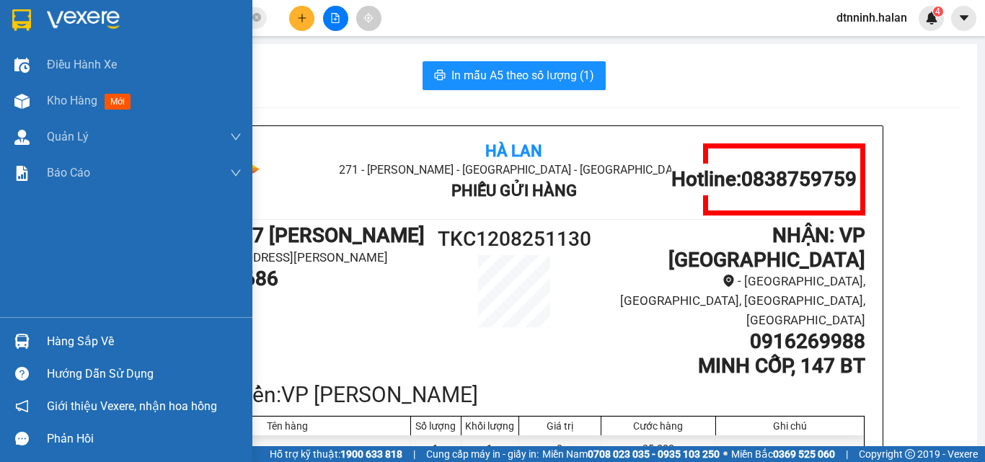
click at [62, 328] on div "Hàng sắp về" at bounding box center [126, 341] width 252 height 32
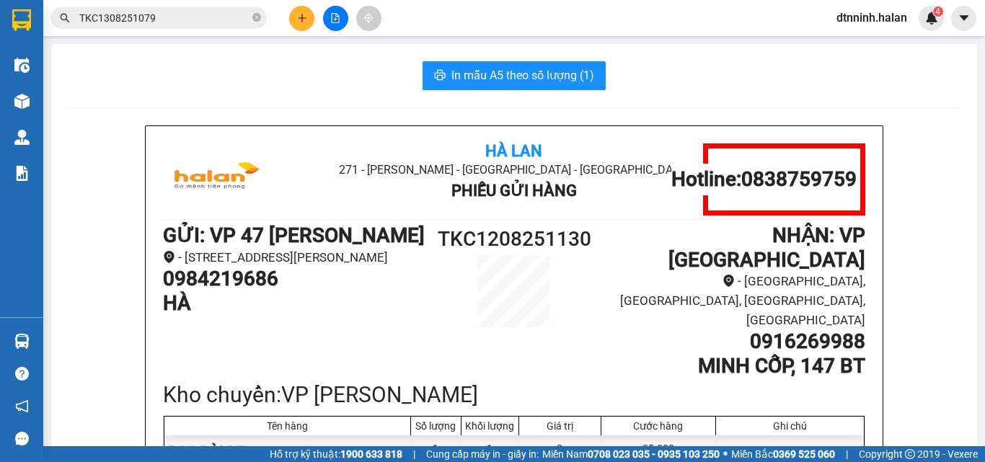
click at [222, 22] on section "Kết quả tìm kiếm ( 1 ) Bộ lọc Mã ĐH Trạng thái Món hàng Thu hộ Tổng cước Chưa c…" at bounding box center [492, 231] width 985 height 462
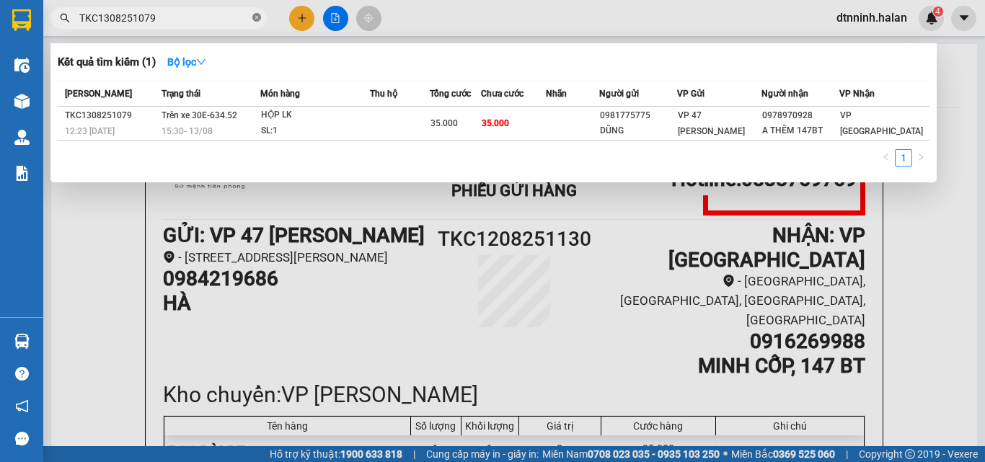
click at [256, 19] on icon "close-circle" at bounding box center [256, 17] width 9 height 9
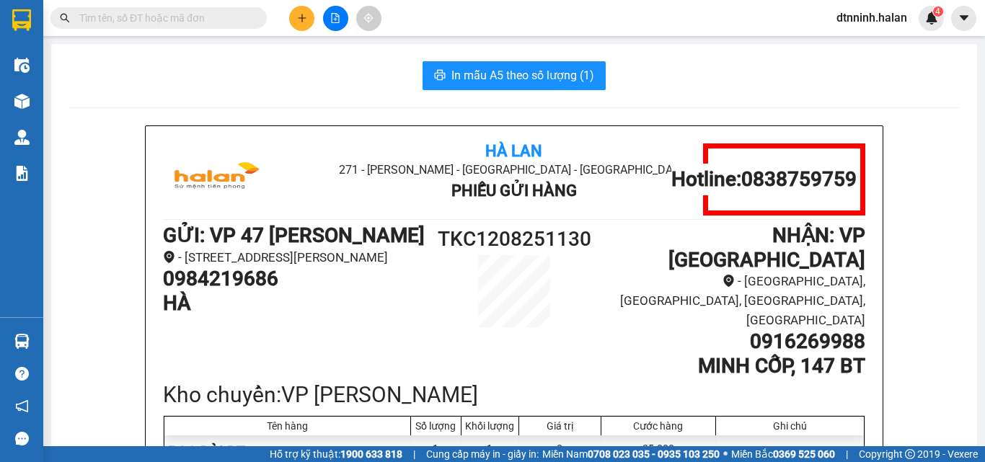
click at [215, 24] on input "text" at bounding box center [164, 18] width 170 height 16
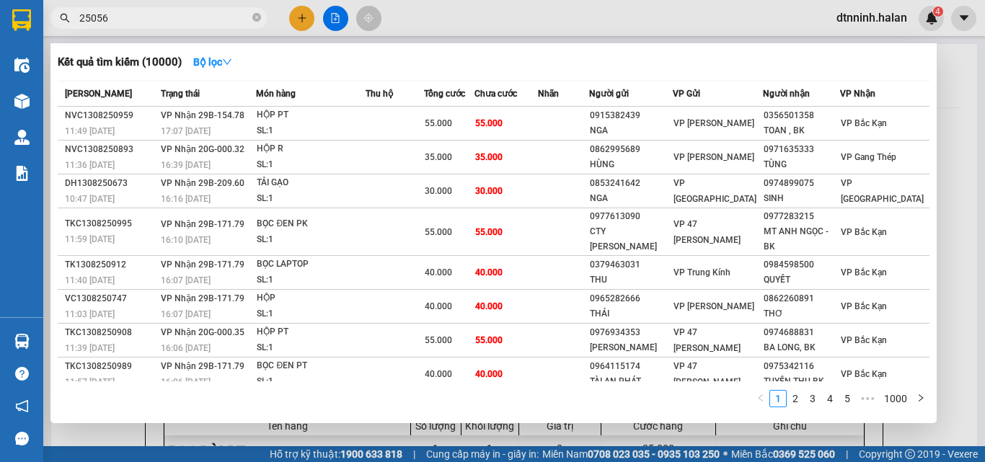
type input "250562"
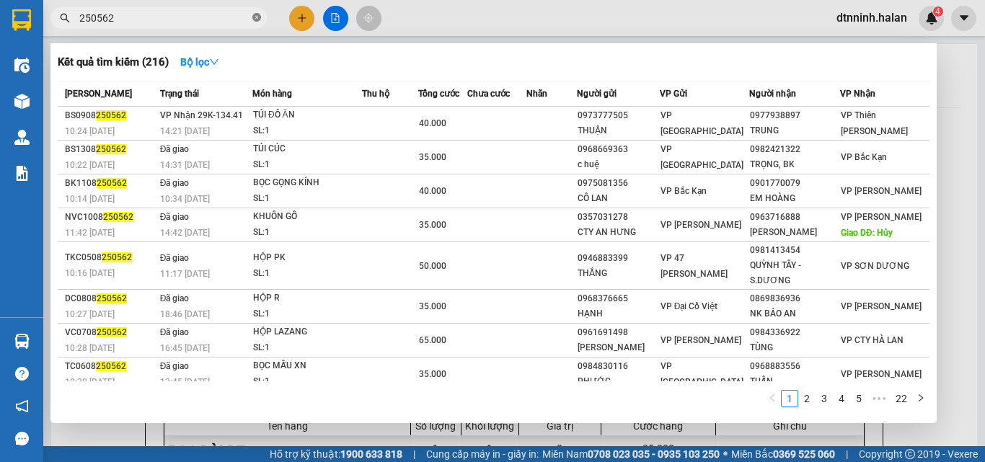
click at [257, 17] on icon "close-circle" at bounding box center [256, 17] width 9 height 9
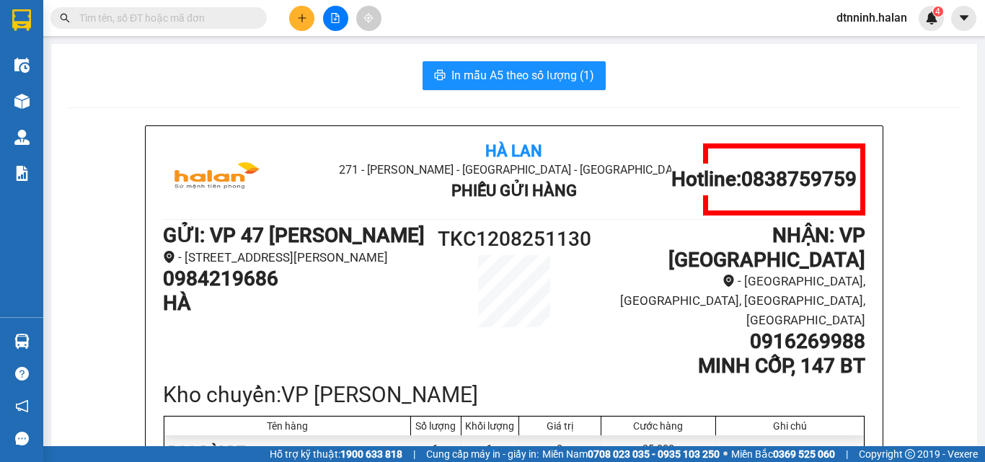
click at [311, 15] on button at bounding box center [301, 18] width 25 height 25
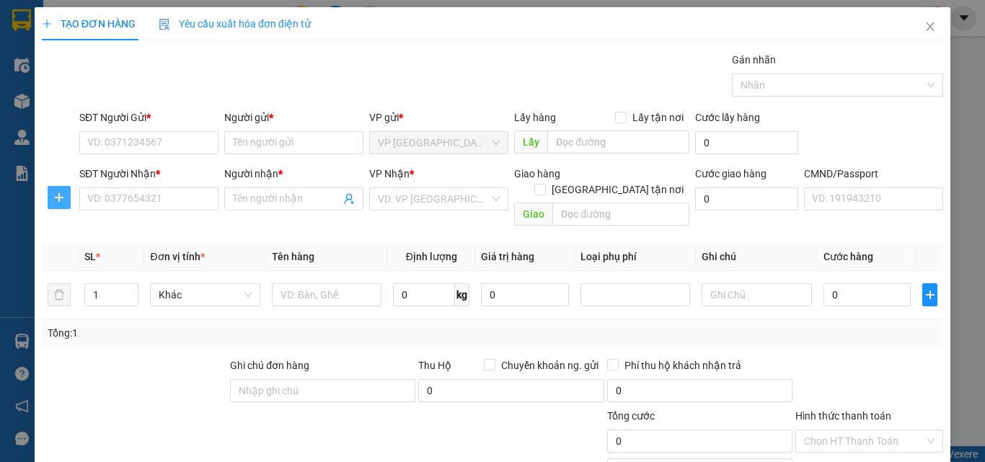
click at [56, 201] on icon "plus" at bounding box center [59, 198] width 12 height 12
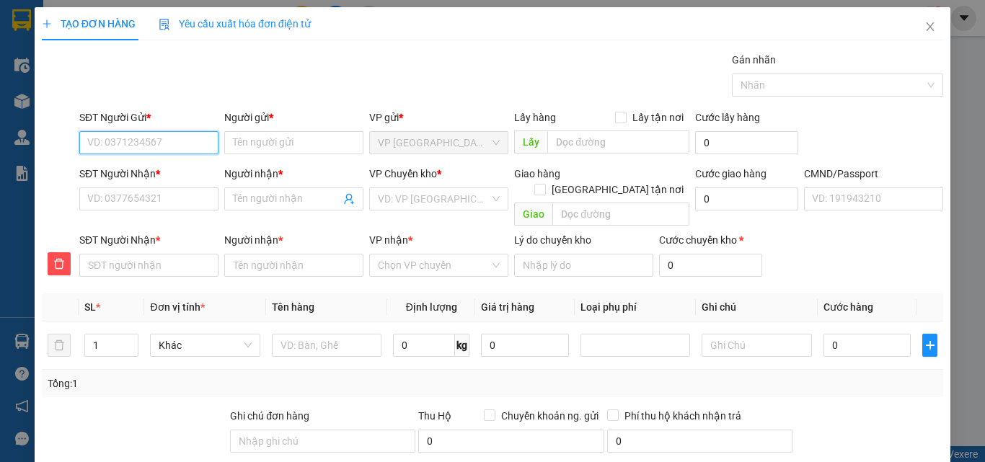
click at [123, 141] on input "SĐT Người Gửi *" at bounding box center [148, 142] width 139 height 23
type input "0964399996"
click at [177, 175] on div "0964399996 - THÀNH NAM 147BT" at bounding box center [164, 172] width 155 height 16
type input "THÀNH NAM 147BT"
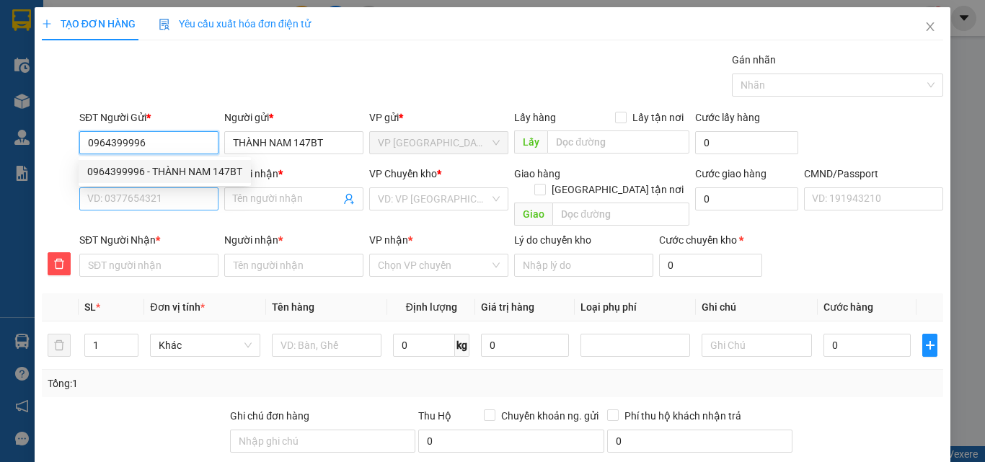
type input "0964399996"
click at [168, 198] on input "SĐT Người Nhận *" at bounding box center [148, 198] width 139 height 23
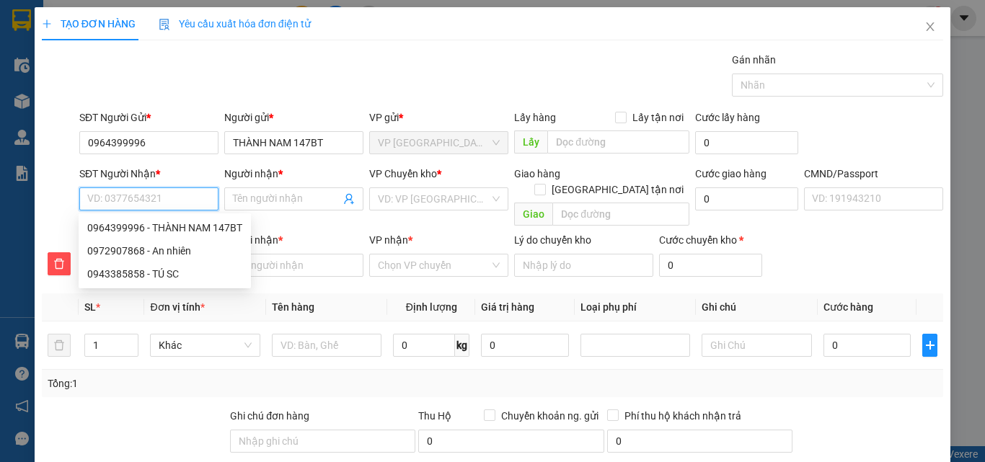
type input "0"
type input "08"
type input "081"
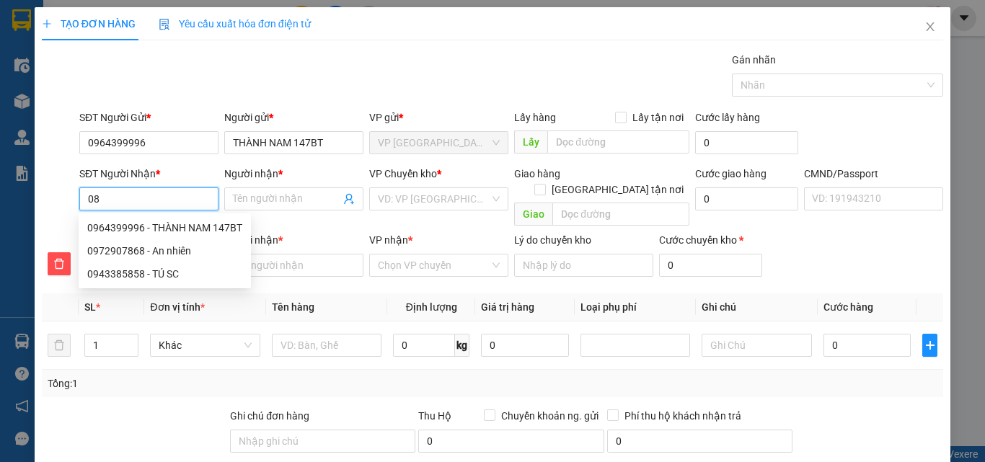
type input "081"
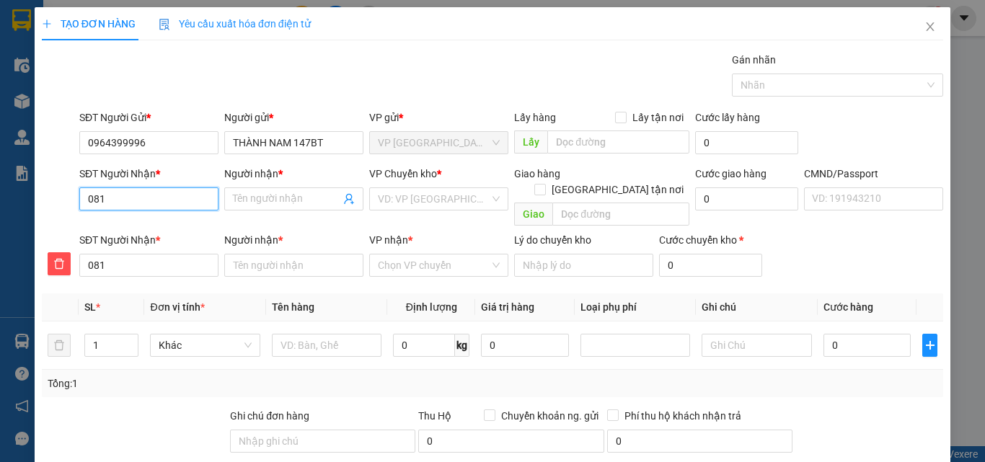
type input "0815"
type input "08159"
type input "081599"
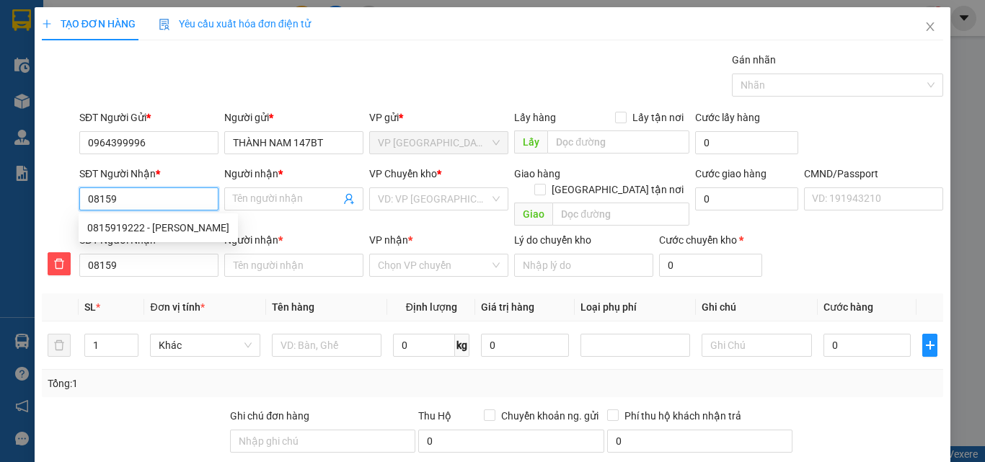
type input "081599"
type input "0815996"
type input "08159969"
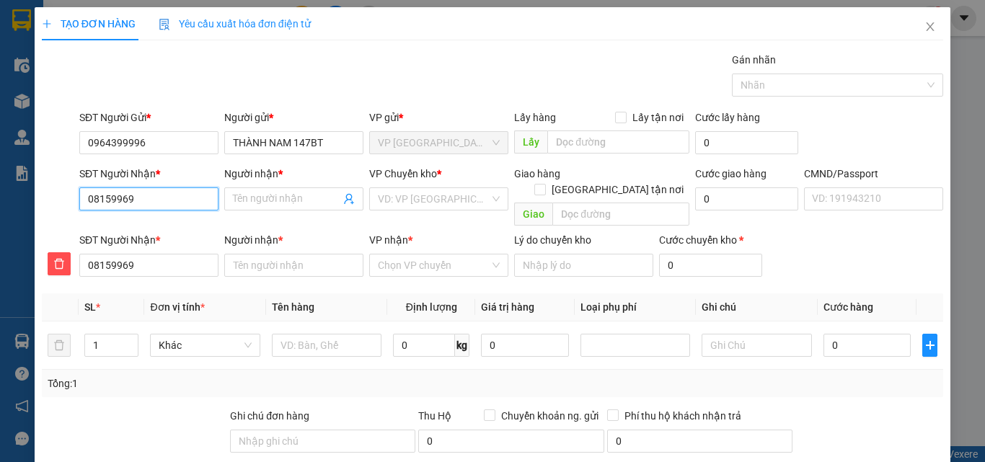
type input "081599699"
type input "0815996996"
drag, startPoint x: 156, startPoint y: 205, endPoint x: 56, endPoint y: 219, distance: 101.8
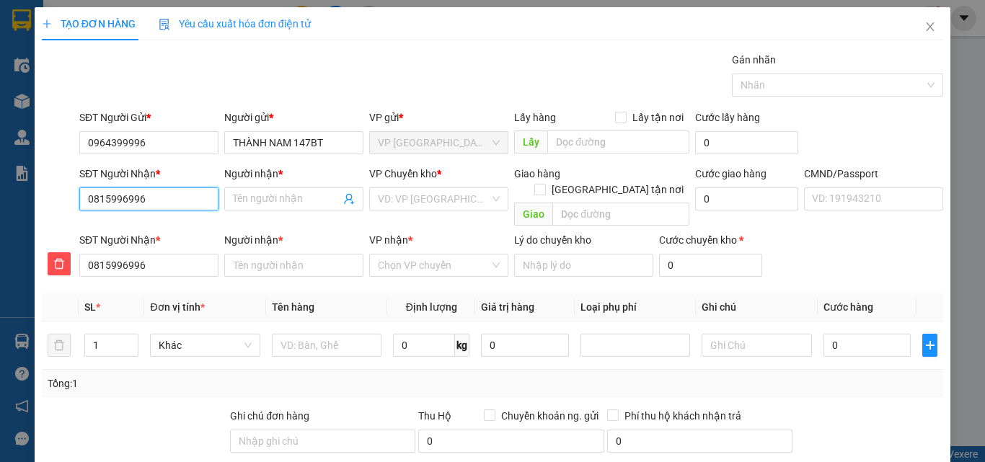
click at [56, 219] on form "SĐT Người Gửi * 0964399996 Người gửi * THÀNH NAM 147BT VP gửi * VP [GEOGRAPHIC_…" at bounding box center [492, 196] width 901 height 173
type input "0"
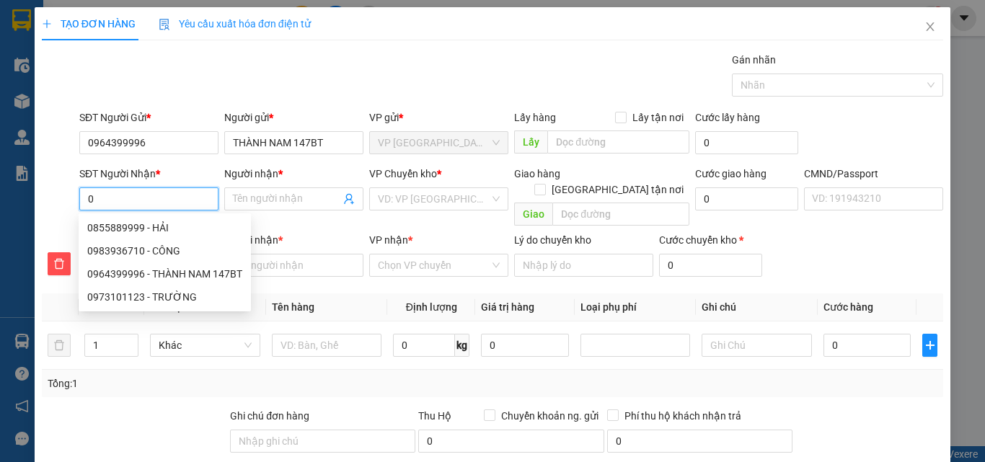
type input "07"
type input "078"
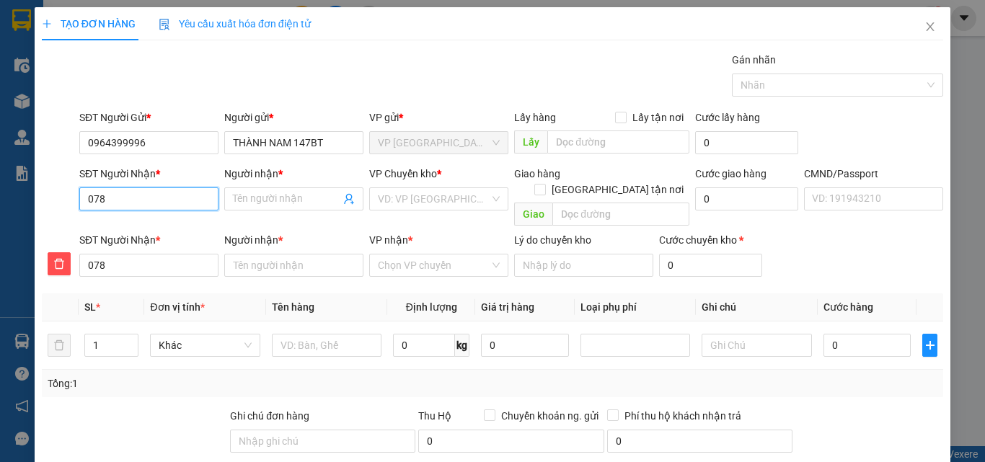
type input "0786"
type input "07862"
type input "078626"
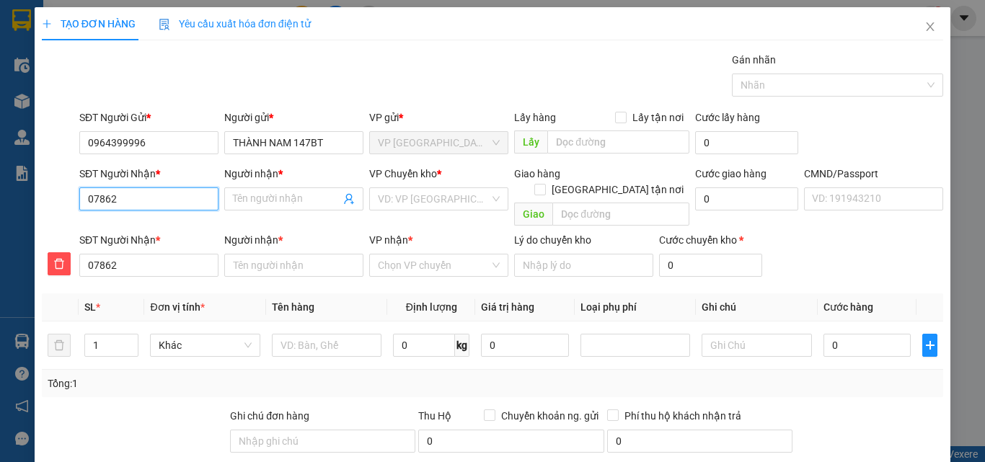
type input "078626"
type input "0786266"
type input "07862662"
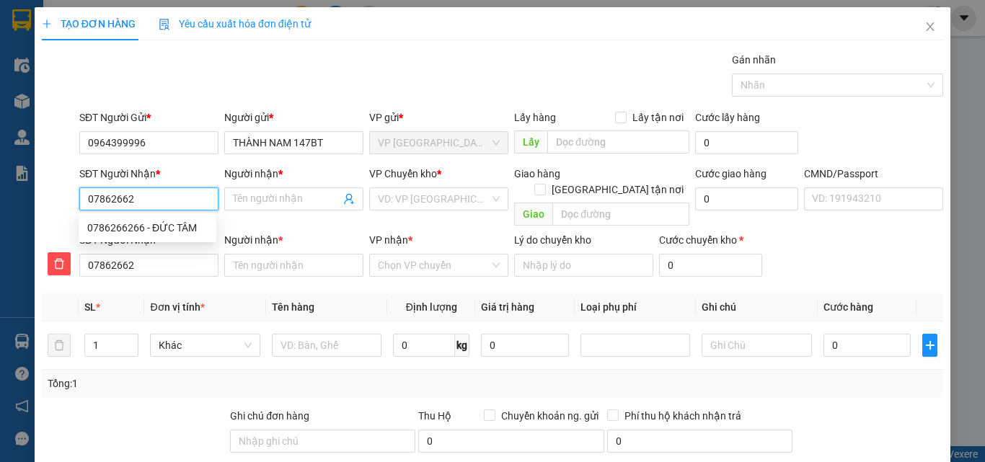
type input "078626626"
type input "0786266266"
click at [185, 226] on div "0786266266 - ĐỨC TÂM" at bounding box center [147, 228] width 120 height 16
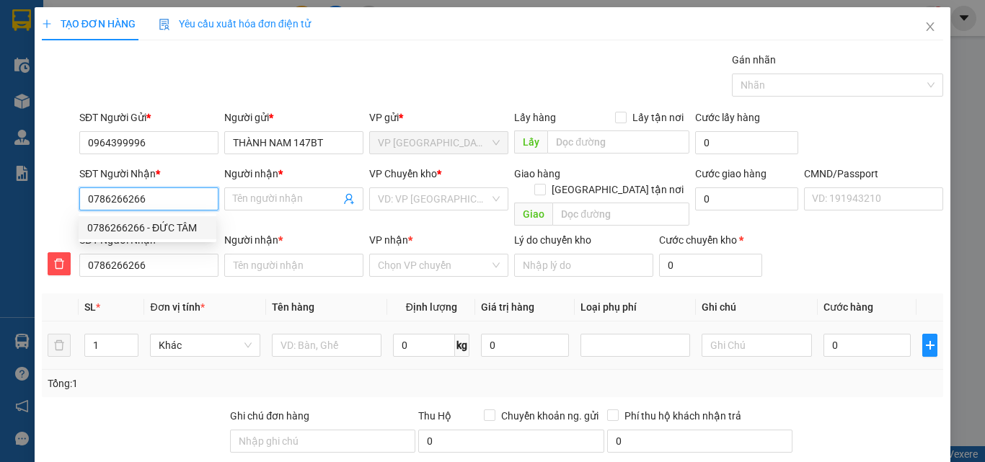
type input "ĐỨC TÂM"
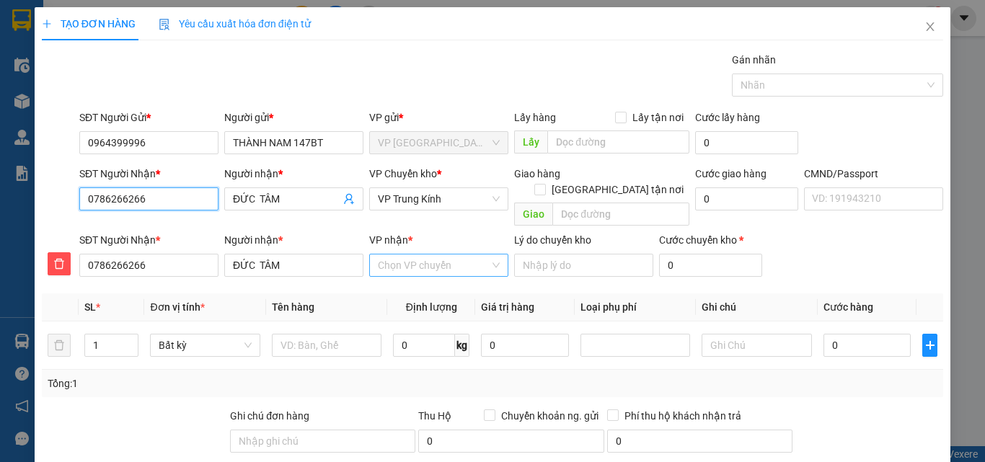
type input "0786266266"
click at [429, 254] on input "VP nhận *" at bounding box center [434, 265] width 112 height 22
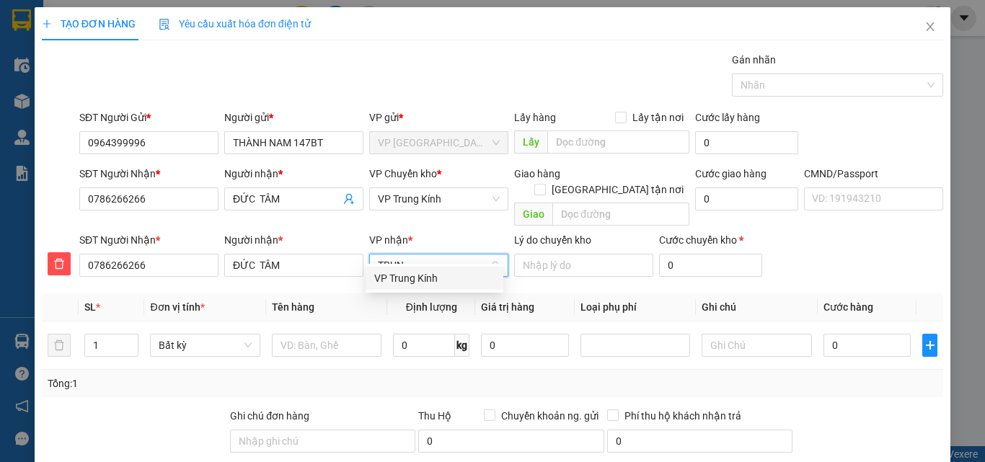
type input "TRUNG"
click at [433, 285] on div "VP Trung Kính" at bounding box center [434, 278] width 120 height 16
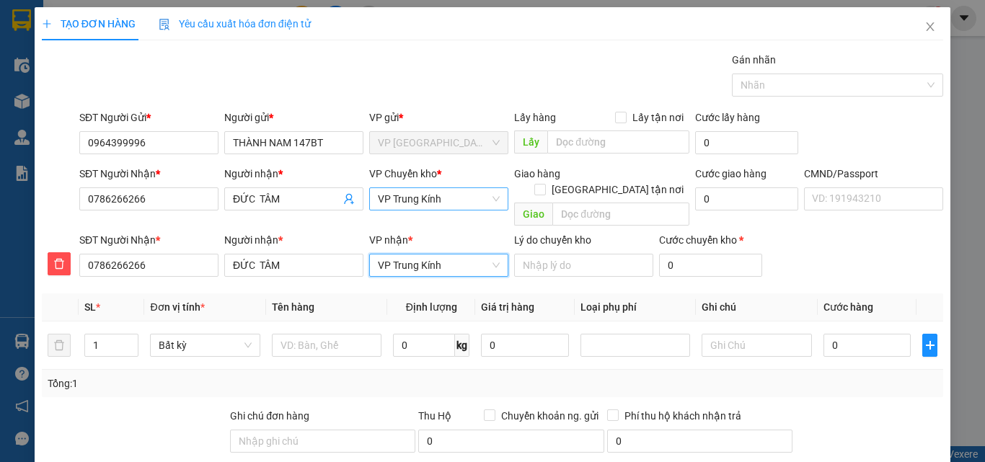
click at [438, 210] on div "VP Trung Kính" at bounding box center [438, 198] width 139 height 23
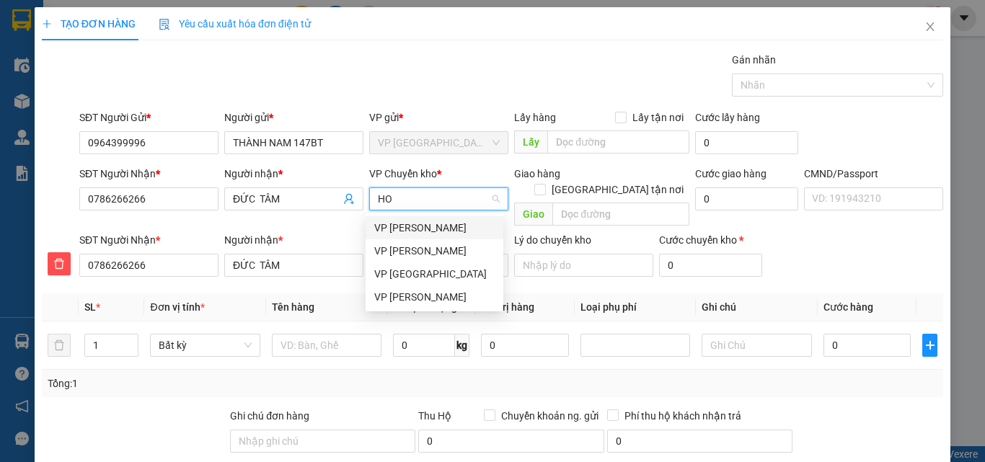
type input "HOA"
click at [446, 282] on div "VP [PERSON_NAME]" at bounding box center [434, 273] width 138 height 23
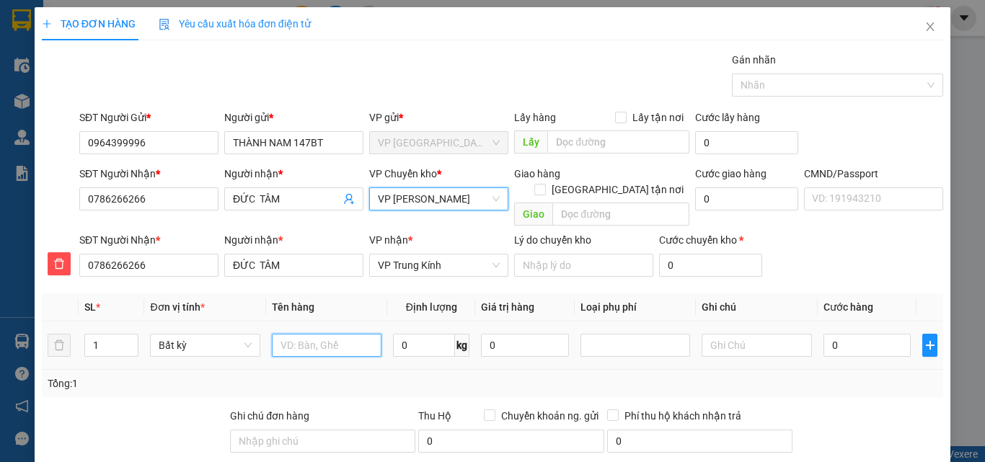
click at [333, 339] on input "text" at bounding box center [327, 345] width 110 height 23
type input "THÙNG MT"
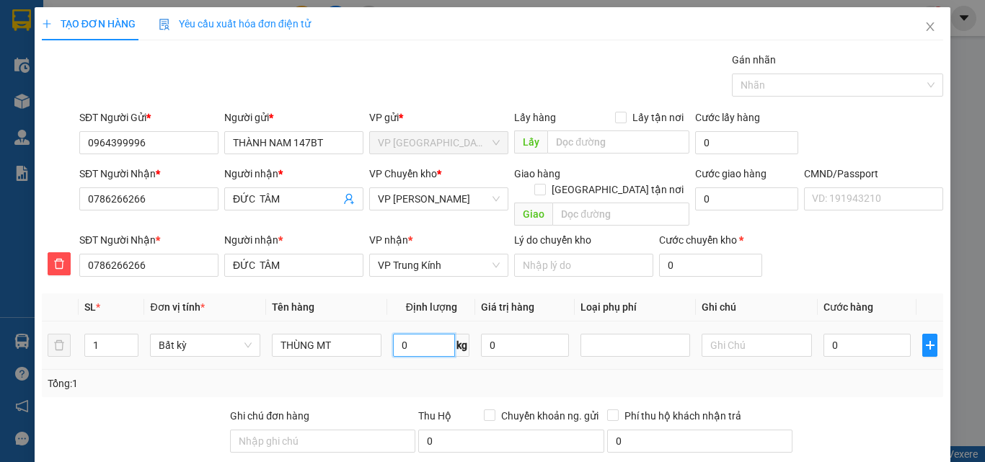
click at [418, 334] on input "0" at bounding box center [424, 345] width 62 height 23
click at [868, 341] on div "0" at bounding box center [867, 345] width 88 height 29
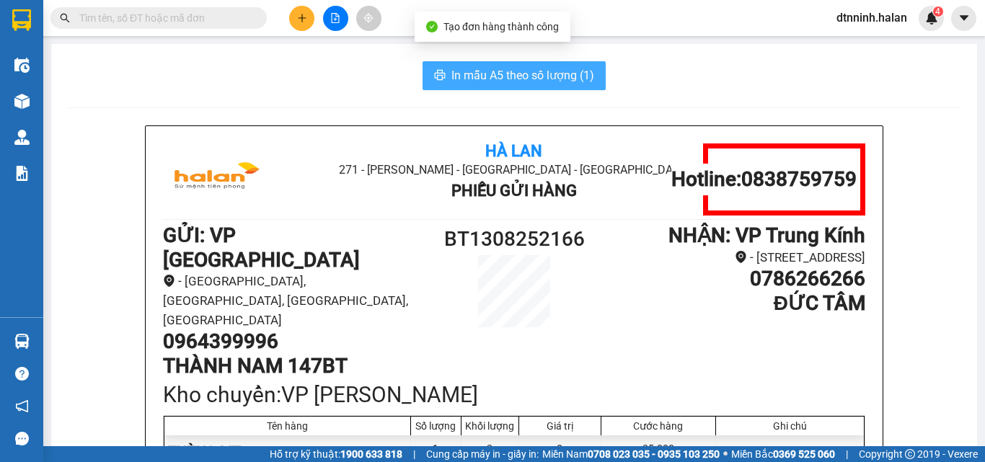
click at [523, 74] on span "In mẫu A5 theo số lượng (1)" at bounding box center [522, 75] width 143 height 18
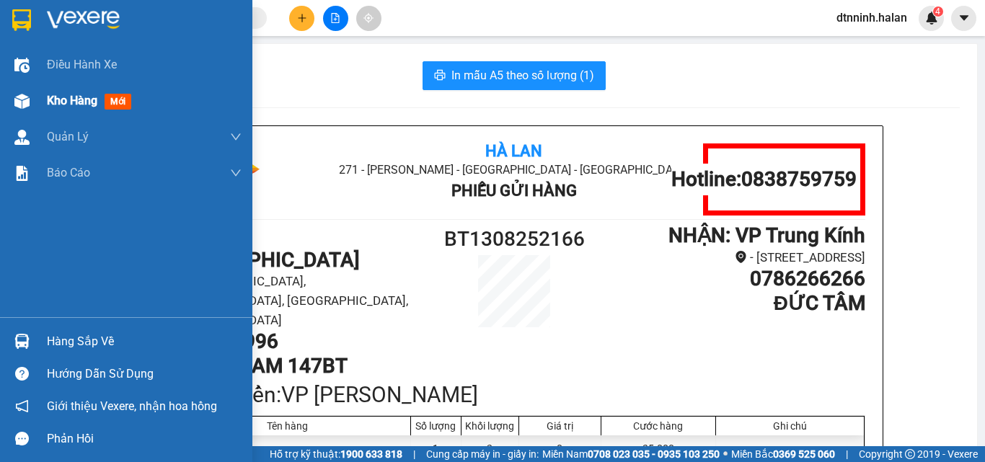
click at [33, 106] on div at bounding box center [21, 101] width 25 height 25
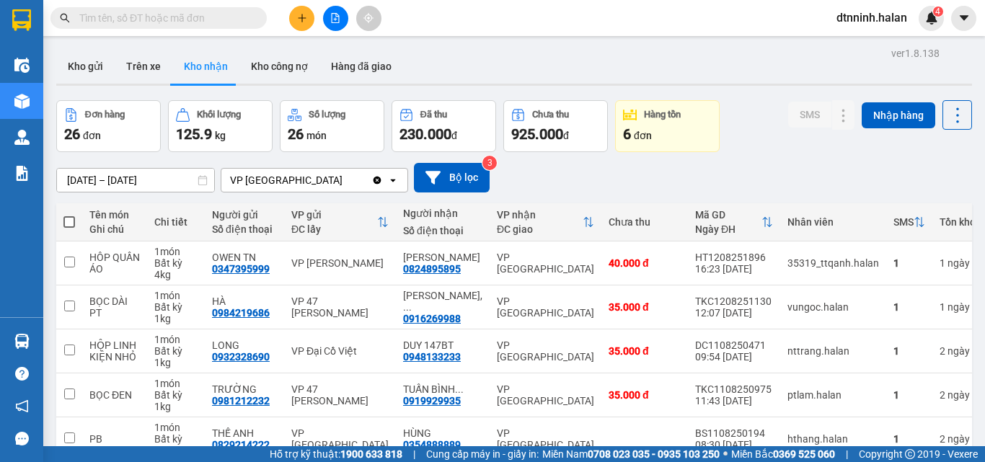
click at [239, 19] on input "text" at bounding box center [164, 18] width 170 height 16
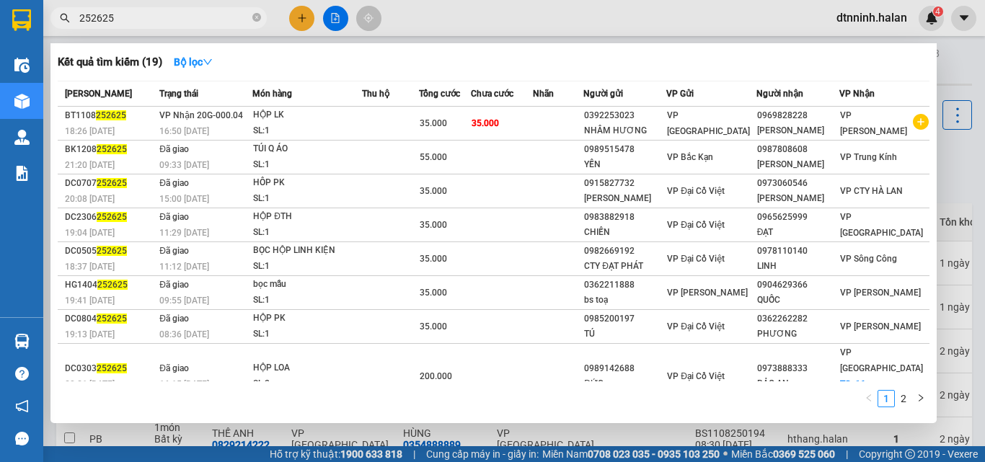
type input "252625"
click at [533, 15] on div at bounding box center [492, 231] width 985 height 462
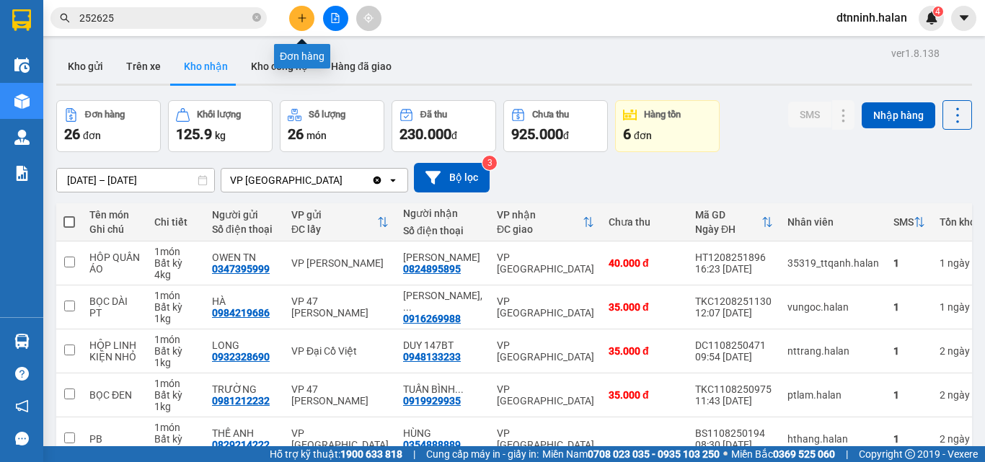
click at [308, 19] on button at bounding box center [301, 18] width 25 height 25
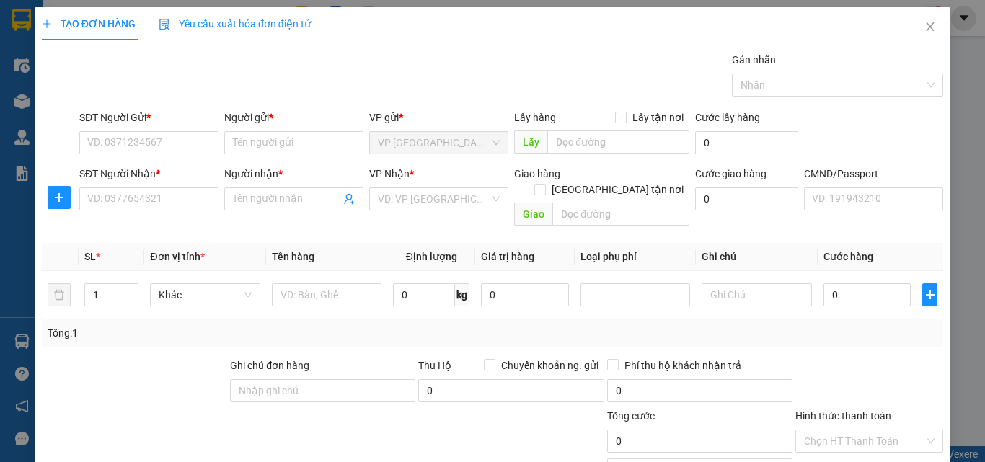
click at [76, 205] on div "SĐT Người Nhận * VD: 0377654321" at bounding box center [148, 199] width 145 height 66
click at [63, 195] on icon "plus" at bounding box center [59, 198] width 12 height 12
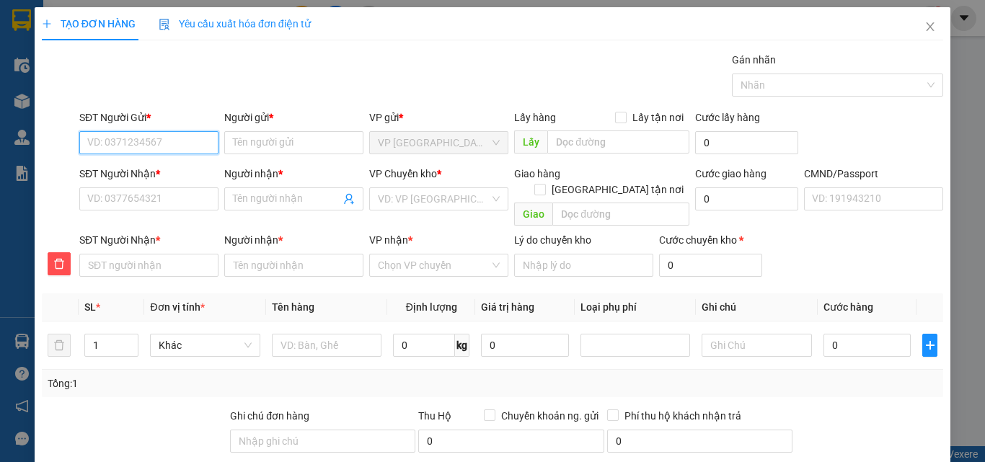
click at [108, 136] on input "SĐT Người Gửi *" at bounding box center [148, 142] width 139 height 23
type input "0989915431"
click at [173, 177] on div "0989915431 - DƯƠNG" at bounding box center [147, 172] width 120 height 16
type input "DƯƠNG"
type input "0989915431"
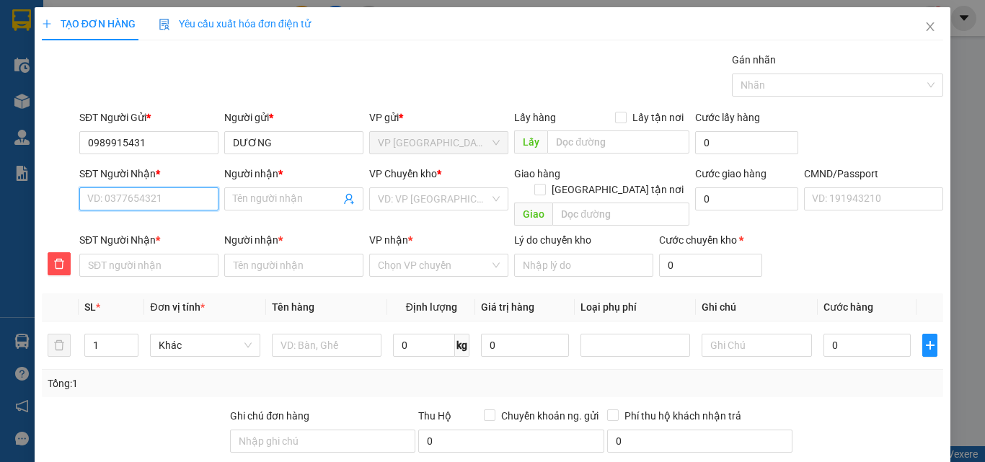
click at [136, 195] on input "SĐT Người Nhận *" at bounding box center [148, 198] width 139 height 23
type input "0"
type input "03"
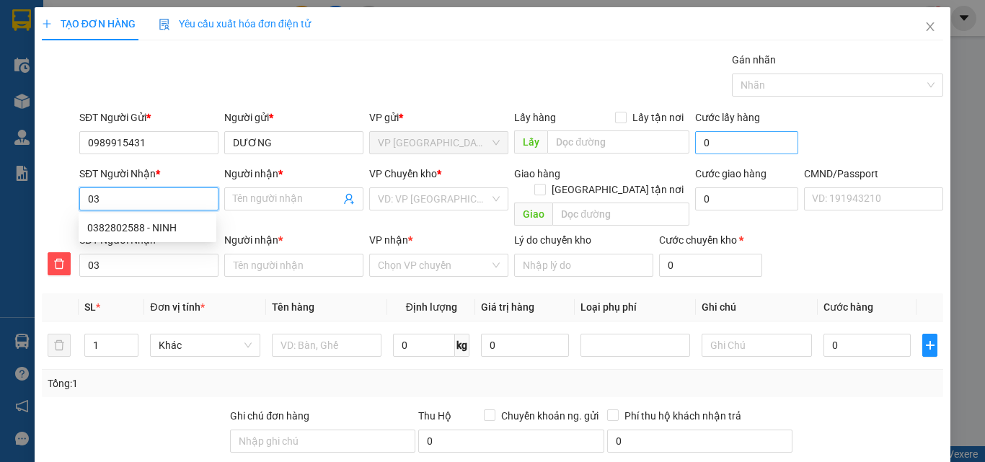
type input "037"
type input "0377"
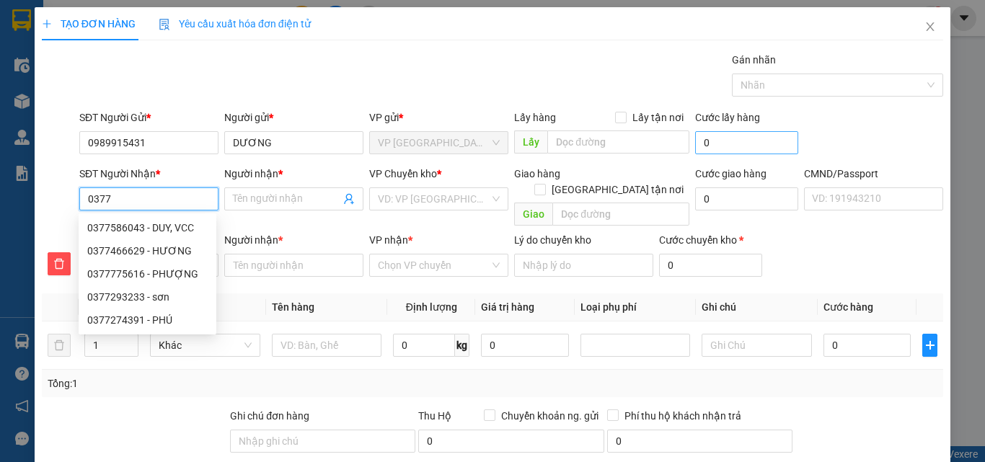
type input "03779"
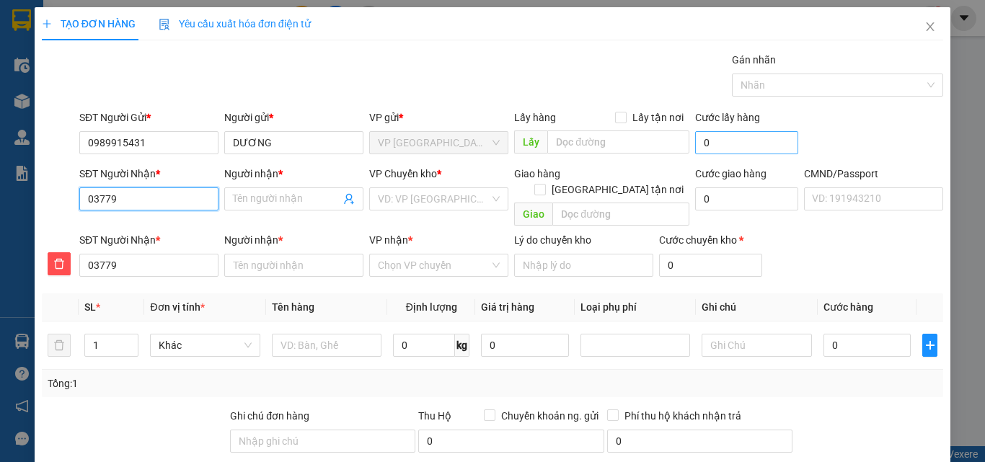
type input "037797"
type input "0377978"
type input "03779788"
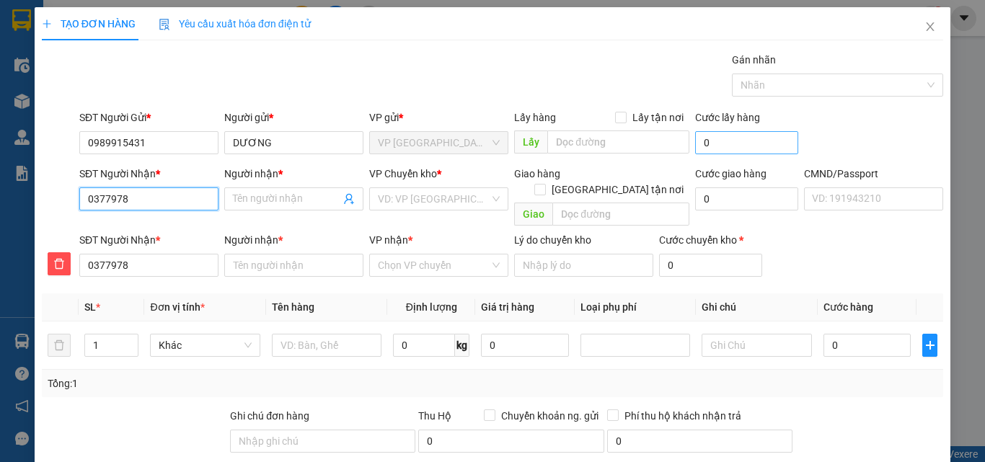
type input "03779788"
type input "037797884"
type input "0377978848"
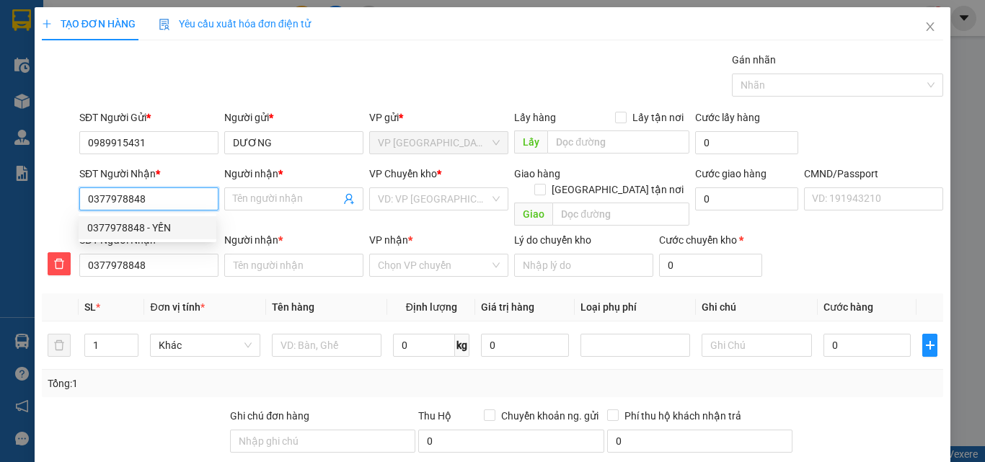
click at [143, 222] on div "0377978848 - YẾN" at bounding box center [147, 228] width 120 height 16
type input "YẾN"
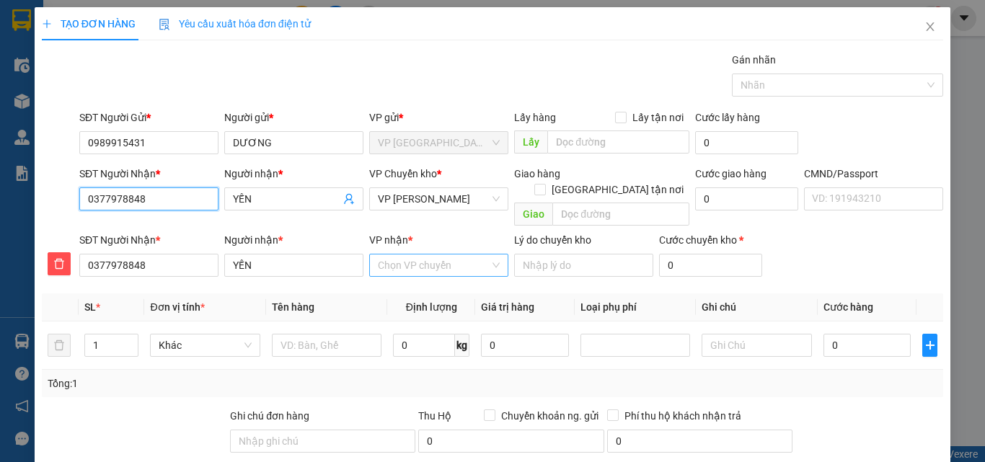
type input "0377978848"
click at [412, 254] on input "VP nhận *" at bounding box center [434, 265] width 112 height 22
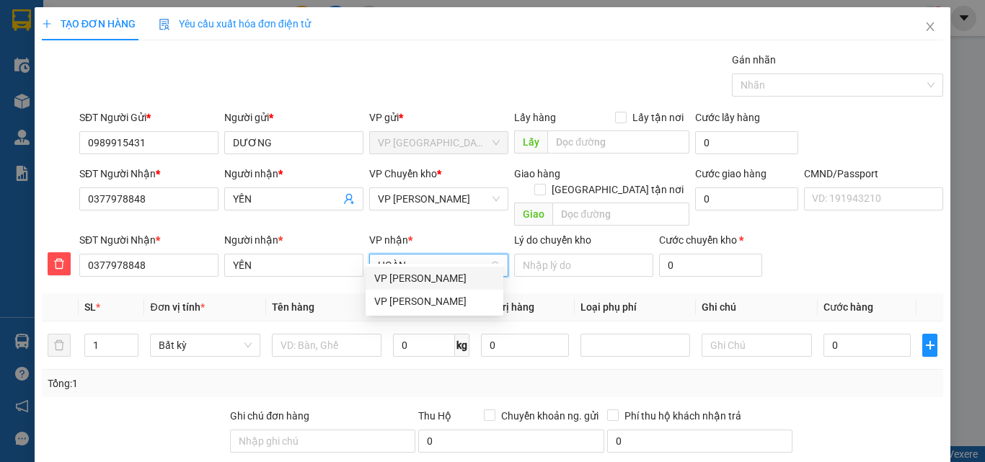
type input "HOÀNG"
click at [414, 284] on div "VP [PERSON_NAME]" at bounding box center [434, 278] width 120 height 16
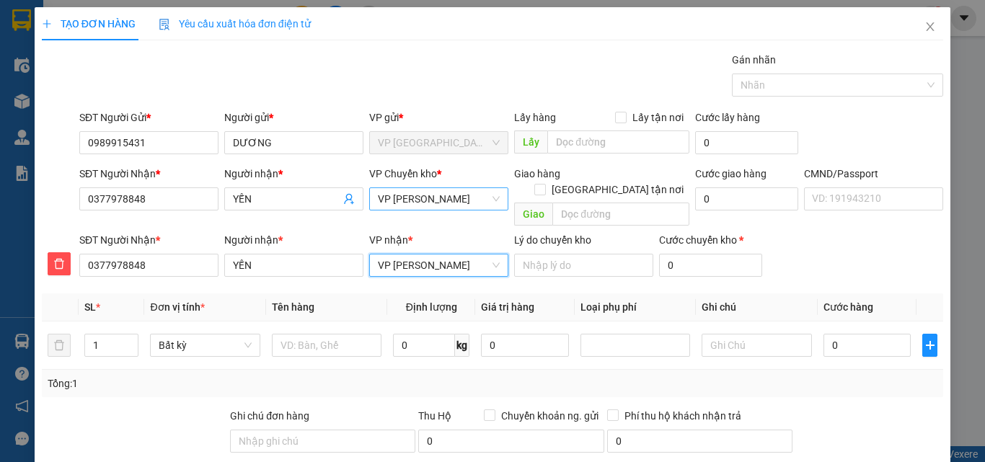
click at [438, 199] on span "VP [PERSON_NAME]" at bounding box center [439, 199] width 122 height 22
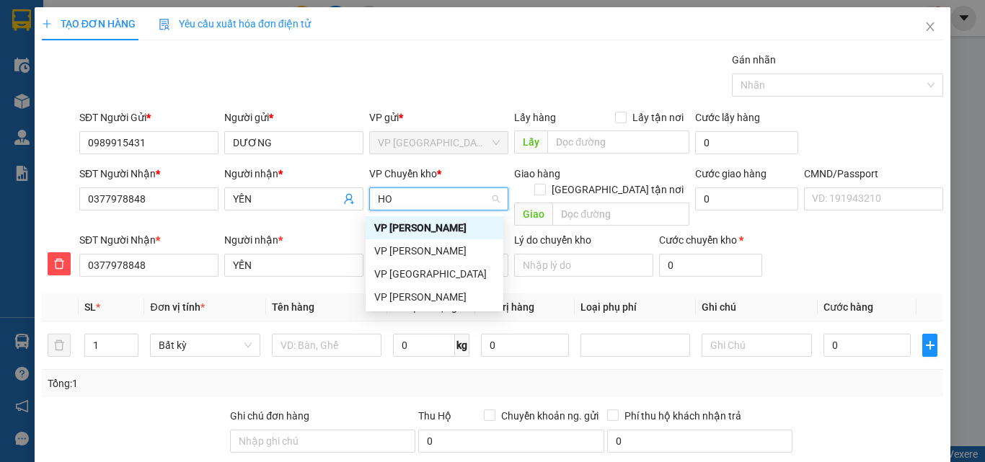
type input "HOA"
click at [414, 278] on div "VP [PERSON_NAME]" at bounding box center [434, 274] width 120 height 16
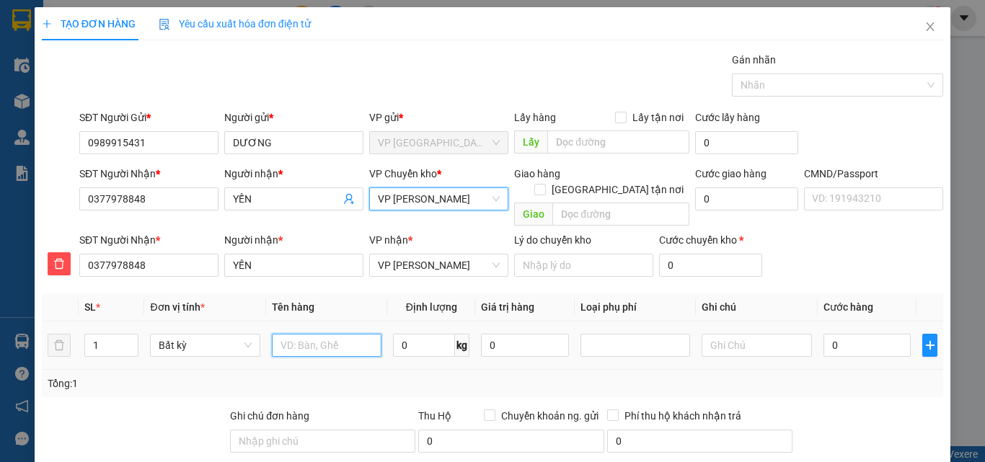
click at [328, 340] on input "text" at bounding box center [327, 345] width 110 height 23
type input "HỘP MÁY CHIẾU"
click at [443, 334] on input "0" at bounding box center [424, 345] width 62 height 23
type input "1"
click at [874, 334] on input "0" at bounding box center [867, 345] width 88 height 23
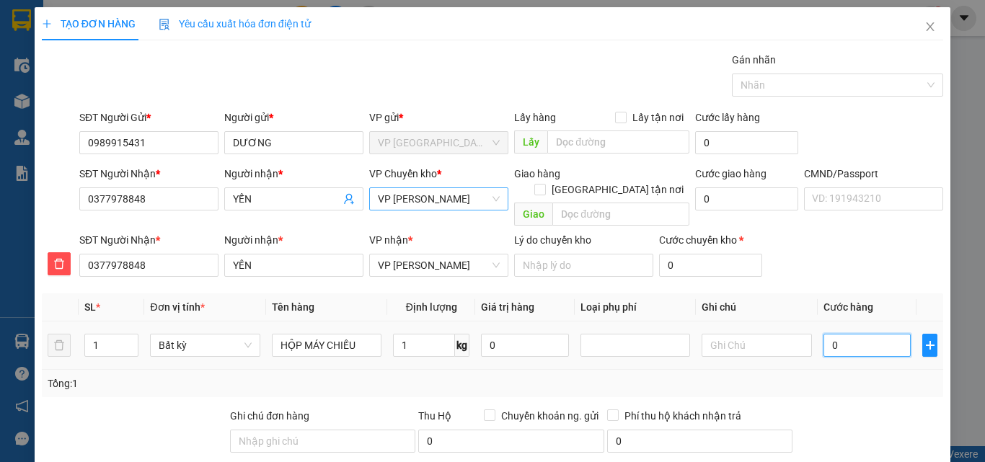
type input "35.000"
click at [864, 406] on div "Transit Pickup Surcharge Ids Transit Deliver Surcharge Ids Transit Deliver Surc…" at bounding box center [492, 326] width 901 height 549
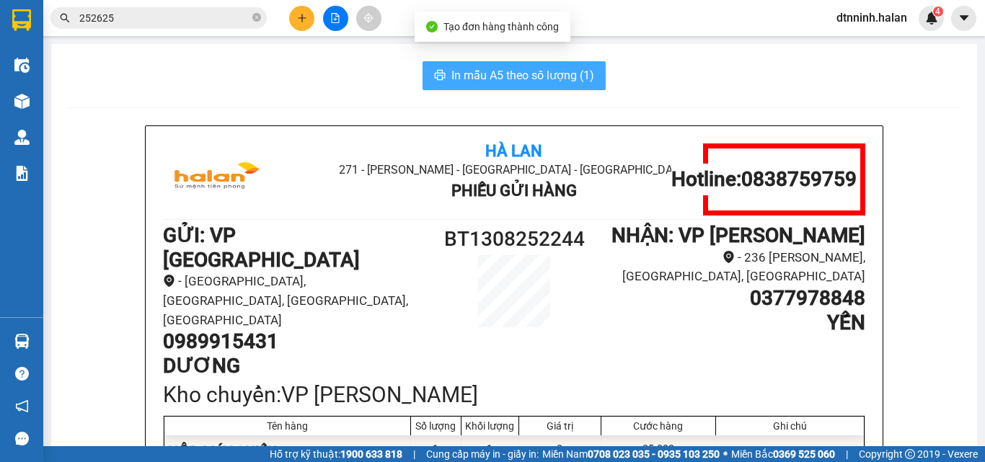
click at [492, 79] on span "In mẫu A5 theo số lượng (1)" at bounding box center [522, 75] width 143 height 18
click at [541, 76] on span "In mẫu A5 theo số lượng (1)" at bounding box center [522, 75] width 143 height 18
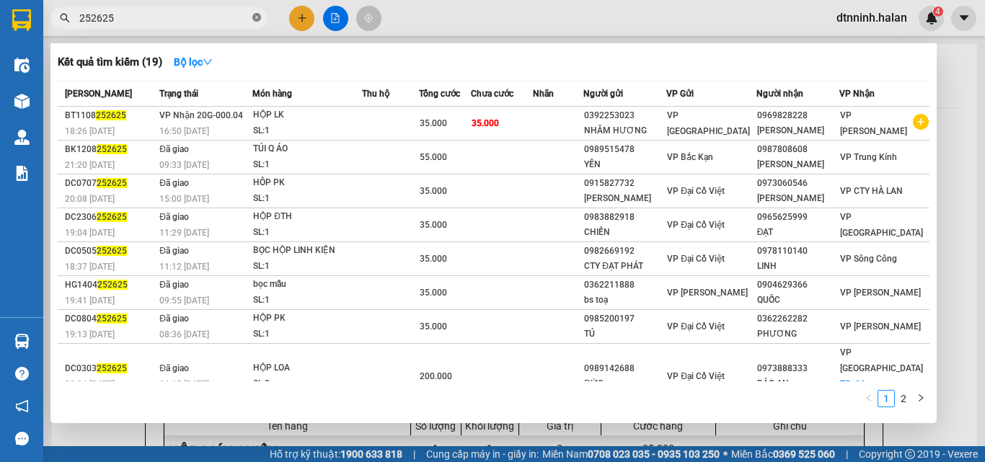
click at [257, 17] on icon "close-circle" at bounding box center [256, 17] width 9 height 9
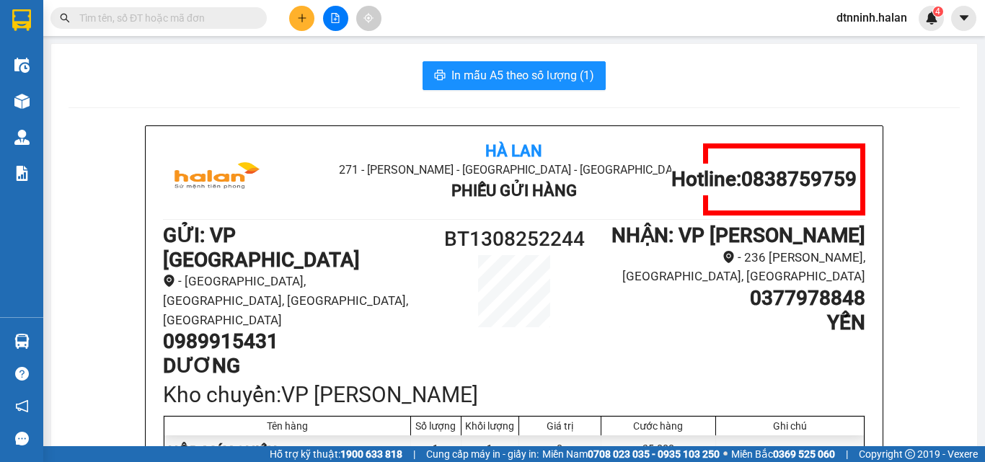
click at [186, 17] on input "text" at bounding box center [164, 18] width 170 height 16
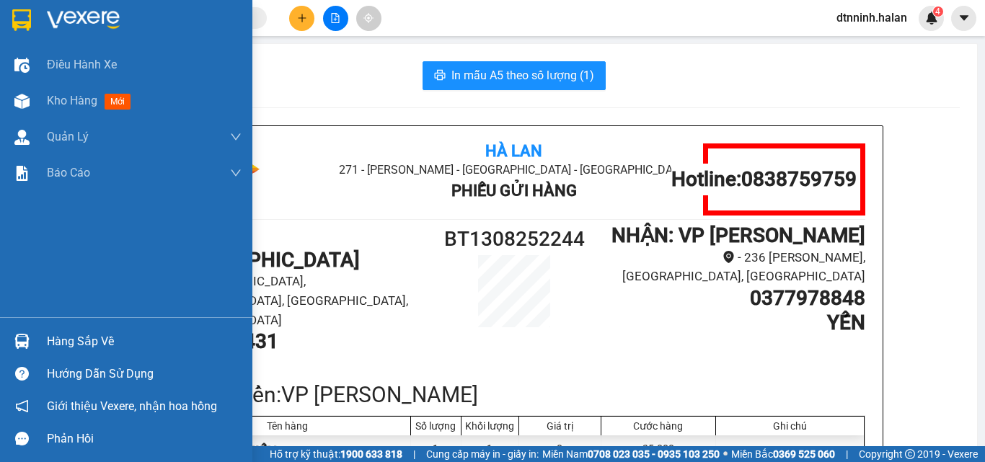
click at [65, 343] on div "Hàng sắp về" at bounding box center [144, 342] width 195 height 22
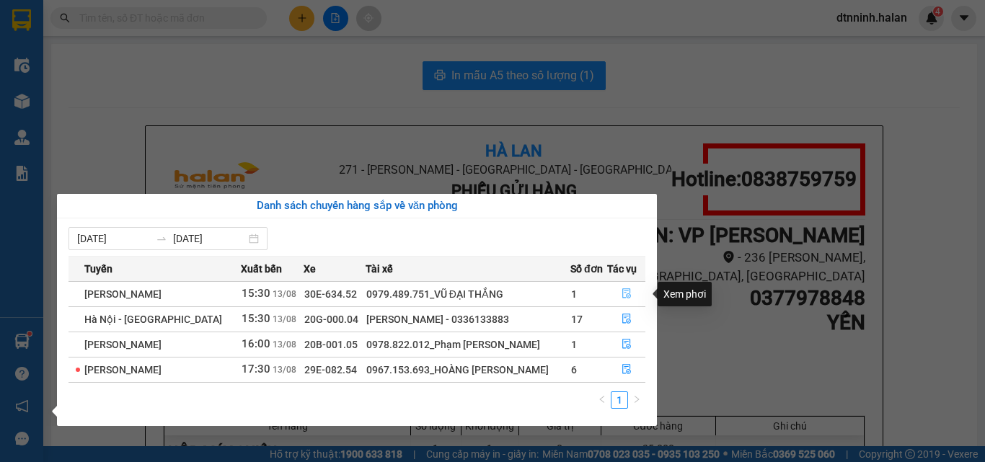
click at [629, 285] on button "button" at bounding box center [626, 294] width 37 height 23
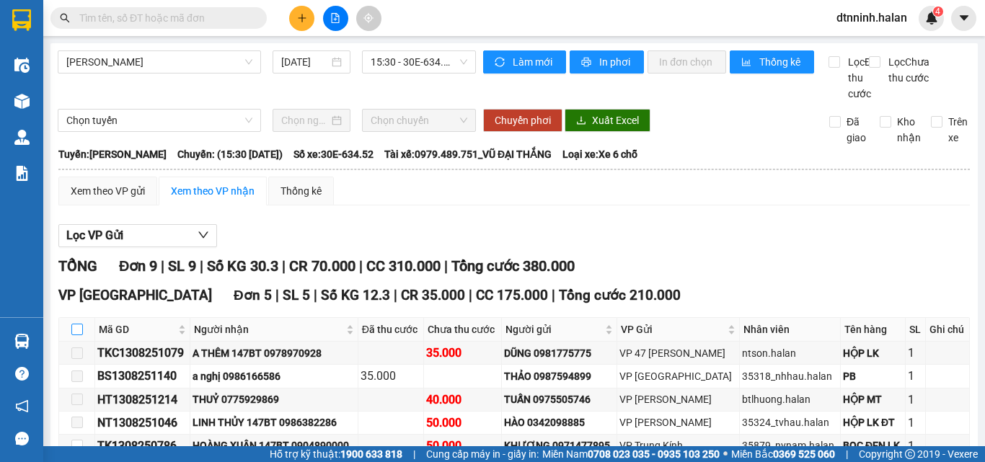
click at [71, 324] on input "checkbox" at bounding box center [77, 330] width 12 height 12
checkbox input "true"
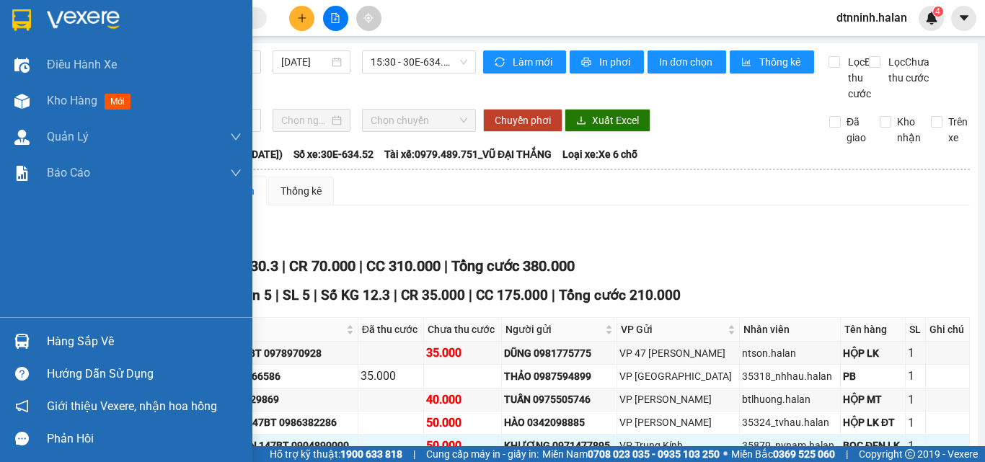
click at [53, 347] on div "Hàng sắp về" at bounding box center [144, 342] width 195 height 22
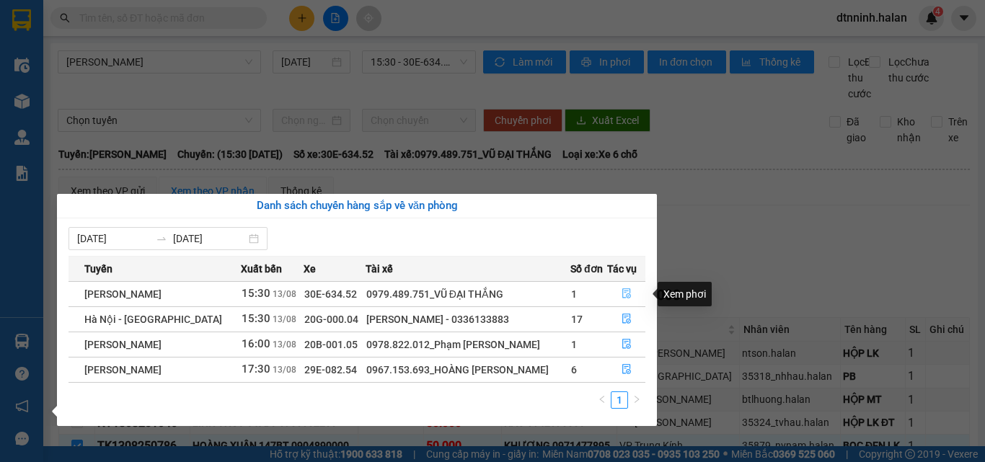
click at [621, 291] on icon "file-done" at bounding box center [626, 293] width 10 height 10
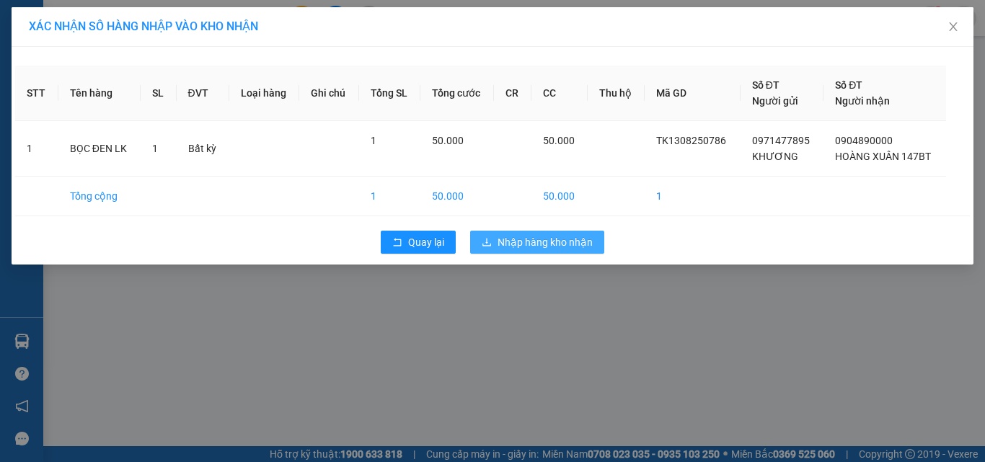
click at [537, 231] on button "Nhập hàng kho nhận" at bounding box center [537, 242] width 134 height 23
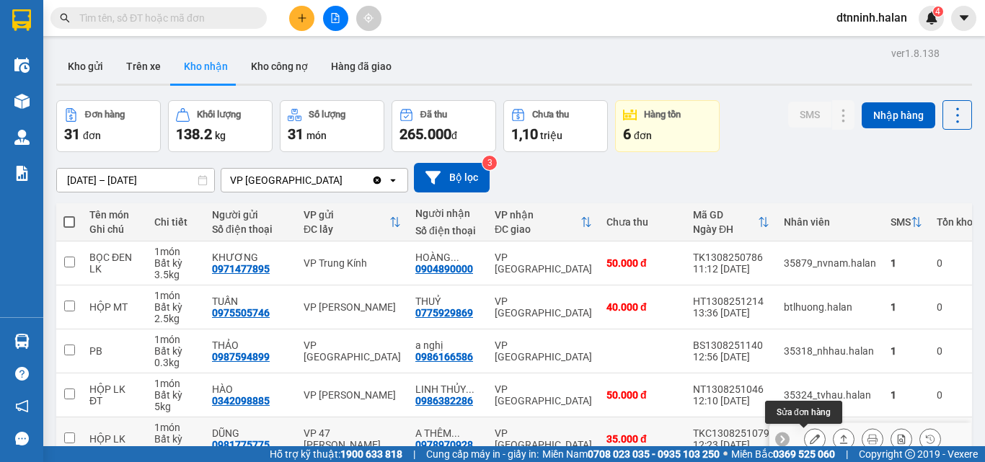
click at [810, 434] on icon at bounding box center [815, 439] width 10 height 10
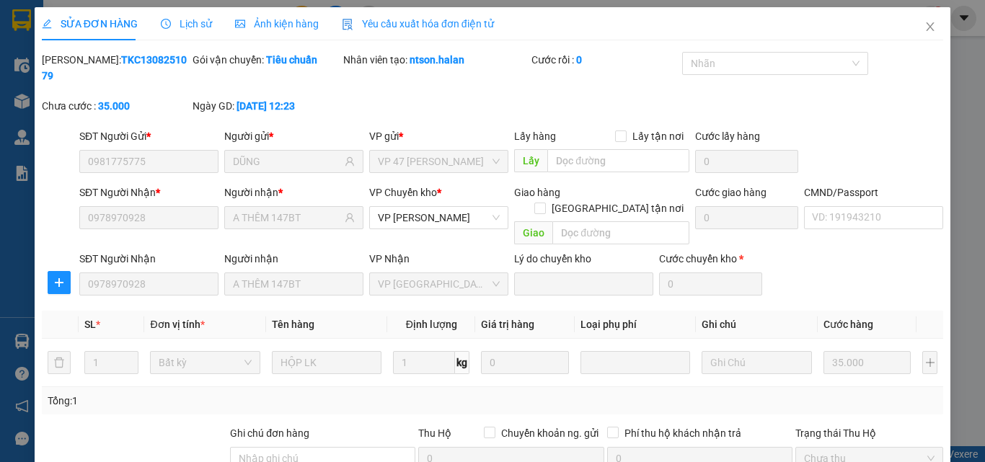
type input "0981775775"
type input "DŨNG"
type input "0978970928"
type input "A THÊM 147BT"
type input "35.000"
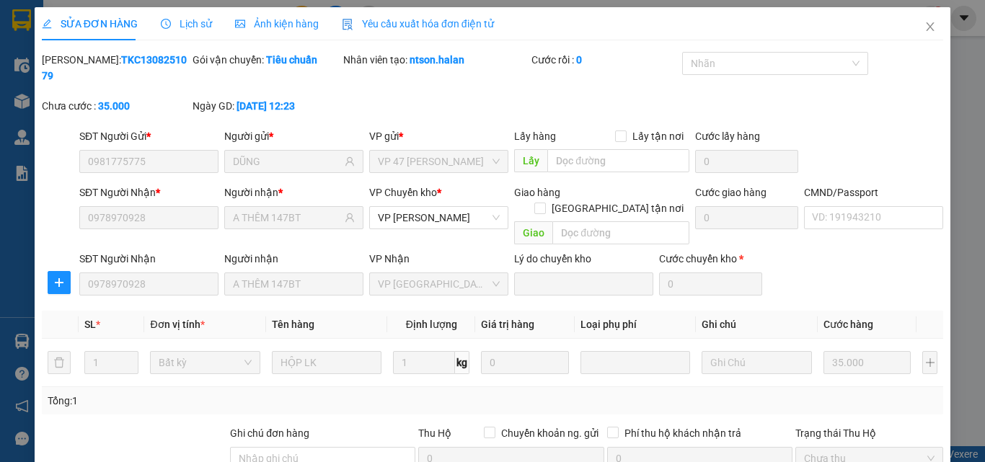
type input "0"
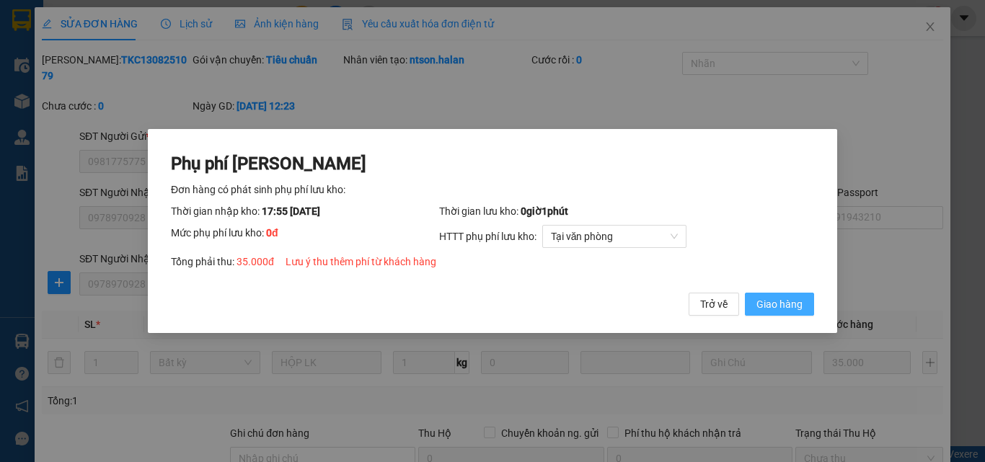
click at [794, 300] on span "Giao hàng" at bounding box center [779, 304] width 46 height 16
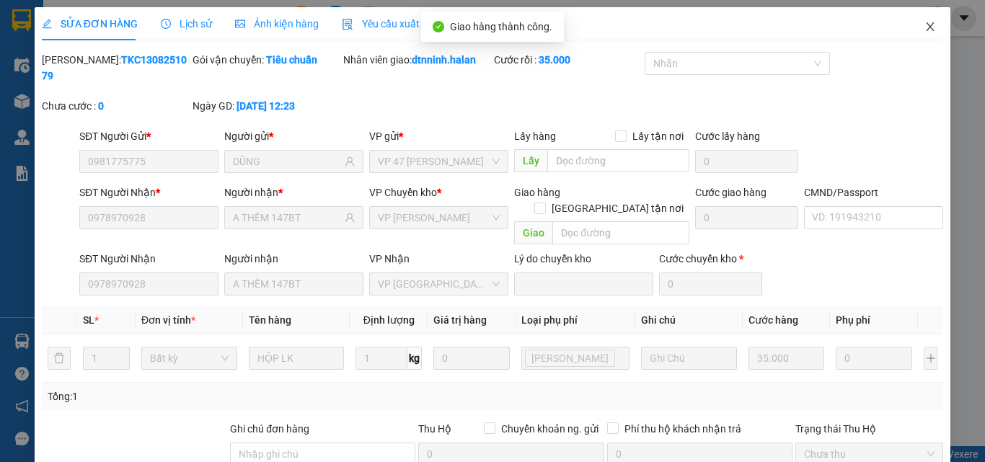
click at [924, 25] on icon "close" at bounding box center [930, 27] width 12 height 12
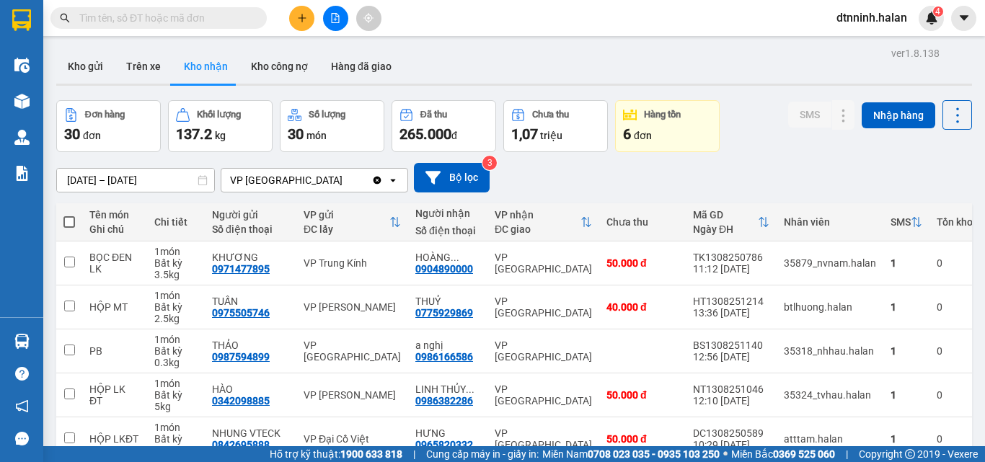
click at [241, 23] on input "text" at bounding box center [164, 18] width 170 height 16
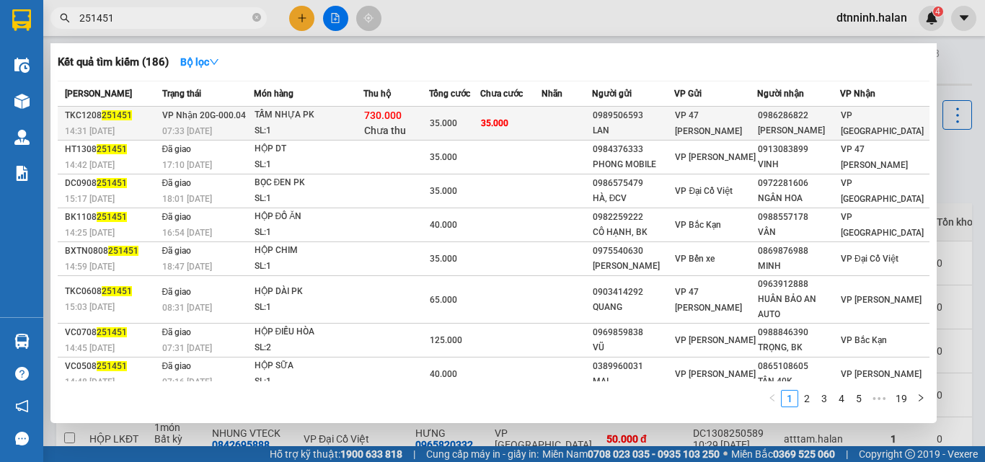
type input "251451"
click at [428, 118] on div "730.000 Chưa thu" at bounding box center [396, 123] width 64 height 30
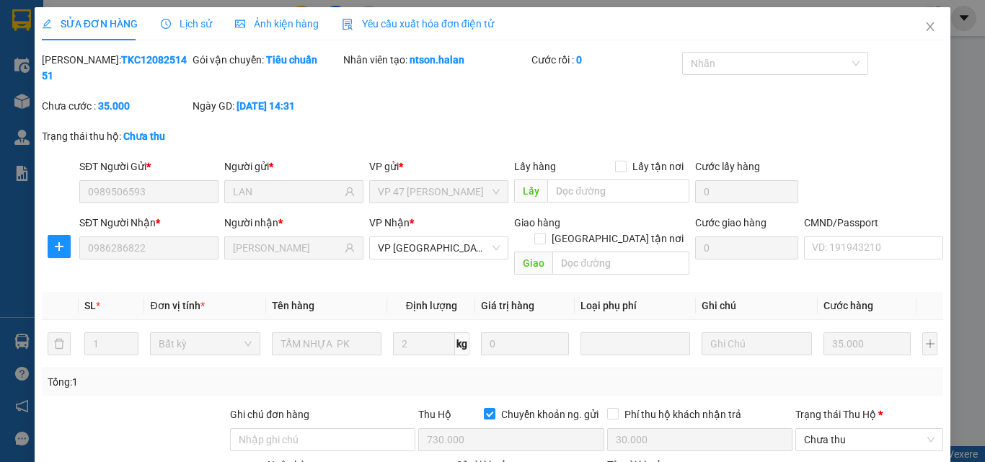
type input "0989506593"
type input "LAN"
type input "0986286822"
type input "MINH TÙNG"
checkbox input "true"
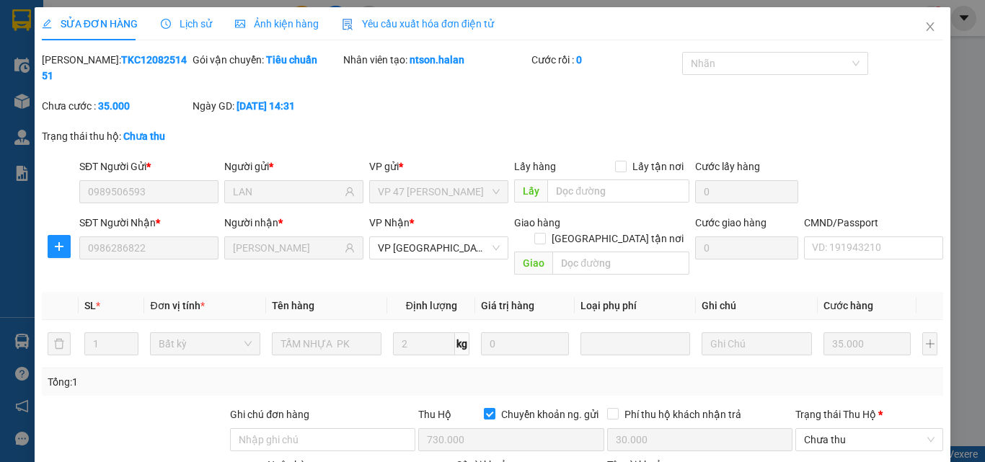
type input "730.000"
type input "30.000"
type input "35.000"
click at [848, 429] on span "Chưa thu" at bounding box center [869, 440] width 130 height 22
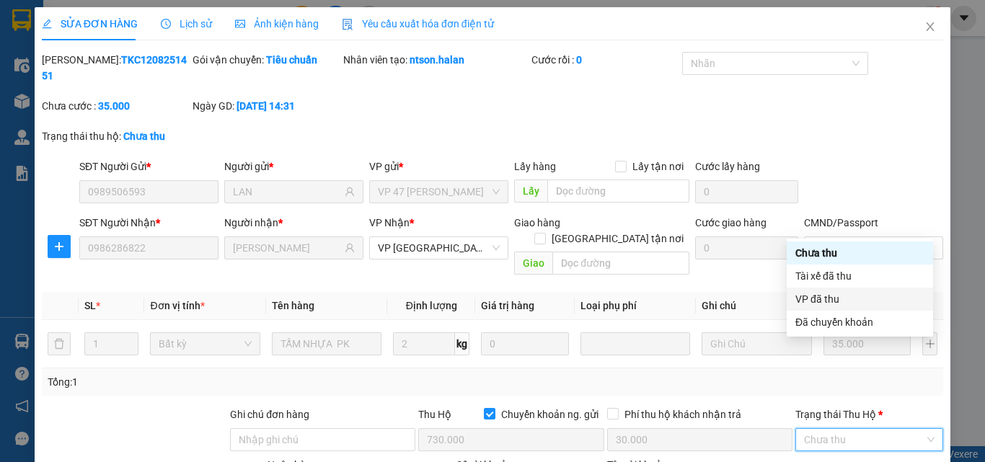
click at [837, 295] on div "VP đã thu" at bounding box center [859, 299] width 129 height 16
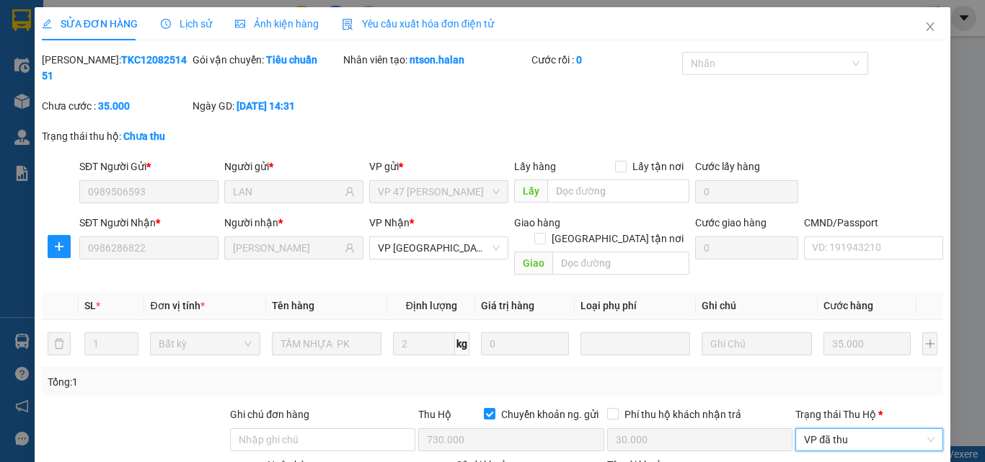
type input "0"
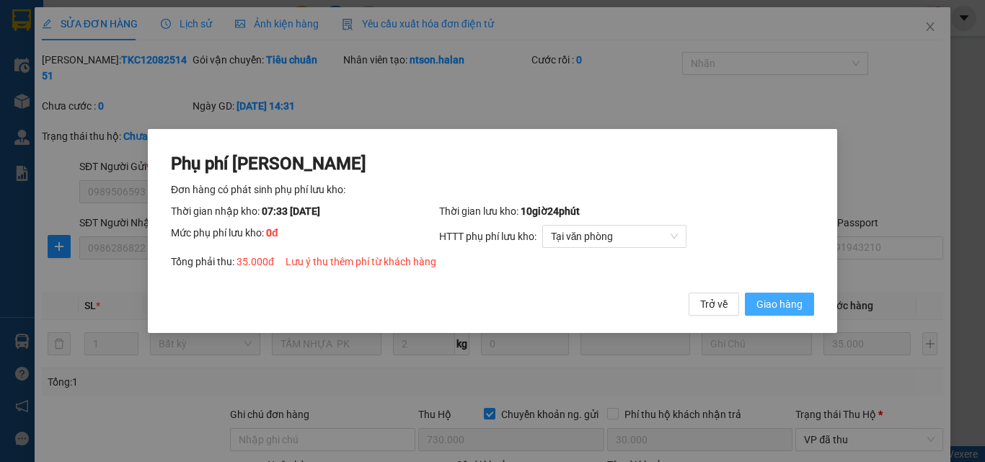
click at [785, 293] on button "Giao hàng" at bounding box center [779, 304] width 69 height 23
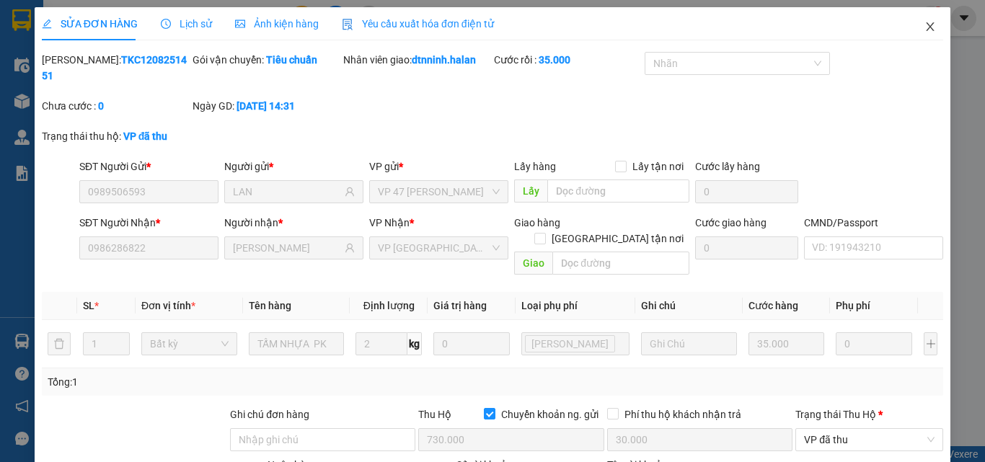
click at [918, 30] on span "Close" at bounding box center [930, 27] width 40 height 40
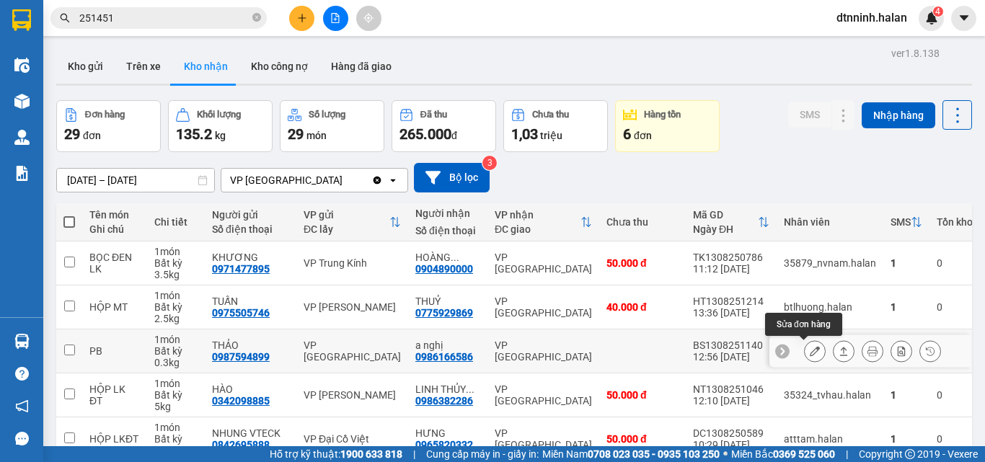
click at [810, 346] on icon at bounding box center [815, 351] width 10 height 10
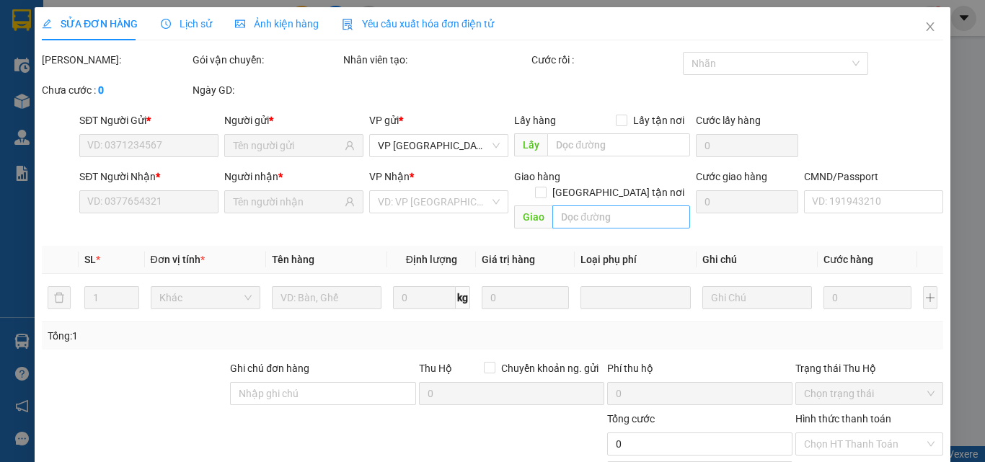
type input "0987594899"
type input "THẢO"
type input "0986166586"
type input "a nghị"
type input "35.000"
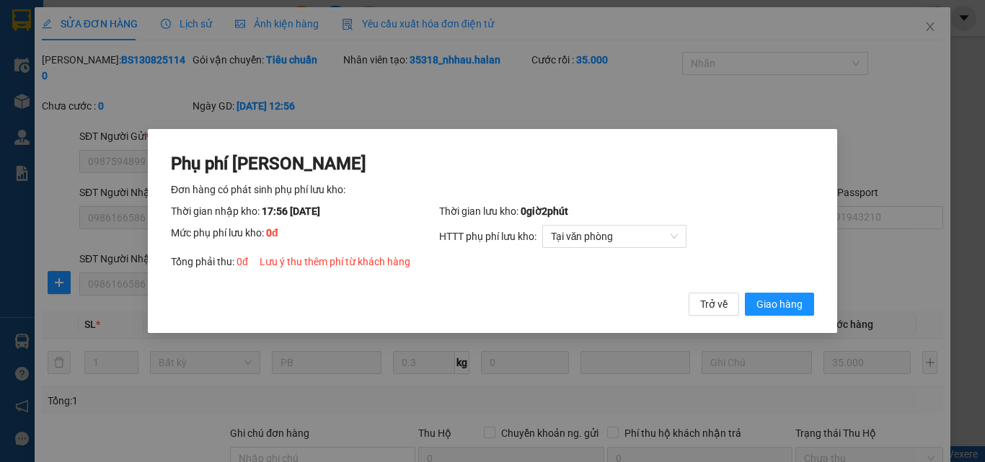
drag, startPoint x: 780, startPoint y: 278, endPoint x: 779, endPoint y: 292, distance: 13.8
click at [781, 284] on div "Phụ phí Lưu kho Đơn hàng có phát sinh phụ phí lưu kho: Thời gian nhập kho: 17:5…" at bounding box center [492, 234] width 643 height 164
click at [779, 292] on div "Phụ phí Lưu kho Đơn hàng có phát sinh phụ phí lưu kho: Thời gian nhập kho: 17:5…" at bounding box center [492, 234] width 643 height 164
click at [789, 315] on button "Giao hàng" at bounding box center [779, 304] width 69 height 23
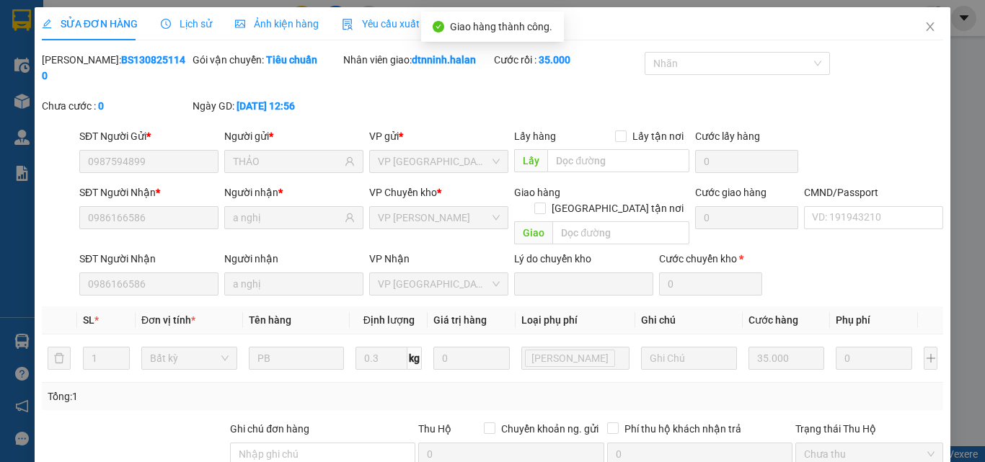
click at [883, 435] on div "SỬA ĐƠN HÀNG Lịch sử Ảnh kiện hàng Yêu cầu xuất hóa đơn điện tử Total Paid Fee …" at bounding box center [493, 315] width 916 height 617
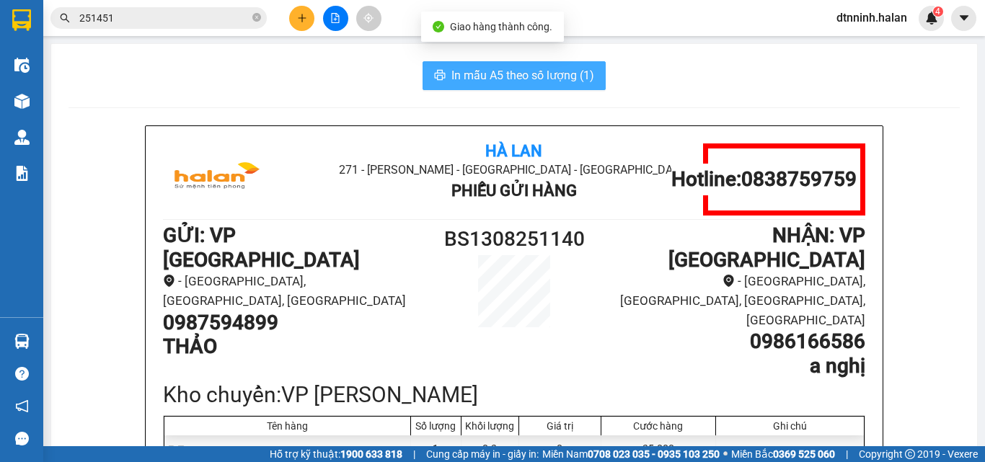
click at [550, 82] on span "In mẫu A5 theo số lượng (1)" at bounding box center [522, 75] width 143 height 18
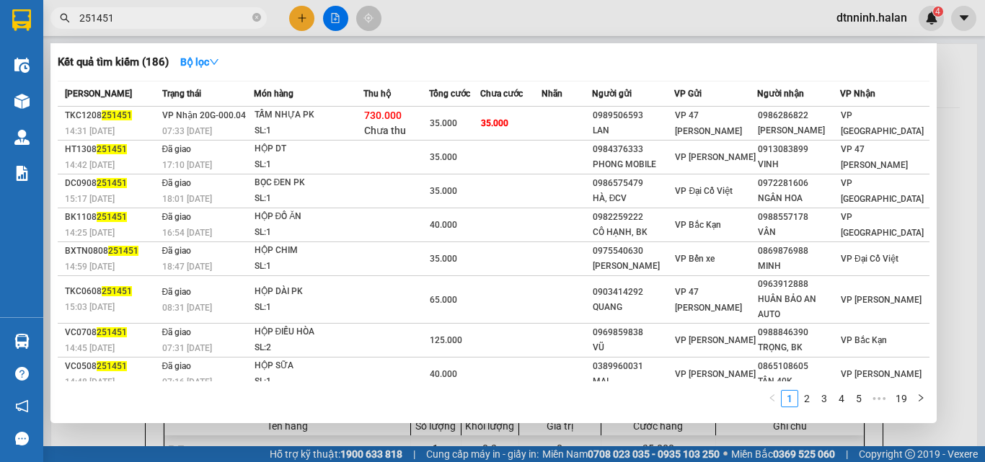
drag, startPoint x: 252, startPoint y: 17, endPoint x: 244, endPoint y: 18, distance: 8.7
click at [253, 17] on icon "close-circle" at bounding box center [256, 17] width 9 height 9
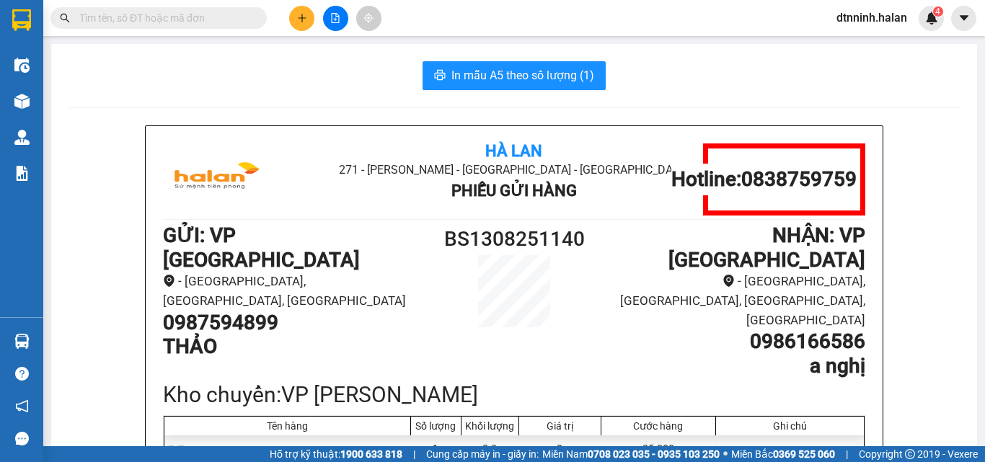
click at [200, 22] on input "text" at bounding box center [164, 18] width 170 height 16
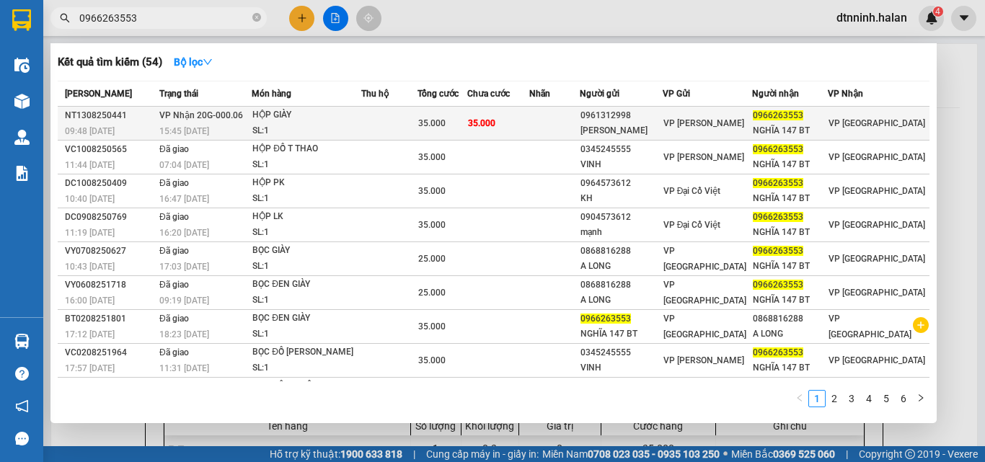
type input "0966263553"
click at [342, 121] on div "HỘP GIÀY" at bounding box center [306, 115] width 108 height 16
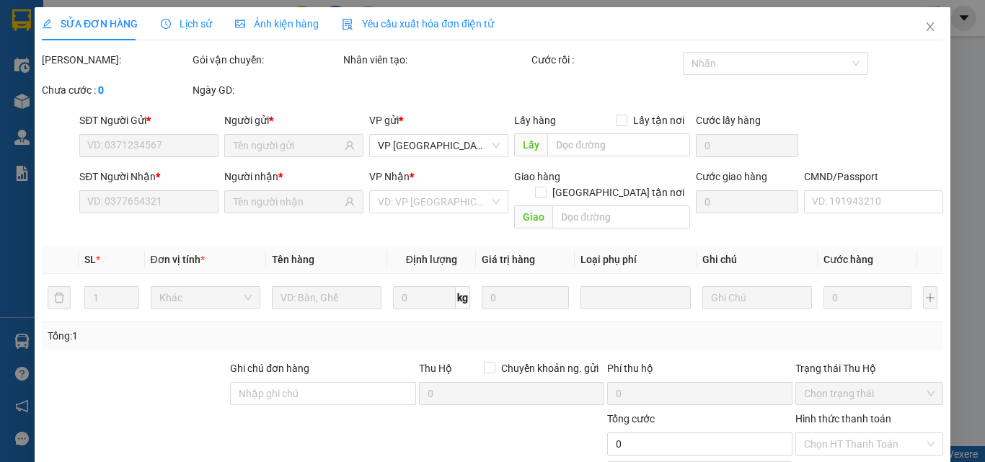
type input "0961312998"
type input "LAN HƯƠNG"
type input "0966263553"
type input "NGHĨA 147 BT"
type input "35.000"
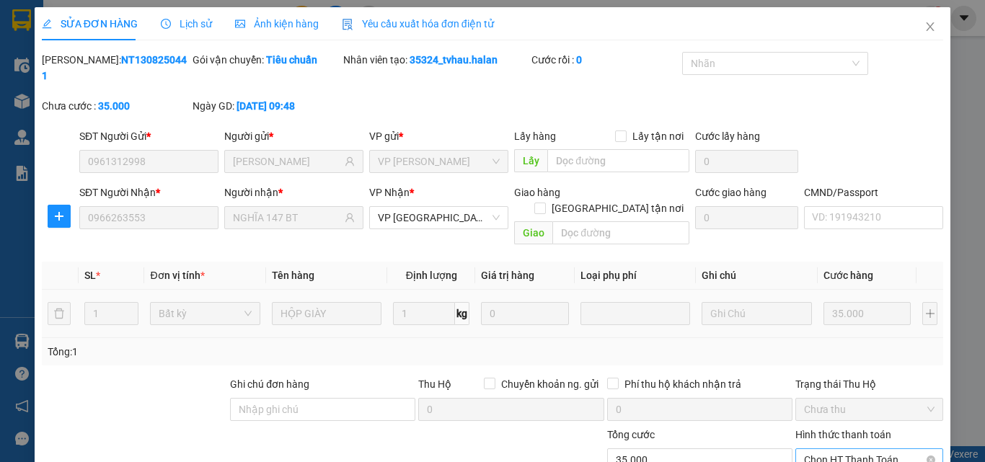
click at [860, 449] on span "Chọn HT Thanh Toán" at bounding box center [869, 460] width 130 height 22
click at [833, 449] on div "Tại văn phòng" at bounding box center [860, 457] width 129 height 16
type input "0"
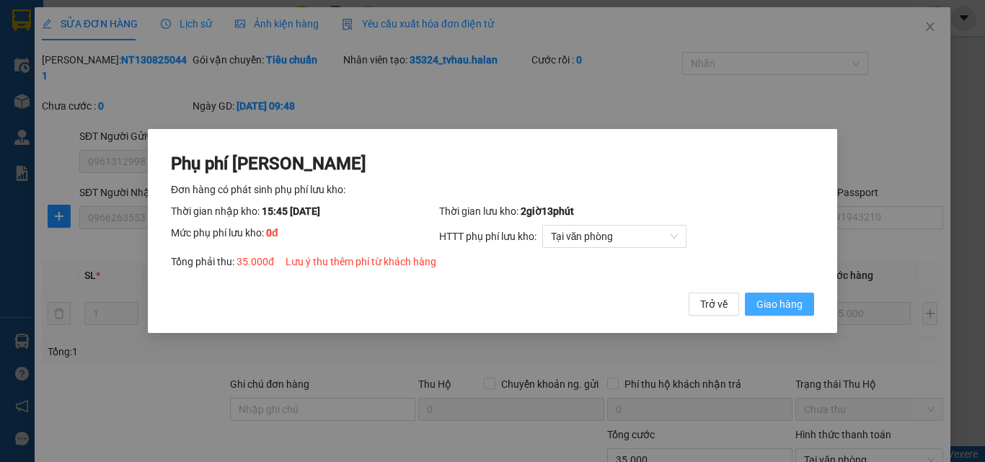
click at [777, 309] on span "Giao hàng" at bounding box center [779, 304] width 46 height 16
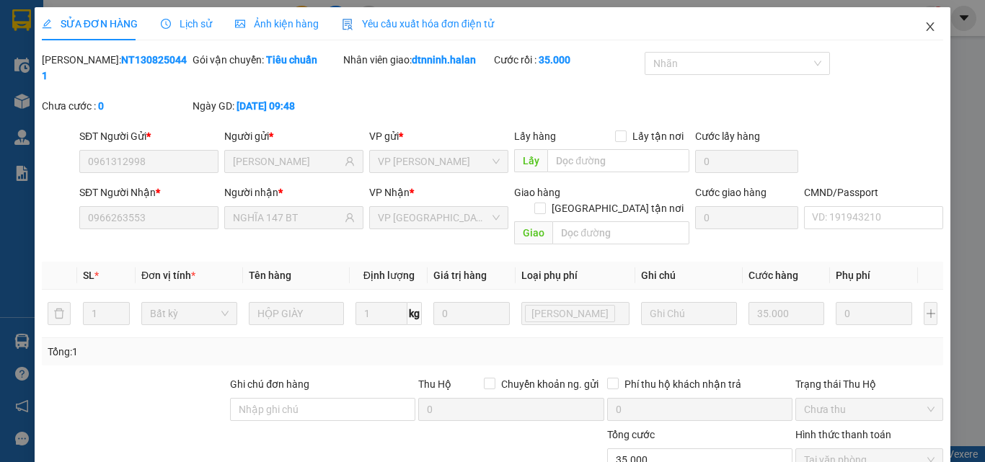
click at [921, 18] on span "Close" at bounding box center [930, 27] width 40 height 40
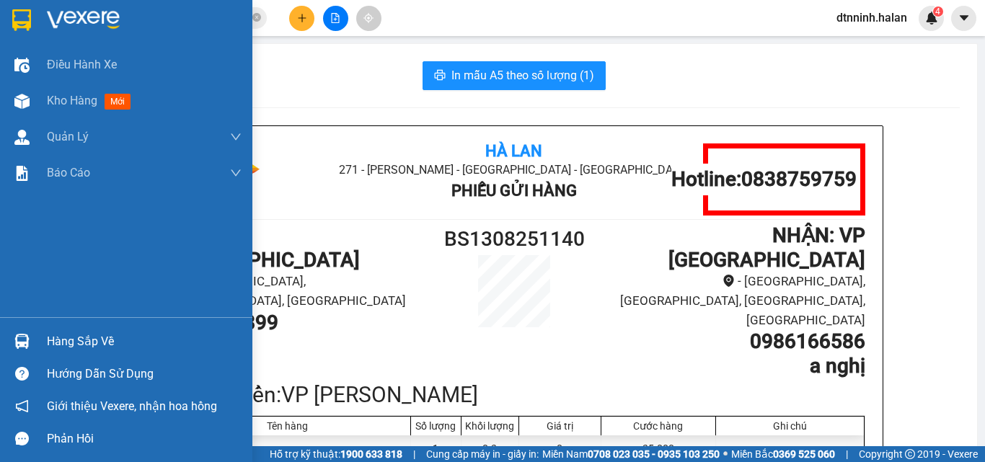
click at [78, 345] on div "Hàng sắp về" at bounding box center [144, 342] width 195 height 22
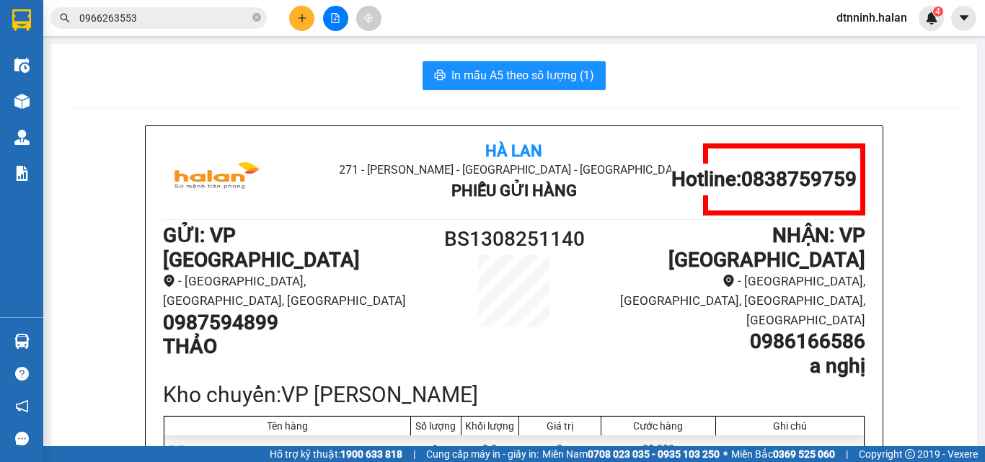
click at [623, 96] on section "Kết quả tìm kiếm ( 54 ) Bộ lọc Mã ĐH Trạng thái Món hàng Thu hộ Tổng cước Chưa …" at bounding box center [492, 231] width 985 height 462
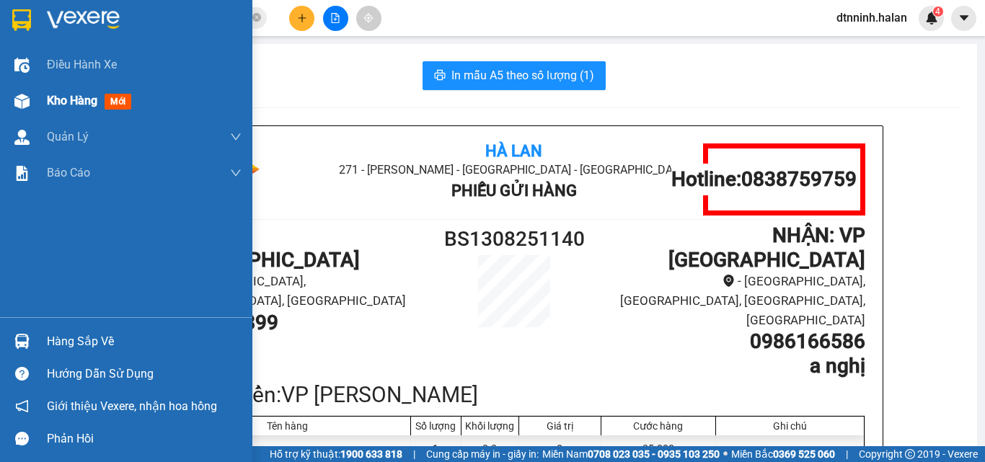
click at [81, 95] on span "Kho hàng" at bounding box center [72, 101] width 50 height 14
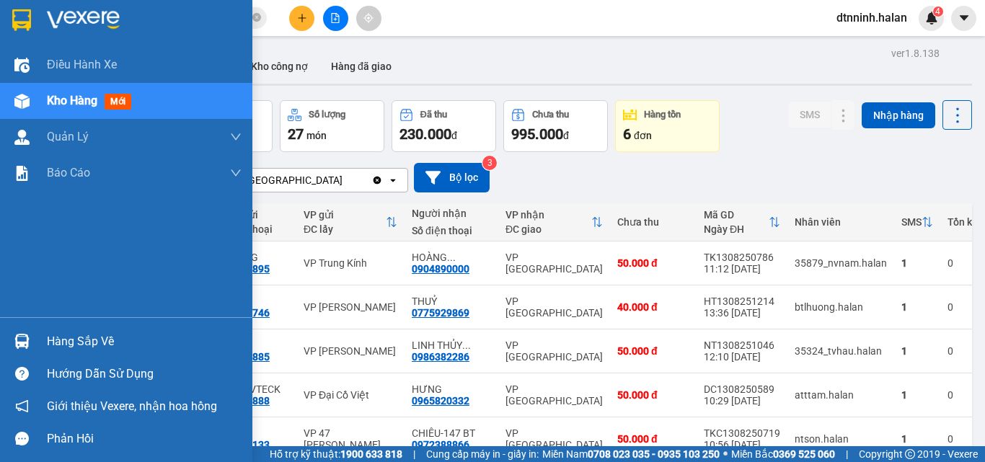
click at [107, 342] on div "Hàng sắp về" at bounding box center [144, 342] width 195 height 22
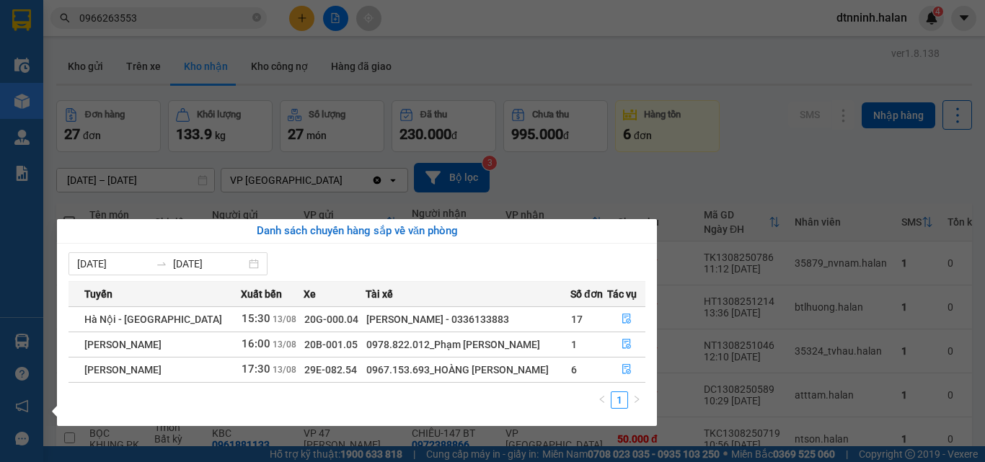
click at [678, 412] on section "Kết quả tìm kiếm ( 54 ) Bộ lọc Mã ĐH Trạng thái Món hàng Thu hộ Tổng cước Chưa …" at bounding box center [492, 231] width 985 height 462
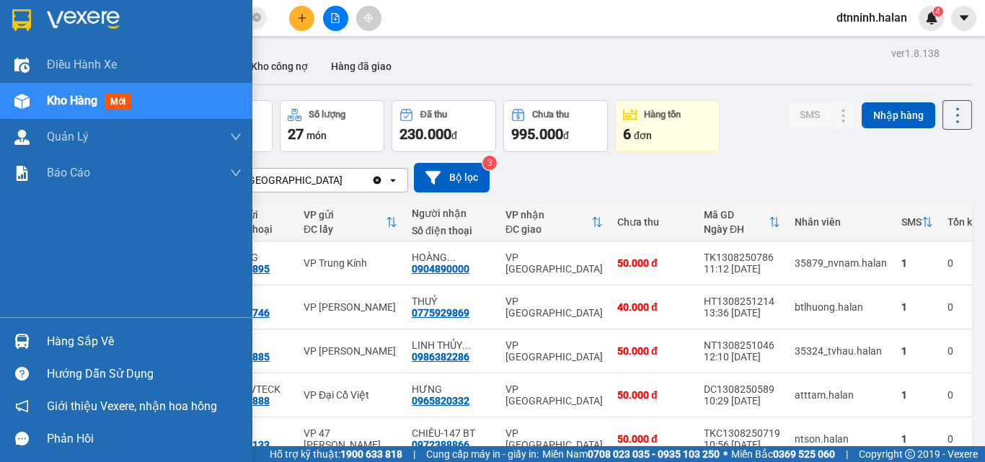
click at [92, 335] on div "Hàng sắp về" at bounding box center [144, 342] width 195 height 22
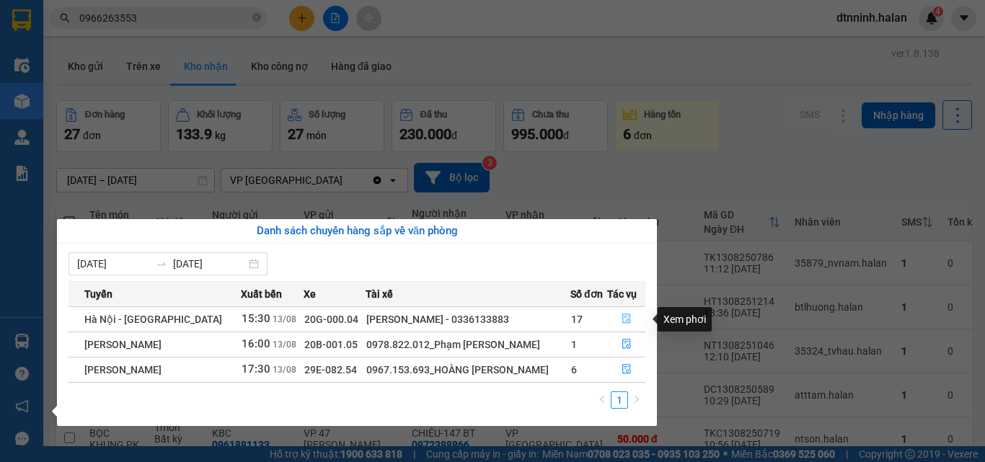
click at [622, 316] on icon "file-done" at bounding box center [626, 319] width 9 height 10
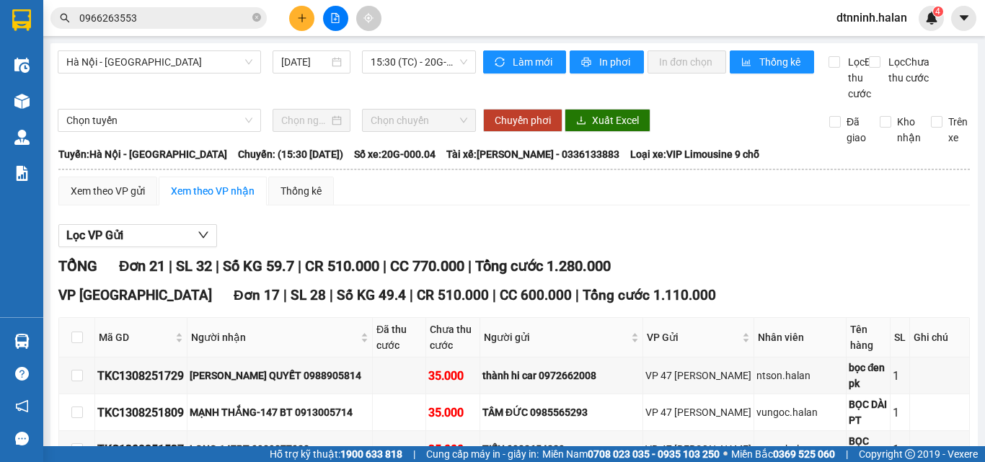
click at [293, 15] on div at bounding box center [335, 18] width 108 height 25
click at [298, 15] on icon "plus" at bounding box center [302, 18] width 10 height 10
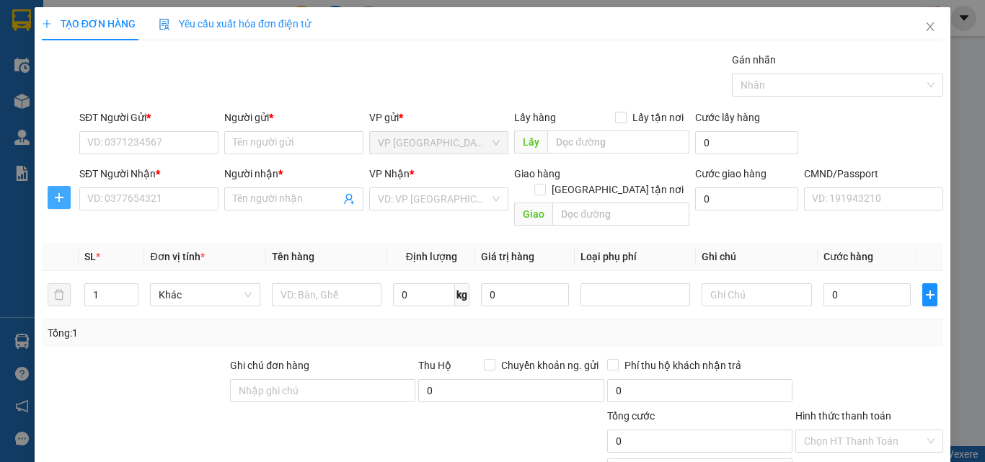
click at [50, 205] on button "button" at bounding box center [59, 197] width 23 height 23
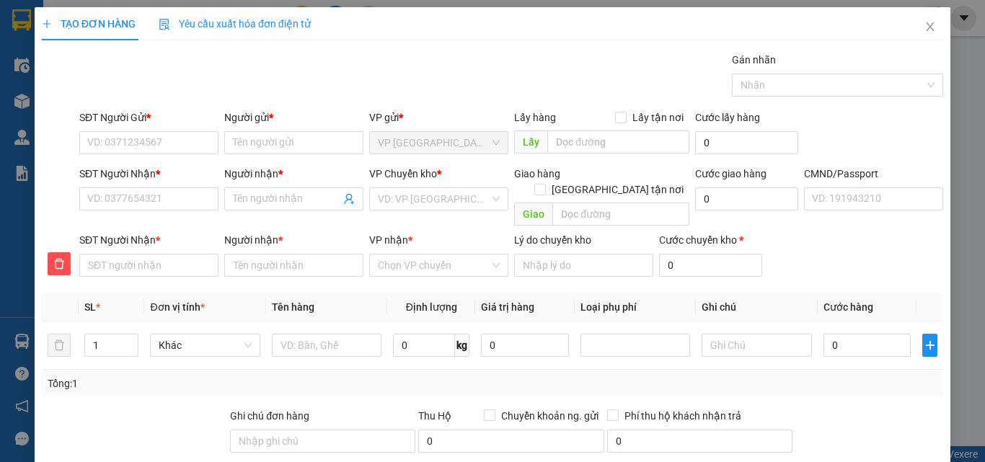
click at [116, 128] on div "SĐT Người Gửi *" at bounding box center [148, 121] width 139 height 22
click at [140, 138] on input "SĐT Người Gửi *" at bounding box center [148, 142] width 139 height 23
type input "0328190362"
click at [258, 142] on input "Người gửi *" at bounding box center [293, 142] width 139 height 23
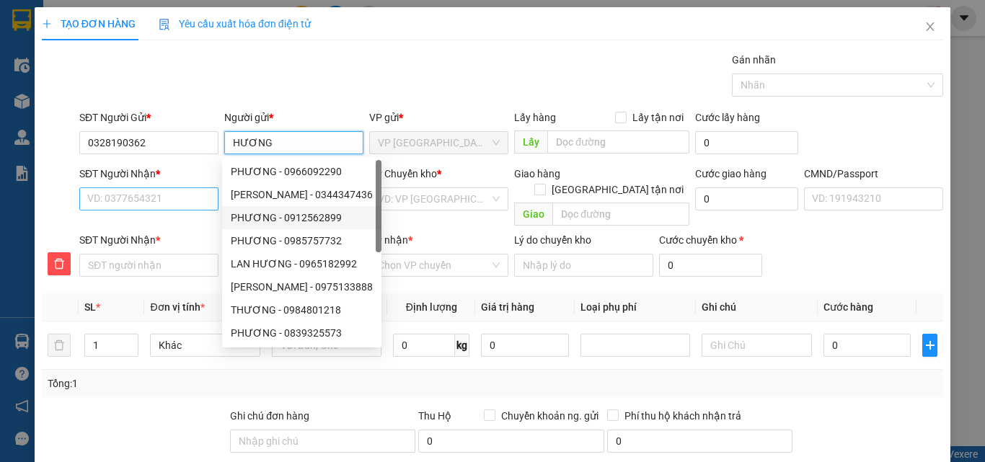
type input "HƯƠNG"
click at [164, 194] on input "SĐT Người Nhận *" at bounding box center [148, 198] width 139 height 23
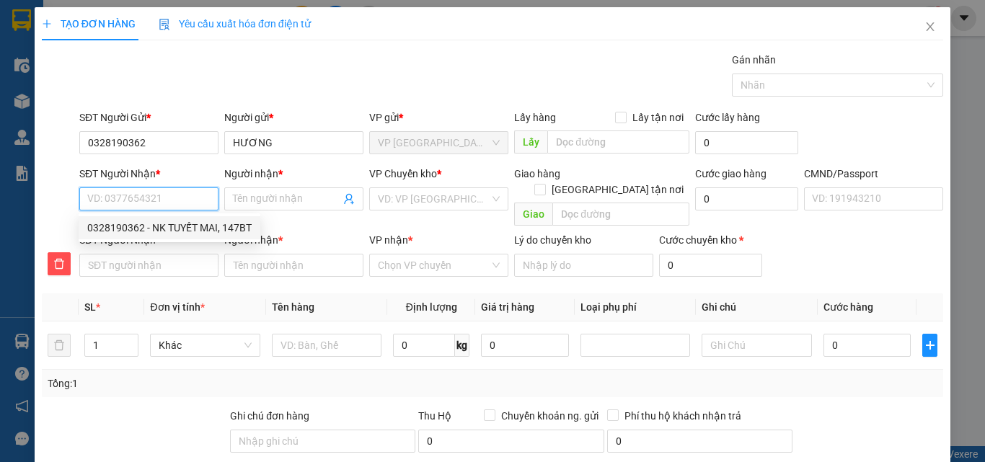
click at [159, 200] on input "SĐT Người Nhận *" at bounding box center [148, 198] width 139 height 23
type input "0"
type input "09"
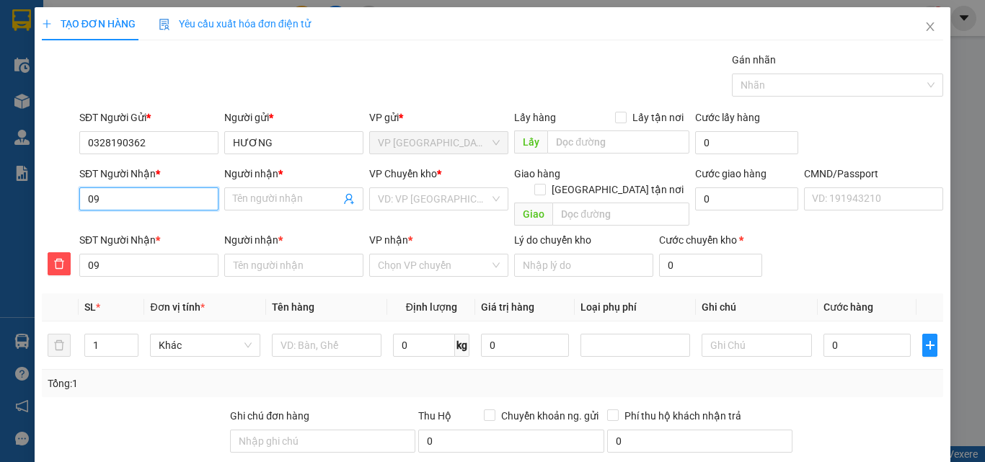
type input "091"
type input "0912"
type input "09126"
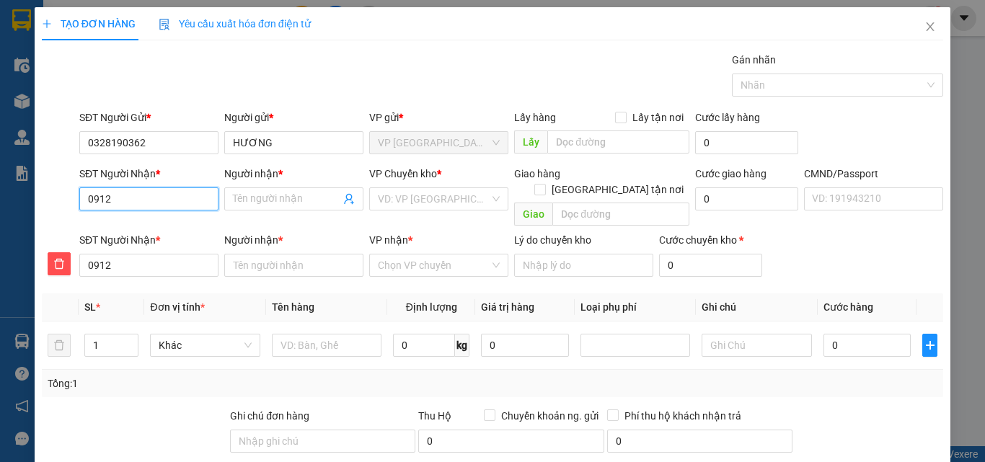
type input "09126"
type input "091260"
type input "0912608"
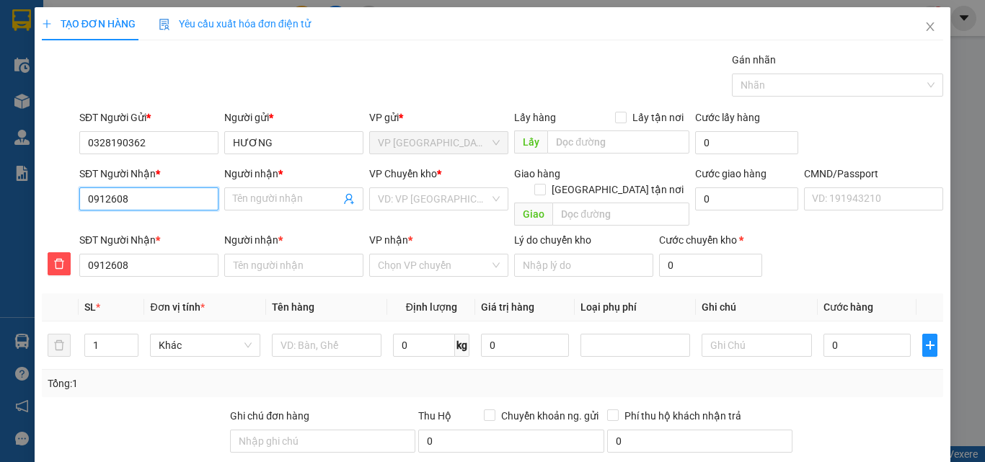
type input "09126088"
type input "091260888"
type input "0912608884"
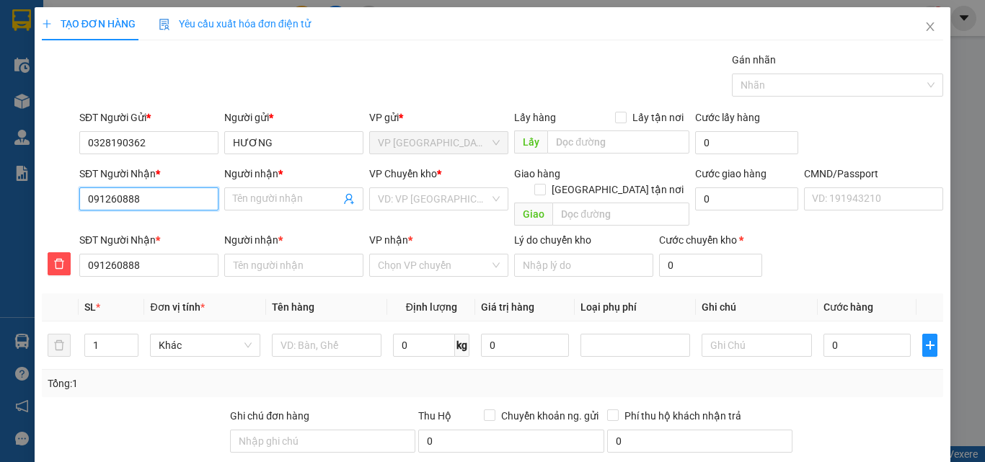
type input "0912608884"
click at [275, 195] on input "Người nhận *" at bounding box center [286, 199] width 107 height 16
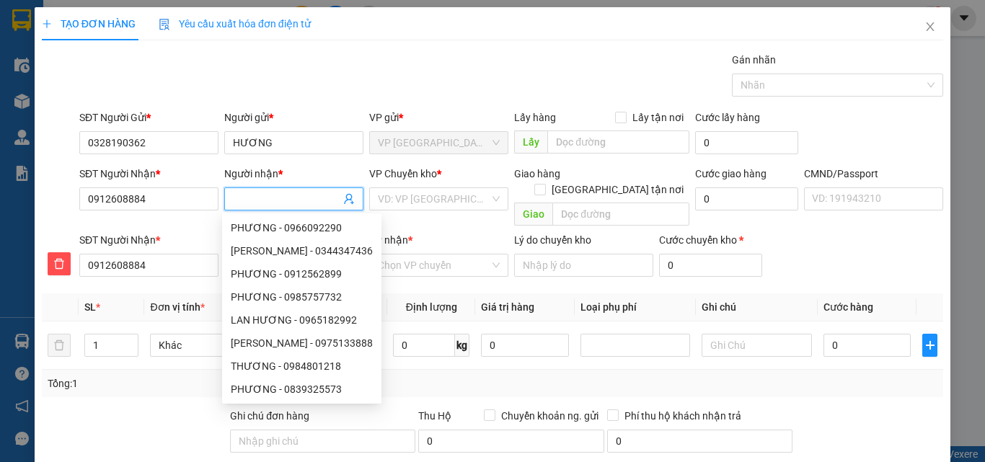
type input "C"
type input "CT"
type input "CTY"
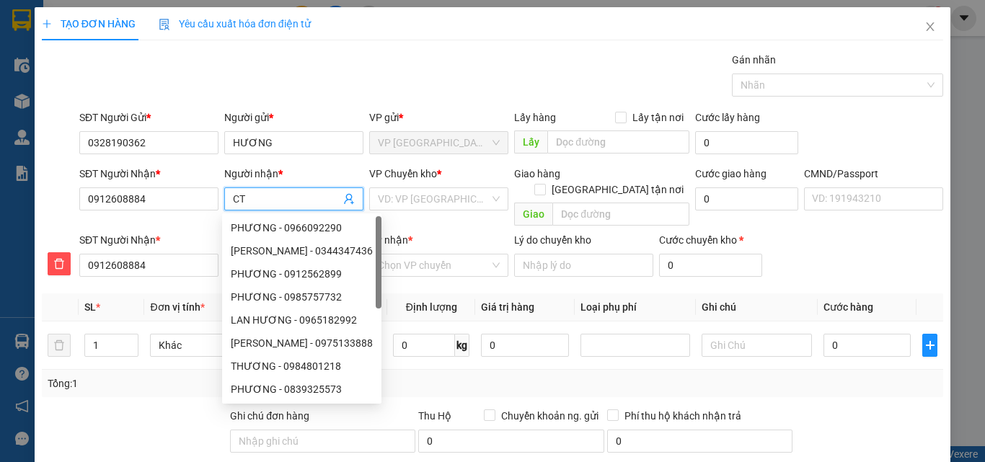
type input "CTY"
type input "CTY A"
type input "CTY AK"
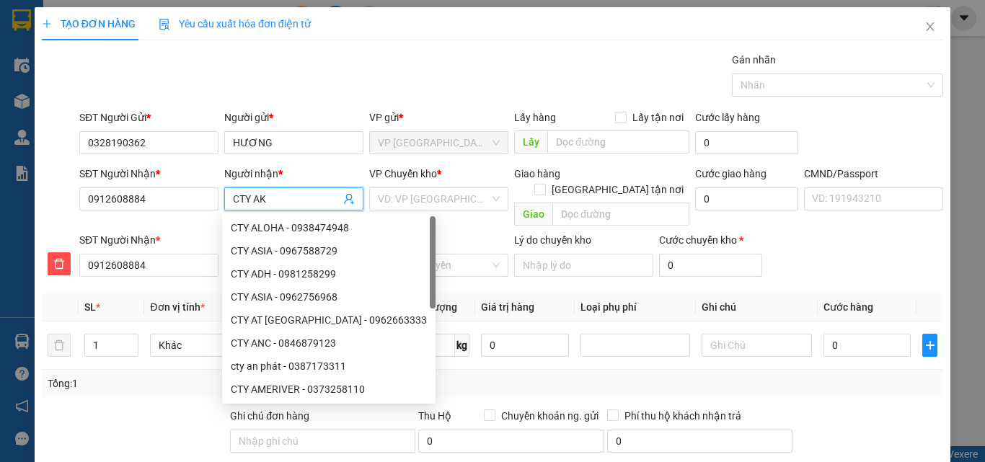
type input "CTY AKA"
type input "CTY AKAY"
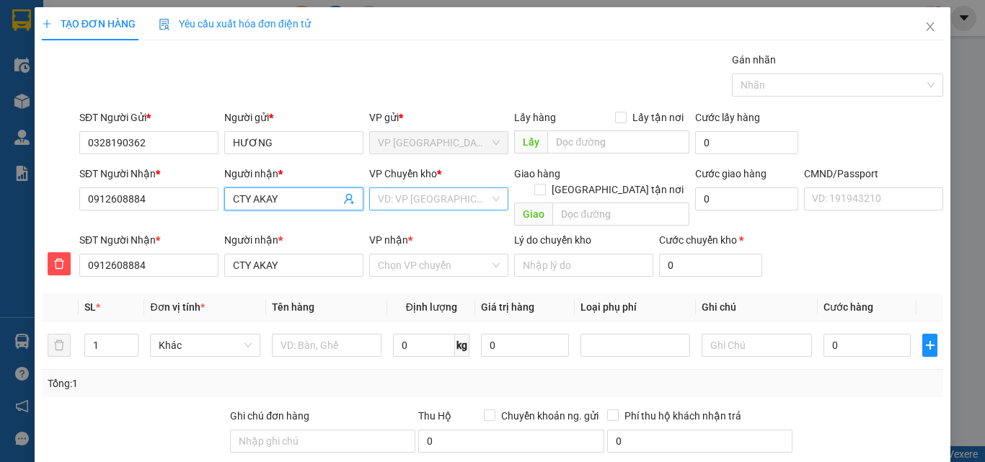
click at [456, 206] on input "search" at bounding box center [434, 199] width 112 height 22
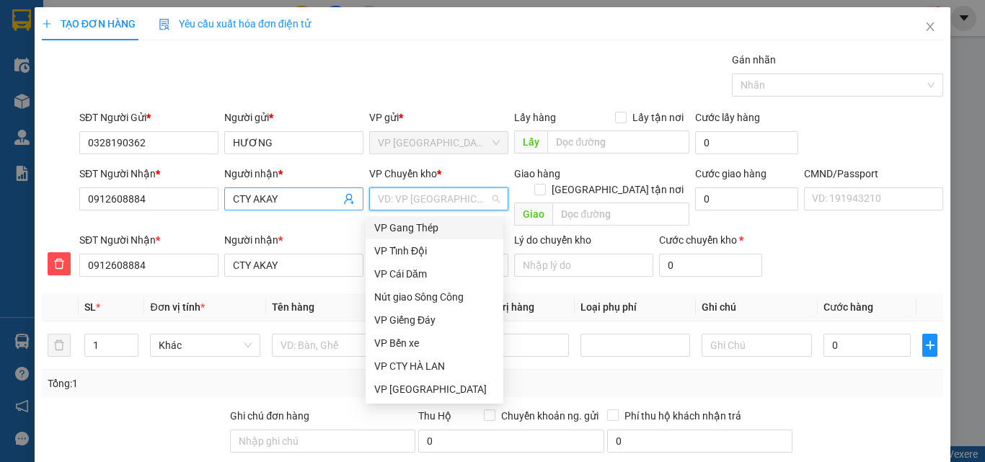
click at [264, 199] on input "CTY AKAY" at bounding box center [286, 199] width 107 height 16
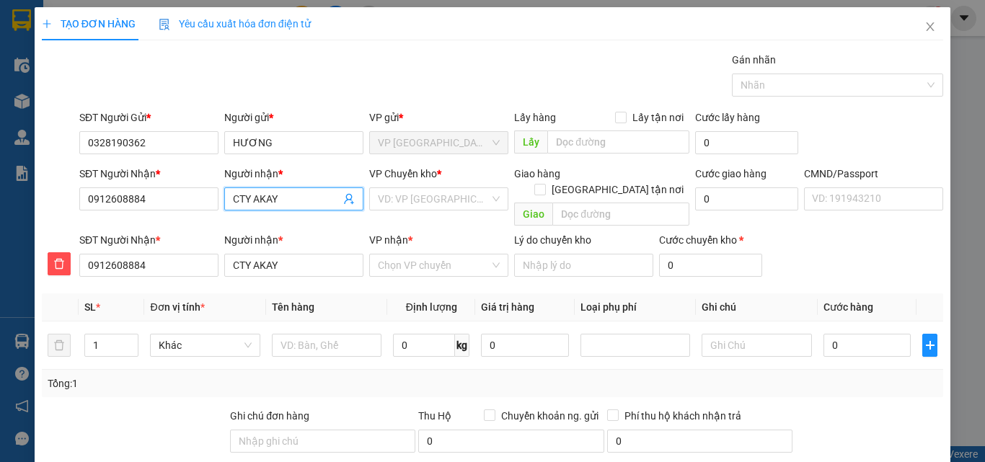
type input "CTY AAY"
type input "CTY ACAY"
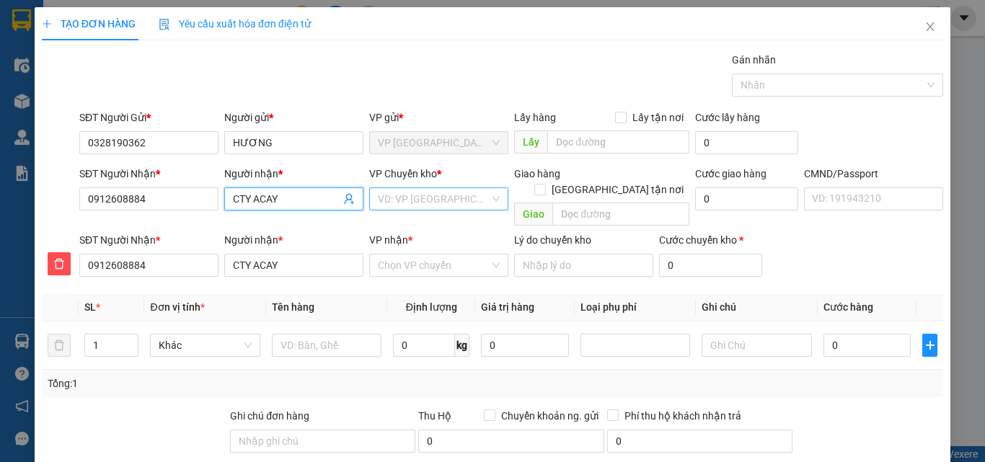
click at [422, 203] on input "search" at bounding box center [434, 199] width 112 height 22
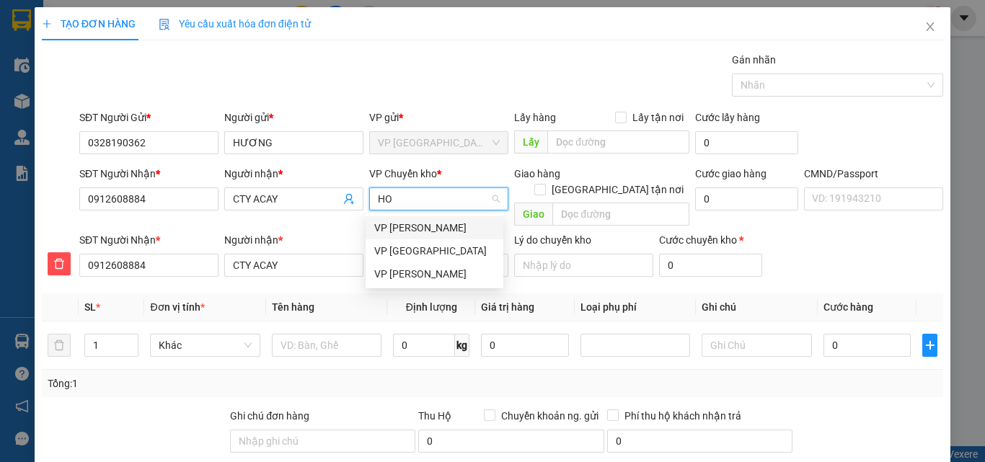
type input "HOA"
click at [420, 270] on div "VP [PERSON_NAME]" at bounding box center [434, 274] width 120 height 16
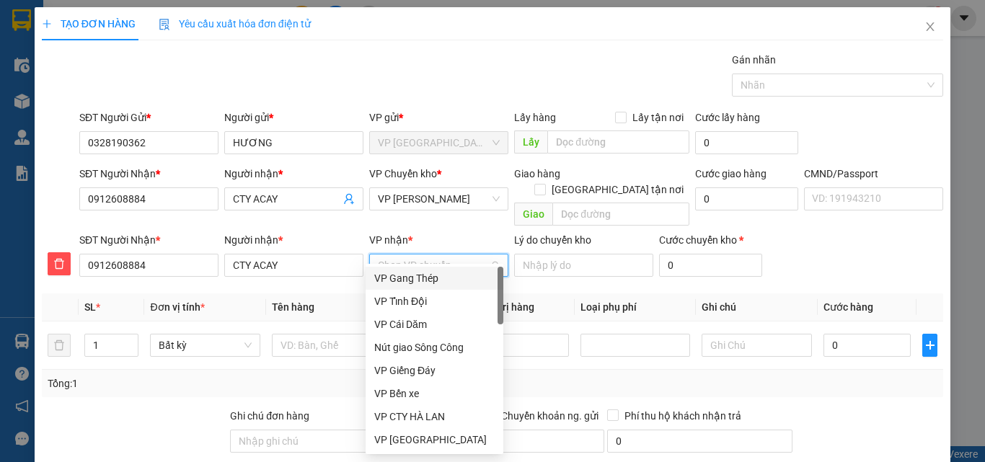
click at [378, 254] on input "VP nhận *" at bounding box center [434, 265] width 112 height 22
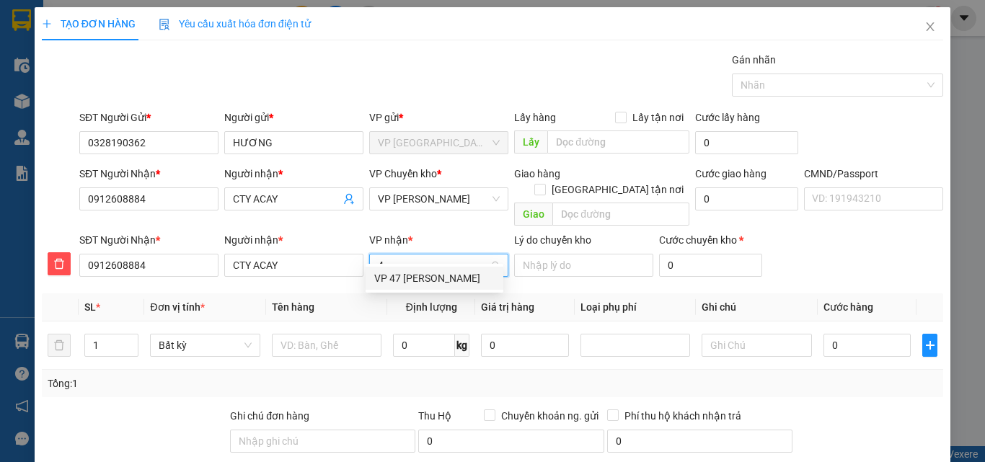
type input "47"
click at [431, 279] on div "VP 47 [PERSON_NAME]" at bounding box center [434, 278] width 120 height 16
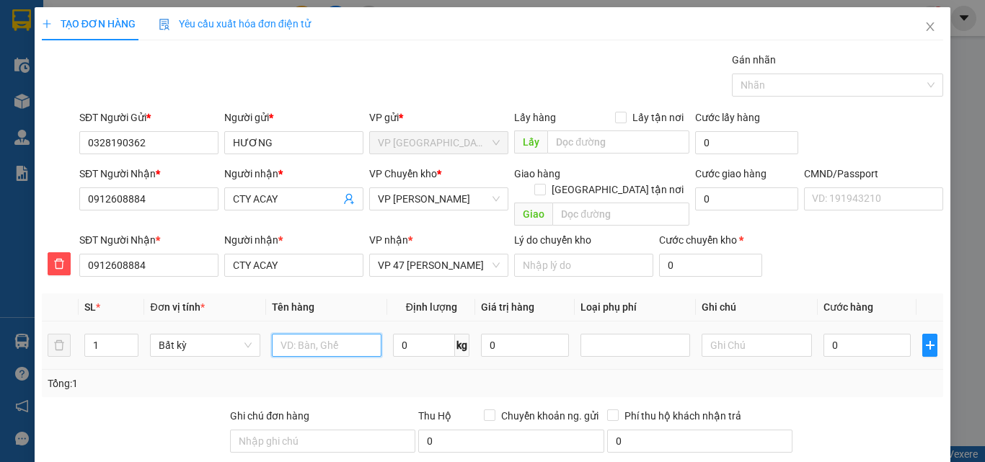
click at [294, 334] on input "text" at bounding box center [327, 345] width 110 height 23
type input "HỘP GĂNG TAY Y TẾ"
click at [404, 334] on input "0" at bounding box center [424, 345] width 62 height 23
type input "5"
click at [855, 335] on input "0" at bounding box center [867, 345] width 88 height 23
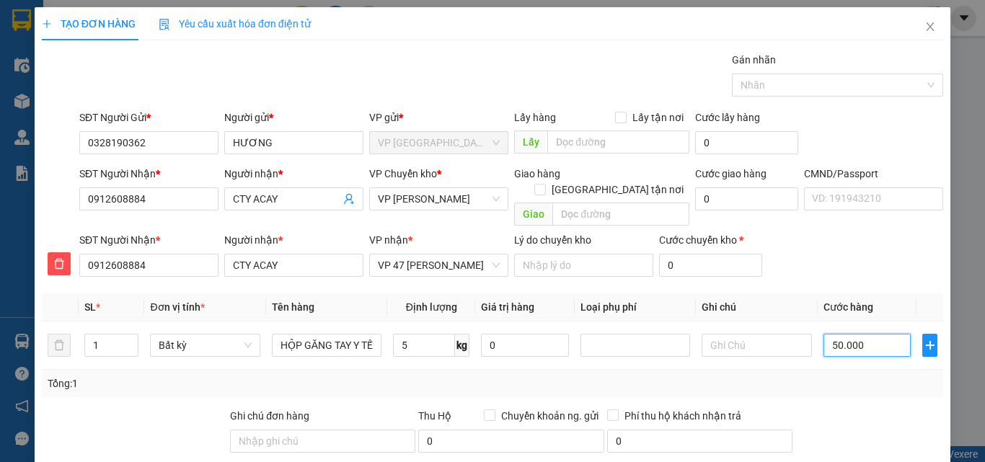
type input "50.000"
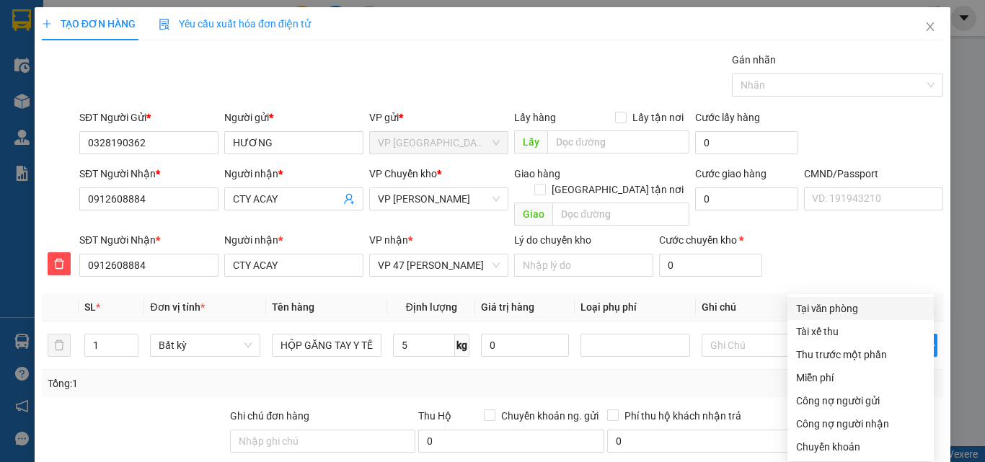
click at [826, 301] on div "Tại văn phòng" at bounding box center [860, 309] width 129 height 16
type input "0"
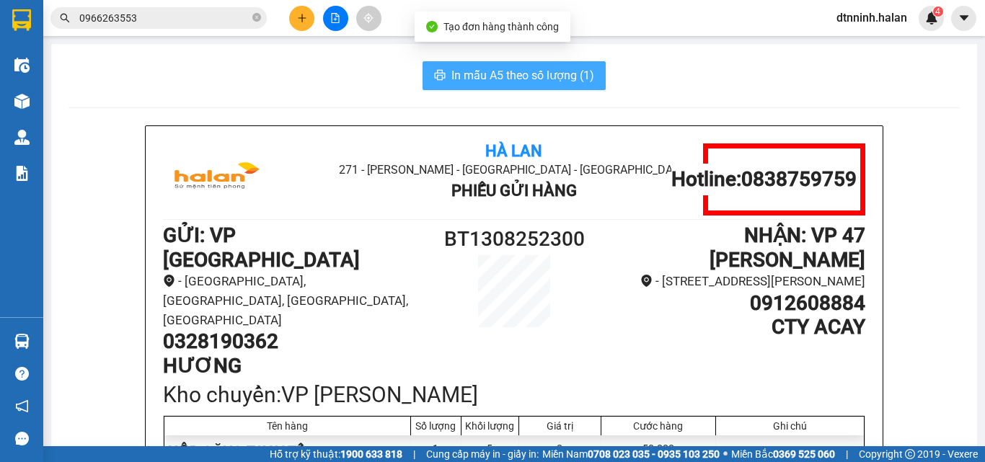
click at [468, 83] on span "In mẫu A5 theo số lượng (1)" at bounding box center [522, 75] width 143 height 18
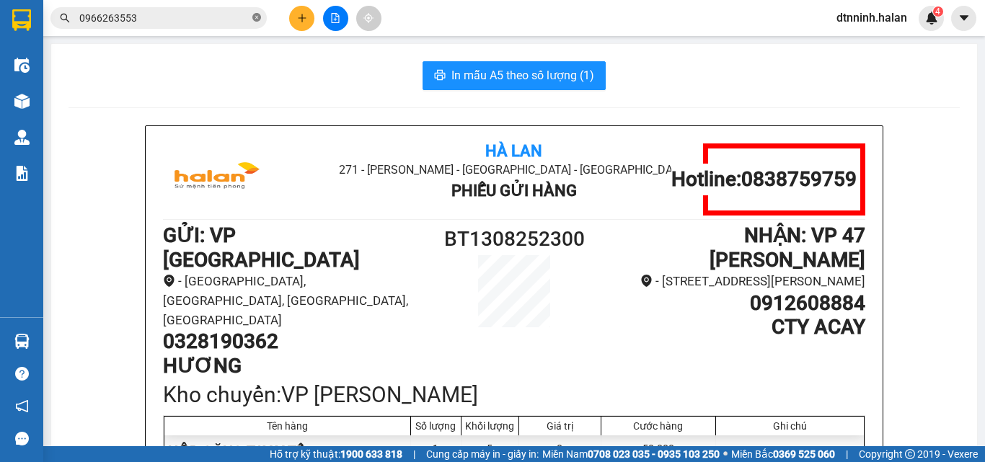
click at [259, 19] on icon "close-circle" at bounding box center [256, 17] width 9 height 9
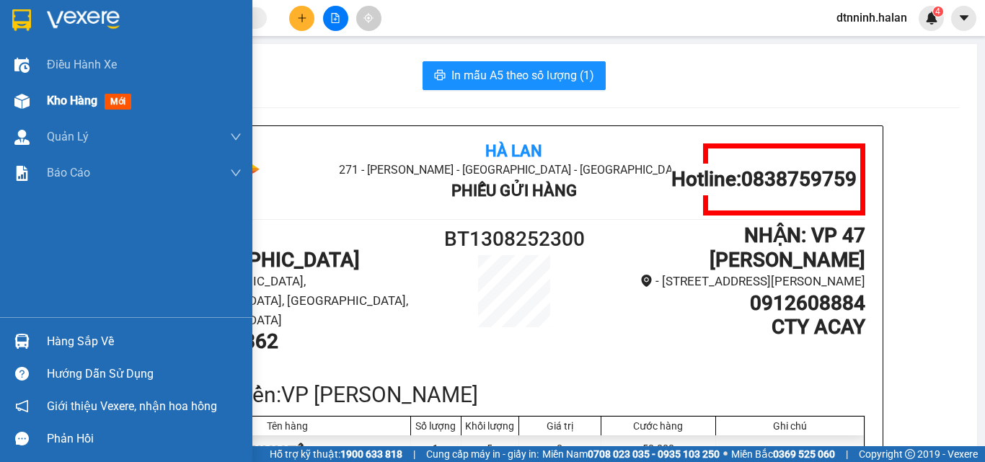
click at [67, 102] on span "Kho hàng" at bounding box center [72, 101] width 50 height 14
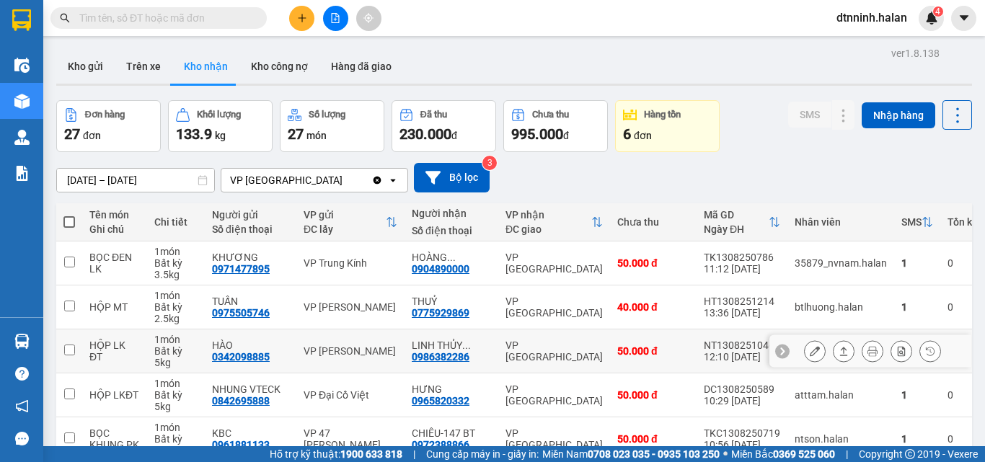
click at [810, 346] on icon at bounding box center [815, 351] width 10 height 10
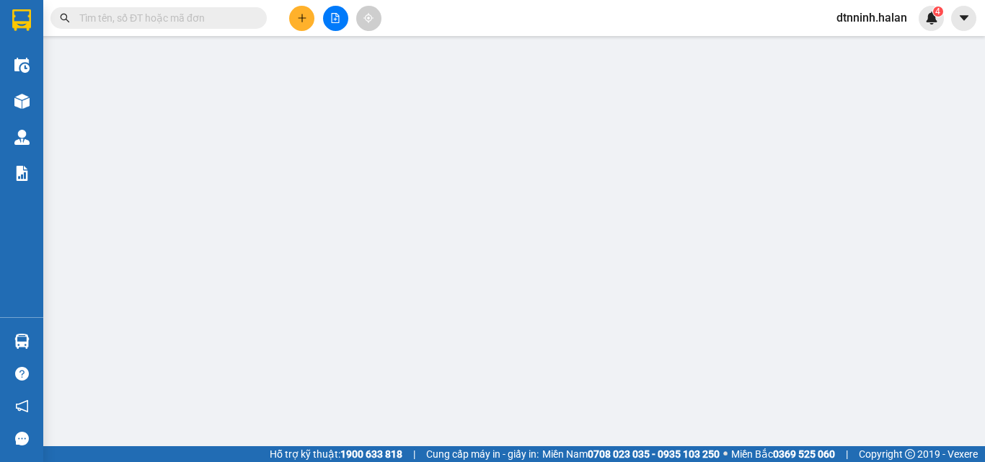
type input "0342098885"
type input "HÀO"
type input "0986382286"
type input "LINH THỦY 147BT"
type input "008186012436"
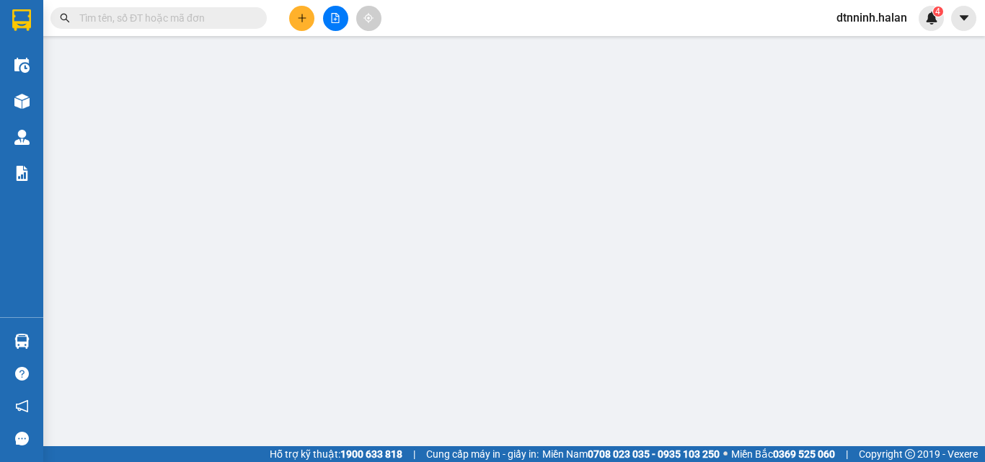
type input "50.000"
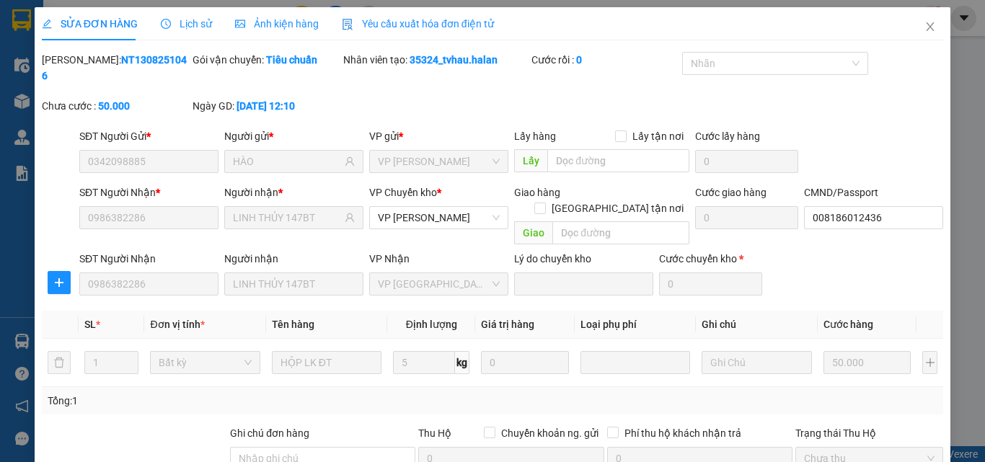
drag, startPoint x: 825, startPoint y: 359, endPoint x: 802, endPoint y: 359, distance: 23.8
type input "0"
drag, startPoint x: 564, startPoint y: 422, endPoint x: 590, endPoint y: 311, distance: 113.8
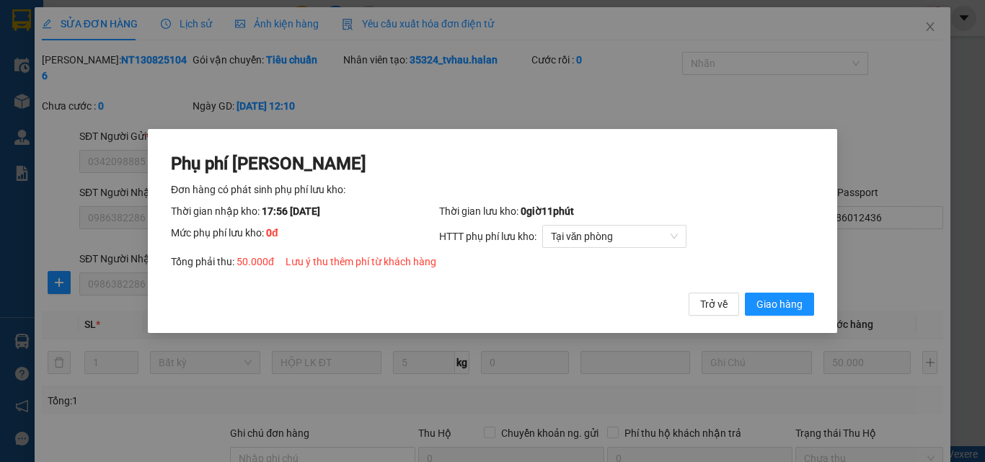
click at [802, 317] on div "Phụ phí Lưu kho Đơn hàng có phát sinh phụ phí lưu kho: Thời gian nhập kho: 17:5…" at bounding box center [492, 231] width 689 height 205
click at [797, 301] on span "Giao hàng" at bounding box center [779, 304] width 46 height 16
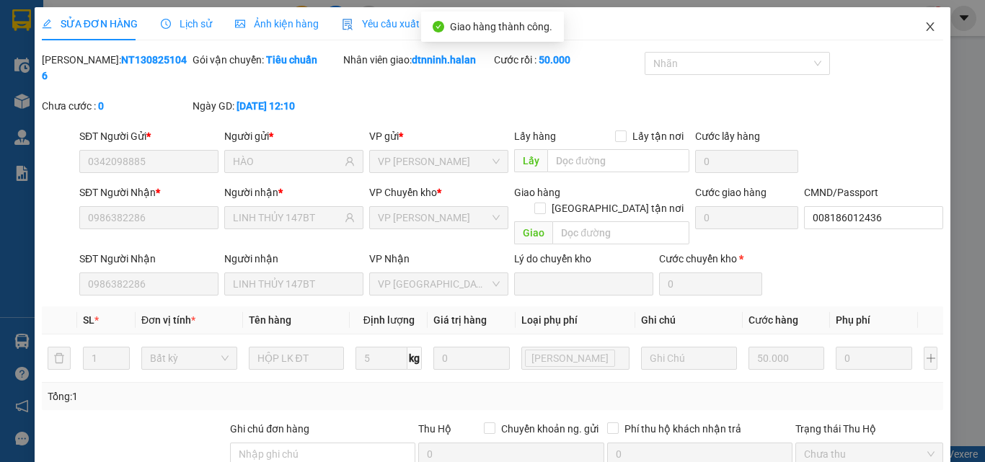
click at [924, 22] on icon "close" at bounding box center [930, 27] width 12 height 12
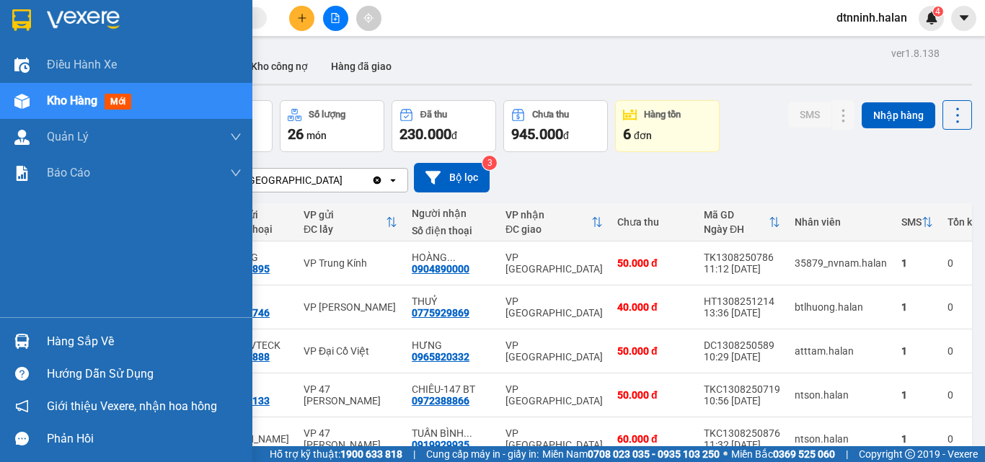
click at [65, 340] on div "Hàng sắp về" at bounding box center [144, 342] width 195 height 22
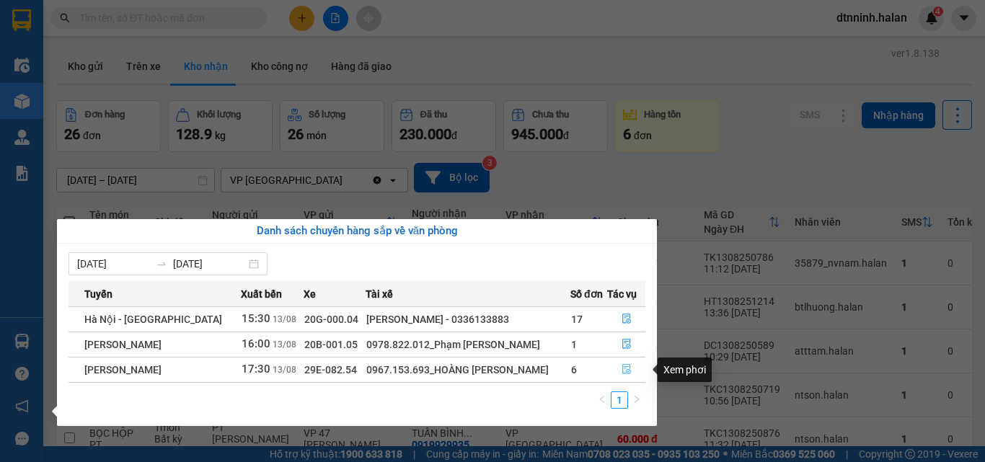
click at [625, 365] on icon "file-done" at bounding box center [626, 370] width 9 height 10
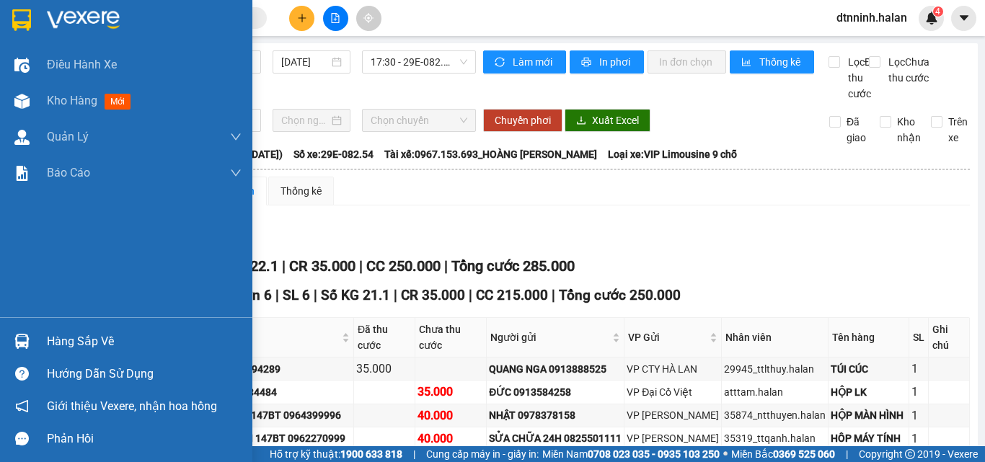
click at [56, 341] on div "Hàng sắp về" at bounding box center [144, 342] width 195 height 22
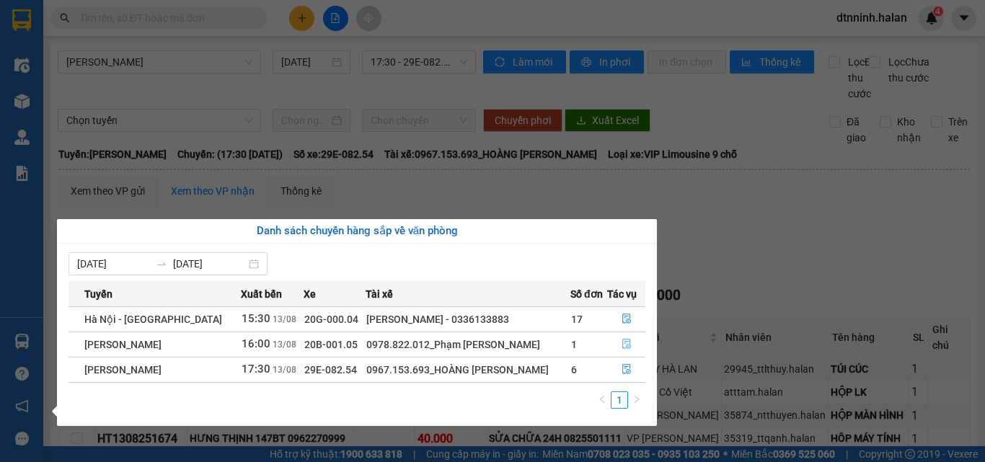
click at [622, 347] on icon "file-done" at bounding box center [626, 344] width 10 height 10
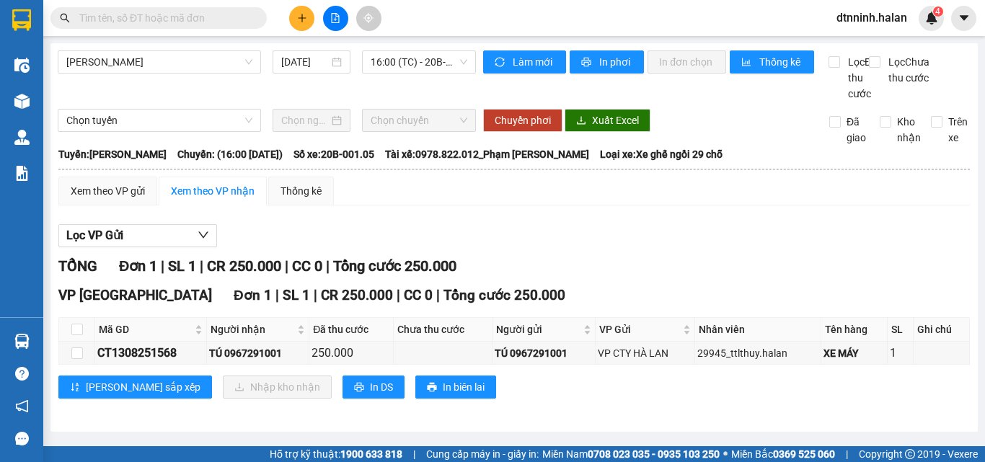
click at [55, 92] on div "Thái Nguyên - Tuyên Quang 13/08/2025 16:00 (TC) - 20B-001.05 Làm mới In phơi In…" at bounding box center [513, 237] width 927 height 389
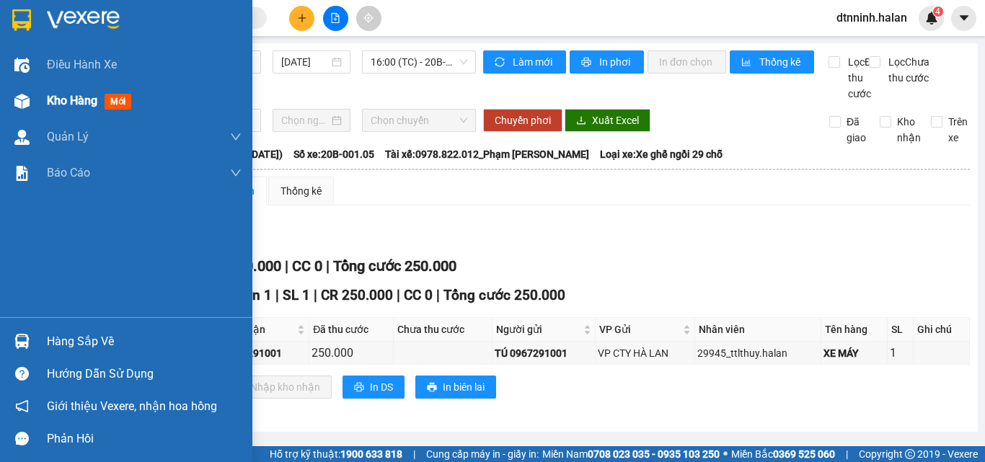
click at [42, 106] on div "Kho hàng mới" at bounding box center [126, 101] width 252 height 36
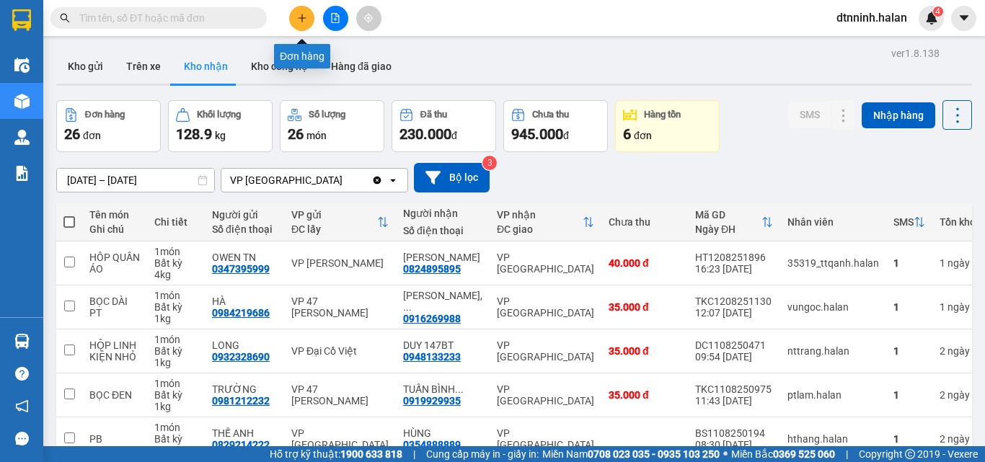
click at [305, 17] on icon "plus" at bounding box center [302, 18] width 10 height 10
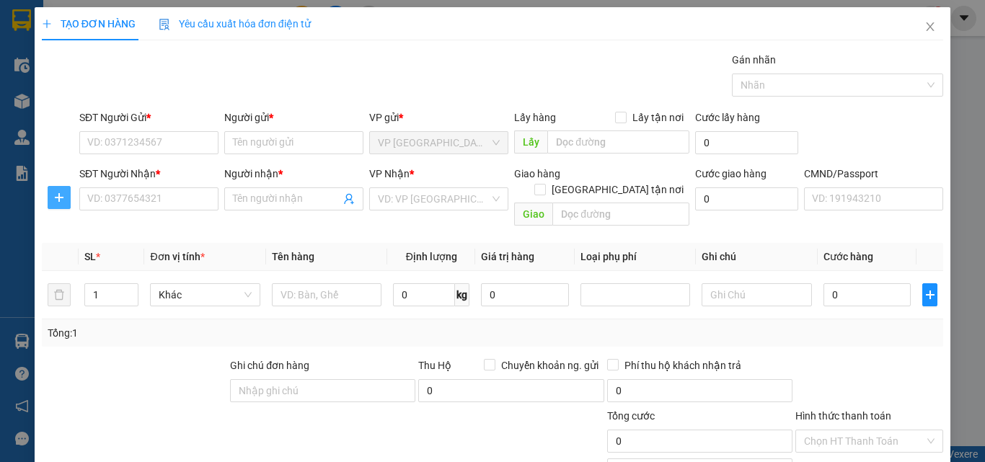
click at [50, 205] on button "button" at bounding box center [59, 197] width 23 height 23
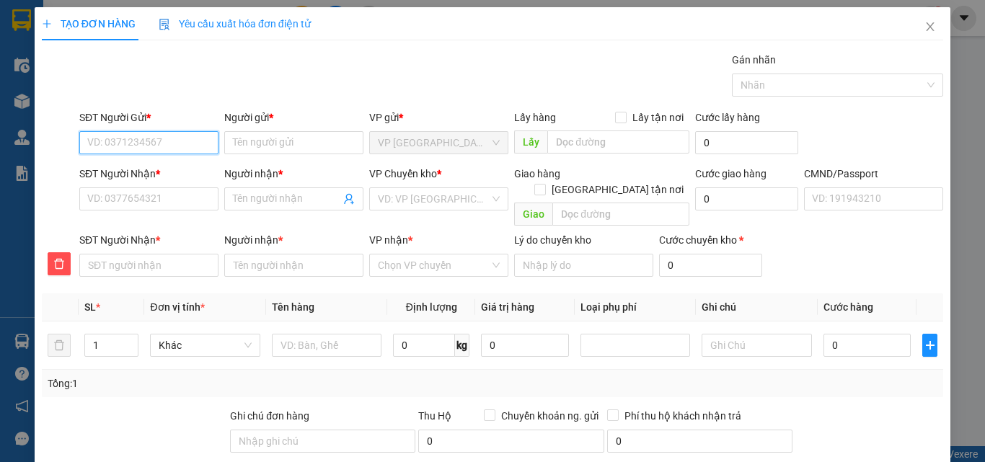
click at [94, 142] on input "SĐT Người Gửi *" at bounding box center [148, 142] width 139 height 23
type input "0825921234"
click at [124, 174] on div "0825921234 - DUY ANH 147BT" at bounding box center [156, 172] width 138 height 16
type input "DUY ANH 147BT"
type input "0825921234"
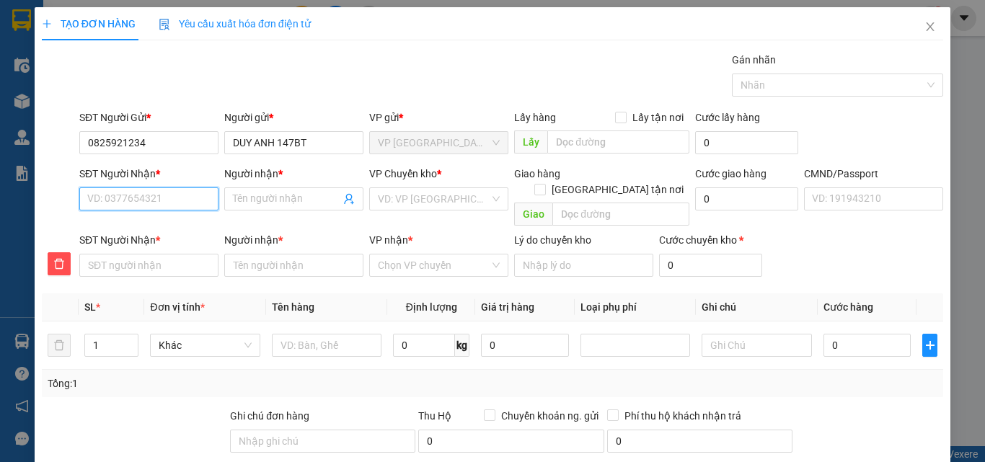
click at [136, 205] on input "SĐT Người Nhận *" at bounding box center [148, 198] width 139 height 23
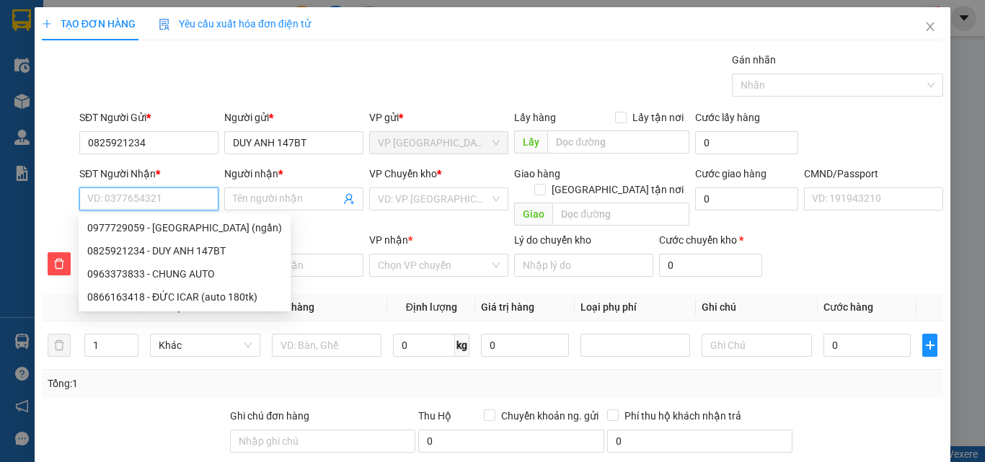
type input "0"
type input "086"
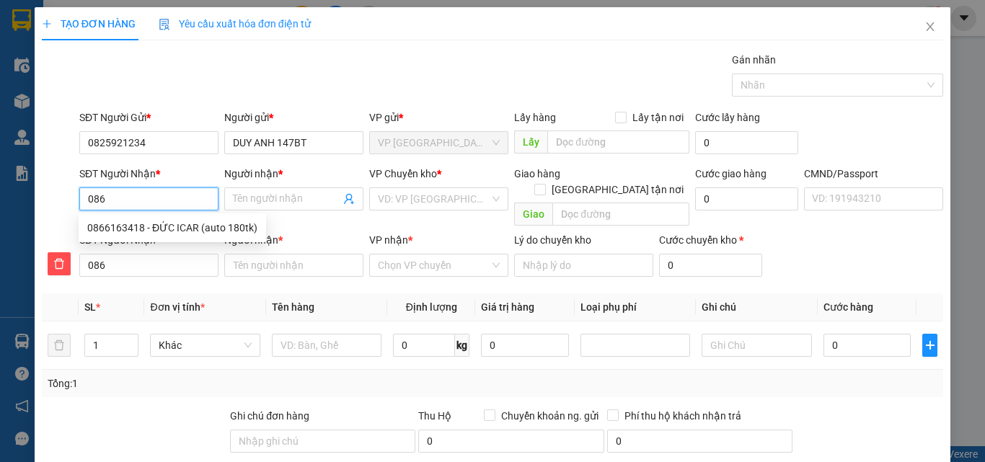
type input "0866"
type input "08669"
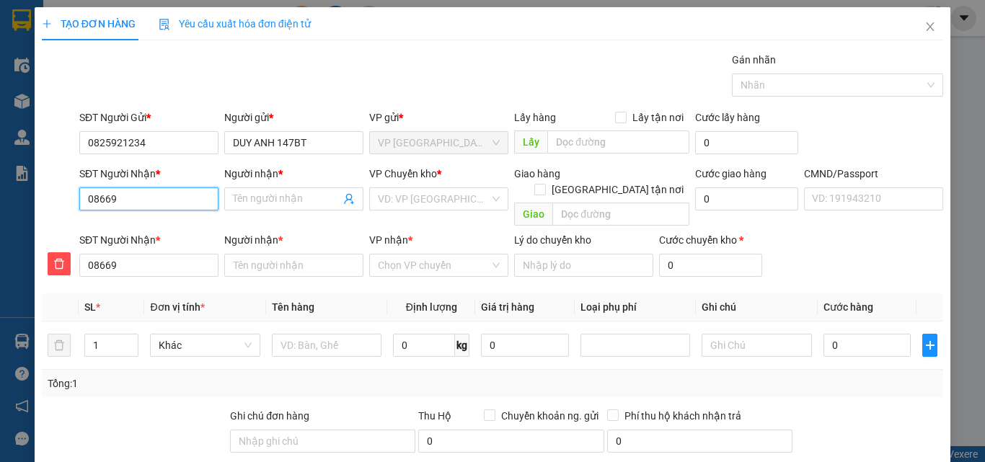
type input "086699"
type input "0866995"
type input "08669950"
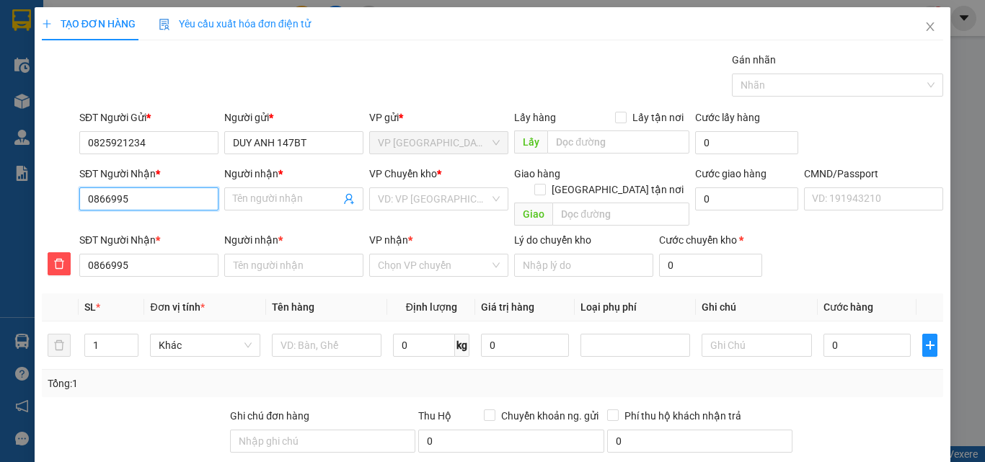
type input "08669950"
type input "086699508"
type input "0866995086"
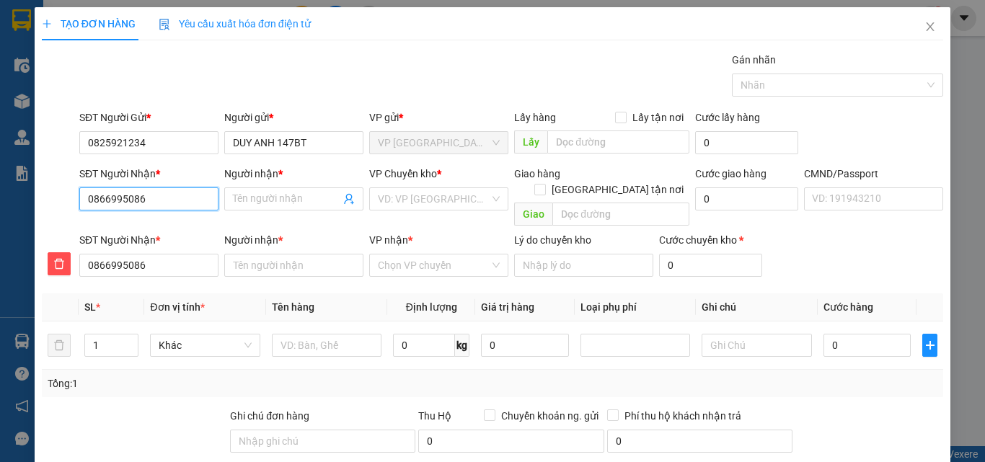
drag, startPoint x: 148, startPoint y: 202, endPoint x: 89, endPoint y: 205, distance: 59.2
click at [89, 205] on input "0866995086" at bounding box center [148, 198] width 139 height 23
click at [252, 194] on input "Người nhận *" at bounding box center [286, 199] width 107 height 16
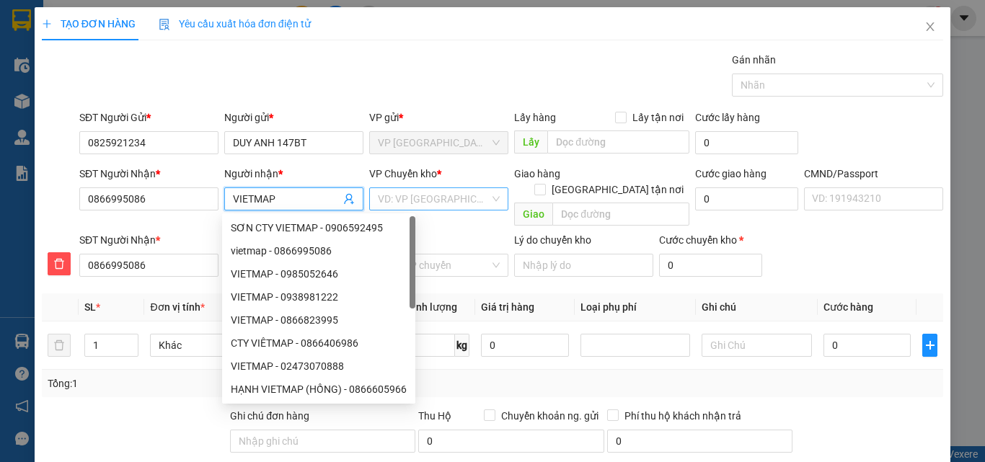
click at [409, 195] on input "search" at bounding box center [434, 199] width 112 height 22
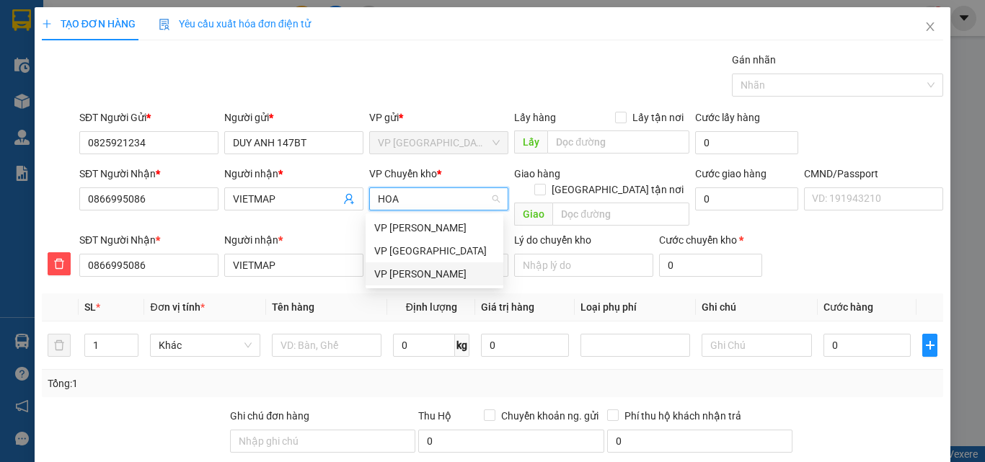
click at [443, 278] on div "VP [PERSON_NAME]" at bounding box center [434, 274] width 120 height 16
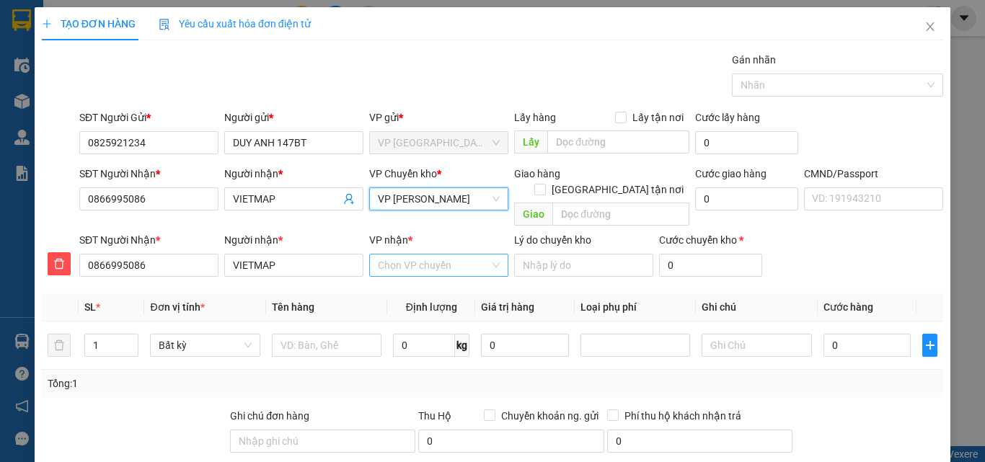
click at [415, 254] on input "VP nhận *" at bounding box center [434, 265] width 112 height 22
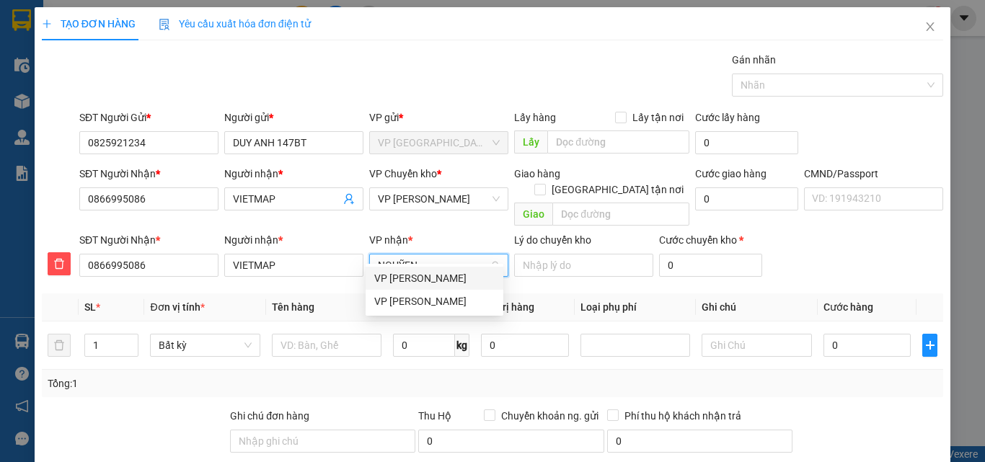
click at [415, 272] on div "VP [PERSON_NAME]" at bounding box center [434, 278] width 120 height 16
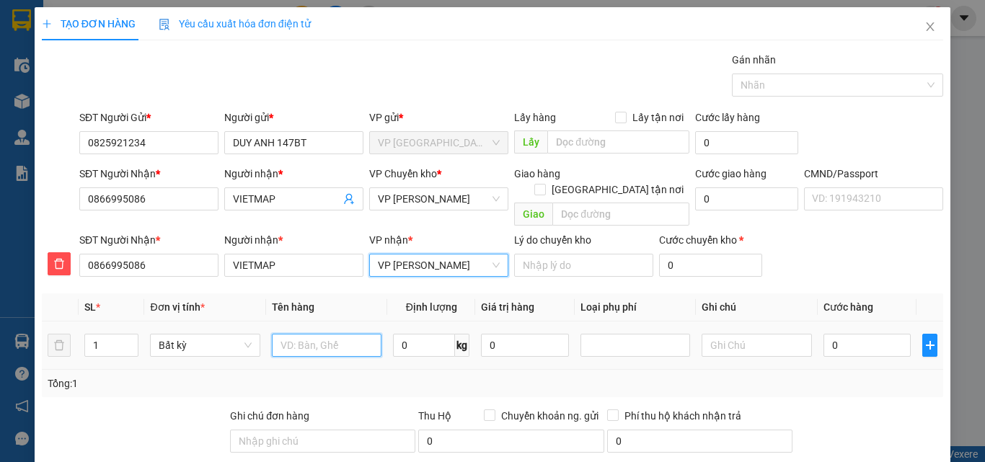
click at [319, 334] on input "text" at bounding box center [327, 345] width 110 height 23
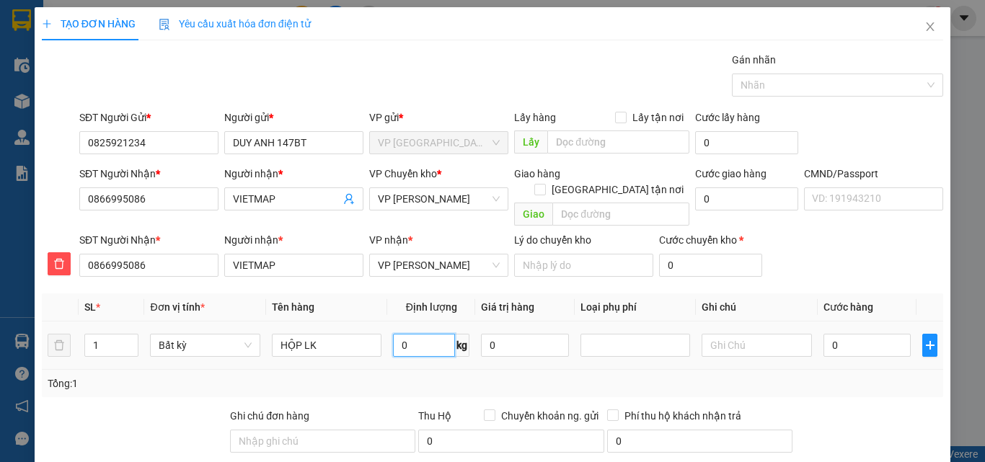
click at [420, 334] on input "0" at bounding box center [424, 345] width 62 height 23
click at [843, 334] on input "0" at bounding box center [867, 345] width 88 height 23
drag, startPoint x: 856, startPoint y: 417, endPoint x: 849, endPoint y: 384, distance: 33.8
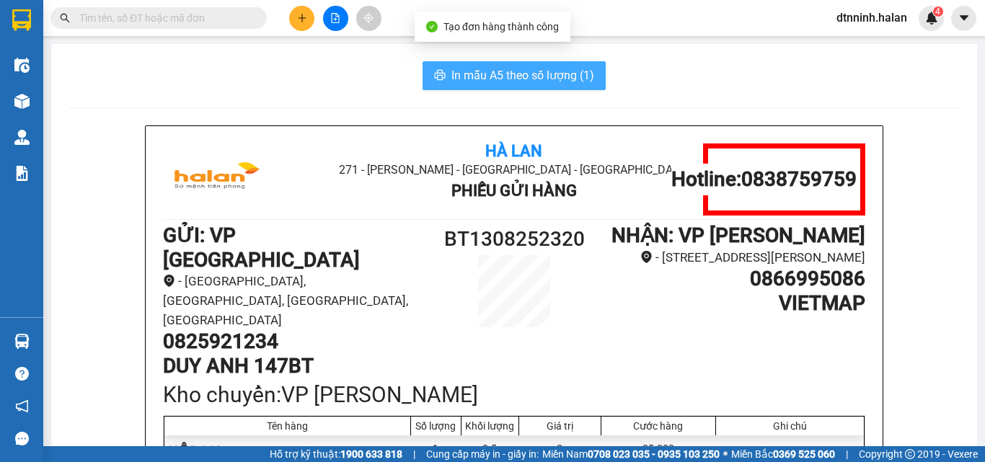
click at [546, 75] on span "In mẫu A5 theo số lượng (1)" at bounding box center [522, 75] width 143 height 18
click at [509, 62] on button "In mẫu A5 theo số lượng (1)" at bounding box center [513, 75] width 183 height 29
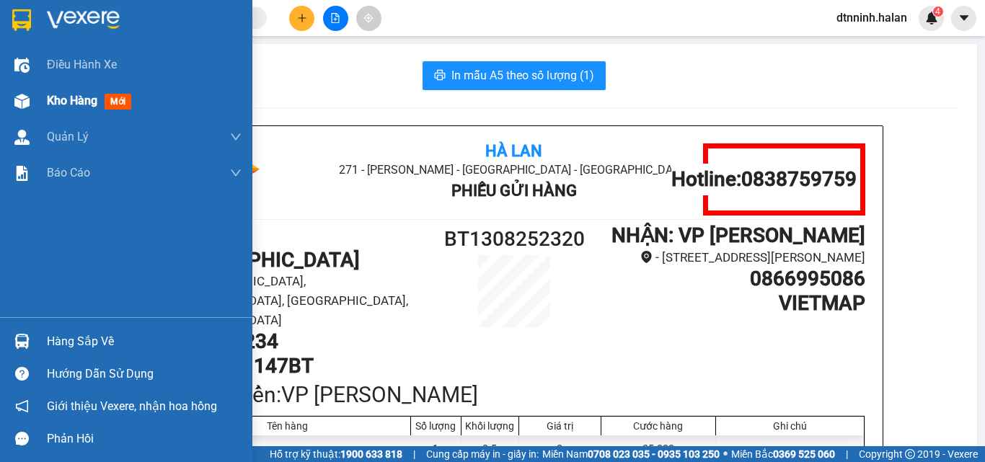
click at [57, 98] on span "Kho hàng" at bounding box center [72, 101] width 50 height 14
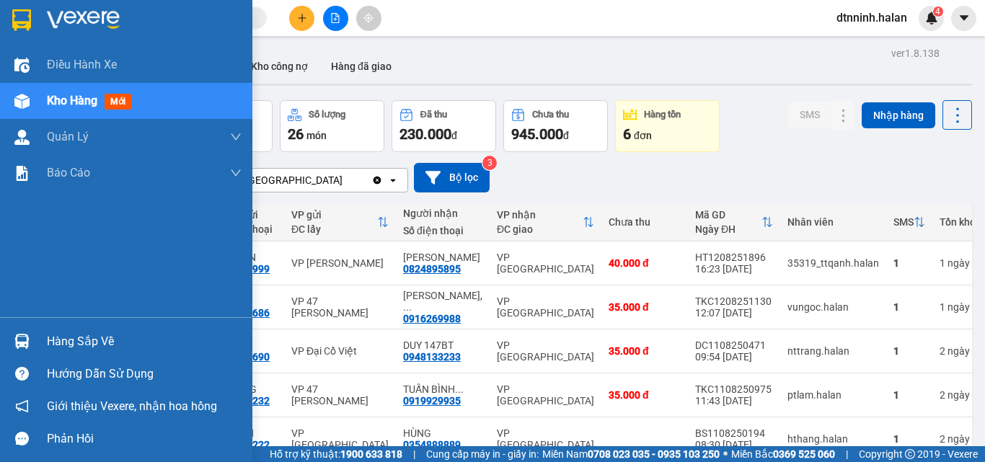
click at [50, 339] on div "Hàng sắp về" at bounding box center [144, 342] width 195 height 22
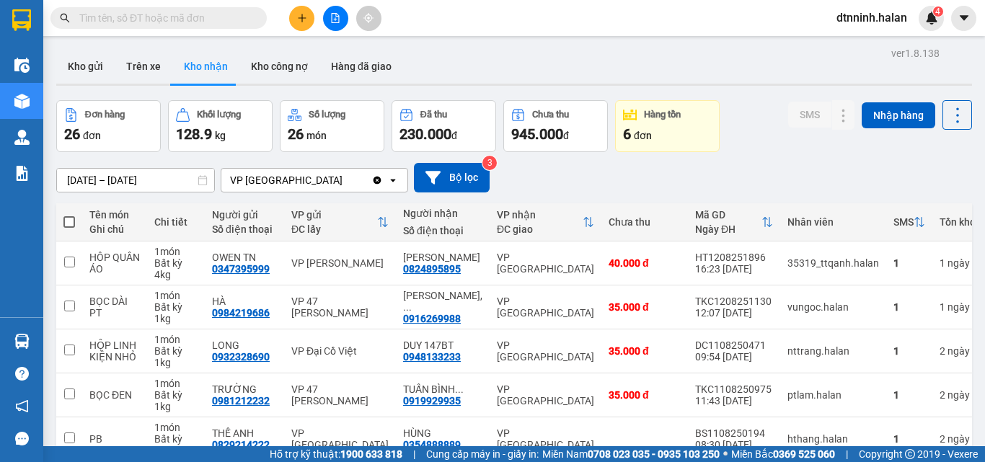
click at [187, 5] on section "Kết quả tìm kiếm ( 54 ) Bộ lọc Mã ĐH Trạng thái Món hàng Thu hộ Tổng cước Chưa …" at bounding box center [492, 231] width 985 height 462
click at [184, 17] on input "text" at bounding box center [164, 18] width 170 height 16
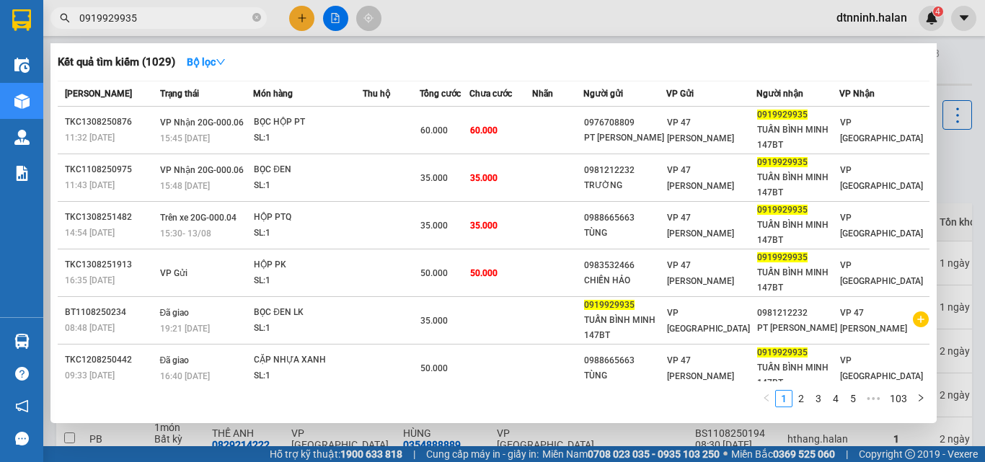
click at [295, 17] on div at bounding box center [492, 231] width 985 height 462
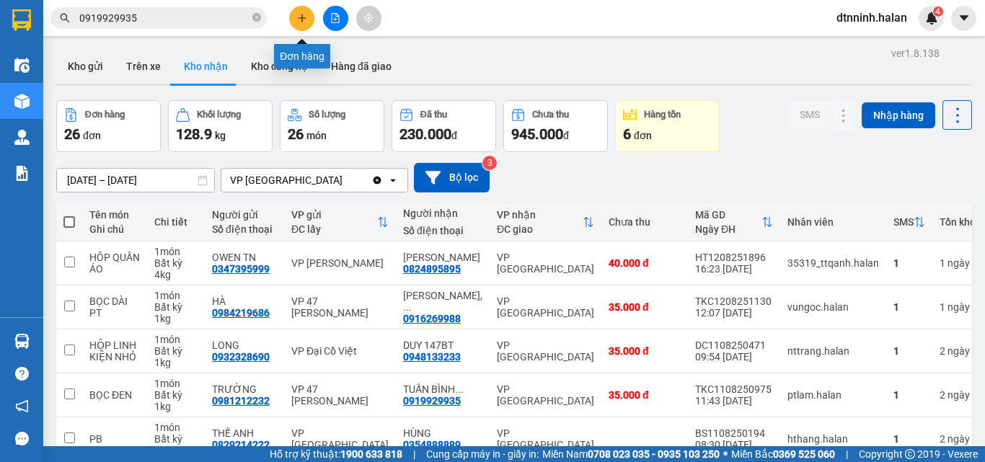
click at [299, 22] on icon "plus" at bounding box center [302, 18] width 10 height 10
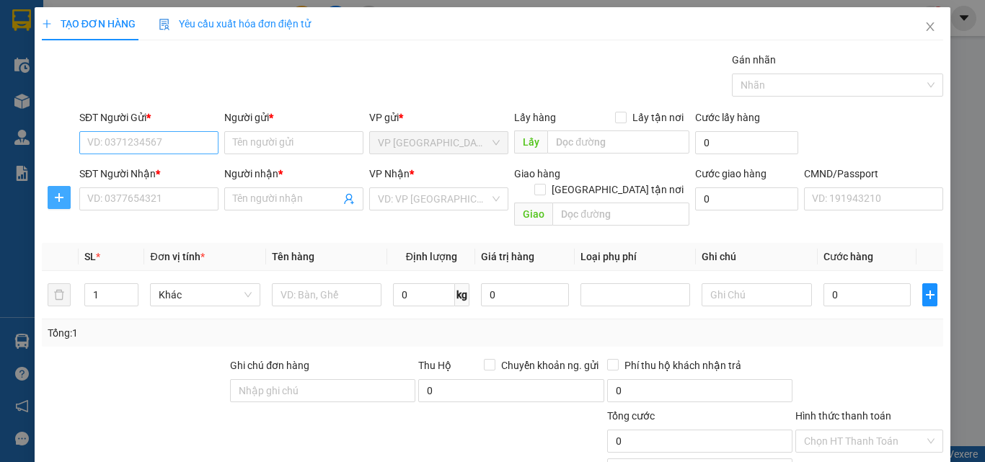
drag, startPoint x: 56, startPoint y: 195, endPoint x: 145, endPoint y: 132, distance: 109.6
click at [59, 194] on icon "plus" at bounding box center [59, 198] width 12 height 12
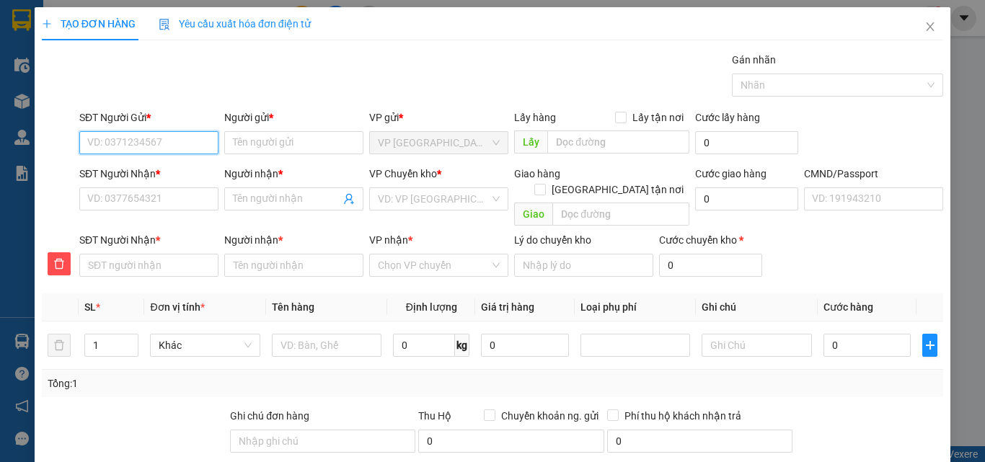
click at [145, 132] on input "SĐT Người Gửi *" at bounding box center [148, 142] width 139 height 23
click at [172, 166] on div "0979205166 - HÀ KHÁNH 147 BT" at bounding box center [161, 172] width 149 height 16
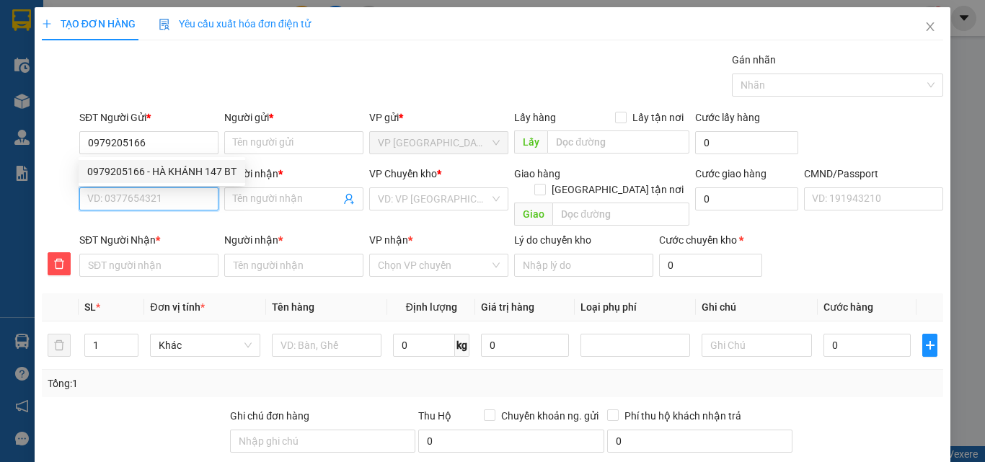
click at [155, 195] on input "SĐT Người Nhận *" at bounding box center [148, 198] width 139 height 23
click at [136, 198] on input "SĐT Người Nhận *" at bounding box center [148, 198] width 139 height 23
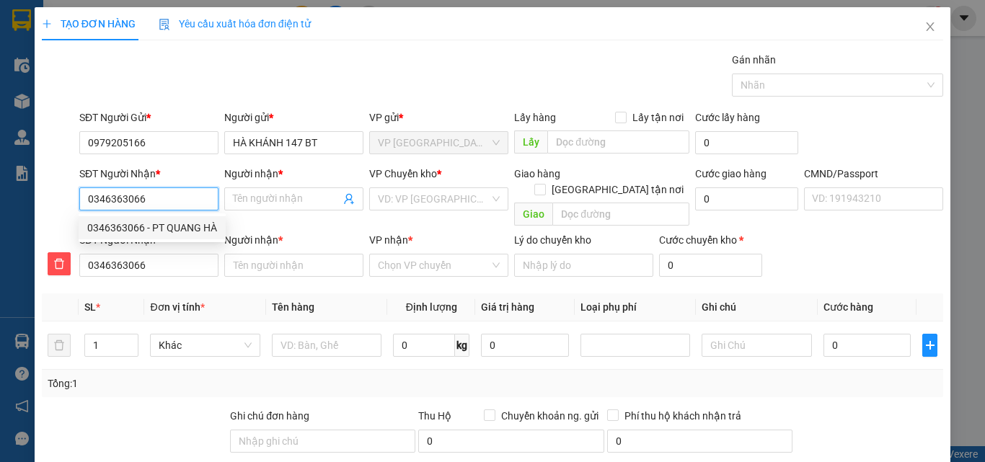
click at [151, 226] on div "0346363066 - PT QUANG HÀ" at bounding box center [152, 228] width 130 height 16
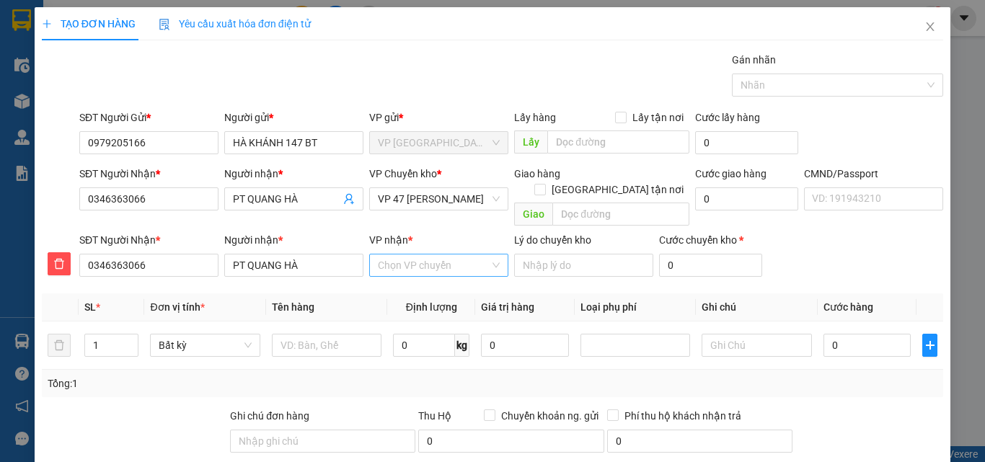
click at [423, 254] on input "VP nhận *" at bounding box center [434, 265] width 112 height 22
drag, startPoint x: 426, startPoint y: 277, endPoint x: 422, endPoint y: 229, distance: 47.8
click at [426, 275] on div "VP 47 [PERSON_NAME]" at bounding box center [434, 278] width 120 height 16
click at [423, 198] on span "VP 47 [PERSON_NAME]" at bounding box center [439, 199] width 122 height 22
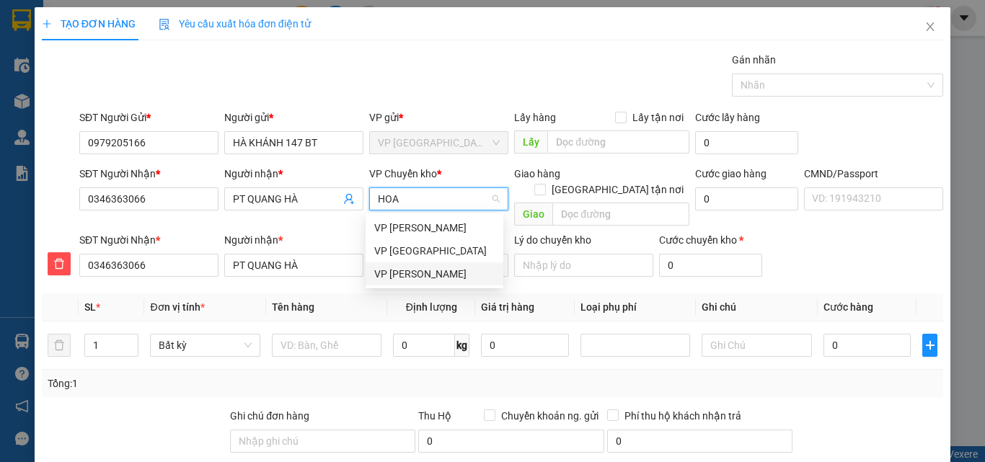
click at [422, 271] on div "VP [PERSON_NAME]" at bounding box center [434, 274] width 120 height 16
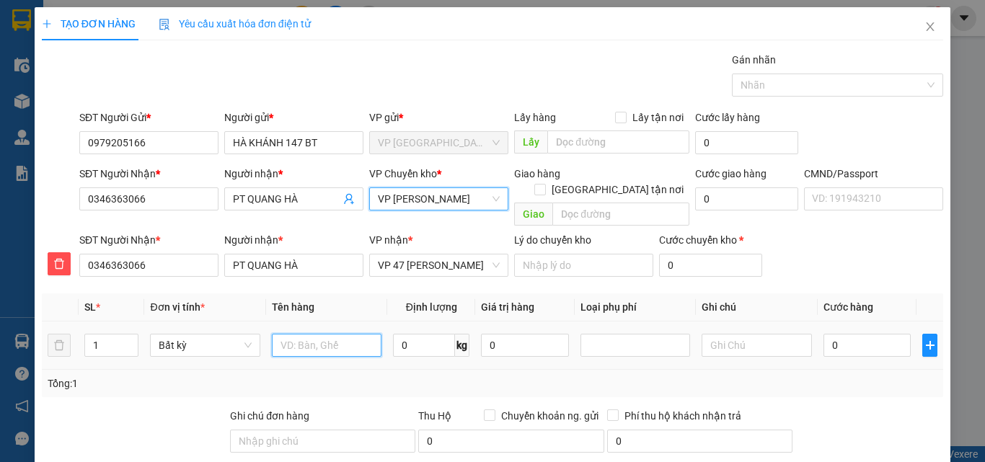
click at [359, 334] on input "text" at bounding box center [327, 345] width 110 height 23
click at [425, 334] on input "0" at bounding box center [424, 345] width 62 height 23
click at [854, 342] on div "0" at bounding box center [867, 345] width 88 height 29
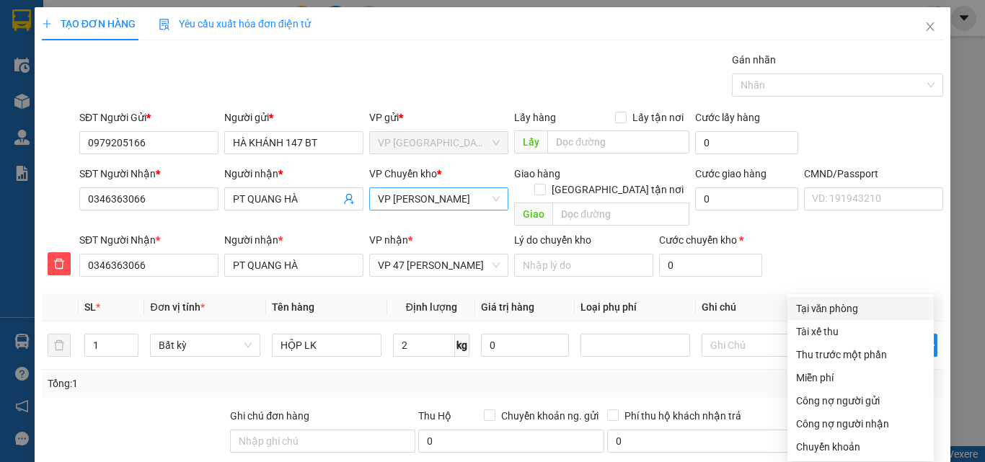
click at [832, 301] on div "Tại văn phòng" at bounding box center [860, 309] width 129 height 16
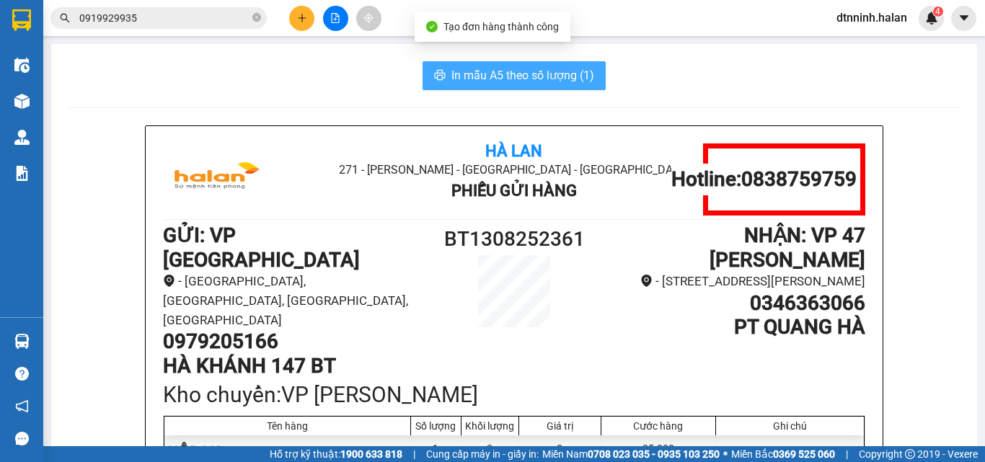
click at [519, 71] on span "In mẫu A5 theo số lượng (1)" at bounding box center [522, 75] width 143 height 18
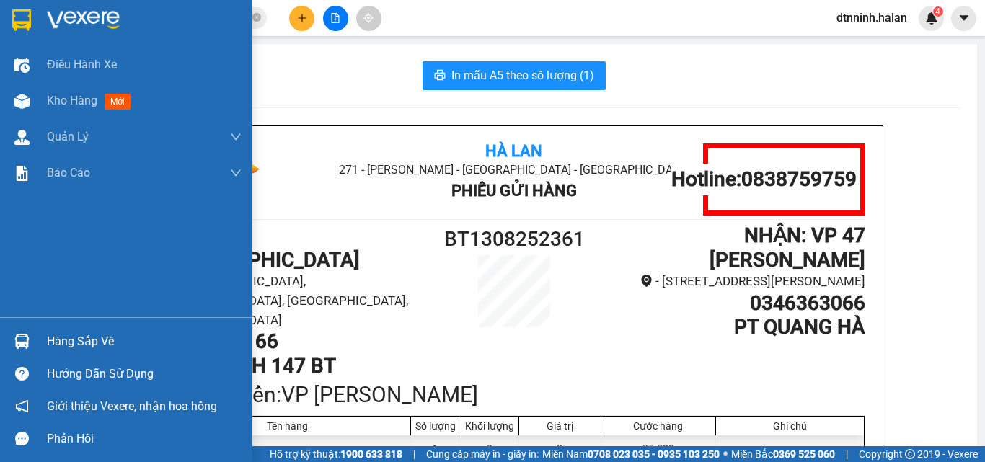
click at [77, 347] on div "Hàng sắp về" at bounding box center [144, 342] width 195 height 22
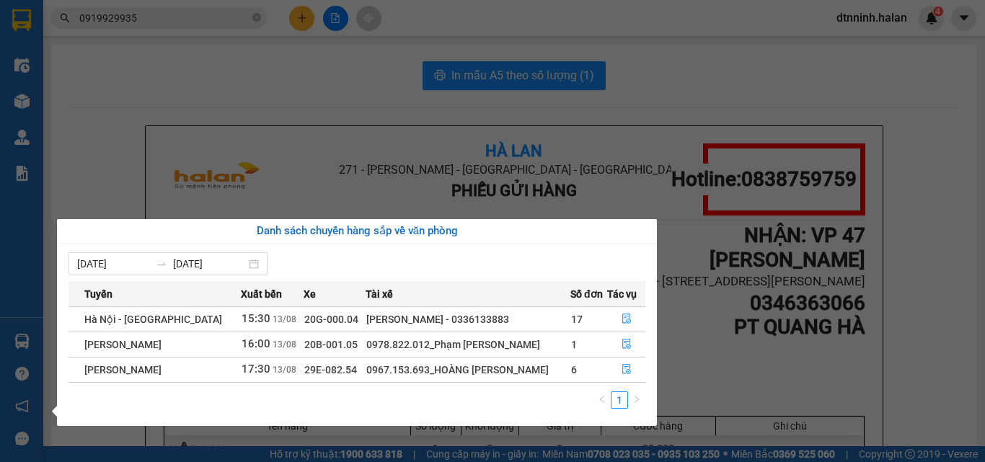
click at [934, 339] on section "Kết quả tìm kiếm ( 1029 ) Bộ lọc Mã ĐH Trạng thái Món hàng Thu hộ Tổng cước Chư…" at bounding box center [492, 231] width 985 height 462
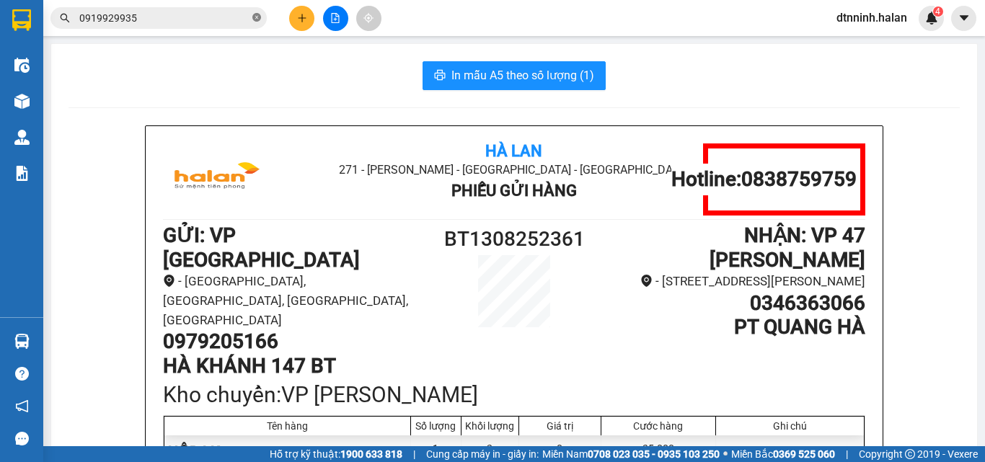
click at [254, 21] on icon "close-circle" at bounding box center [256, 17] width 9 height 9
click at [200, 21] on input "text" at bounding box center [164, 18] width 170 height 16
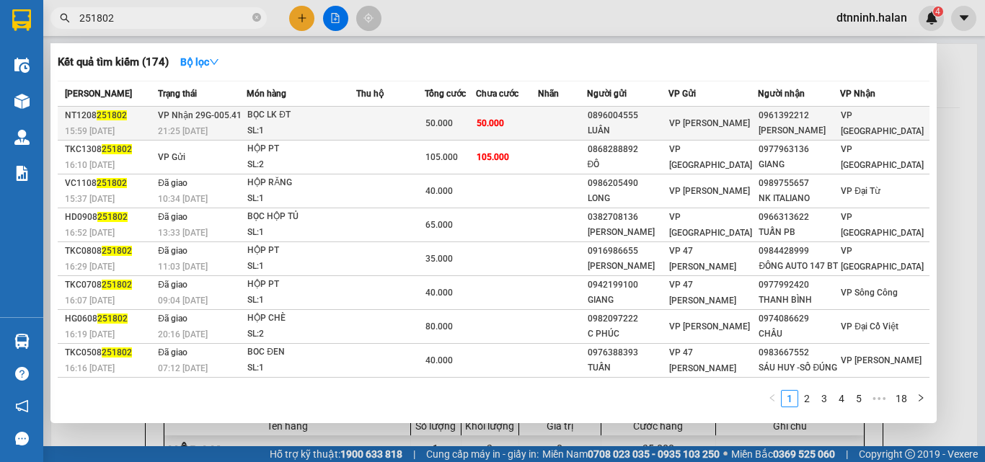
click at [584, 129] on td at bounding box center [562, 124] width 49 height 34
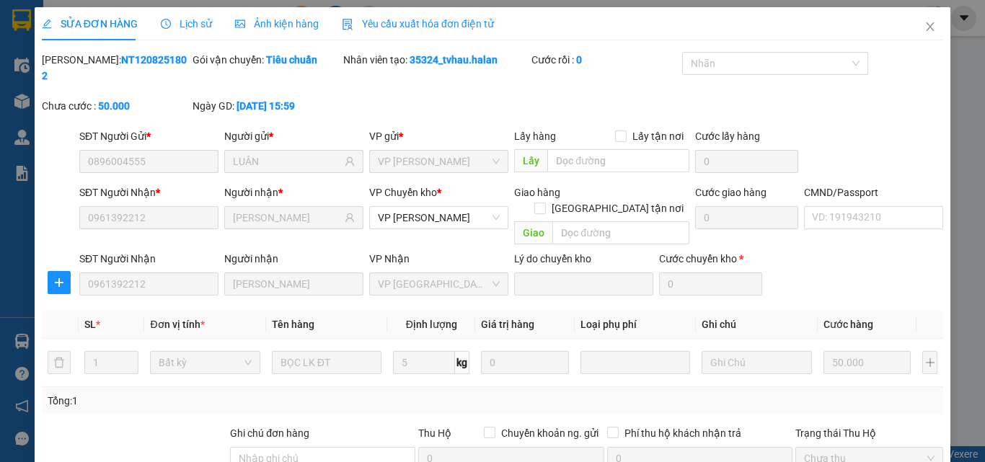
drag, startPoint x: 558, startPoint y: 415, endPoint x: 529, endPoint y: 391, distance: 37.4
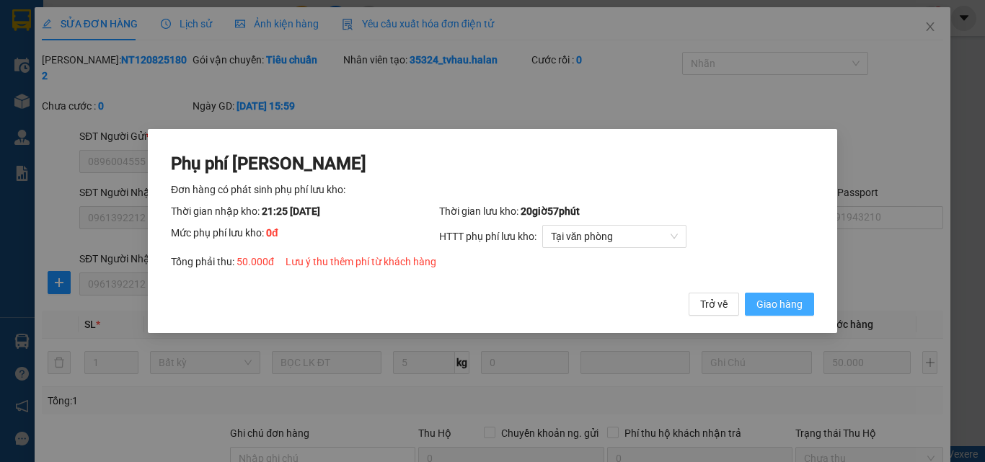
click at [807, 310] on button "Giao hàng" at bounding box center [779, 304] width 69 height 23
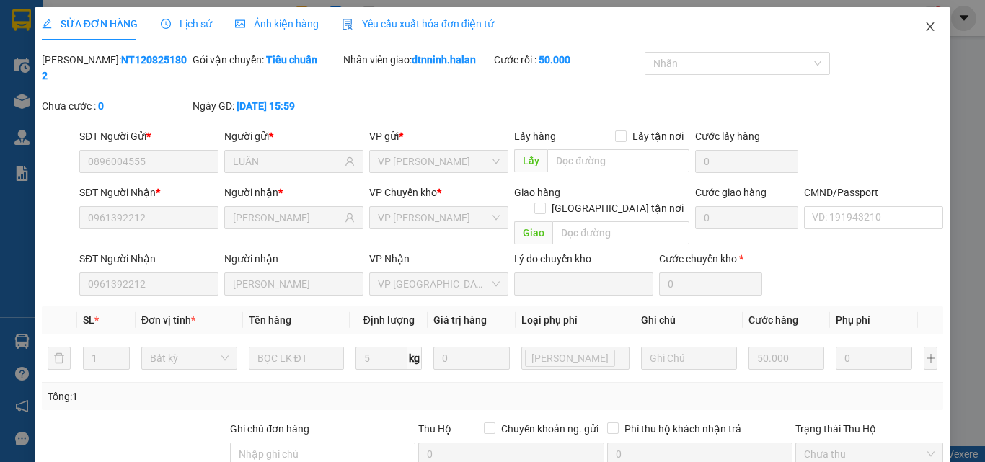
click at [926, 27] on icon "close" at bounding box center [930, 26] width 8 height 9
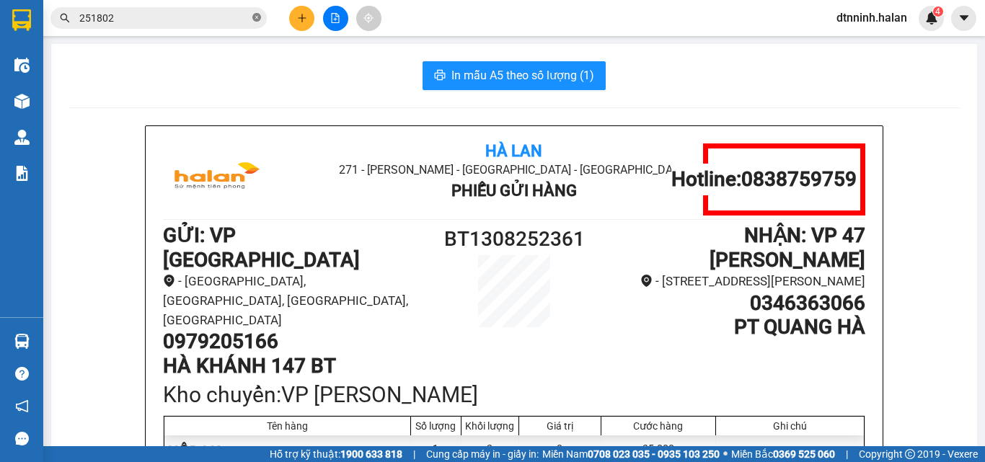
click at [254, 17] on icon "close-circle" at bounding box center [256, 17] width 9 height 9
click at [194, 18] on input "text" at bounding box center [164, 18] width 170 height 16
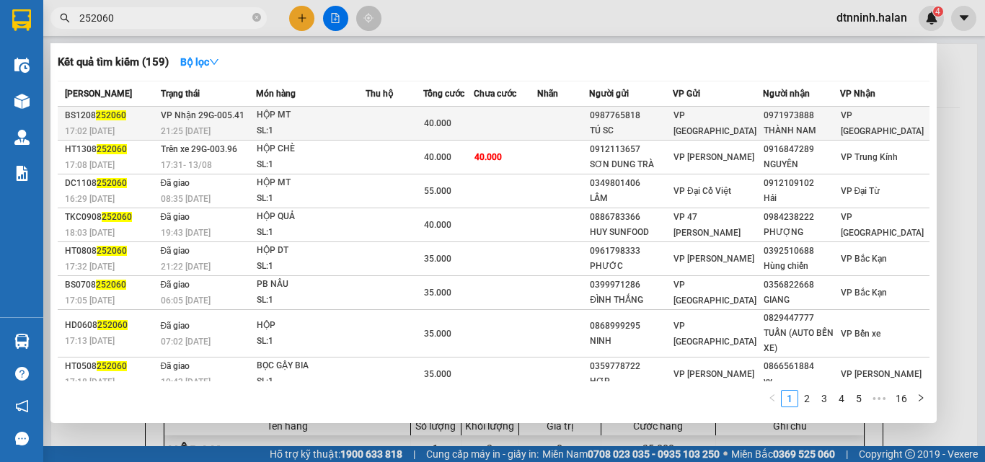
click at [524, 123] on td at bounding box center [505, 124] width 63 height 34
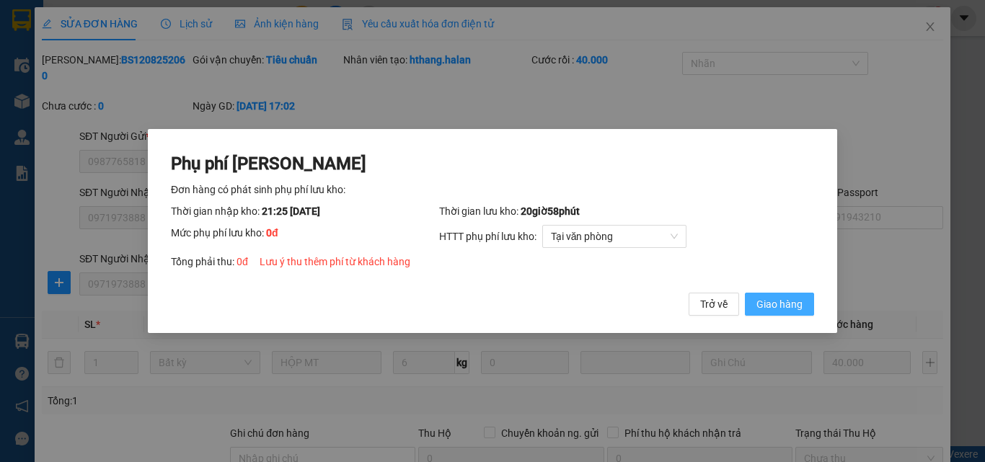
click at [797, 304] on span "Giao hàng" at bounding box center [779, 304] width 46 height 16
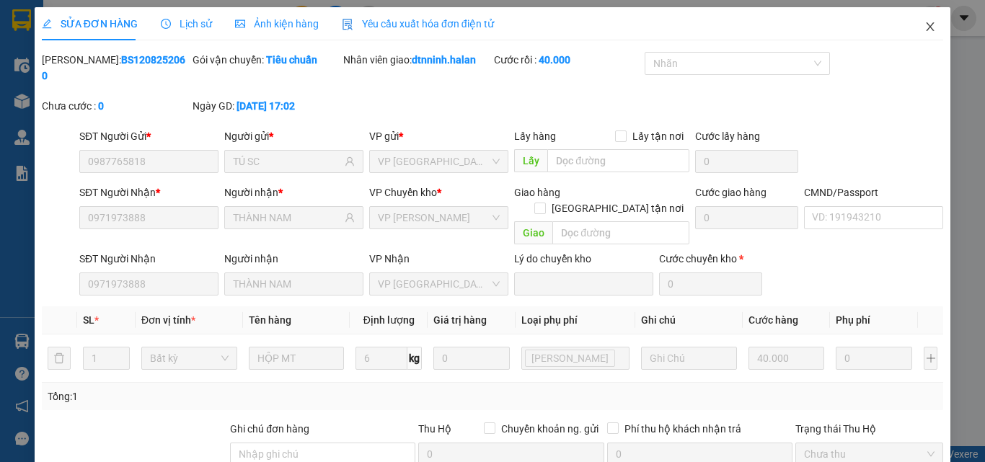
click at [924, 26] on icon "close" at bounding box center [930, 27] width 12 height 12
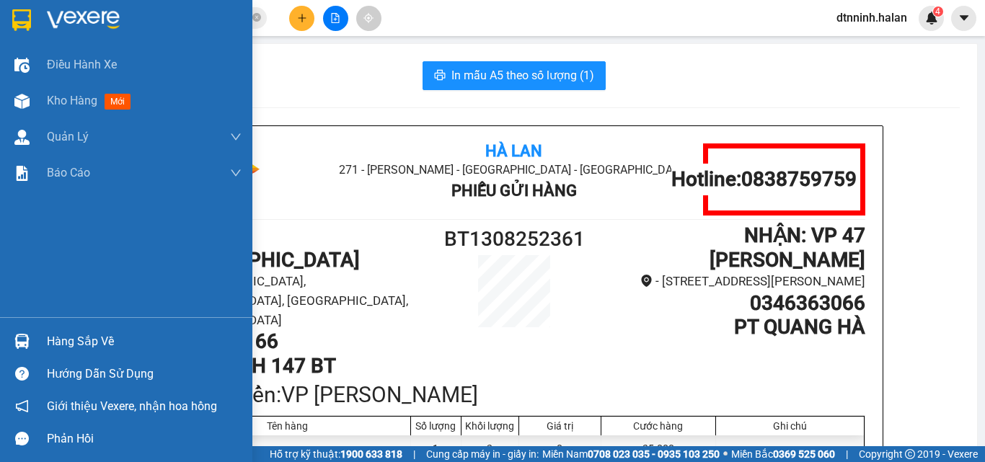
click at [57, 332] on div "Hàng sắp về" at bounding box center [144, 342] width 195 height 22
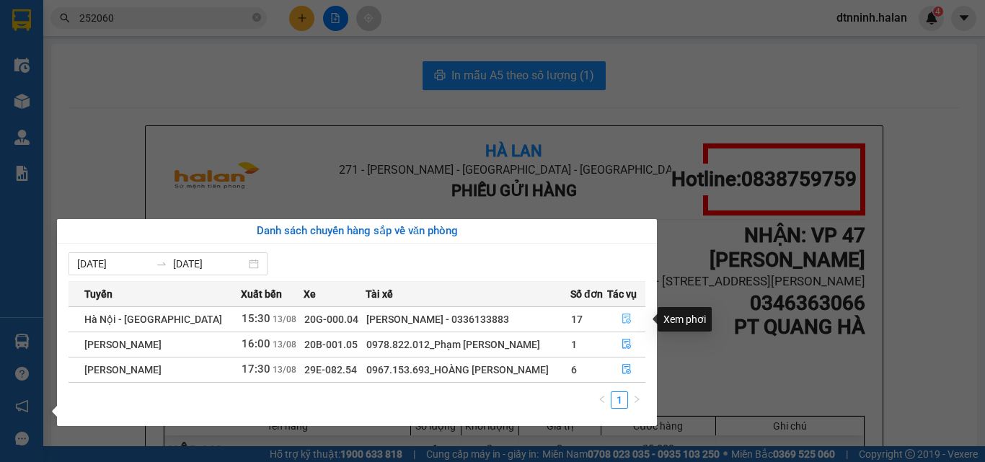
click at [622, 318] on icon "file-done" at bounding box center [626, 319] width 9 height 10
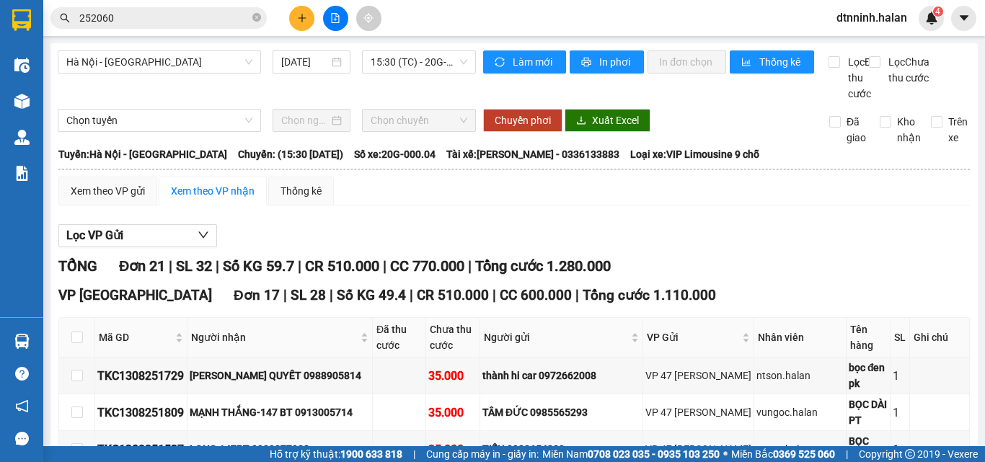
click at [254, 9] on span "252060" at bounding box center [158, 18] width 216 height 22
click at [260, 17] on icon "close-circle" at bounding box center [256, 17] width 9 height 9
click at [43, 109] on main "Hà Nội - Tuyên Quang 13/08/2025 15:30 (TC) - 20G-000.04 Làm mới In phơi In đơn …" at bounding box center [492, 223] width 985 height 446
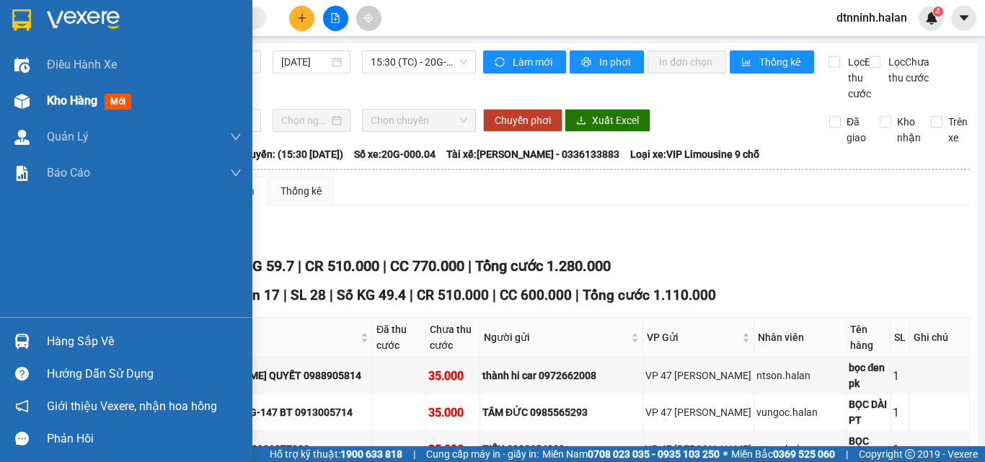
click at [30, 100] on div at bounding box center [21, 101] width 25 height 25
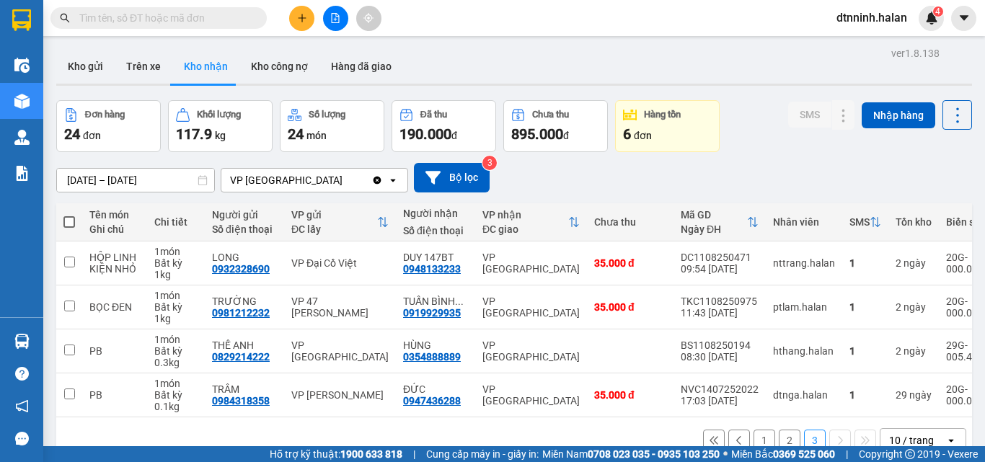
click at [779, 430] on button "2" at bounding box center [790, 441] width 22 height 22
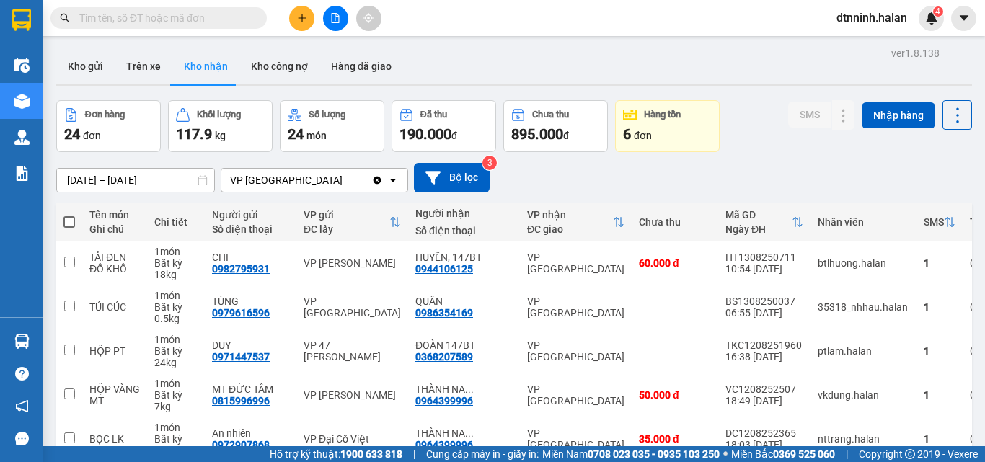
drag, startPoint x: 735, startPoint y: 428, endPoint x: 751, endPoint y: 425, distance: 16.1
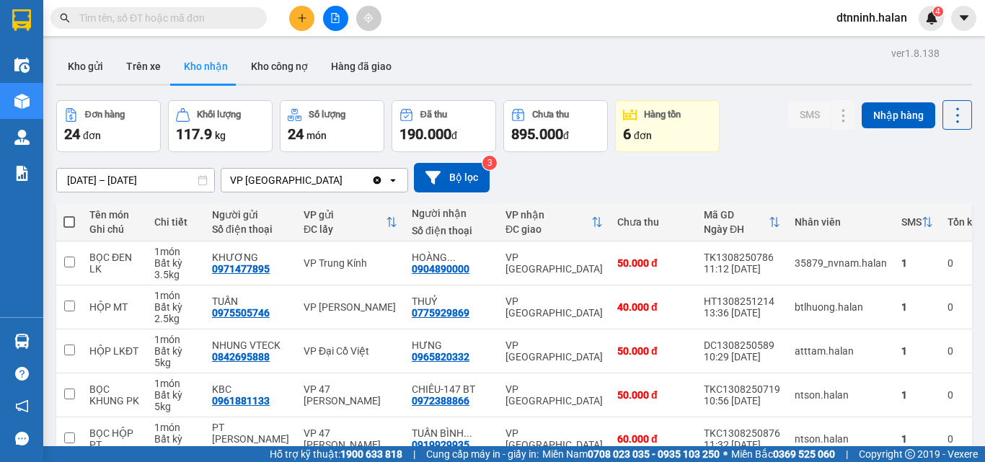
click at [183, 22] on input "text" at bounding box center [164, 18] width 170 height 16
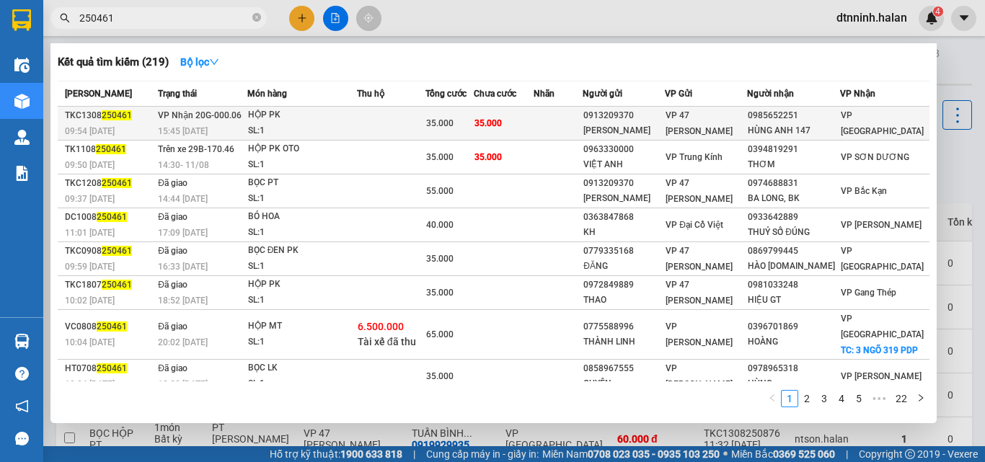
click at [634, 125] on div "[PERSON_NAME]" at bounding box center [623, 130] width 81 height 15
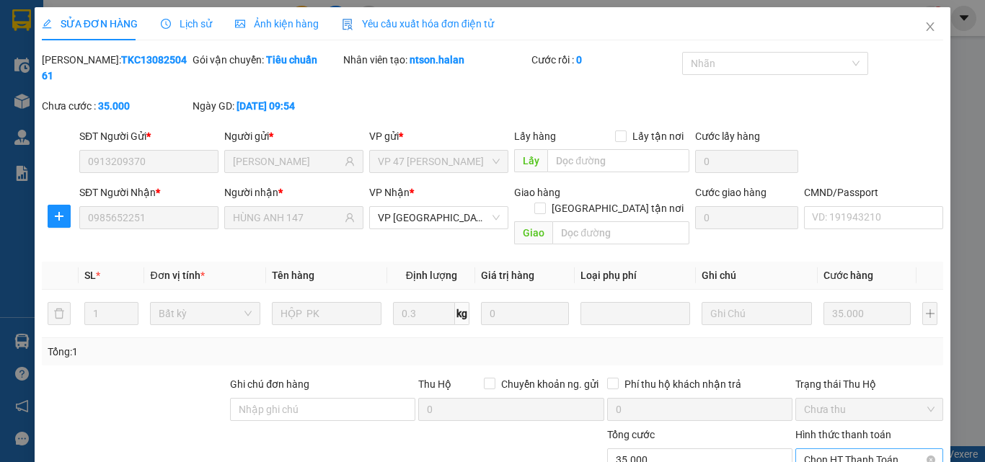
click at [823, 449] on span "Chọn HT Thanh Toán" at bounding box center [869, 460] width 130 height 22
click at [816, 449] on div "Tại văn phòng" at bounding box center [860, 457] width 129 height 16
drag, startPoint x: 541, startPoint y: 425, endPoint x: 484, endPoint y: 324, distance: 115.3
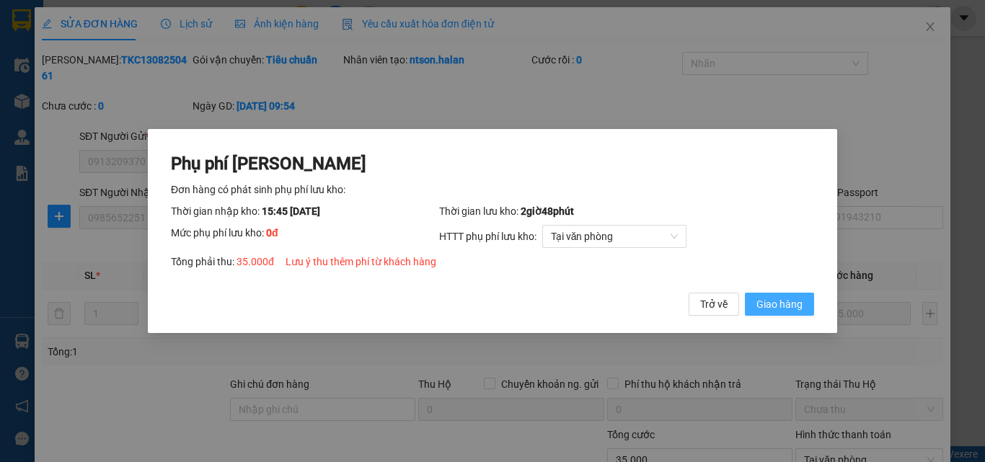
click at [774, 306] on span "Giao hàng" at bounding box center [779, 304] width 46 height 16
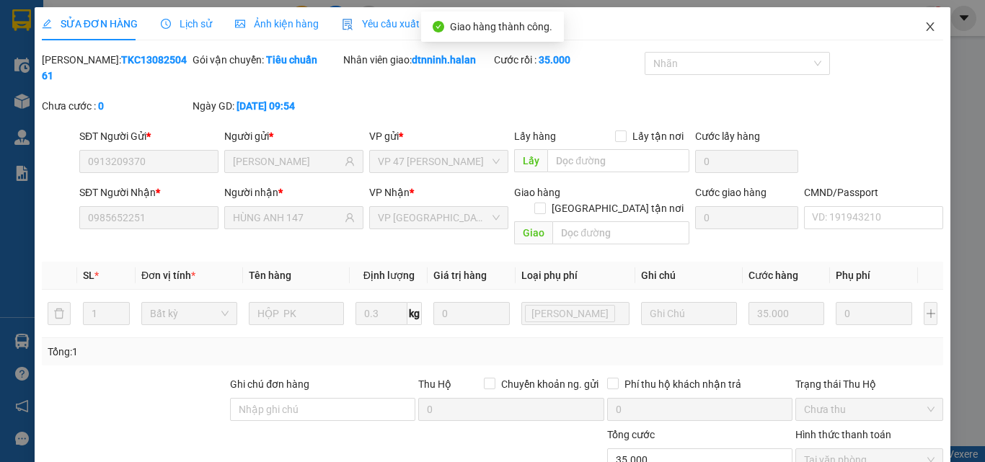
click at [924, 22] on icon "close" at bounding box center [930, 27] width 12 height 12
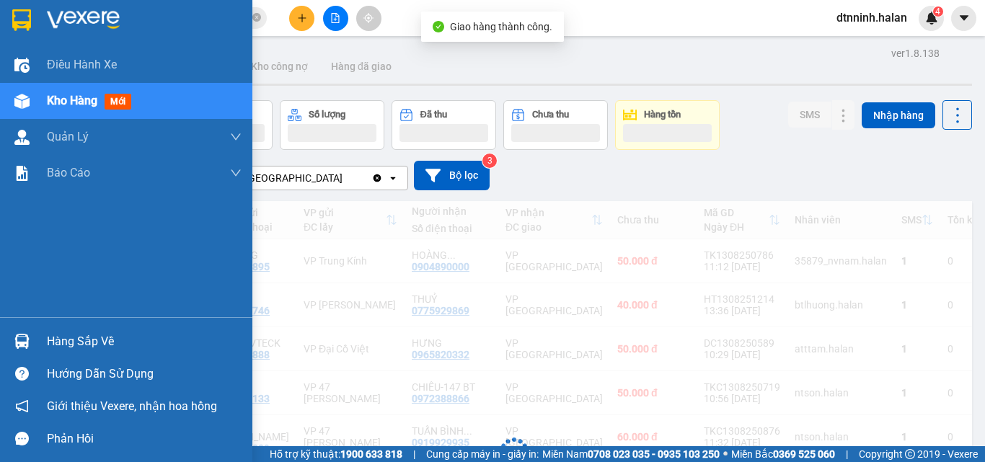
click at [32, 337] on div at bounding box center [21, 341] width 25 height 25
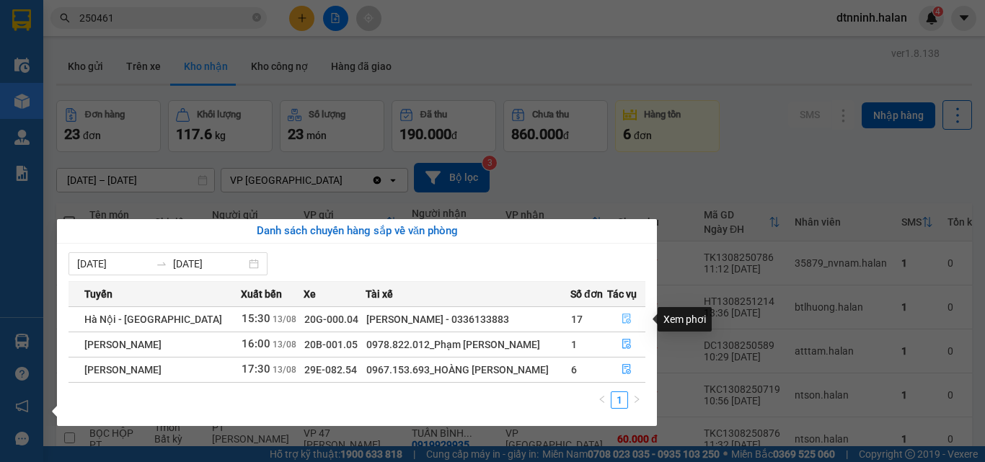
click at [625, 320] on icon "file-done" at bounding box center [626, 319] width 9 height 10
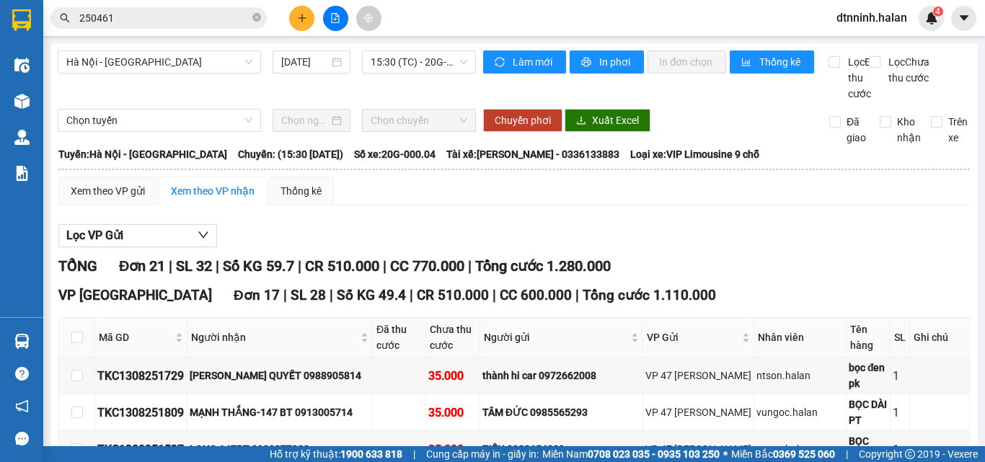
drag, startPoint x: 229, startPoint y: 312, endPoint x: 301, endPoint y: 312, distance: 72.1
drag, startPoint x: 229, startPoint y: 312, endPoint x: 288, endPoint y: 316, distance: 58.5
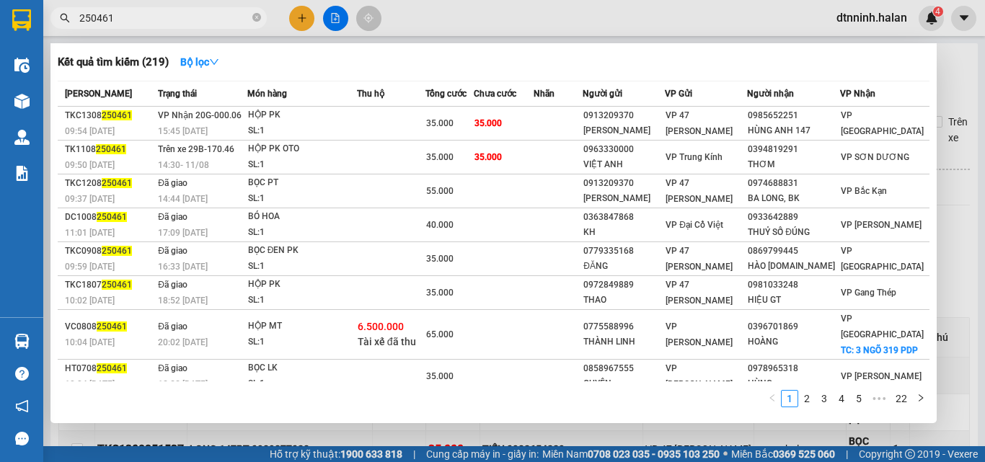
click at [252, 8] on span "250461" at bounding box center [158, 18] width 216 height 22
click at [257, 16] on icon "close-circle" at bounding box center [256, 17] width 9 height 9
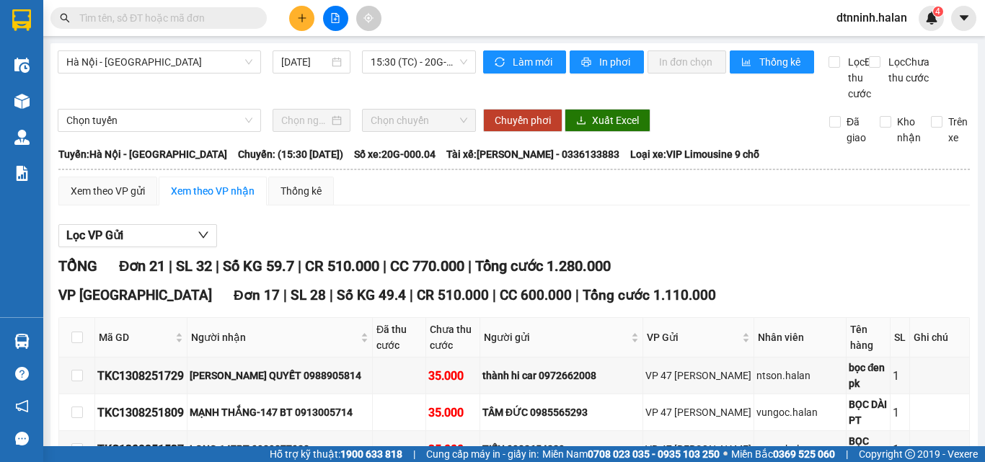
click at [225, 16] on input "text" at bounding box center [164, 18] width 170 height 16
paste input "0918319369"
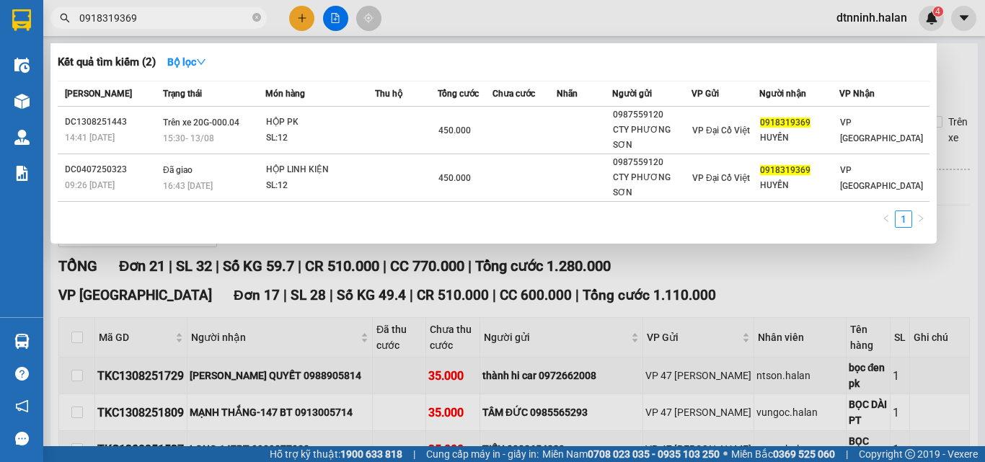
click at [49, 278] on div at bounding box center [492, 231] width 985 height 462
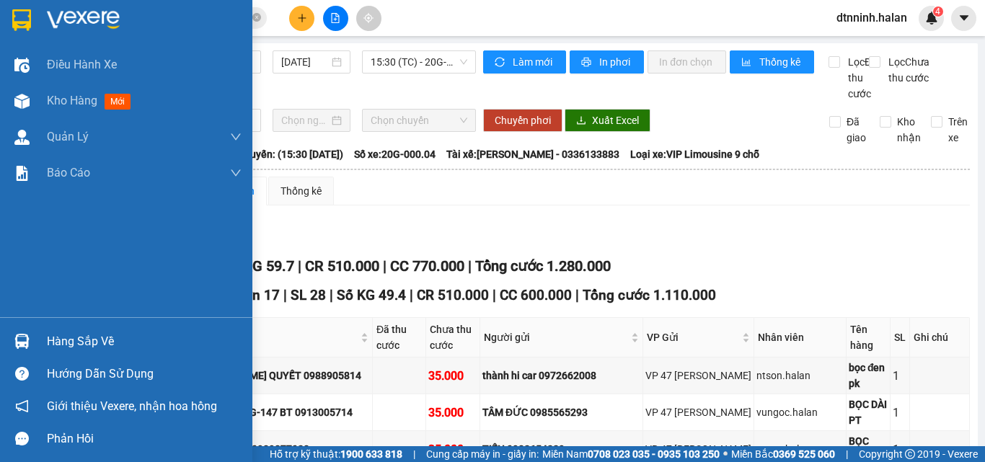
click at [33, 343] on div at bounding box center [21, 341] width 25 height 25
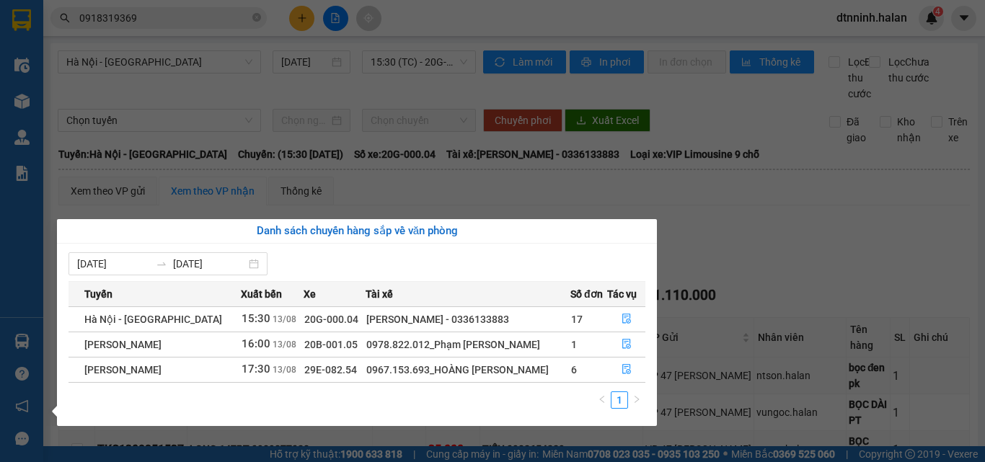
click at [635, 75] on section "Kết quả tìm kiếm ( 2 ) Bộ lọc Mã ĐH Trạng thái Món hàng Thu hộ Tổng cước Chưa c…" at bounding box center [492, 231] width 985 height 462
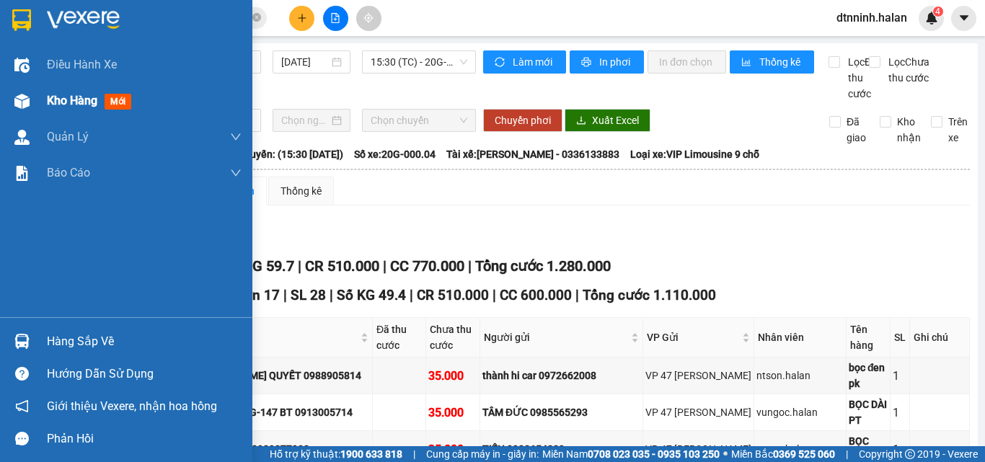
click at [69, 106] on span "Kho hàng" at bounding box center [72, 101] width 50 height 14
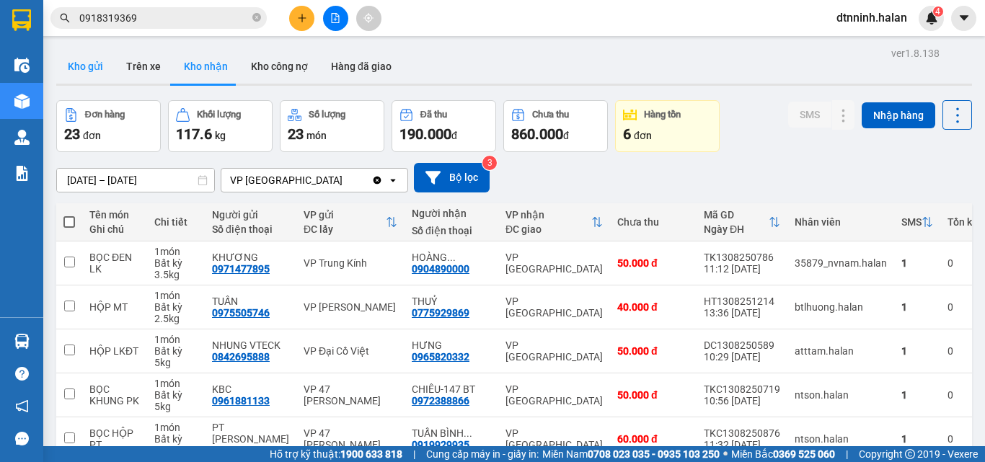
click at [91, 65] on button "Kho gửi" at bounding box center [85, 66] width 58 height 35
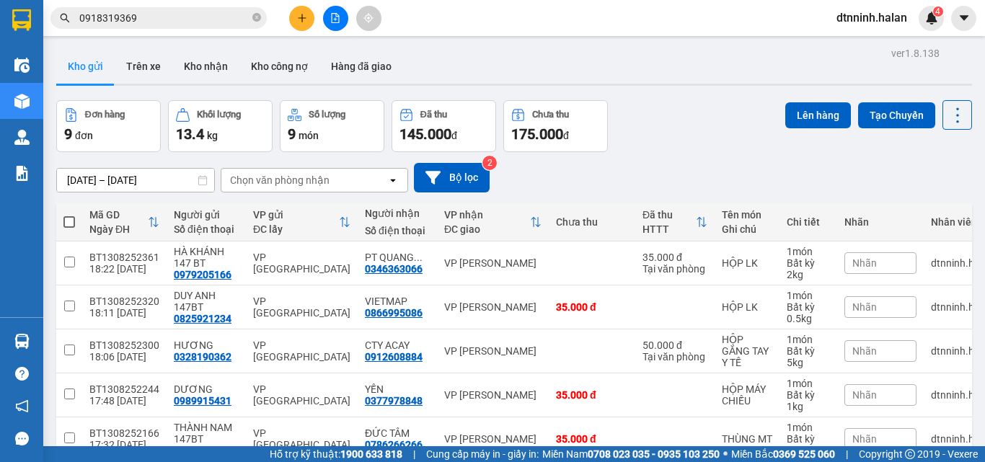
click at [789, 109] on button "Lên hàng" at bounding box center [818, 115] width 66 height 26
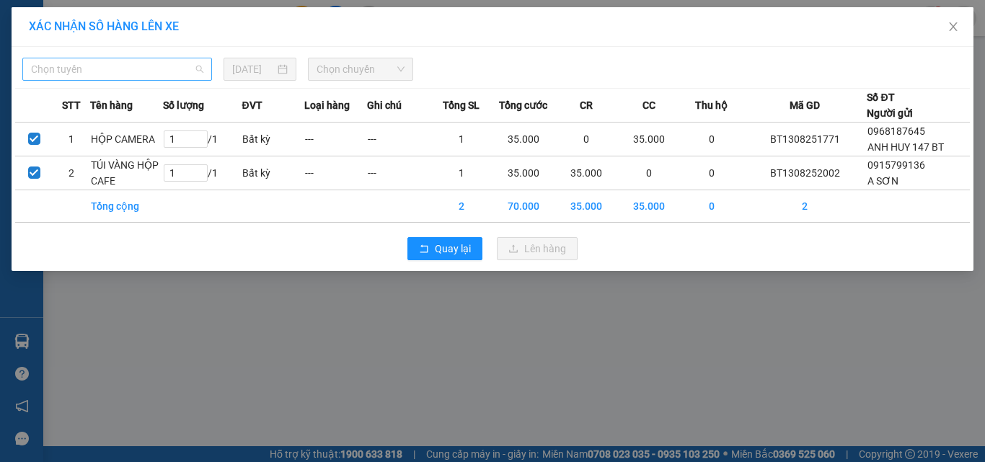
click at [122, 69] on span "Chọn tuyến" at bounding box center [117, 69] width 172 height 22
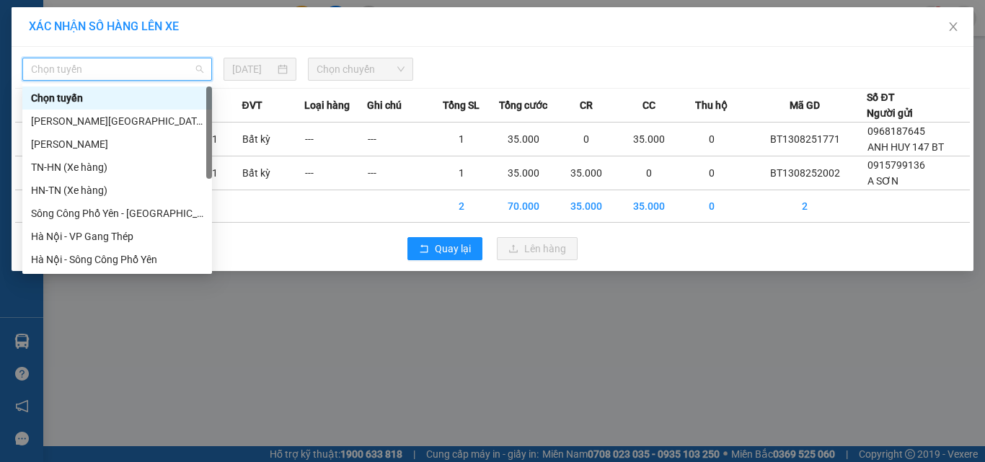
click at [125, 118] on div "Tuyên Quang - Thái Nguyên" at bounding box center [117, 121] width 172 height 16
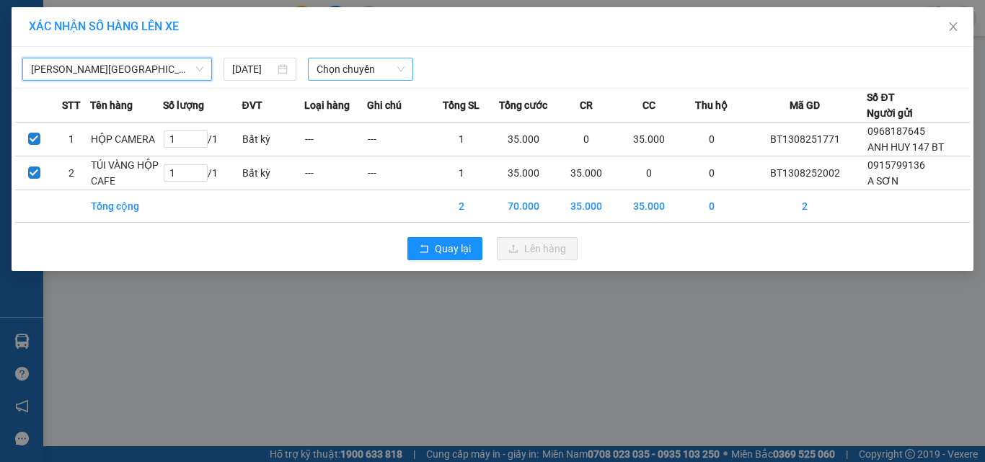
click at [371, 53] on div "Tuyên Quang - Thái Nguyên Tuyên Quang - Thái Nguyên 13/08/2025 Chọn chuyến" at bounding box center [492, 65] width 954 height 30
click at [355, 80] on div "Chọn chuyến" at bounding box center [361, 69] width 106 height 23
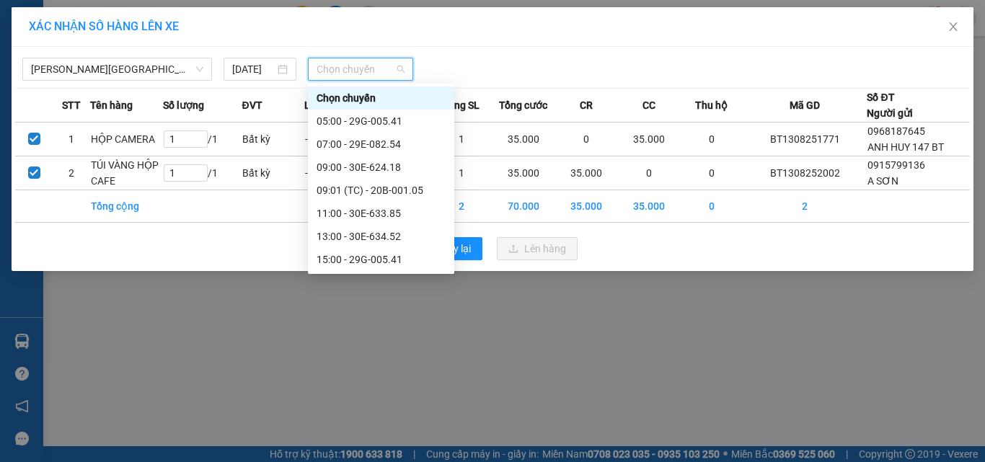
click at [386, 298] on div "17:00 - 30E-633.85" at bounding box center [380, 306] width 129 height 16
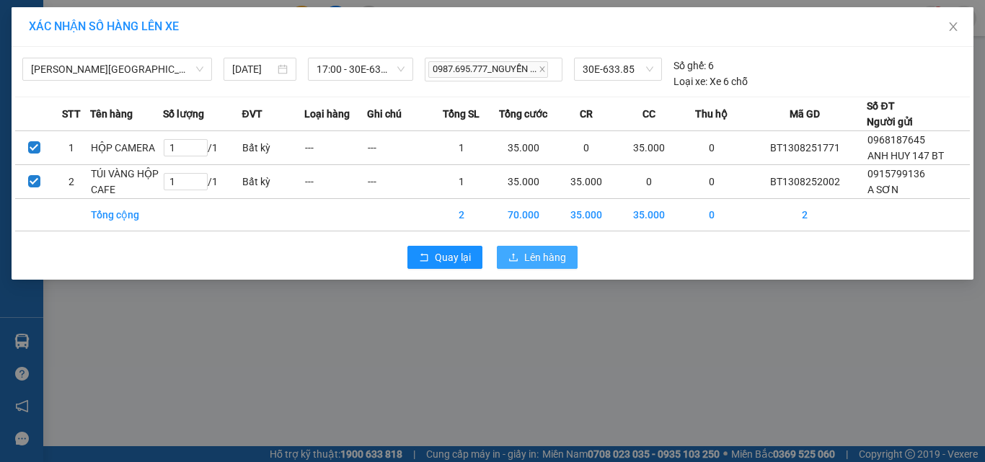
click at [536, 257] on span "Lên hàng" at bounding box center [545, 257] width 42 height 16
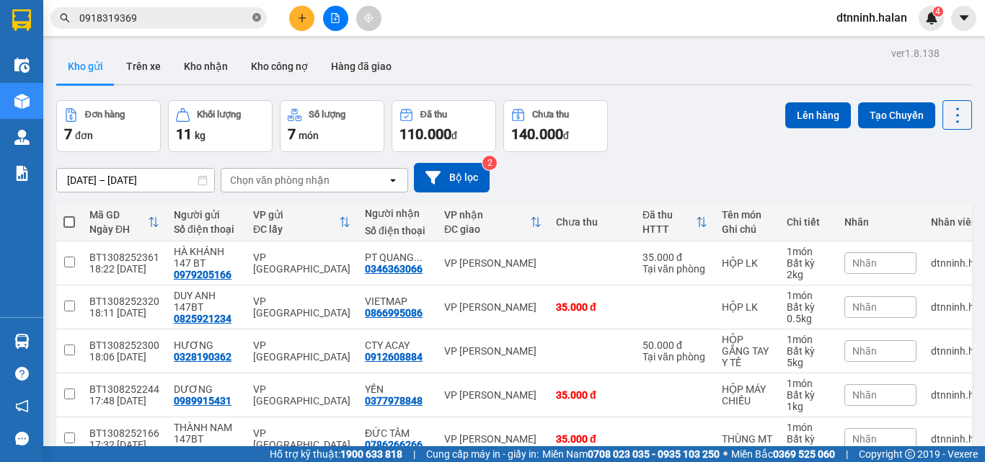
click at [258, 17] on icon "close-circle" at bounding box center [256, 17] width 9 height 9
click at [184, 17] on input "text" at bounding box center [164, 18] width 170 height 16
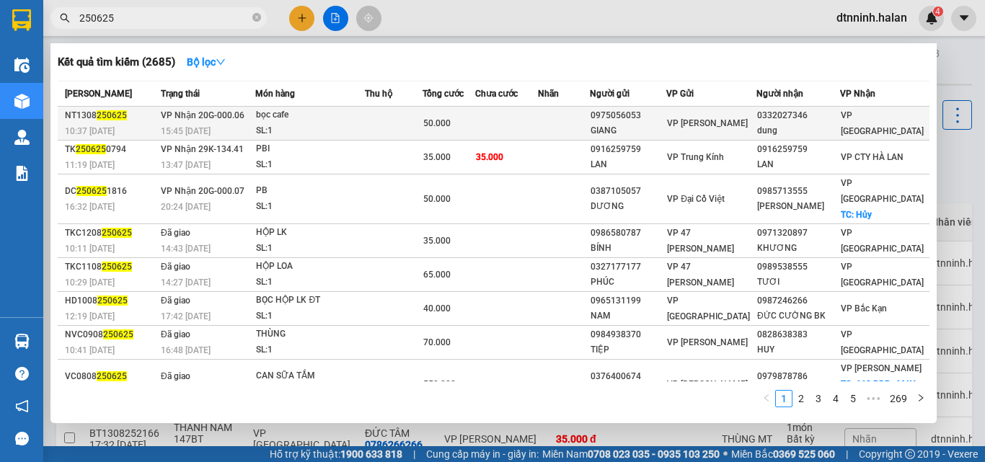
click at [588, 114] on td at bounding box center [563, 124] width 51 height 34
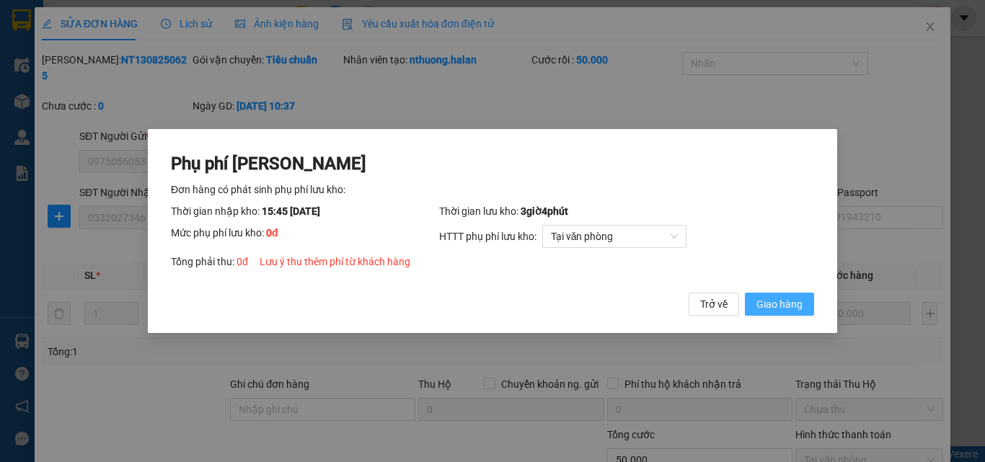
click at [779, 301] on span "Giao hàng" at bounding box center [779, 304] width 46 height 16
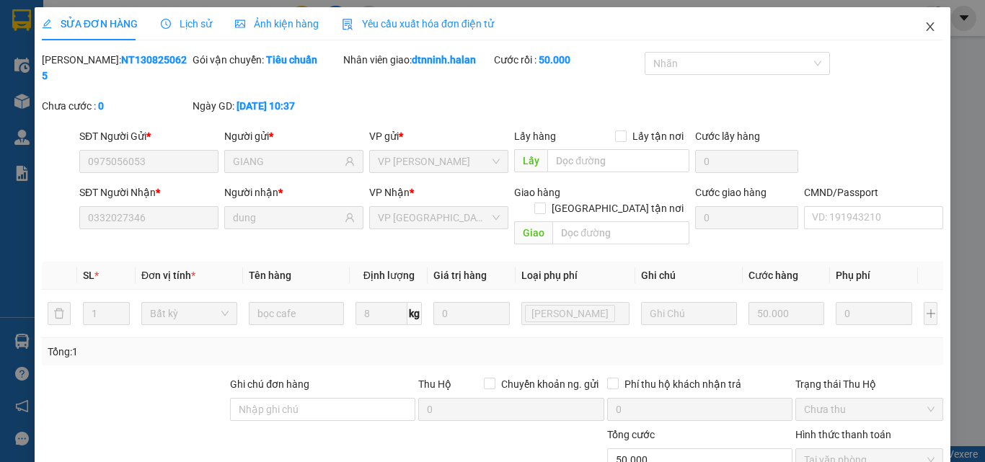
click at [924, 27] on icon "close" at bounding box center [930, 27] width 12 height 12
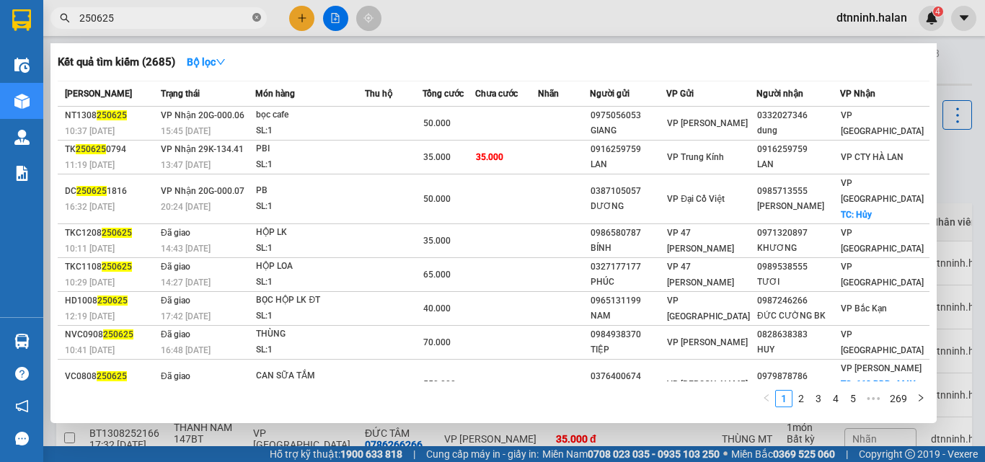
click at [257, 19] on icon "close-circle" at bounding box center [256, 17] width 9 height 9
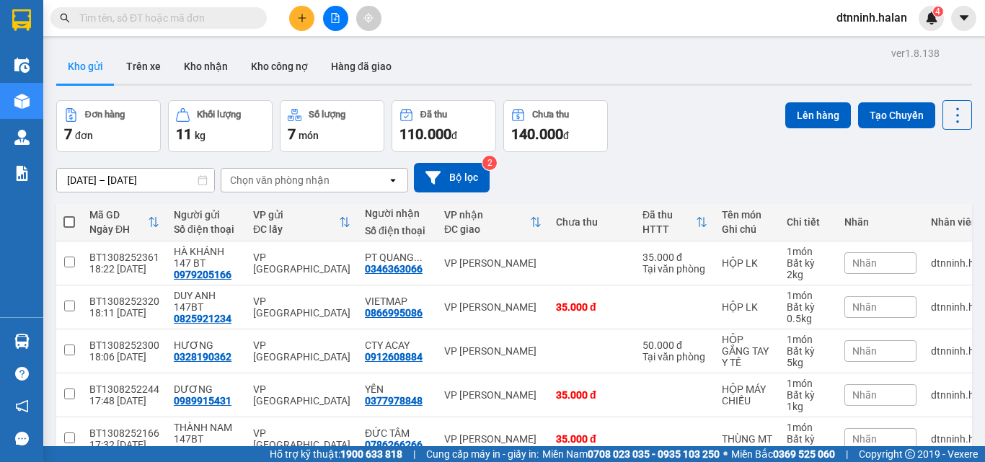
click at [181, 17] on input "text" at bounding box center [164, 18] width 170 height 16
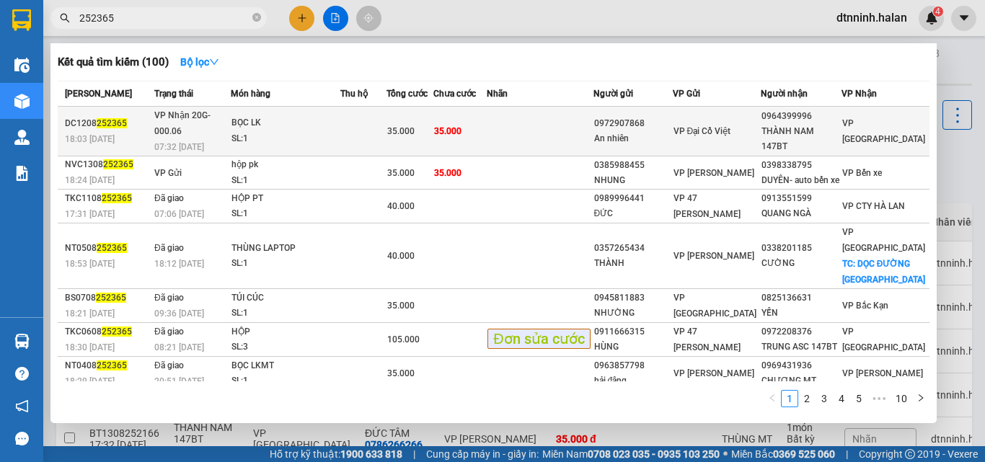
click at [487, 146] on td "35.000" at bounding box center [459, 132] width 53 height 50
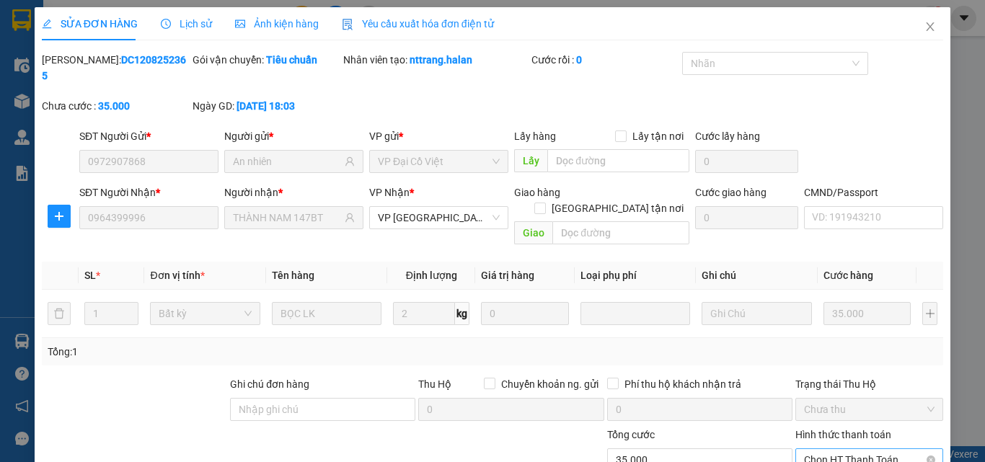
click at [817, 449] on span "Chọn HT Thanh Toán" at bounding box center [869, 460] width 130 height 22
click at [812, 449] on div "Tại văn phòng" at bounding box center [860, 457] width 129 height 16
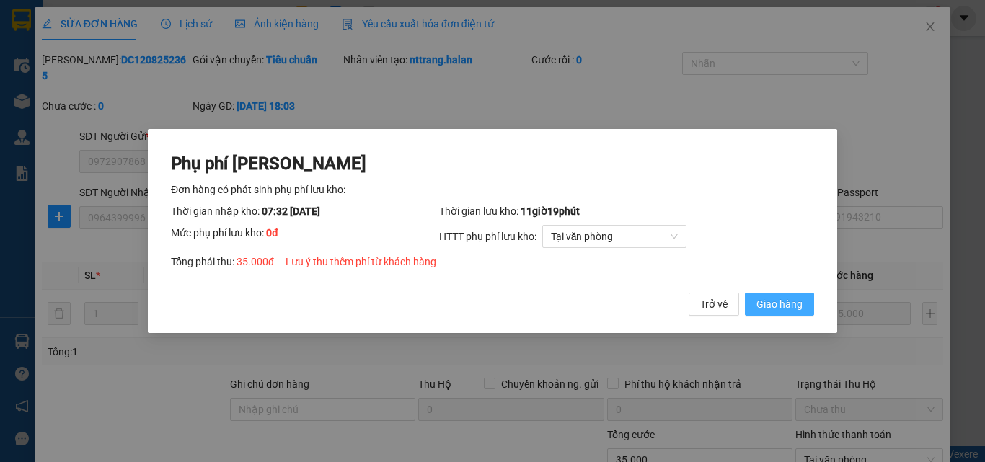
click at [792, 313] on button "Giao hàng" at bounding box center [779, 304] width 69 height 23
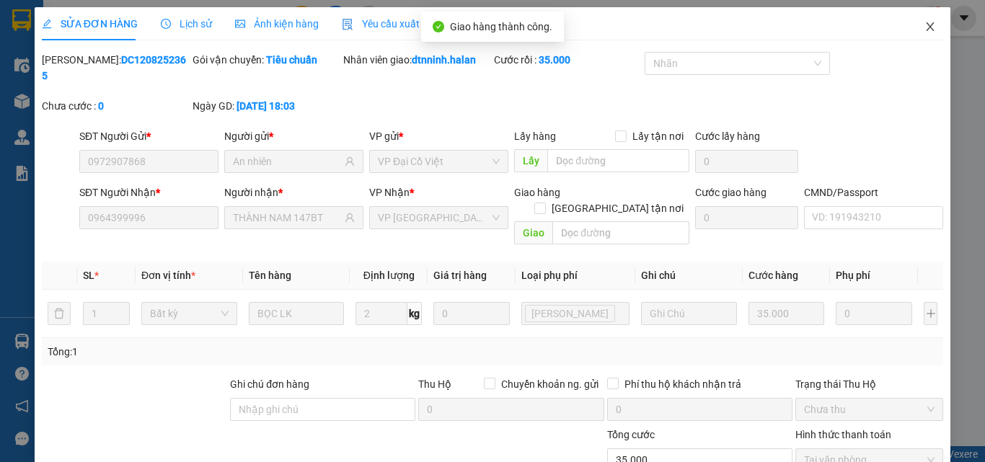
click at [926, 25] on icon "close" at bounding box center [930, 26] width 8 height 9
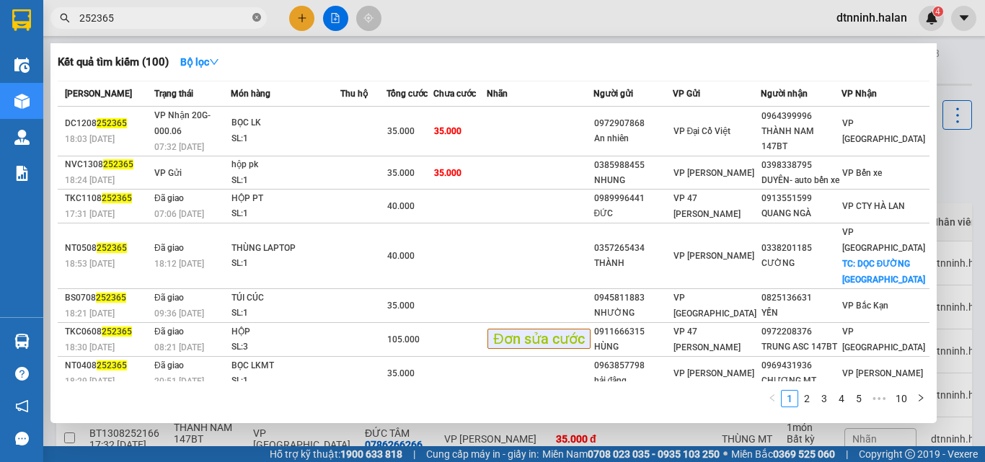
click at [254, 16] on icon "close-circle" at bounding box center [256, 17] width 9 height 9
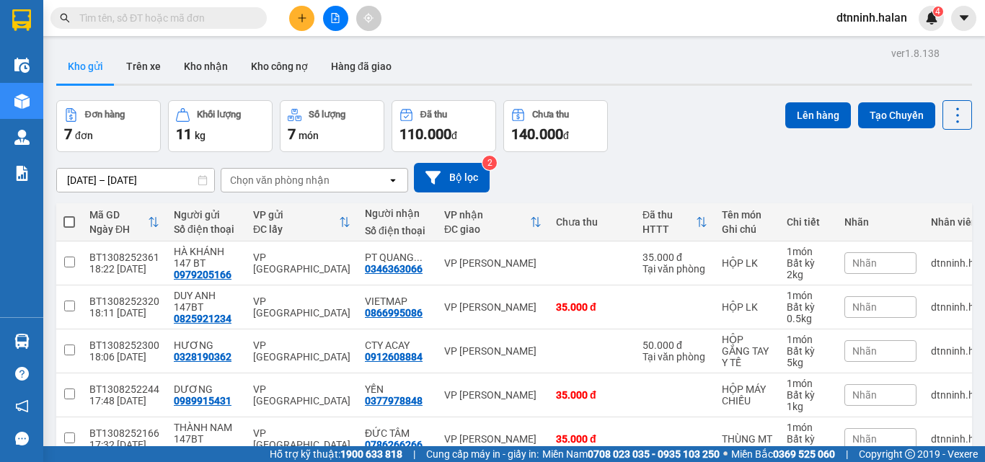
click at [199, 16] on input "text" at bounding box center [164, 18] width 170 height 16
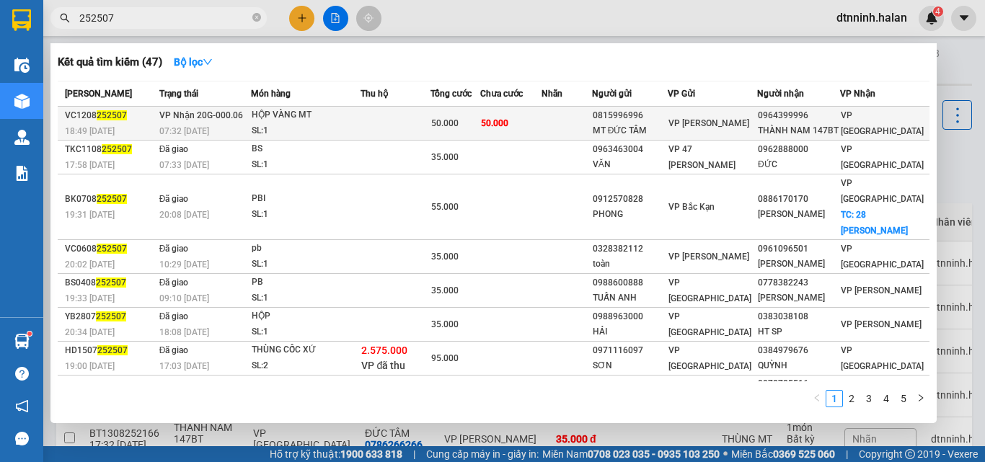
click at [332, 139] on div "SL: 1" at bounding box center [306, 131] width 108 height 16
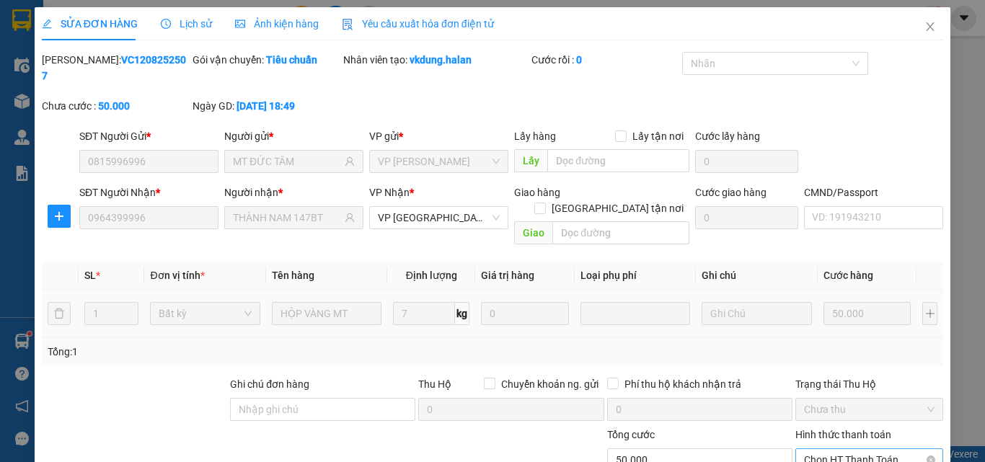
click at [820, 449] on span "Chọn HT Thanh Toán" at bounding box center [869, 460] width 130 height 22
click at [820, 449] on div "Tại văn phòng" at bounding box center [860, 457] width 129 height 16
drag, startPoint x: 541, startPoint y: 425, endPoint x: 549, endPoint y: 400, distance: 26.4
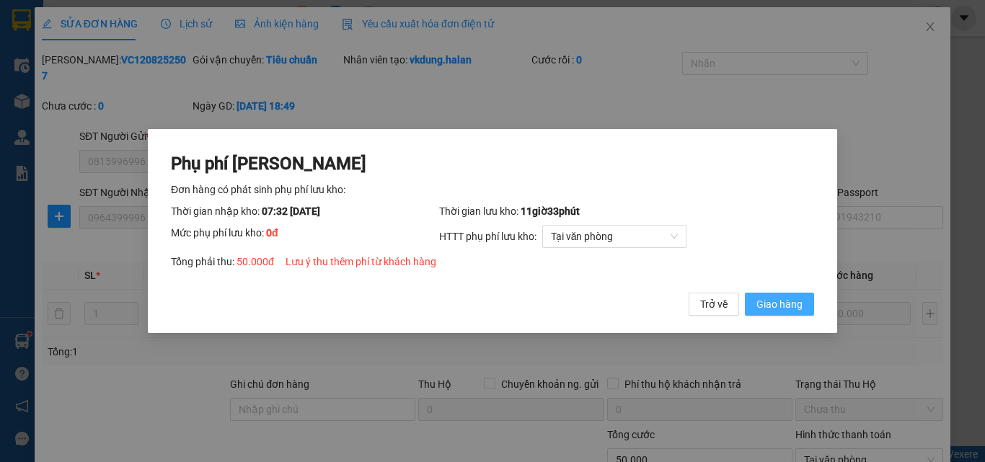
click at [762, 306] on span "Giao hàng" at bounding box center [779, 304] width 46 height 16
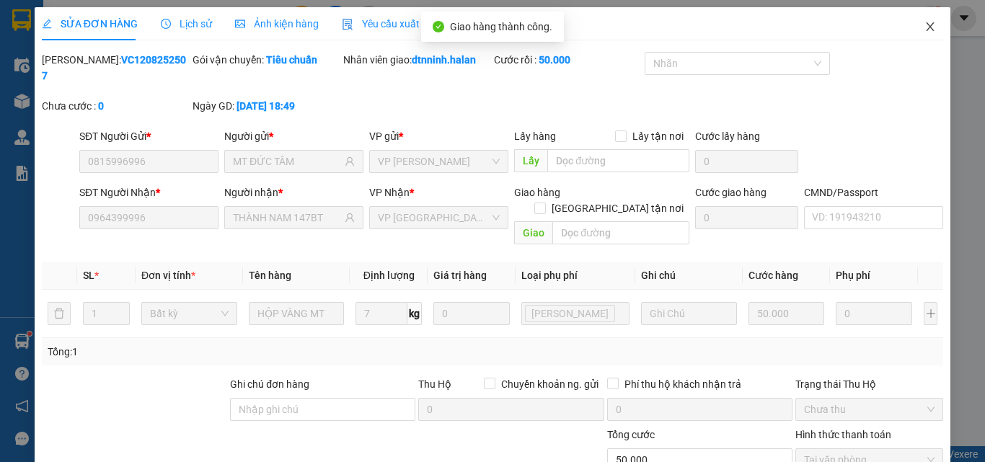
click at [920, 20] on span "Close" at bounding box center [930, 27] width 40 height 40
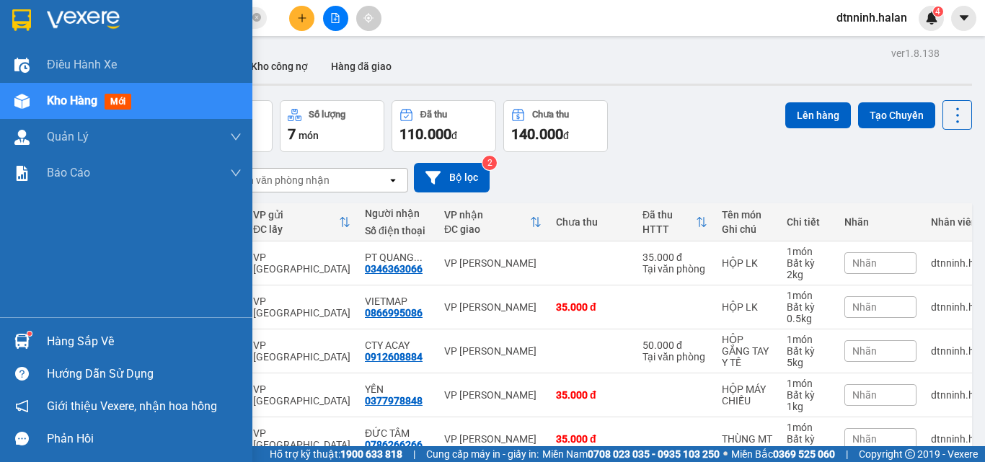
click at [58, 340] on div "Hàng sắp về" at bounding box center [144, 342] width 195 height 22
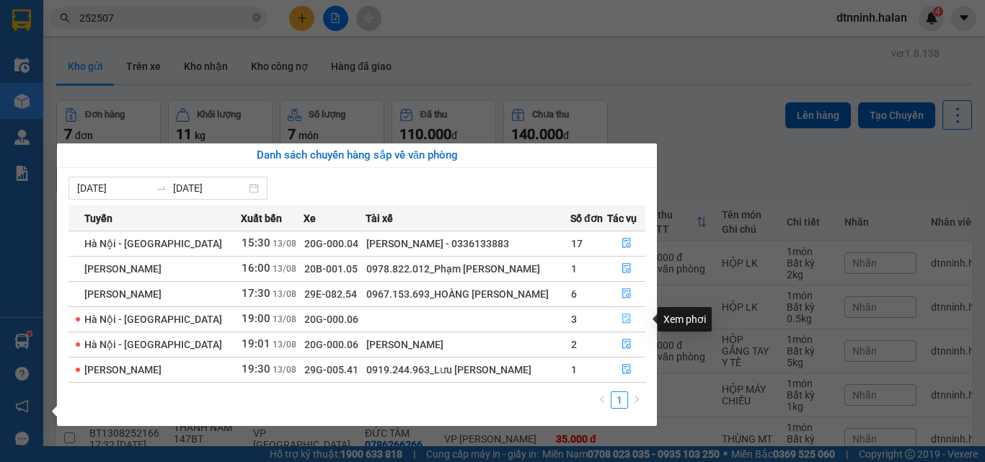
click at [622, 319] on icon "file-done" at bounding box center [626, 319] width 9 height 10
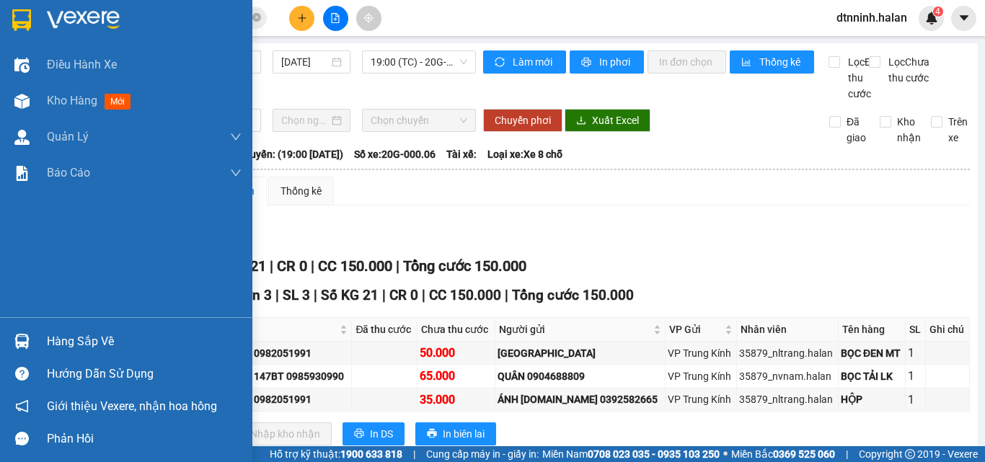
click at [38, 343] on div "Hàng sắp về" at bounding box center [126, 341] width 252 height 32
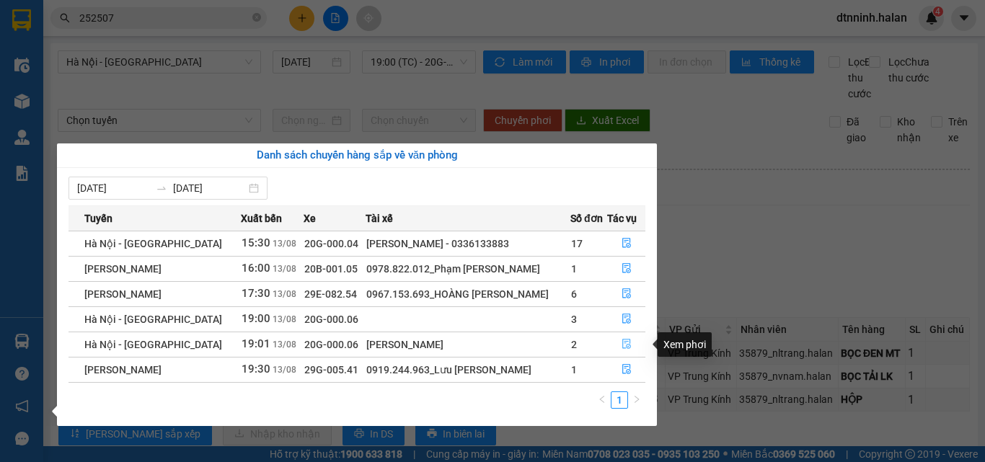
click at [617, 340] on button "button" at bounding box center [626, 344] width 37 height 23
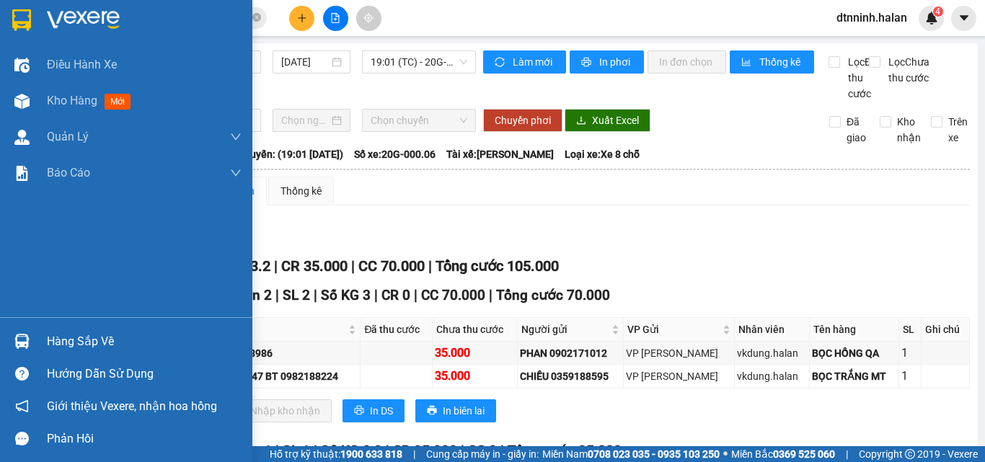
click at [61, 337] on div "Hàng sắp về" at bounding box center [144, 342] width 195 height 22
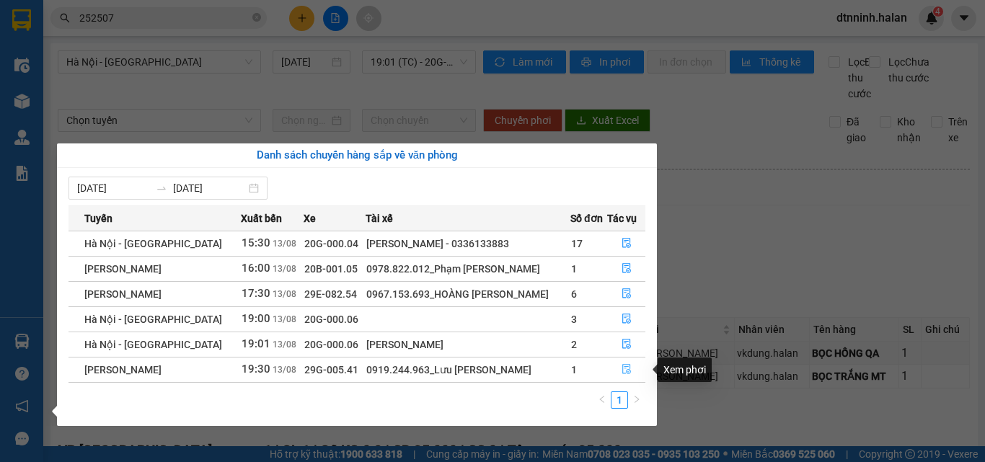
click at [624, 371] on icon "file-done" at bounding box center [626, 369] width 10 height 10
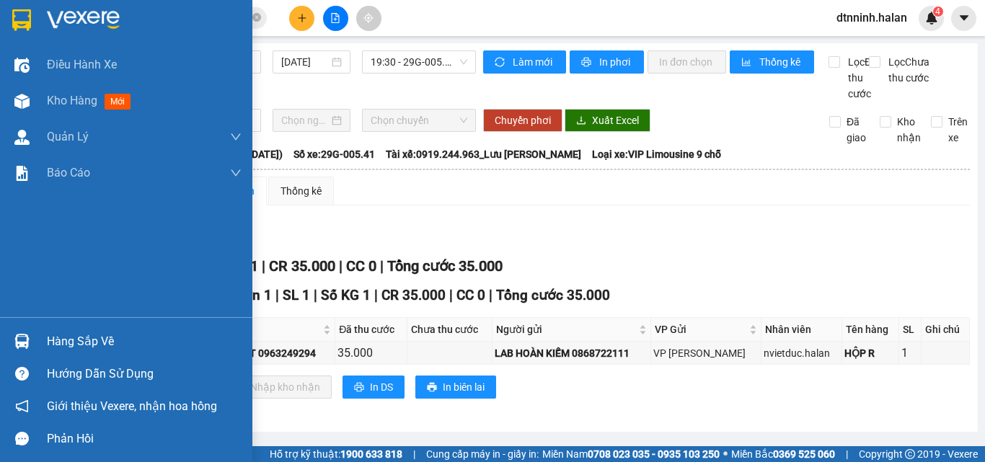
click at [37, 337] on div "Hàng sắp về" at bounding box center [126, 341] width 252 height 32
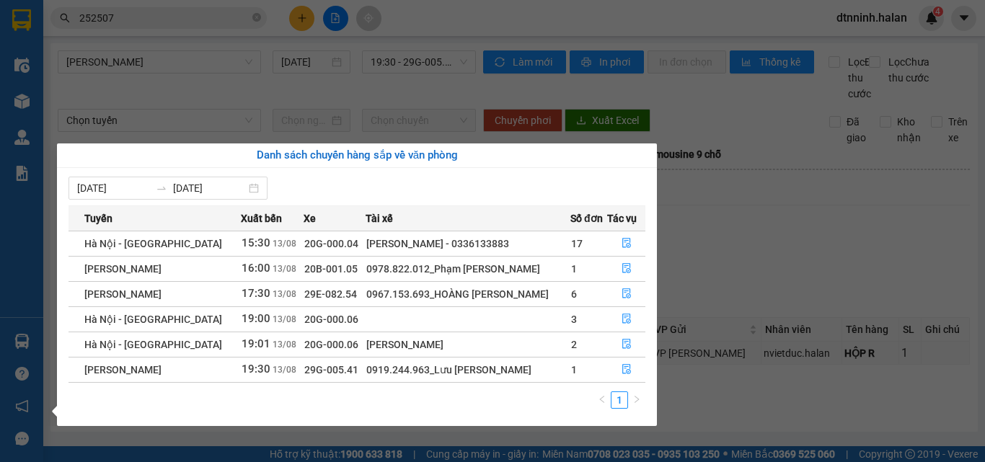
click at [254, 113] on section "Kết quả tìm kiếm ( 47 ) Bộ lọc Mã ĐH Trạng thái Món hàng Thu hộ Tổng cước Chưa …" at bounding box center [492, 231] width 985 height 462
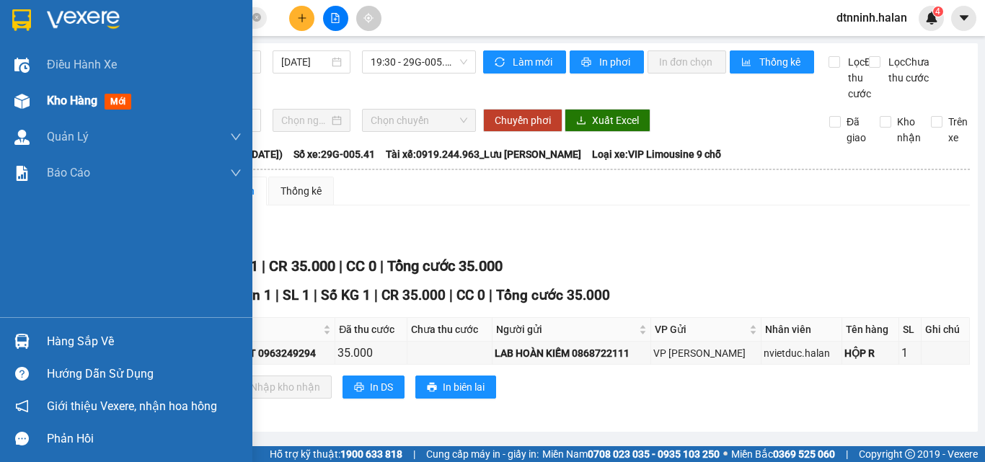
click at [43, 99] on div "Kho hàng mới" at bounding box center [126, 101] width 252 height 36
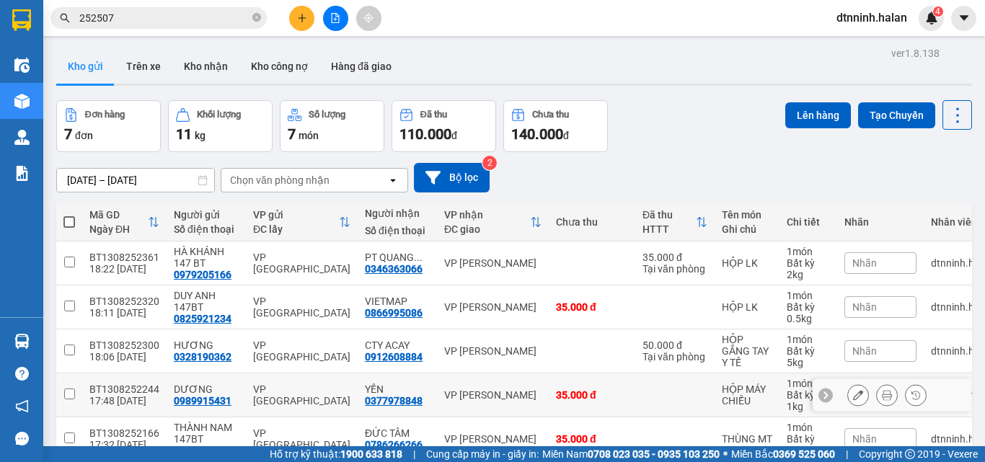
drag, startPoint x: 231, startPoint y: 329, endPoint x: 169, endPoint y: 327, distance: 62.8
click at [174, 384] on div "DƯƠNG 0989915431" at bounding box center [206, 395] width 65 height 23
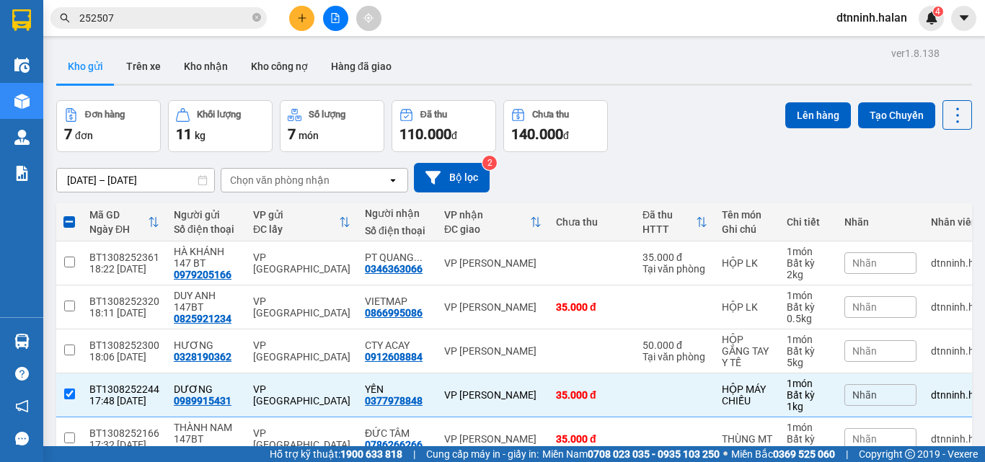
drag, startPoint x: 167, startPoint y: 325, endPoint x: 538, endPoint y: 119, distance: 425.3
click at [538, 163] on div "30/06/2025 – 13/08/2025 Press the down arrow key to interact with the calendar …" at bounding box center [514, 178] width 916 height 30
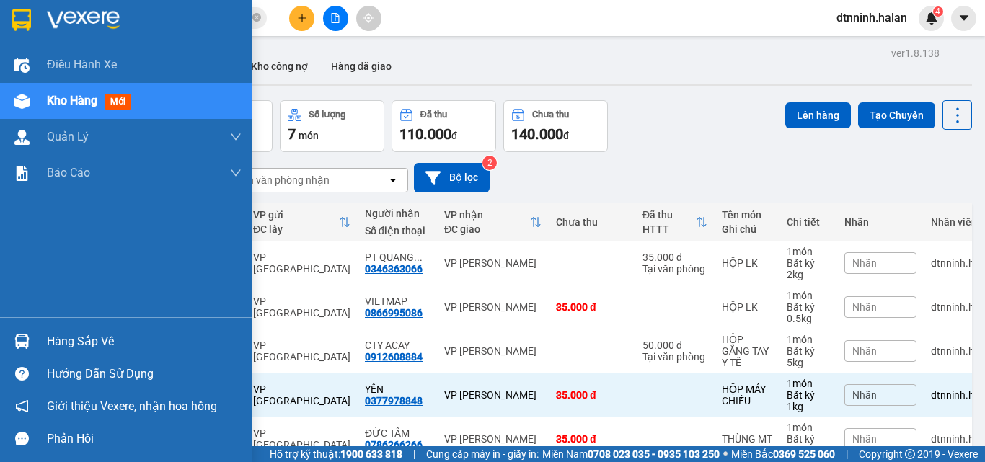
click at [66, 342] on div "Hàng sắp về" at bounding box center [144, 342] width 195 height 22
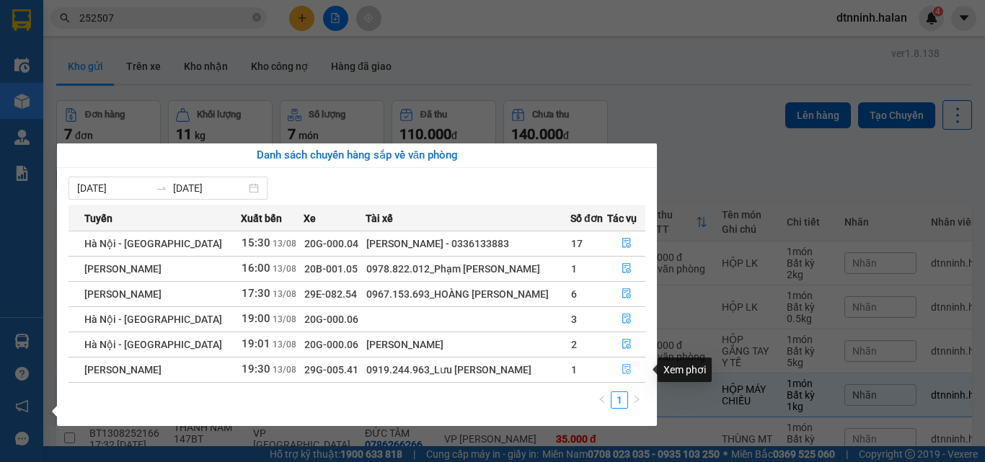
click at [619, 370] on button "button" at bounding box center [626, 369] width 37 height 23
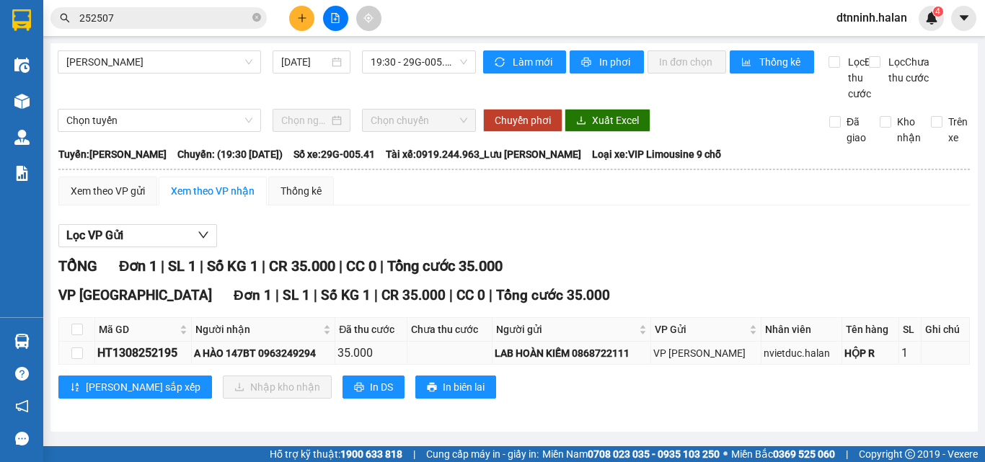
drag, startPoint x: 261, startPoint y: 369, endPoint x: 324, endPoint y: 366, distance: 62.8
click at [324, 361] on div "A HÀO 147BT 0963249294" at bounding box center [263, 353] width 138 height 16
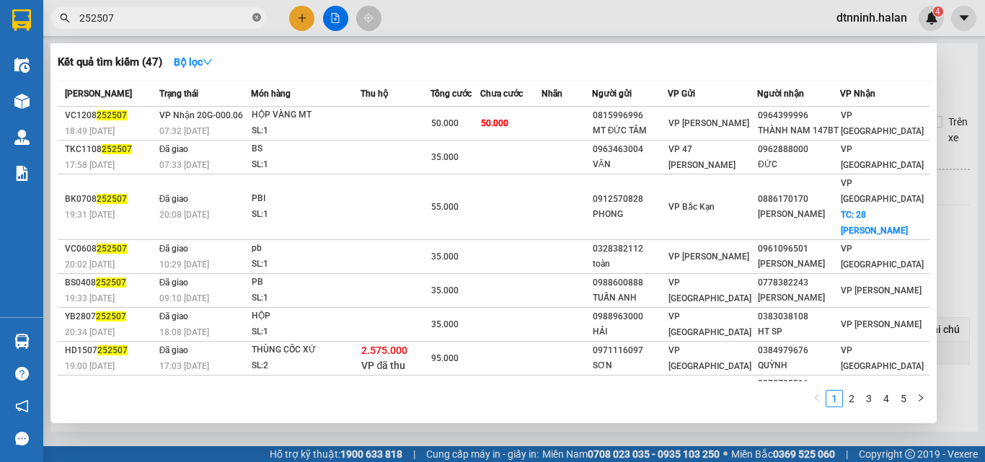
click at [260, 17] on icon "close-circle" at bounding box center [256, 17] width 9 height 9
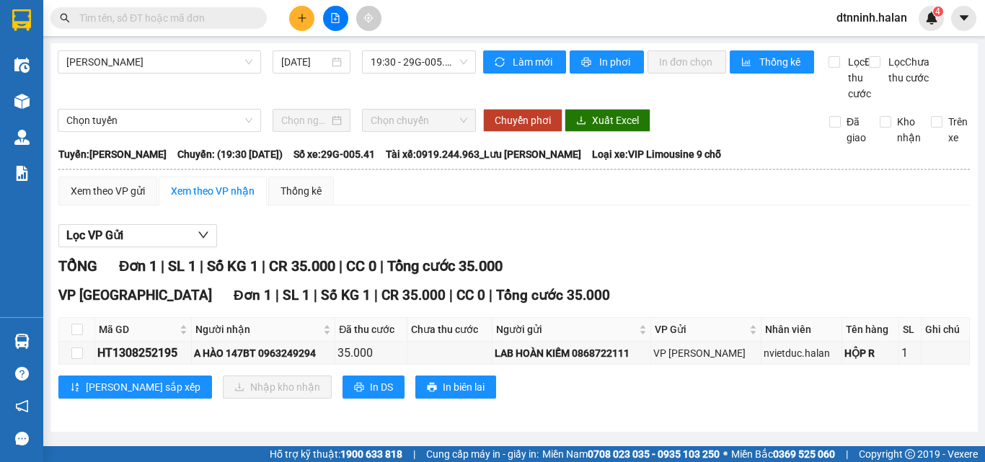
click at [229, 17] on input "text" at bounding box center [164, 18] width 170 height 16
paste input "0963249294"
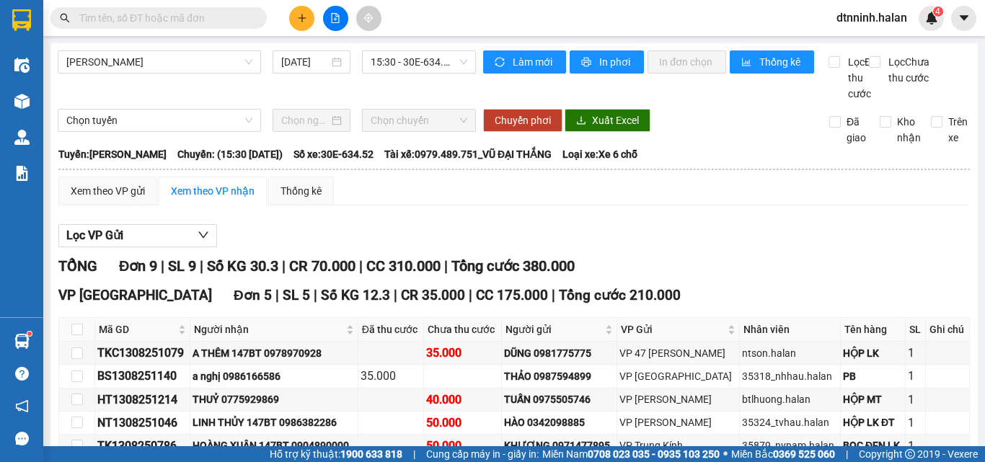
click at [207, 14] on input "text" at bounding box center [164, 18] width 170 height 16
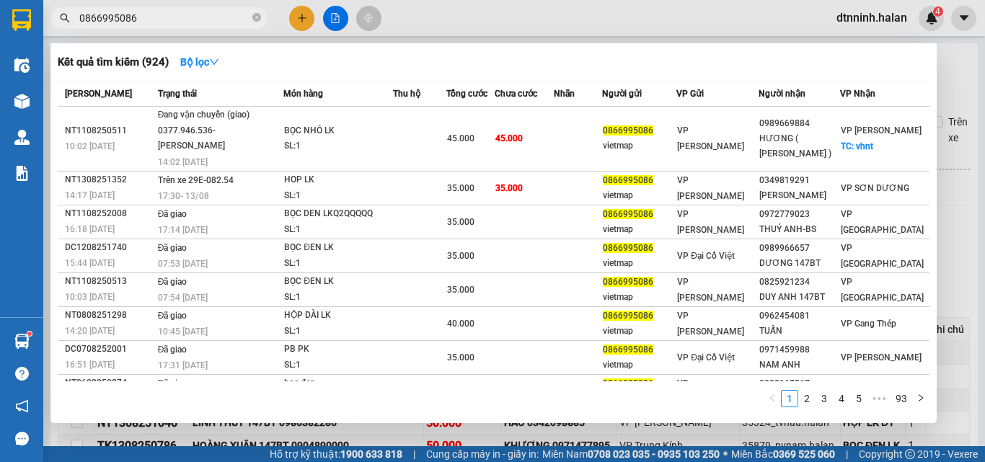
type input "0866995086"
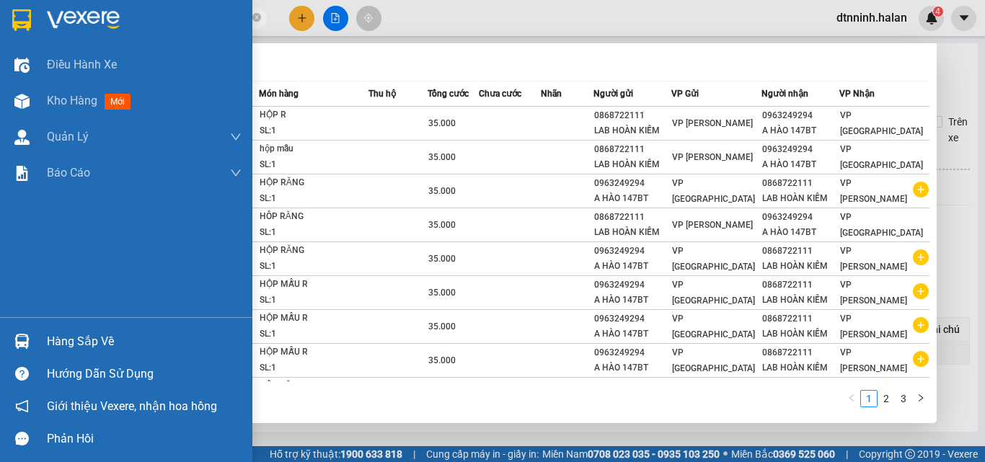
type input "0963249294"
click at [63, 327] on div "Hàng sắp về" at bounding box center [126, 341] width 252 height 32
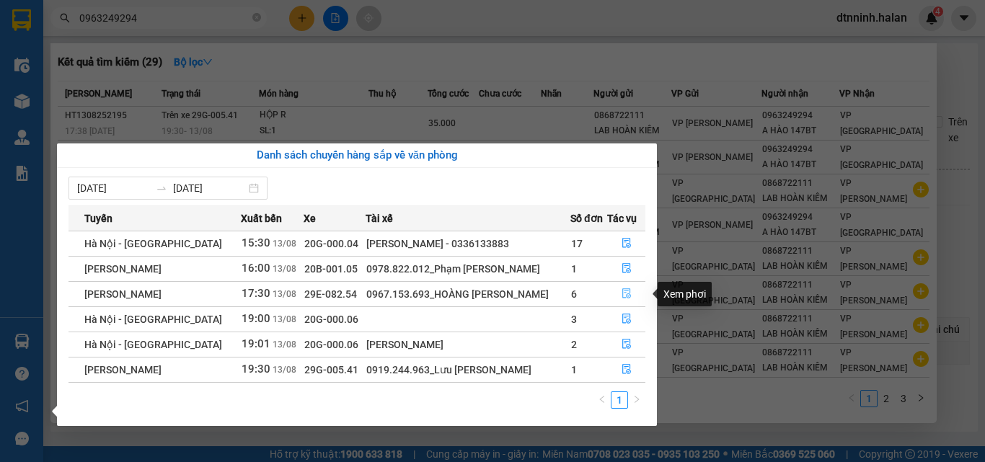
click at [624, 297] on icon "file-done" at bounding box center [626, 293] width 10 height 10
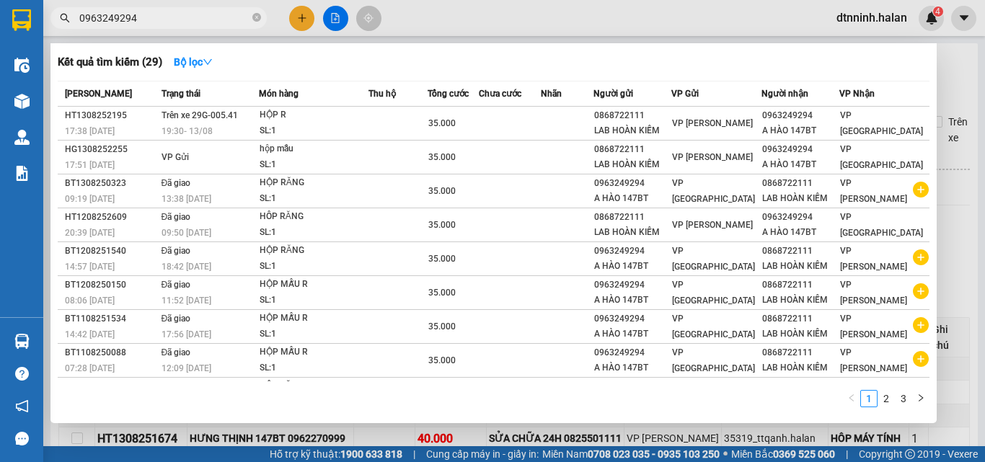
click at [591, 20] on div at bounding box center [492, 231] width 985 height 462
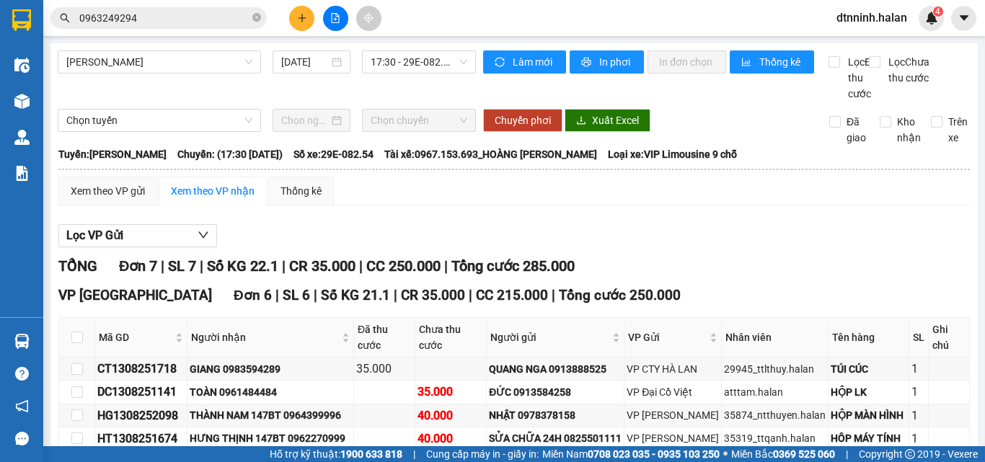
scroll to position [300, 0]
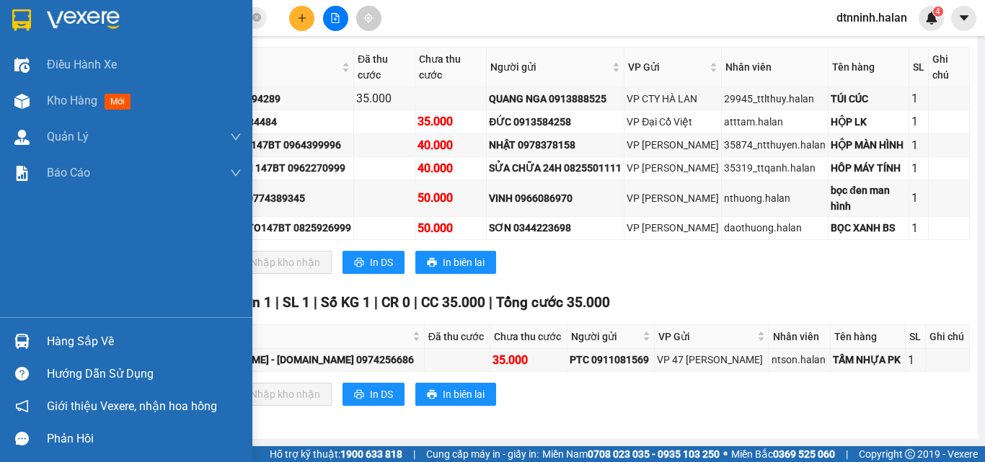
click at [62, 342] on div "Hàng sắp về" at bounding box center [144, 342] width 195 height 22
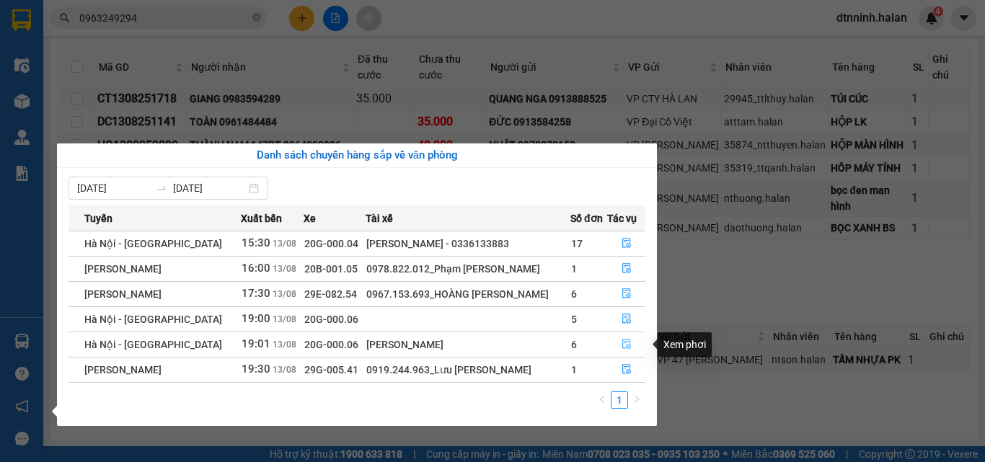
click at [623, 345] on icon "file-done" at bounding box center [626, 344] width 10 height 10
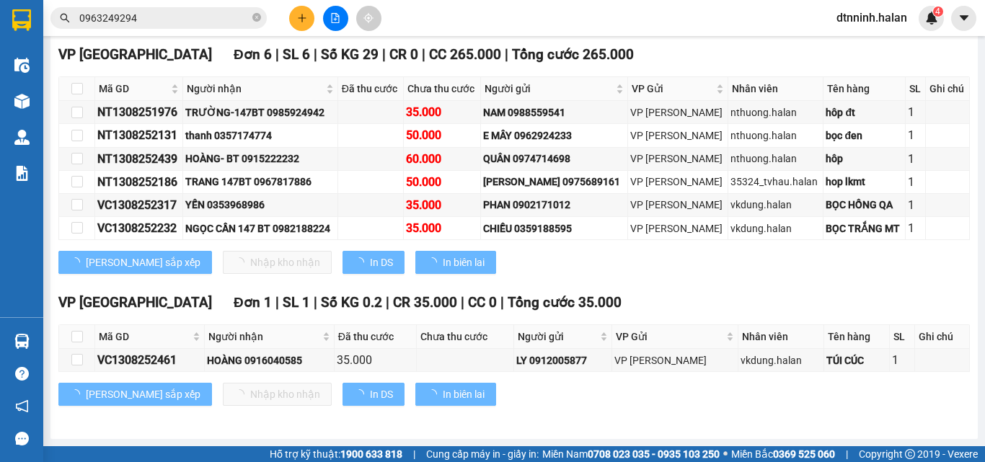
scroll to position [257, 0]
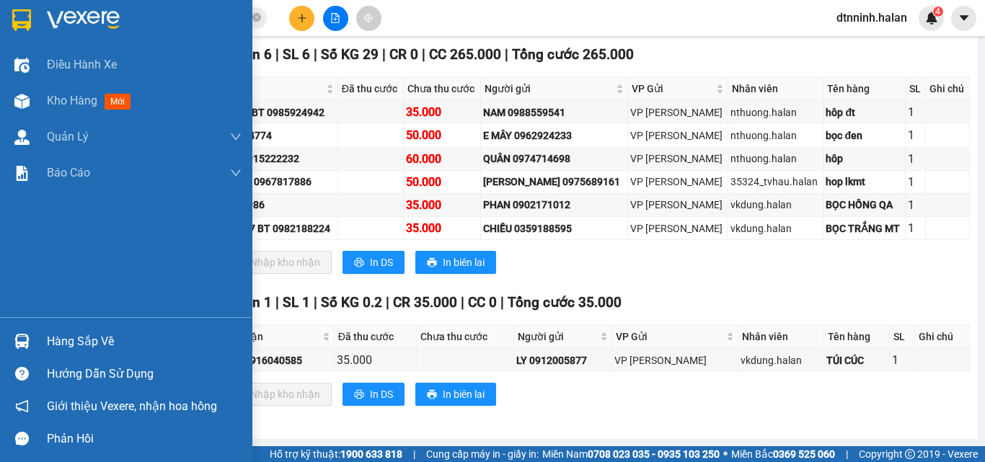
click at [51, 345] on div "Hàng sắp về" at bounding box center [144, 342] width 195 height 22
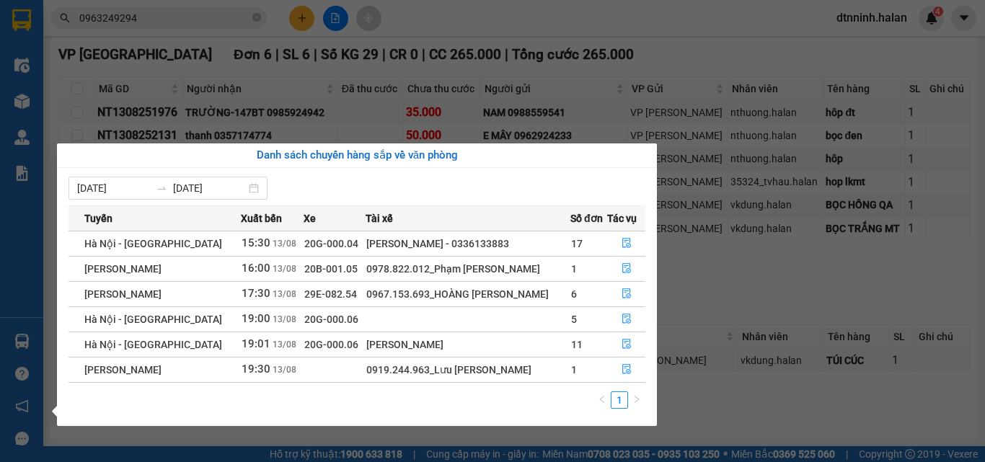
click at [719, 290] on section "Kết quả tìm kiếm ( 29 ) Bộ lọc Mã ĐH Trạng thái Món hàng Thu hộ Tổng cước Chưa …" at bounding box center [492, 231] width 985 height 462
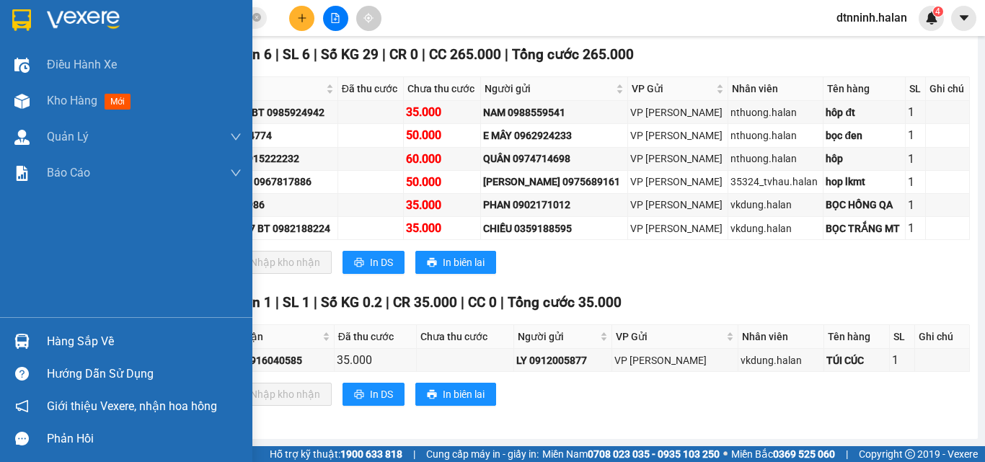
click at [25, 344] on img at bounding box center [21, 341] width 15 height 15
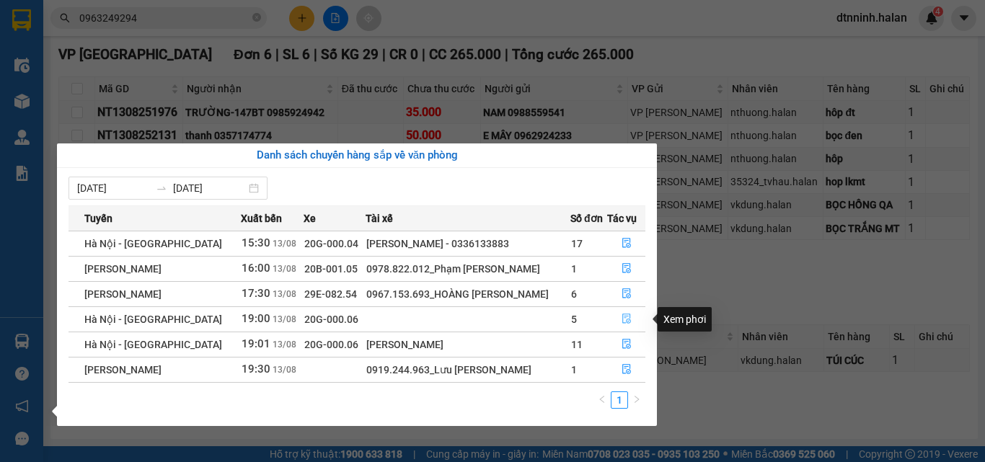
click at [622, 320] on icon "file-done" at bounding box center [626, 319] width 10 height 10
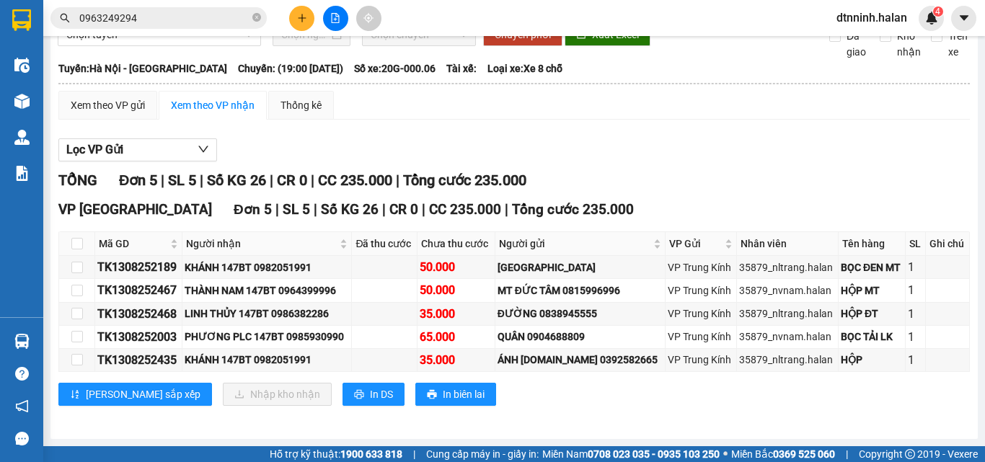
scroll to position [102, 0]
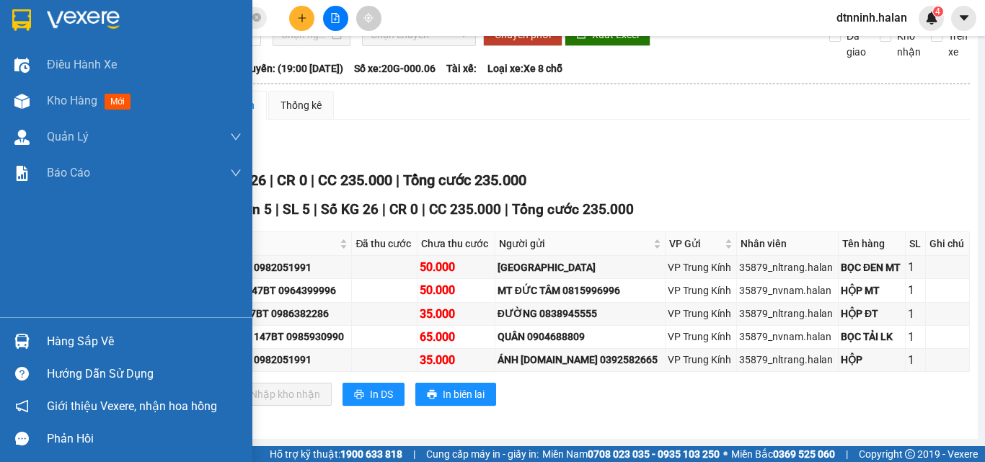
click at [61, 337] on div "Hàng sắp về" at bounding box center [144, 342] width 195 height 22
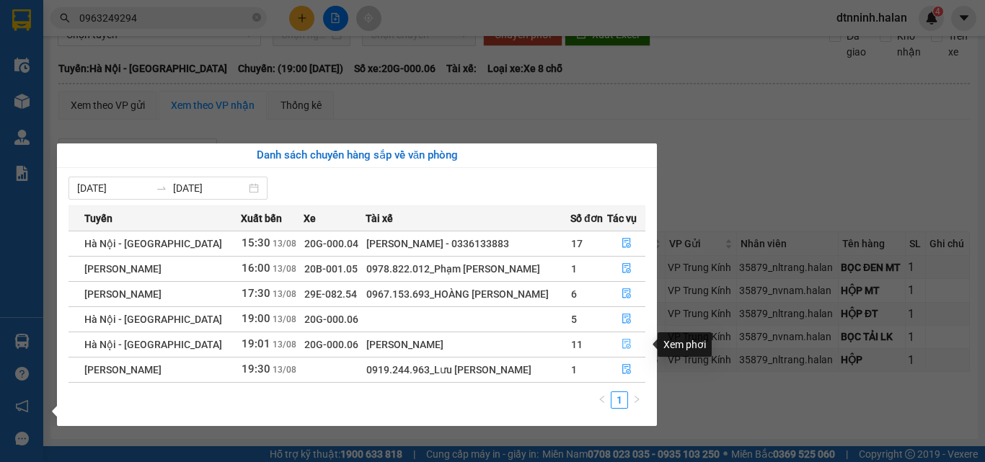
click at [623, 347] on icon "file-done" at bounding box center [626, 344] width 10 height 10
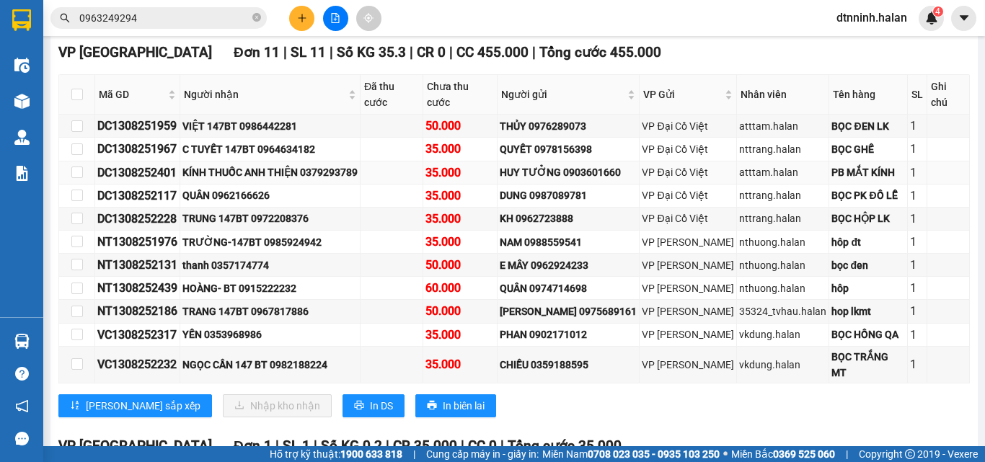
scroll to position [246, 0]
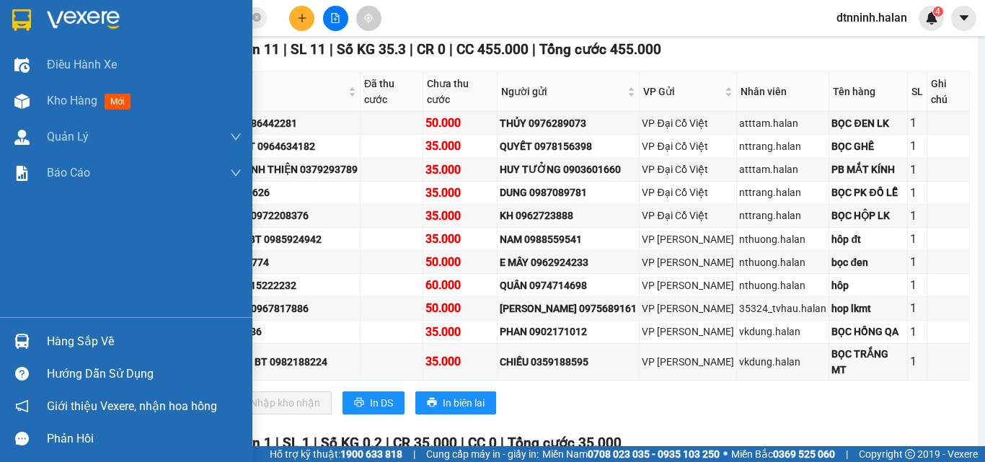
click at [40, 340] on div "Hàng sắp về" at bounding box center [126, 341] width 252 height 32
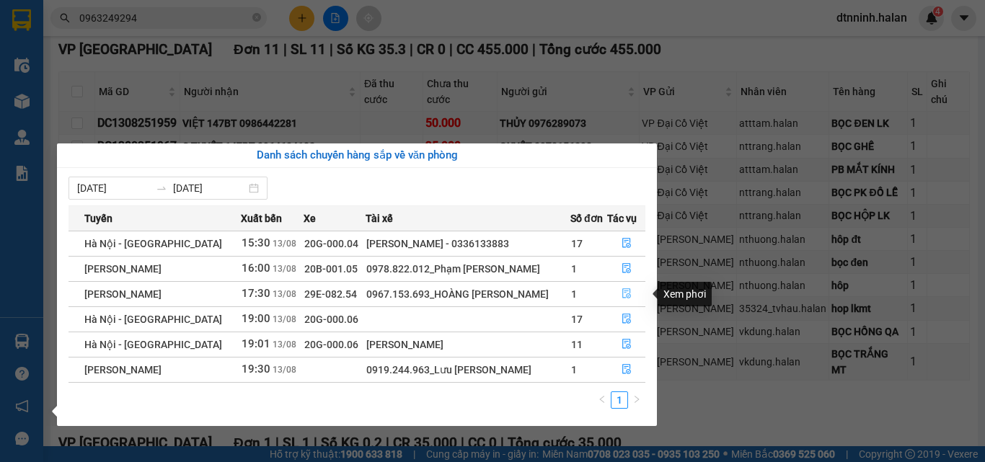
click at [618, 291] on button "button" at bounding box center [626, 294] width 37 height 23
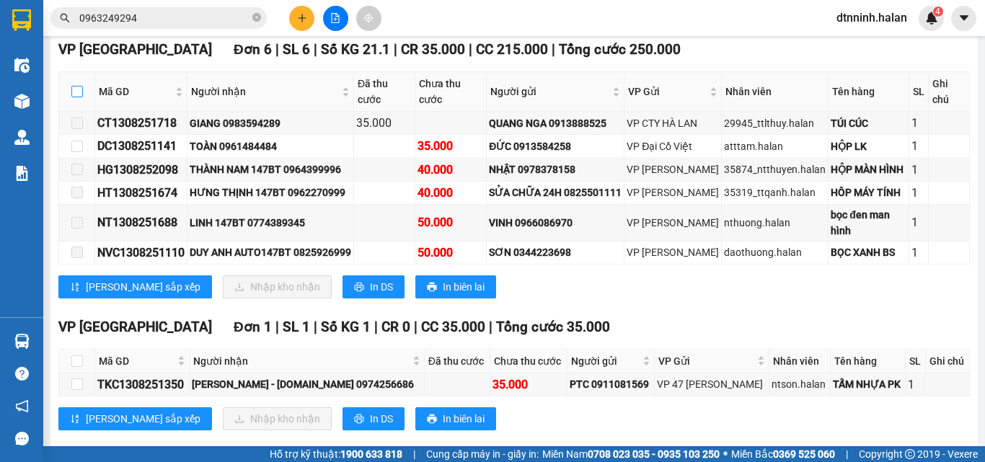
click at [78, 97] on input "checkbox" at bounding box center [77, 92] width 12 height 12
checkbox input "true"
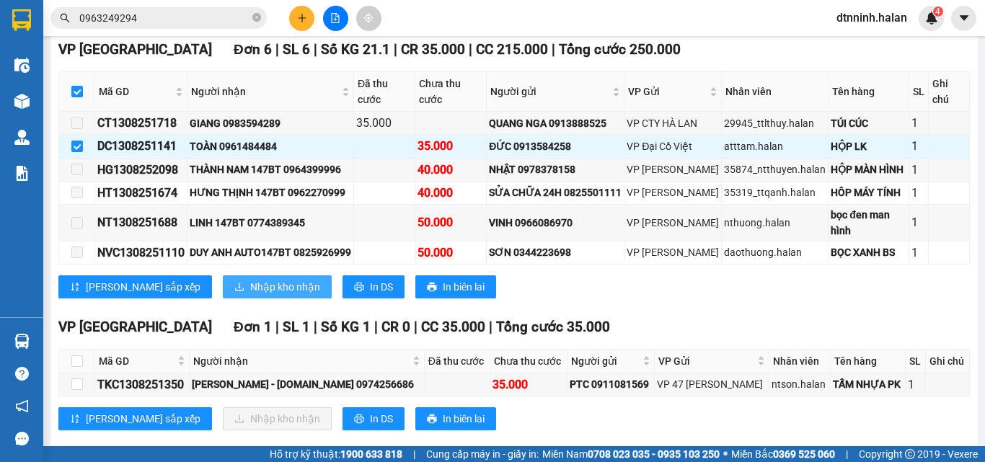
click at [250, 295] on span "Nhập kho nhận" at bounding box center [285, 287] width 70 height 16
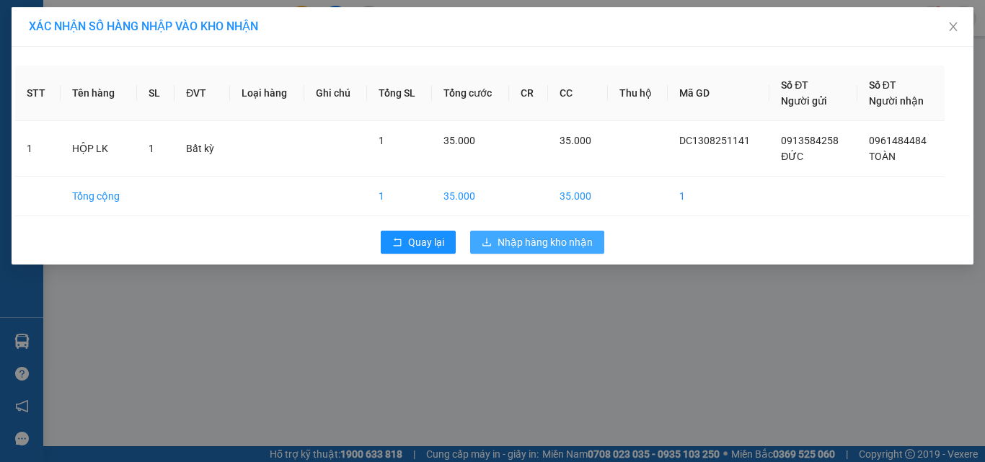
click at [537, 247] on span "Nhập hàng kho nhận" at bounding box center [544, 242] width 95 height 16
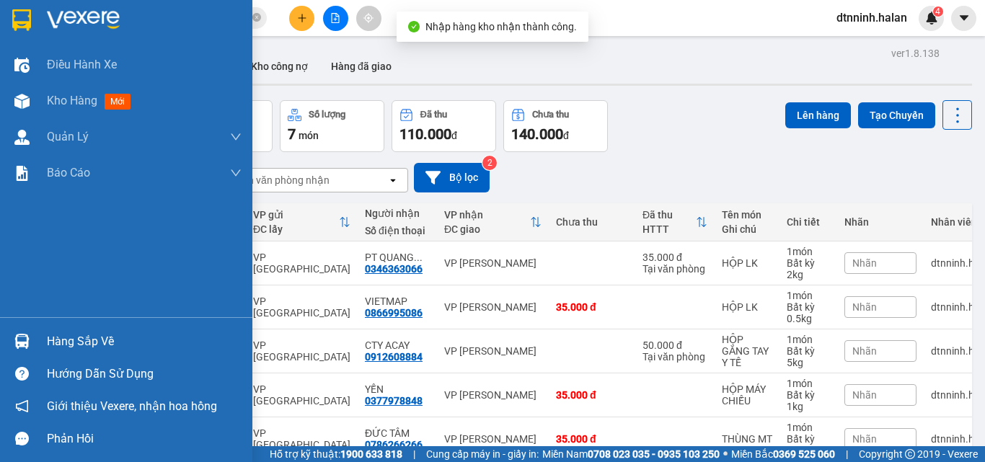
click at [38, 343] on div "Hàng sắp về" at bounding box center [126, 341] width 252 height 32
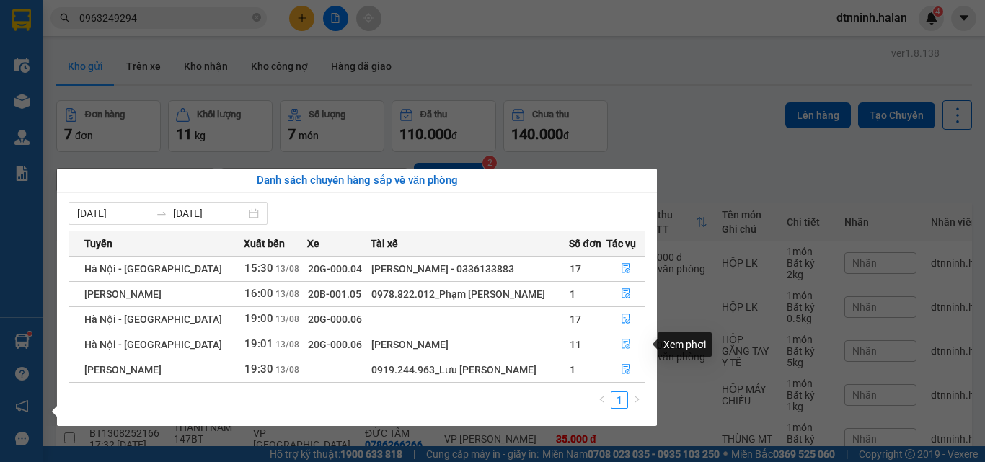
click at [623, 340] on icon "file-done" at bounding box center [626, 344] width 10 height 10
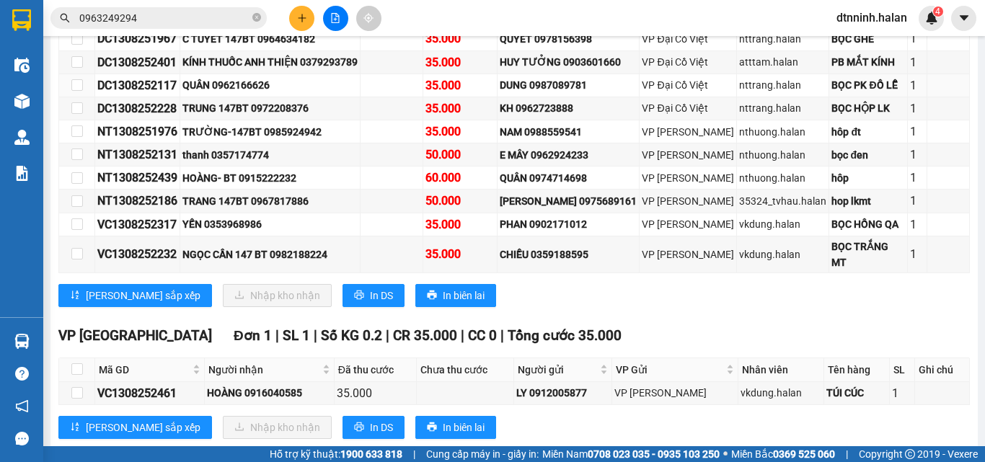
scroll to position [373, 0]
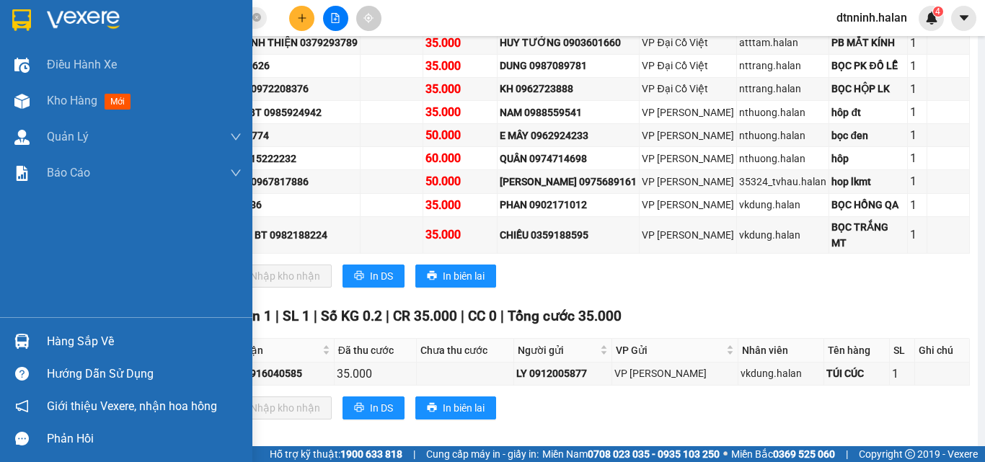
click at [84, 333] on div "Hàng sắp về" at bounding box center [144, 342] width 195 height 22
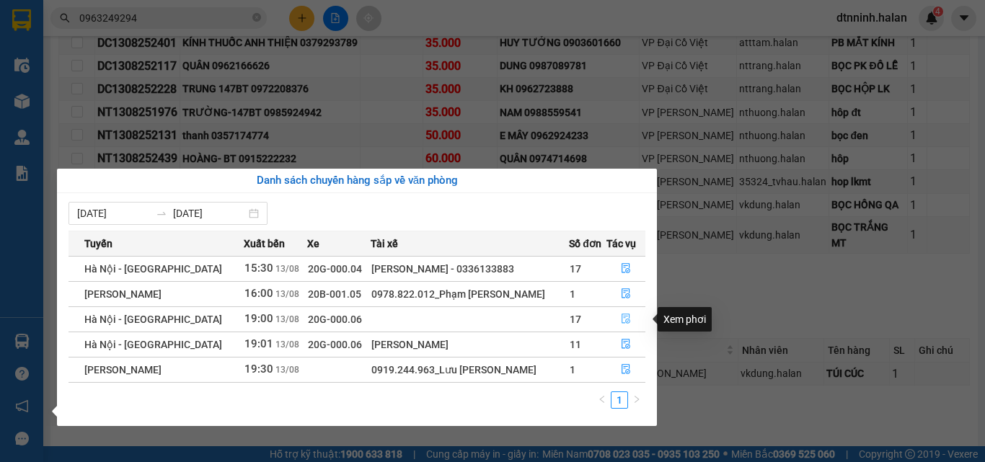
click at [629, 316] on button "button" at bounding box center [625, 319] width 37 height 23
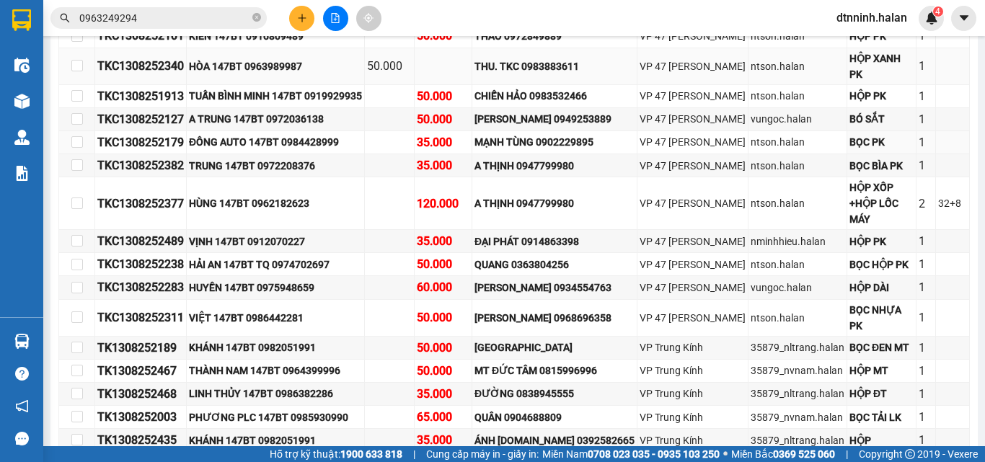
scroll to position [373, 0]
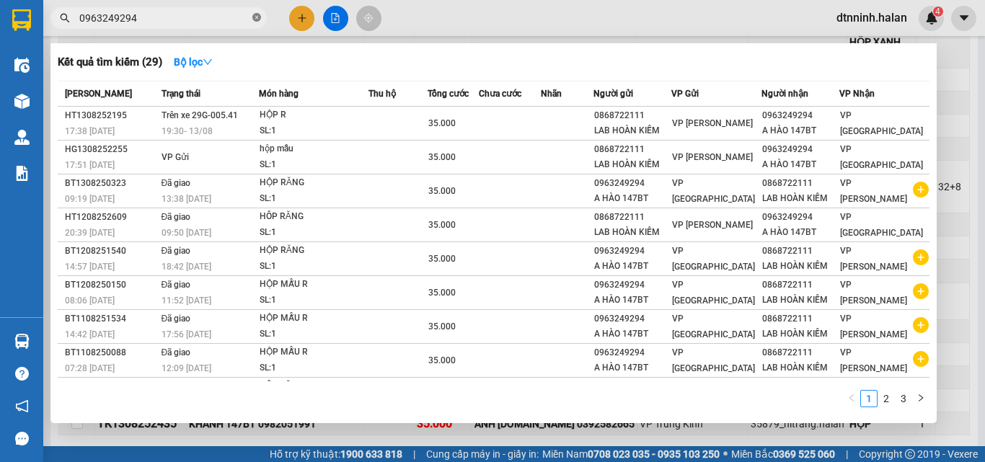
click at [256, 19] on icon "close-circle" at bounding box center [256, 17] width 9 height 9
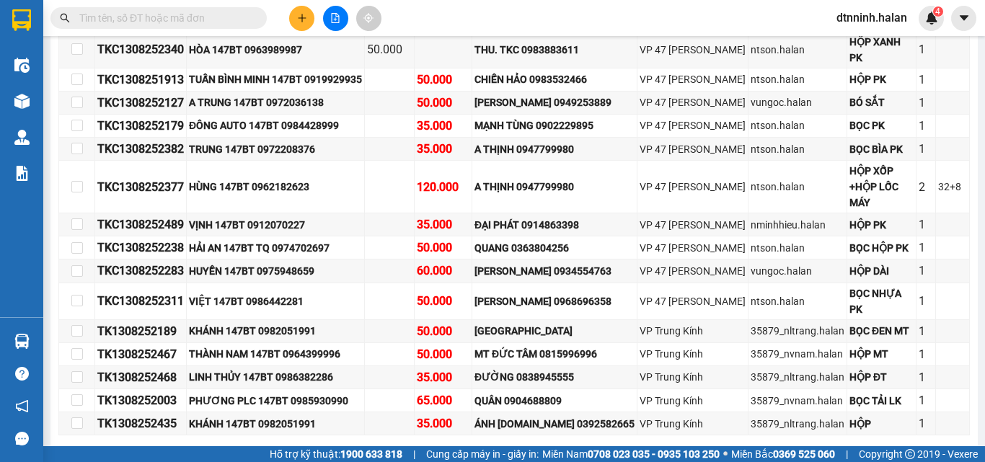
click at [182, 19] on input "text" at bounding box center [164, 18] width 170 height 16
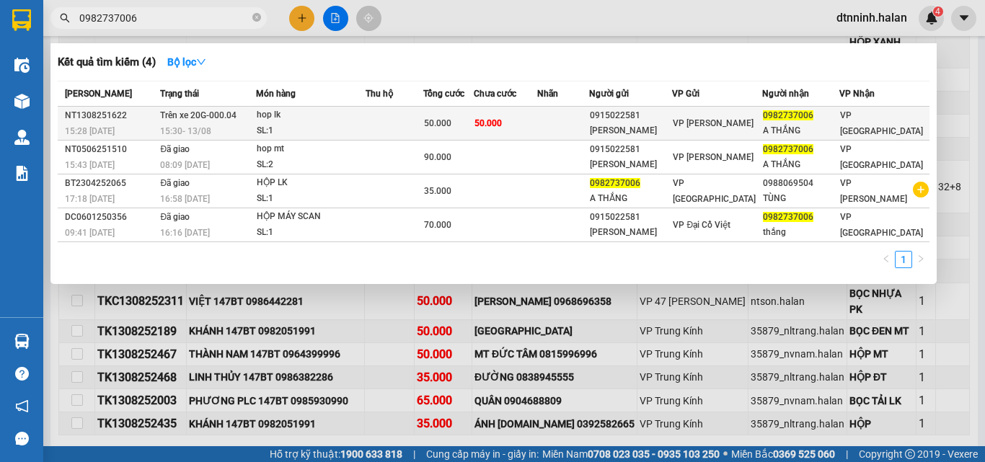
type input "0982737006"
click at [365, 116] on div "hop lk" at bounding box center [311, 115] width 108 height 16
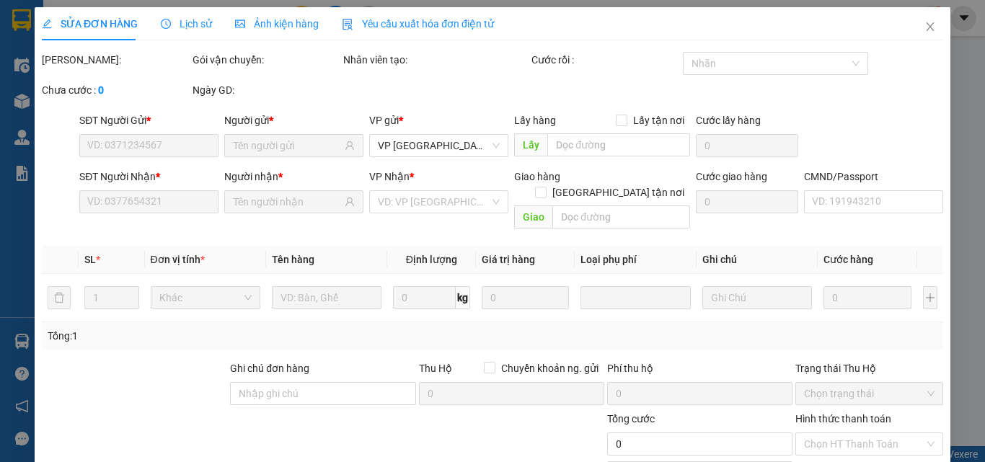
type input "0915022581"
type input "[PERSON_NAME]"
type input "0982737006"
type input "A THẮNG"
type input "50.000"
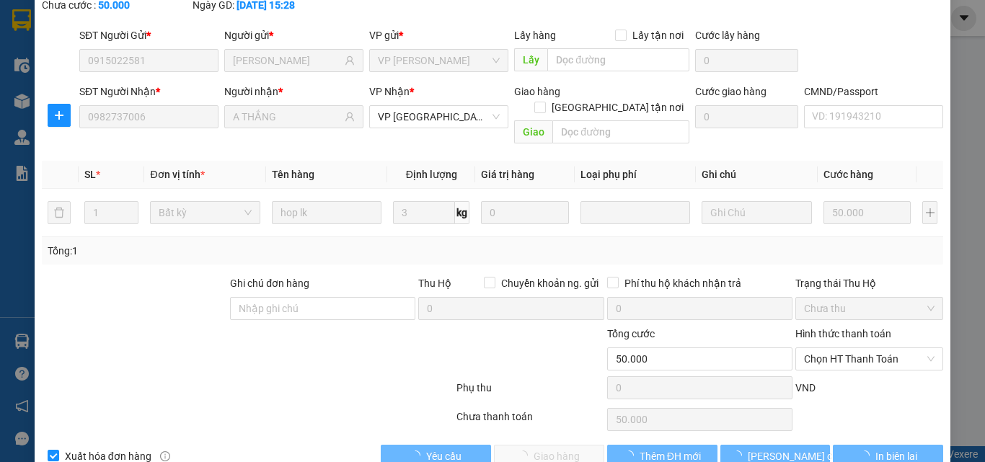
scroll to position [103, 0]
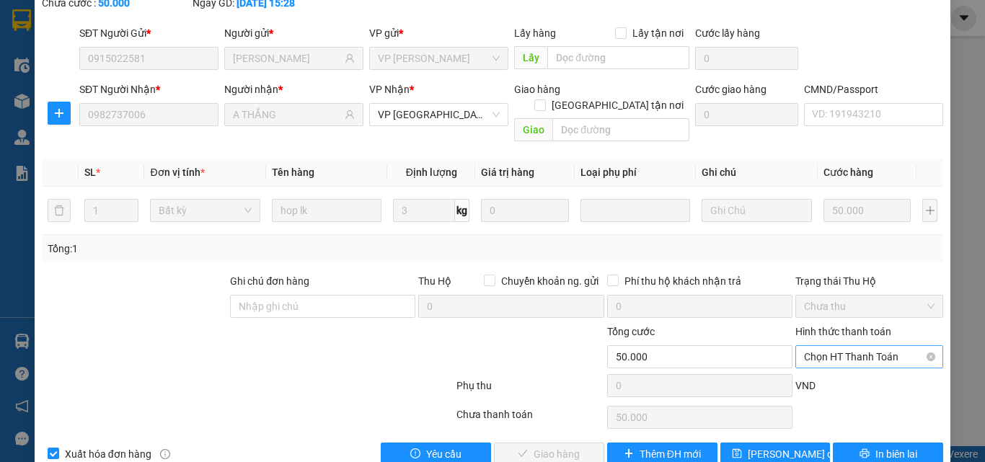
click at [835, 346] on span "Chọn HT Thanh Toán" at bounding box center [869, 357] width 130 height 22
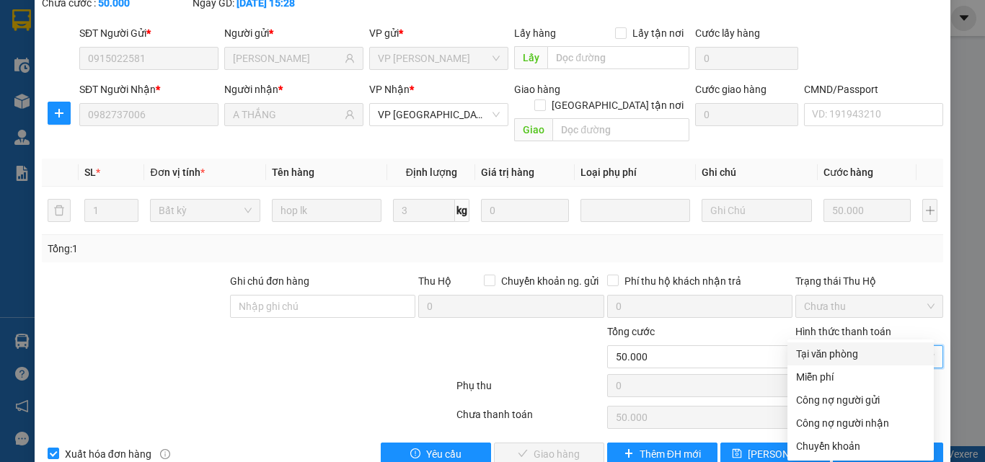
click at [833, 347] on div "Tại văn phòng" at bounding box center [860, 354] width 129 height 16
type input "0"
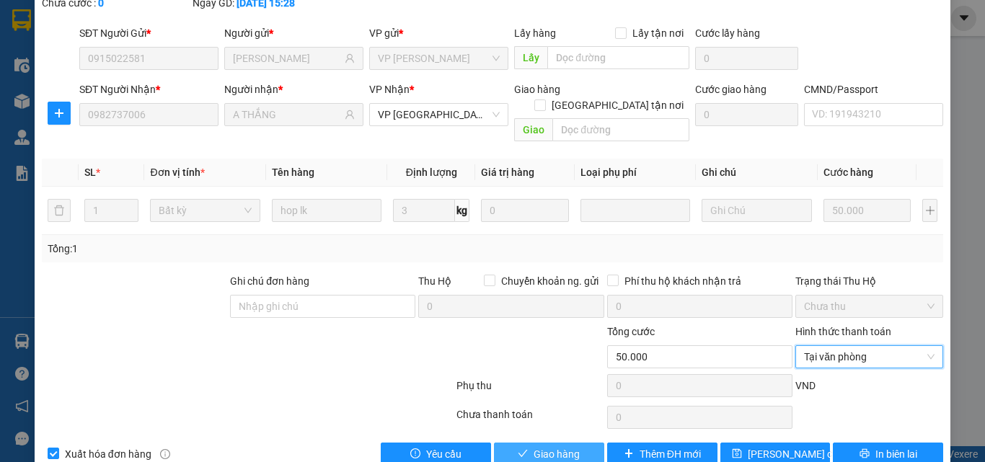
click at [568, 446] on span "Giao hàng" at bounding box center [556, 454] width 46 height 16
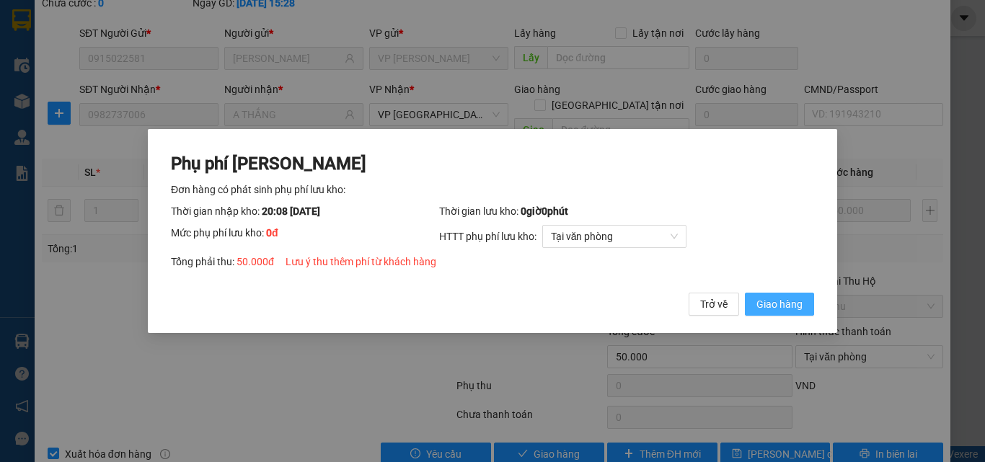
click at [799, 305] on span "Giao hàng" at bounding box center [779, 304] width 46 height 16
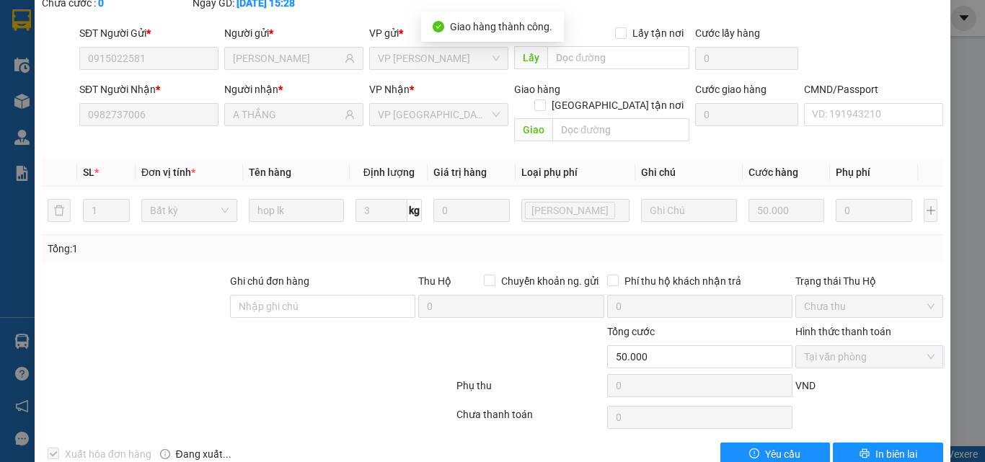
scroll to position [0, 0]
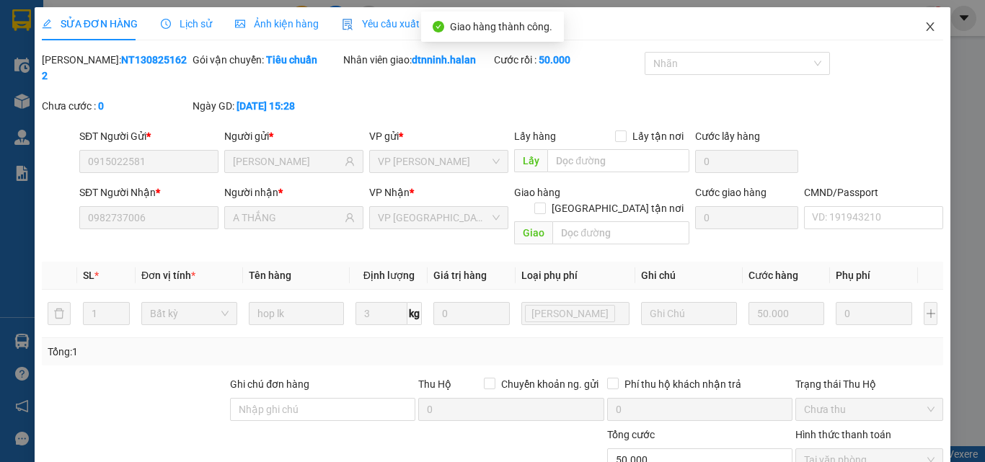
click at [924, 25] on icon "close" at bounding box center [930, 27] width 12 height 12
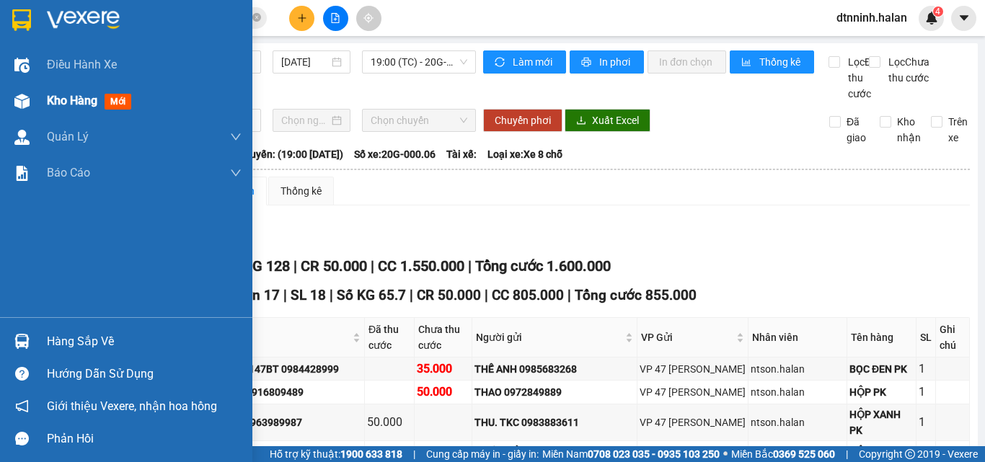
click at [73, 102] on span "Kho hàng" at bounding box center [72, 101] width 50 height 14
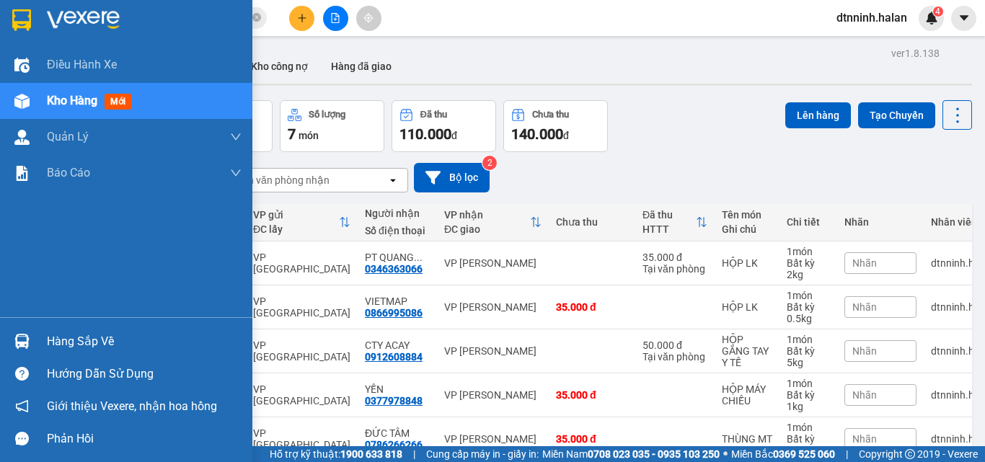
click at [37, 343] on div "Hàng sắp về" at bounding box center [126, 341] width 252 height 32
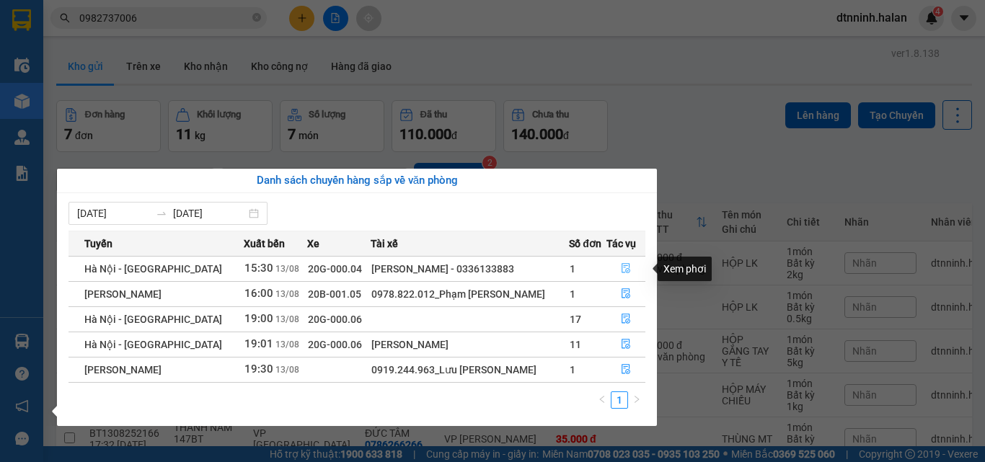
click at [621, 267] on icon "file-done" at bounding box center [626, 268] width 10 height 10
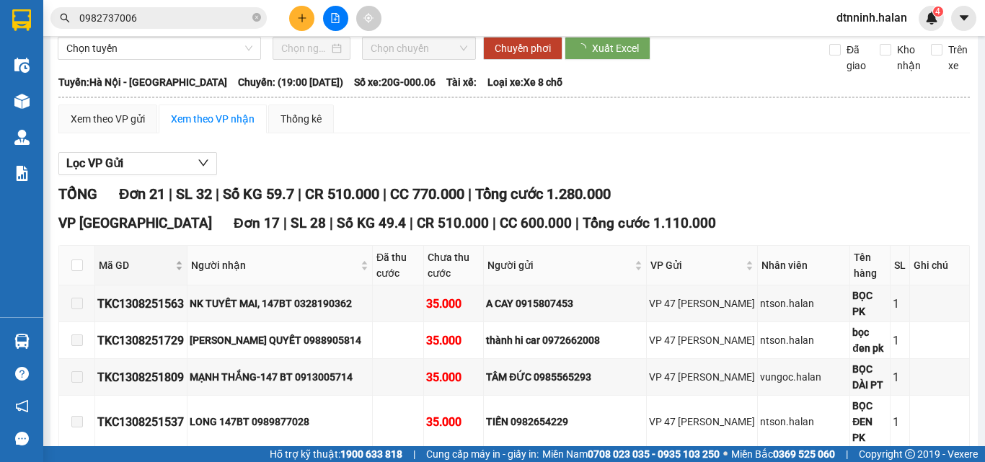
scroll to position [144, 0]
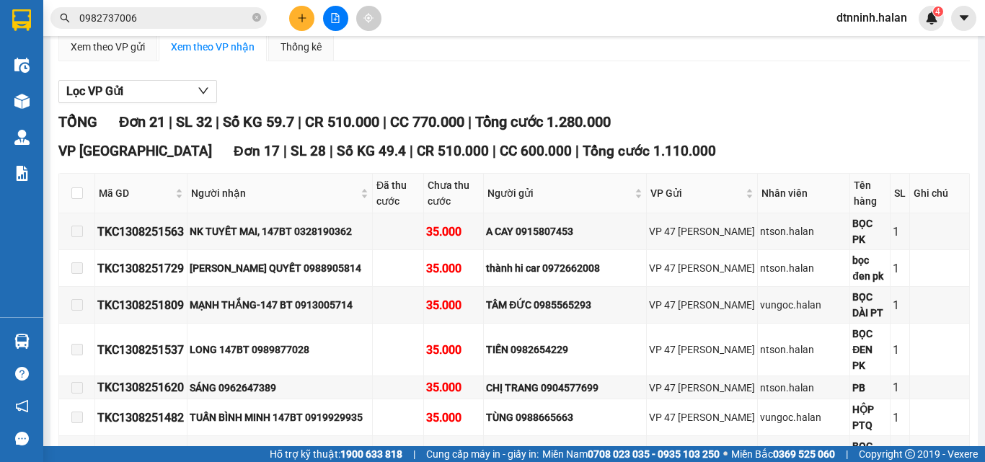
click at [84, 206] on th at bounding box center [77, 194] width 36 height 40
click at [78, 199] on input "checkbox" at bounding box center [77, 193] width 12 height 12
checkbox input "true"
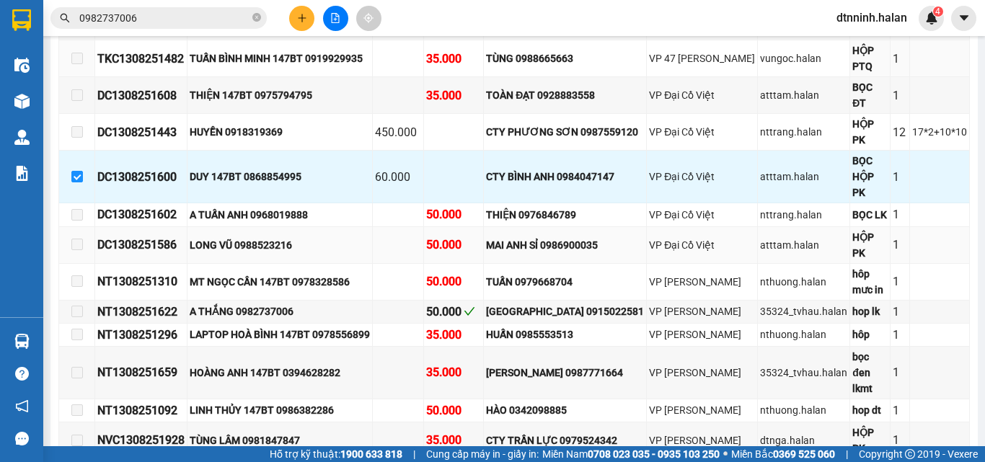
scroll to position [505, 0]
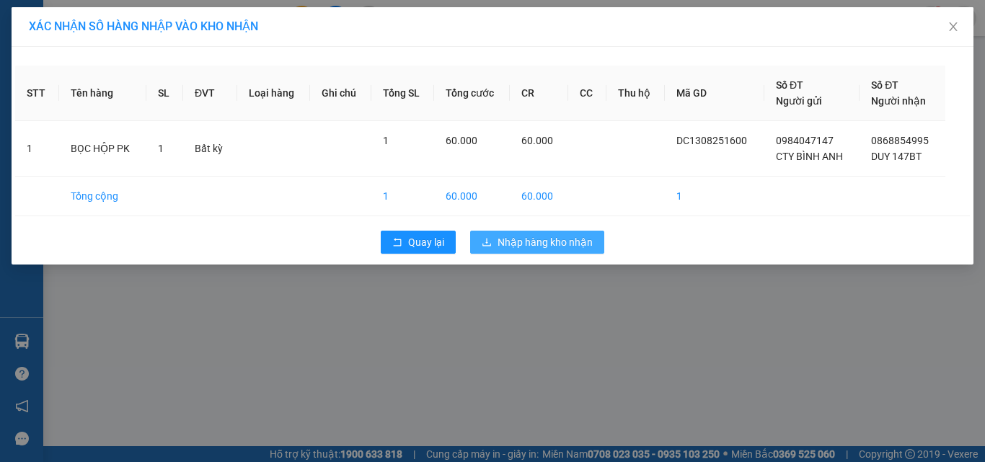
click at [502, 248] on span "Nhập hàng kho nhận" at bounding box center [544, 242] width 95 height 16
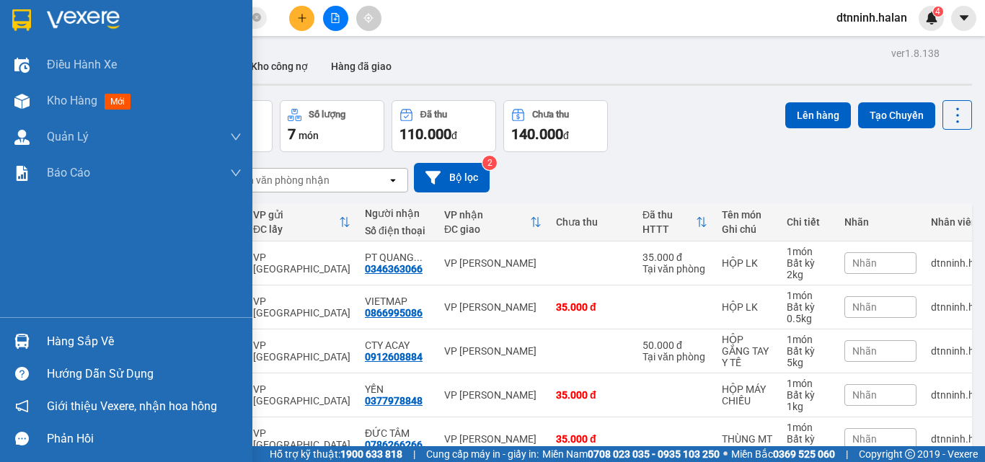
click at [24, 334] on img at bounding box center [21, 341] width 15 height 15
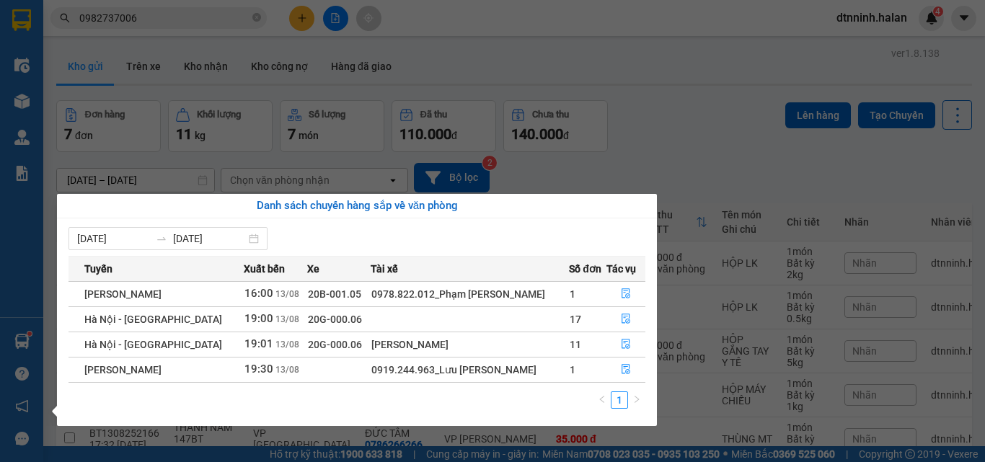
click at [513, 68] on section "Kết quả tìm kiếm ( 4 ) Bộ lọc Mã ĐH Trạng thái Món hàng Thu hộ Tổng cước Chưa c…" at bounding box center [492, 231] width 985 height 462
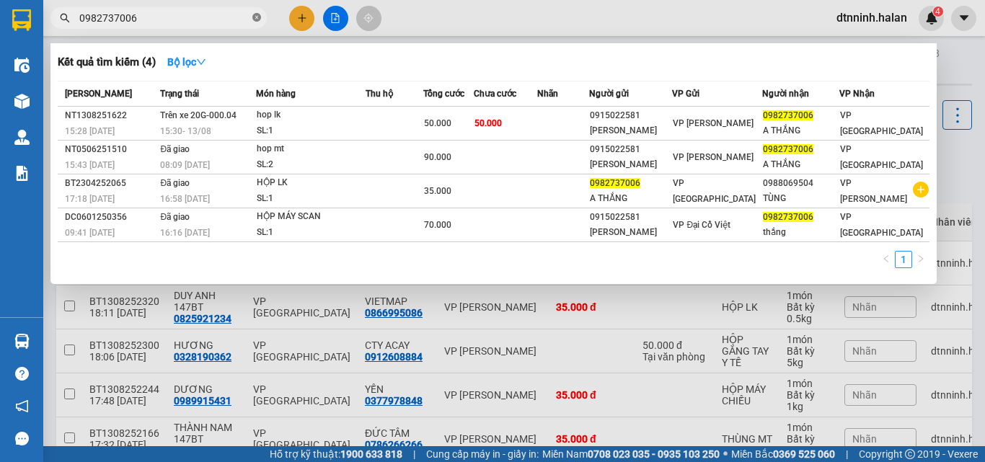
click at [257, 16] on icon "close-circle" at bounding box center [256, 17] width 9 height 9
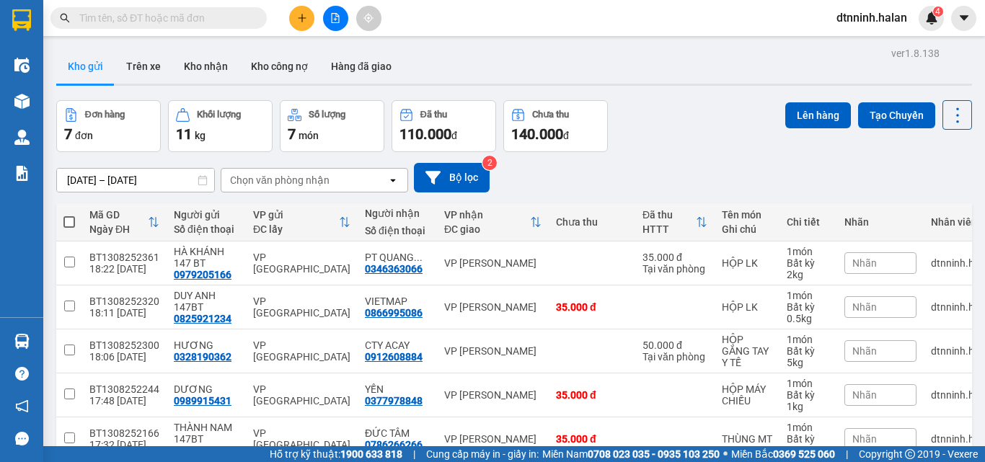
click at [216, 17] on input "text" at bounding box center [164, 18] width 170 height 16
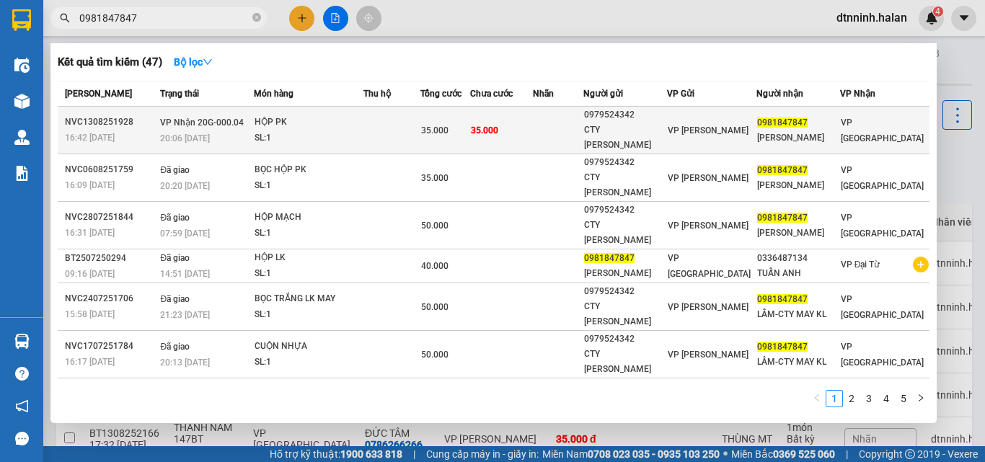
type input "0981847847"
click at [420, 128] on td at bounding box center [391, 131] width 57 height 48
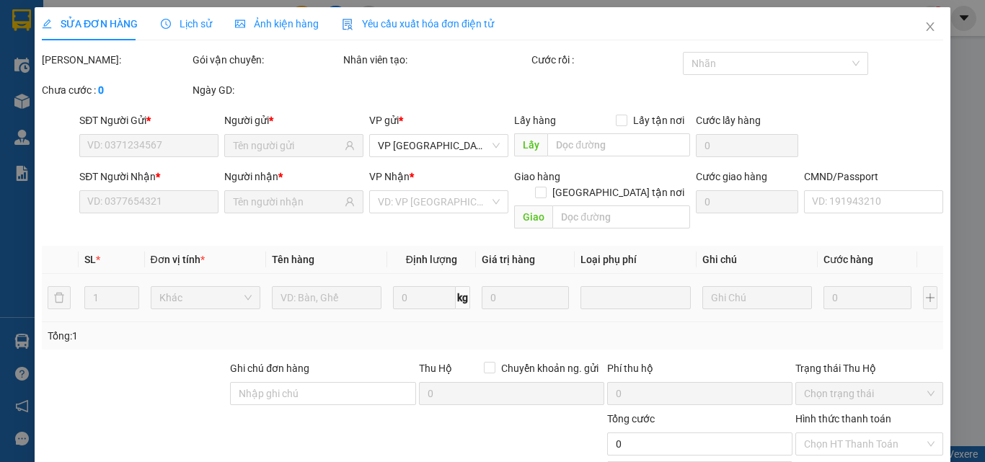
scroll to position [35, 0]
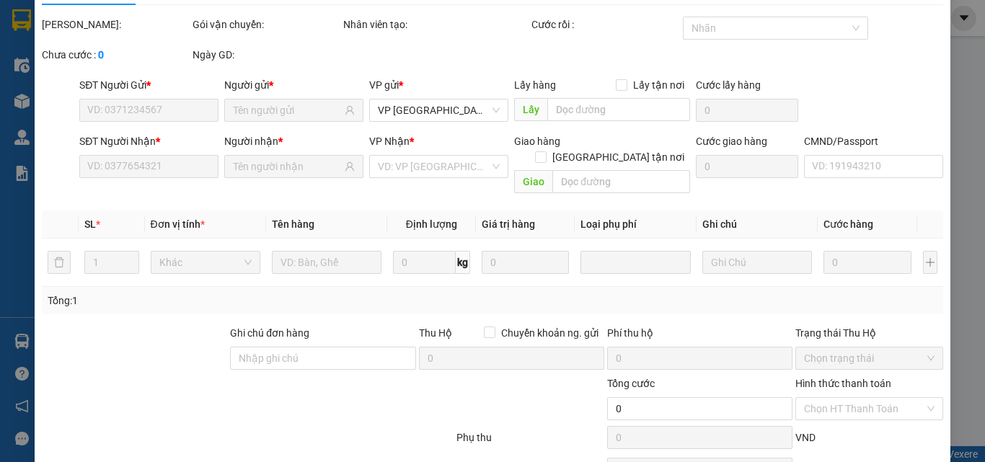
type input "0979524342"
type input "CTY [PERSON_NAME]"
type input "0981847847"
type input "[PERSON_NAME]"
type input "35.000"
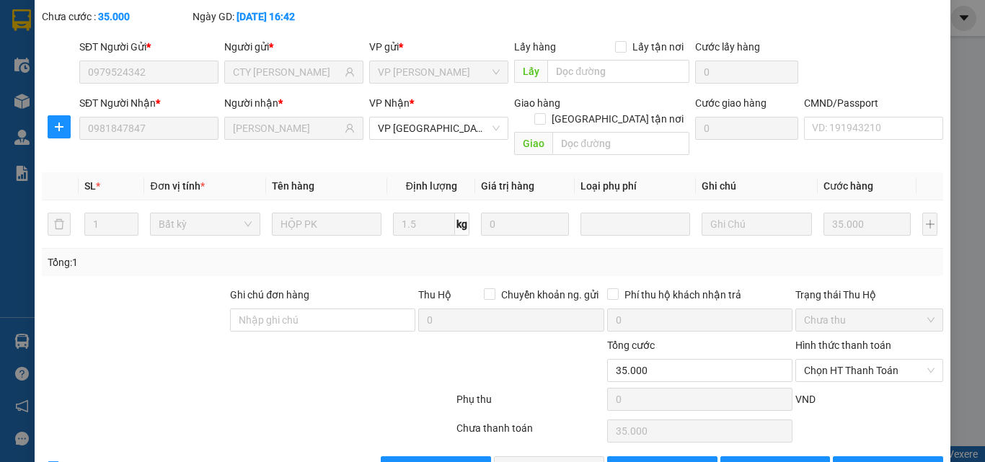
scroll to position [103, 0]
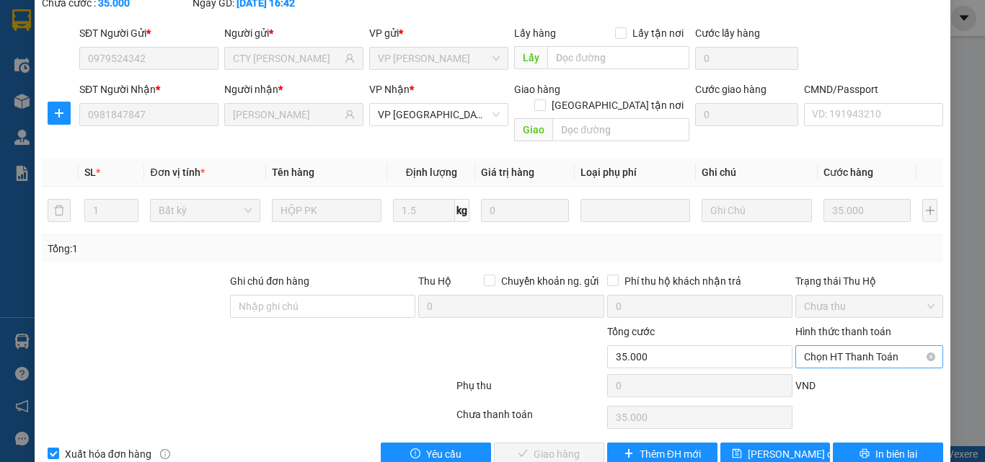
click at [816, 346] on span "Chọn HT Thanh Toán" at bounding box center [869, 357] width 130 height 22
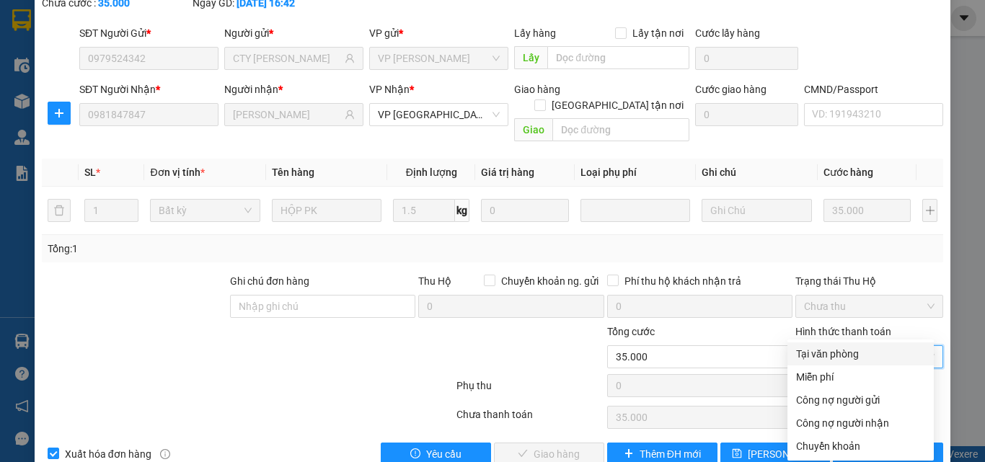
click at [816, 353] on div "Tại văn phòng" at bounding box center [860, 354] width 129 height 16
type input "0"
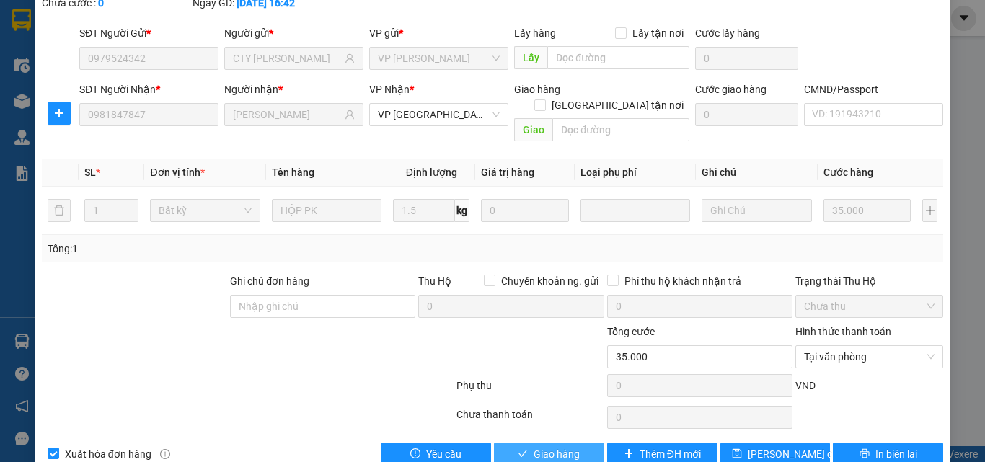
click at [564, 446] on span "Giao hàng" at bounding box center [556, 454] width 46 height 16
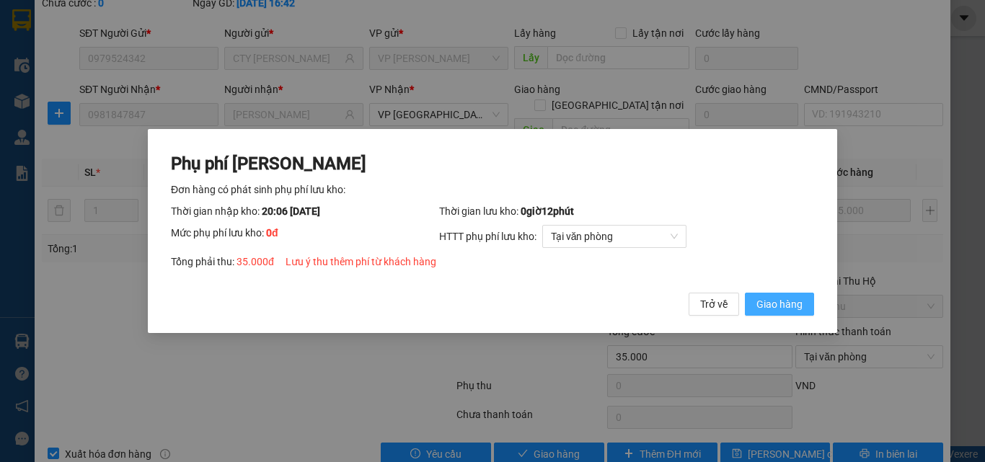
click at [789, 298] on span "Giao hàng" at bounding box center [779, 304] width 46 height 16
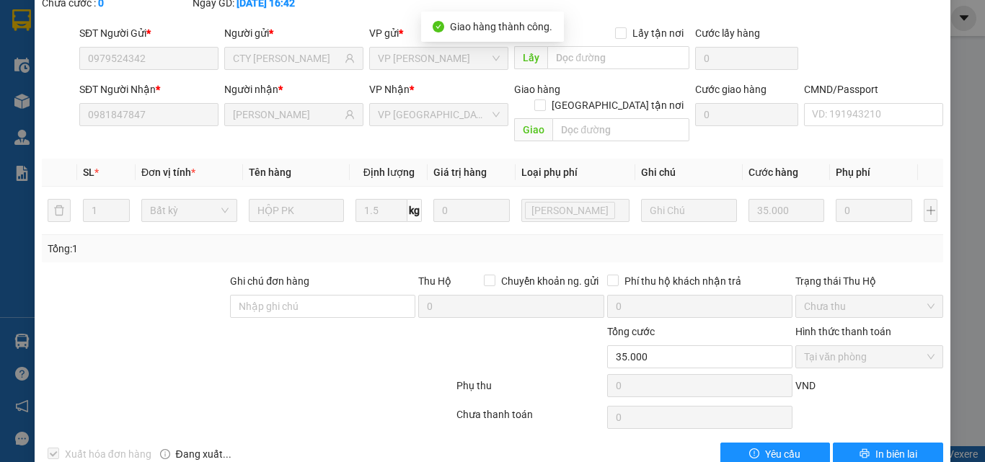
scroll to position [0, 0]
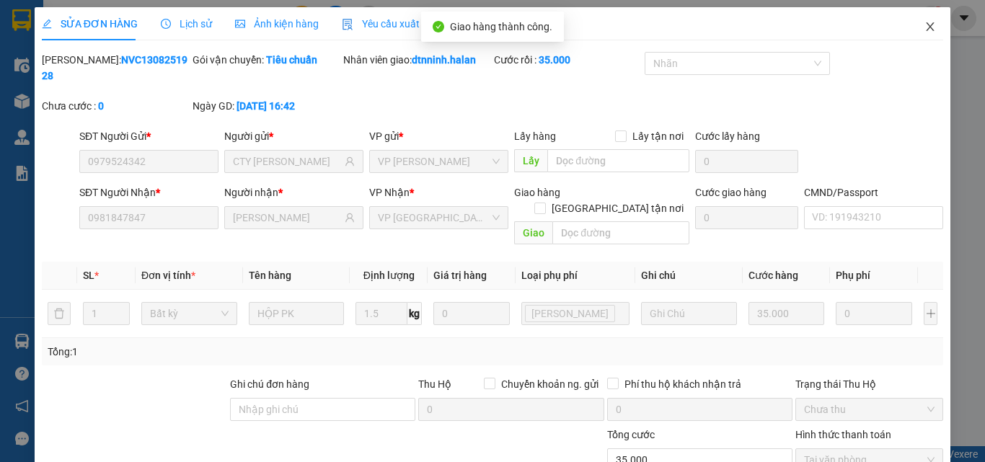
click at [924, 27] on icon "close" at bounding box center [930, 27] width 12 height 12
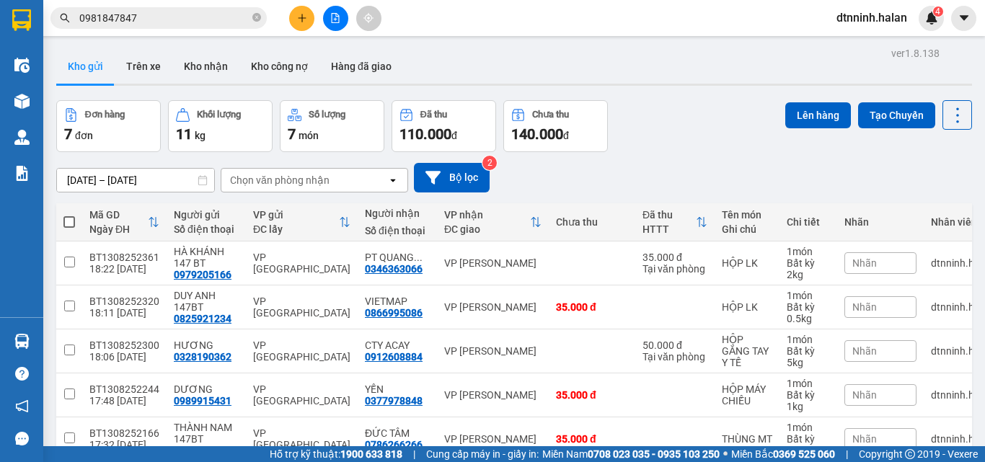
click at [863, 17] on span "dtnninh.halan" at bounding box center [872, 18] width 94 height 18
click at [855, 46] on span "Đăng xuất" at bounding box center [877, 45] width 63 height 16
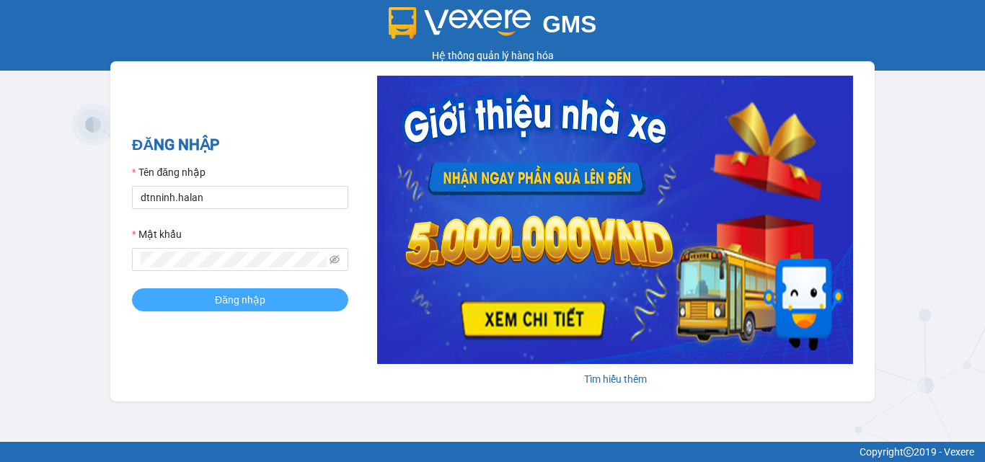
click at [237, 301] on span "Đăng nhập" at bounding box center [240, 300] width 50 height 16
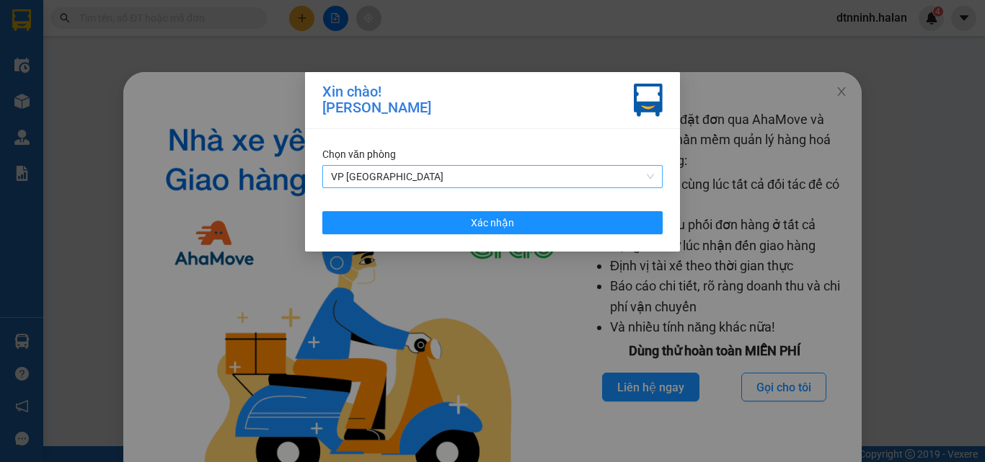
click at [474, 181] on span "VP [GEOGRAPHIC_DATA]" at bounding box center [492, 177] width 323 height 22
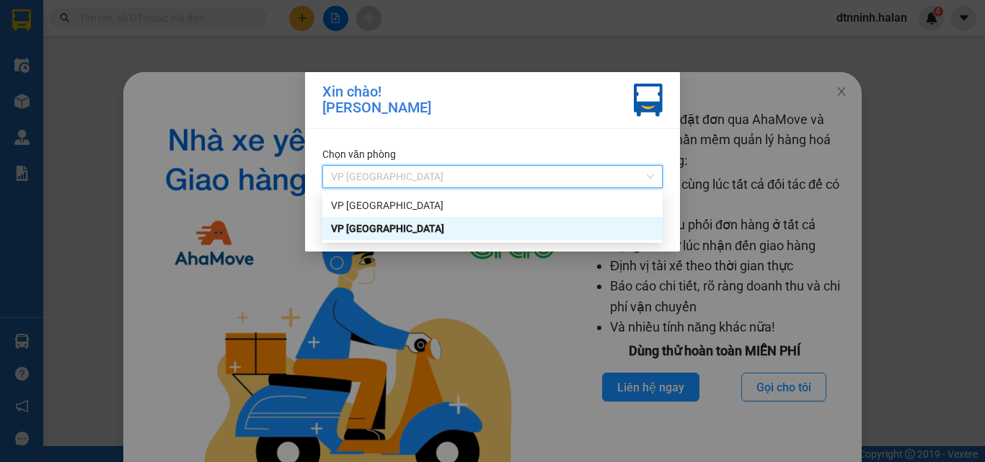
click at [420, 236] on div "VP [GEOGRAPHIC_DATA]" at bounding box center [492, 229] width 323 height 16
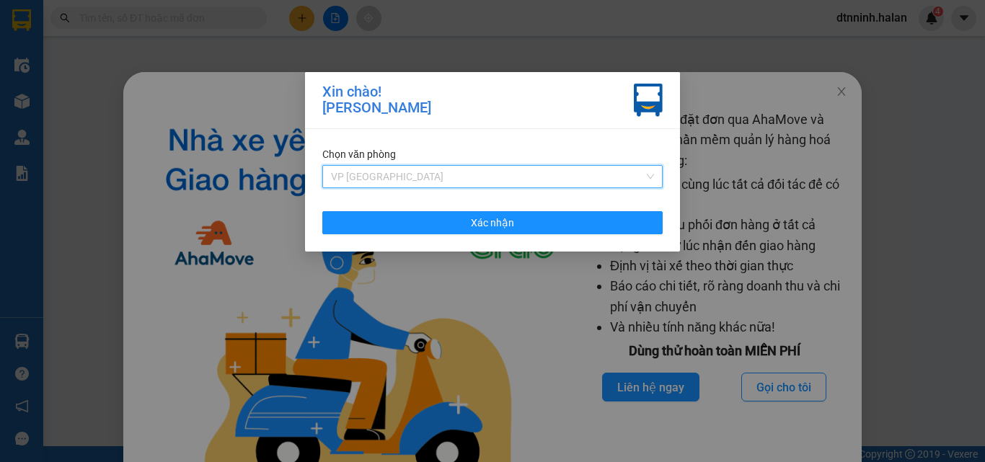
click at [412, 166] on span "VP [GEOGRAPHIC_DATA]" at bounding box center [492, 177] width 323 height 22
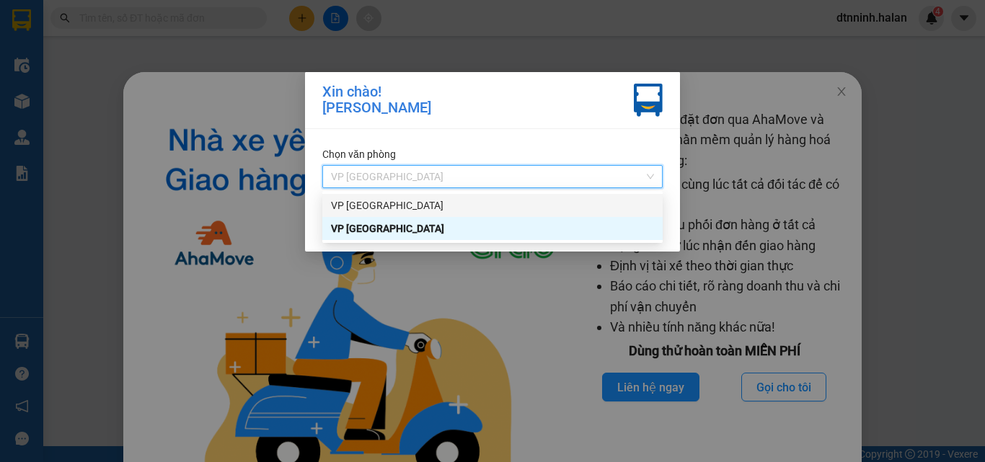
click at [408, 200] on div "VP [GEOGRAPHIC_DATA]" at bounding box center [492, 206] width 323 height 16
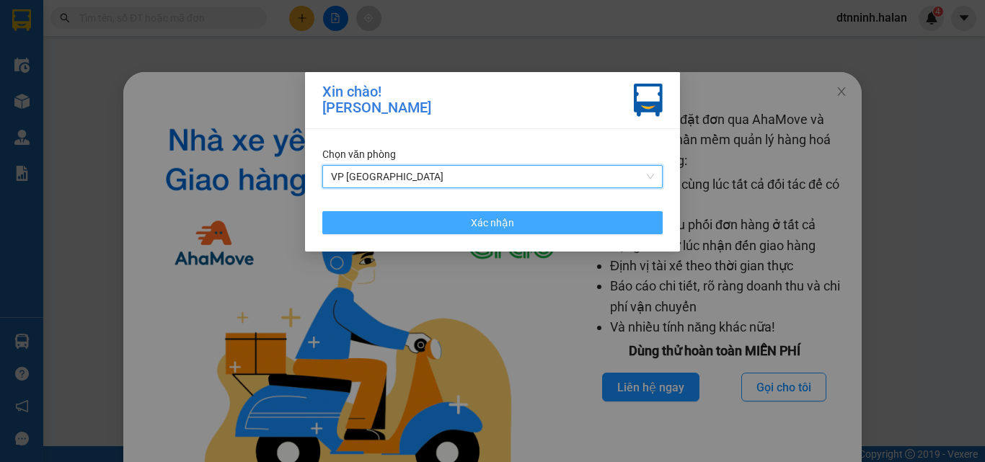
click at [420, 218] on button "Xác nhận" at bounding box center [492, 222] width 340 height 23
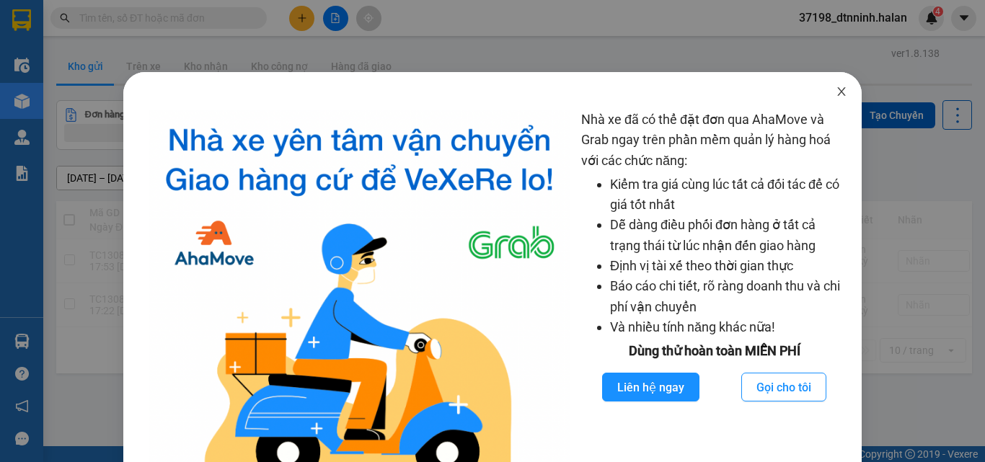
click at [836, 90] on icon "close" at bounding box center [842, 92] width 12 height 12
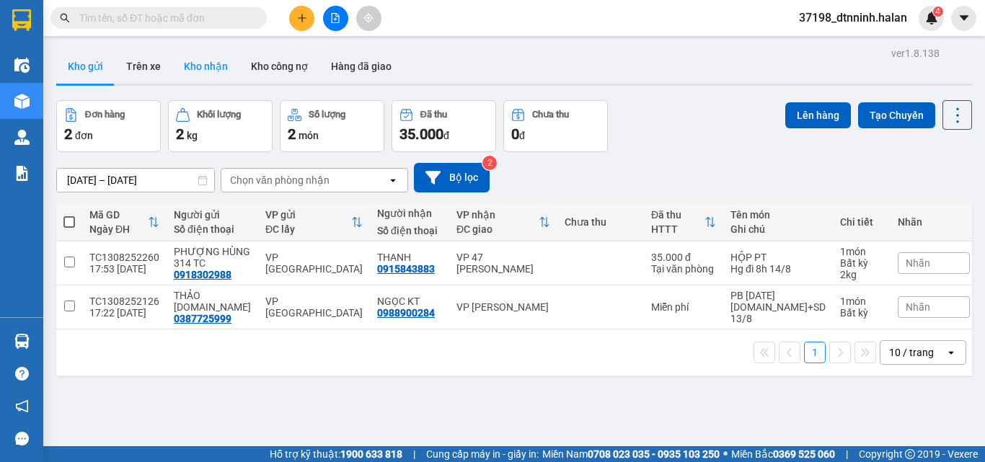
click at [210, 66] on button "Kho nhận" at bounding box center [205, 66] width 67 height 35
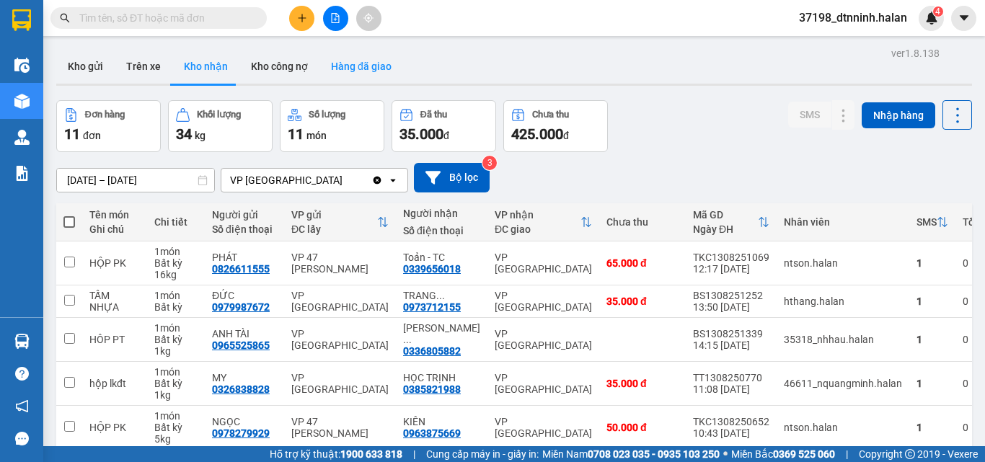
click at [366, 63] on button "Hàng đã giao" at bounding box center [361, 66] width 84 height 35
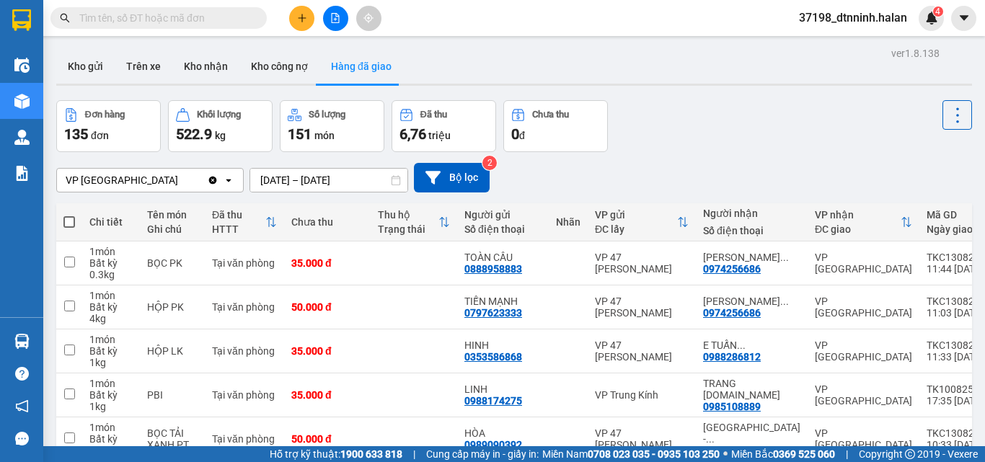
click at [297, 181] on input "[DATE] – [DATE]" at bounding box center [328, 180] width 157 height 23
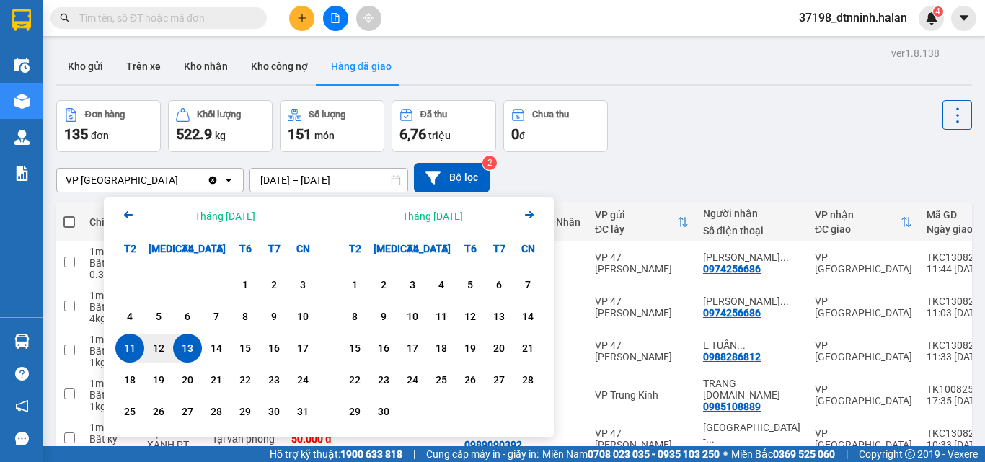
click at [191, 348] on div "13" at bounding box center [187, 348] width 20 height 17
click at [192, 348] on div "13" at bounding box center [187, 348] width 20 height 17
type input "[DATE] – [DATE]"
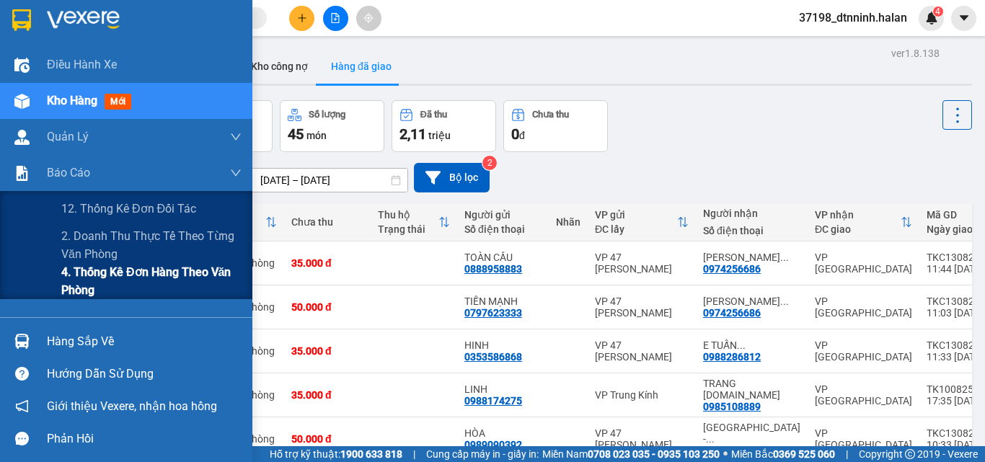
drag, startPoint x: 120, startPoint y: 275, endPoint x: 125, endPoint y: 264, distance: 11.9
click at [120, 274] on span "4. Thống kê đơn hàng theo văn phòng" at bounding box center [151, 281] width 180 height 36
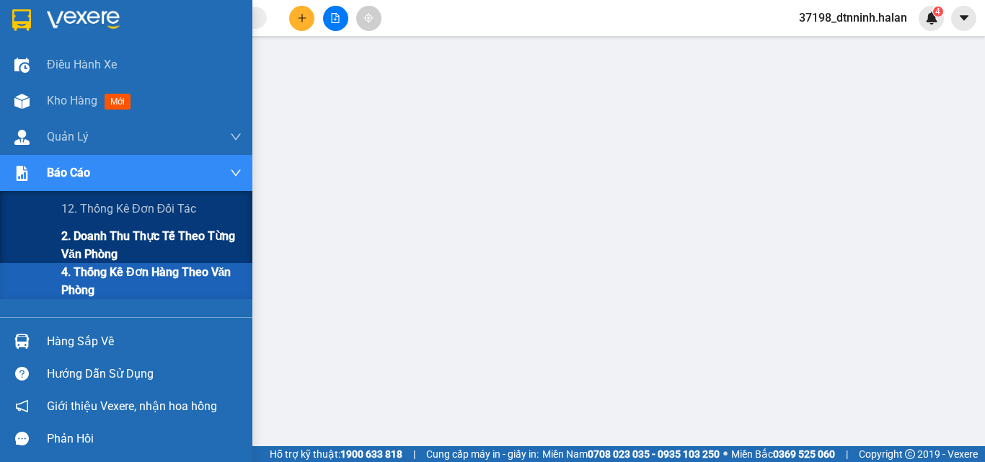
click at [70, 238] on span "2. Doanh thu thực tế theo từng văn phòng" at bounding box center [151, 245] width 180 height 36
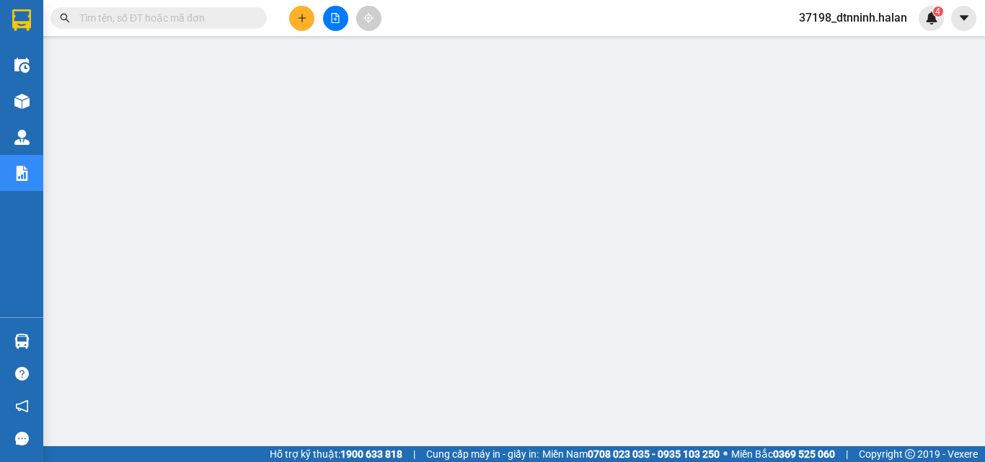
click at [832, 19] on span "37198_dtnninh.halan" at bounding box center [852, 18] width 131 height 18
click at [836, 48] on span "Đăng xuất" at bounding box center [860, 45] width 100 height 16
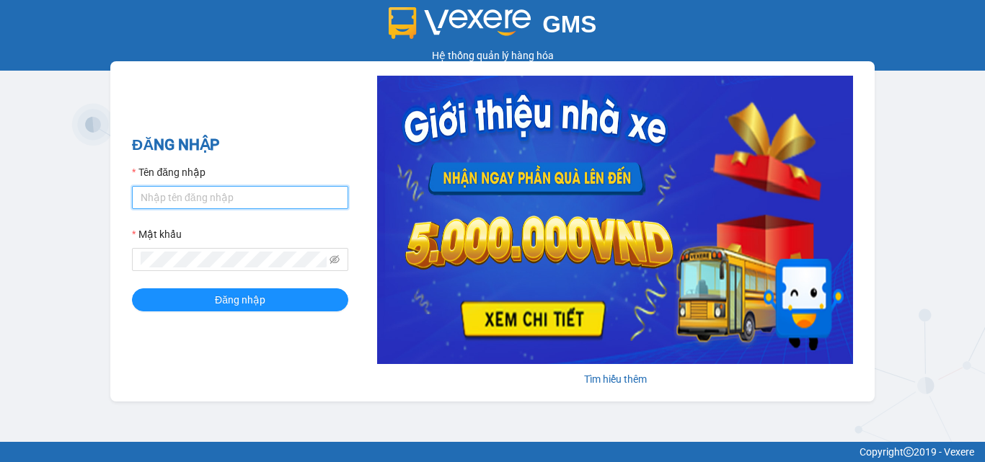
type input "dtnninh.halan"
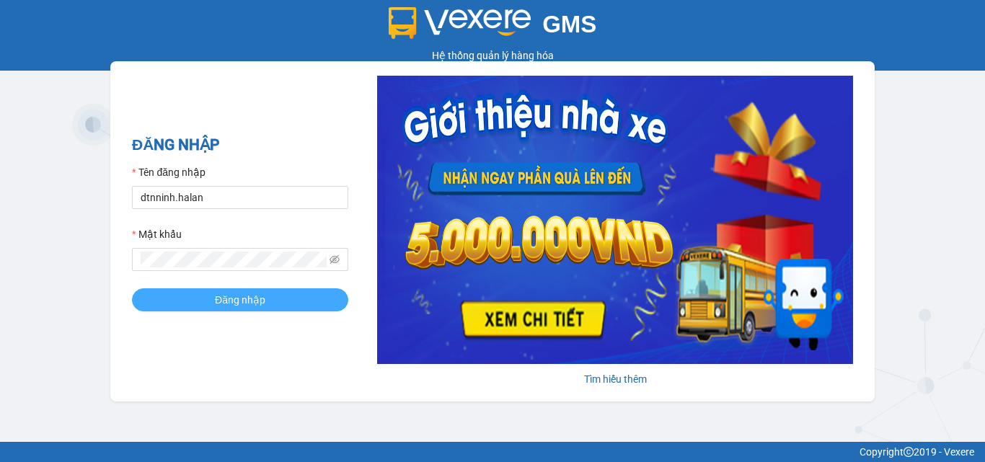
drag, startPoint x: 193, startPoint y: 284, endPoint x: 195, endPoint y: 293, distance: 9.5
click at [195, 287] on form "Tên đăng nhập dtnninh.halan Mật khẩu Đăng nhập" at bounding box center [240, 237] width 216 height 147
click at [195, 293] on button "Đăng nhập" at bounding box center [240, 299] width 216 height 23
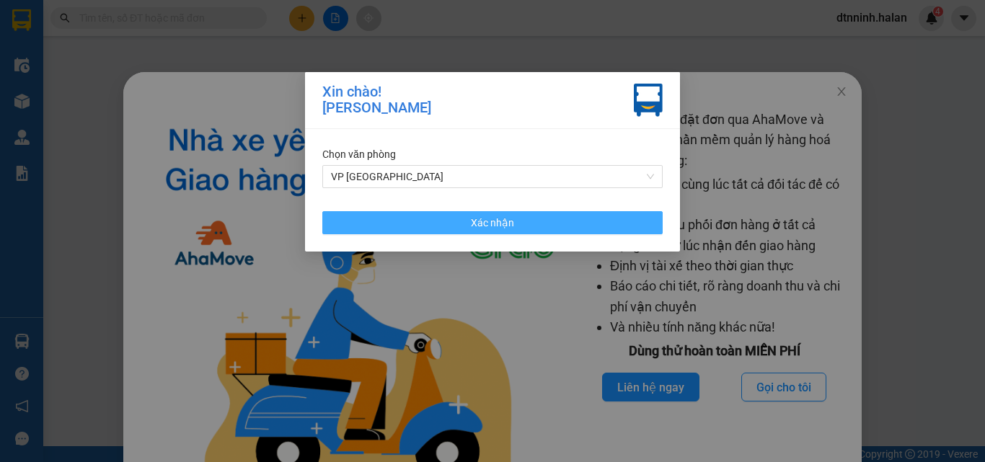
click at [563, 231] on button "Xác nhận" at bounding box center [492, 222] width 340 height 23
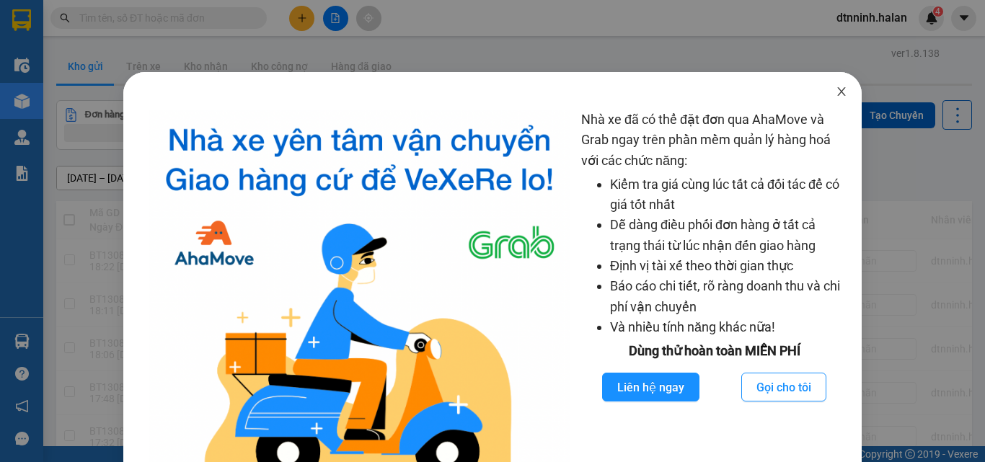
click at [838, 95] on icon "close" at bounding box center [842, 91] width 8 height 9
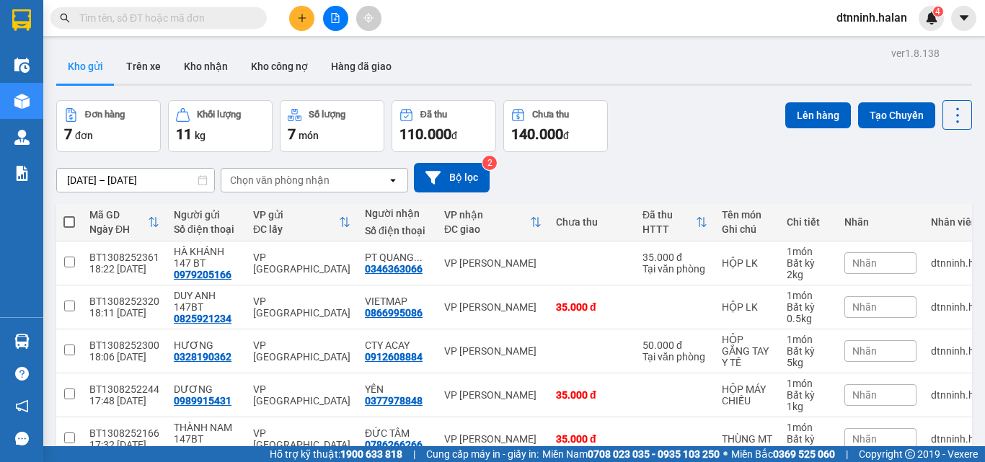
click at [210, 14] on input "text" at bounding box center [164, 18] width 170 height 16
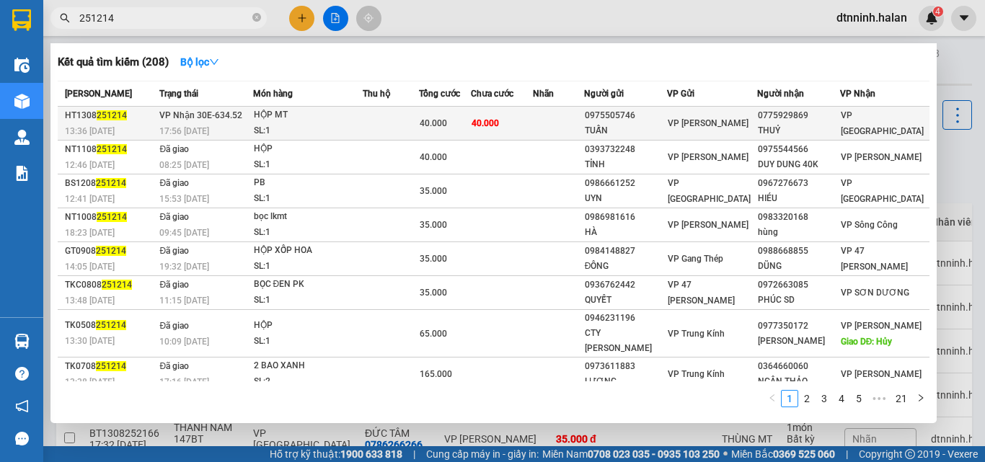
type input "251214"
click at [386, 122] on td at bounding box center [391, 124] width 57 height 34
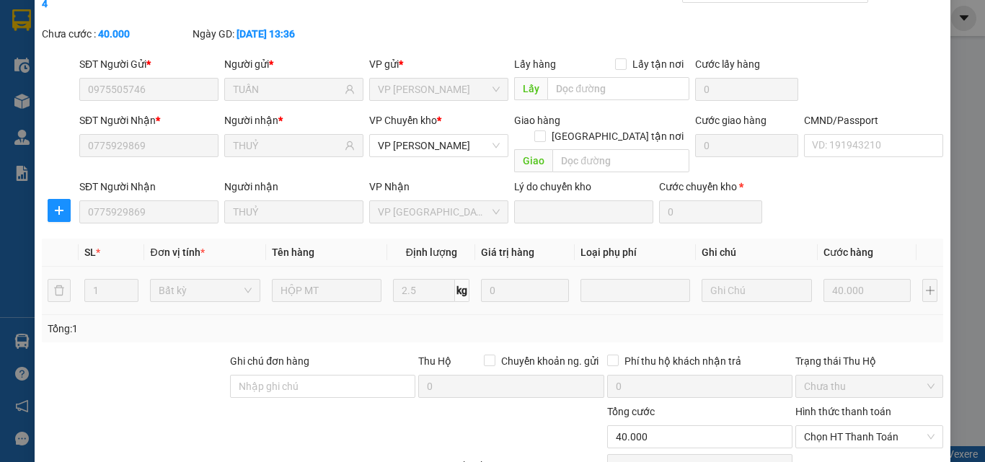
type input "0975505746"
type input "TUẤN"
type input "0775929869"
type input "THUỶ"
type input "40.000"
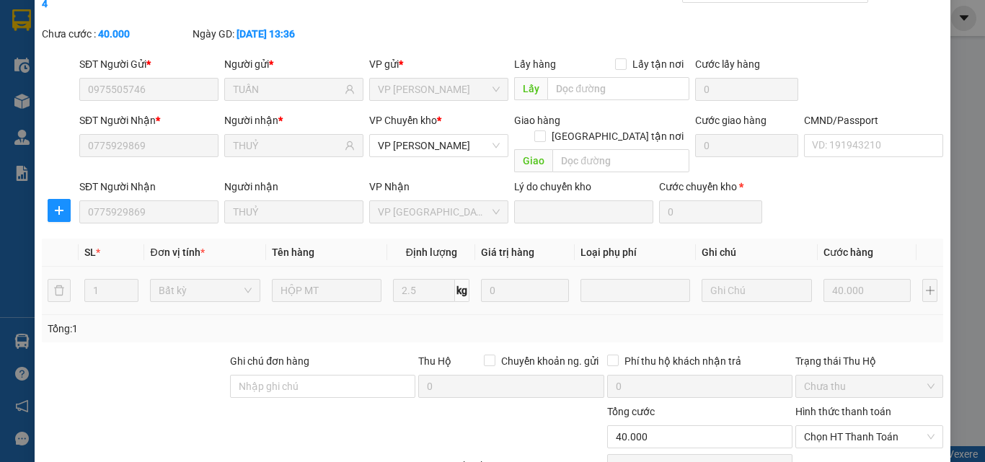
scroll to position [103, 0]
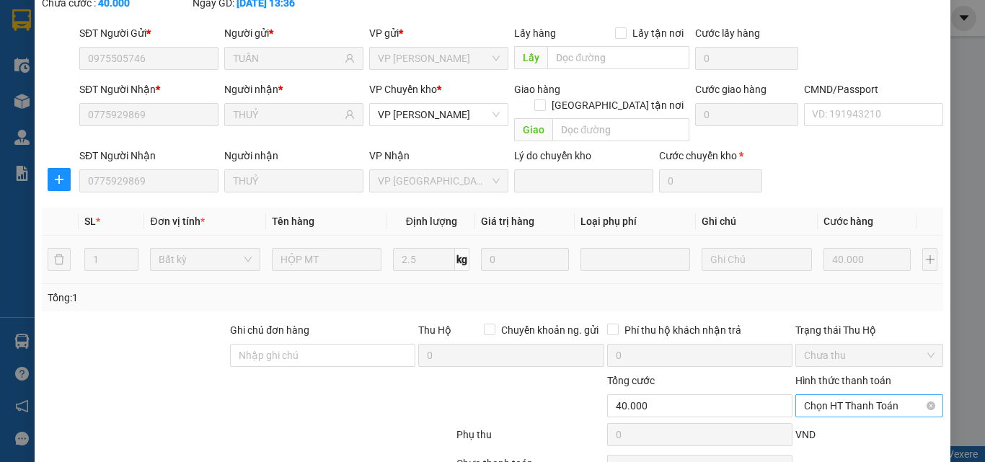
click at [837, 395] on span "Chọn HT Thanh Toán" at bounding box center [869, 406] width 130 height 22
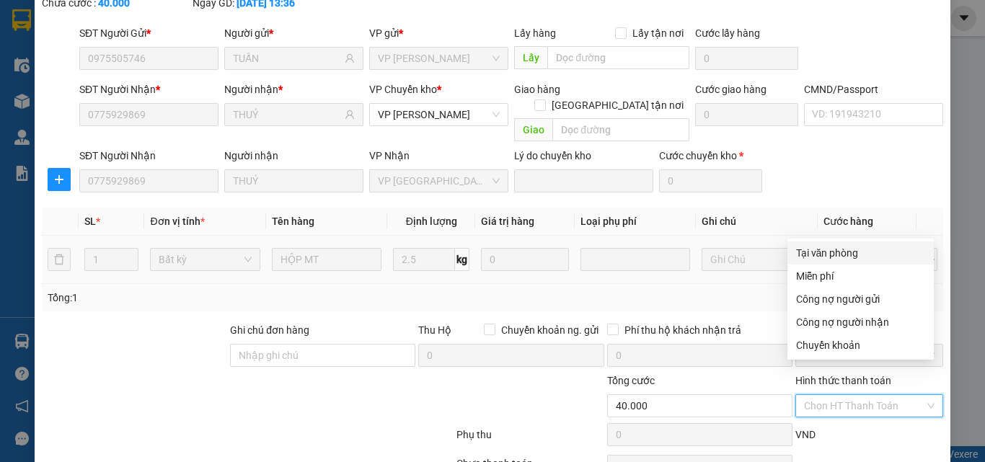
click at [838, 254] on div "Tại văn phòng" at bounding box center [860, 253] width 129 height 16
type input "0"
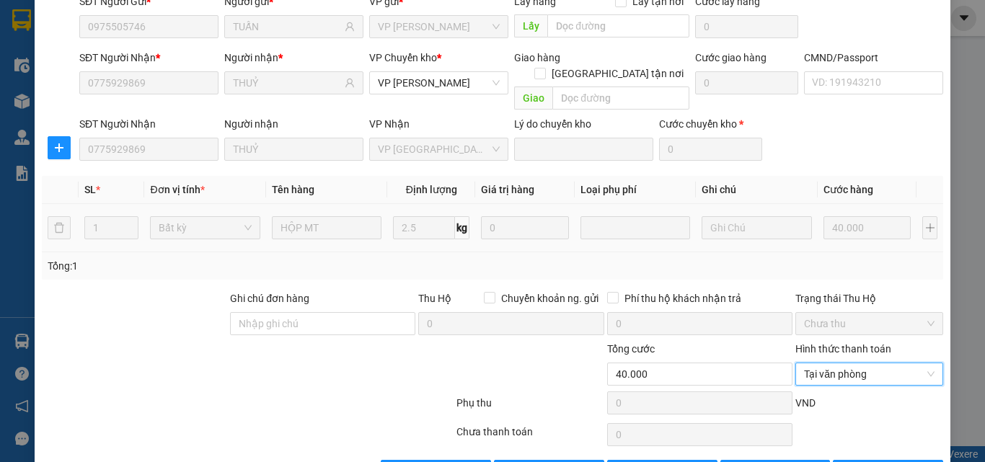
scroll to position [152, 0]
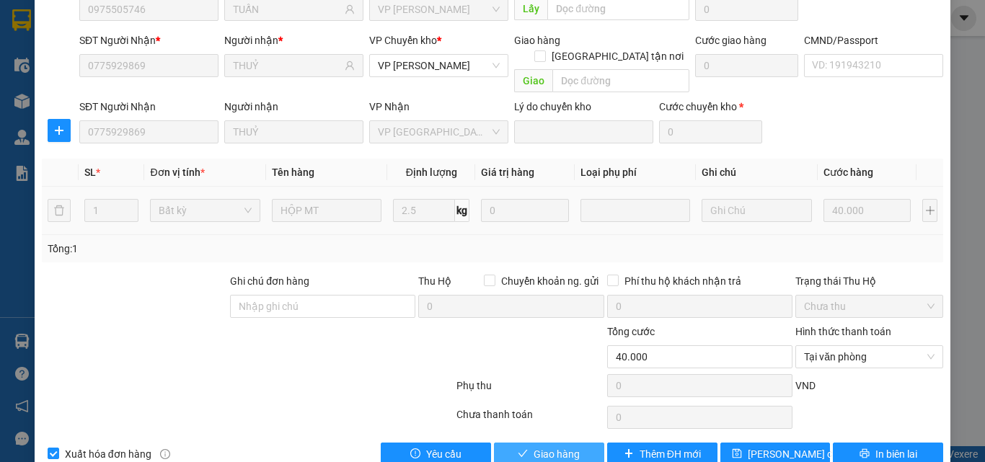
click at [549, 446] on span "Giao hàng" at bounding box center [556, 454] width 46 height 16
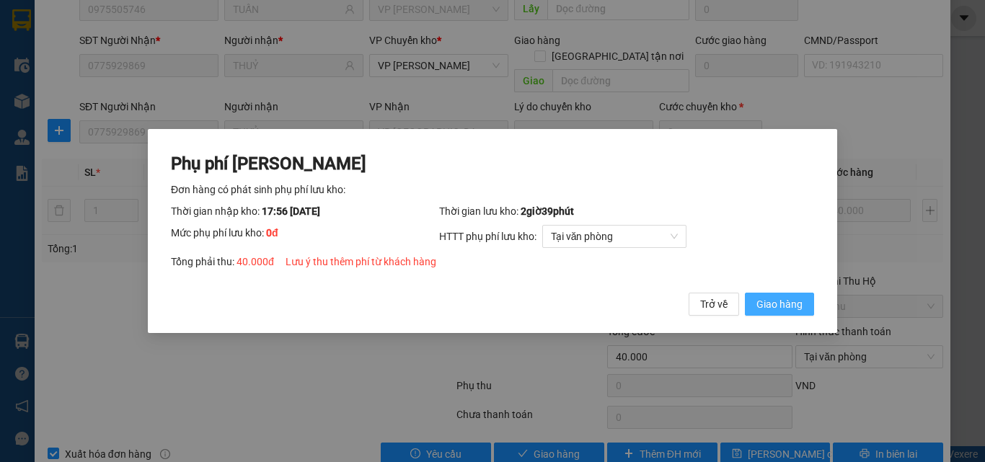
click at [812, 306] on button "Giao hàng" at bounding box center [779, 304] width 69 height 23
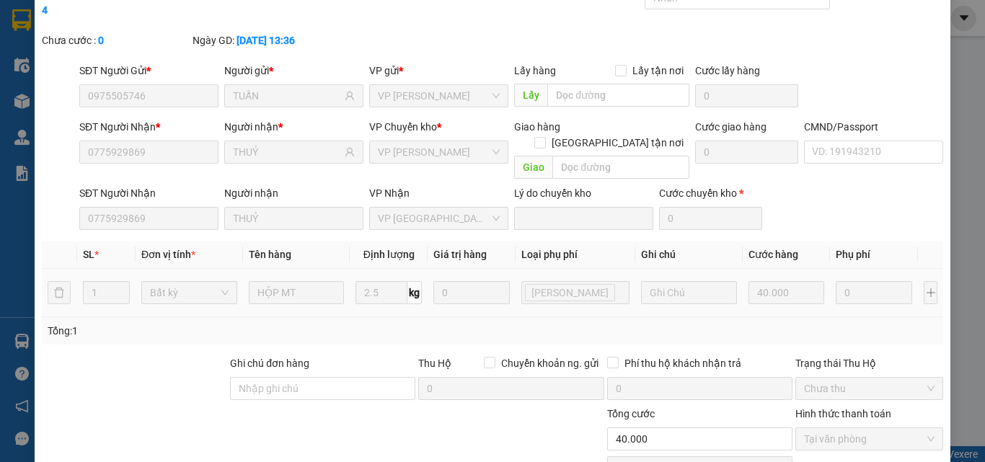
scroll to position [0, 0]
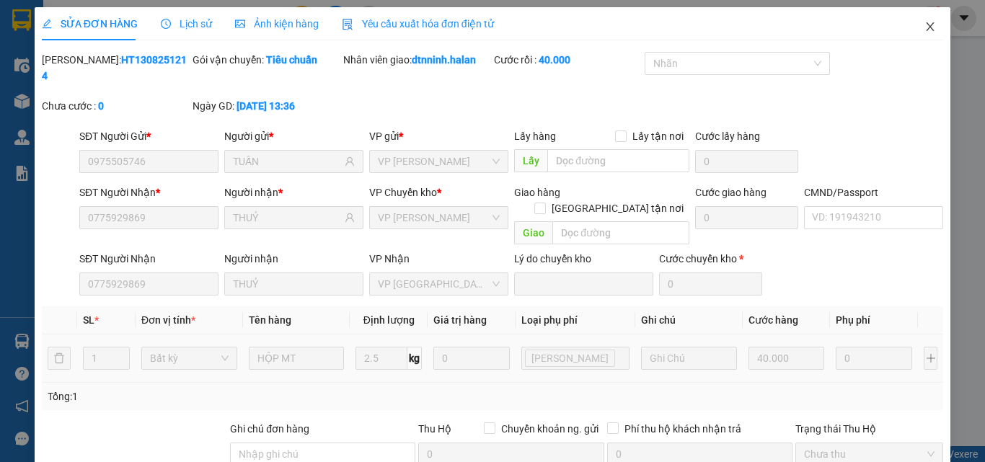
click at [924, 27] on icon "close" at bounding box center [930, 27] width 12 height 12
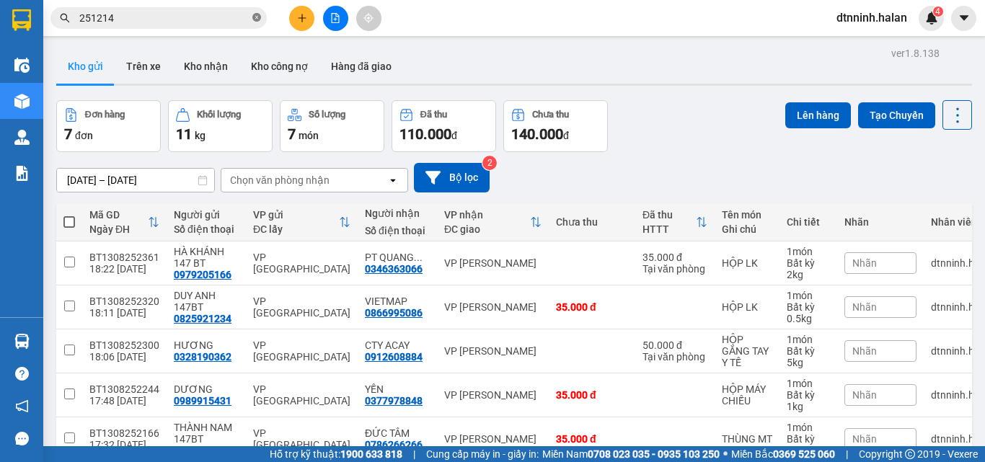
click at [254, 18] on icon "close-circle" at bounding box center [256, 17] width 9 height 9
click at [202, 66] on button "Kho nhận" at bounding box center [205, 66] width 67 height 35
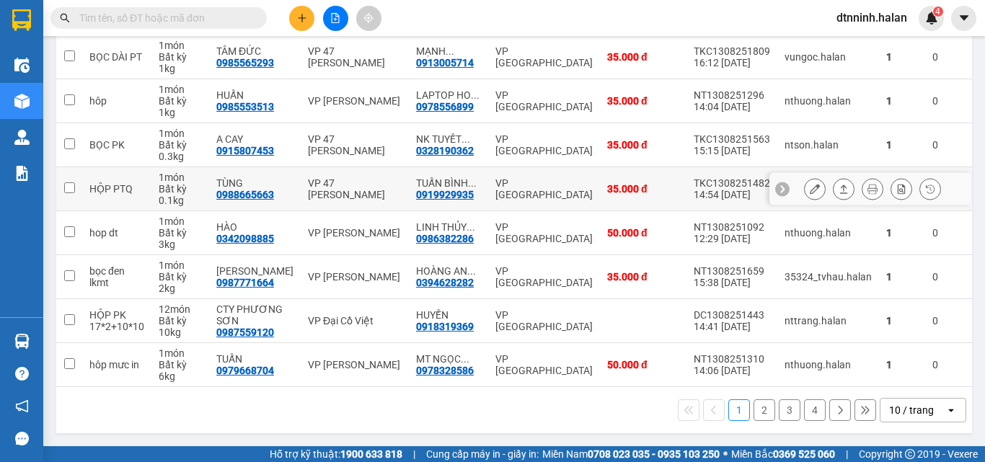
scroll to position [300, 0]
click at [756, 411] on button "2" at bounding box center [764, 410] width 22 height 22
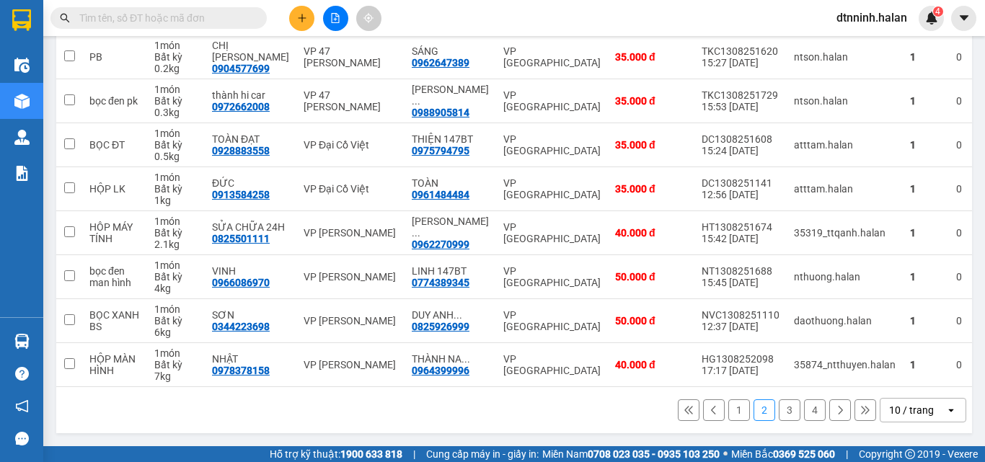
click at [102, 18] on input "text" at bounding box center [164, 18] width 170 height 16
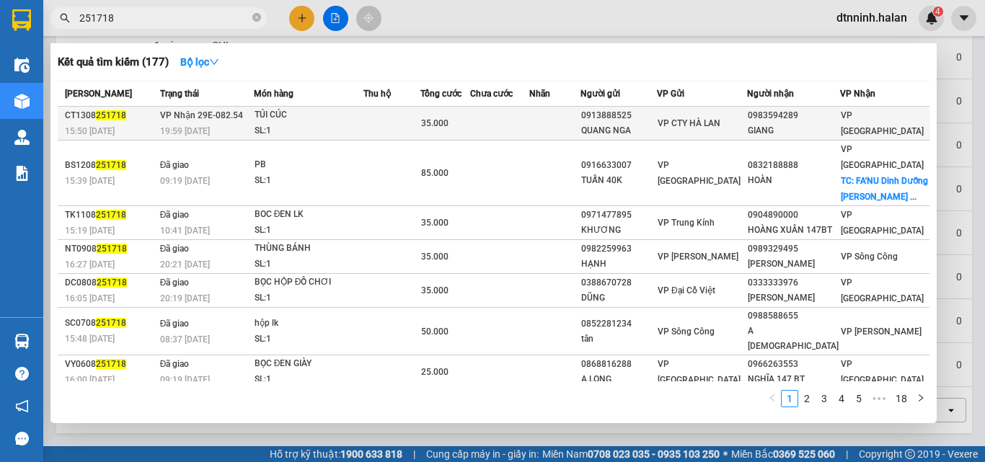
type input "251718"
click at [469, 117] on div "35.000" at bounding box center [445, 123] width 48 height 16
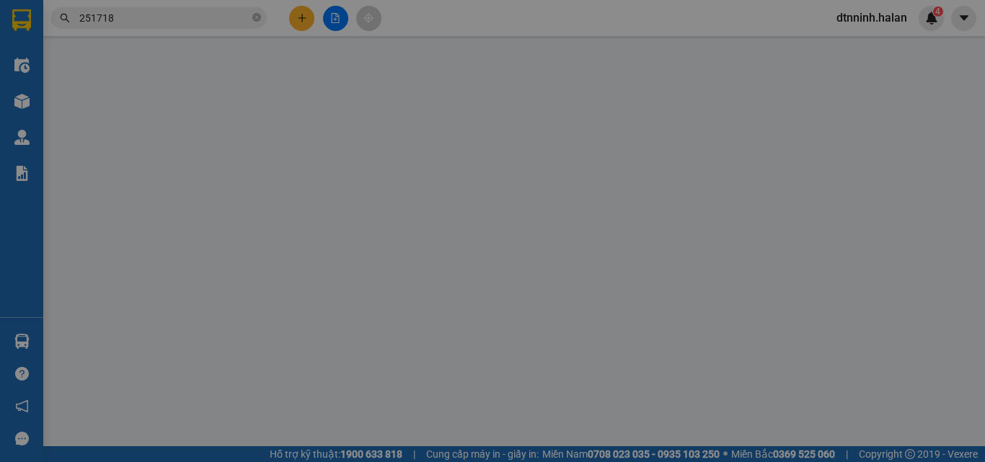
type input "0913888525"
type input "QUANG NGA"
type input "0983594289"
type input "GIANG"
type input "35.000"
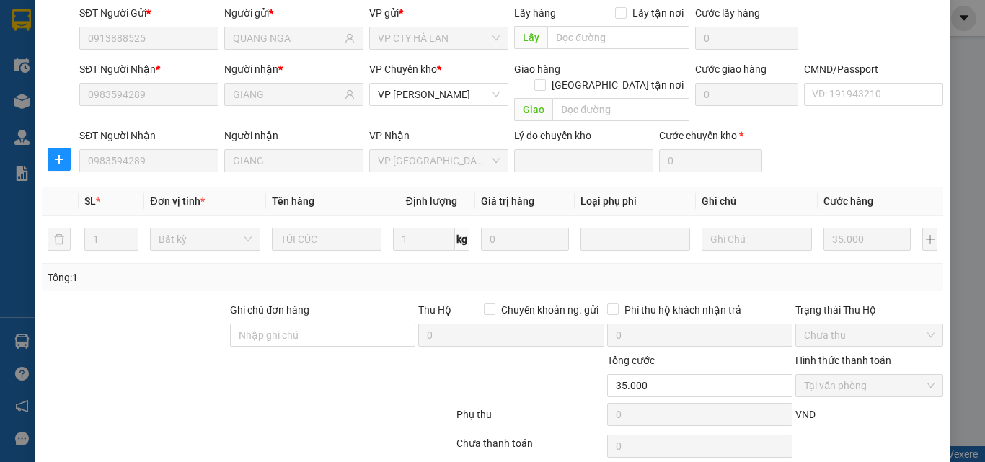
scroll to position [152, 0]
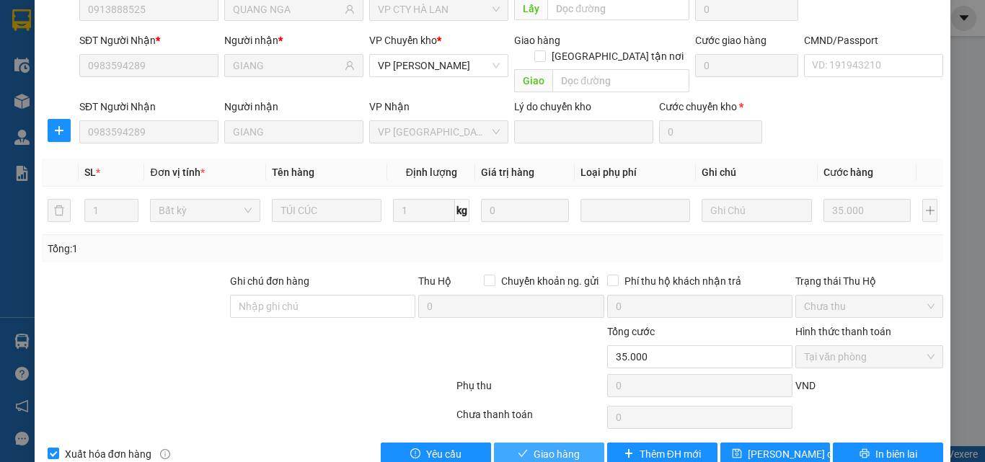
drag, startPoint x: 563, startPoint y: 420, endPoint x: 577, endPoint y: 398, distance: 26.6
click at [563, 446] on span "Giao hàng" at bounding box center [556, 454] width 46 height 16
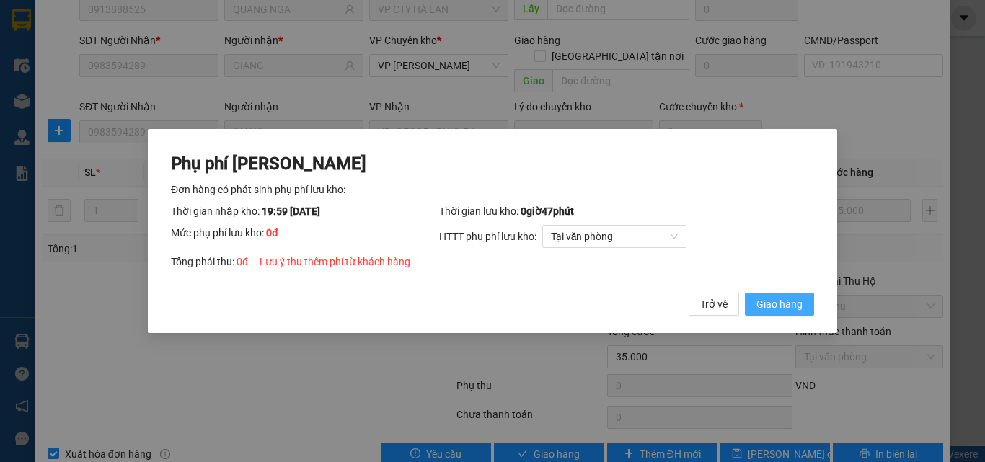
click at [774, 303] on span "Giao hàng" at bounding box center [779, 304] width 46 height 16
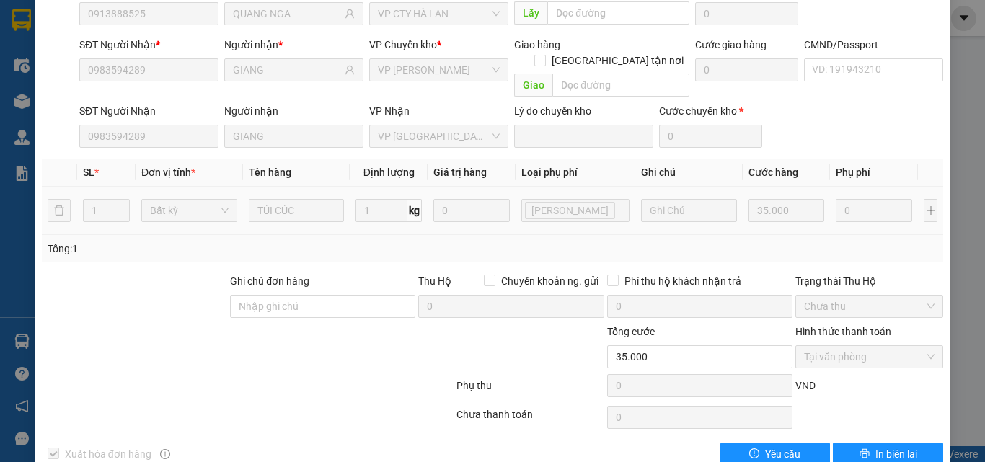
scroll to position [0, 0]
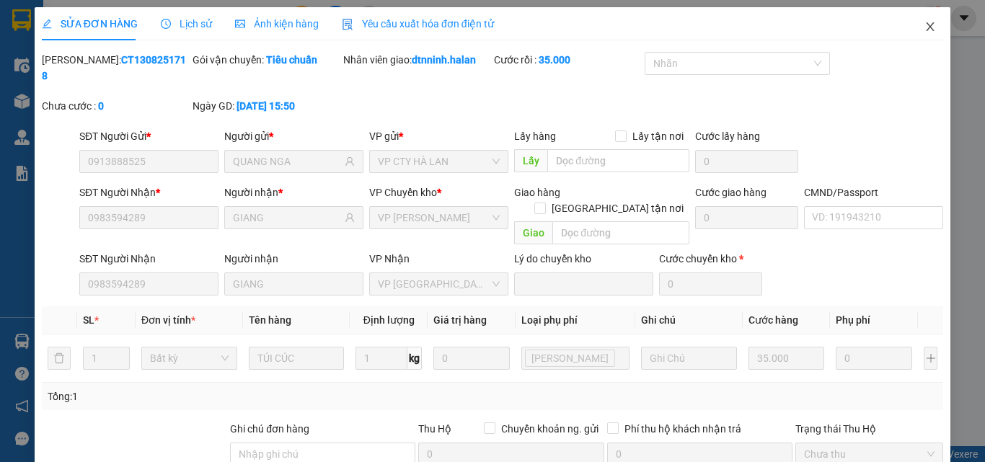
click at [924, 25] on icon "close" at bounding box center [930, 27] width 12 height 12
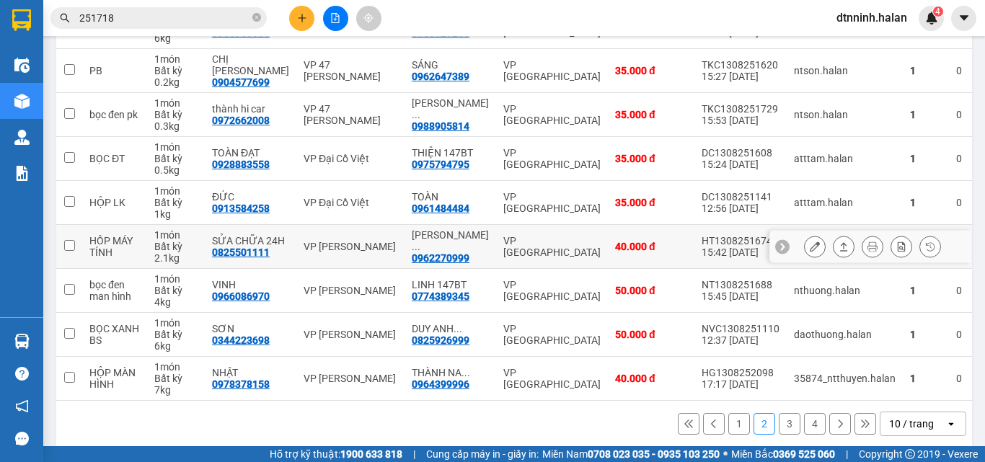
scroll to position [288, 0]
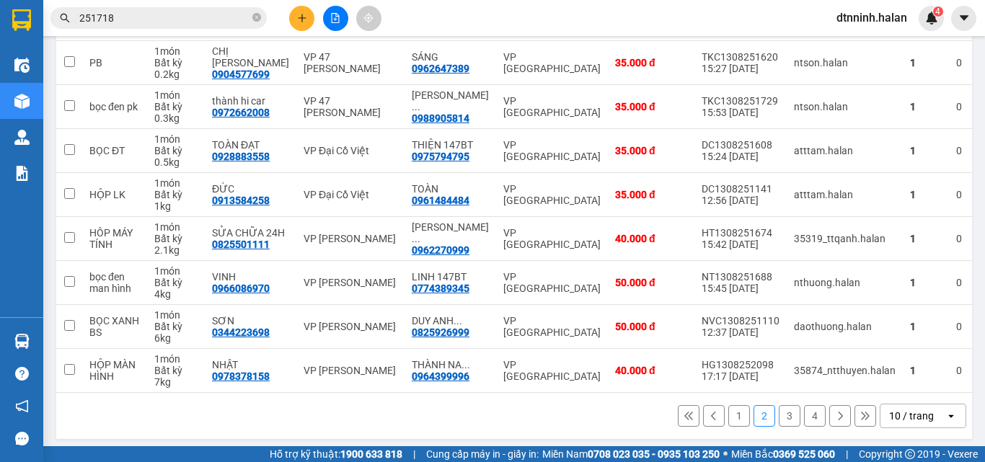
click at [730, 425] on button "1" at bounding box center [739, 416] width 22 height 22
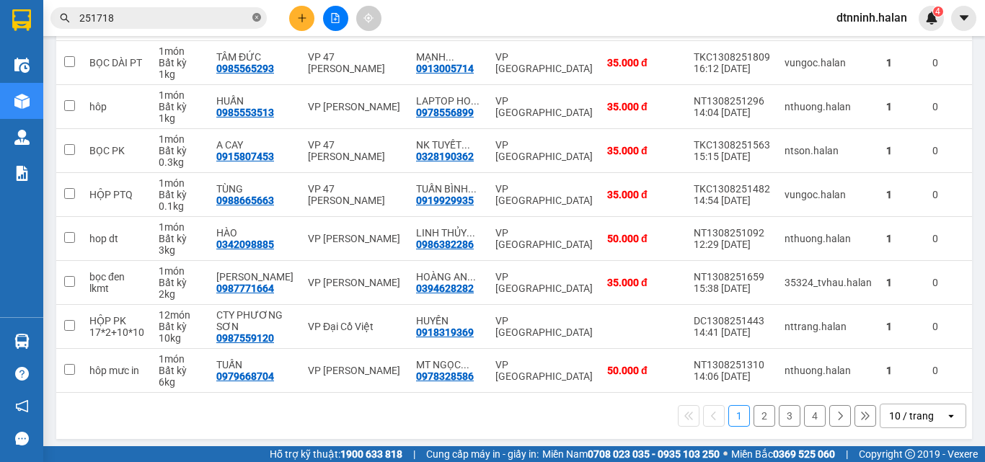
click at [257, 15] on icon "close-circle" at bounding box center [256, 17] width 9 height 9
click at [213, 21] on input "text" at bounding box center [164, 18] width 170 height 16
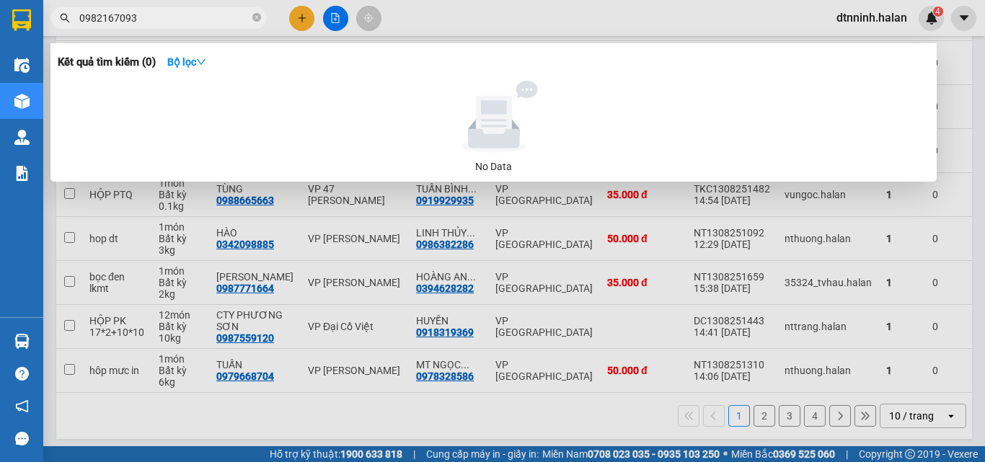
drag, startPoint x: 143, startPoint y: 24, endPoint x: 78, endPoint y: 22, distance: 64.9
click at [78, 22] on span "0982167093" at bounding box center [158, 18] width 216 height 22
type input "0982167093"
click at [461, 363] on div at bounding box center [492, 231] width 985 height 462
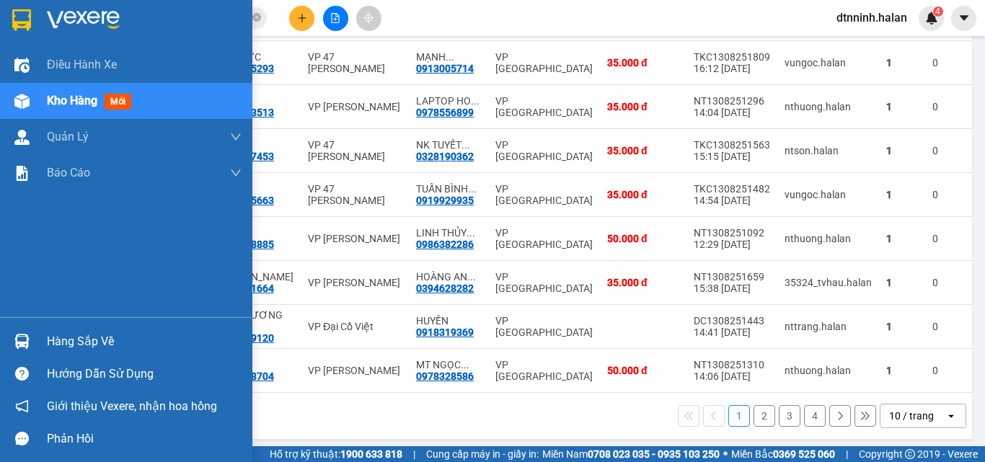
click at [15, 349] on div at bounding box center [21, 341] width 25 height 25
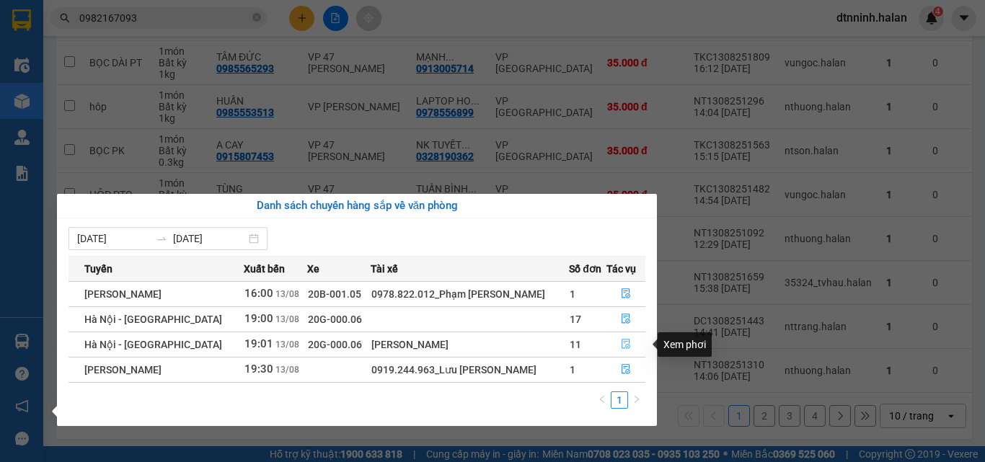
click at [619, 338] on button "button" at bounding box center [625, 344] width 37 height 23
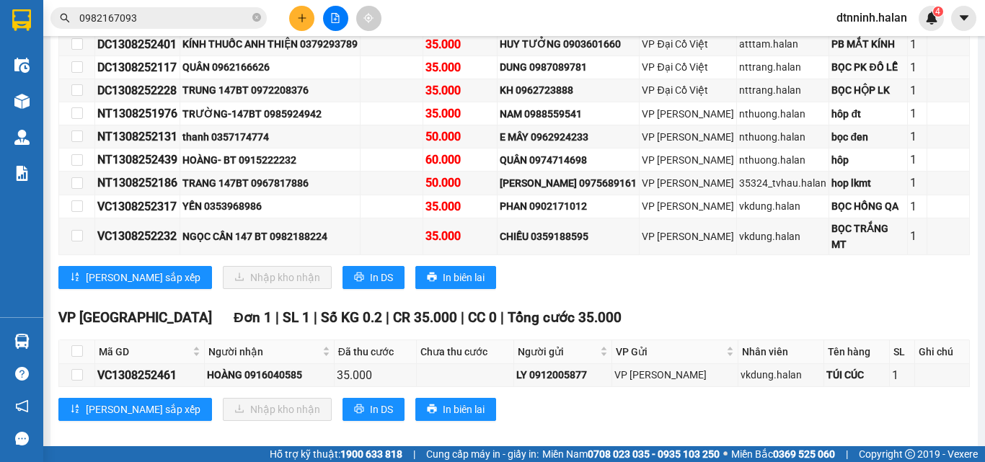
scroll to position [373, 0]
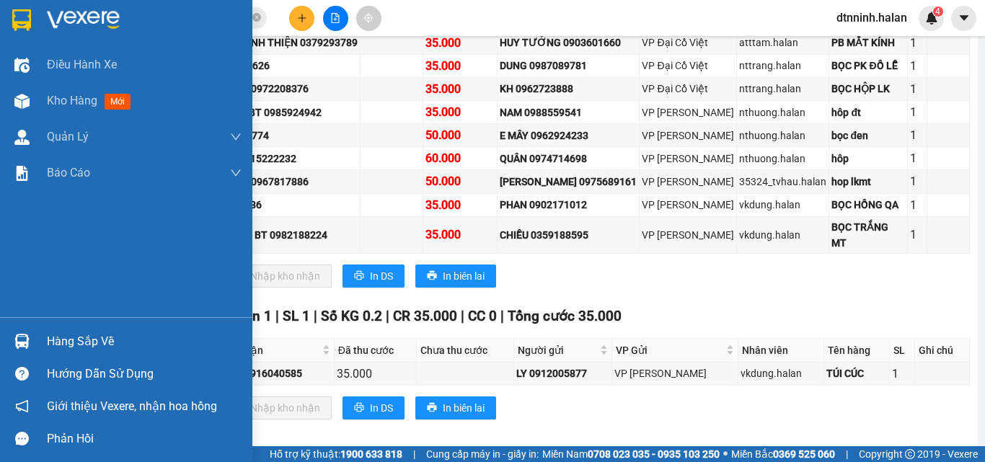
click at [31, 336] on div at bounding box center [21, 341] width 25 height 25
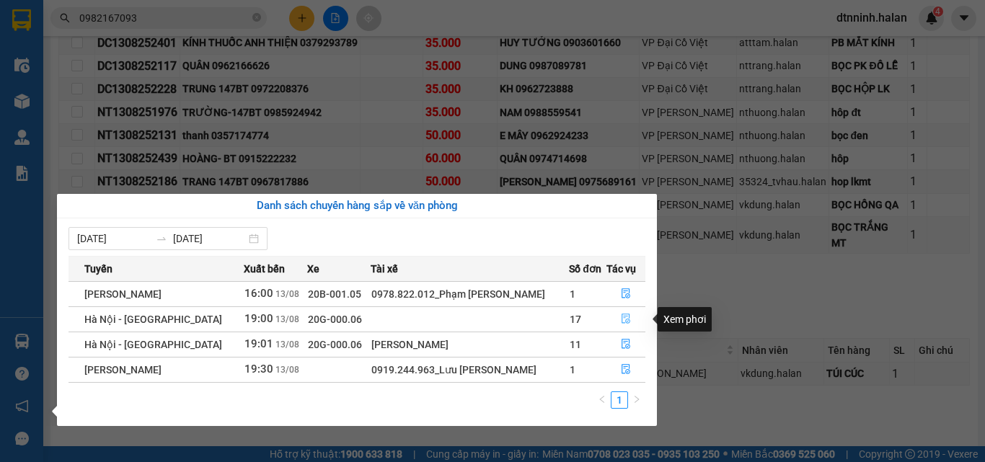
click at [611, 314] on button "button" at bounding box center [625, 319] width 37 height 23
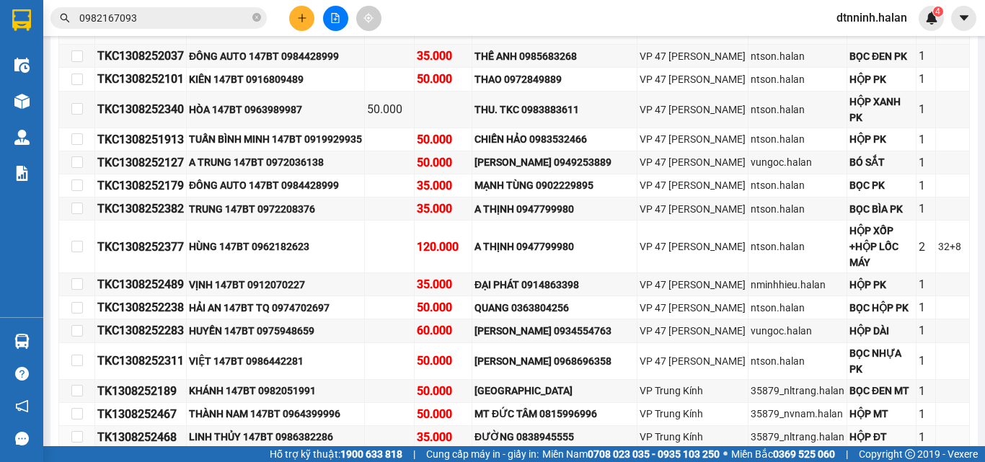
scroll to position [138, 0]
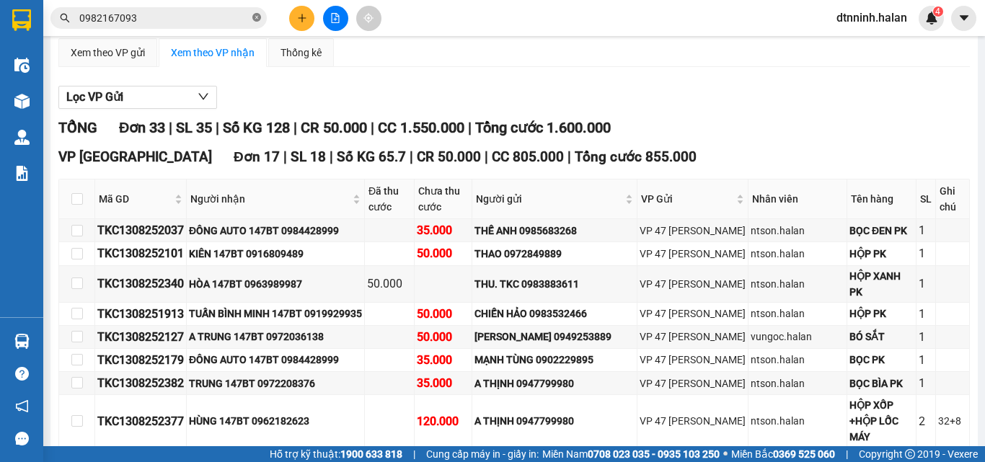
click at [257, 20] on icon "close-circle" at bounding box center [256, 17] width 9 height 9
click at [229, 19] on input "text" at bounding box center [164, 18] width 170 height 16
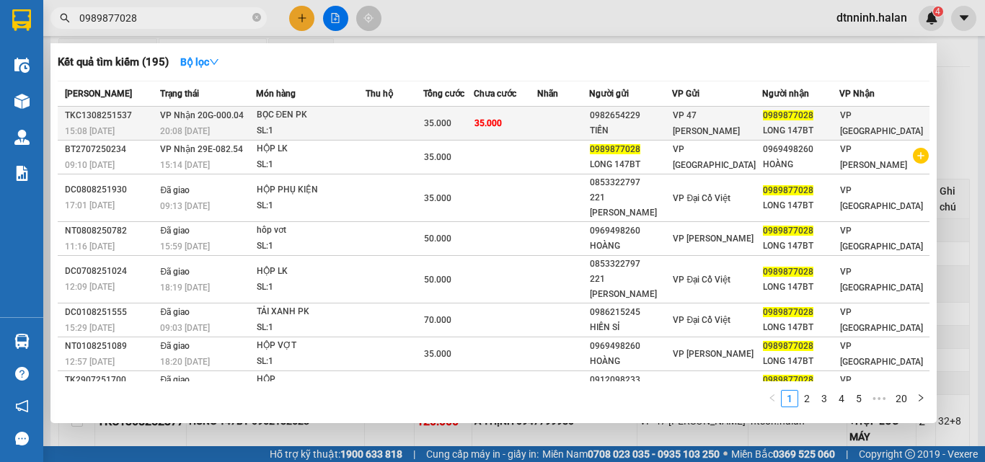
type input "0989877028"
click at [365, 124] on div "SL: 1" at bounding box center [311, 131] width 108 height 16
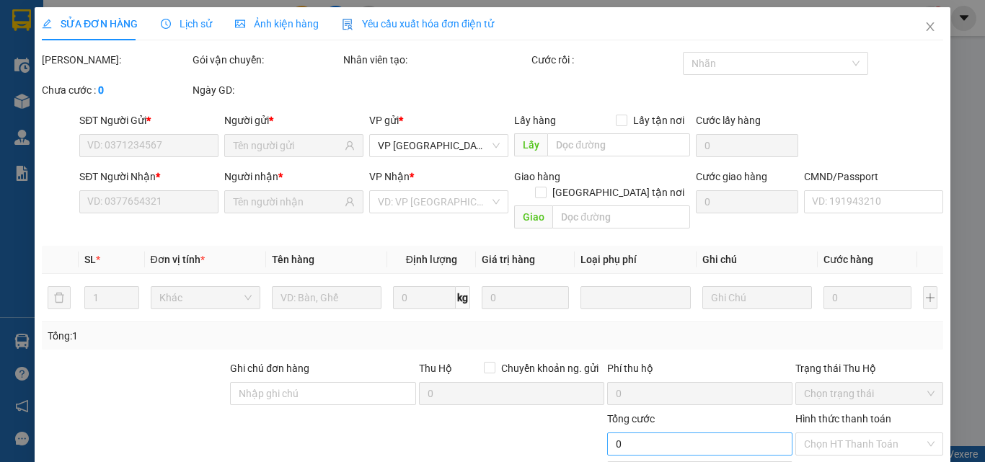
type input "0982654229"
type input "TIẾN"
type input "0989877028"
type input "LONG 147BT"
type input "35.000"
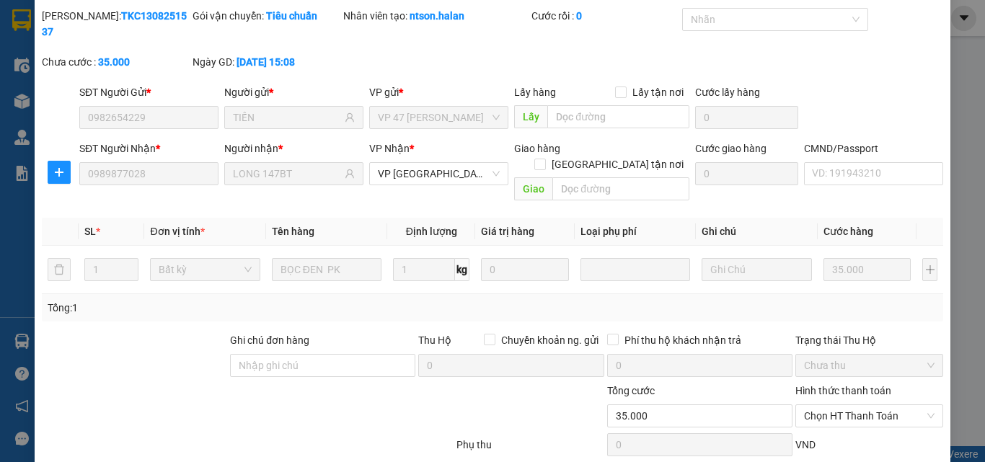
scroll to position [103, 0]
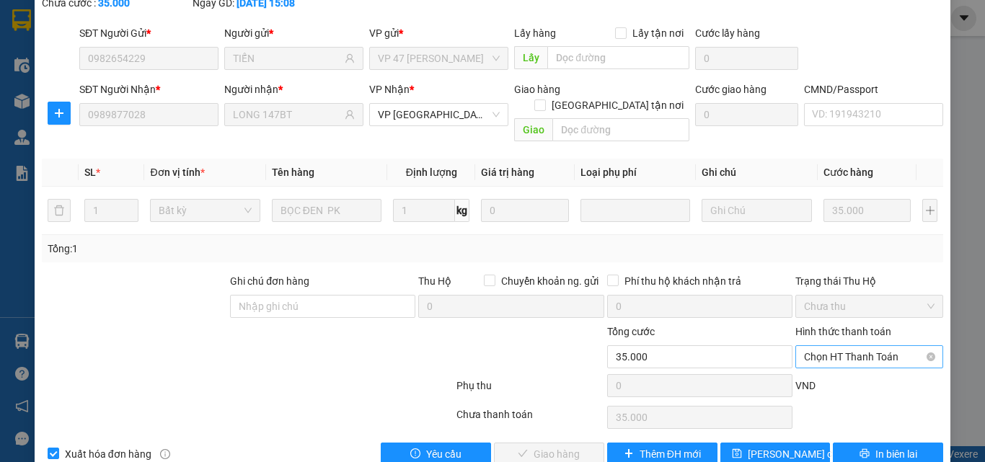
click at [805, 346] on span "Chọn HT Thanh Toán" at bounding box center [869, 357] width 130 height 22
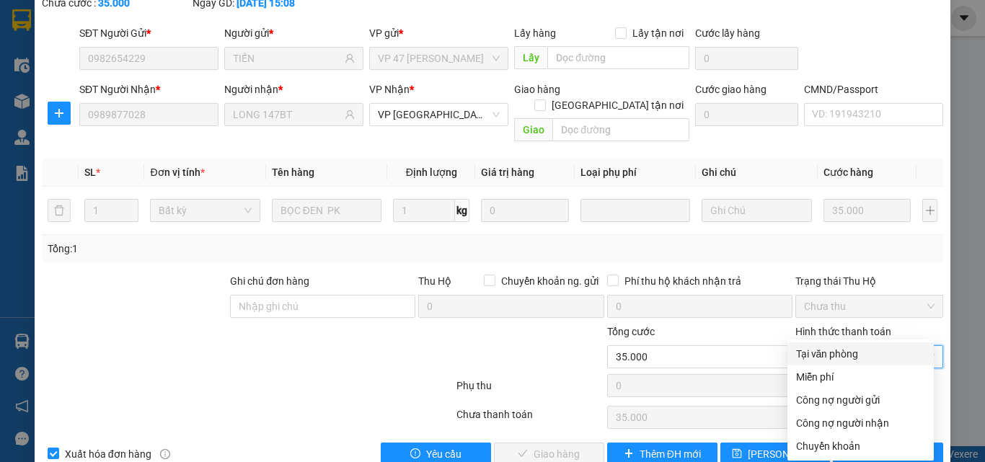
click at [802, 354] on div "Tại văn phòng" at bounding box center [860, 354] width 129 height 16
type input "0"
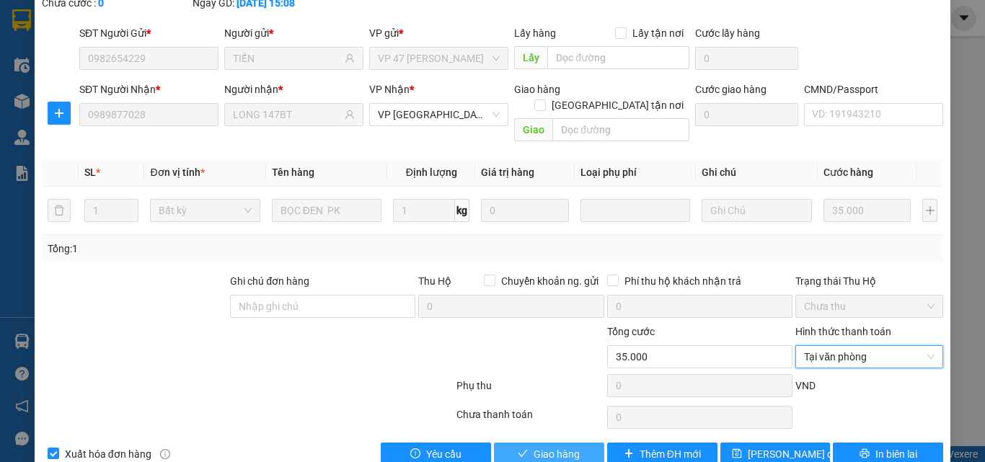
drag, startPoint x: 542, startPoint y: 425, endPoint x: 504, endPoint y: 395, distance: 48.3
click at [541, 446] on span "Giao hàng" at bounding box center [556, 454] width 46 height 16
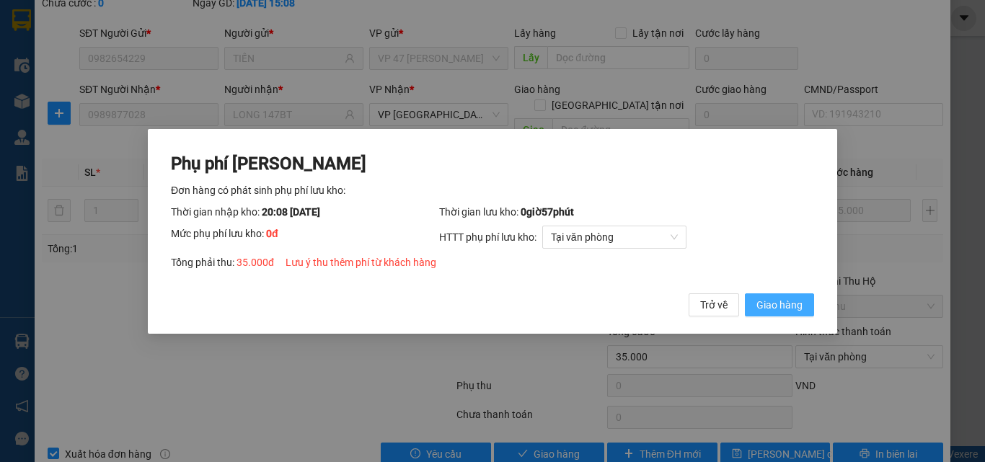
click at [763, 301] on span "Giao hàng" at bounding box center [779, 304] width 46 height 16
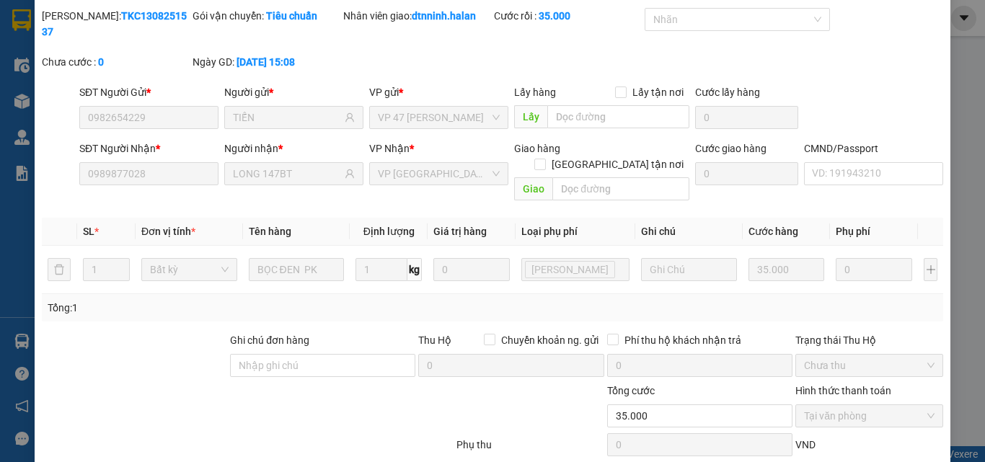
scroll to position [0, 0]
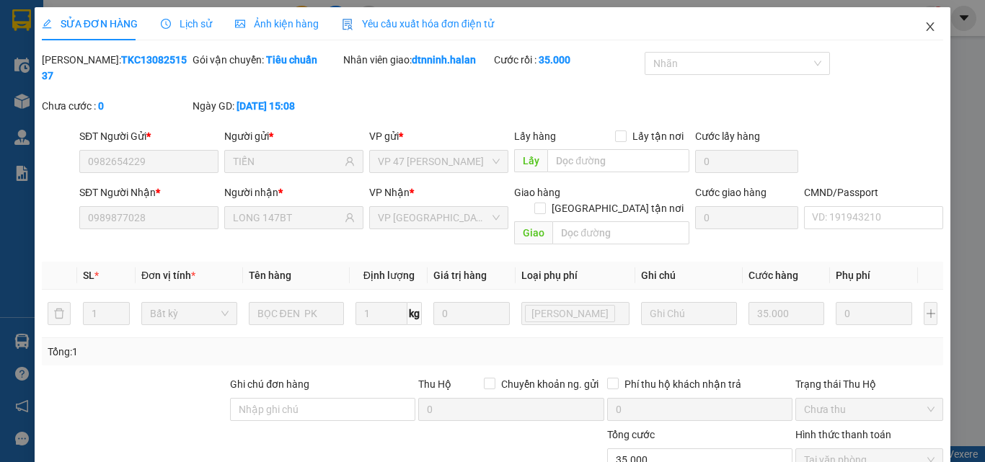
click at [924, 31] on icon "close" at bounding box center [930, 27] width 12 height 12
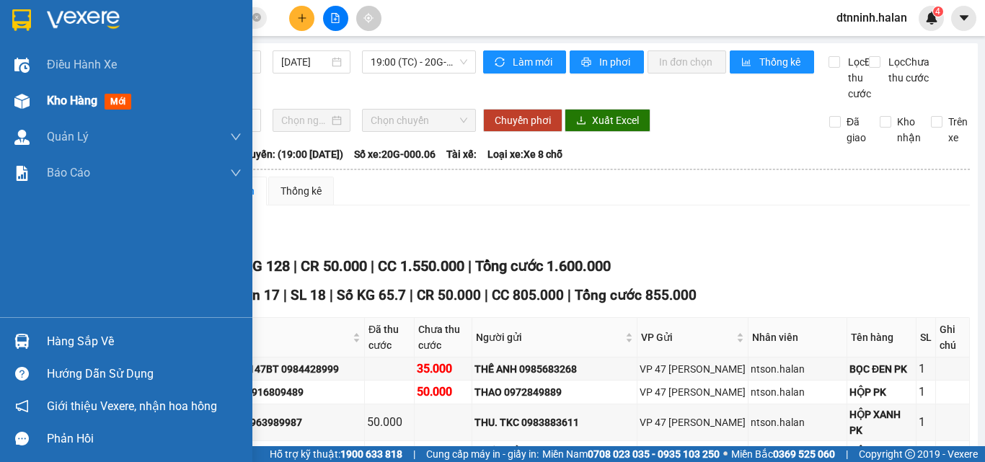
click at [28, 98] on img at bounding box center [21, 101] width 15 height 15
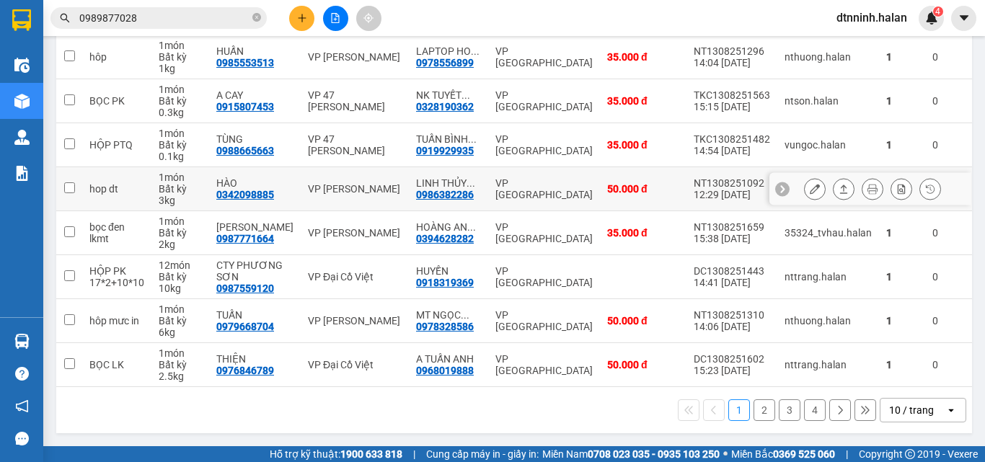
scroll to position [300, 0]
click at [757, 412] on button "2" at bounding box center [764, 410] width 22 height 22
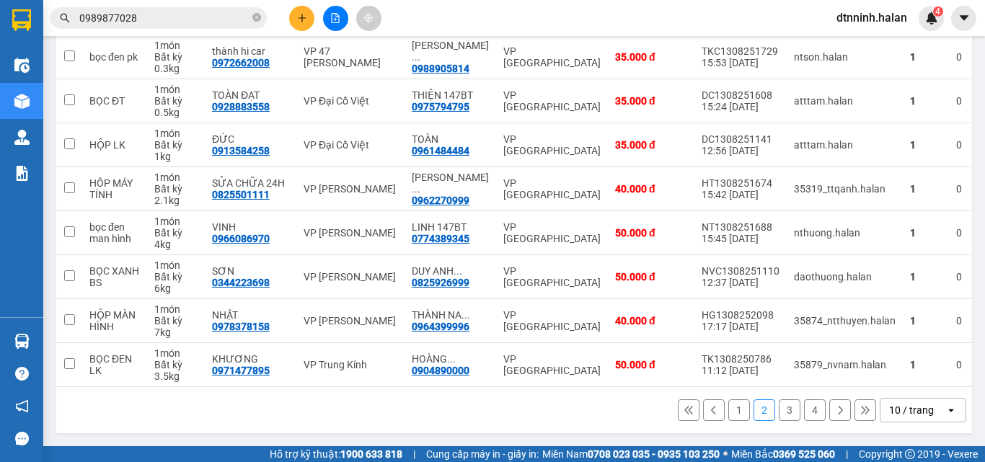
click at [785, 419] on button "3" at bounding box center [790, 410] width 22 height 22
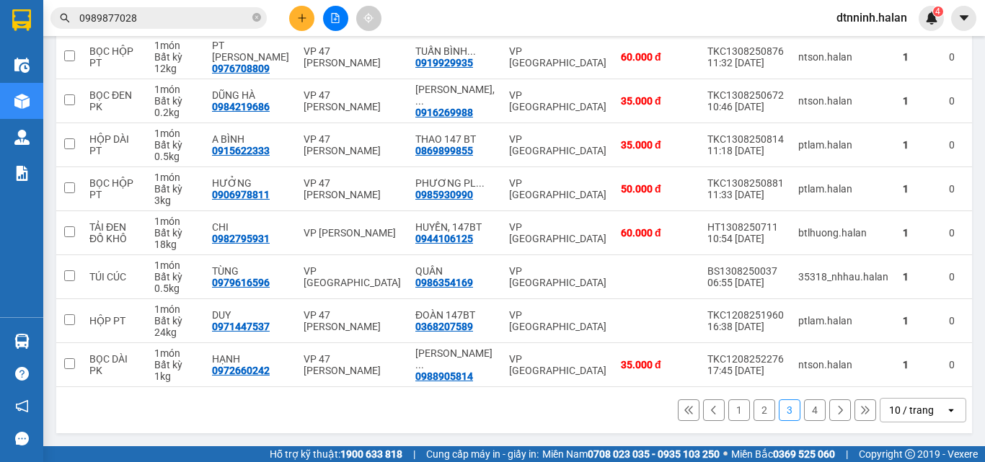
click at [808, 409] on button "4" at bounding box center [815, 410] width 22 height 22
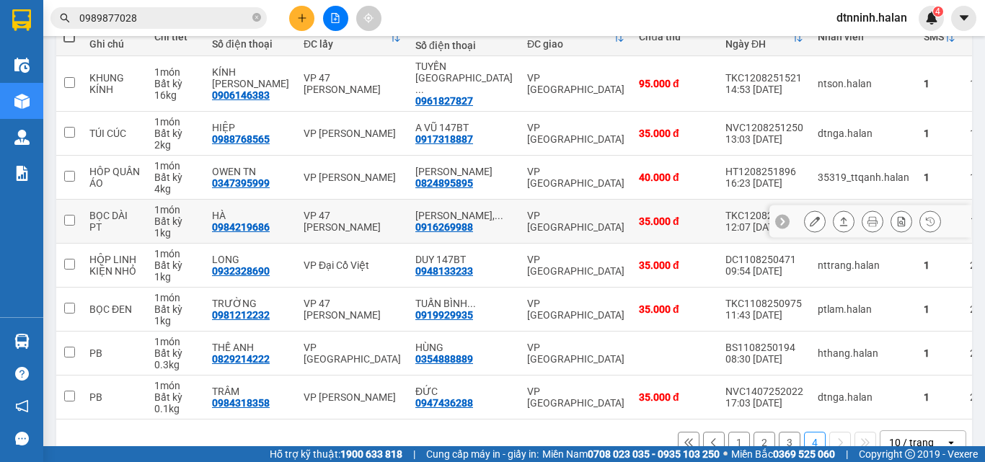
scroll to position [140, 0]
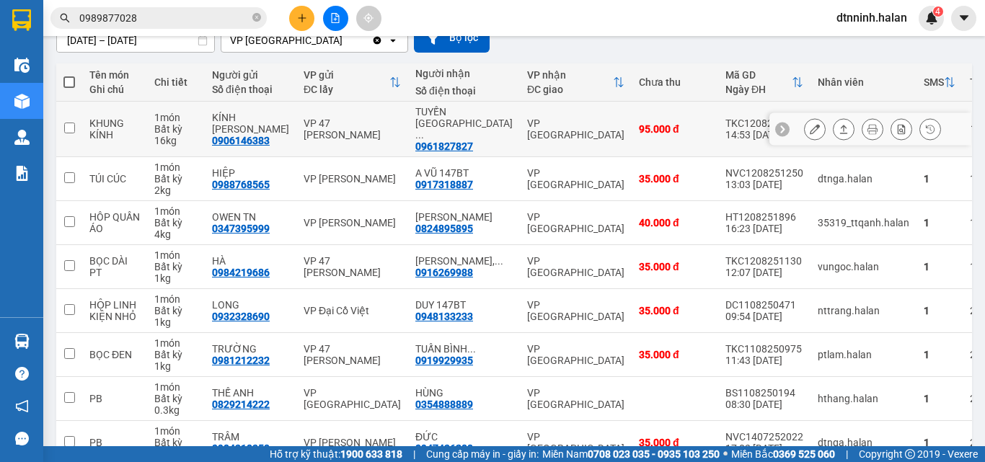
click at [810, 128] on icon at bounding box center [815, 129] width 10 height 10
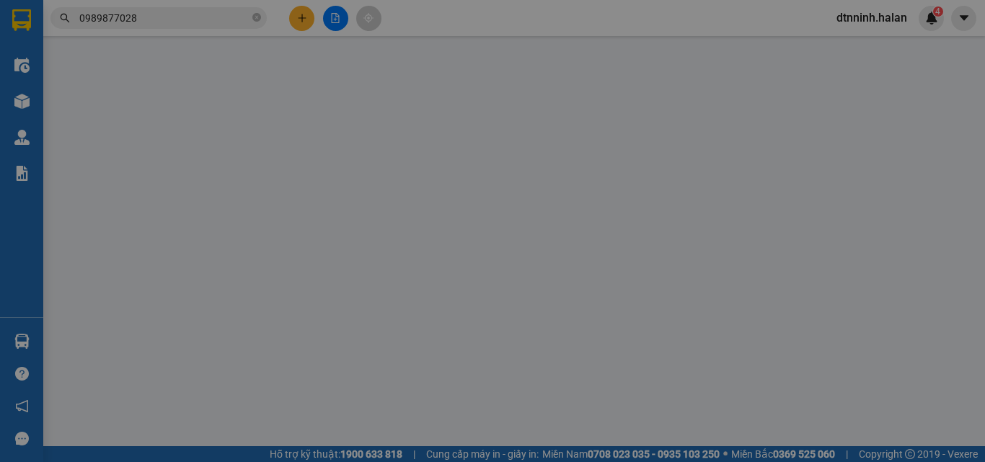
type input "0906146383"
type input "KÍNH [PERSON_NAME]"
type input "0961827827"
type input "TUYẾN HÀ THÀNH"
type input "95.000"
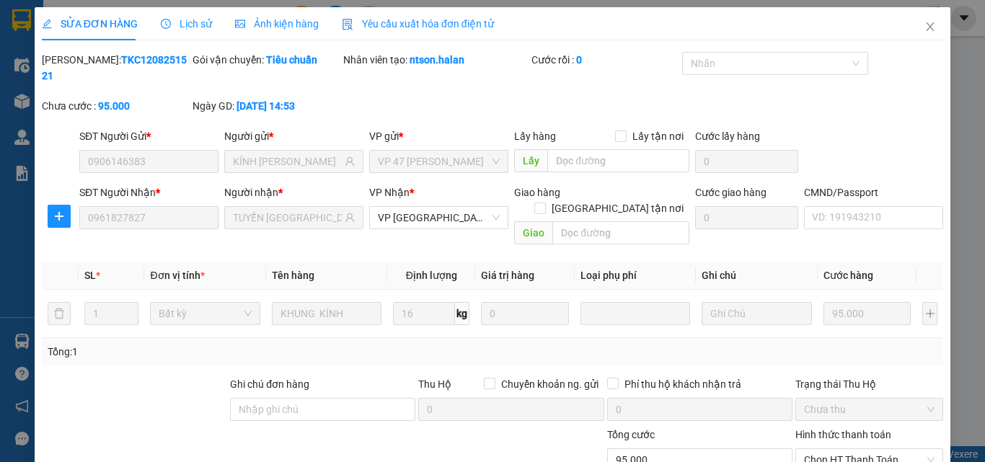
scroll to position [103, 0]
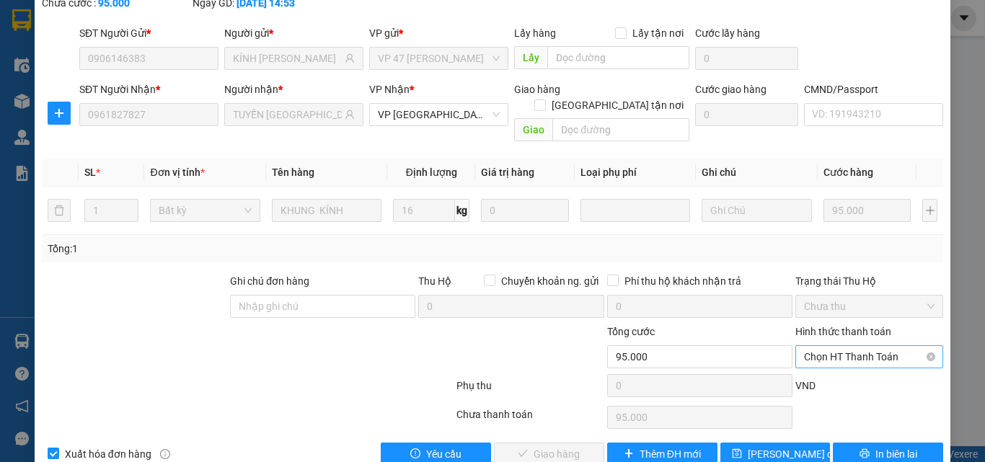
click at [829, 346] on span "Chọn HT Thanh Toán" at bounding box center [869, 357] width 130 height 22
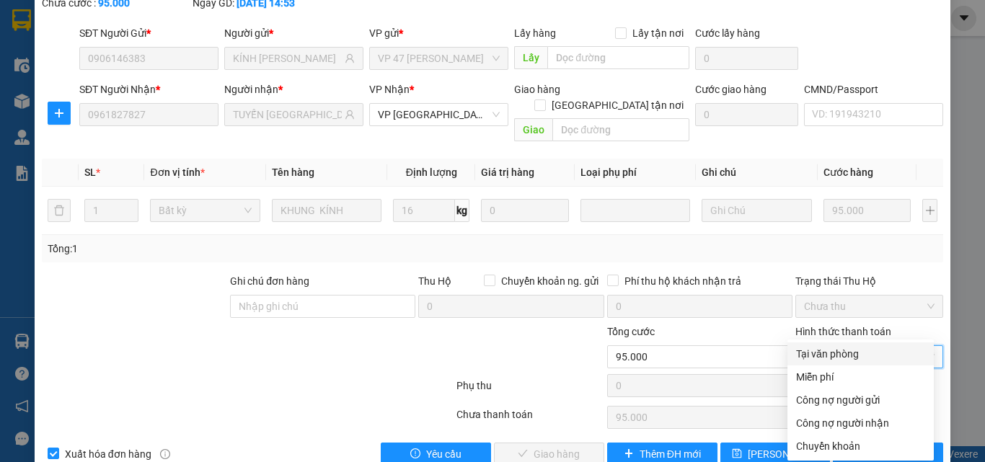
click at [829, 343] on div "Tại văn phòng" at bounding box center [860, 353] width 146 height 23
type input "0"
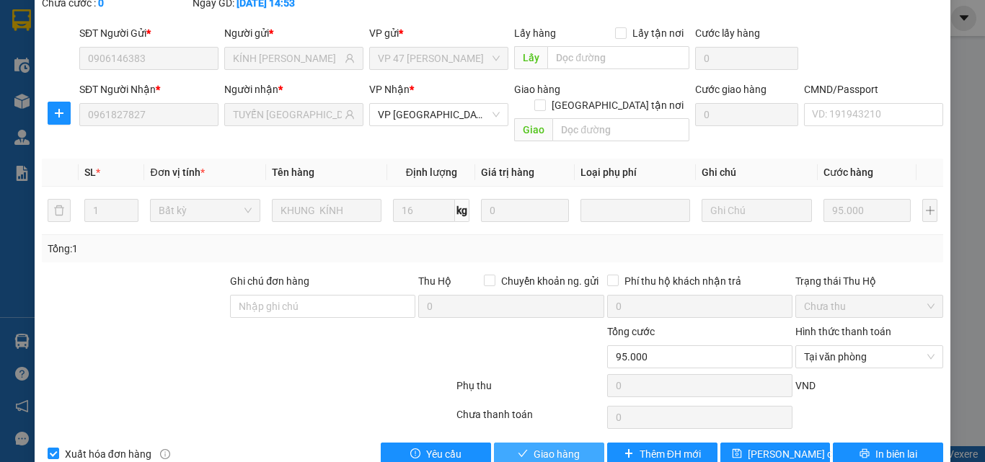
click at [559, 443] on button "Giao hàng" at bounding box center [549, 454] width 110 height 23
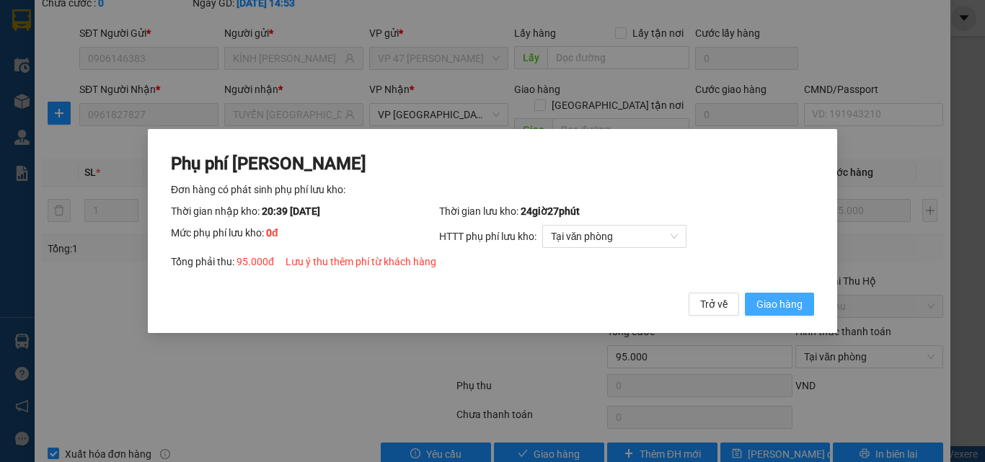
click at [778, 302] on span "Giao hàng" at bounding box center [779, 304] width 46 height 16
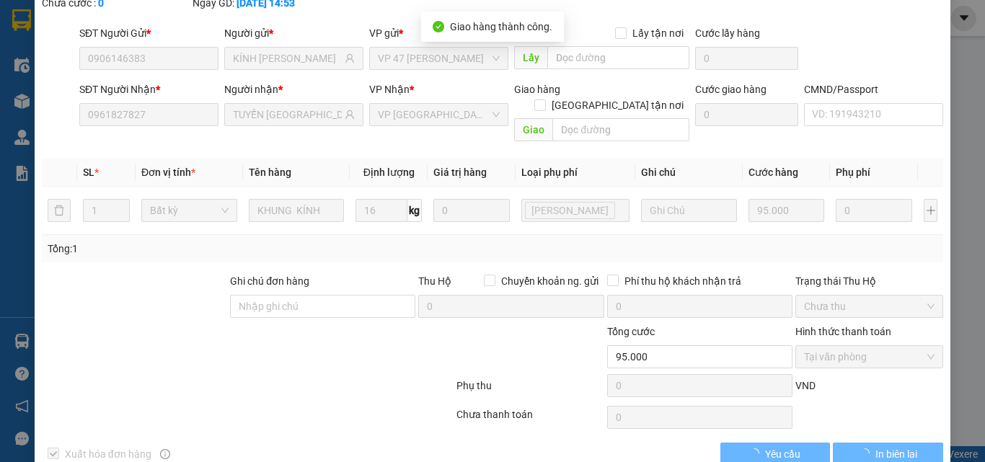
scroll to position [0, 0]
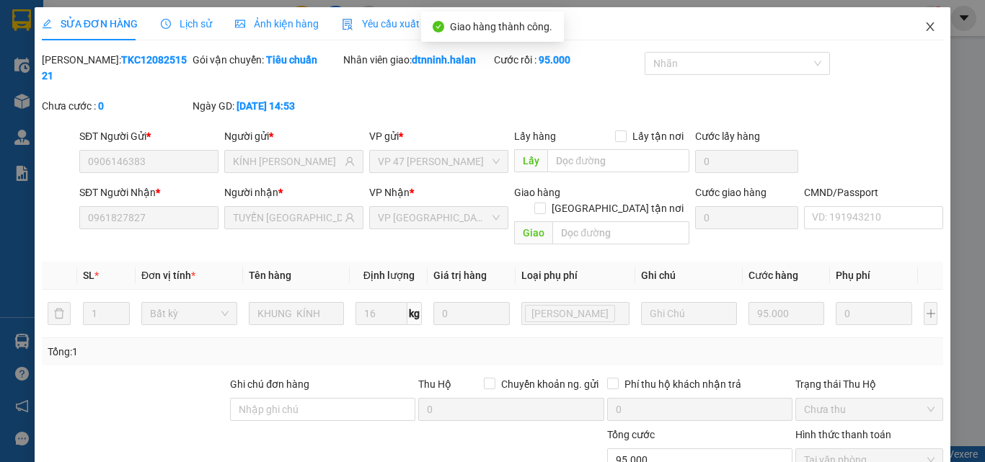
click at [926, 27] on icon "close" at bounding box center [930, 26] width 8 height 9
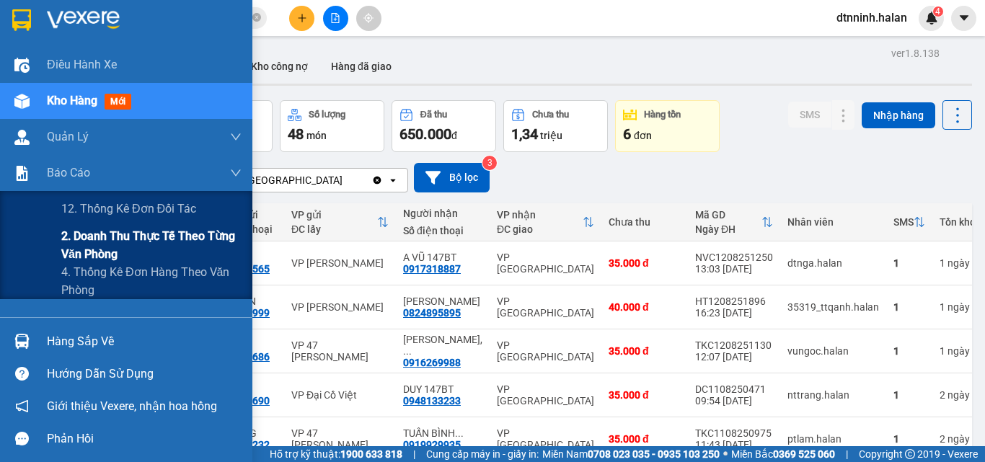
click at [88, 244] on span "2. Doanh thu thực tế theo từng văn phòng" at bounding box center [151, 245] width 180 height 36
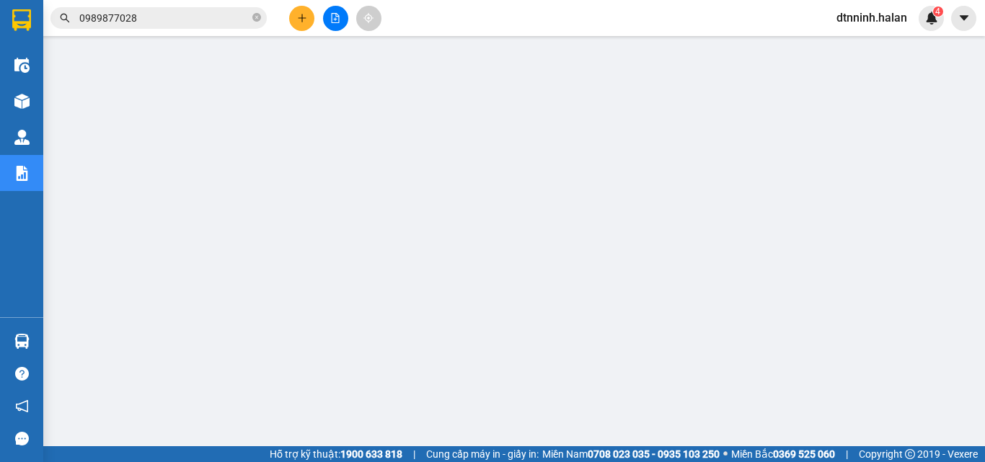
scroll to position [37, 0]
click at [298, 14] on icon "plus" at bounding box center [302, 18] width 10 height 10
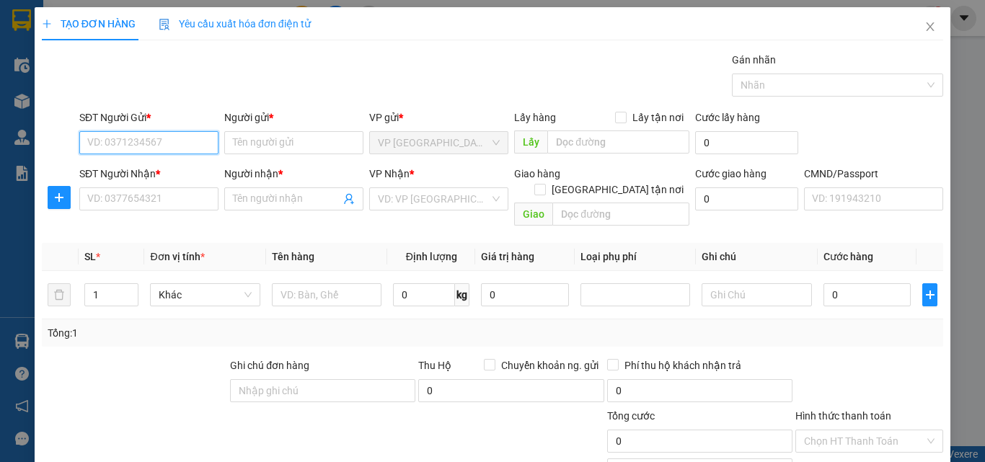
click at [101, 144] on input "SĐT Người Gửi *" at bounding box center [148, 142] width 139 height 23
type input "0966263553"
drag, startPoint x: 205, startPoint y: 173, endPoint x: 161, endPoint y: 209, distance: 56.9
click at [205, 173] on div "0966263553 - NGHĨA 147 BT" at bounding box center [152, 172] width 130 height 16
type input "NGHĨA 147 BT"
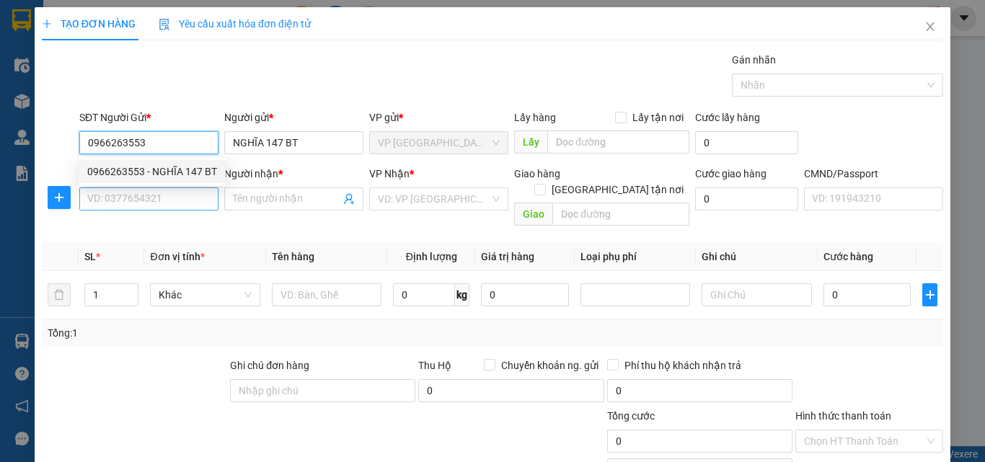
type input "0966263553"
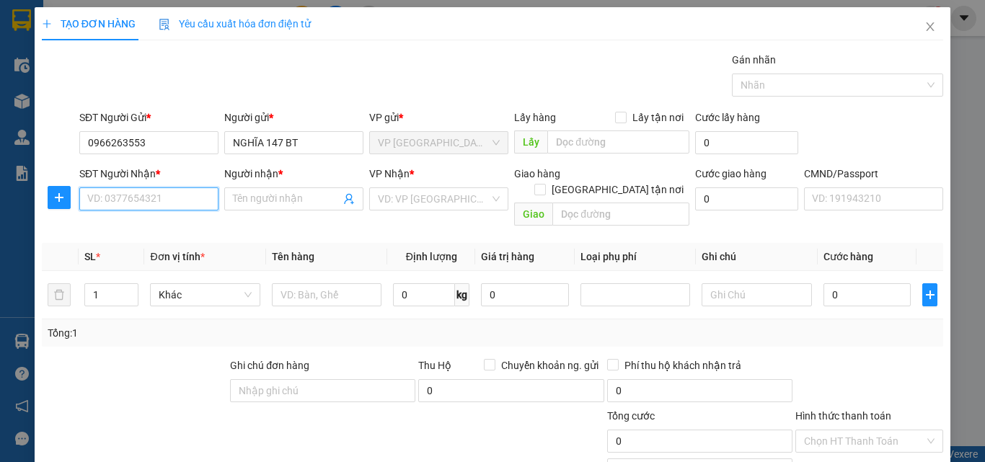
click at [161, 208] on input "SĐT Người Nhận *" at bounding box center [148, 198] width 139 height 23
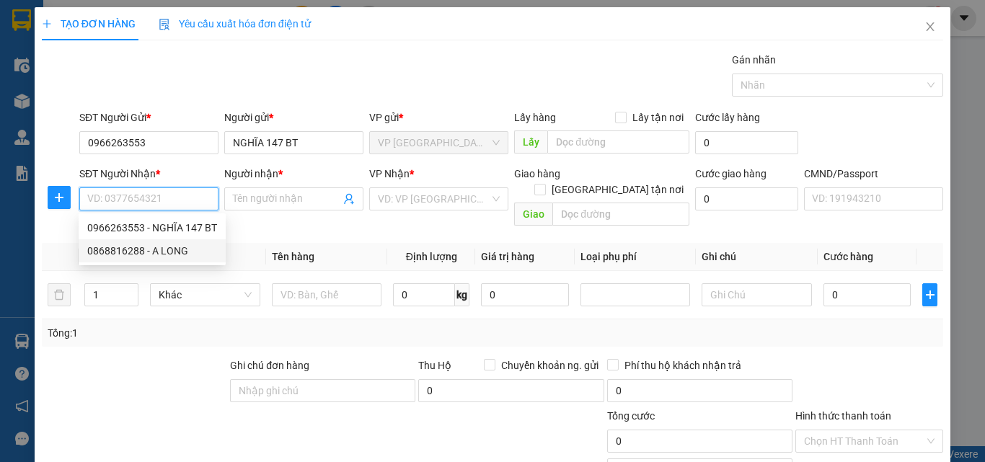
click at [165, 251] on div "0868816288 - A LONG" at bounding box center [152, 251] width 130 height 16
type input "0868816288"
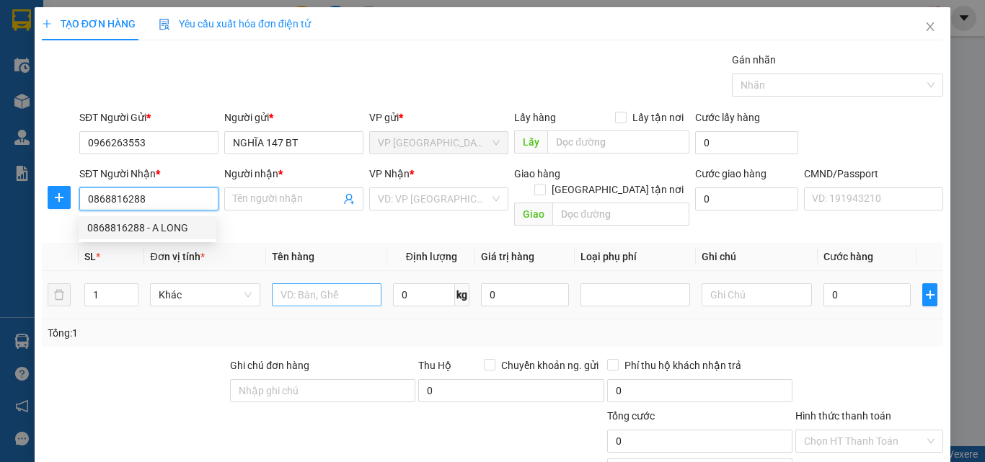
type input "A LONG"
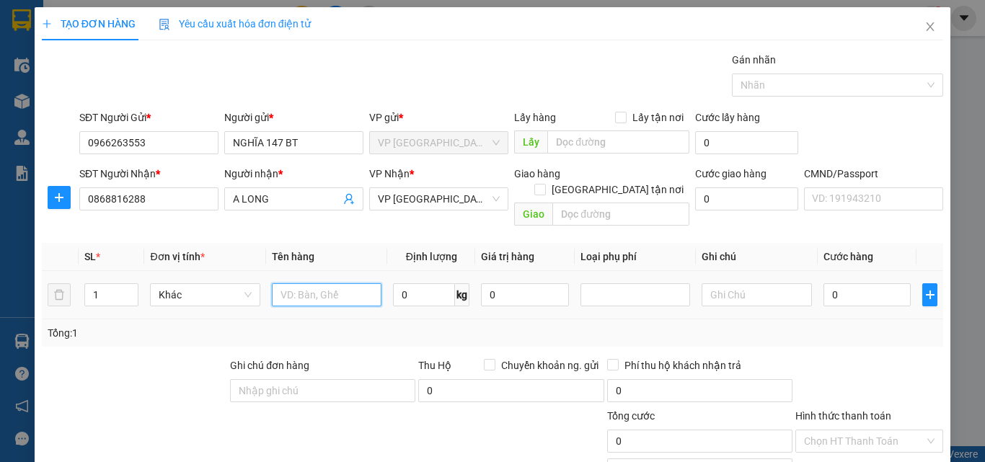
click at [304, 283] on input "text" at bounding box center [327, 294] width 110 height 23
type input "BỌC ĐEN GIÀY"
click at [401, 283] on input "0" at bounding box center [424, 294] width 62 height 23
type input "4"
click at [846, 283] on input "0" at bounding box center [867, 294] width 88 height 23
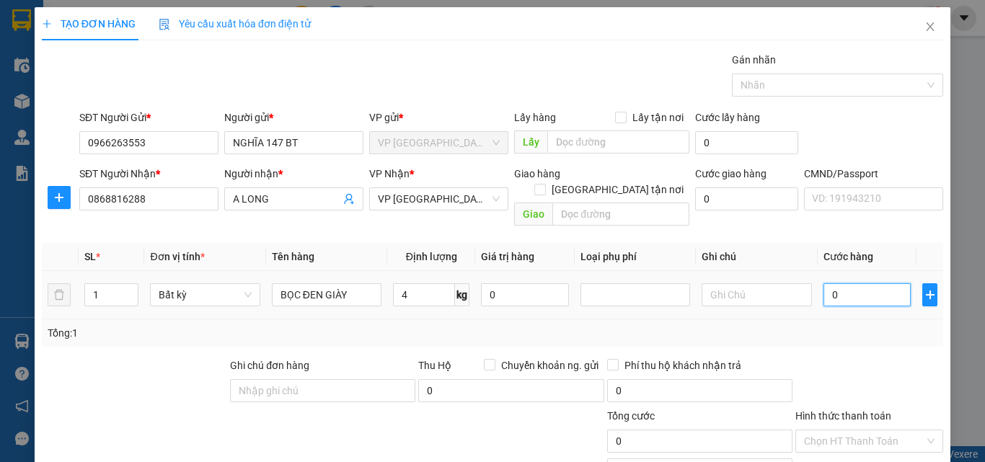
type input "35.000"
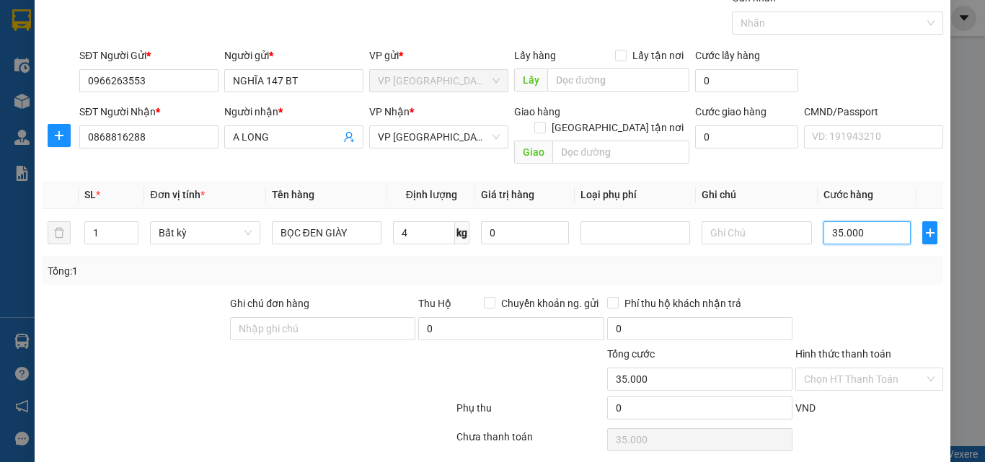
scroll to position [100, 0]
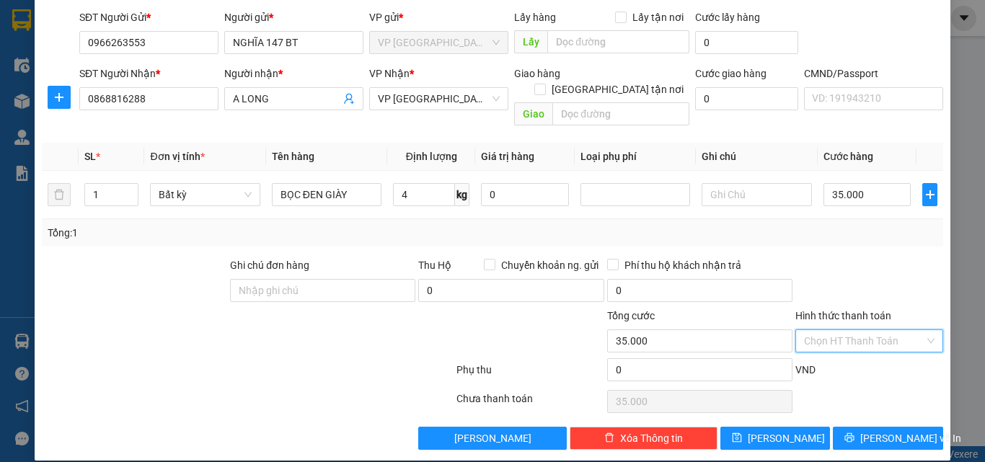
click at [858, 330] on input "Hình thức thanh toán" at bounding box center [864, 341] width 120 height 22
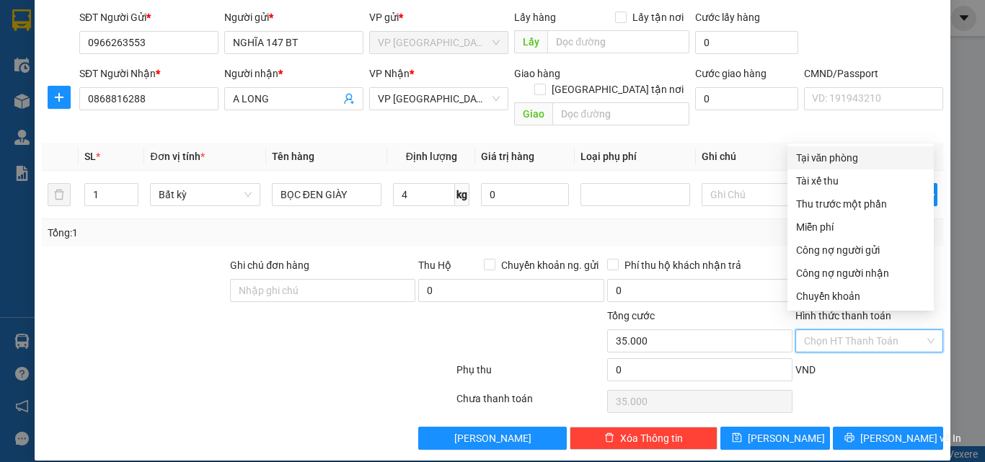
click at [834, 165] on div "Tại văn phòng" at bounding box center [860, 158] width 129 height 16
type input "0"
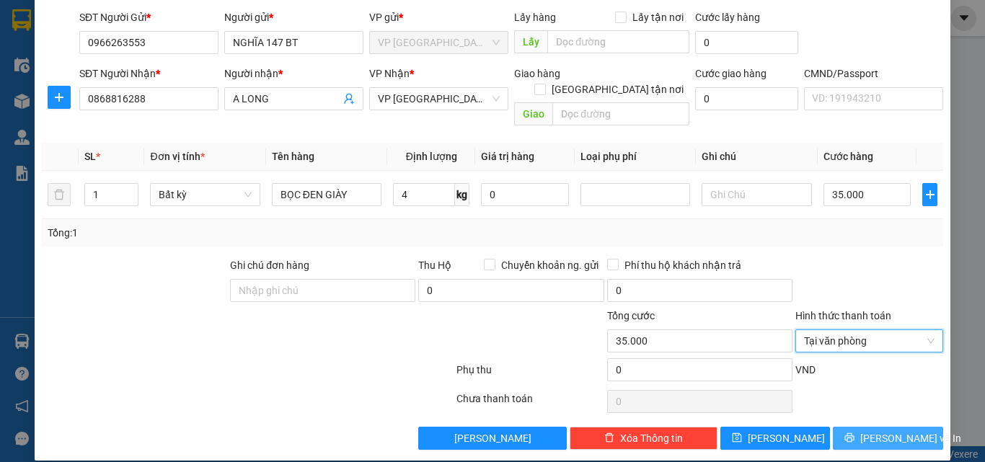
click at [848, 427] on button "[PERSON_NAME] và In" at bounding box center [888, 438] width 110 height 23
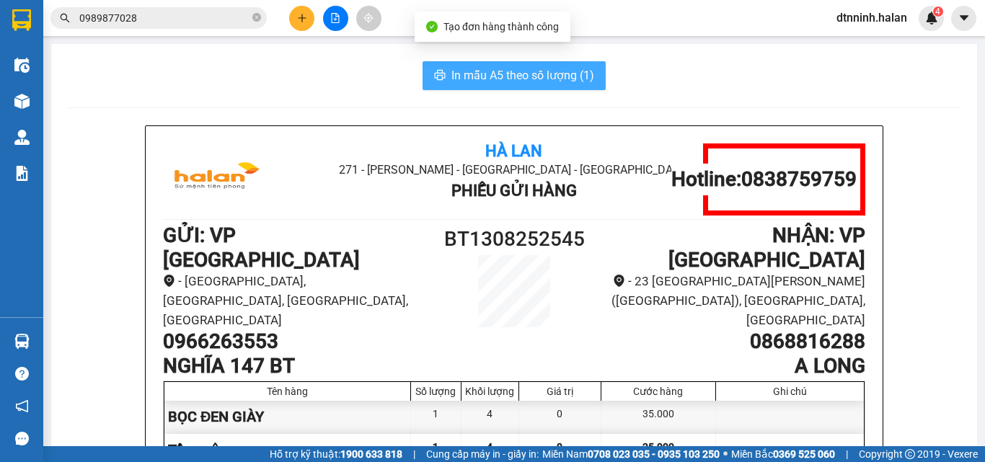
click at [533, 62] on button "In mẫu A5 theo số lượng (1)" at bounding box center [513, 75] width 183 height 29
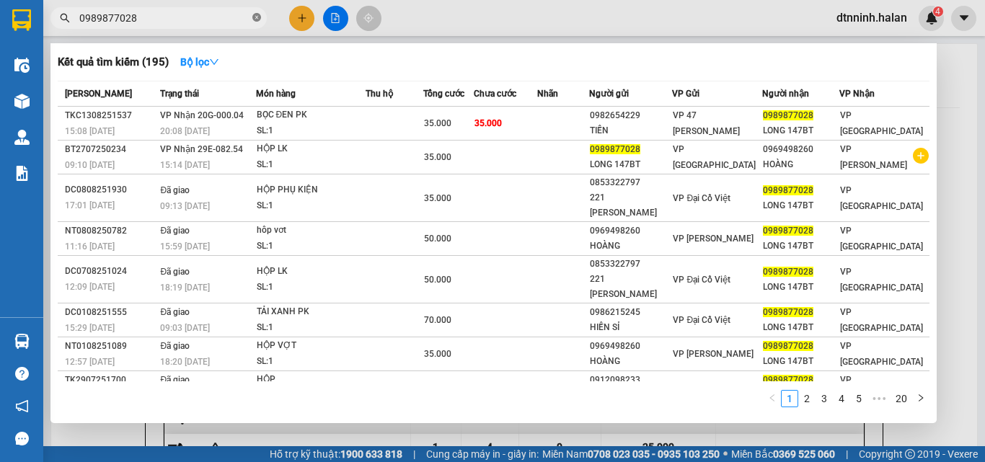
click at [259, 15] on icon "close-circle" at bounding box center [256, 17] width 9 height 9
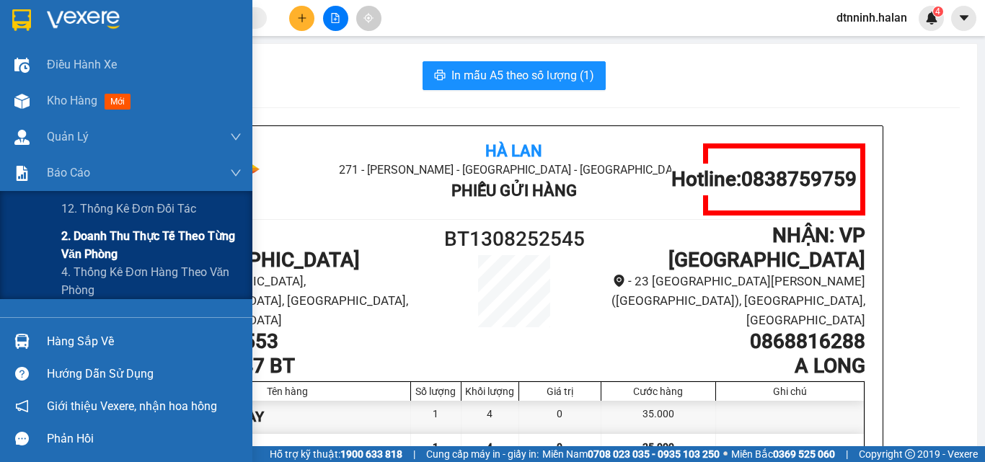
click at [87, 239] on span "2. Doanh thu thực tế theo từng văn phòng" at bounding box center [151, 245] width 180 height 36
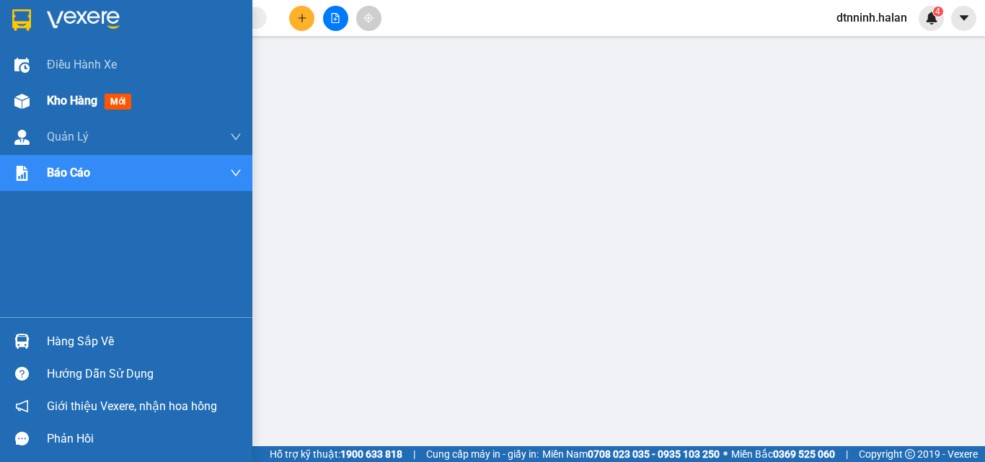
click at [23, 106] on img at bounding box center [21, 101] width 15 height 15
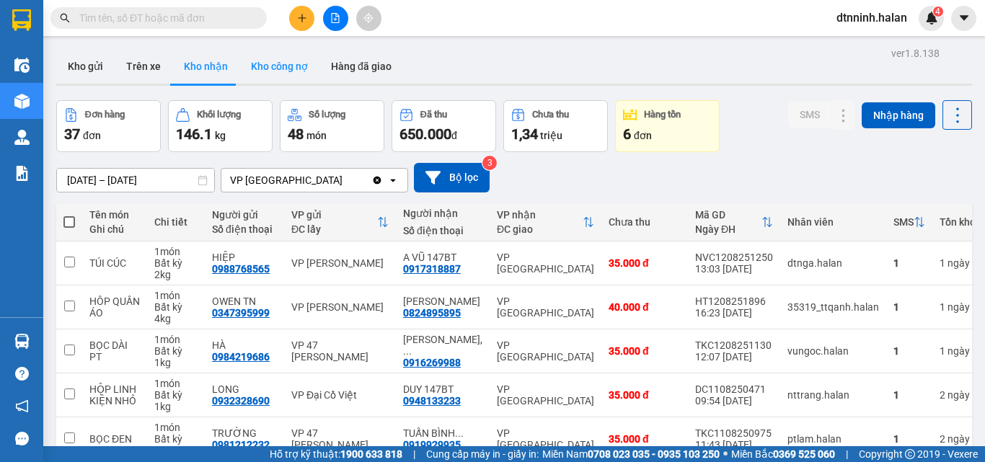
click at [298, 76] on button "Kho công nợ" at bounding box center [279, 66] width 80 height 35
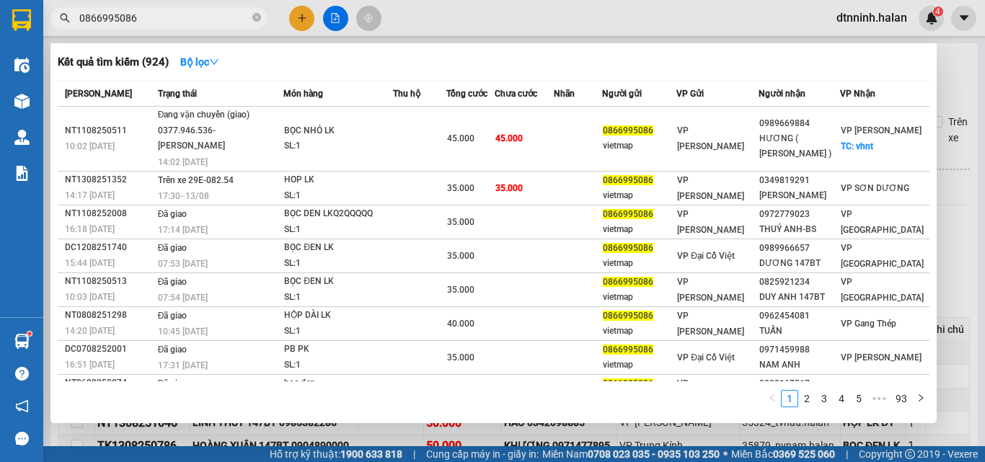
click at [556, 30] on div at bounding box center [492, 231] width 985 height 462
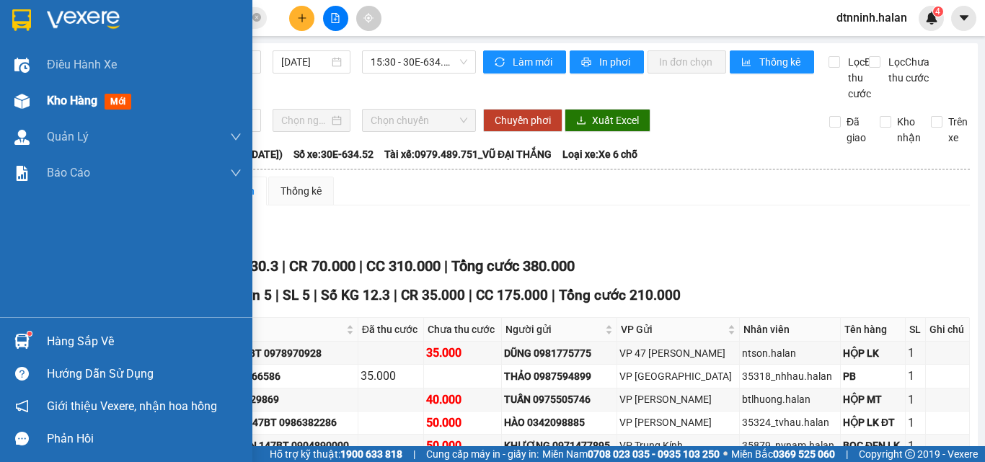
click at [22, 98] on img at bounding box center [21, 101] width 15 height 15
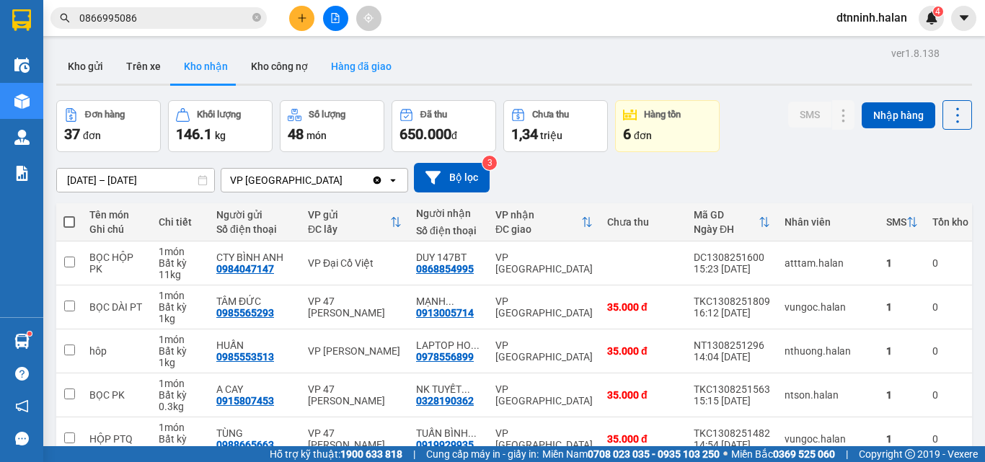
click at [348, 71] on button "Hàng đã giao" at bounding box center [361, 66] width 84 height 35
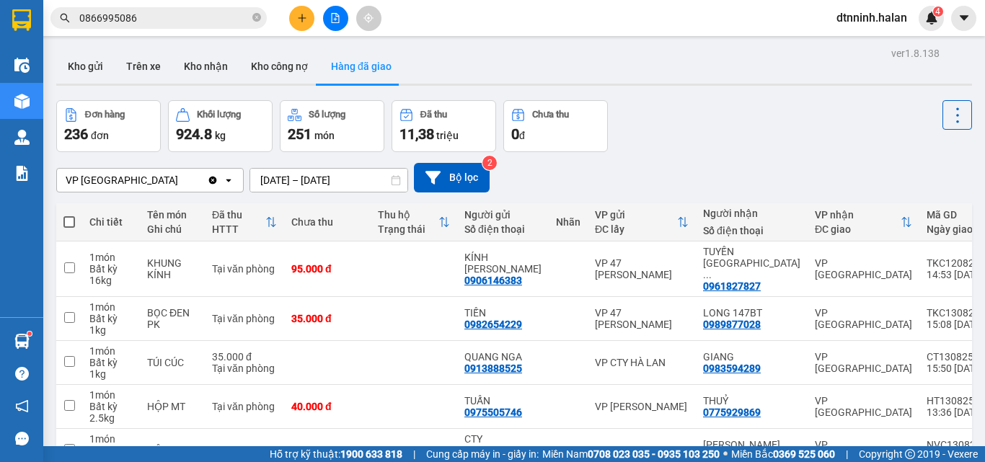
click at [328, 185] on input "[DATE] – [DATE]" at bounding box center [328, 180] width 157 height 23
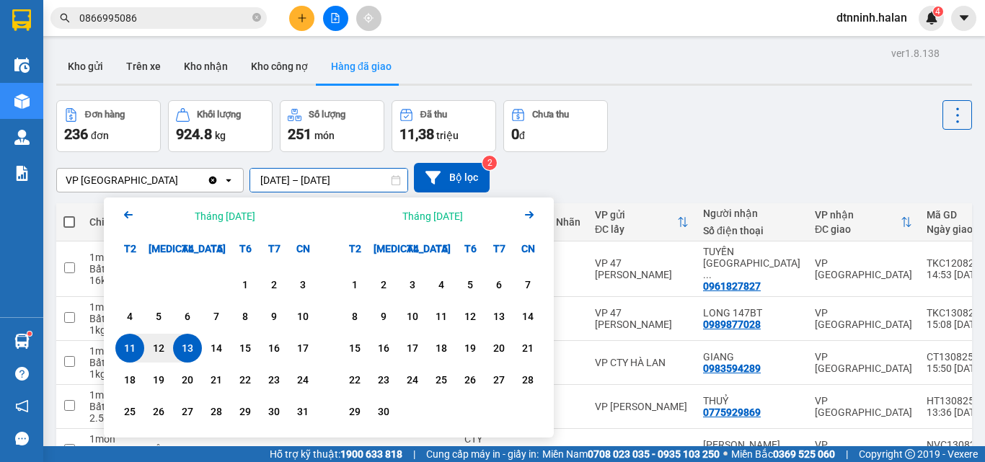
click at [181, 345] on div "13" at bounding box center [187, 348] width 20 height 17
type input "[DATE] – [DATE]"
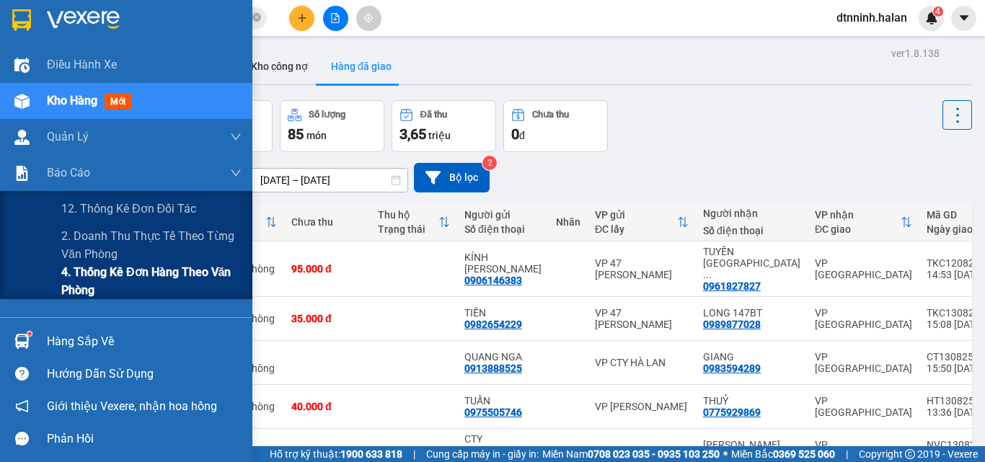
click at [84, 272] on span "4. Thống kê đơn hàng theo văn phòng" at bounding box center [151, 281] width 180 height 36
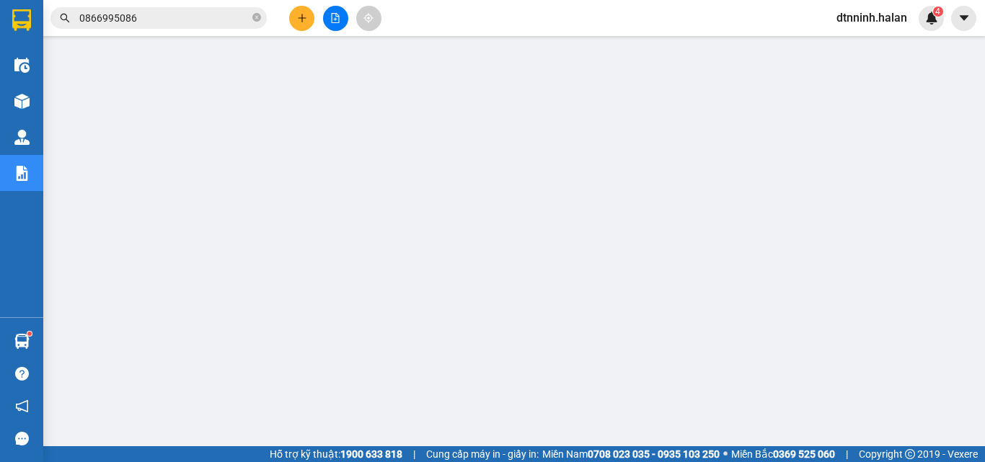
click at [301, 20] on icon "plus" at bounding box center [302, 18] width 10 height 10
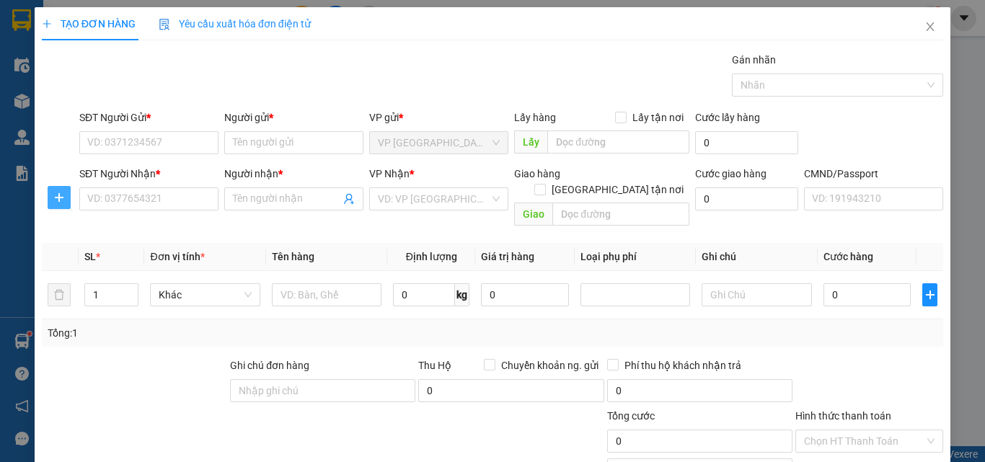
click at [61, 198] on icon "plus" at bounding box center [59, 197] width 9 height 1
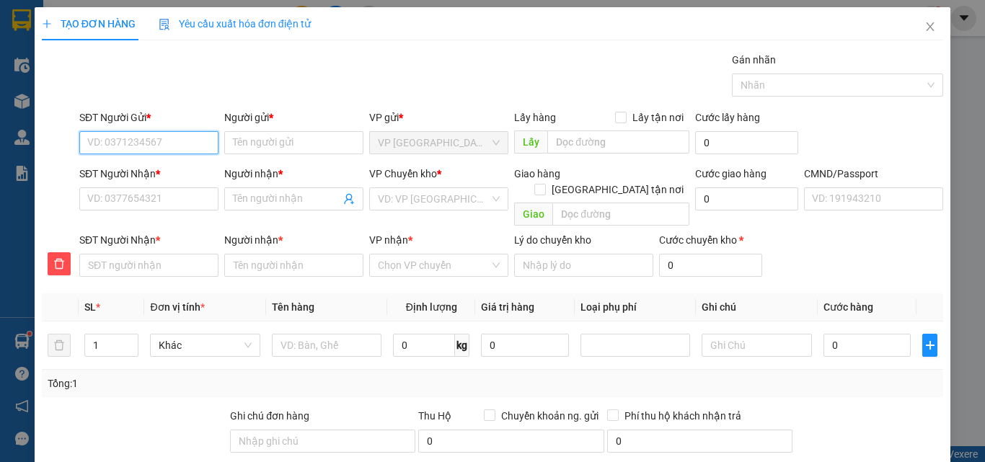
click at [120, 146] on input "SĐT Người Gửi *" at bounding box center [148, 142] width 139 height 23
type input "0886110123"
click at [173, 165] on div "0886110123 - VP 147 BT" at bounding box center [147, 172] width 120 height 16
type input "VP 147 BT"
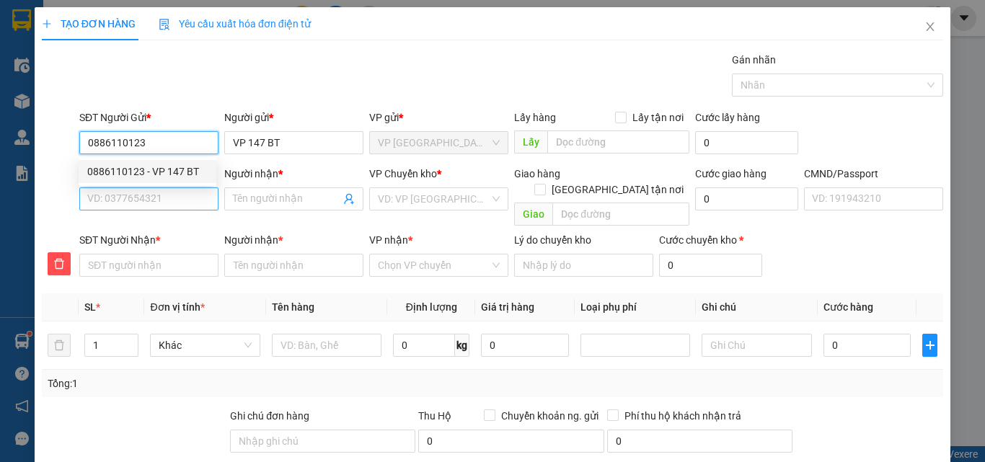
type input "0886110123"
click at [173, 195] on input "SĐT Người Nhận *" at bounding box center [148, 198] width 139 height 23
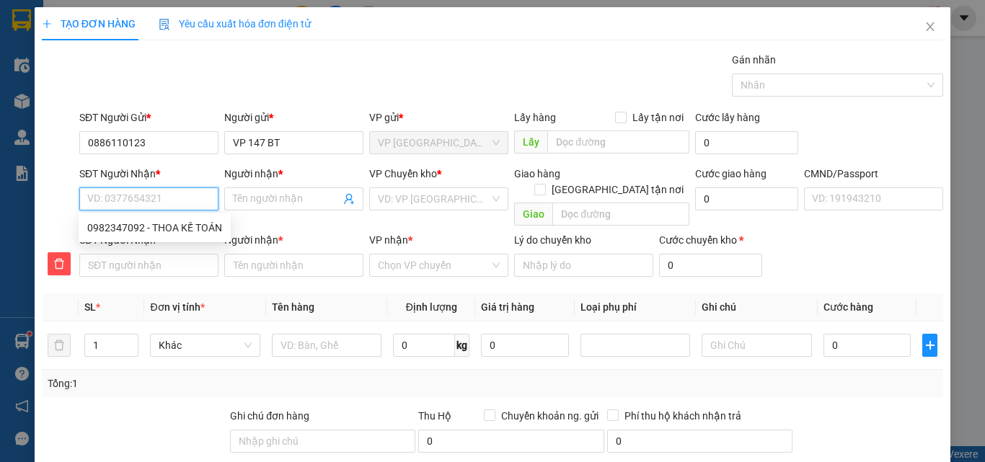
click at [171, 232] on div "0982347092 - THOA KẾ TOÁN" at bounding box center [154, 228] width 135 height 16
type input "0982347092"
type input "THOA KẾ TOÁN"
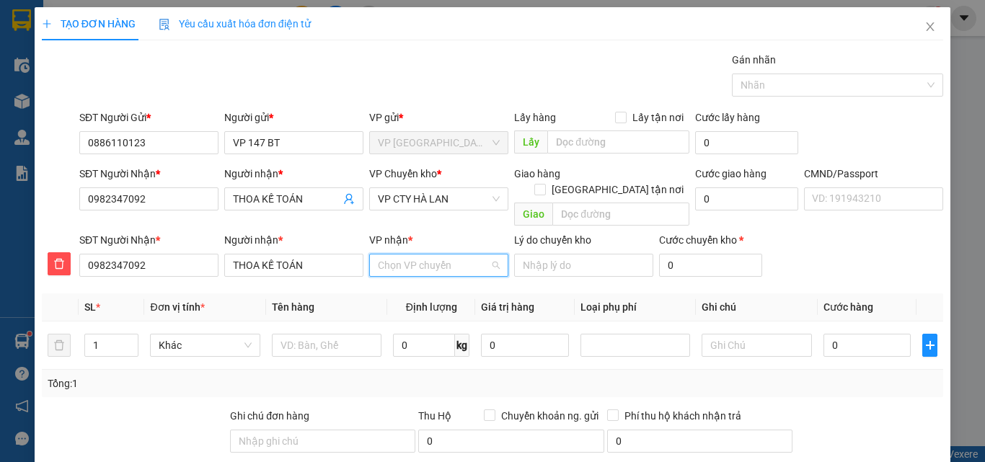
click at [428, 254] on input "VP nhận *" at bounding box center [434, 265] width 112 height 22
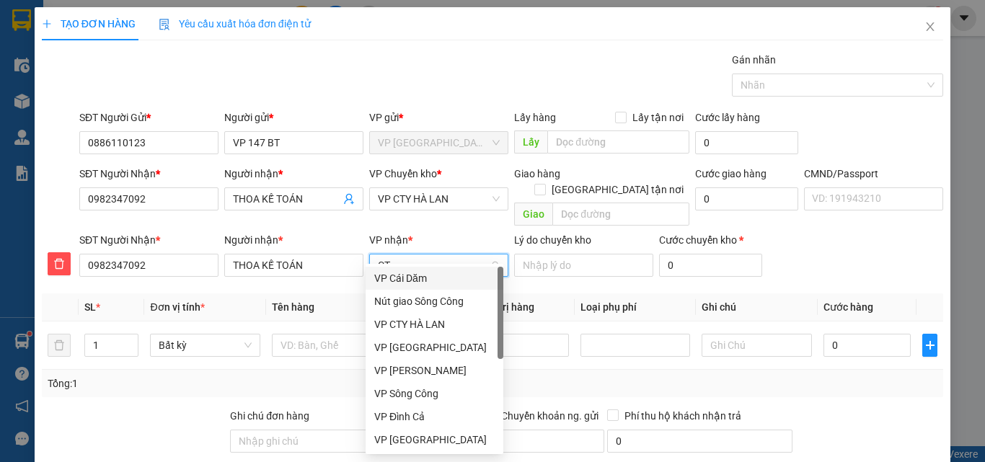
type input "CTY"
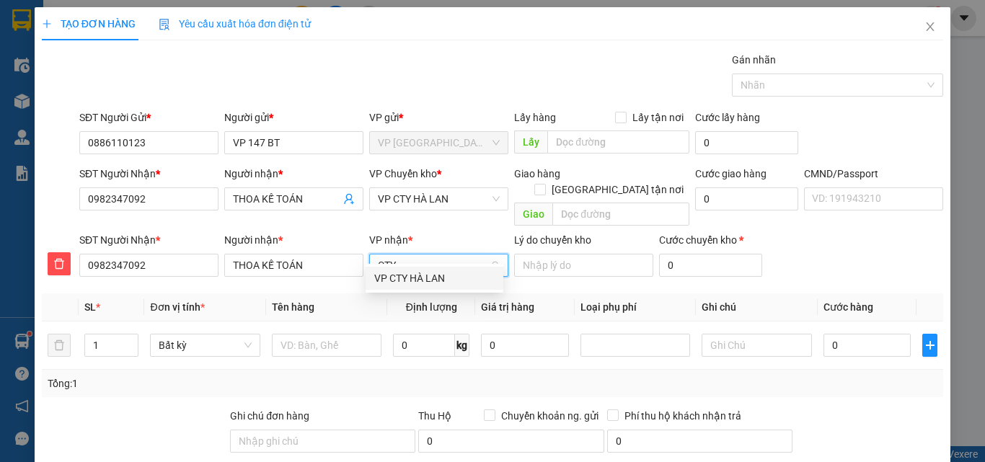
click at [422, 271] on div "VP CTY HÀ LAN" at bounding box center [434, 278] width 120 height 16
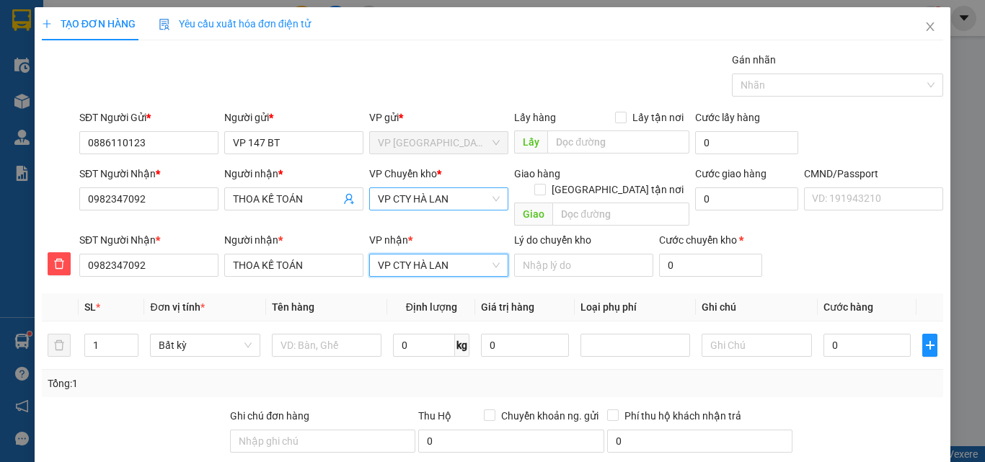
click at [414, 199] on span "VP CTY HÀ LAN" at bounding box center [439, 199] width 122 height 22
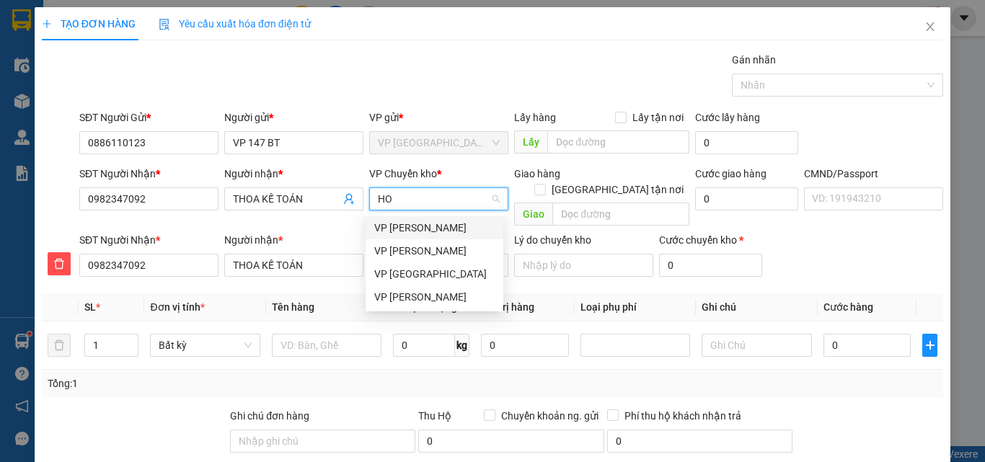
type input "HOA"
click at [427, 267] on div "VP [PERSON_NAME]" at bounding box center [434, 274] width 120 height 16
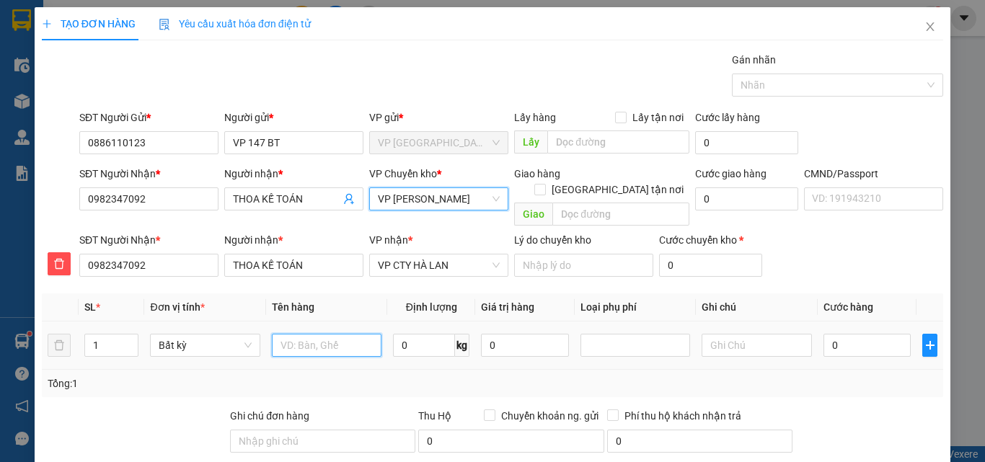
click at [337, 338] on input "text" at bounding box center [327, 345] width 110 height 23
type input "PB BC N13/8"
click at [735, 334] on input "text" at bounding box center [756, 345] width 110 height 23
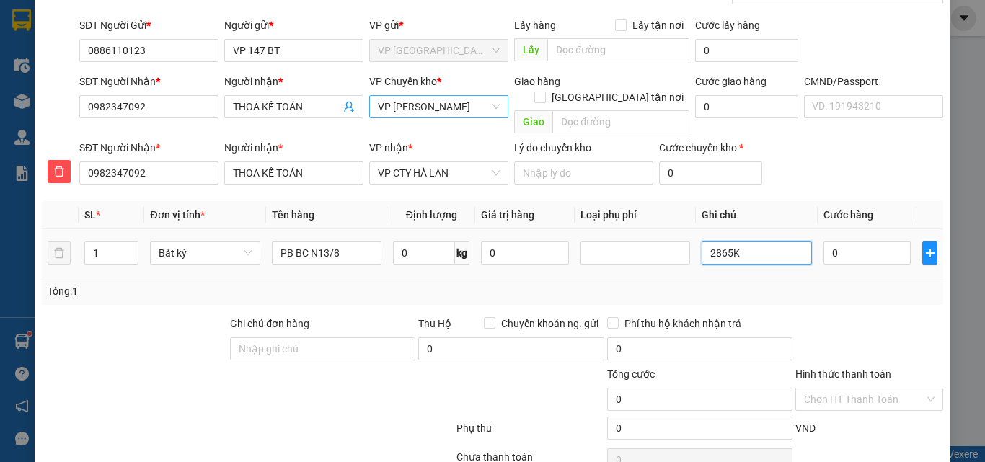
scroll to position [151, 0]
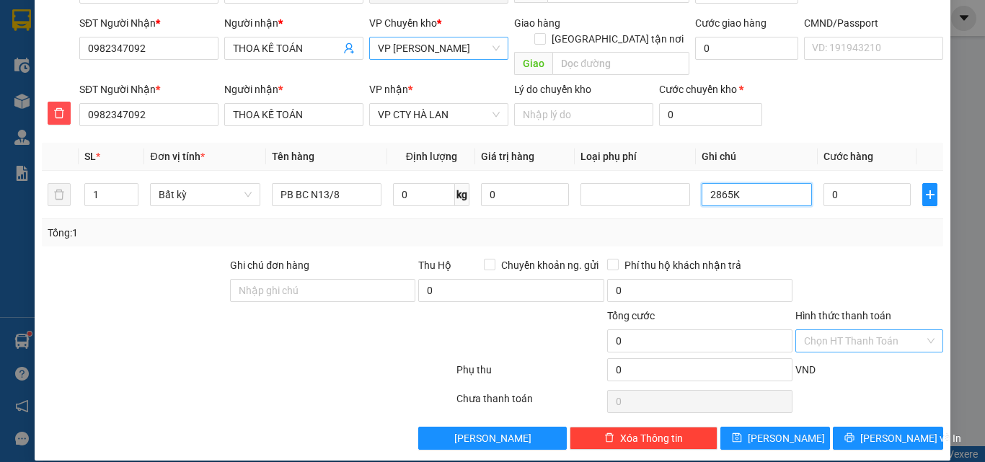
type input "2865K"
click at [832, 330] on input "Hình thức thanh toán" at bounding box center [864, 341] width 120 height 22
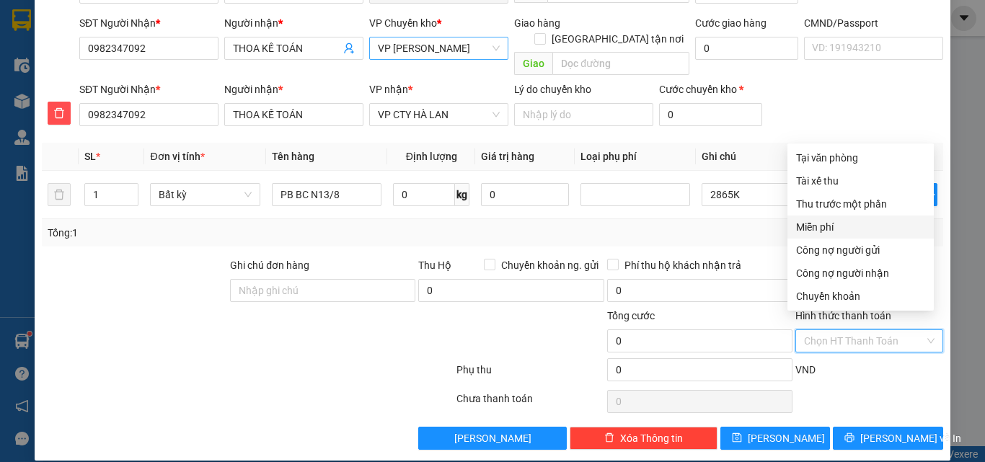
click at [833, 232] on div "Miễn phí" at bounding box center [860, 227] width 129 height 16
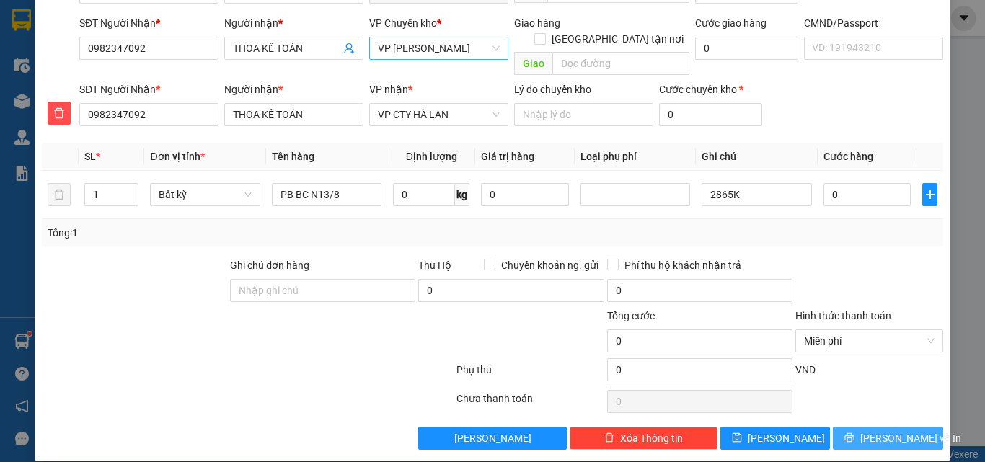
click at [864, 427] on button "[PERSON_NAME] và In" at bounding box center [888, 438] width 110 height 23
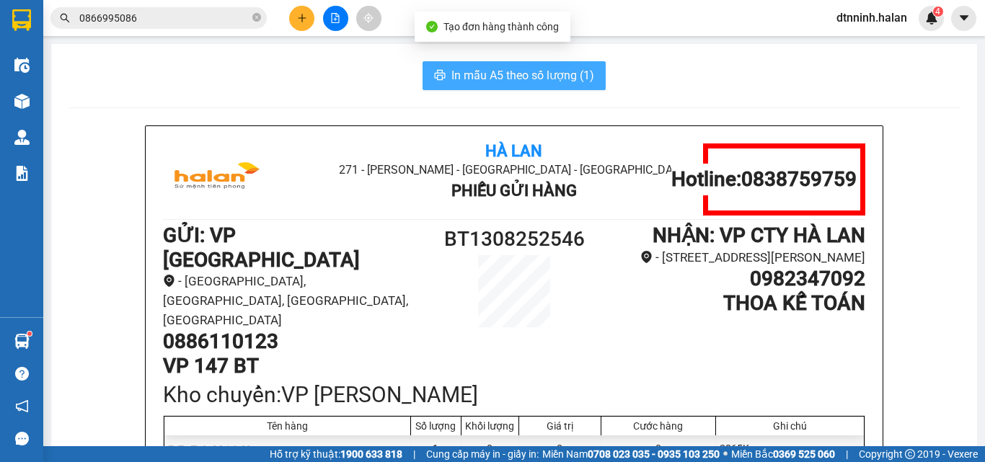
click at [482, 73] on span "In mẫu A5 theo số lượng (1)" at bounding box center [522, 75] width 143 height 18
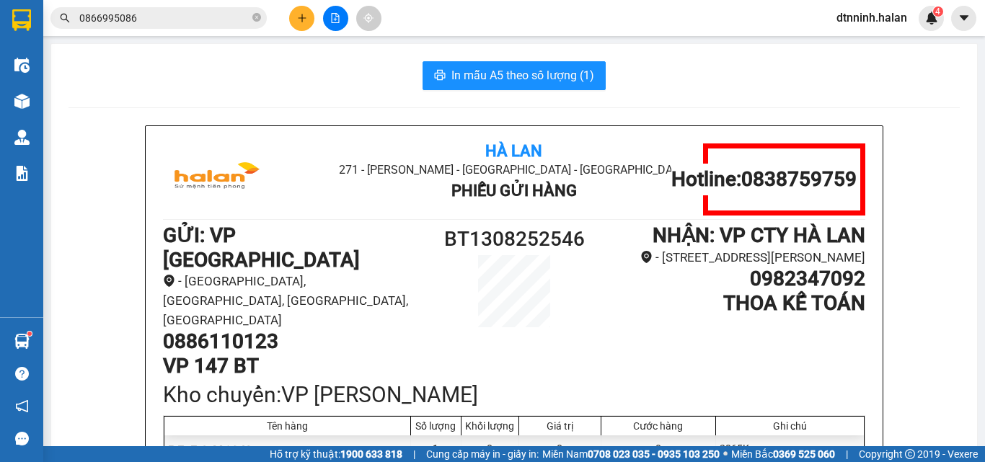
click at [532, 74] on span "In mẫu A5 theo số lượng (1)" at bounding box center [522, 75] width 143 height 18
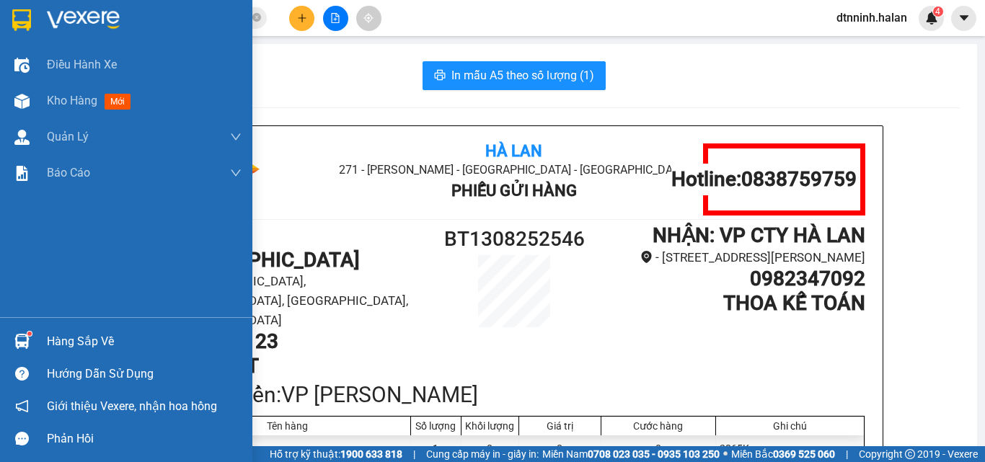
click at [32, 345] on div at bounding box center [21, 341] width 25 height 25
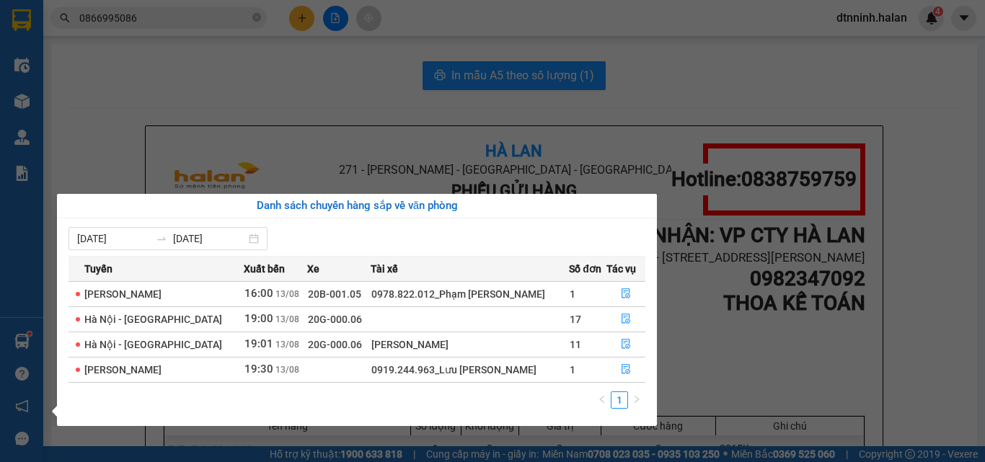
click at [816, 66] on section "Kết quả tìm kiếm ( 924 ) Bộ lọc Mã ĐH Trạng thái Món hàng Thu hộ Tổng cước Chưa…" at bounding box center [492, 231] width 985 height 462
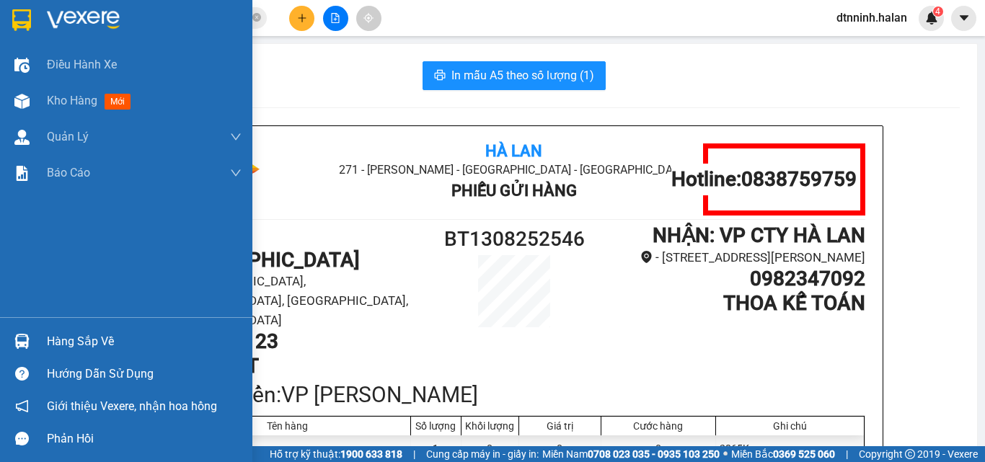
click at [41, 339] on div "Hàng sắp về" at bounding box center [126, 341] width 252 height 32
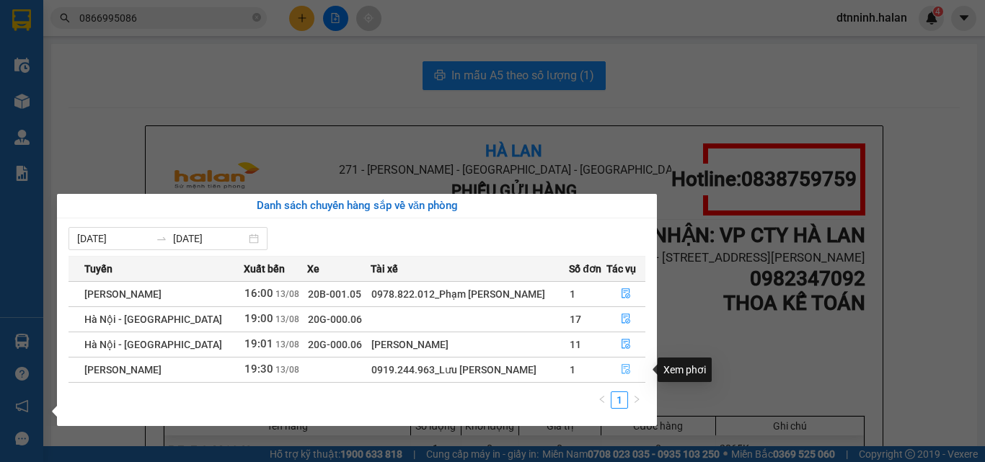
click at [621, 364] on icon "file-done" at bounding box center [626, 369] width 10 height 10
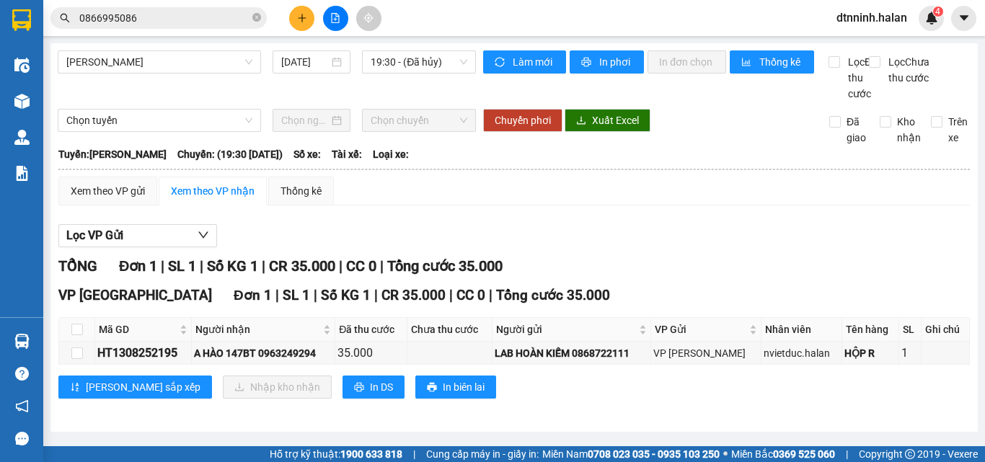
scroll to position [9, 0]
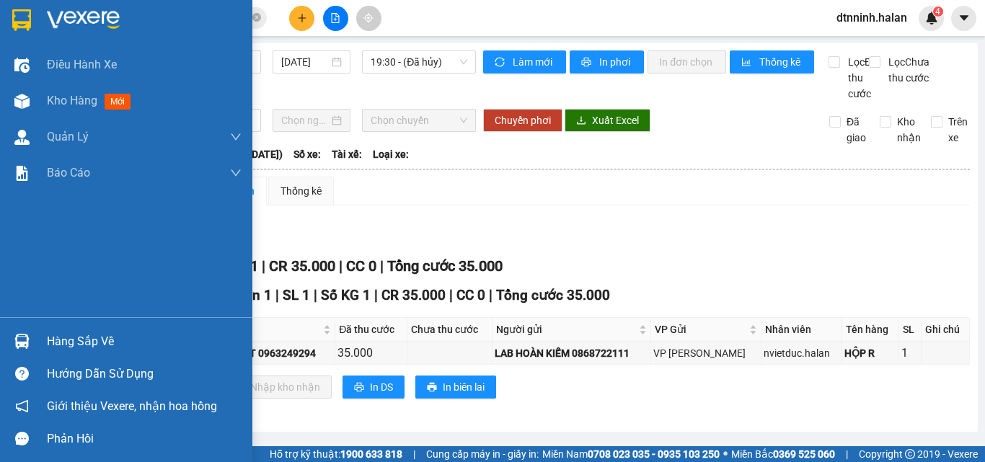
click at [46, 337] on div "Hàng sắp về" at bounding box center [126, 341] width 252 height 32
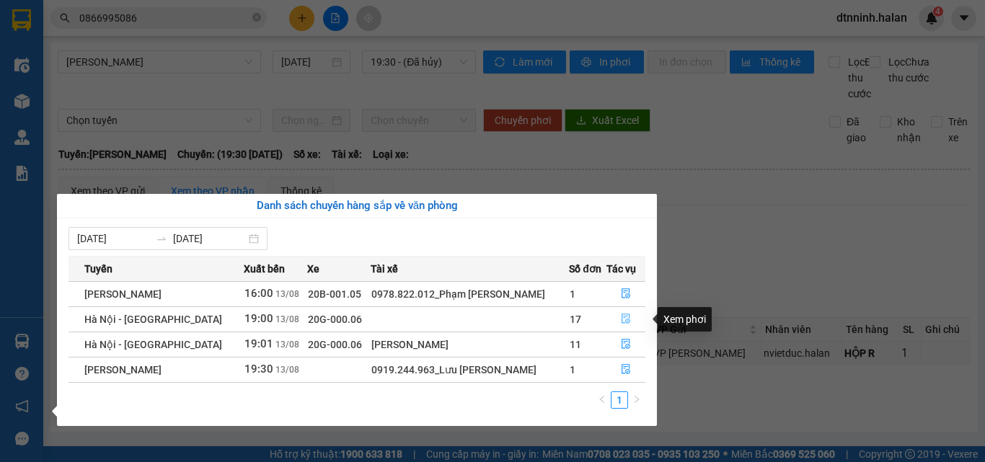
click at [622, 312] on button "button" at bounding box center [625, 319] width 37 height 23
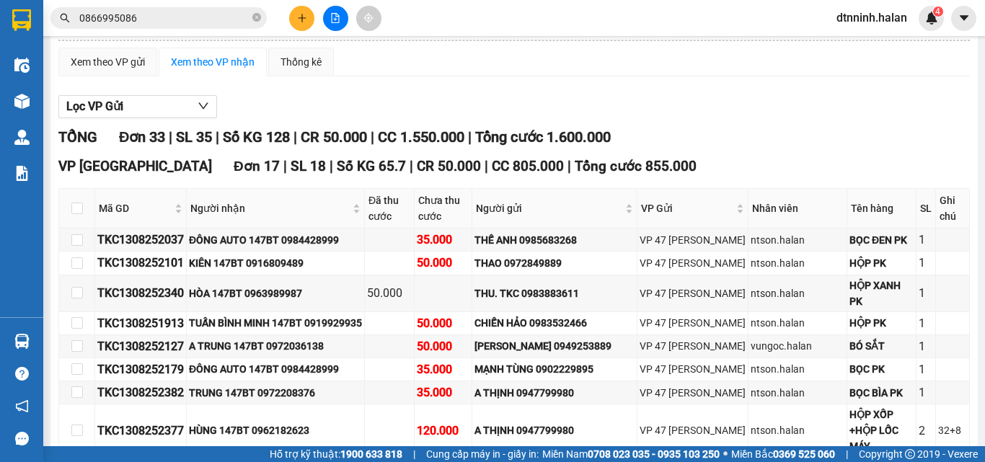
scroll to position [153, 0]
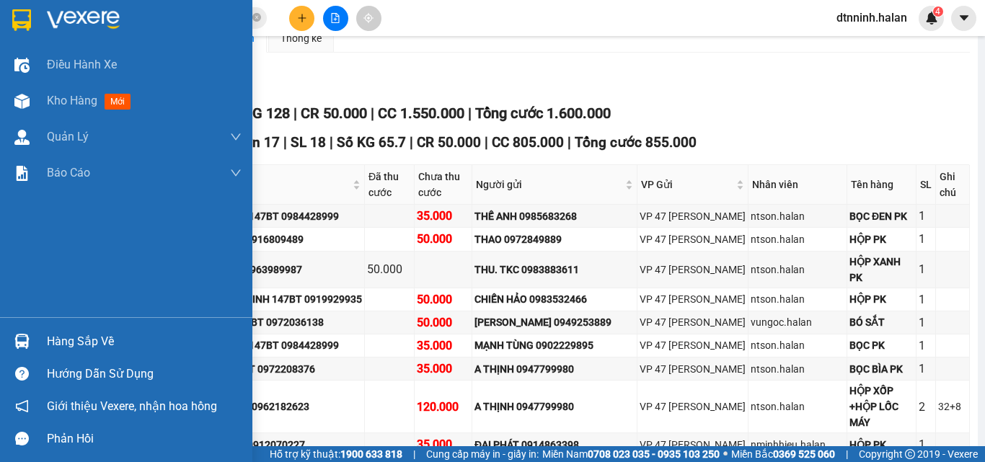
click at [59, 340] on div "Hàng sắp về" at bounding box center [144, 342] width 195 height 22
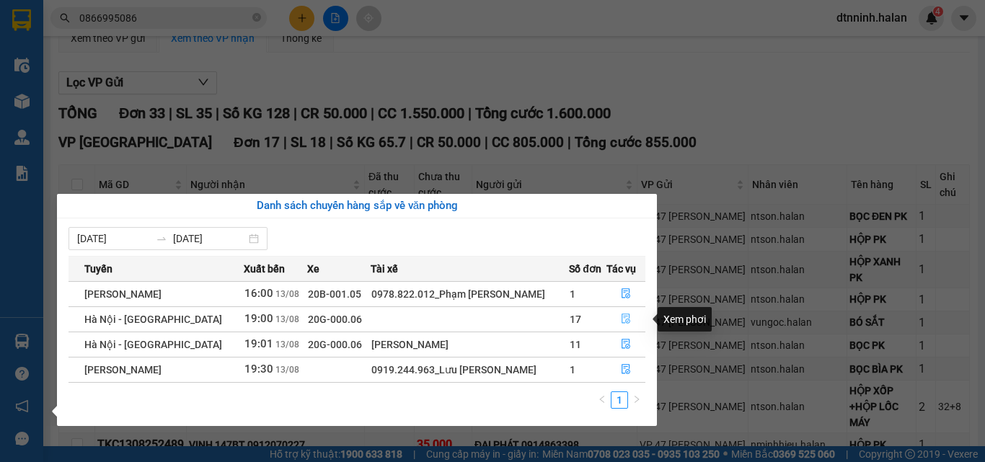
click at [621, 314] on icon "file-done" at bounding box center [626, 319] width 10 height 10
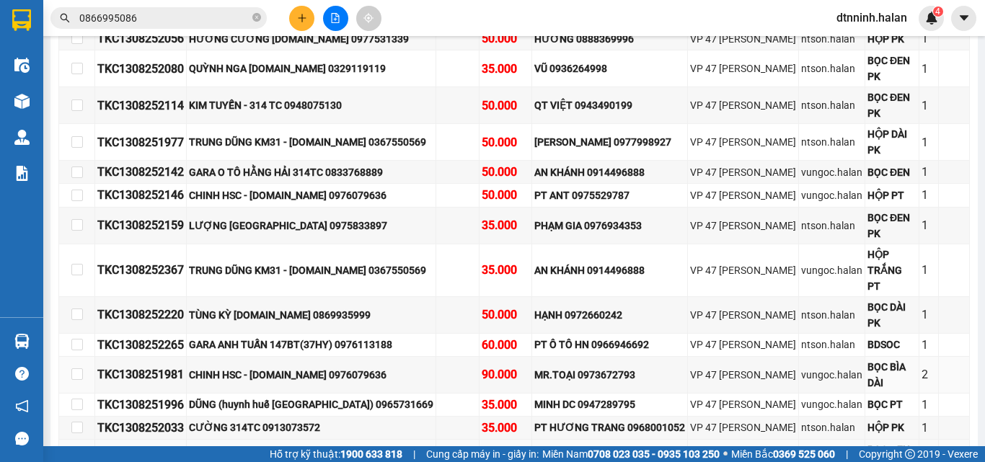
scroll to position [931, 0]
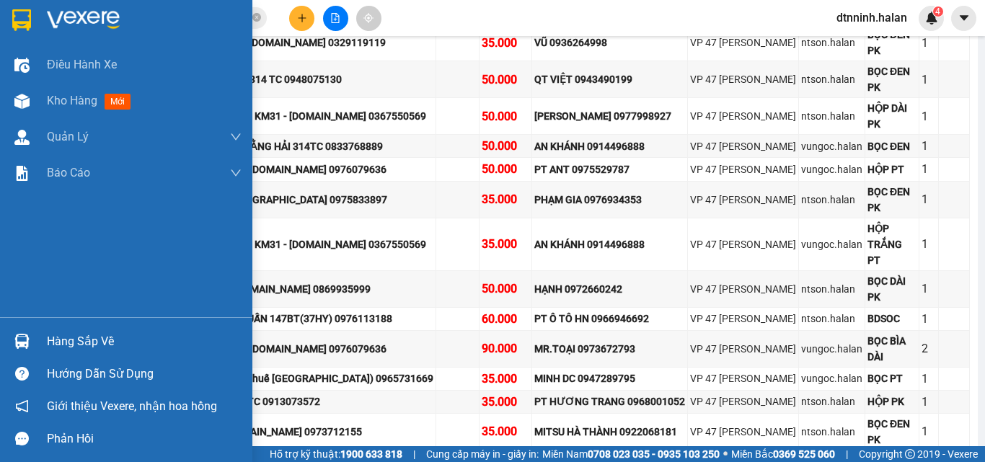
click at [29, 333] on div at bounding box center [21, 341] width 25 height 25
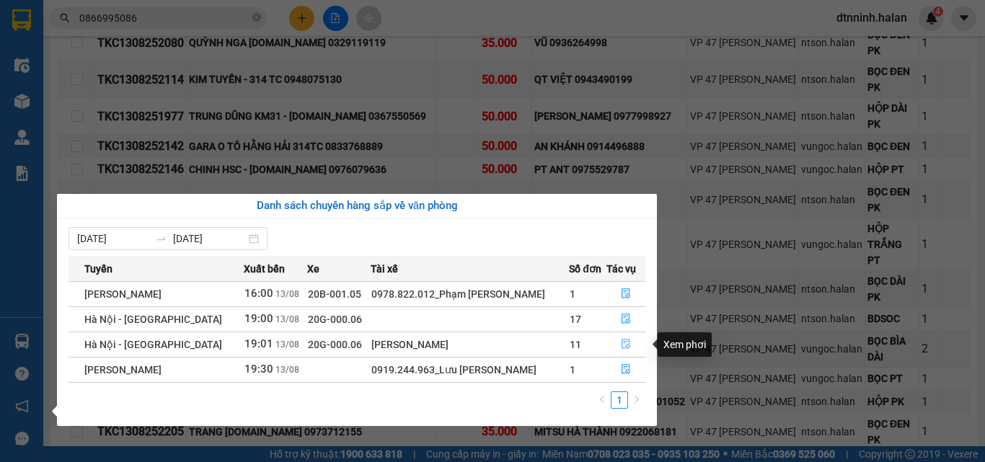
click at [621, 342] on icon "file-done" at bounding box center [626, 344] width 10 height 10
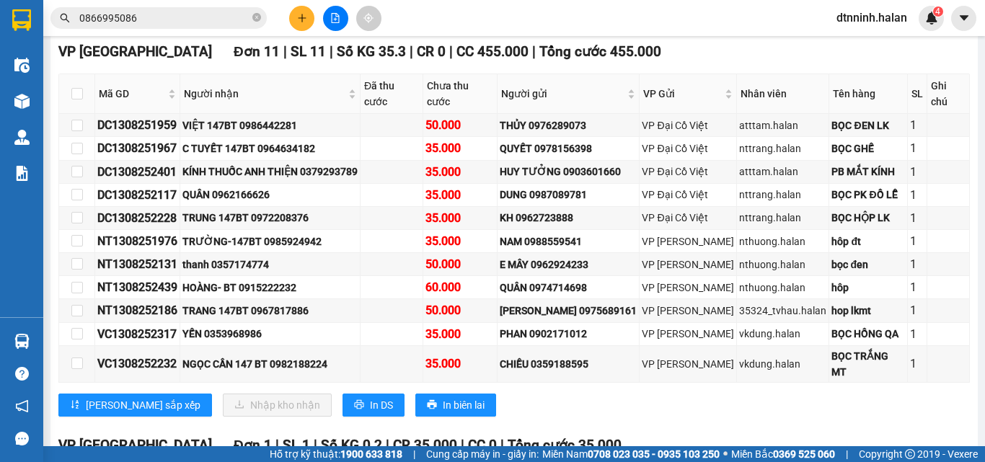
scroll to position [229, 0]
